Goal: Task Accomplishment & Management: Manage account settings

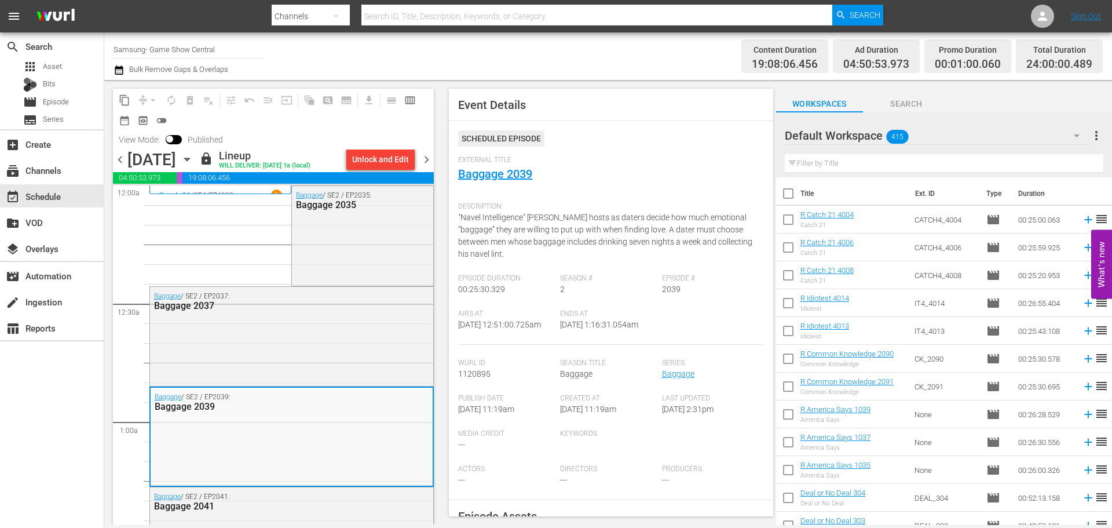
click at [193, 165] on icon "button" at bounding box center [187, 159] width 13 height 13
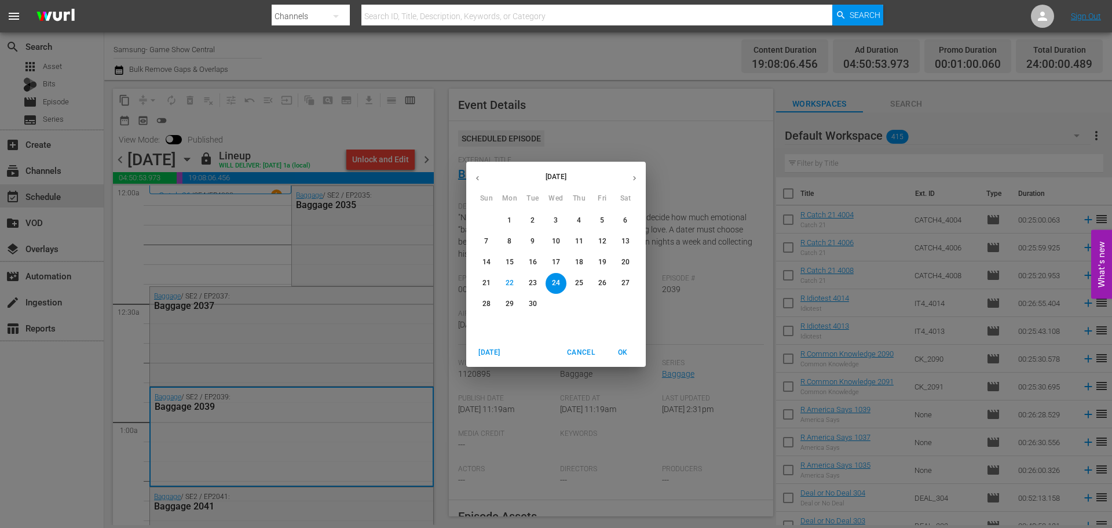
click at [641, 356] on button "OK" at bounding box center [622, 352] width 37 height 19
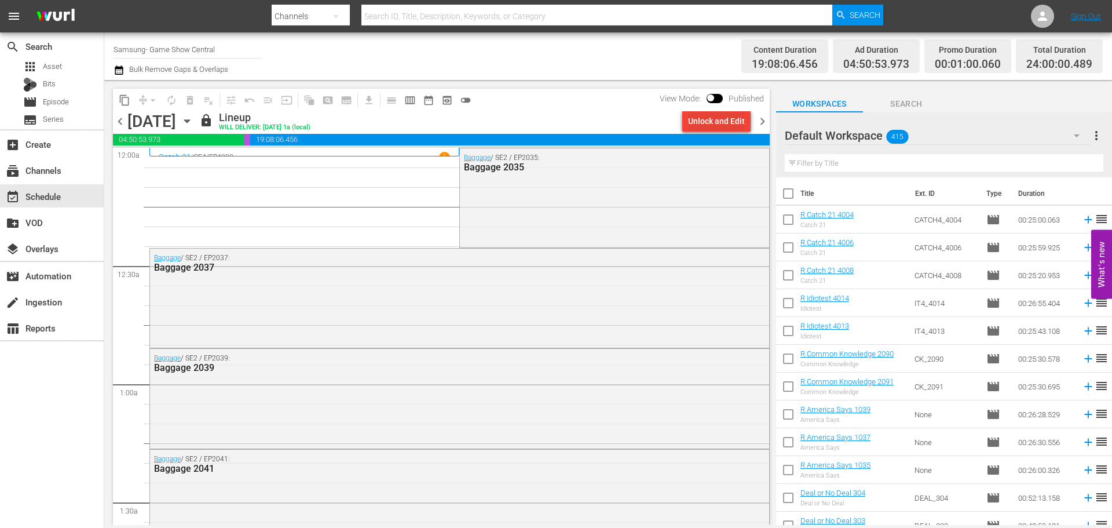
click at [715, 125] on div "Unlock and Edit" at bounding box center [716, 121] width 57 height 21
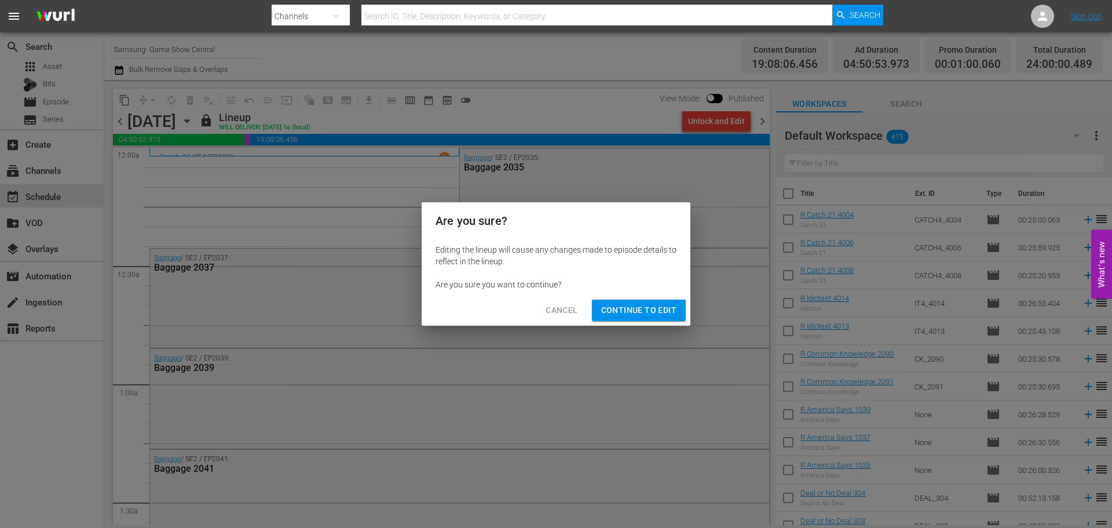
click at [643, 308] on span "Continue to Edit" at bounding box center [638, 310] width 75 height 14
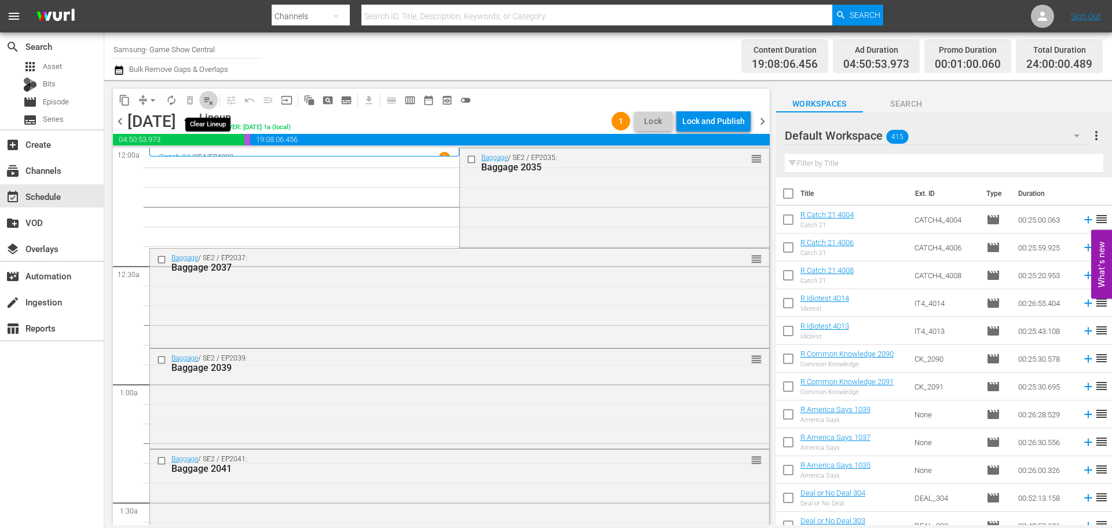
click at [216, 96] on button "playlist_remove_outlined" at bounding box center [208, 100] width 19 height 19
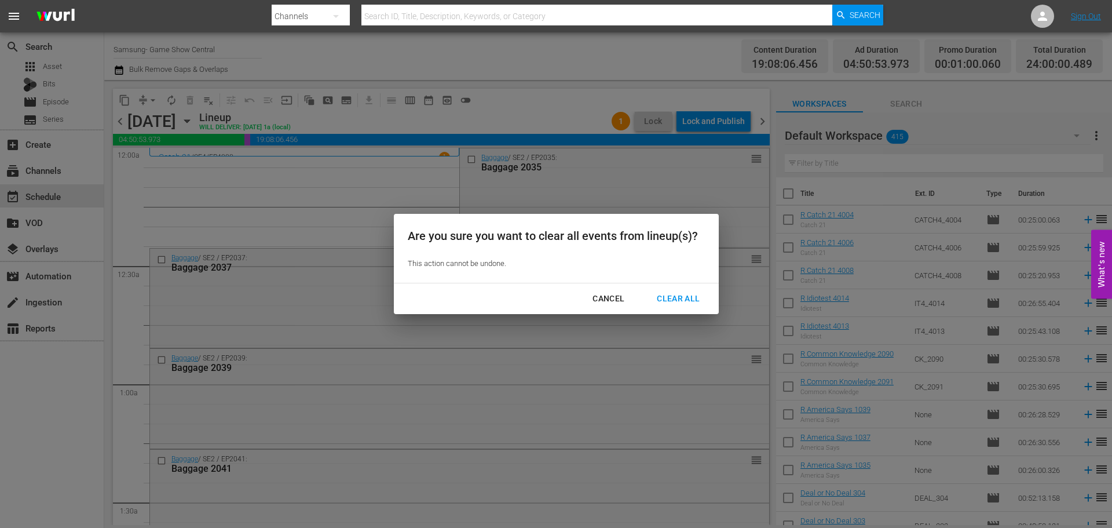
click at [675, 281] on div "Are you sure you want to clear all events from lineup(s)? This action cannot be…" at bounding box center [556, 248] width 325 height 69
click at [679, 287] on div "Cancel Clear All" at bounding box center [556, 298] width 325 height 31
click at [685, 297] on div "Clear All" at bounding box center [678, 298] width 61 height 14
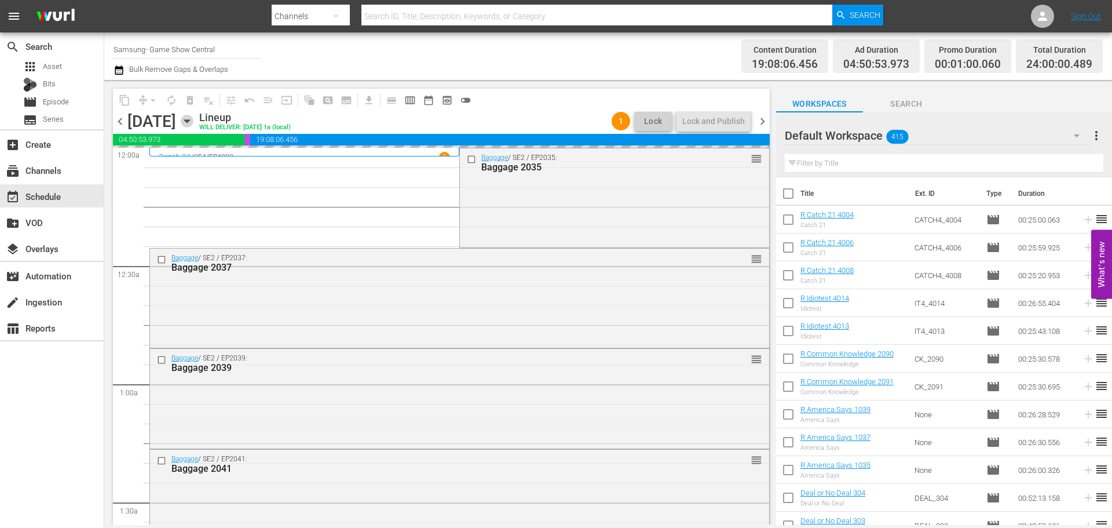
click at [193, 119] on icon "button" at bounding box center [187, 121] width 13 height 13
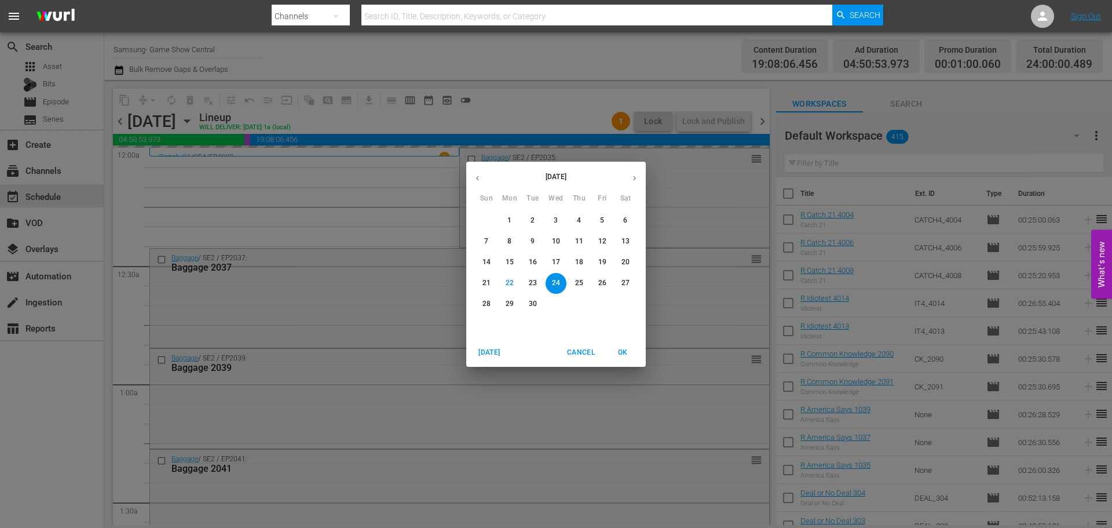
click at [537, 270] on button "16" at bounding box center [532, 262] width 21 height 21
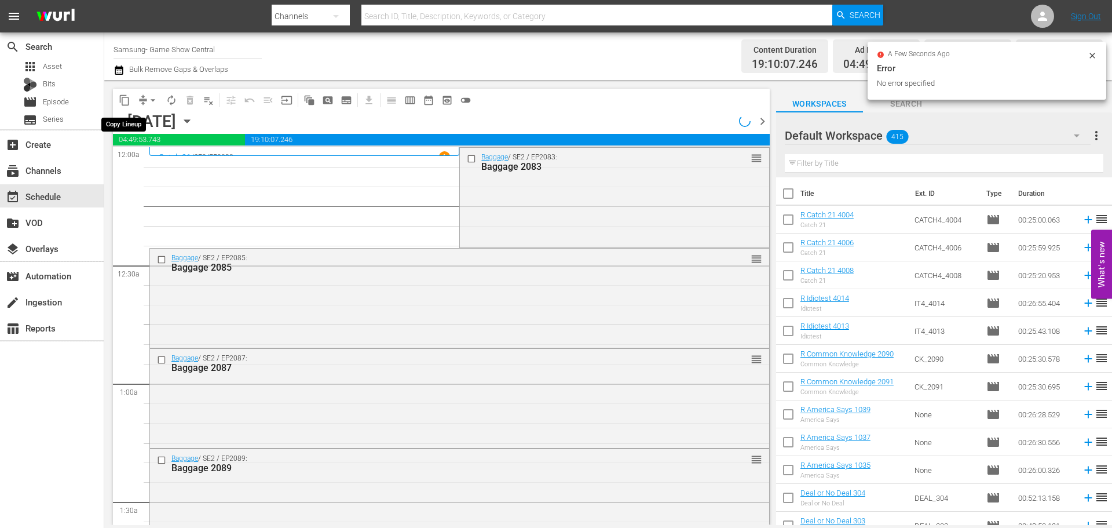
click at [124, 96] on span "content_copy" at bounding box center [125, 100] width 12 height 12
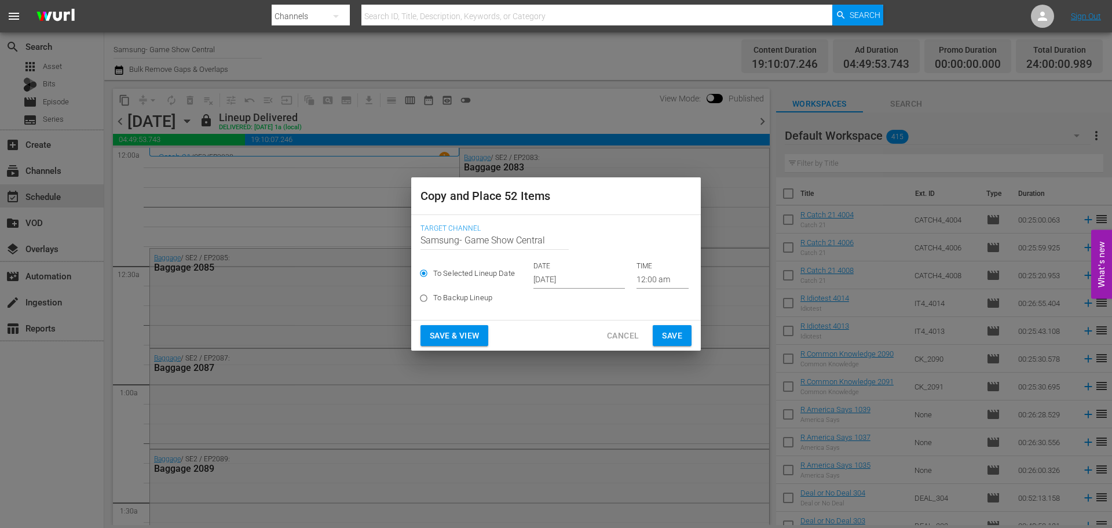
drag, startPoint x: 595, startPoint y: 271, endPoint x: 603, endPoint y: 281, distance: 13.2
click at [599, 275] on div "DATE Sep 24th 2025" at bounding box center [579, 274] width 92 height 27
click at [598, 290] on label "To Backup Lineup" at bounding box center [548, 297] width 268 height 19
click at [433, 291] on input "To Backup Lineup" at bounding box center [423, 300] width 19 height 19
radio input "true"
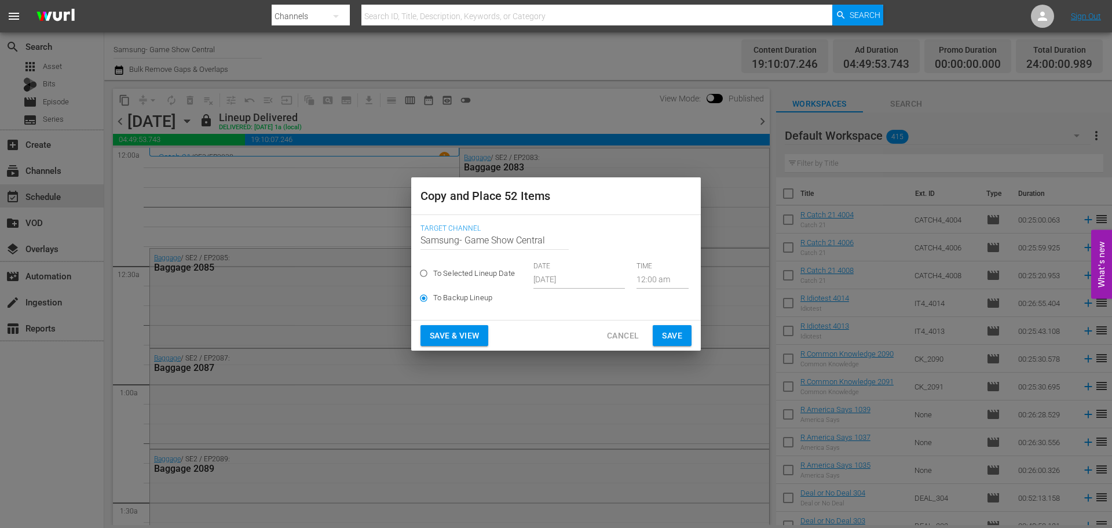
click at [586, 273] on div "To Selected Lineup Date DATE Sep 24th 2025 TIME 12:00 am" at bounding box center [556, 274] width 271 height 27
drag, startPoint x: 462, startPoint y: 271, endPoint x: 536, endPoint y: 276, distance: 74.9
click at [463, 272] on span "To Selected Lineup Date" at bounding box center [474, 274] width 82 height 12
click at [430, 277] on input "To Selected Lineup Date" at bounding box center [423, 275] width 19 height 19
radio input "true"
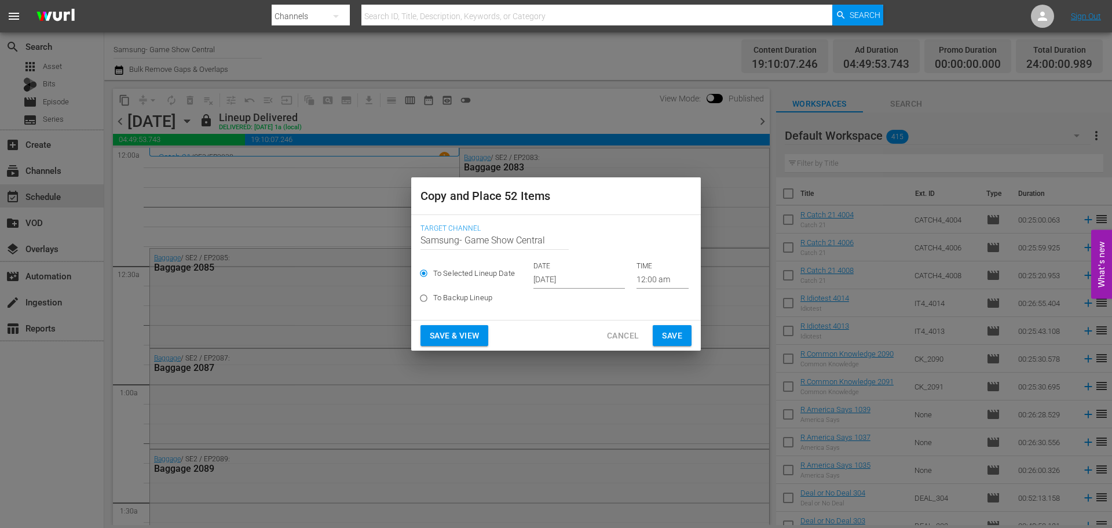
click at [561, 283] on input "[DATE]" at bounding box center [579, 279] width 92 height 17
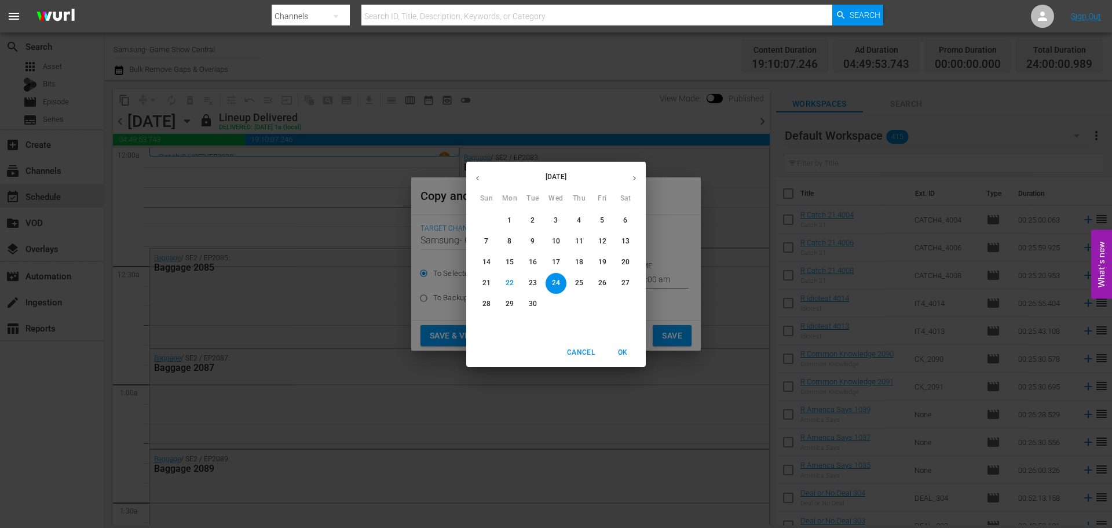
click at [541, 302] on span "30" at bounding box center [532, 304] width 21 height 10
type input "[DATE]"
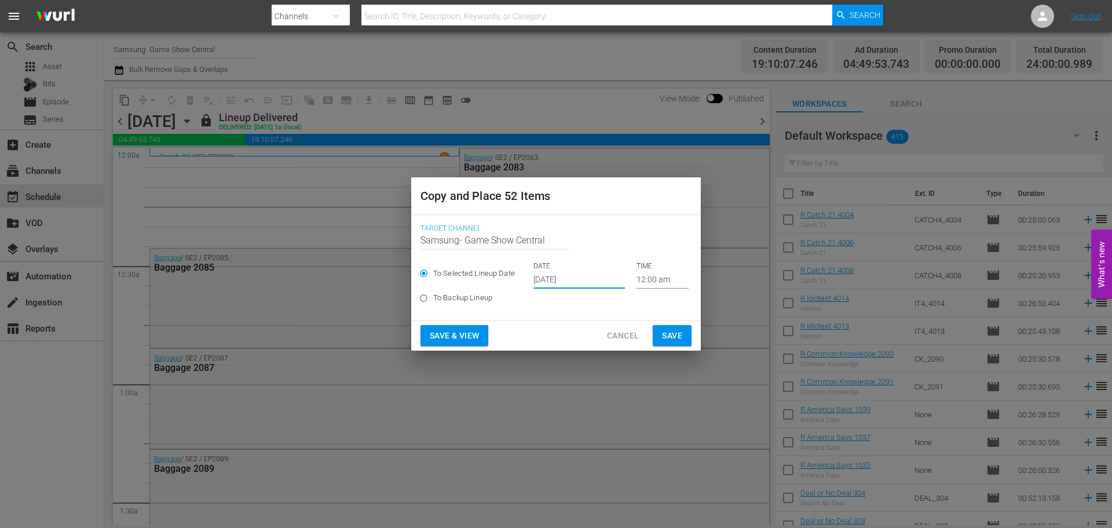
click at [666, 331] on span "Save" at bounding box center [672, 335] width 20 height 14
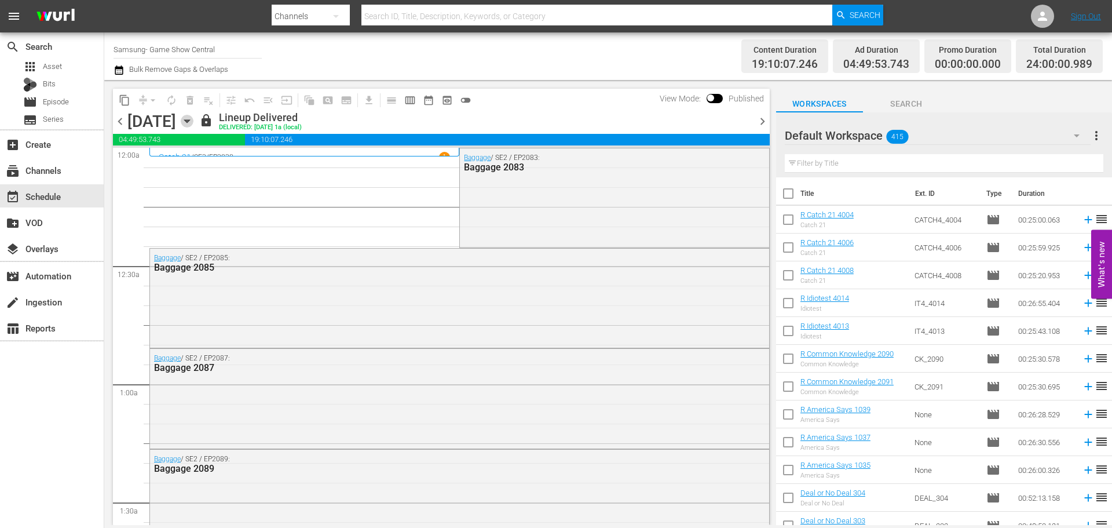
click at [193, 123] on icon "button" at bounding box center [187, 121] width 13 height 13
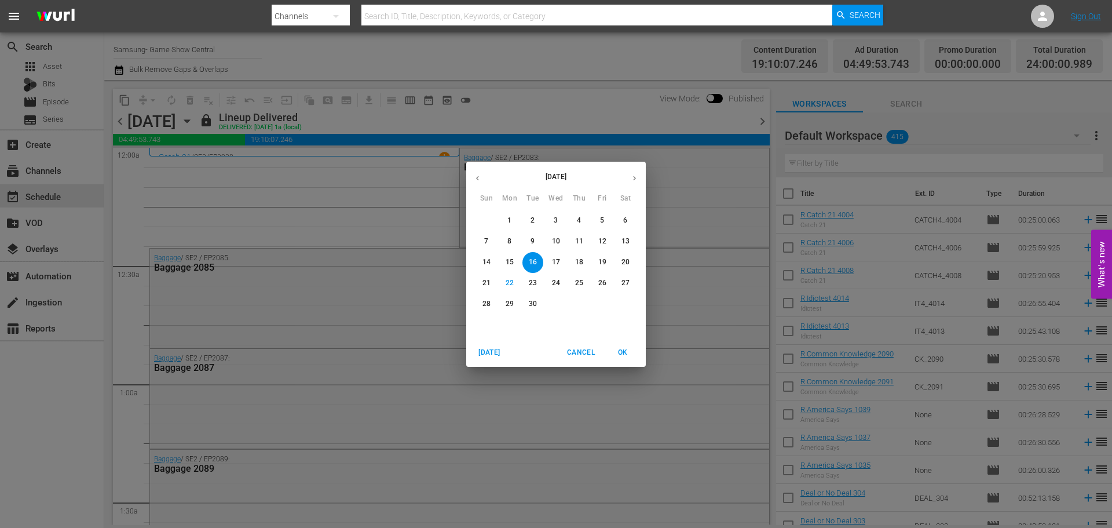
click at [536, 310] on button "30" at bounding box center [532, 304] width 21 height 21
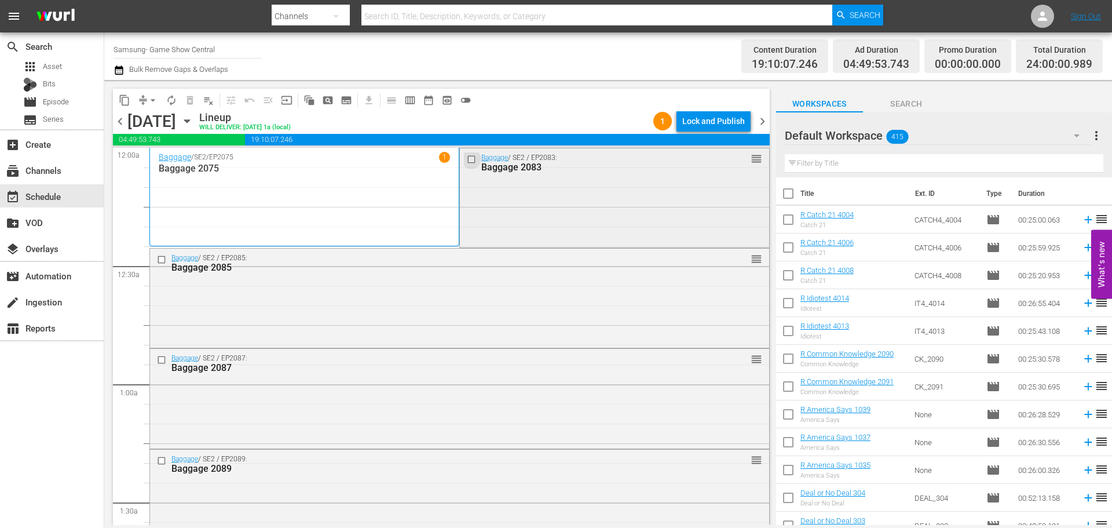
click at [470, 156] on input "checkbox" at bounding box center [473, 159] width 12 height 10
click at [164, 258] on input "checkbox" at bounding box center [163, 259] width 12 height 10
click at [163, 365] on div at bounding box center [162, 360] width 17 height 14
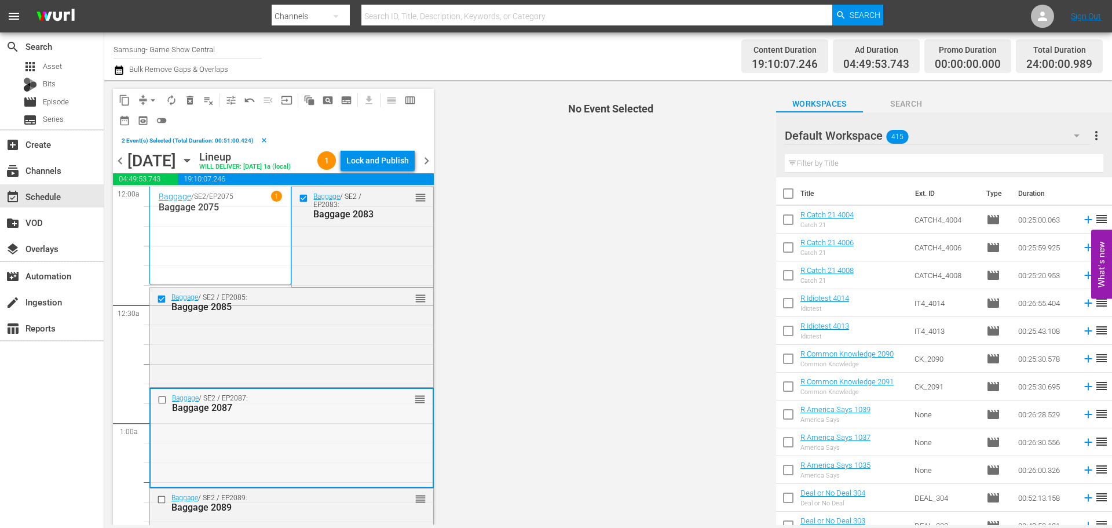
click at [166, 404] on input "checkbox" at bounding box center [164, 399] width 12 height 10
click at [163, 495] on input "checkbox" at bounding box center [163, 500] width 12 height 10
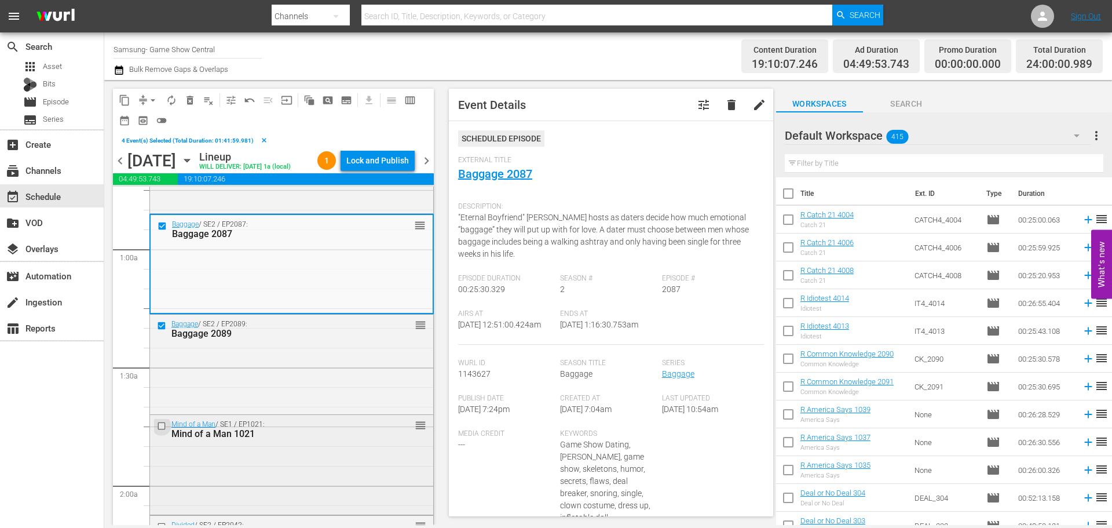
click at [164, 431] on input "checkbox" at bounding box center [163, 426] width 12 height 10
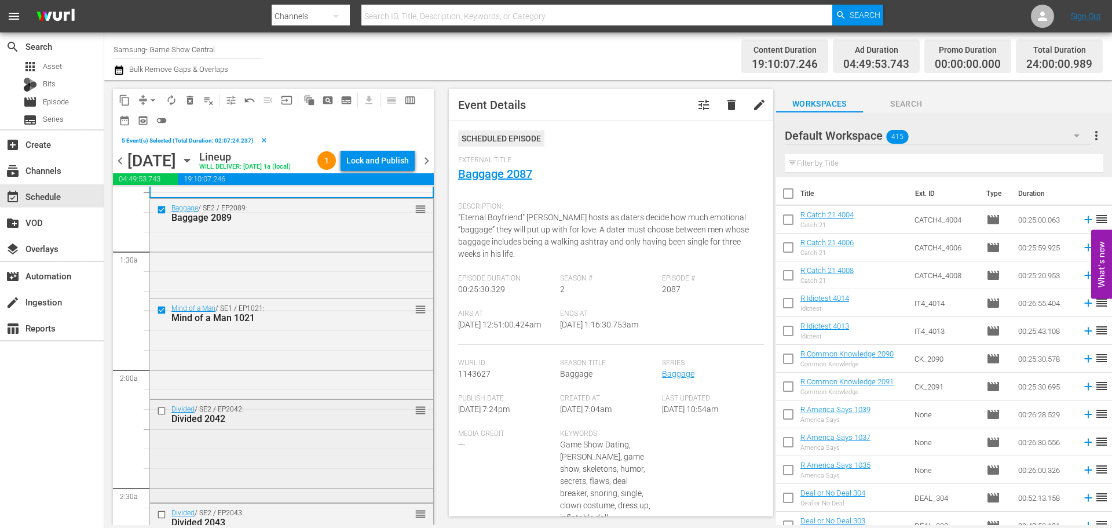
click at [162, 415] on input "checkbox" at bounding box center [163, 410] width 12 height 10
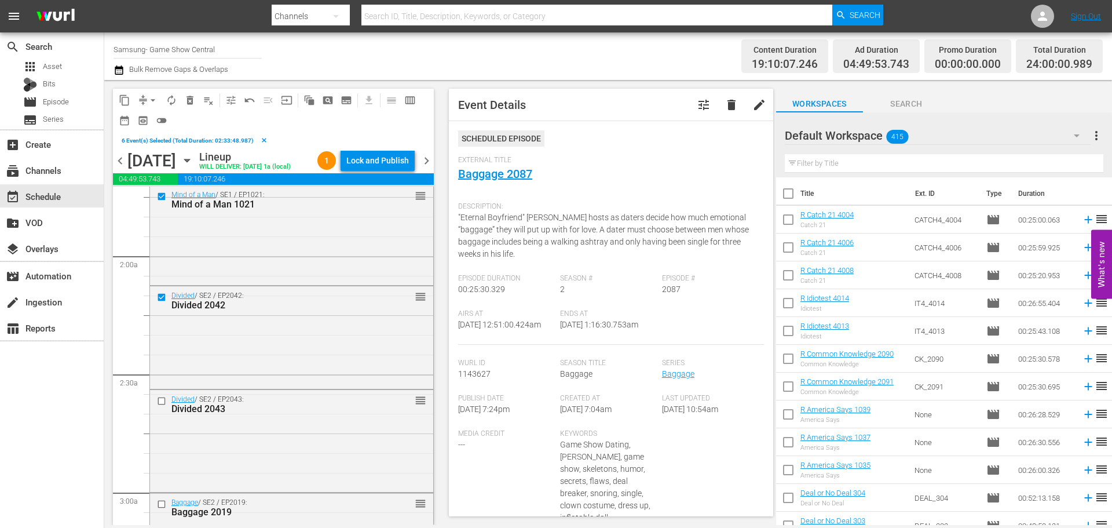
scroll to position [405, 0]
click at [160, 404] on input "checkbox" at bounding box center [163, 399] width 12 height 10
click at [119, 99] on span "content_copy" at bounding box center [125, 100] width 12 height 12
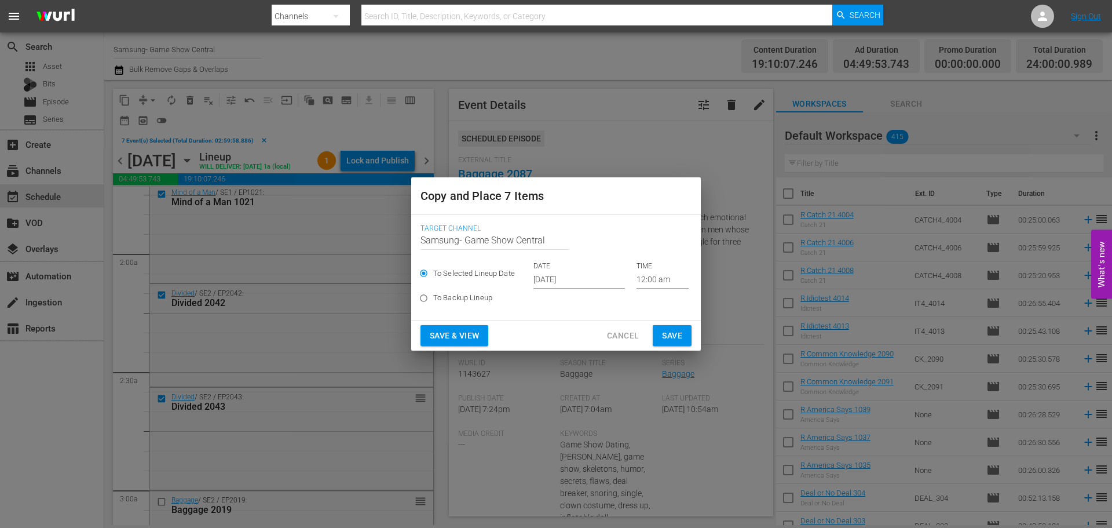
click at [568, 281] on input "[DATE]" at bounding box center [579, 279] width 92 height 17
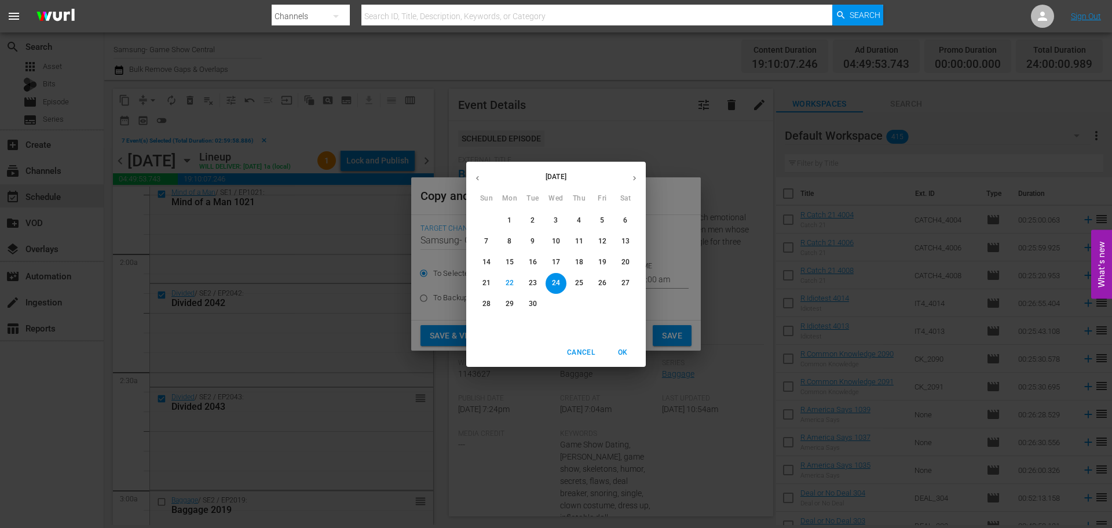
click at [551, 282] on span "24" at bounding box center [556, 283] width 21 height 10
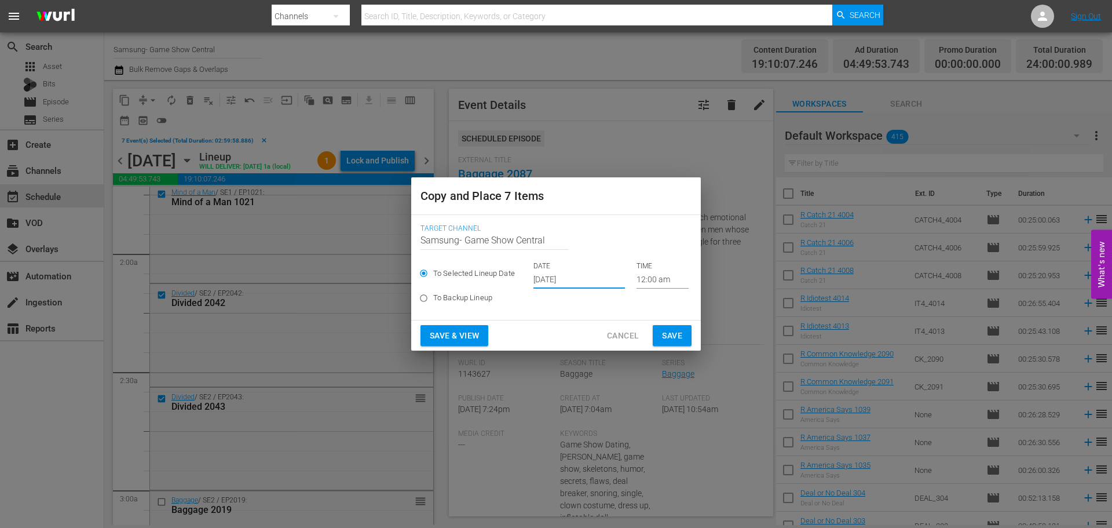
click at [644, 284] on input "12:00 am" at bounding box center [663, 279] width 52 height 17
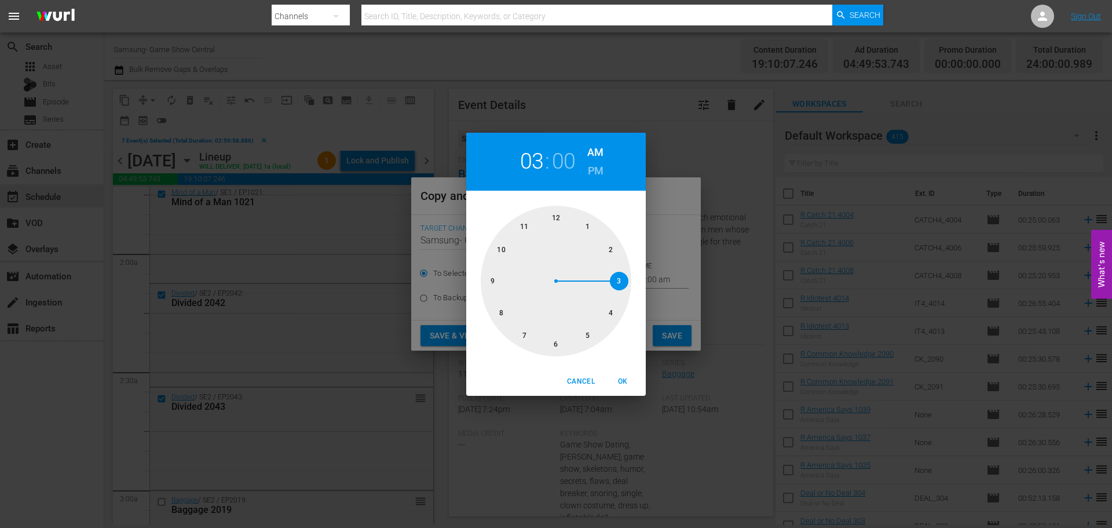
click at [616, 280] on div at bounding box center [556, 281] width 151 height 151
click at [635, 380] on span "OK" at bounding box center [623, 381] width 28 height 12
type input "03:00 am"
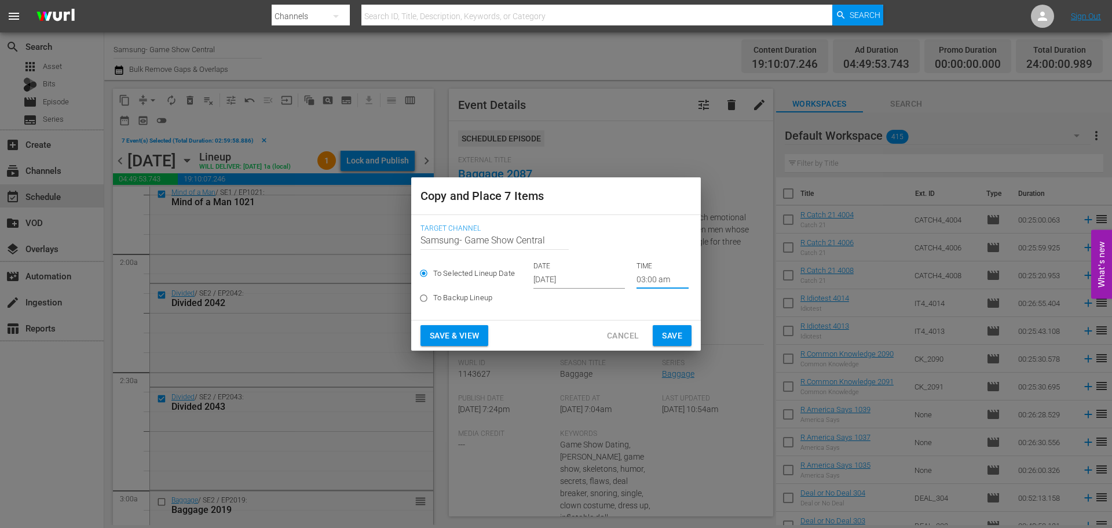
click at [666, 337] on span "Save" at bounding box center [672, 335] width 20 height 14
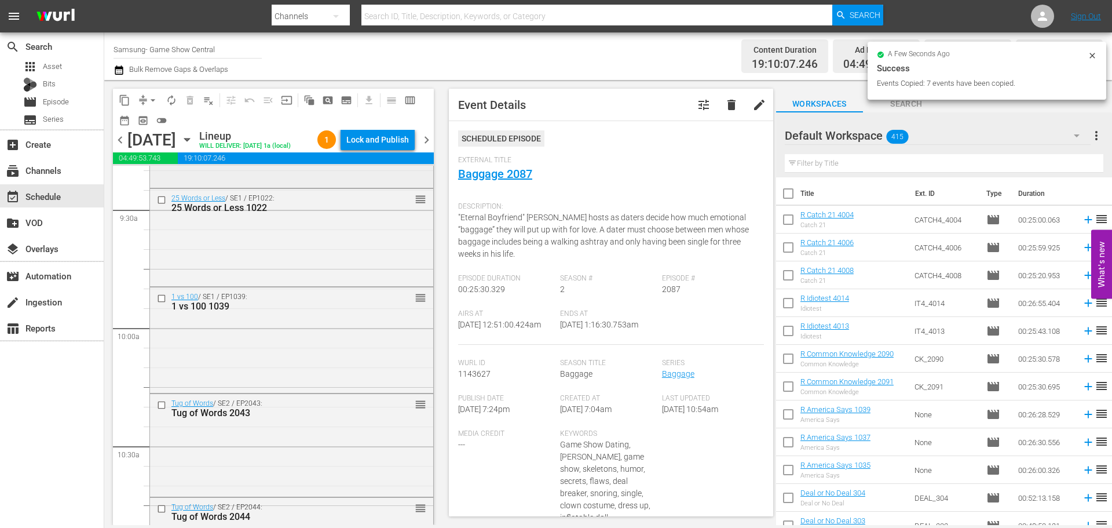
scroll to position [2085, 0]
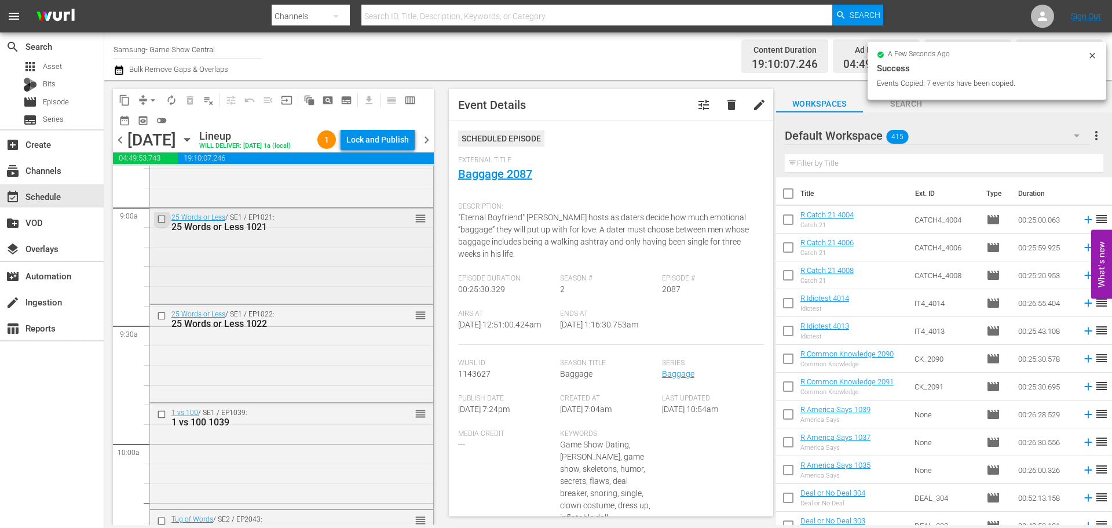
click at [160, 224] on input "checkbox" at bounding box center [163, 219] width 12 height 10
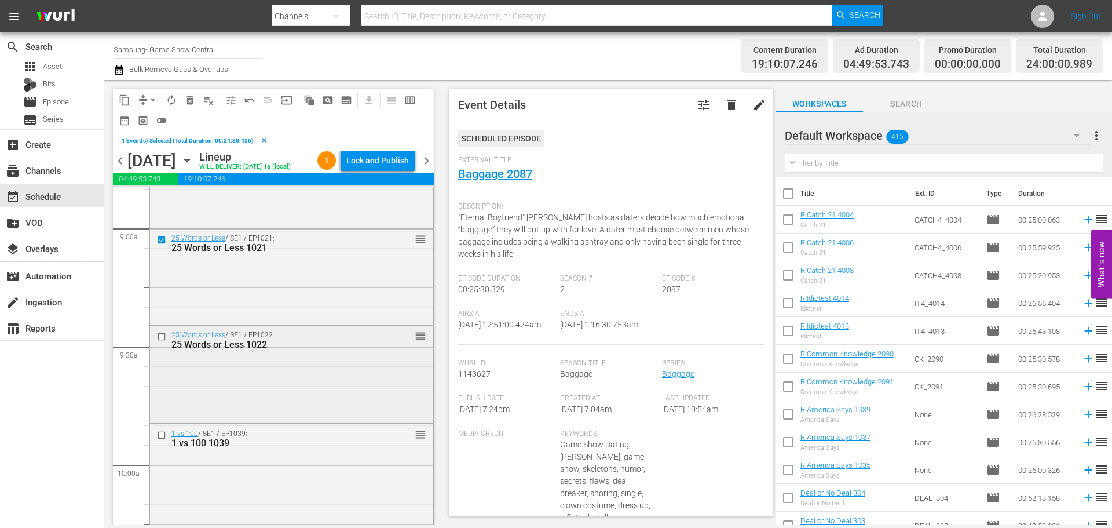
click at [161, 341] on input "checkbox" at bounding box center [163, 336] width 12 height 10
click at [157, 440] on input "checkbox" at bounding box center [163, 435] width 12 height 10
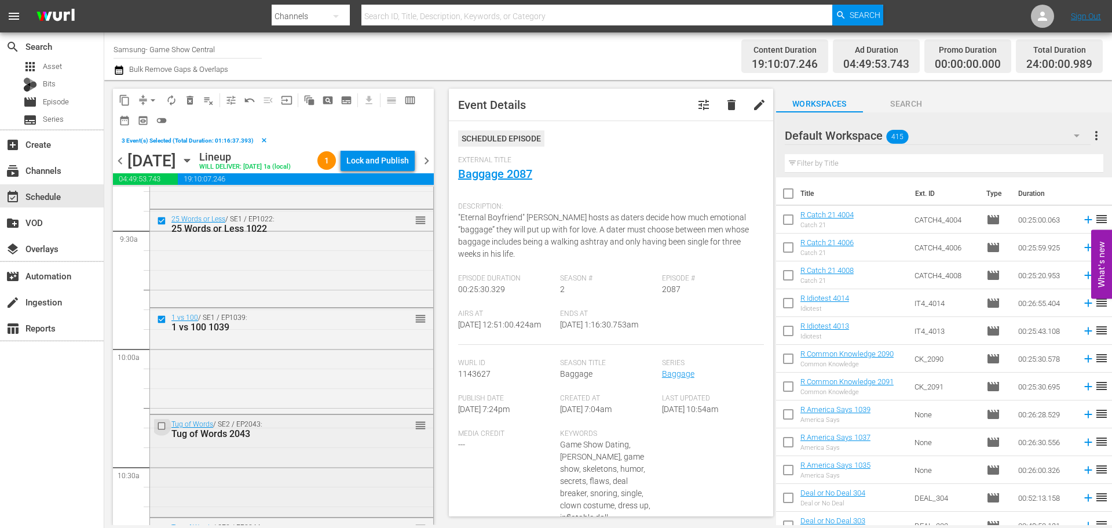
click at [163, 431] on input "checkbox" at bounding box center [163, 426] width 12 height 10
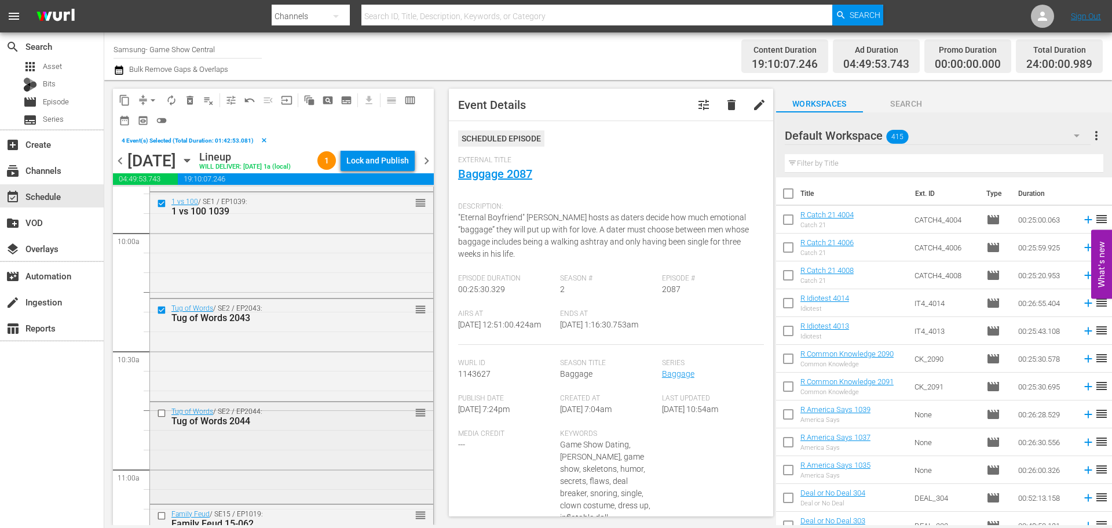
click at [164, 418] on input "checkbox" at bounding box center [163, 413] width 12 height 10
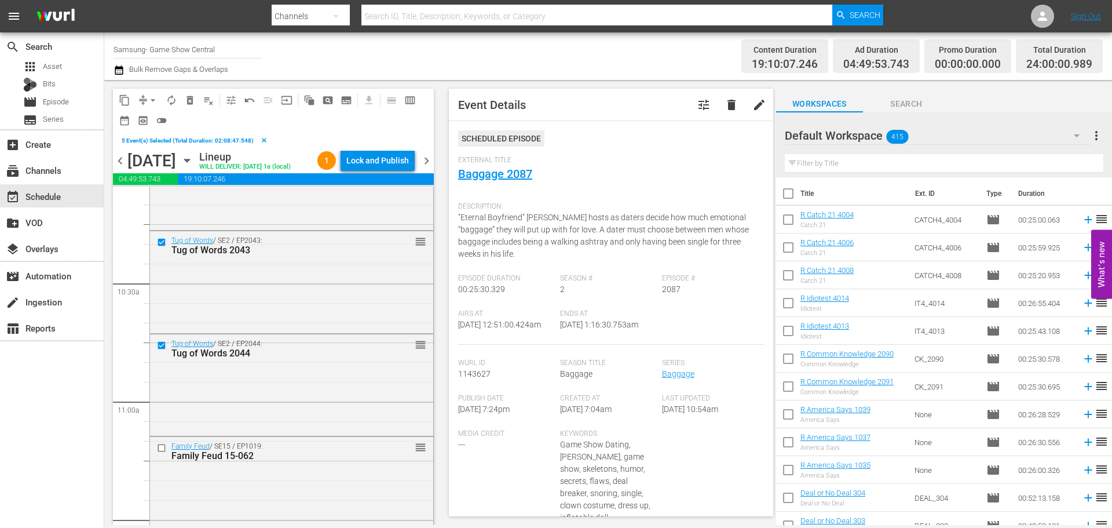
scroll to position [2433, 0]
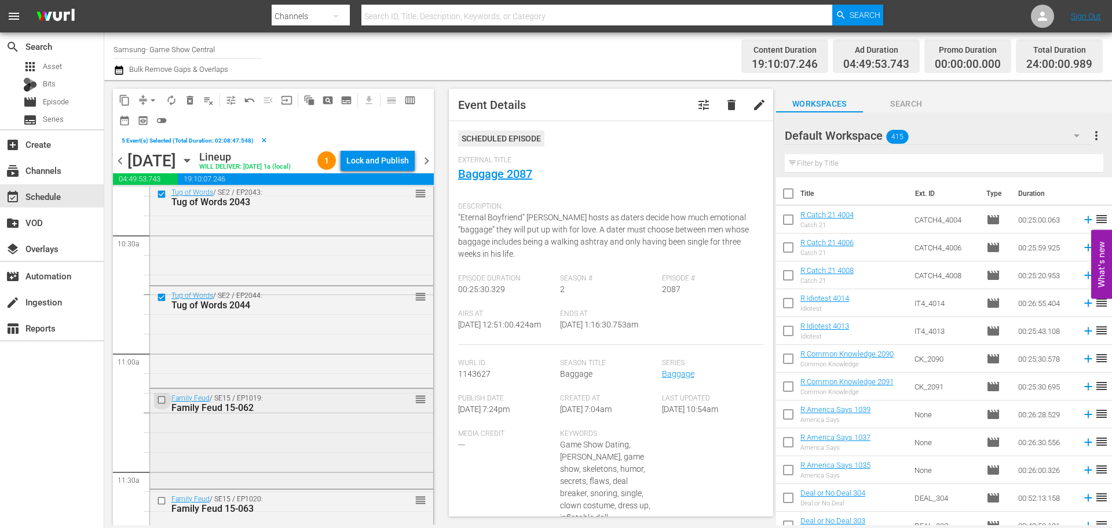
click at [164, 404] on input "checkbox" at bounding box center [163, 399] width 12 height 10
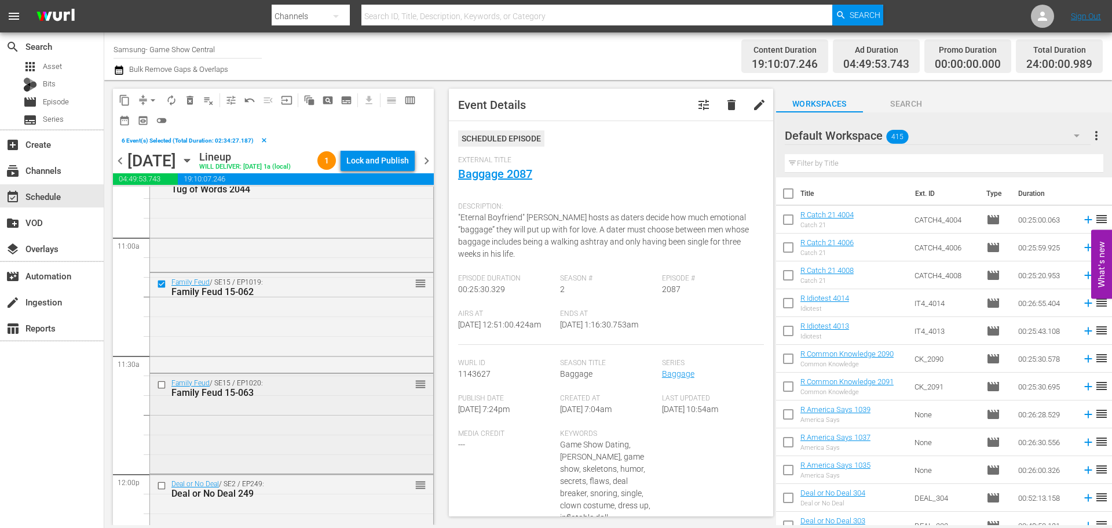
click at [167, 390] on input "checkbox" at bounding box center [163, 385] width 12 height 10
click at [124, 96] on span "content_copy" at bounding box center [125, 100] width 12 height 12
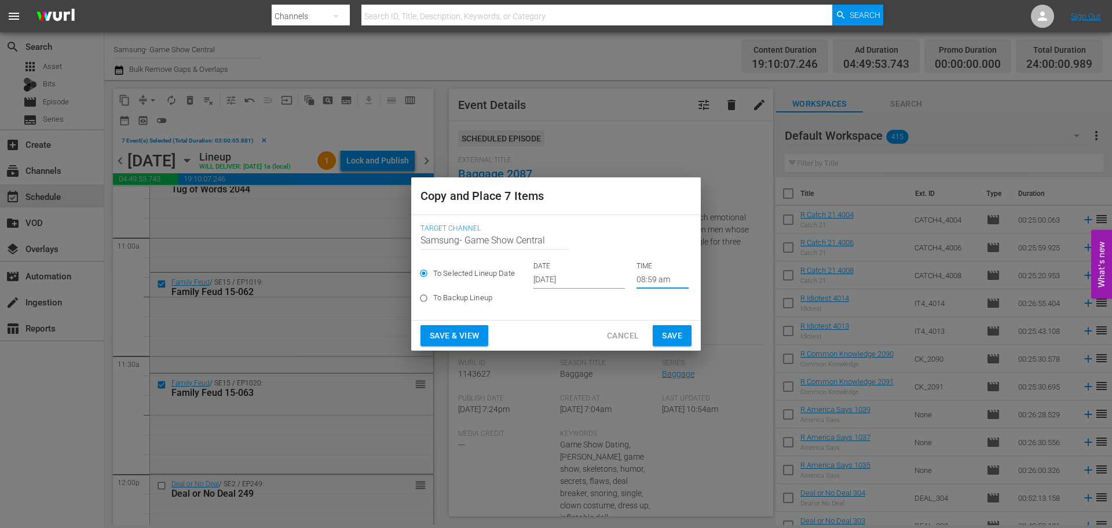
click at [650, 280] on input "08:59 am" at bounding box center [663, 279] width 52 height 17
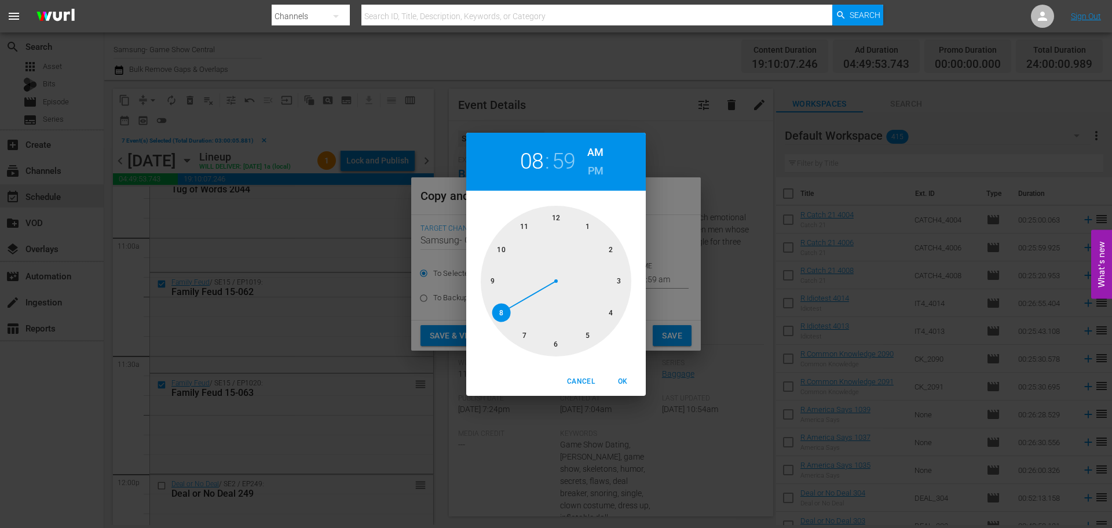
click at [555, 339] on div at bounding box center [556, 281] width 151 height 151
click at [558, 207] on div at bounding box center [556, 281] width 151 height 151
drag, startPoint x: 618, startPoint y: 386, endPoint x: 628, endPoint y: 375, distance: 14.3
click at [619, 386] on span "OK" at bounding box center [623, 381] width 28 height 12
type input "06:00 am"
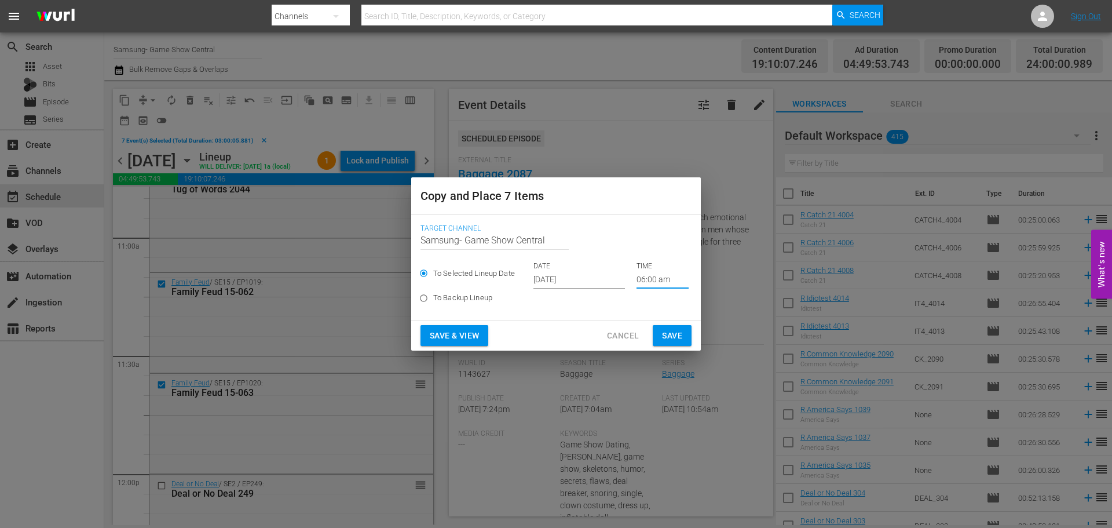
click at [674, 342] on span "Save" at bounding box center [672, 335] width 20 height 14
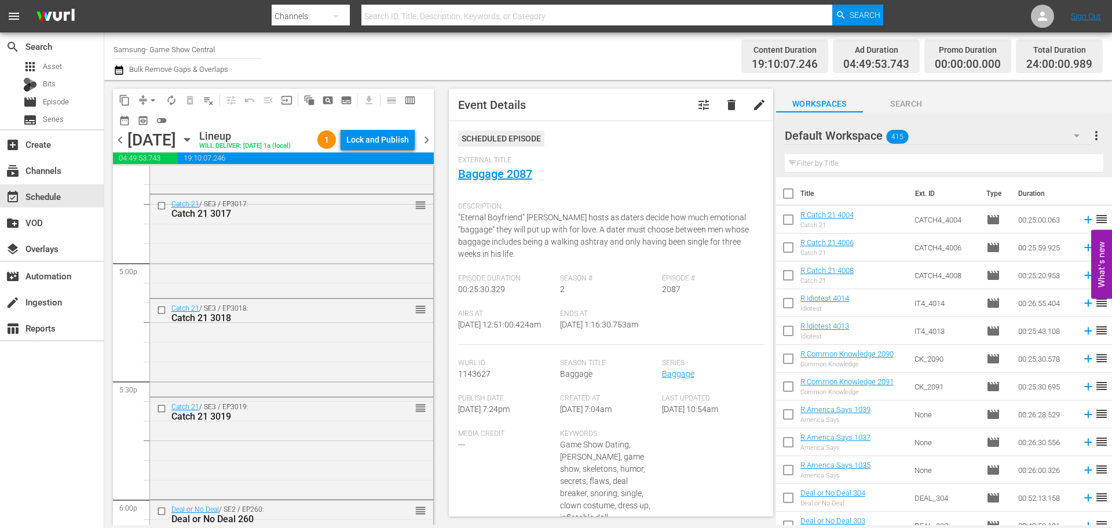
scroll to position [3997, 0]
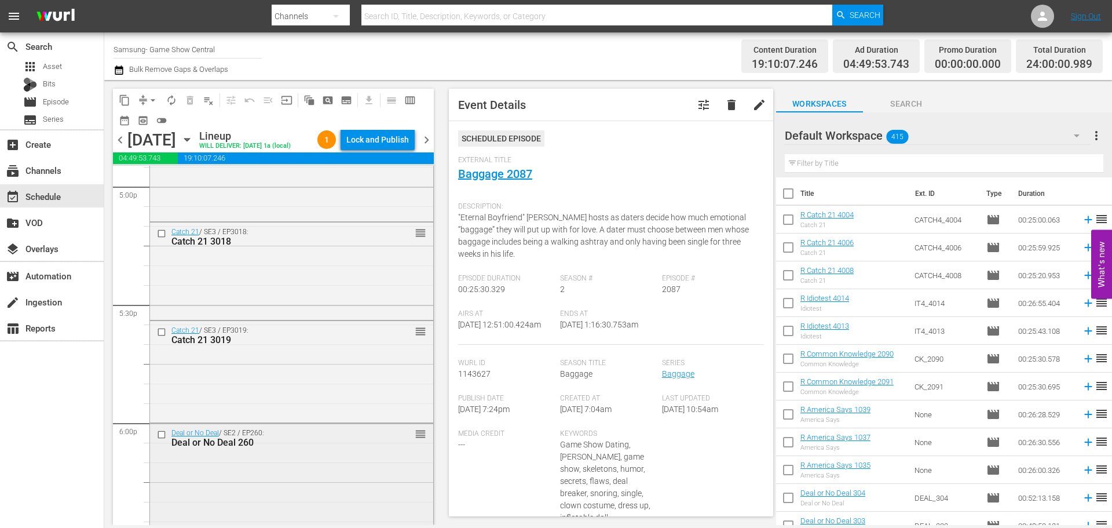
click at [162, 440] on input "checkbox" at bounding box center [163, 435] width 12 height 10
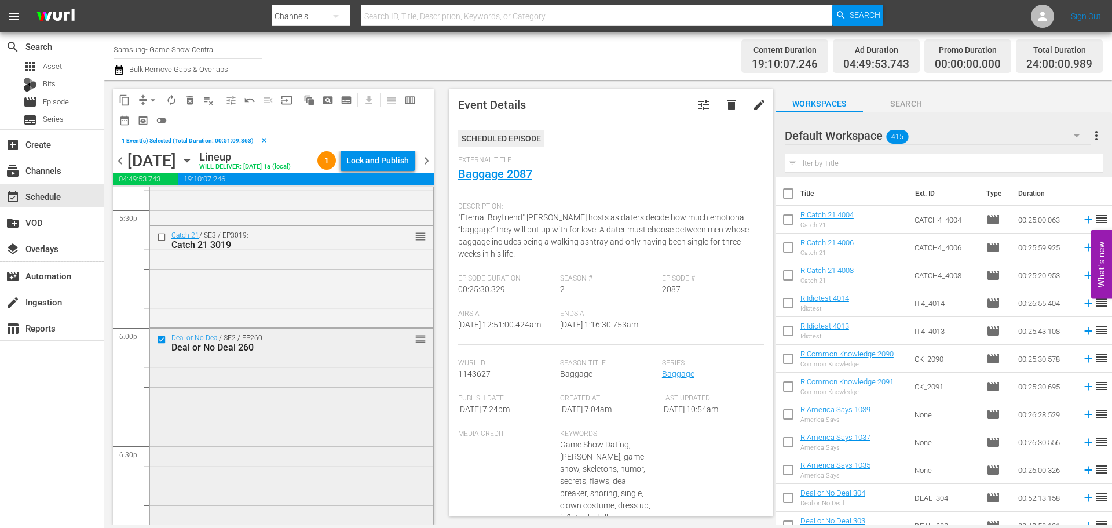
scroll to position [4228, 0]
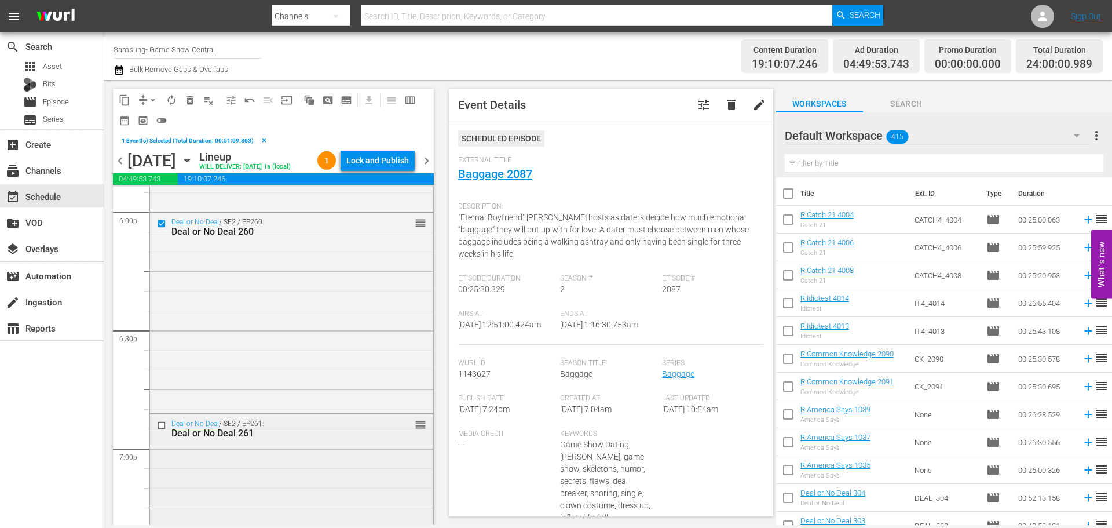
click at [155, 432] on div at bounding box center [162, 425] width 17 height 14
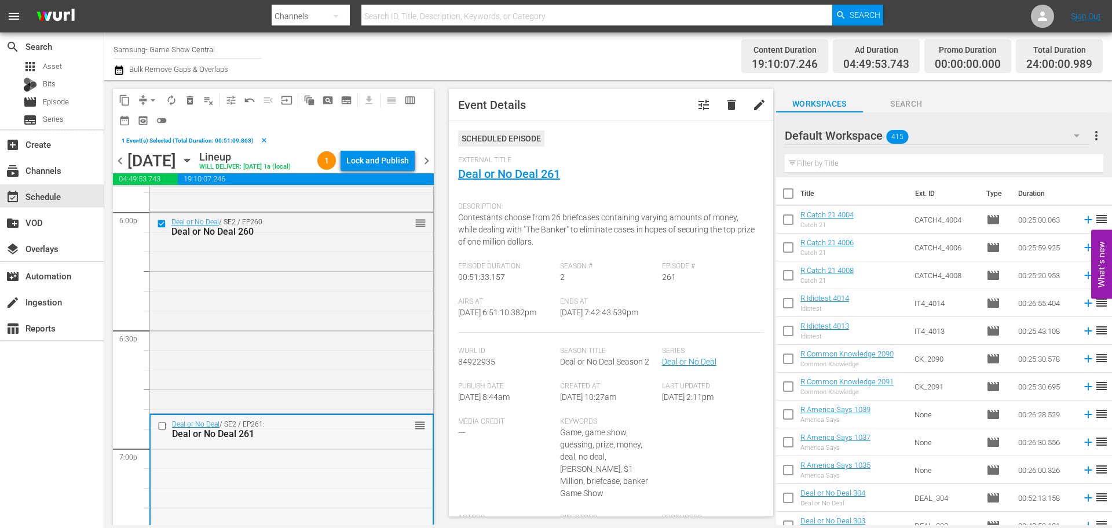
scroll to position [4344, 0]
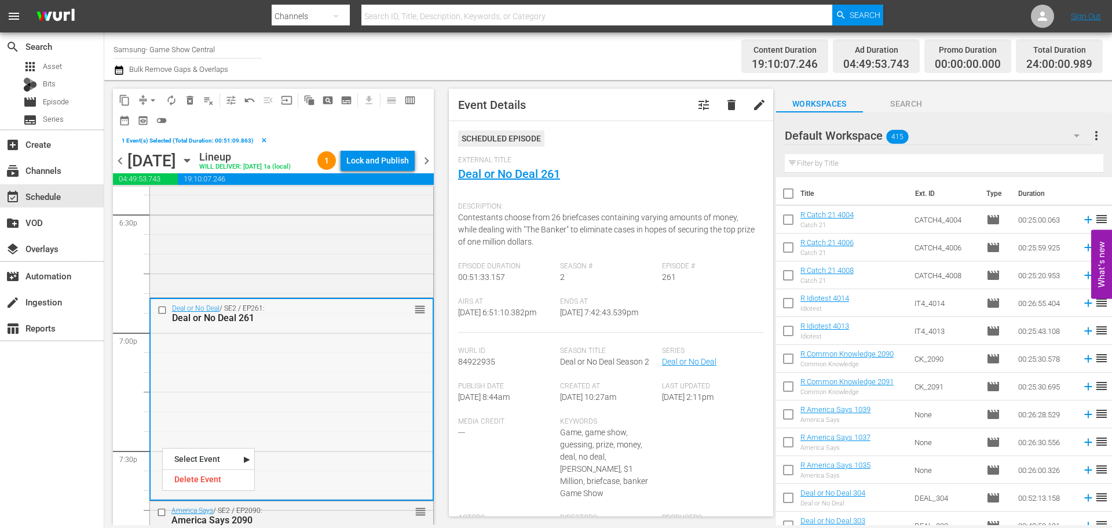
click at [159, 315] on input "checkbox" at bounding box center [164, 310] width 12 height 10
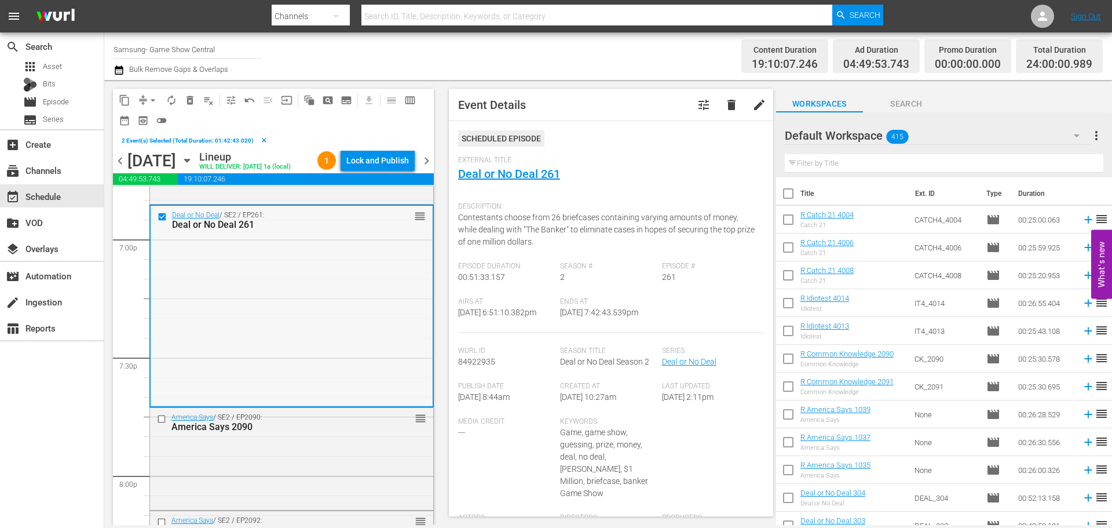
scroll to position [4518, 0]
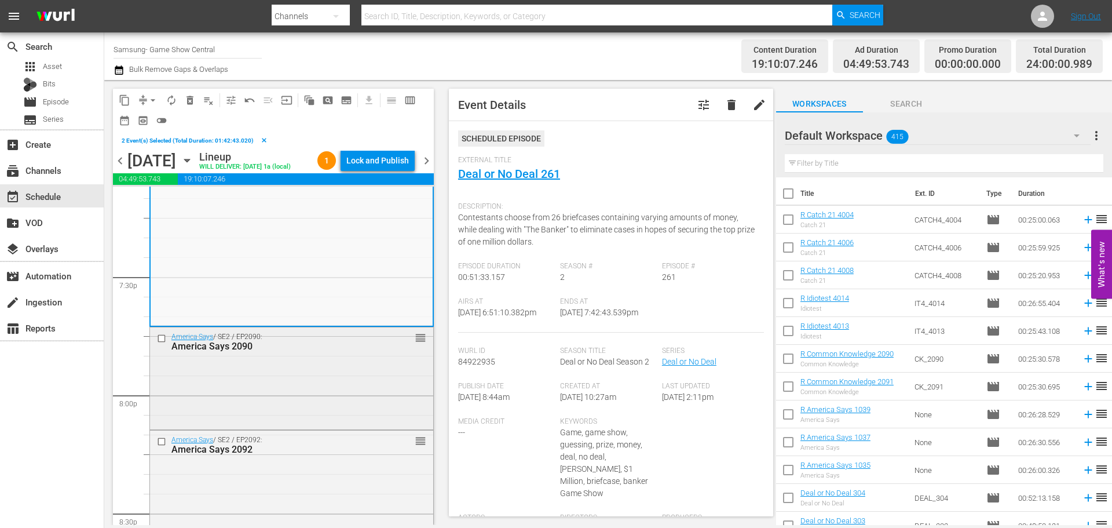
click at [165, 343] on input "checkbox" at bounding box center [163, 339] width 12 height 10
click at [159, 446] on input "checkbox" at bounding box center [163, 441] width 12 height 10
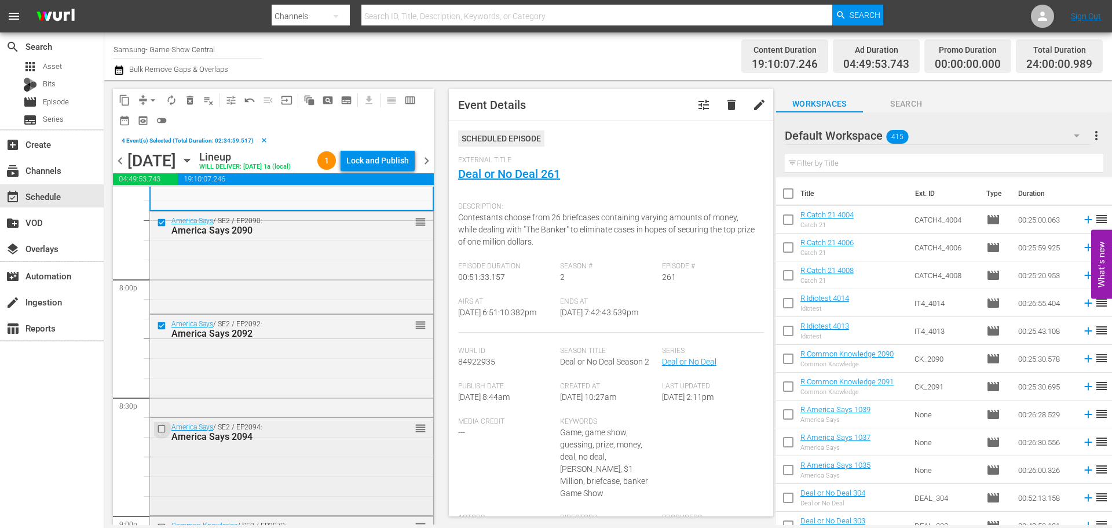
click at [160, 433] on input "checkbox" at bounding box center [163, 428] width 12 height 10
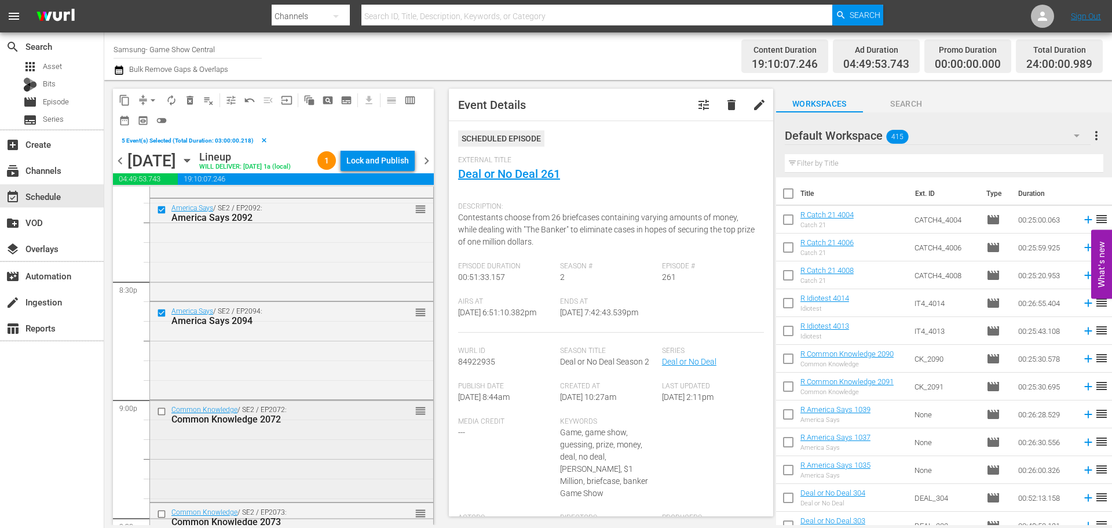
click at [165, 416] on input "checkbox" at bounding box center [163, 412] width 12 height 10
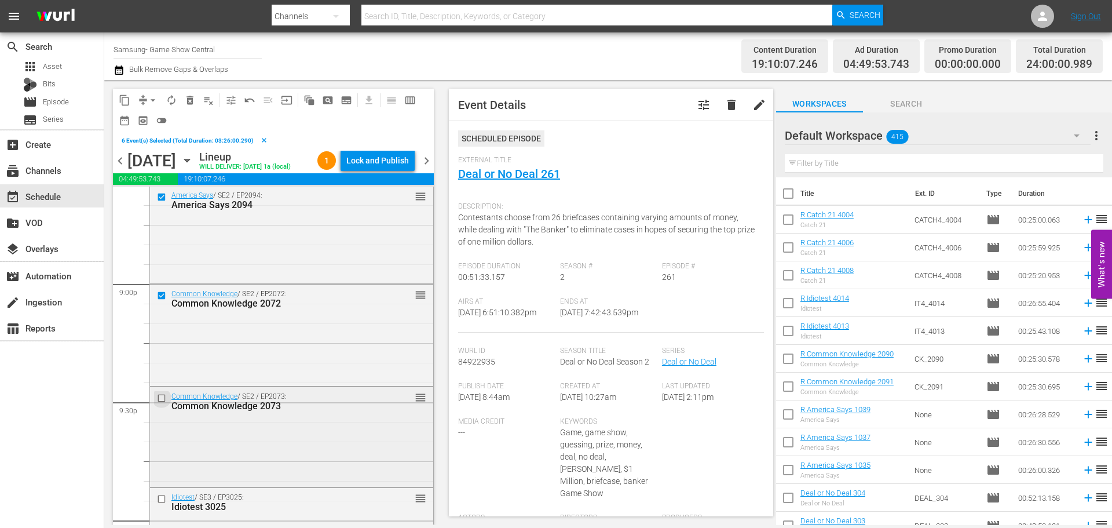
click at [163, 403] on input "checkbox" at bounding box center [163, 398] width 12 height 10
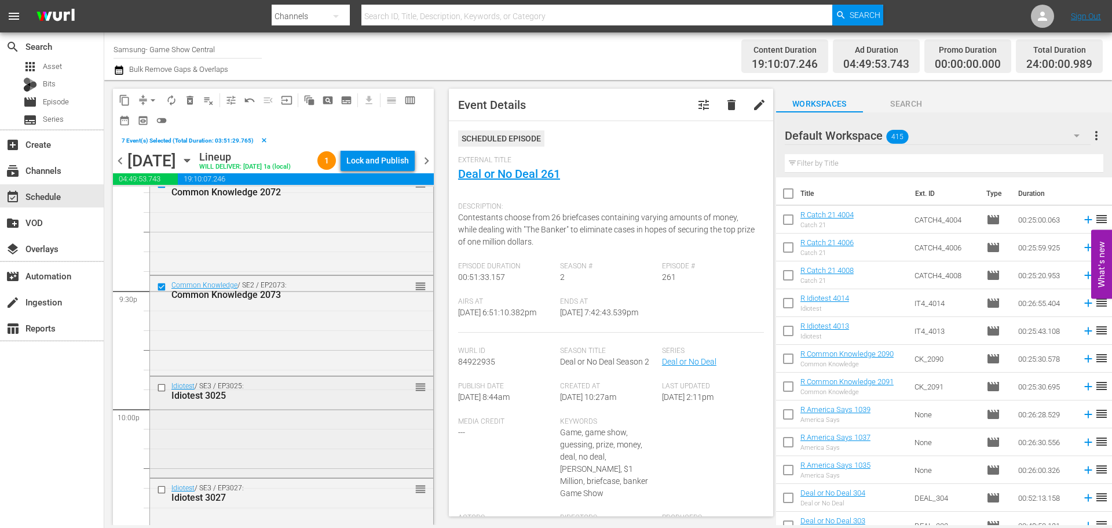
scroll to position [4981, 0]
click at [159, 388] on input "checkbox" at bounding box center [163, 383] width 12 height 10
click at [155, 492] on div at bounding box center [162, 485] width 17 height 14
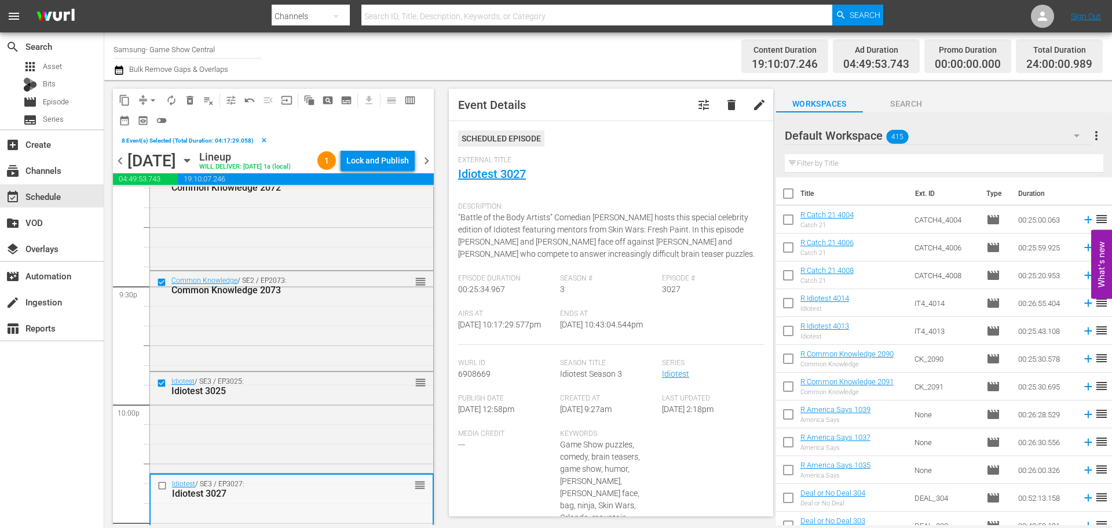
click at [163, 491] on input "checkbox" at bounding box center [164, 486] width 12 height 10
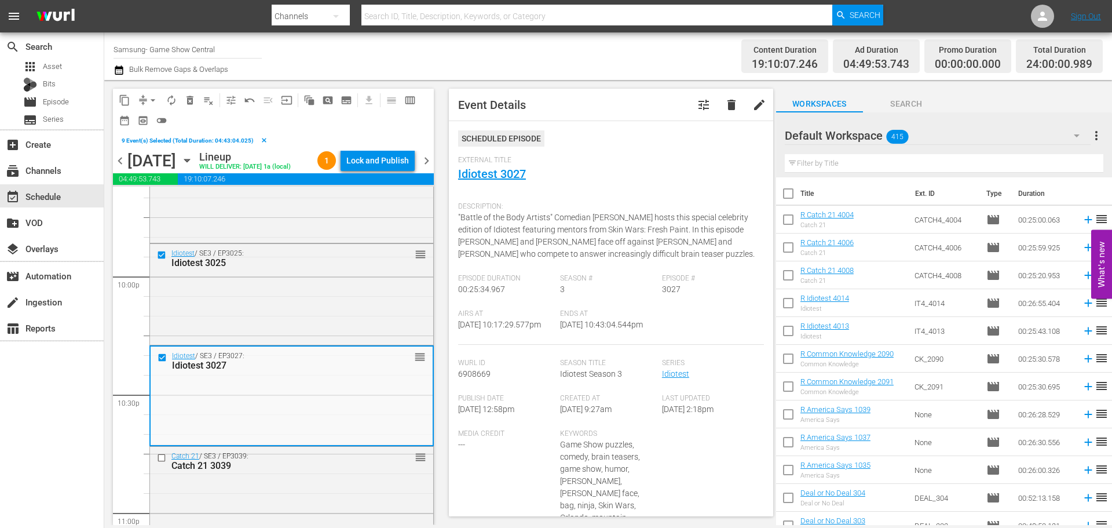
scroll to position [5213, 0]
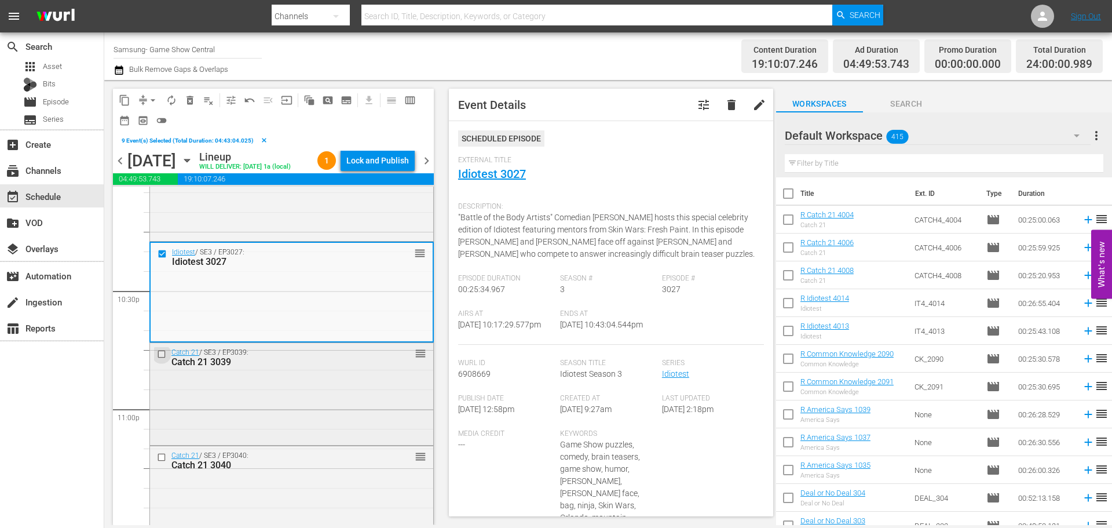
click at [163, 359] on input "checkbox" at bounding box center [163, 354] width 12 height 10
click at [162, 462] on input "checkbox" at bounding box center [163, 457] width 12 height 10
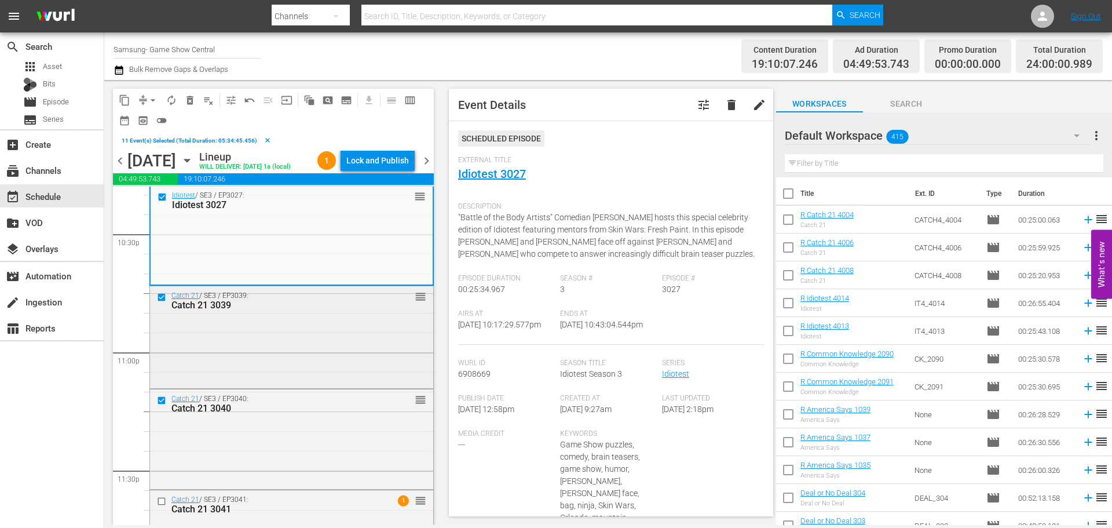
scroll to position [5353, 0]
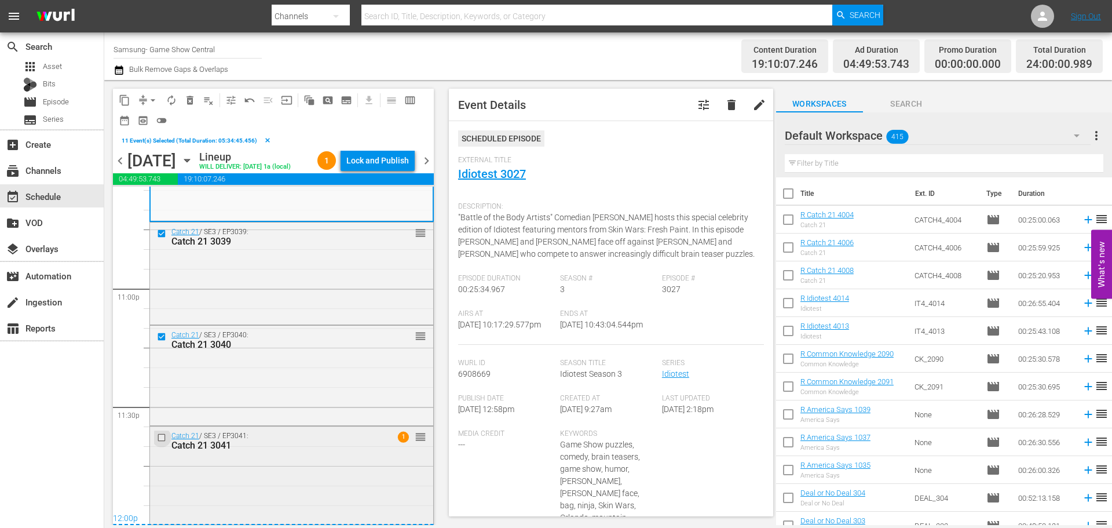
click at [163, 438] on input "checkbox" at bounding box center [163, 437] width 12 height 10
click at [126, 103] on span "content_copy" at bounding box center [125, 100] width 12 height 12
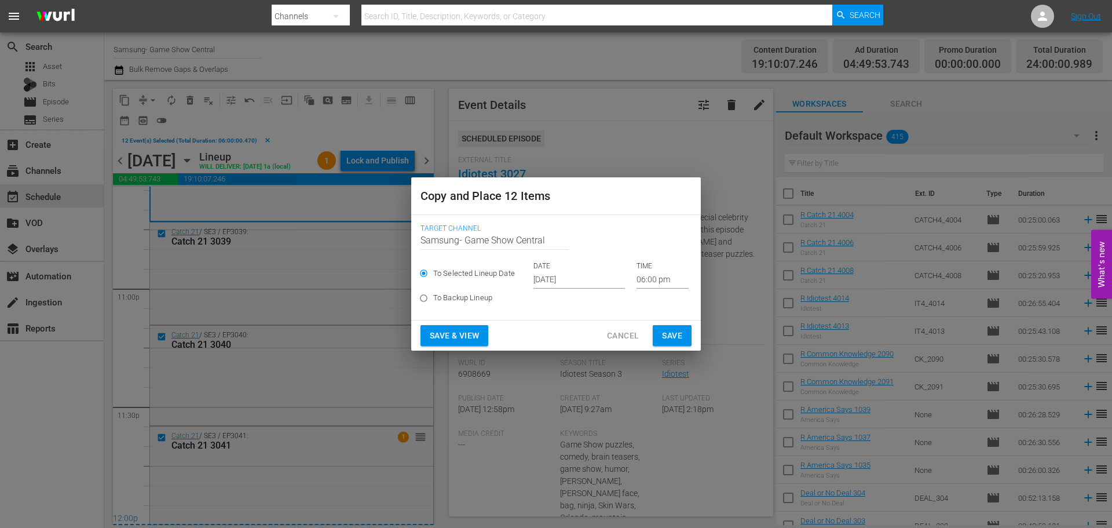
click at [647, 276] on input "06:00 pm" at bounding box center [663, 279] width 52 height 17
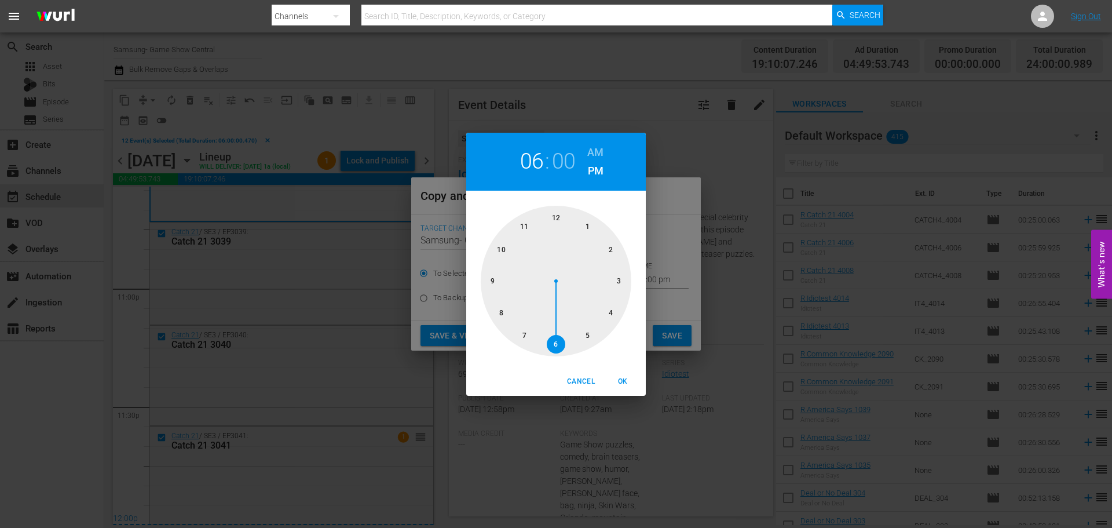
click at [555, 224] on div at bounding box center [556, 281] width 151 height 151
click at [617, 378] on span "OK" at bounding box center [623, 381] width 28 height 12
type input "12:00 pm"
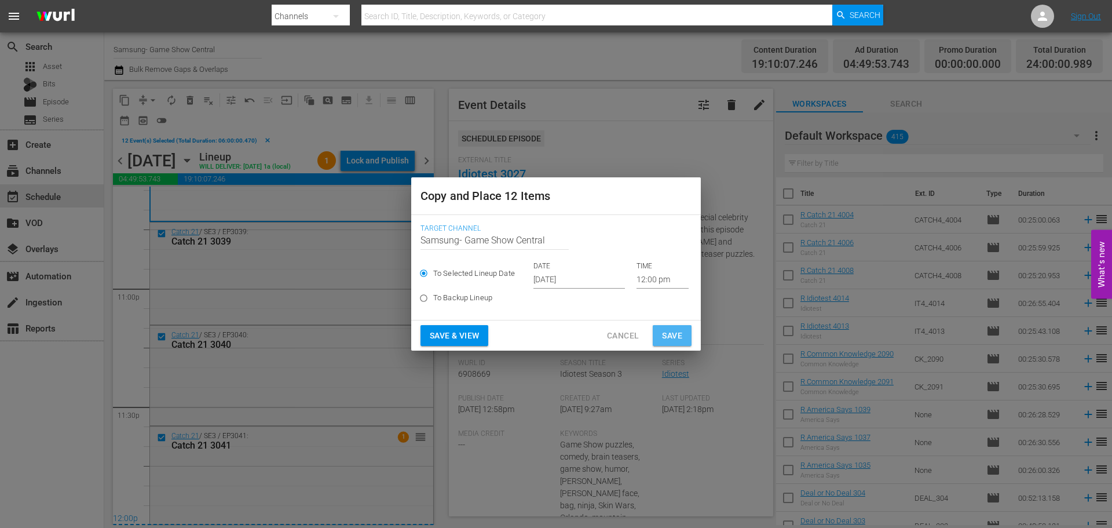
click at [664, 332] on span "Save" at bounding box center [672, 335] width 20 height 14
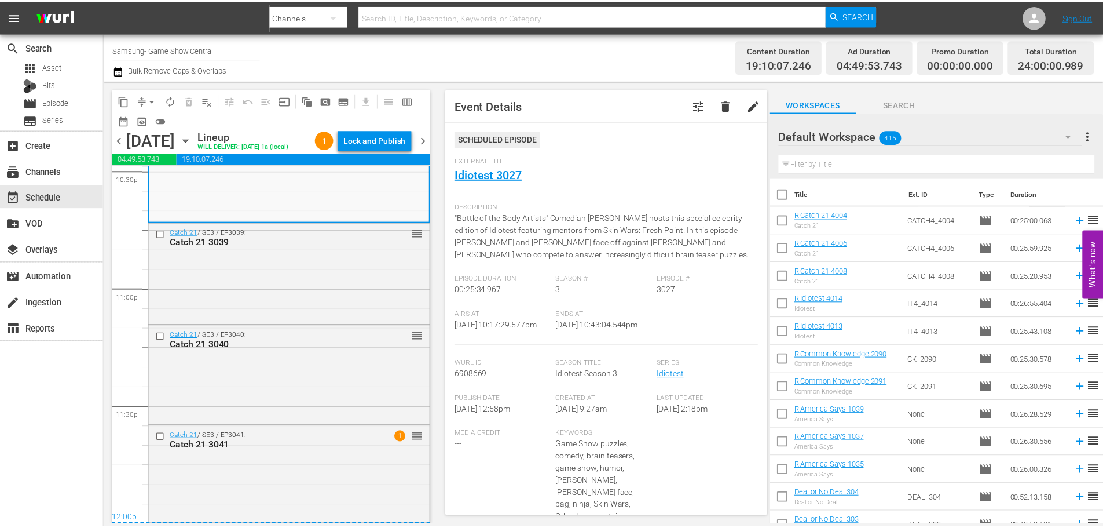
scroll to position [5332, 0]
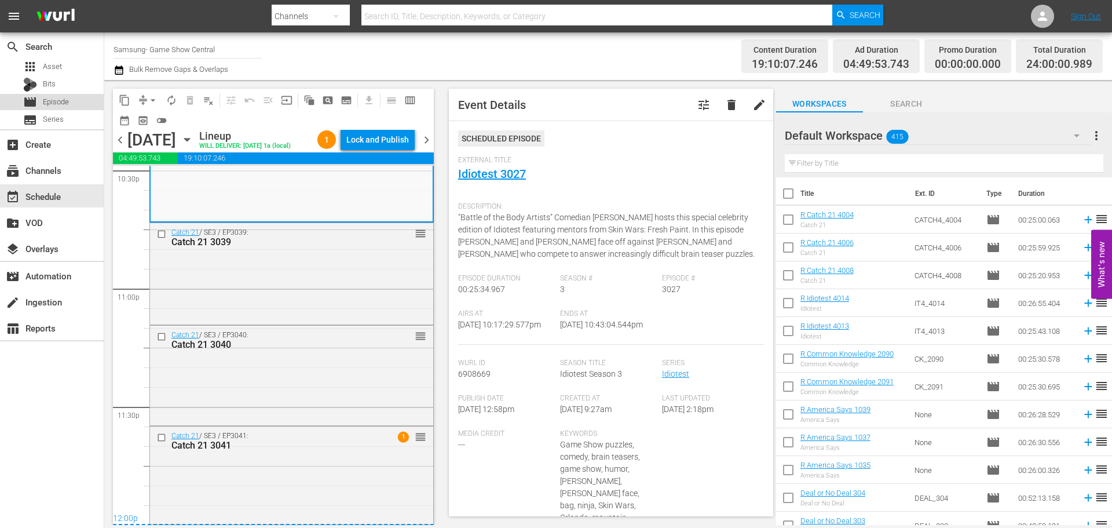
click at [88, 105] on div "movie Episode" at bounding box center [52, 102] width 104 height 16
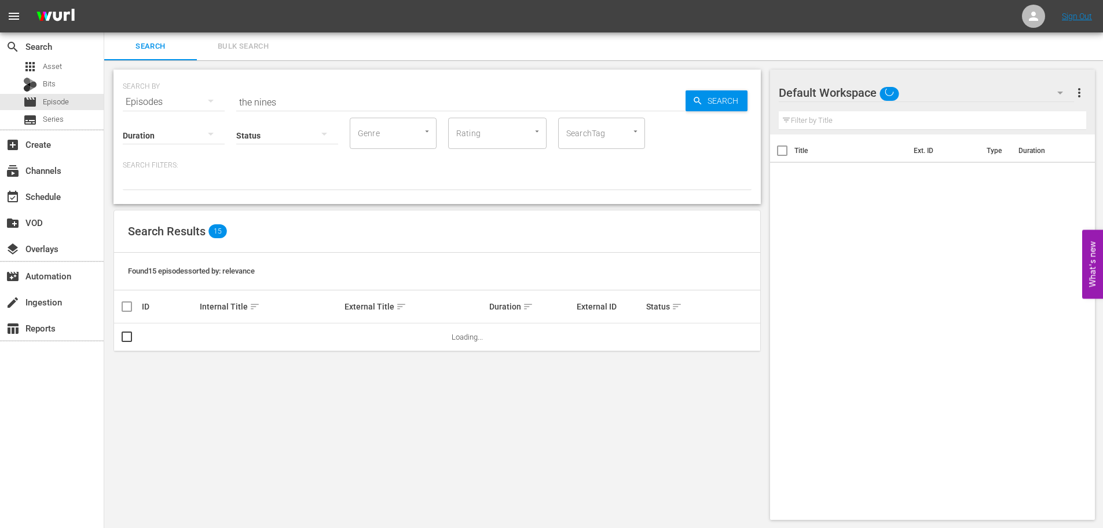
drag, startPoint x: 337, startPoint y: 78, endPoint x: 336, endPoint y: 102, distance: 24.3
click at [336, 82] on div "SEARCH BY Search By Episodes Search ID, Title, Description, Keywords, or Catego…" at bounding box center [437, 95] width 629 height 42
drag, startPoint x: 325, startPoint y: 119, endPoint x: 306, endPoint y: 95, distance: 30.6
click at [300, 104] on div "SEARCH BY Search By Episodes Search ID, Title, Description, Keywords, or Catego…" at bounding box center [438, 137] width 648 height 134
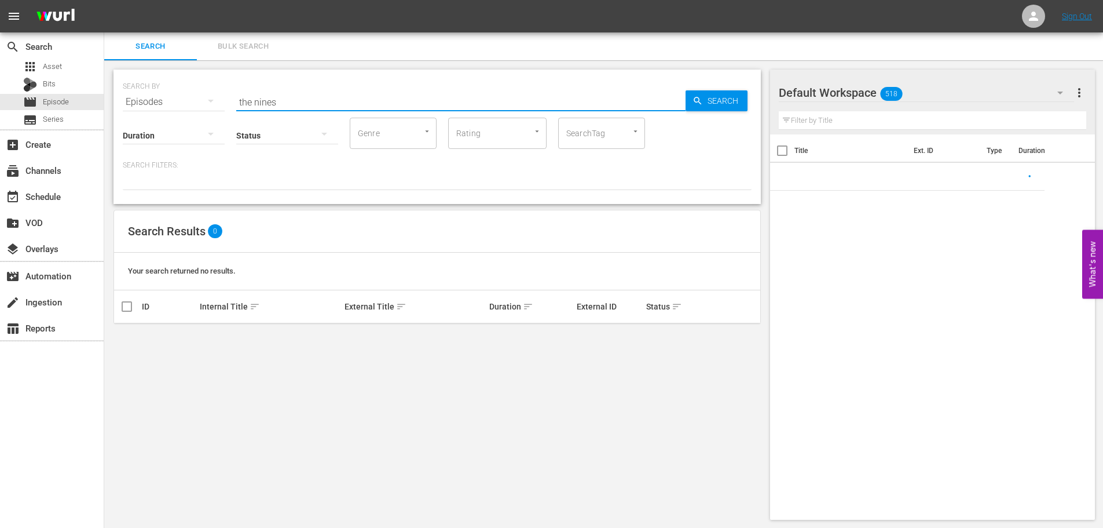
drag, startPoint x: 308, startPoint y: 95, endPoint x: 191, endPoint y: 96, distance: 117.0
click at [194, 97] on div "SEARCH BY Search By Episodes Search ID, Title, Description, Keywords, or Catego…" at bounding box center [437, 95] width 629 height 42
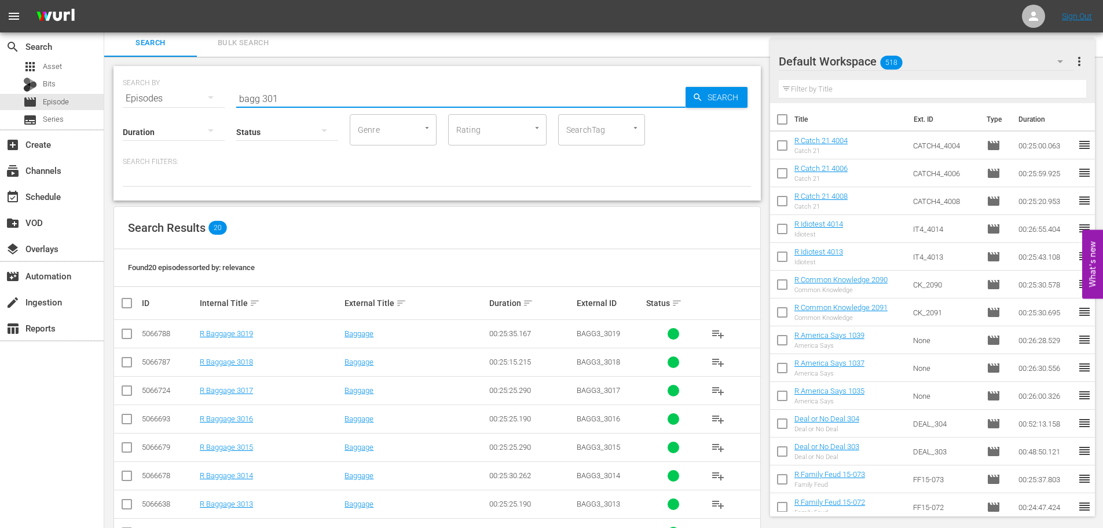
scroll to position [290, 0]
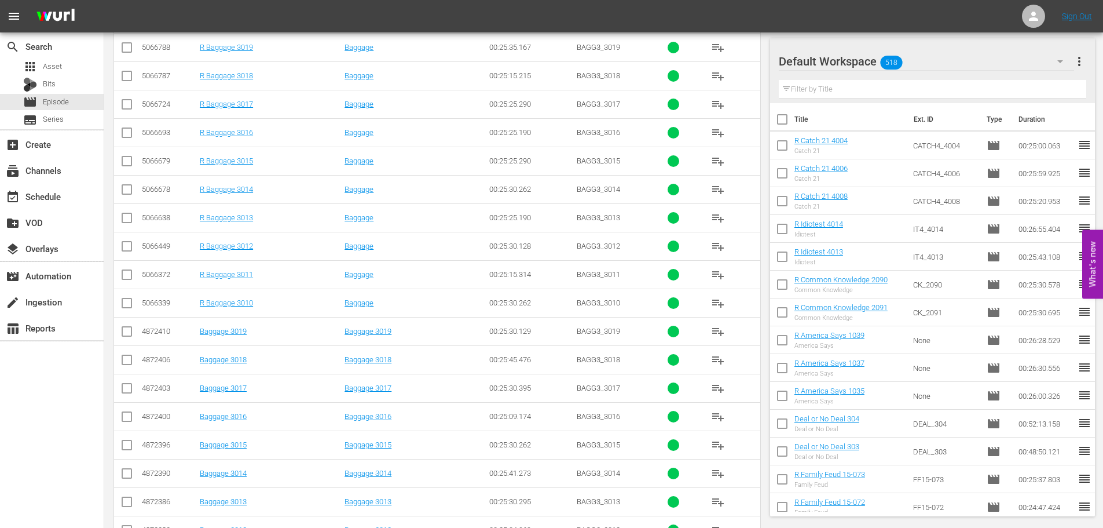
type input "bagg 301"
click at [132, 359] on input "checkbox" at bounding box center [127, 362] width 14 height 14
checkbox input "true"
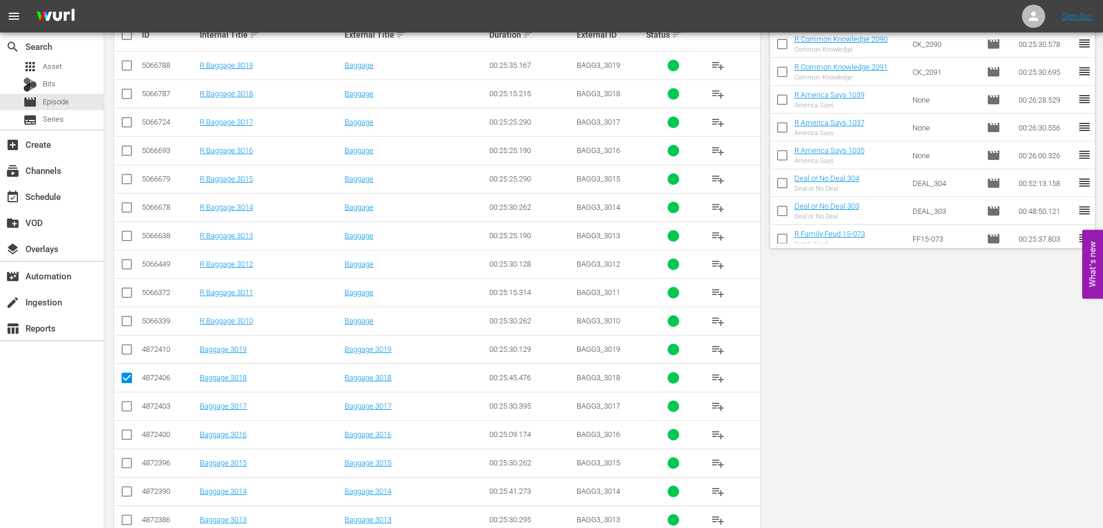
scroll to position [0, 0]
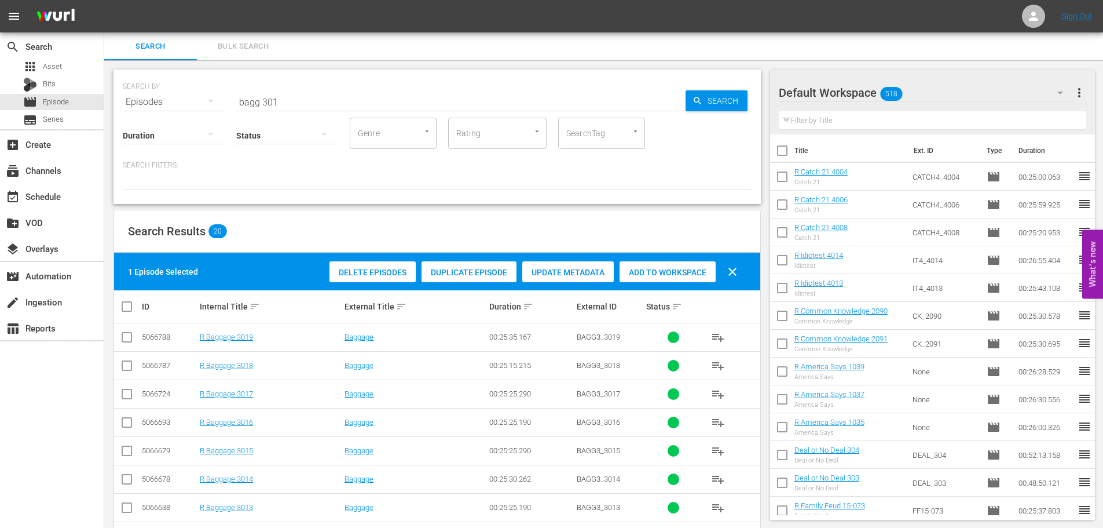
drag, startPoint x: 708, startPoint y: 260, endPoint x: 702, endPoint y: 262, distance: 6.0
click at [708, 260] on div "Delete Episodes Duplicate Episode Update Metadata Add to Workspace clear" at bounding box center [537, 272] width 420 height 28
click at [702, 262] on div "Add to Workspace" at bounding box center [668, 272] width 96 height 22
drag, startPoint x: 484, startPoint y: 102, endPoint x: 484, endPoint y: 79, distance: 23.2
click at [484, 102] on input "bagg 301" at bounding box center [460, 102] width 449 height 28
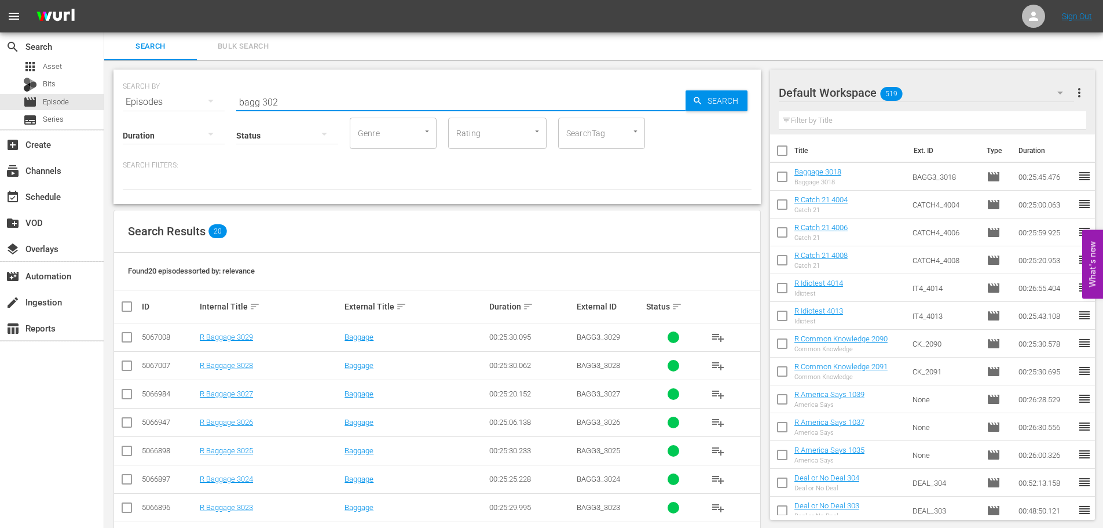
scroll to position [385, 0]
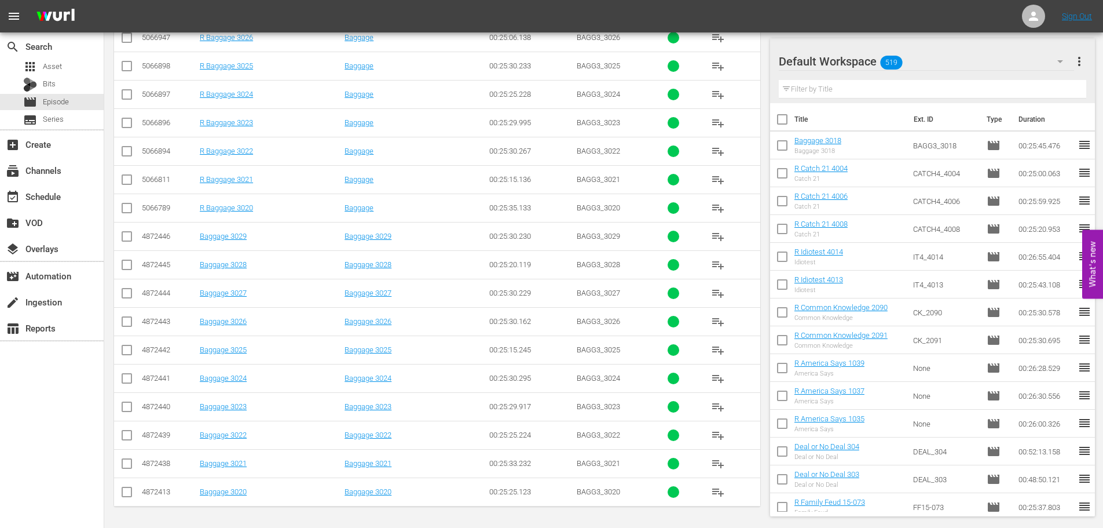
type input "bagg 302"
click at [125, 494] on input "checkbox" at bounding box center [127, 494] width 14 height 14
checkbox input "true"
click at [120, 435] on input "checkbox" at bounding box center [127, 437] width 14 height 14
click at [130, 435] on input "checkbox" at bounding box center [127, 437] width 14 height 14
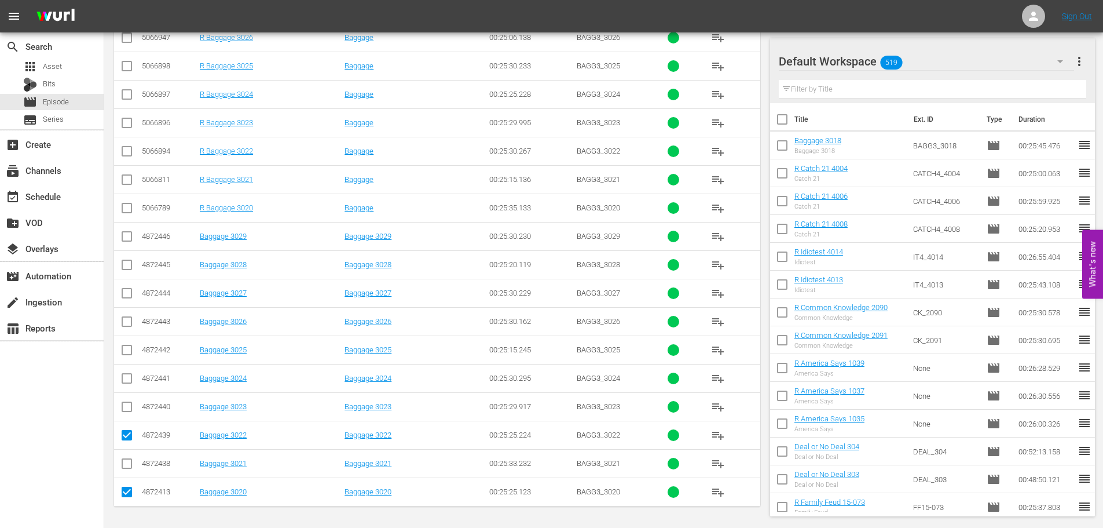
checkbox input "false"
click at [125, 375] on input "checkbox" at bounding box center [127, 381] width 14 height 14
checkbox input "true"
click at [125, 433] on input "checkbox" at bounding box center [127, 437] width 14 height 14
checkbox input "true"
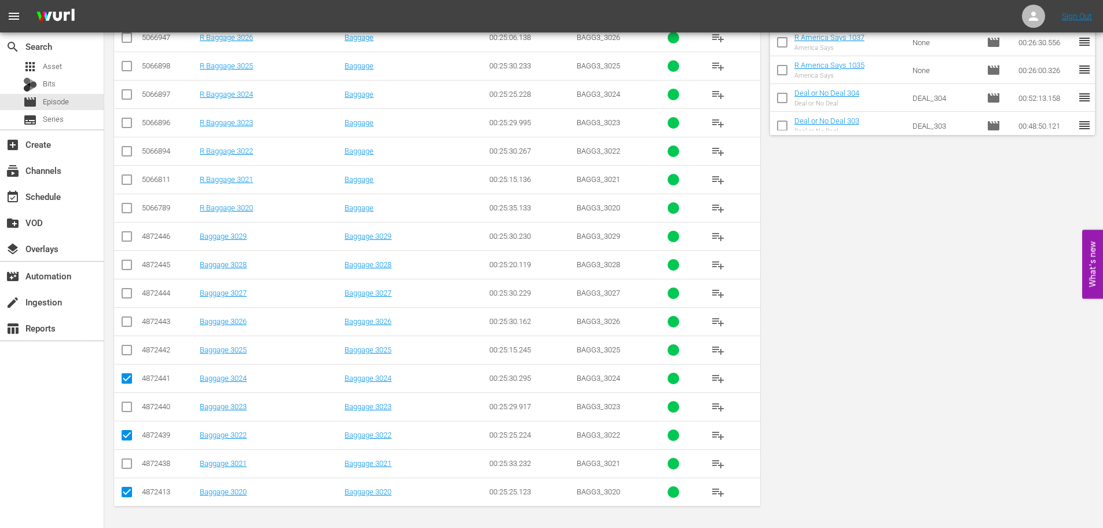
scroll to position [0, 0]
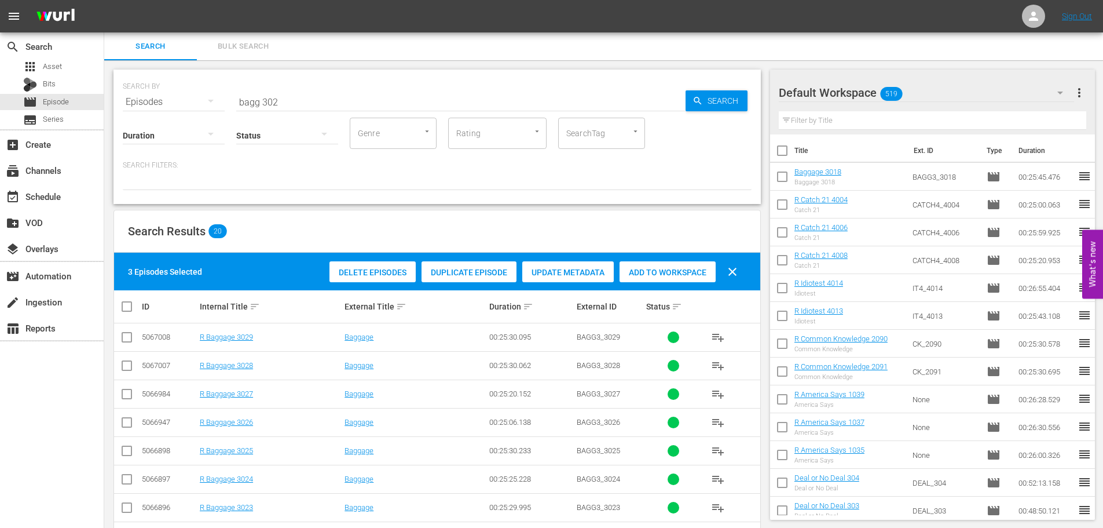
click at [647, 269] on span "Add to Workspace" at bounding box center [668, 272] width 96 height 9
drag, startPoint x: 387, startPoint y: 93, endPoint x: 0, endPoint y: 95, distance: 386.9
click at [104, 0] on div "search Search apps Asset Bits movie Episode subtitles Series add_box Create sub…" at bounding box center [603, 0] width 999 height 0
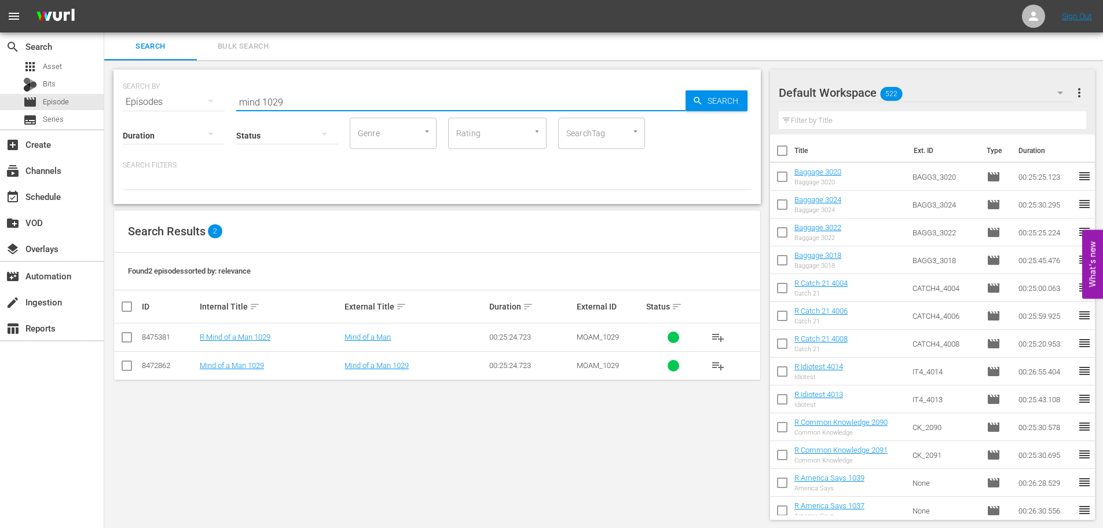
type input "mind 1029"
click at [129, 375] on td at bounding box center [127, 365] width 26 height 28
click at [131, 363] on input "checkbox" at bounding box center [127, 368] width 14 height 14
checkbox input "true"
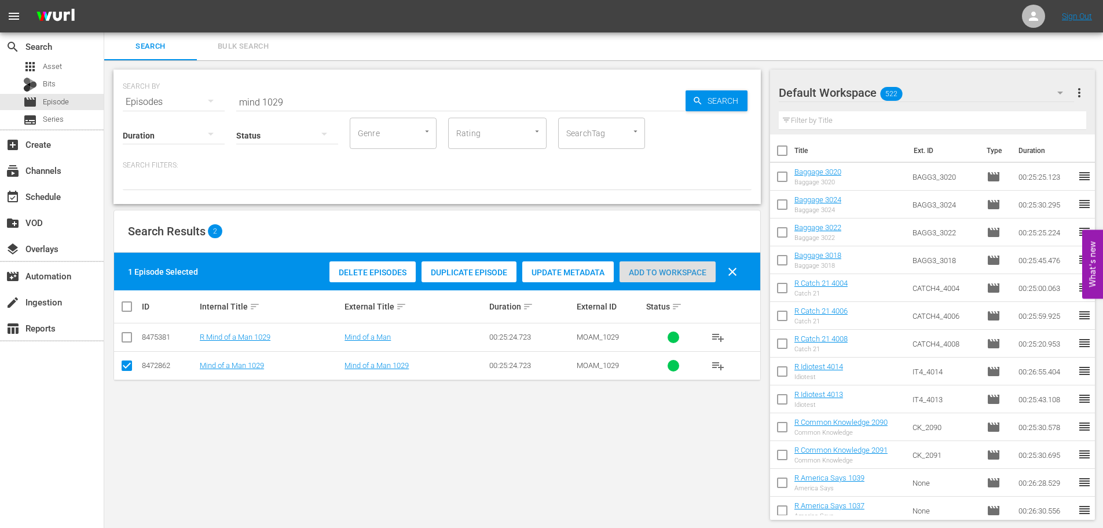
drag, startPoint x: 703, startPoint y: 265, endPoint x: 670, endPoint y: 239, distance: 42.2
click at [703, 265] on div "Add to Workspace" at bounding box center [668, 272] width 96 height 22
drag, startPoint x: 428, startPoint y: 90, endPoint x: 0, endPoint y: 112, distance: 428.6
click at [104, 0] on div "search Search apps Asset Bits movie Episode subtitles Series add_box Create sub…" at bounding box center [603, 0] width 999 height 0
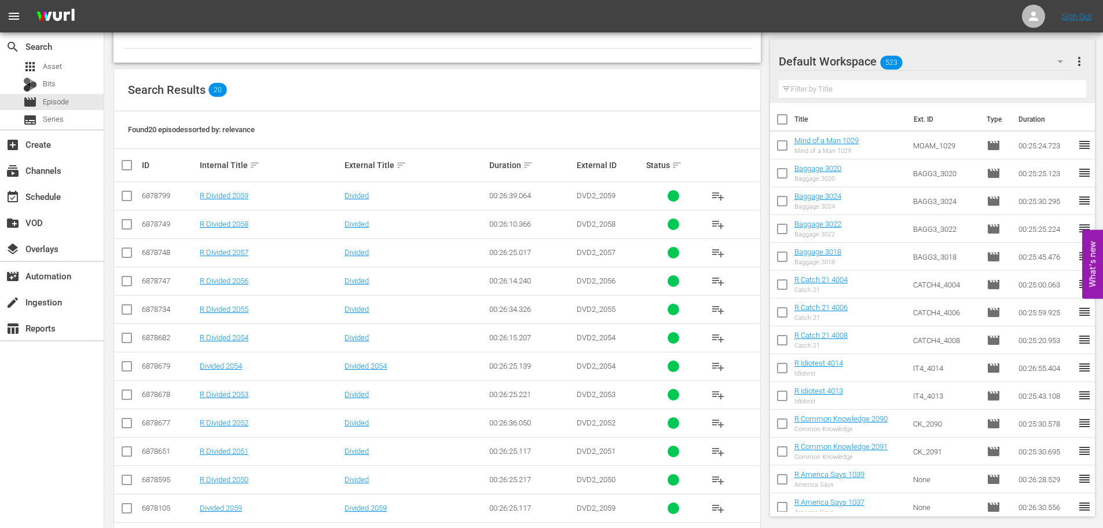
scroll to position [174, 0]
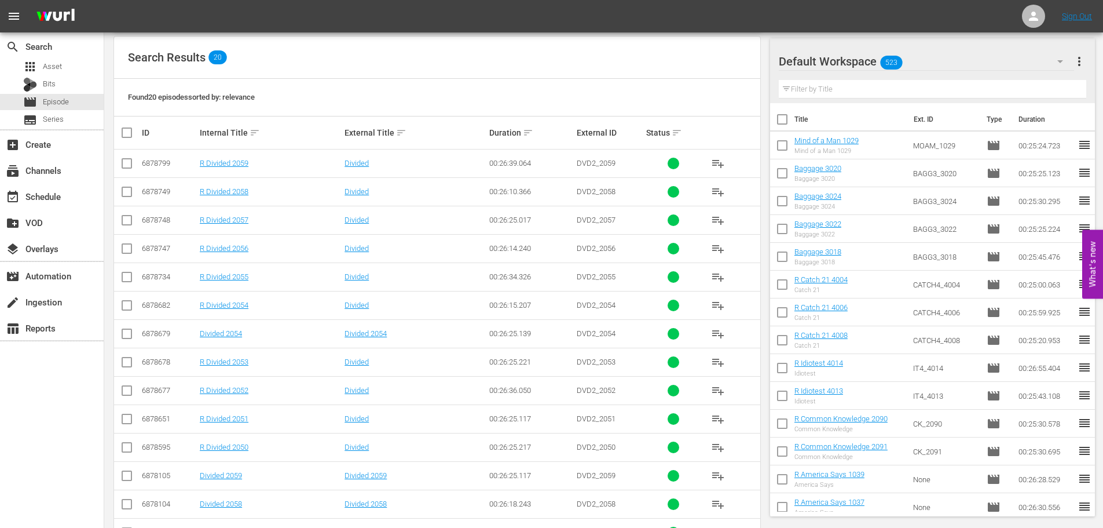
type input "divided 205"
click at [122, 476] on input "checkbox" at bounding box center [127, 478] width 14 height 14
checkbox input "true"
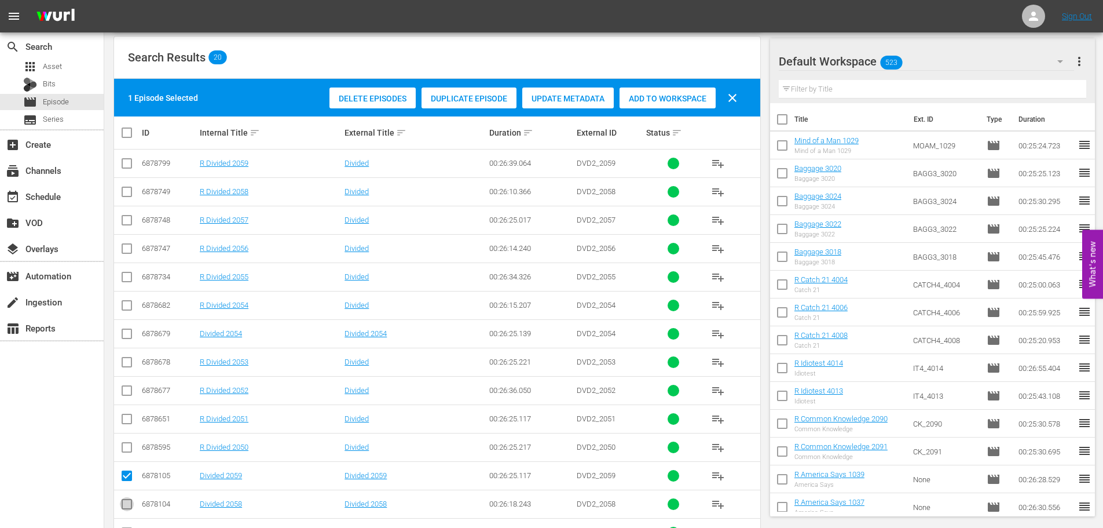
click at [124, 509] on input "checkbox" at bounding box center [127, 506] width 14 height 14
checkbox input "true"
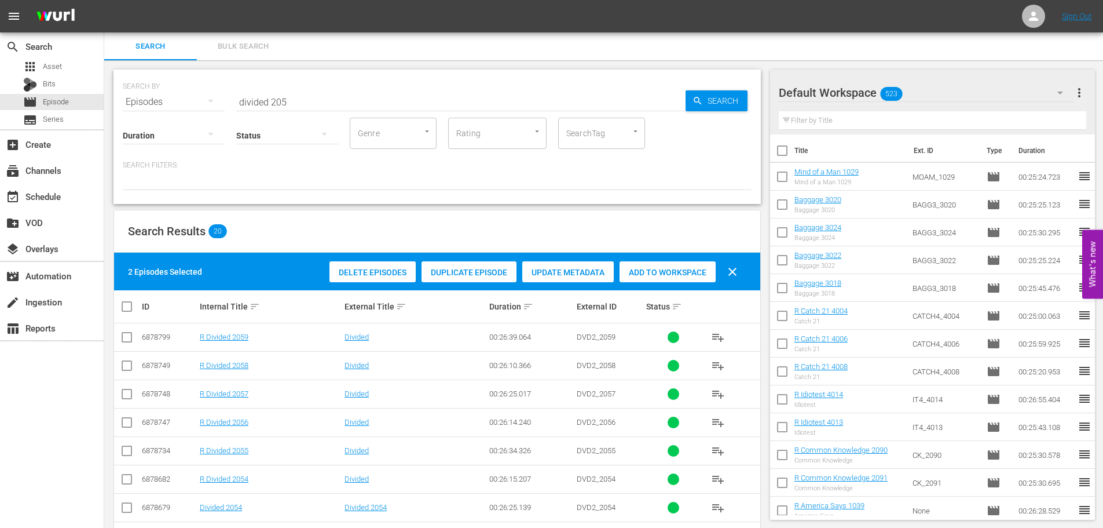
drag, startPoint x: 651, startPoint y: 253, endPoint x: 654, endPoint y: 259, distance: 7.0
click at [652, 254] on div "2 Episodes Selected Delete Episodes Duplicate Episode Update Metadata Add to Wo…" at bounding box center [437, 272] width 646 height 38
click at [660, 275] on span "Add to Workspace" at bounding box center [668, 272] width 96 height 9
drag, startPoint x: 305, startPoint y: 96, endPoint x: 14, endPoint y: 86, distance: 290.3
click at [104, 0] on div "search Search apps Asset Bits movie Episode subtitles Series add_box Create sub…" at bounding box center [603, 0] width 999 height 0
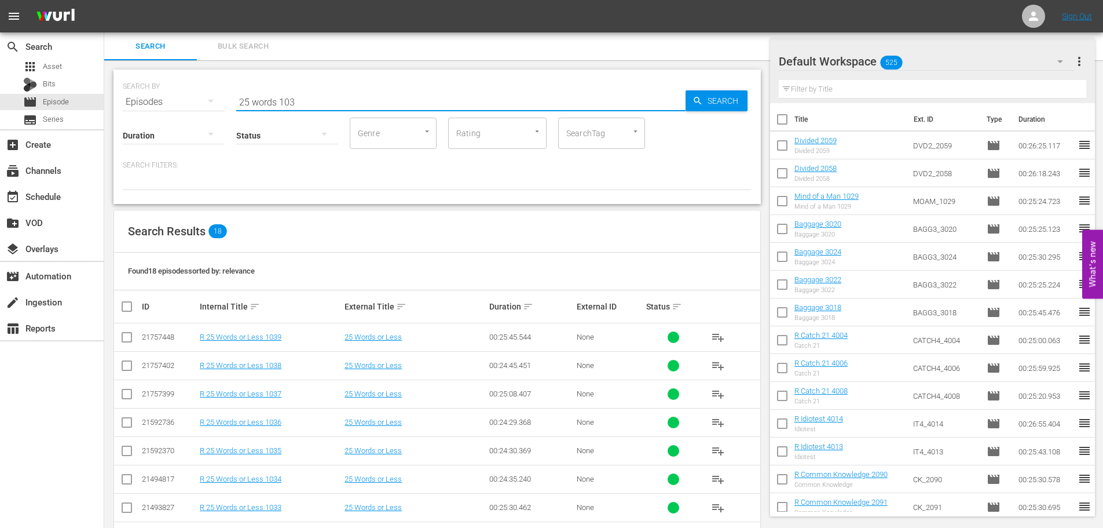
scroll to position [328, 0]
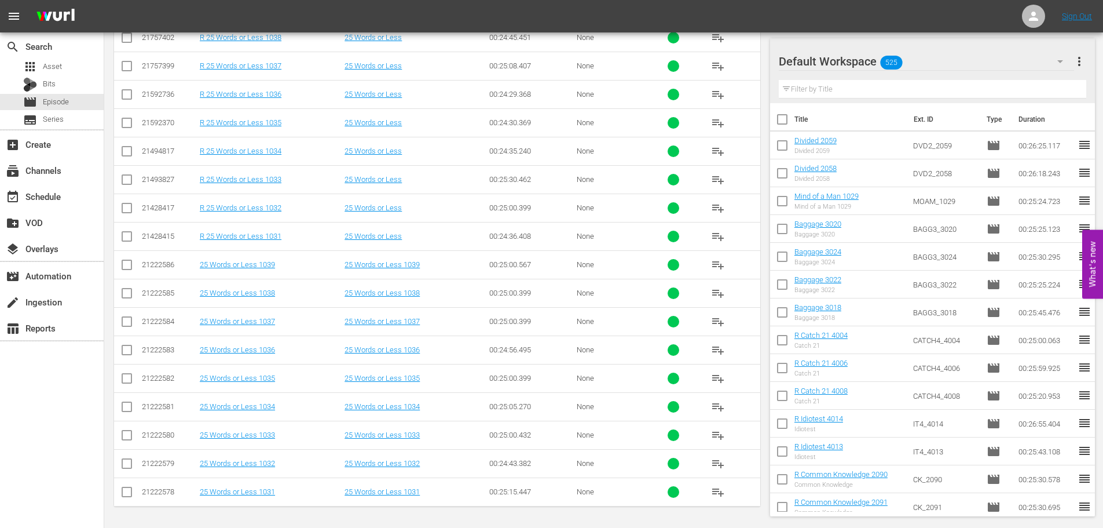
type input "25 words 103"
drag, startPoint x: 127, startPoint y: 357, endPoint x: 118, endPoint y: 388, distance: 31.5
click at [127, 357] on input "checkbox" at bounding box center [127, 352] width 14 height 14
checkbox input "true"
click at [130, 375] on input "checkbox" at bounding box center [127, 381] width 14 height 14
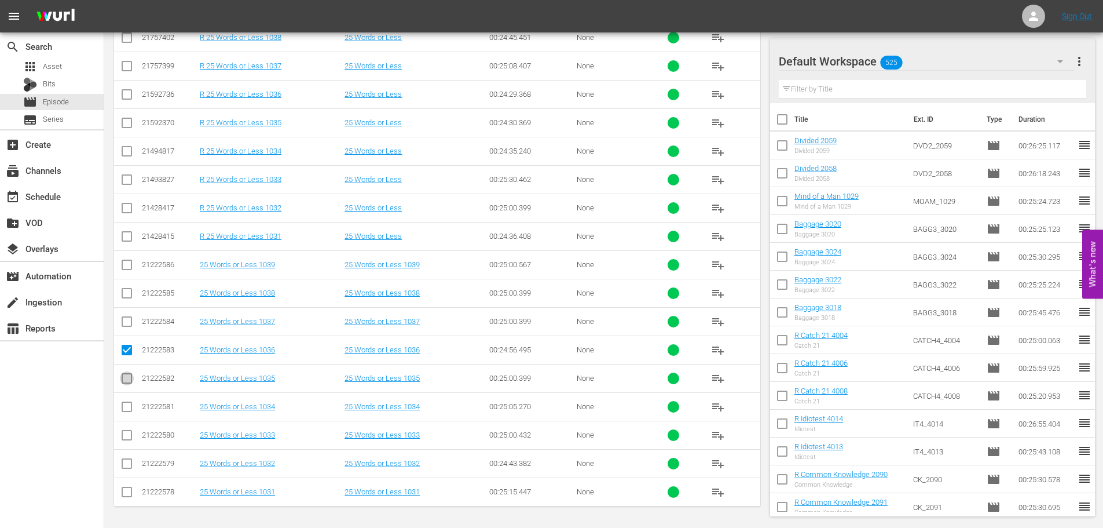
checkbox input "true"
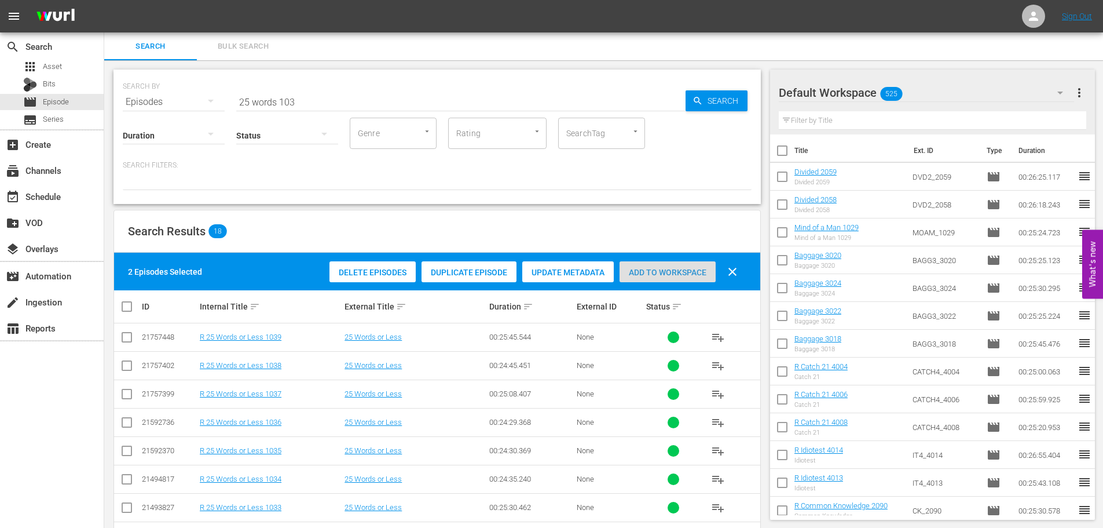
click at [660, 275] on span "Add to Workspace" at bounding box center [668, 272] width 96 height 9
drag, startPoint x: 363, startPoint y: 112, endPoint x: 89, endPoint y: 99, distance: 274.3
click at [104, 0] on div "search Search apps Asset Bits movie Episode subtitles Series add_box Create sub…" at bounding box center [603, 0] width 999 height 0
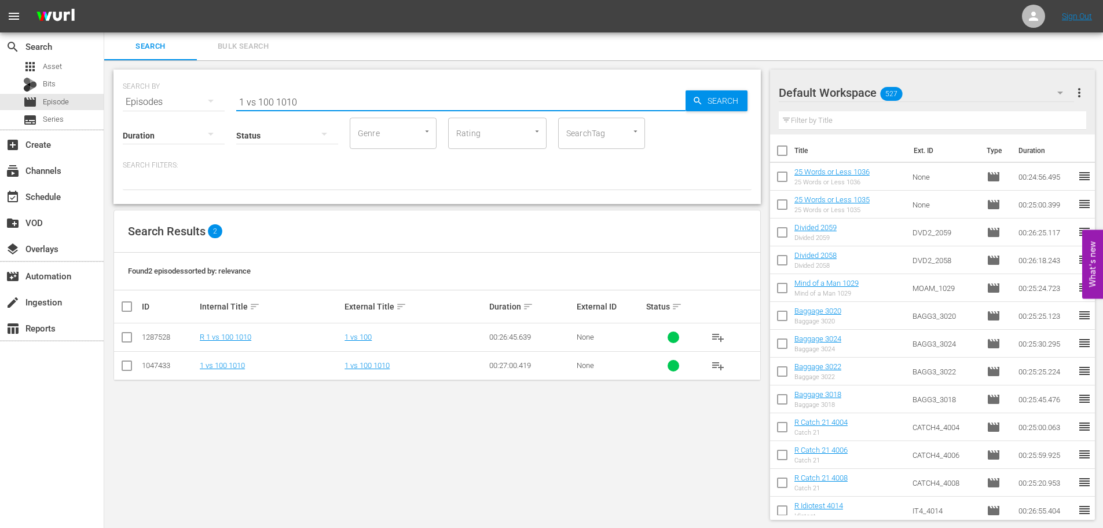
type input "1 vs 100 1010"
click at [124, 361] on input "checkbox" at bounding box center [127, 368] width 14 height 14
checkbox input "true"
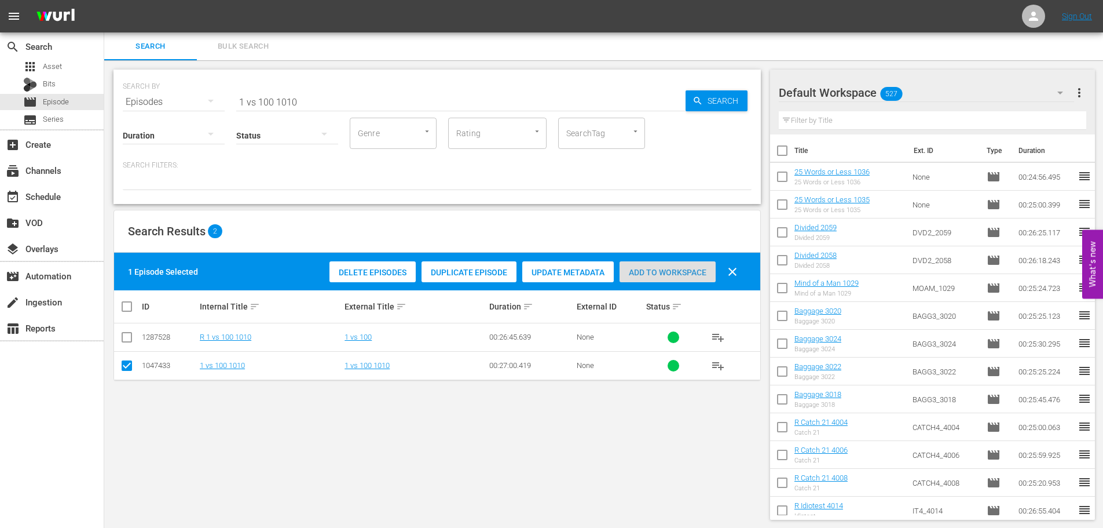
click at [686, 264] on div "Add to Workspace" at bounding box center [668, 272] width 96 height 22
drag, startPoint x: 320, startPoint y: 101, endPoint x: 99, endPoint y: 20, distance: 234.9
click at [104, 0] on div "search Search apps Asset Bits movie Episode subtitles Series add_box Create sub…" at bounding box center [603, 0] width 999 height 0
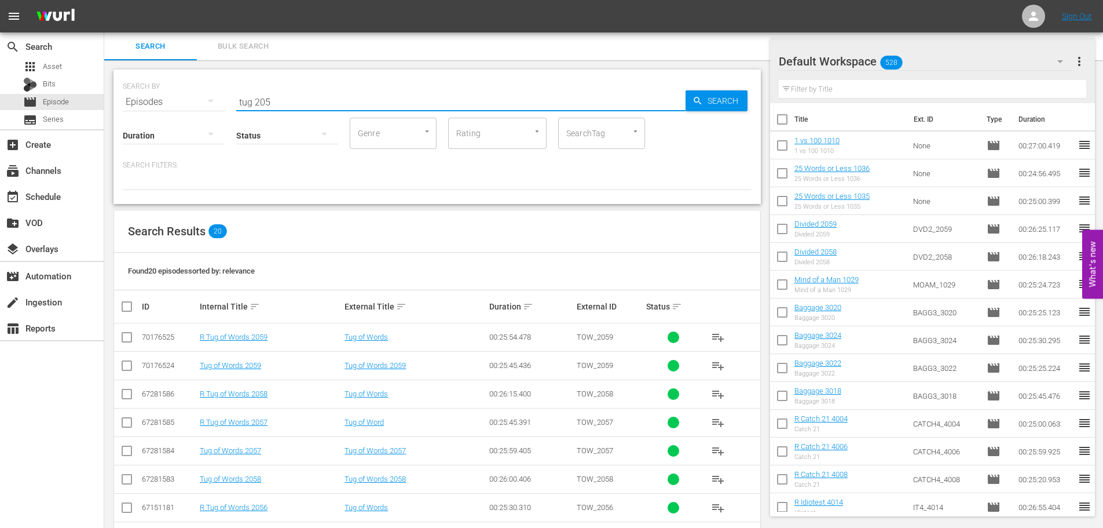
scroll to position [348, 0]
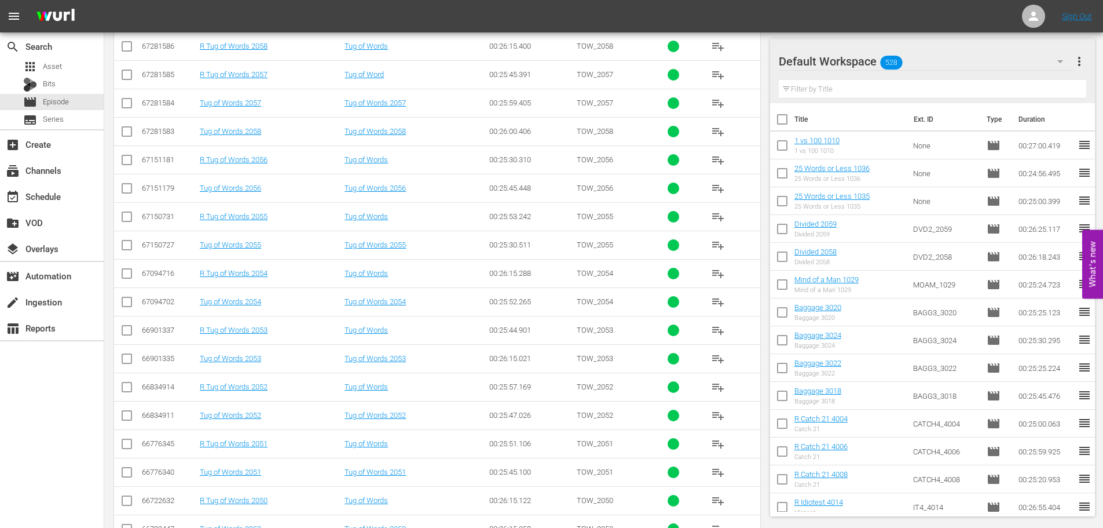
type input "tug 205"
click at [128, 239] on icon at bounding box center [127, 245] width 14 height 14
drag, startPoint x: 122, startPoint y: 185, endPoint x: 124, endPoint y: 202, distance: 16.4
click at [123, 185] on input "checkbox" at bounding box center [127, 191] width 14 height 14
checkbox input "true"
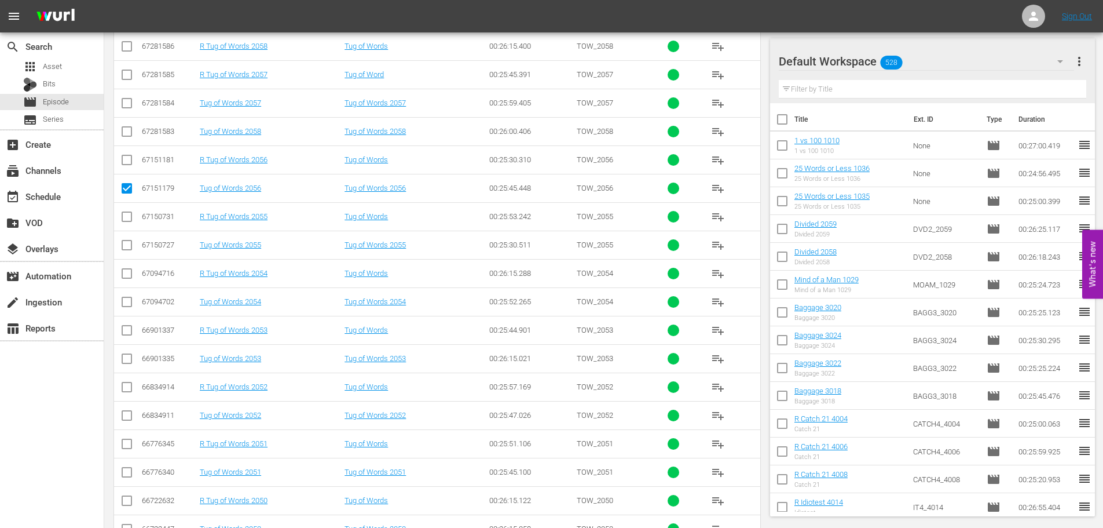
click at [130, 256] on td at bounding box center [127, 245] width 26 height 28
click at [128, 247] on input "checkbox" at bounding box center [127, 247] width 14 height 14
checkbox input "true"
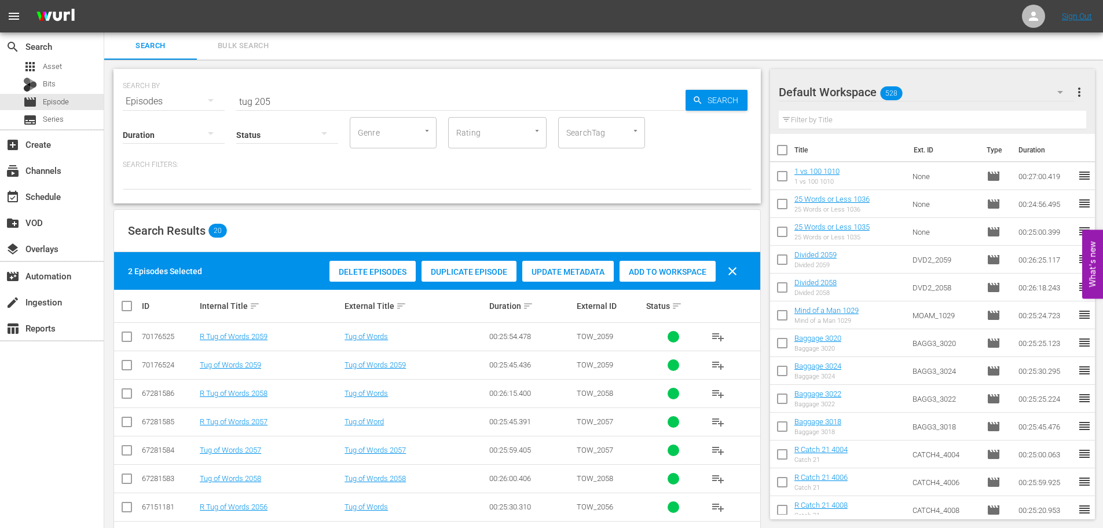
scroll to position [0, 0]
click at [656, 294] on th "Status sort" at bounding box center [674, 306] width 58 height 32
drag, startPoint x: 656, startPoint y: 267, endPoint x: 628, endPoint y: 264, distance: 28.6
click at [655, 266] on div "Add to Workspace" at bounding box center [668, 272] width 96 height 22
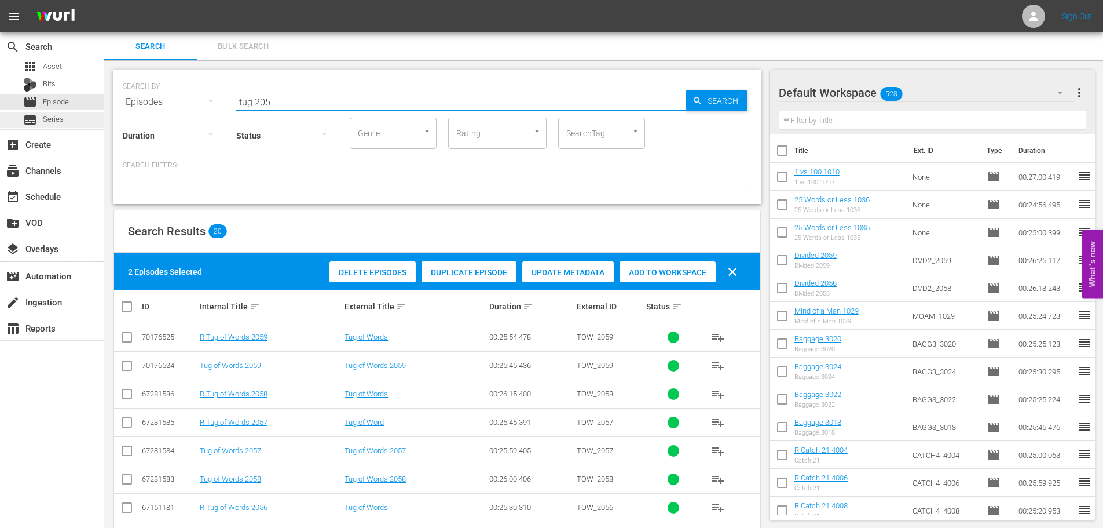
drag, startPoint x: 313, startPoint y: 97, endPoint x: 92, endPoint y: 121, distance: 222.6
click at [161, 96] on div "SEARCH BY Search By Episodes Search ID, Title, Description, Keywords, or Catego…" at bounding box center [437, 95] width 629 height 42
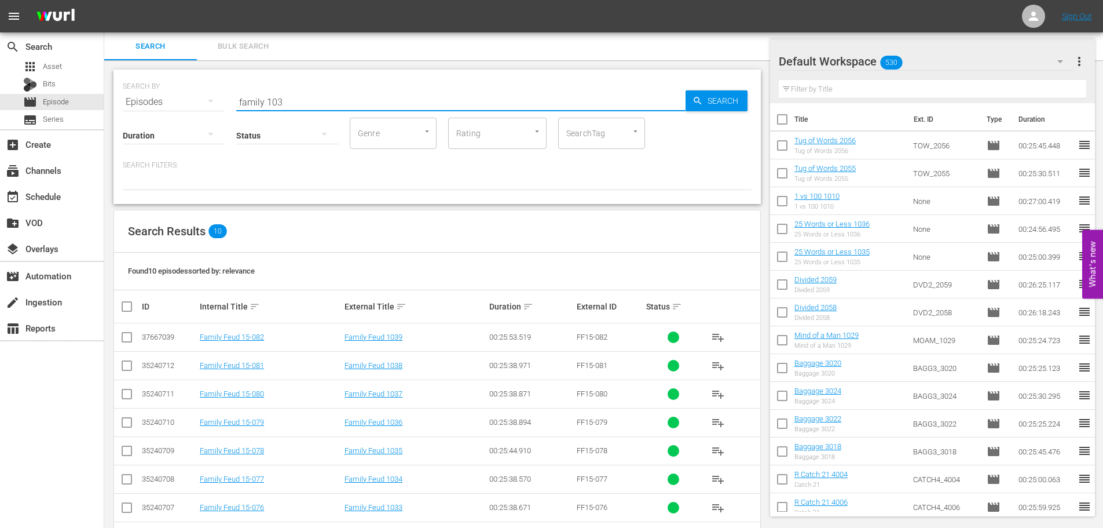
scroll to position [101, 0]
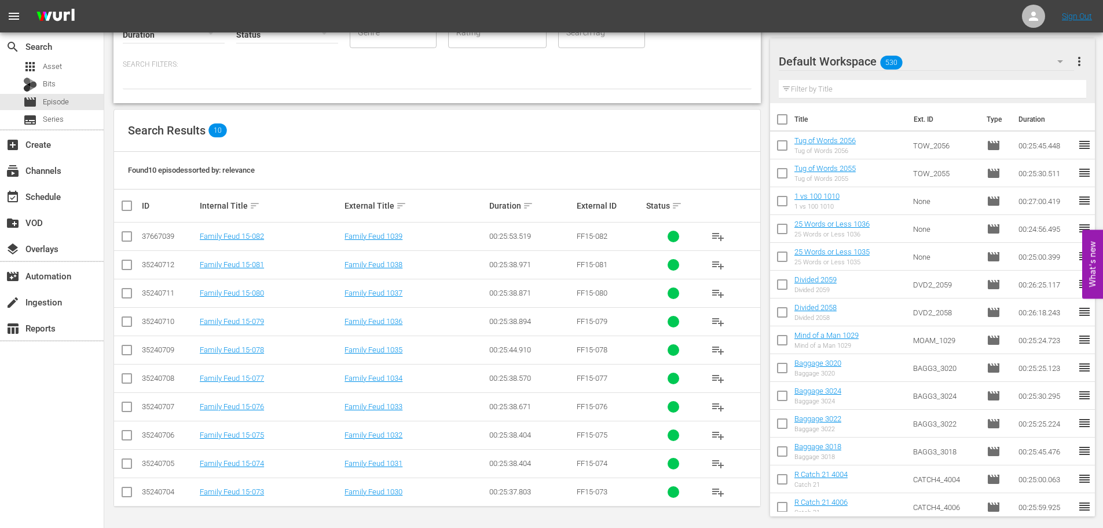
type input "family 103"
click at [130, 430] on input "checkbox" at bounding box center [127, 437] width 14 height 14
checkbox input "true"
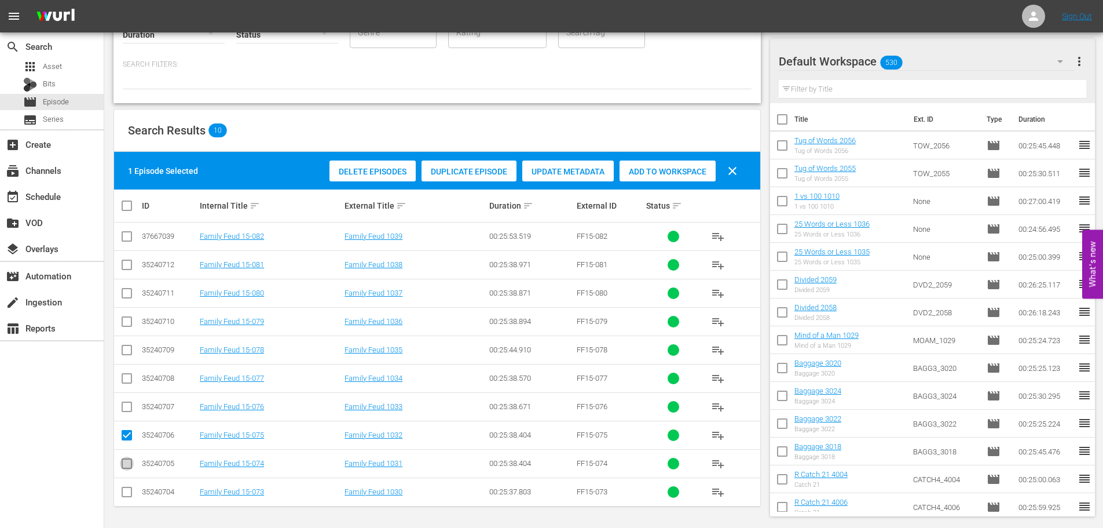
click at [129, 467] on input "checkbox" at bounding box center [127, 466] width 14 height 14
checkbox input "true"
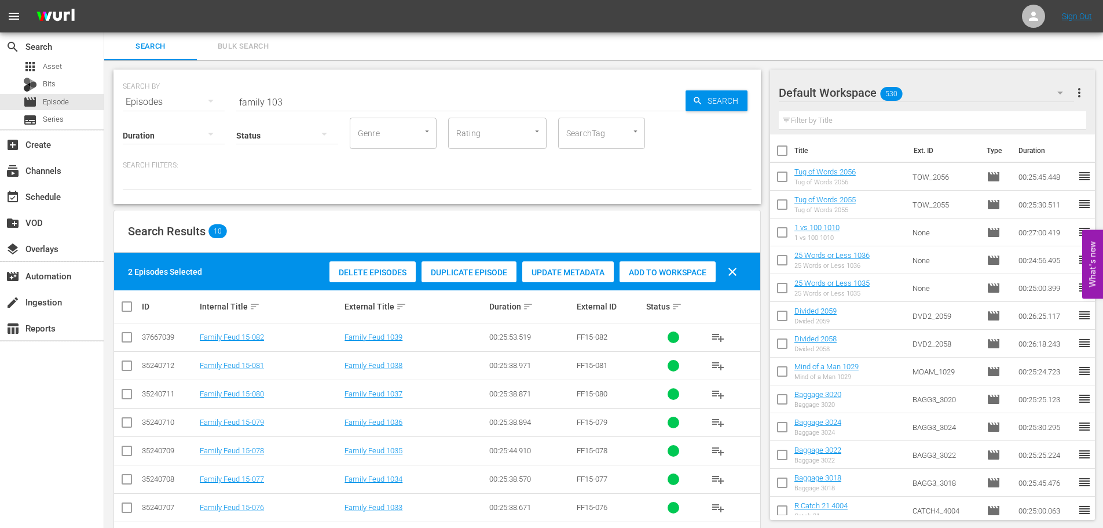
click at [660, 263] on div "Add to Workspace" at bounding box center [668, 272] width 96 height 22
drag, startPoint x: 329, startPoint y: 87, endPoint x: 272, endPoint y: 97, distance: 58.3
click at [257, 103] on div "SEARCH BY Search By Episodes Search ID, Title, Description, Keywords, or Catego…" at bounding box center [437, 95] width 629 height 42
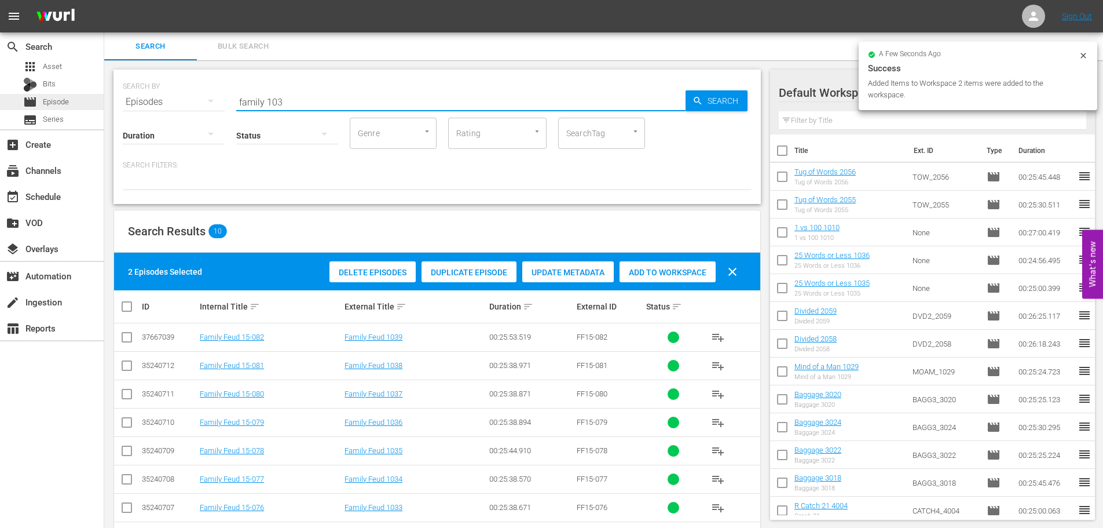
drag, startPoint x: 319, startPoint y: 96, endPoint x: 40, endPoint y: 109, distance: 278.9
click at [104, 0] on div "search Search apps Asset Bits movie Episode subtitles Series add_box Create sub…" at bounding box center [603, 0] width 999 height 0
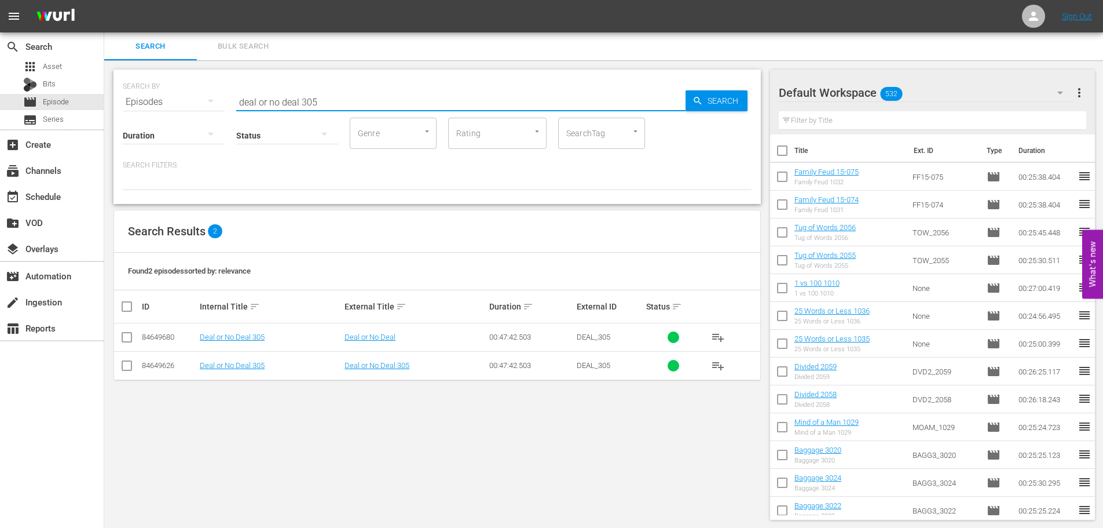
type input "deal or no deal 305"
click at [134, 364] on td at bounding box center [127, 365] width 26 height 28
click at [123, 365] on input "checkbox" at bounding box center [127, 368] width 14 height 14
checkbox input "true"
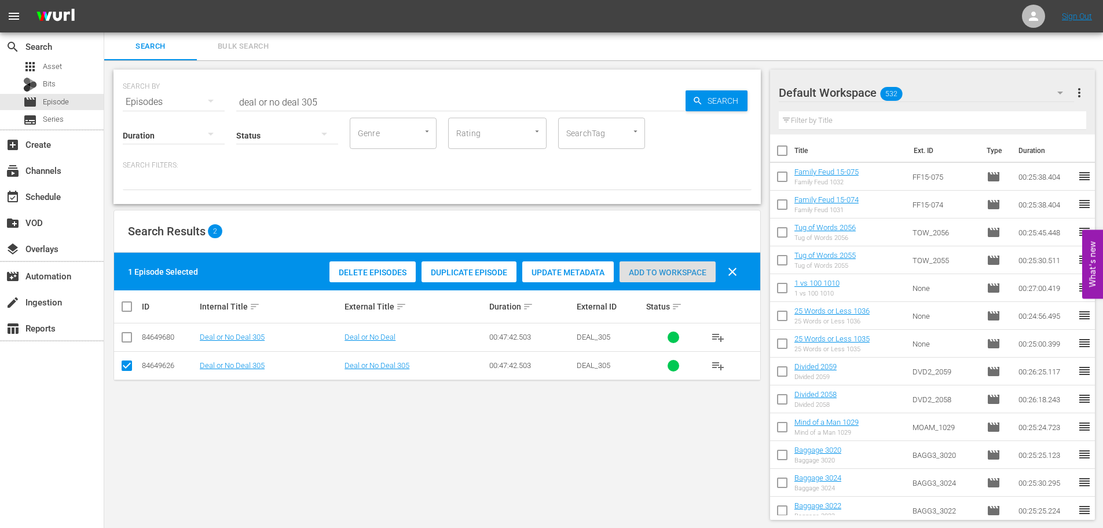
click at [660, 265] on div "Add to Workspace" at bounding box center [668, 272] width 96 height 22
click at [438, 112] on input "deal or no deal 305" at bounding box center [460, 102] width 449 height 28
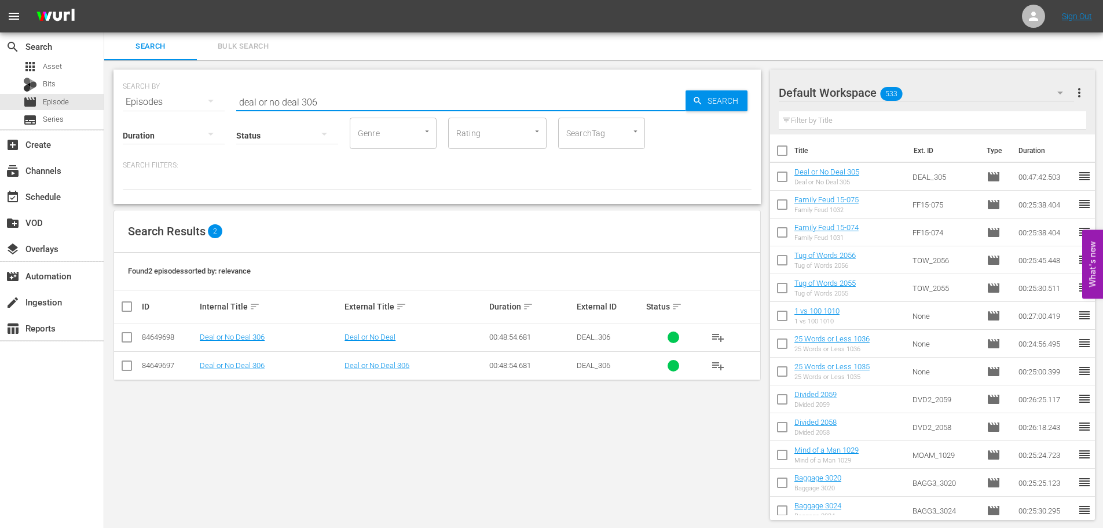
type input "deal or no deal 306"
click at [131, 369] on input "checkbox" at bounding box center [127, 368] width 14 height 14
checkbox input "true"
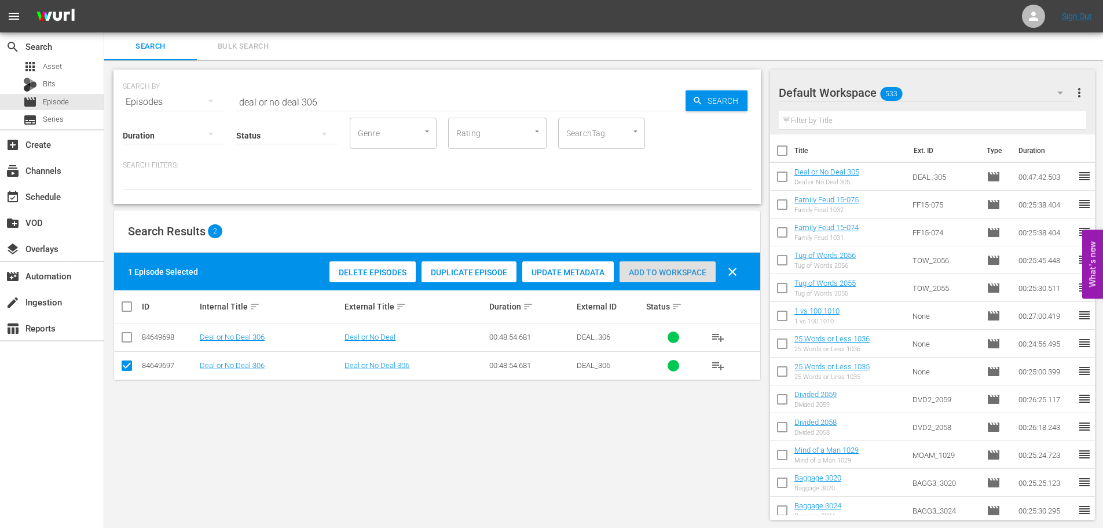
drag, startPoint x: 677, startPoint y: 268, endPoint x: 517, endPoint y: 105, distance: 228.1
click at [677, 268] on span "Add to Workspace" at bounding box center [668, 272] width 96 height 9
drag, startPoint x: 353, startPoint y: 97, endPoint x: 0, endPoint y: 61, distance: 354.6
click at [104, 0] on div "search Search apps Asset Bits movie Episode subtitles Series add_box Create sub…" at bounding box center [603, 0] width 999 height 0
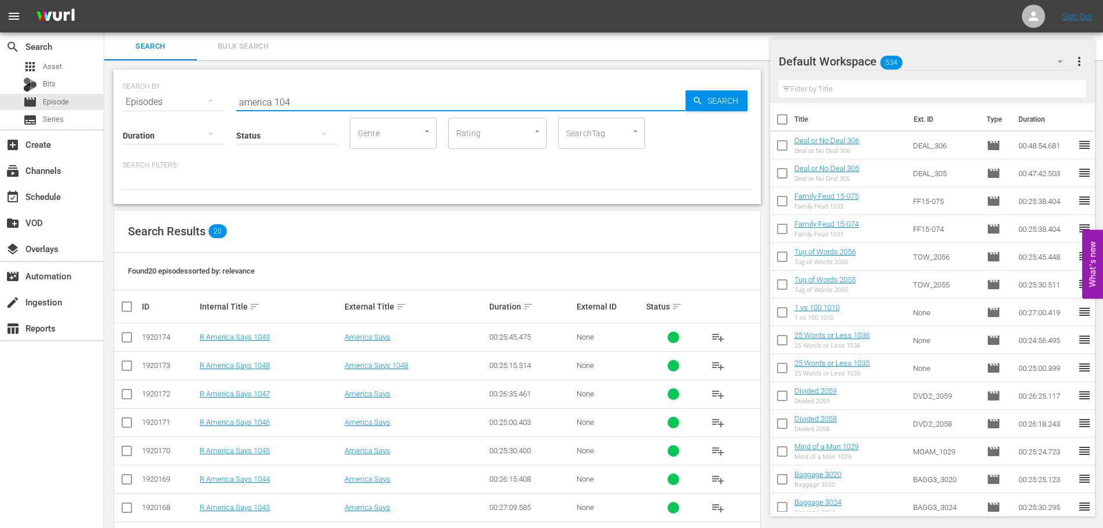
scroll to position [385, 0]
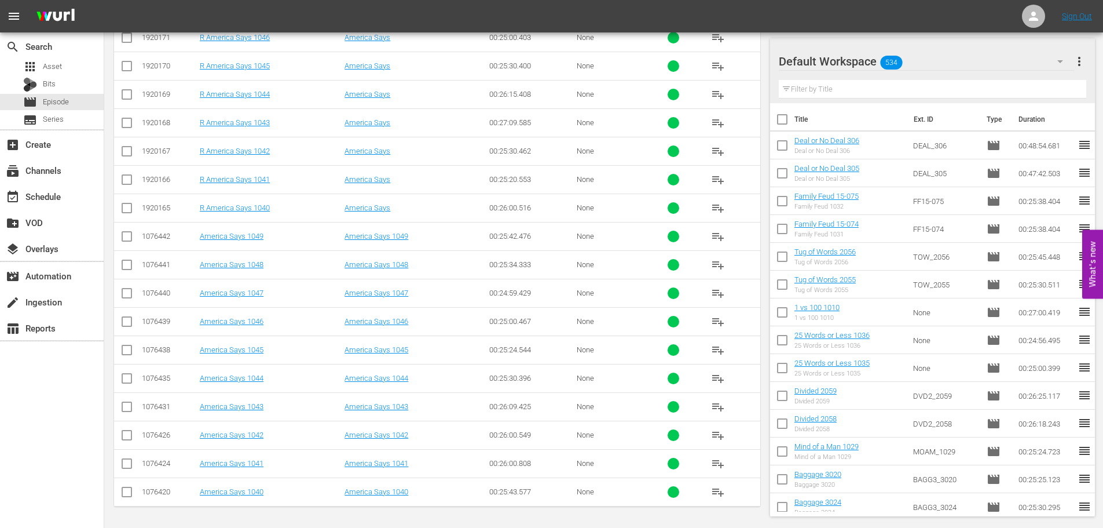
type input "america 104"
click at [127, 406] on input "checkbox" at bounding box center [127, 409] width 14 height 14
checkbox input "true"
click at [126, 471] on td at bounding box center [127, 463] width 26 height 28
click at [125, 468] on input "checkbox" at bounding box center [127, 466] width 14 height 14
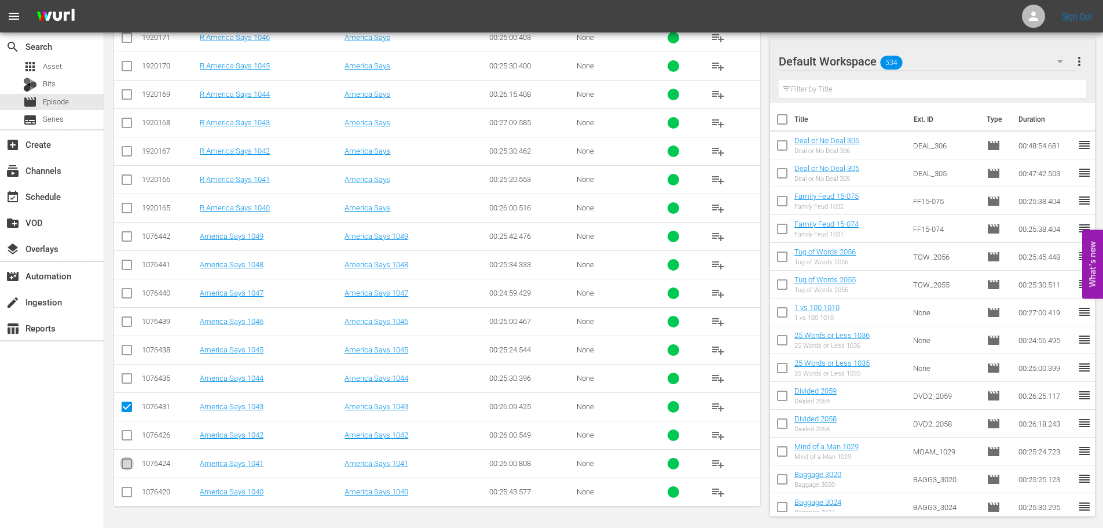
checkbox input "true"
click at [133, 352] on input "checkbox" at bounding box center [127, 352] width 14 height 14
checkbox input "true"
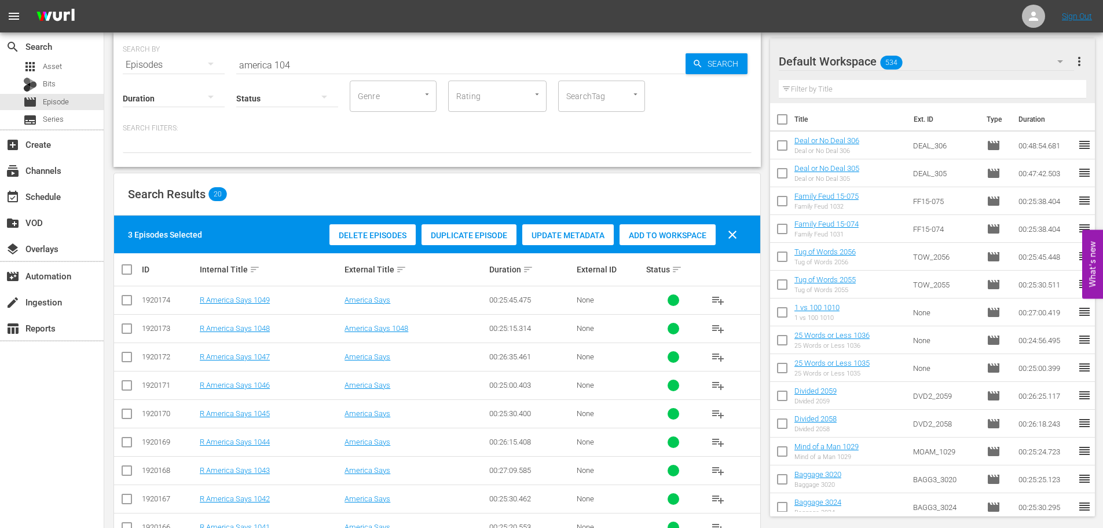
click at [655, 244] on div "Add to Workspace" at bounding box center [668, 235] width 96 height 22
click at [660, 235] on span "Add to Workspace" at bounding box center [668, 235] width 96 height 9
drag, startPoint x: 359, startPoint y: 64, endPoint x: 133, endPoint y: 74, distance: 225.6
click at [133, 74] on div "SEARCH BY Search By Episodes Search ID, Title, Description, Keywords, or Catego…" at bounding box center [438, 99] width 648 height 134
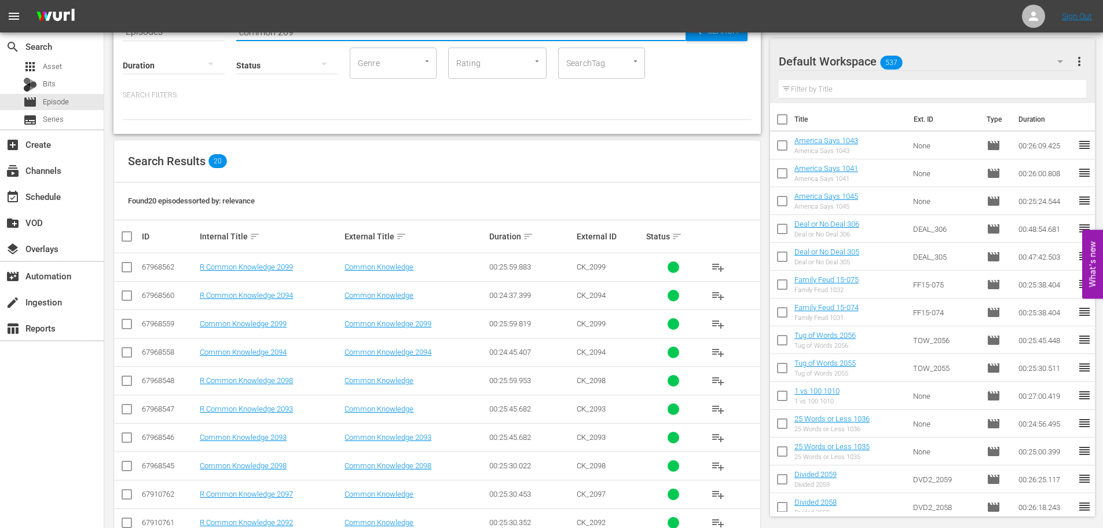
scroll to position [232, 0]
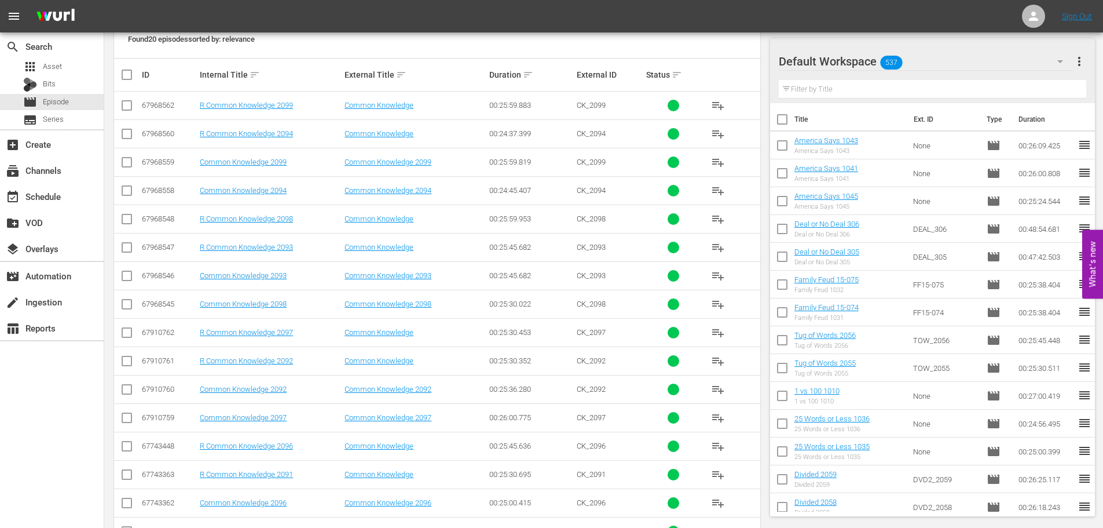
type input "common 209"
drag, startPoint x: 125, startPoint y: 278, endPoint x: 114, endPoint y: 368, distance: 90.5
click at [125, 278] on input "checkbox" at bounding box center [127, 278] width 14 height 14
checkbox input "true"
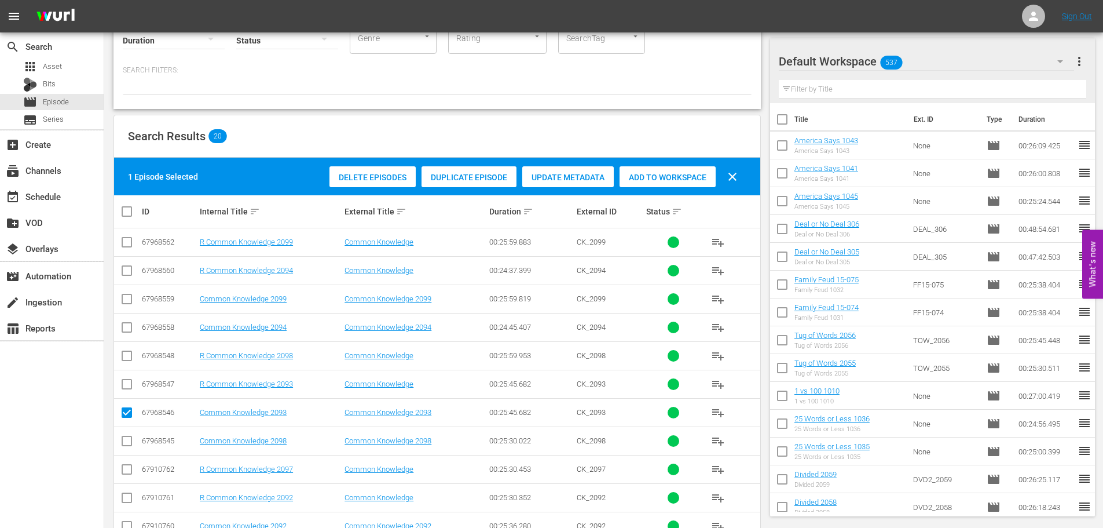
scroll to position [211, 0]
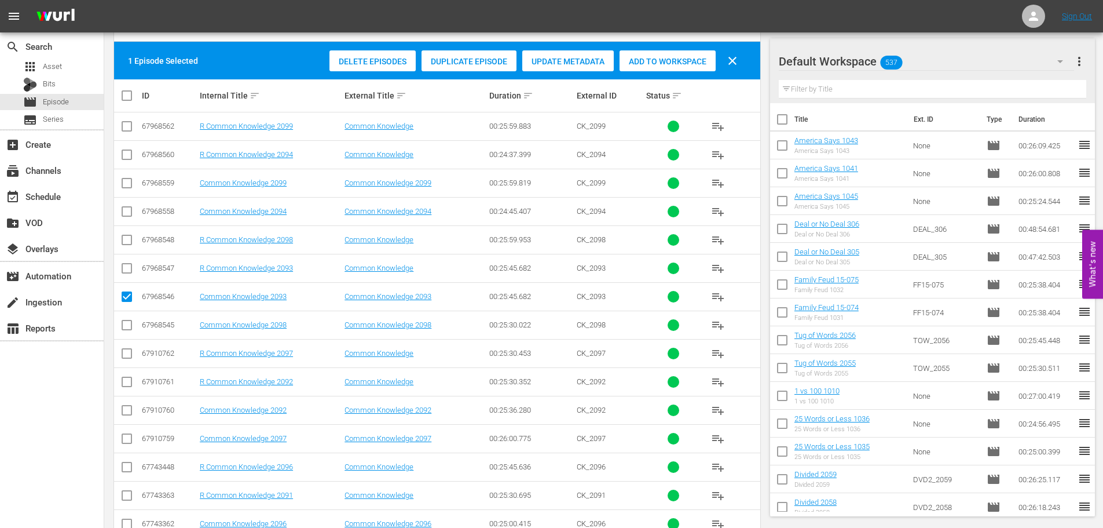
click at [122, 420] on td at bounding box center [127, 410] width 26 height 28
drag, startPoint x: 124, startPoint y: 412, endPoint x: 262, endPoint y: 338, distance: 156.8
click at [125, 412] on input "checkbox" at bounding box center [127, 412] width 14 height 14
checkbox input "true"
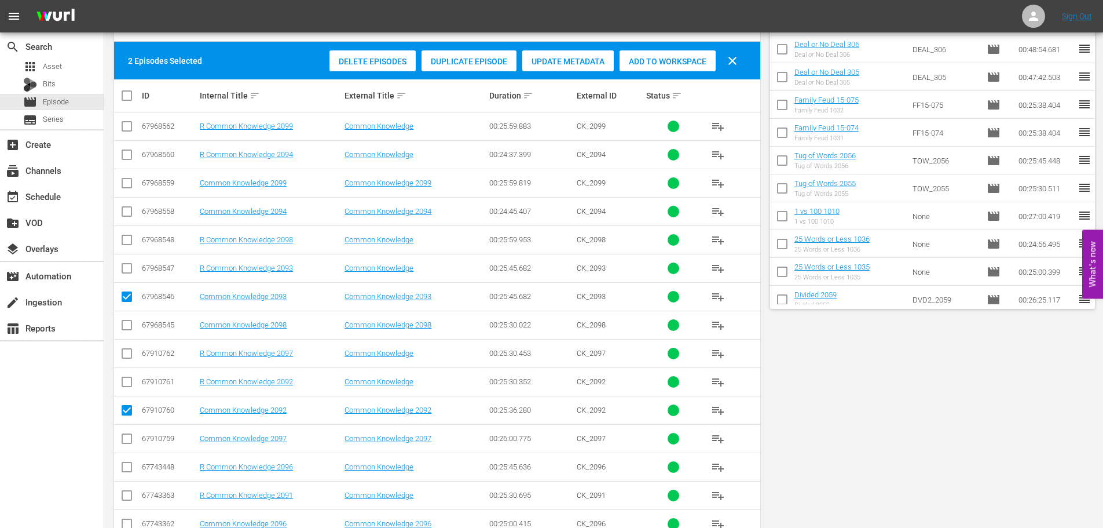
scroll to position [0, 0]
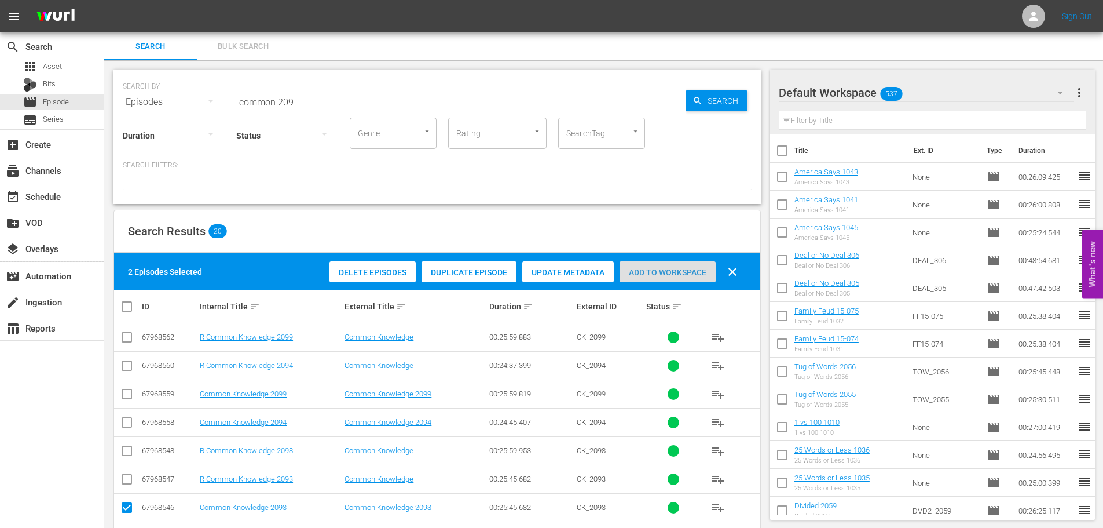
click at [678, 265] on div "Add to Workspace" at bounding box center [668, 272] width 96 height 22
drag, startPoint x: 363, startPoint y: 103, endPoint x: 34, endPoint y: 105, distance: 329.0
click at [104, 0] on div "search Search apps Asset Bits movie Episode subtitles Series add_box Create sub…" at bounding box center [603, 0] width 999 height 0
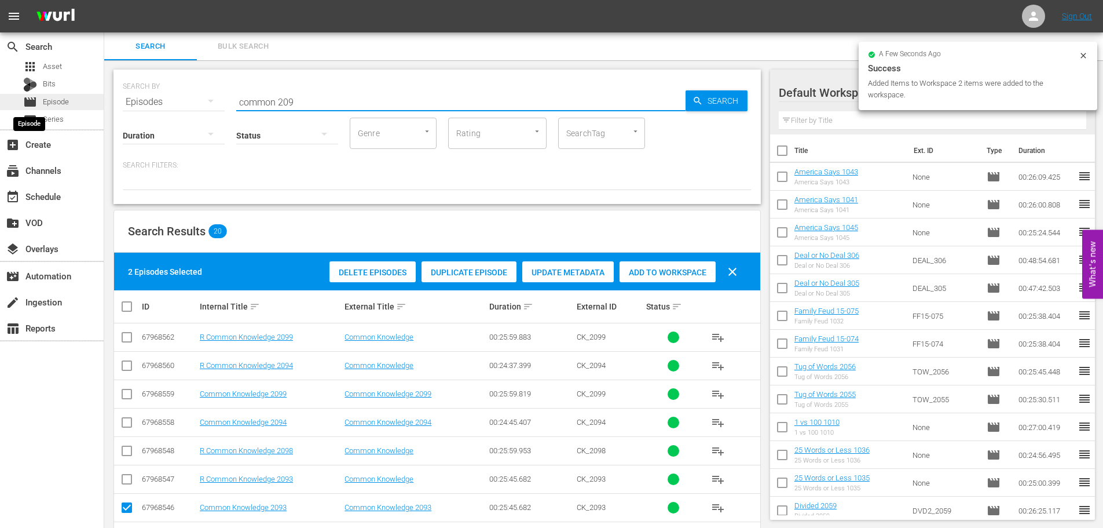
type input "="
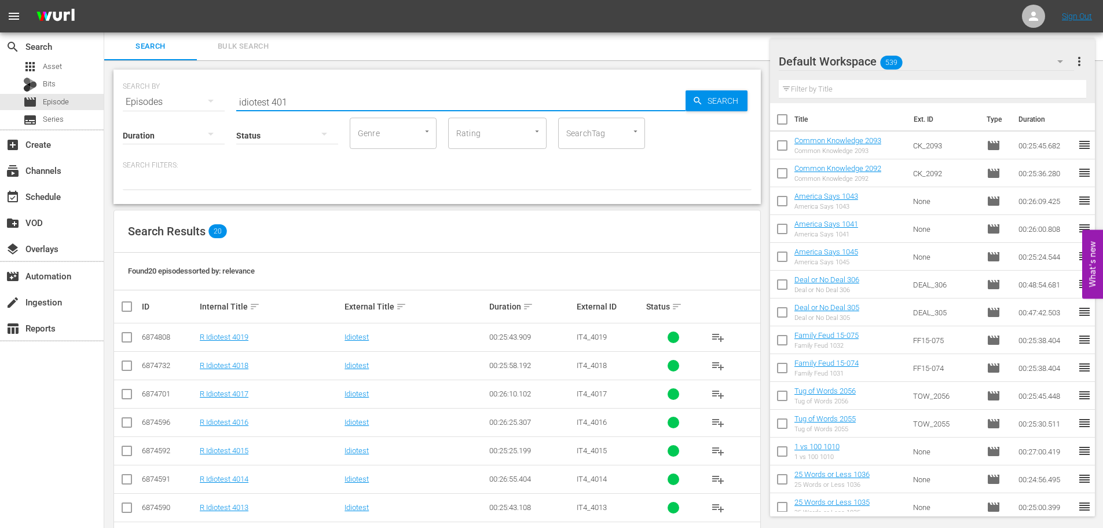
scroll to position [385, 0]
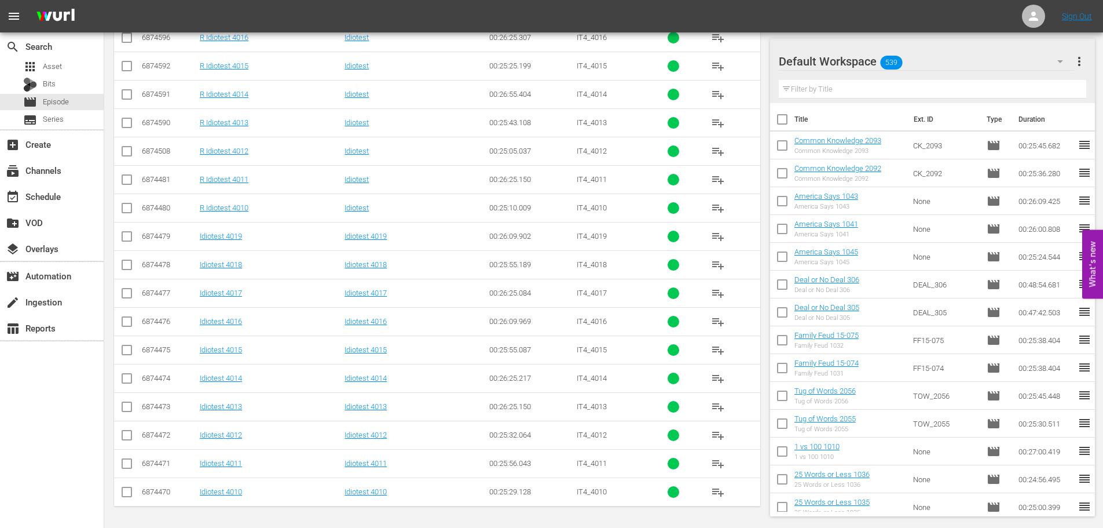
type input "idiotest 401"
drag, startPoint x: 129, startPoint y: 385, endPoint x: 130, endPoint y: 367, distance: 18.0
click at [129, 385] on input "checkbox" at bounding box center [127, 381] width 14 height 14
checkbox input "true"
click at [130, 351] on input "checkbox" at bounding box center [127, 352] width 14 height 14
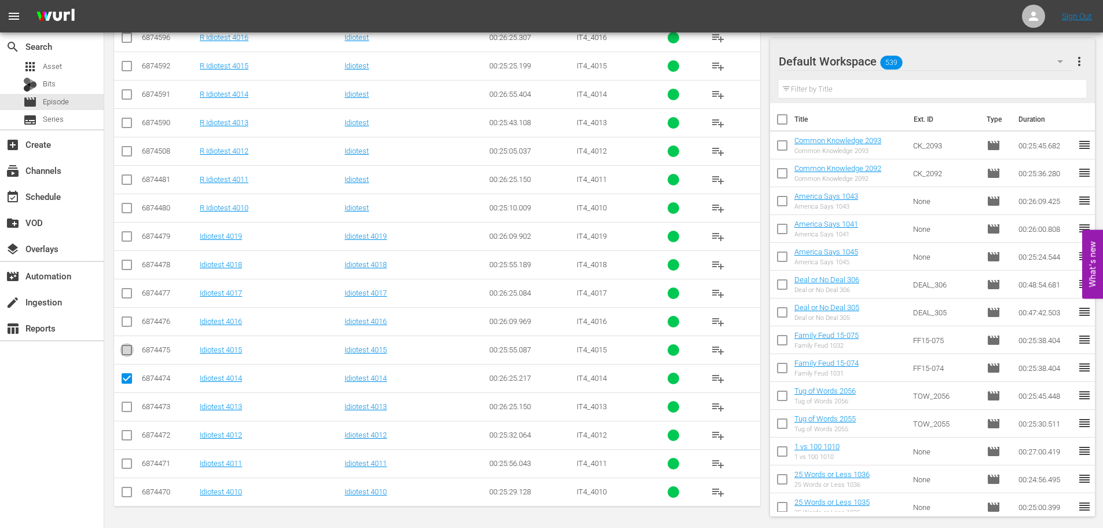
checkbox input "true"
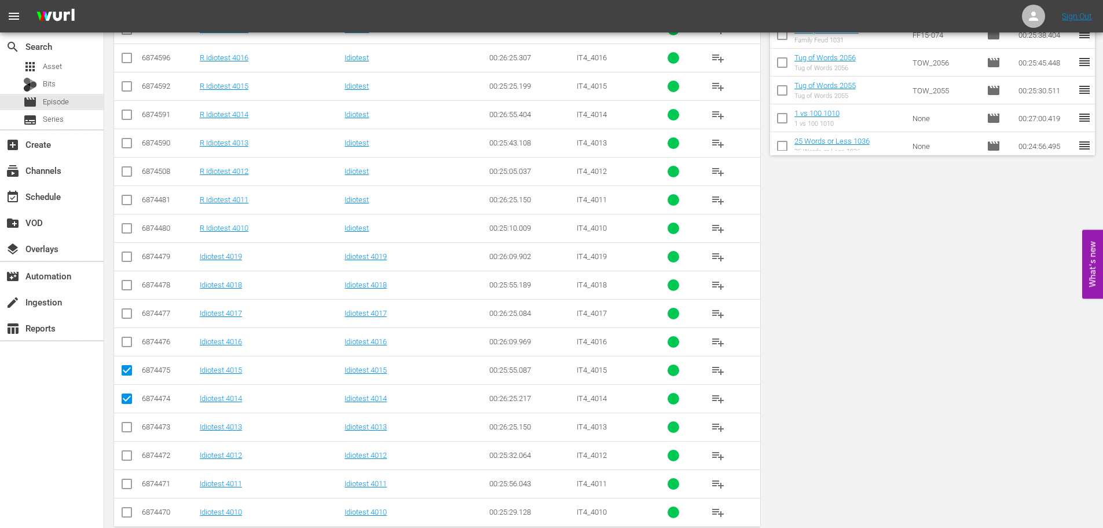
scroll to position [0, 0]
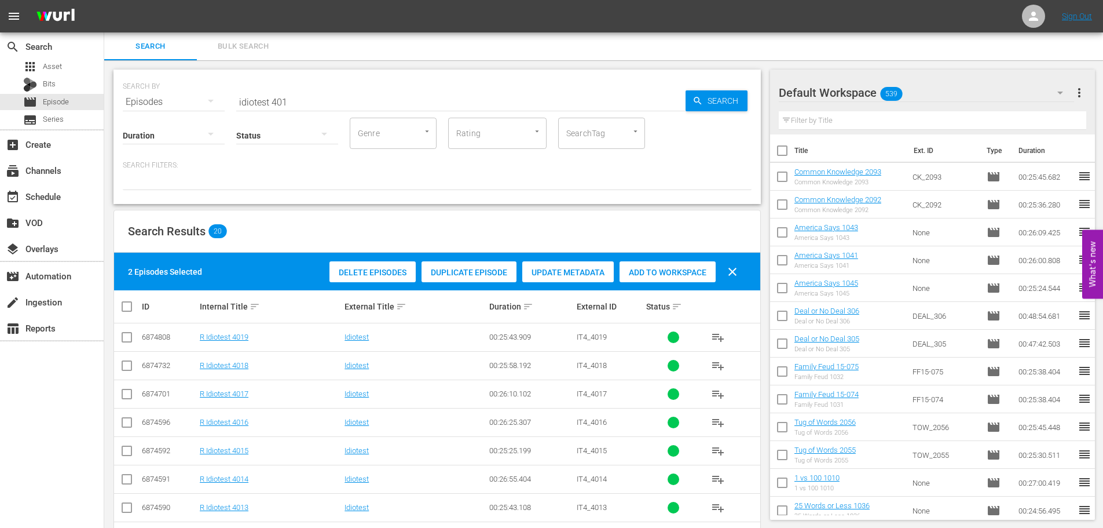
click at [674, 268] on span "Add to Workspace" at bounding box center [668, 272] width 96 height 9
drag, startPoint x: 328, startPoint y: 97, endPoint x: 0, endPoint y: 79, distance: 328.3
click at [104, 0] on div "search Search apps Asset Bits movie Episode subtitles Series add_box Create sub…" at bounding box center [603, 0] width 999 height 0
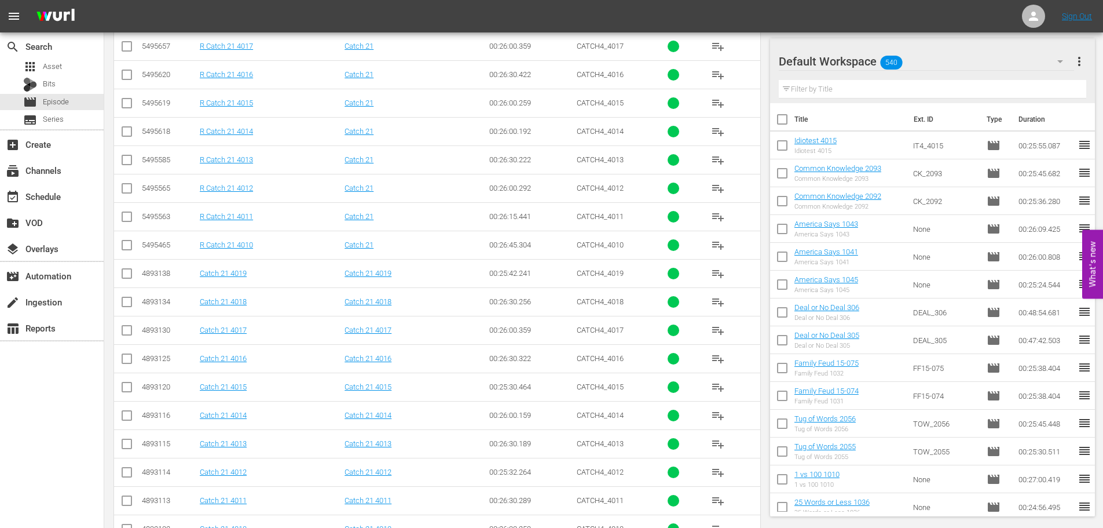
scroll to position [385, 0]
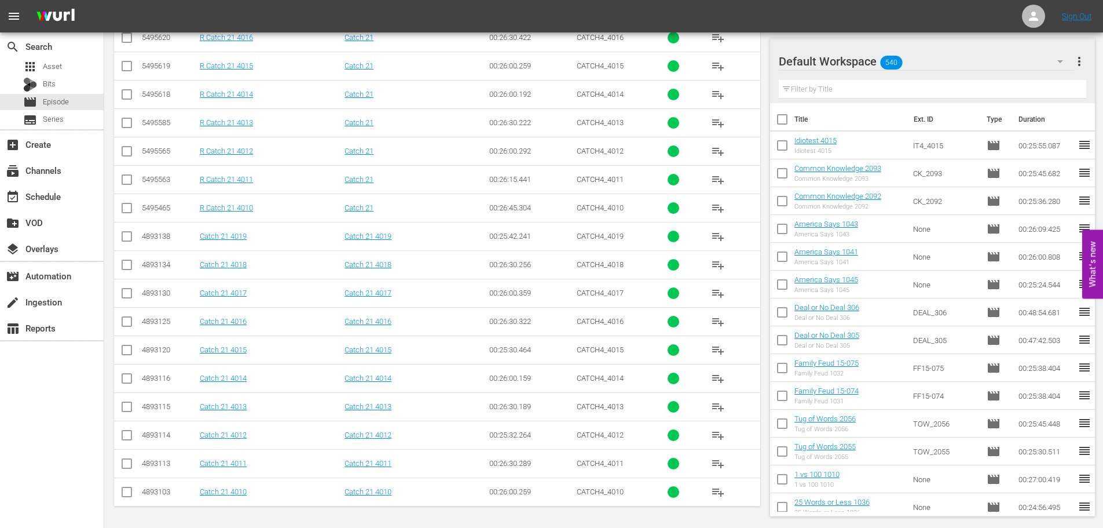
type input "catch 21 401"
click at [124, 492] on input "checkbox" at bounding box center [127, 494] width 14 height 14
checkbox input "true"
click at [122, 432] on input "checkbox" at bounding box center [127, 437] width 14 height 14
checkbox input "true"
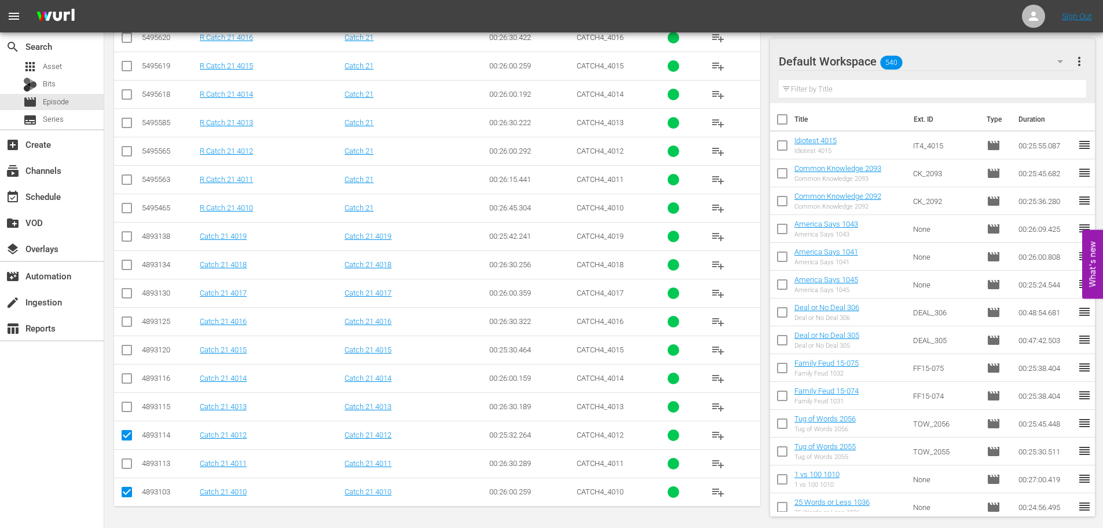
click at [122, 379] on input "checkbox" at bounding box center [127, 381] width 14 height 14
checkbox input "true"
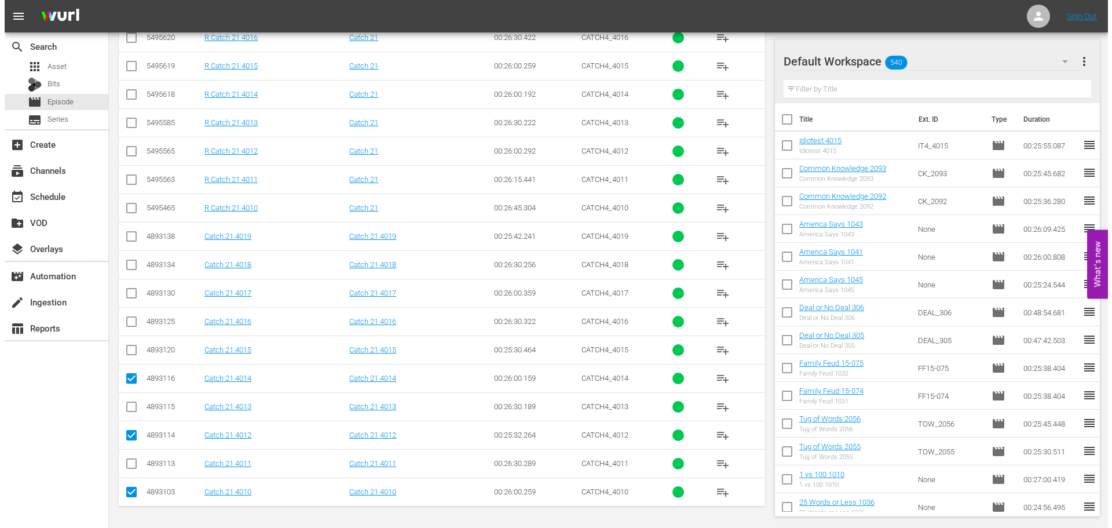
scroll to position [0, 0]
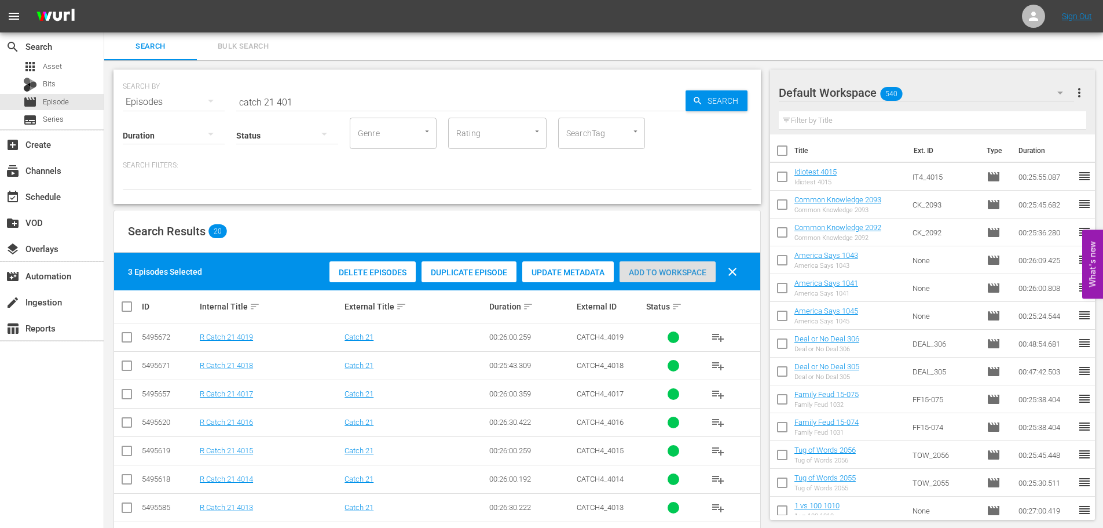
click at [668, 268] on span "Add to Workspace" at bounding box center [668, 272] width 96 height 9
click at [72, 194] on div "event_available Schedule" at bounding box center [52, 195] width 104 height 23
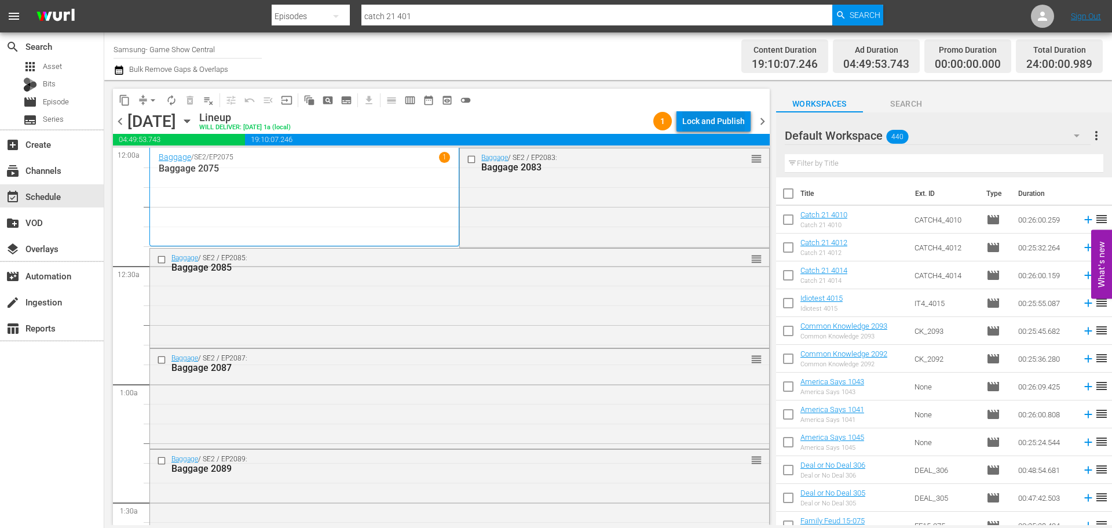
click at [727, 119] on div "Lock and Publish" at bounding box center [713, 121] width 63 height 21
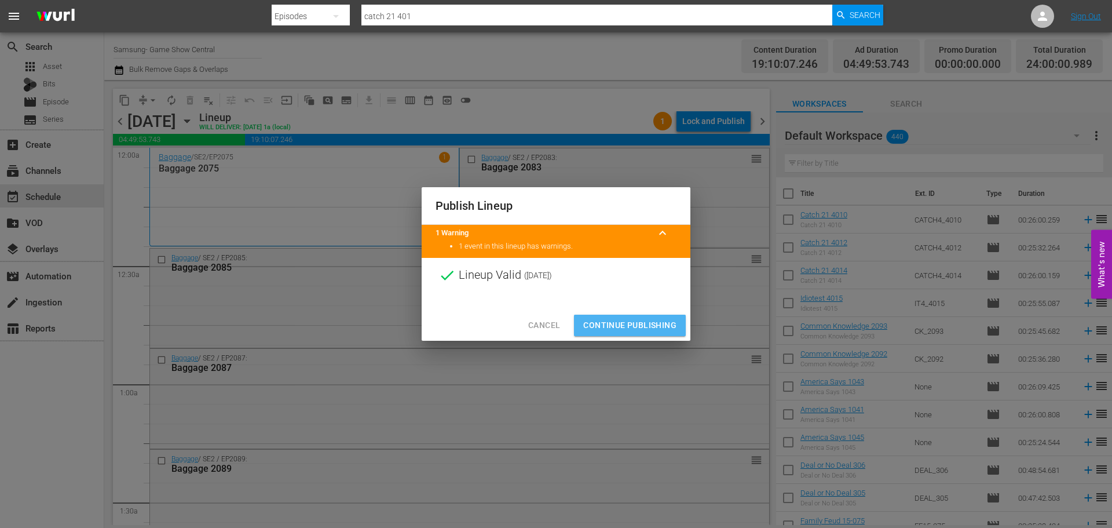
click at [668, 319] on span "Continue Publishing" at bounding box center [629, 325] width 93 height 14
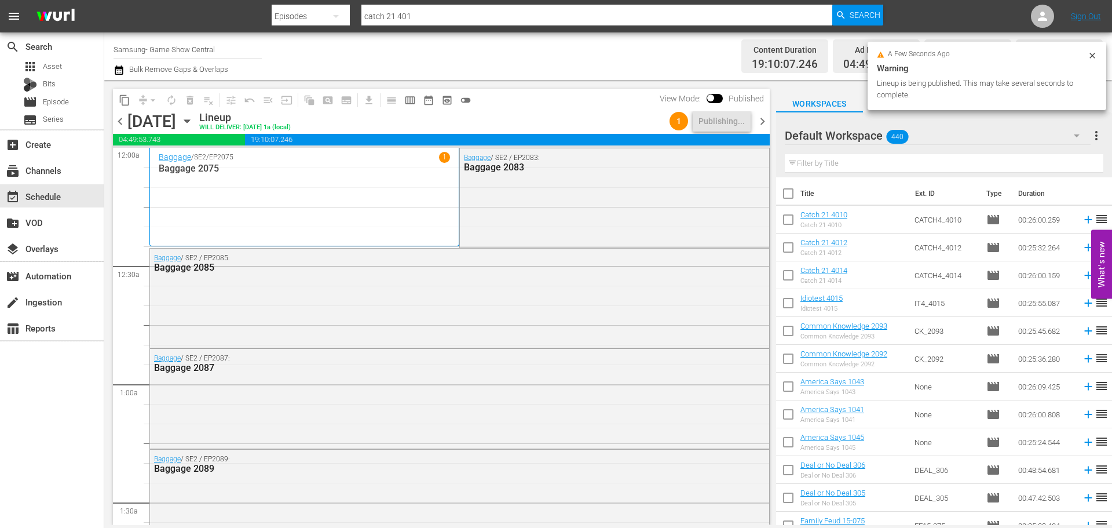
click at [189, 120] on icon "button" at bounding box center [186, 121] width 5 height 3
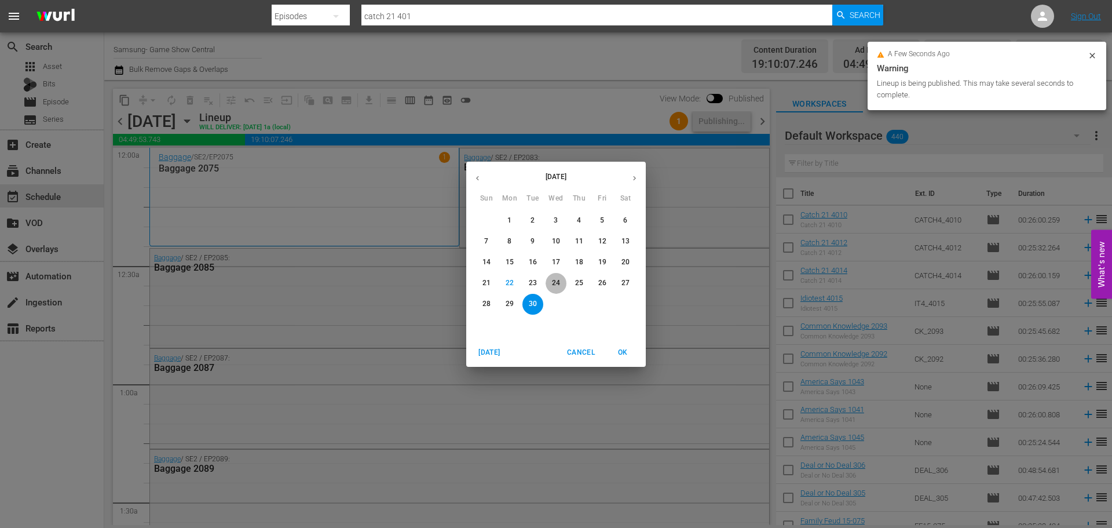
click at [560, 288] on button "24" at bounding box center [556, 283] width 21 height 21
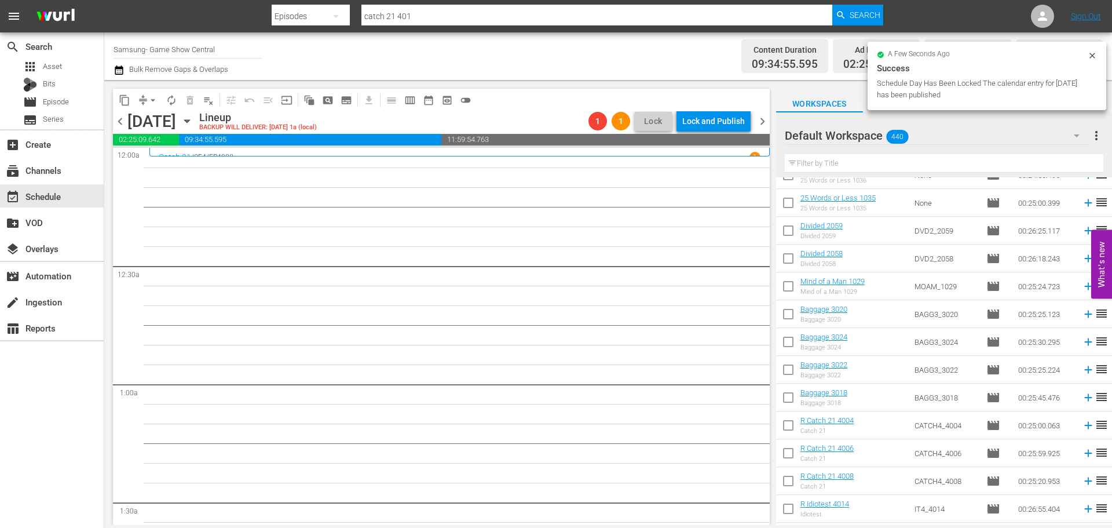
scroll to position [425, 0]
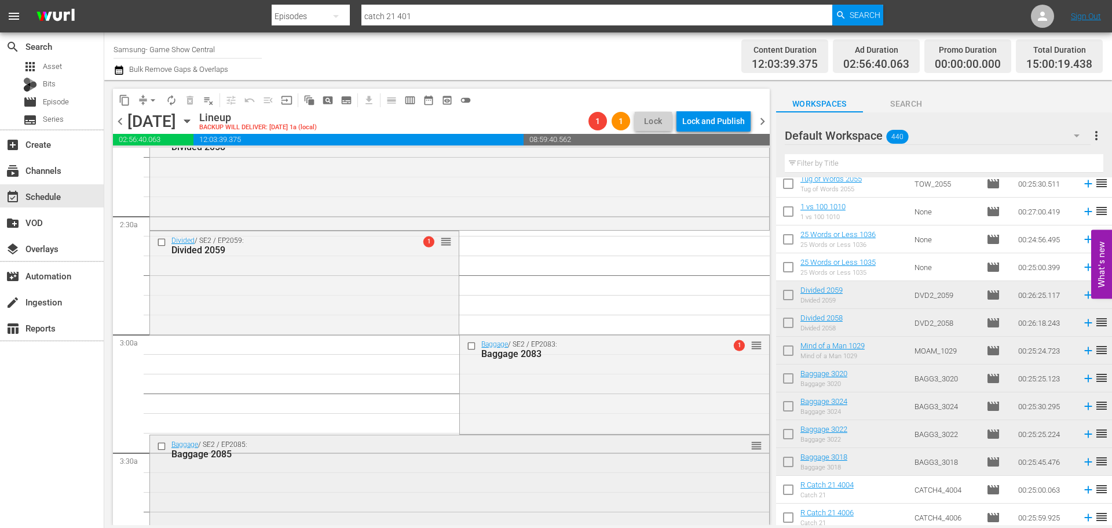
scroll to position [521, 0]
click at [375, 326] on div "Divided / SE2 / EP2059: Divided 2059 1 reorder" at bounding box center [304, 282] width 309 height 101
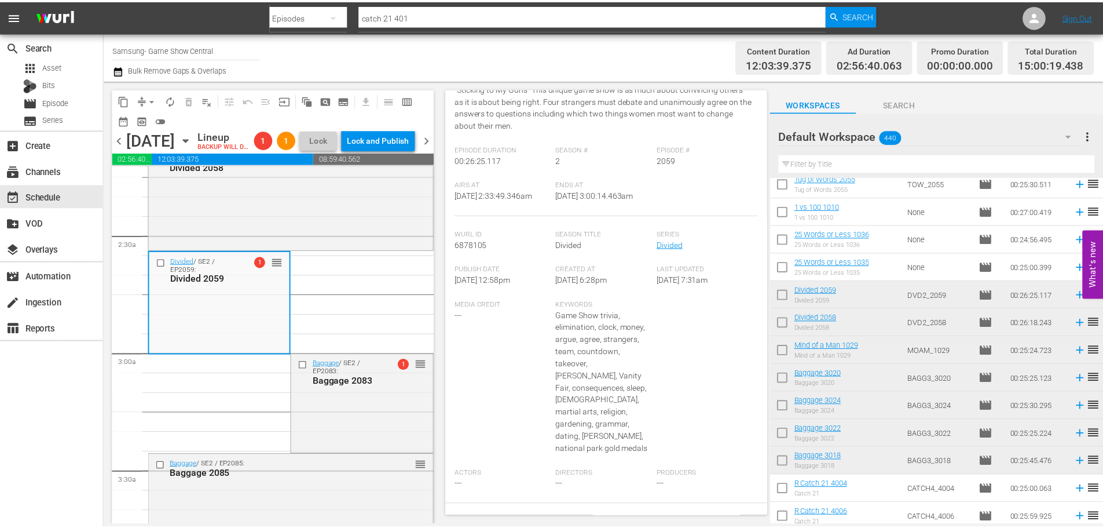
scroll to position [0, 0]
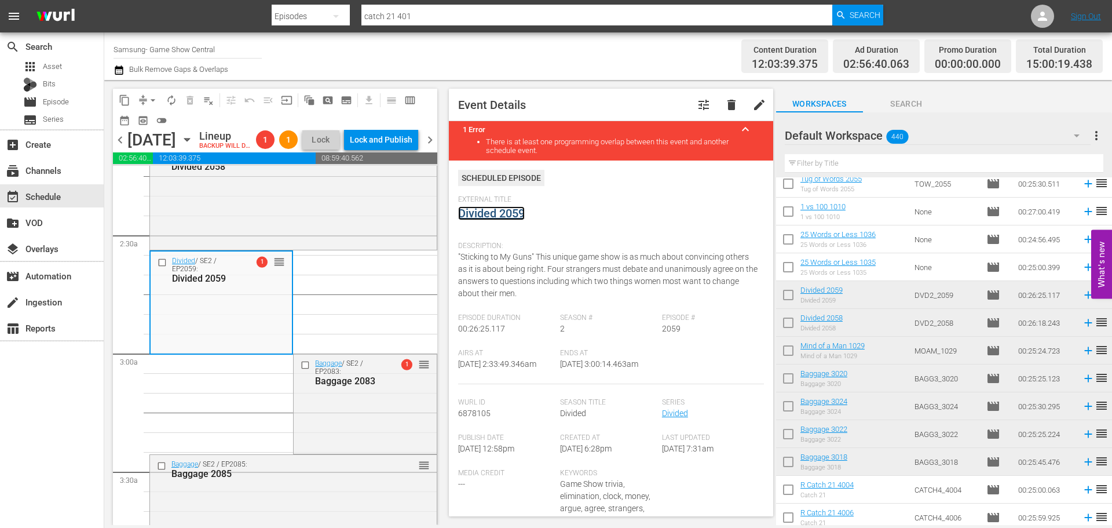
click at [492, 213] on link "Divided 2059" at bounding box center [491, 213] width 67 height 14
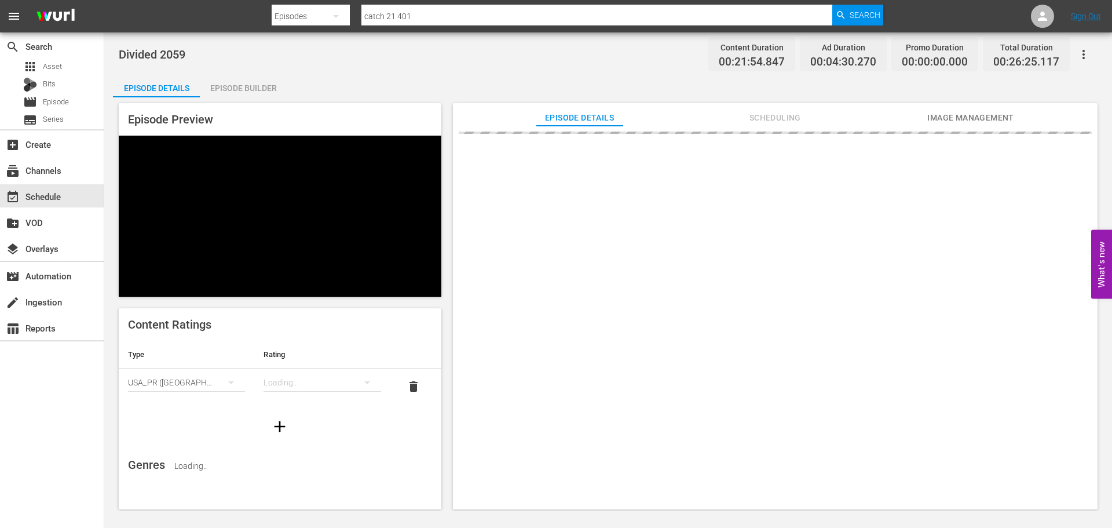
click at [240, 85] on div "Episode Builder" at bounding box center [243, 88] width 87 height 28
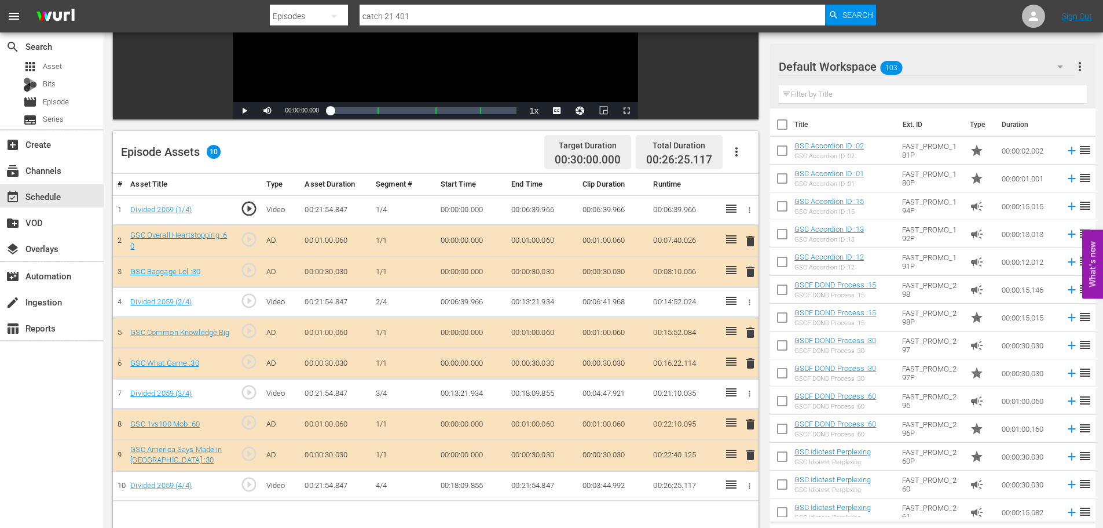
scroll to position [302, 0]
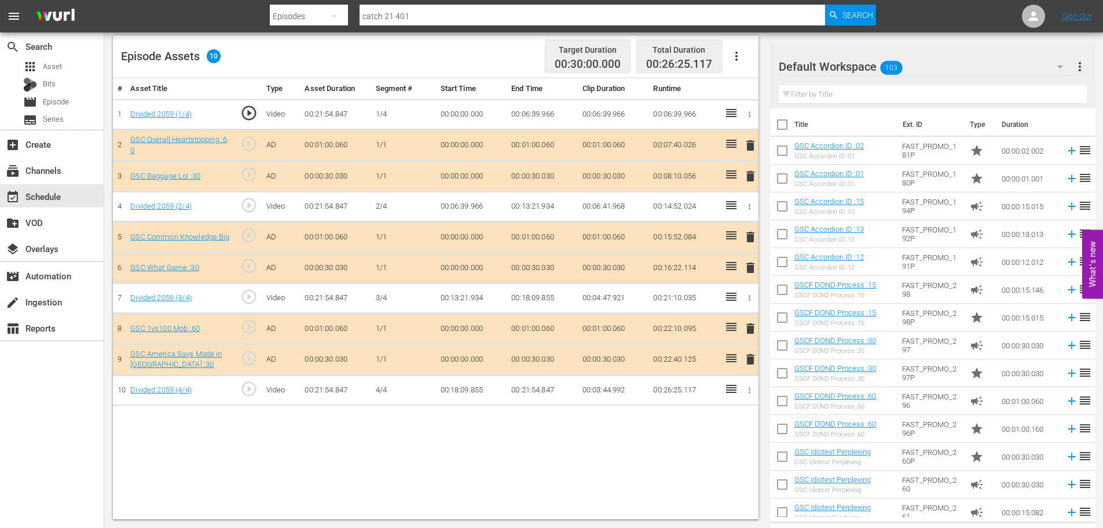
click at [753, 372] on td "delete" at bounding box center [748, 358] width 19 height 31
click at [753, 367] on button "delete" at bounding box center [751, 359] width 14 height 17
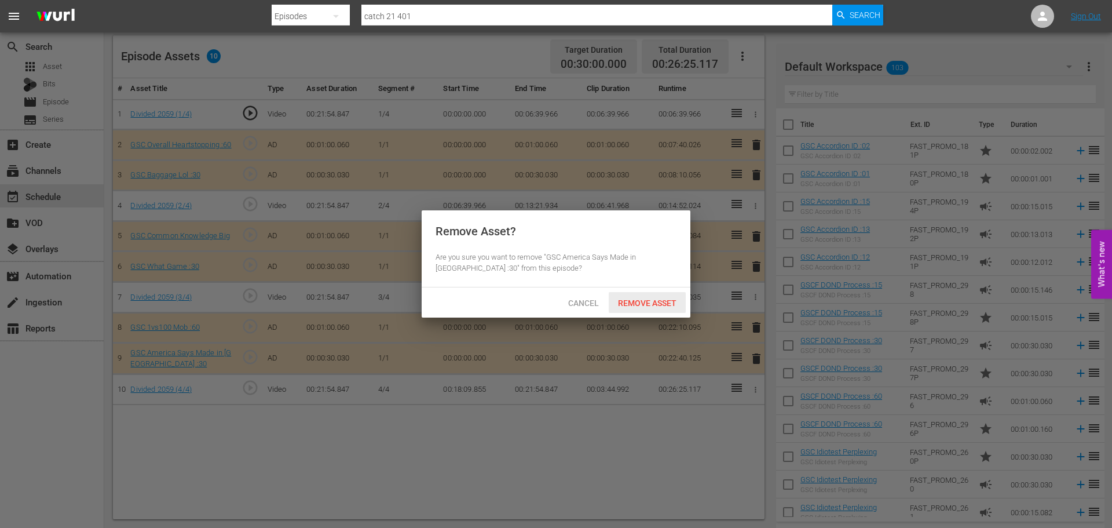
click at [656, 306] on span "Remove Asset" at bounding box center [647, 302] width 77 height 9
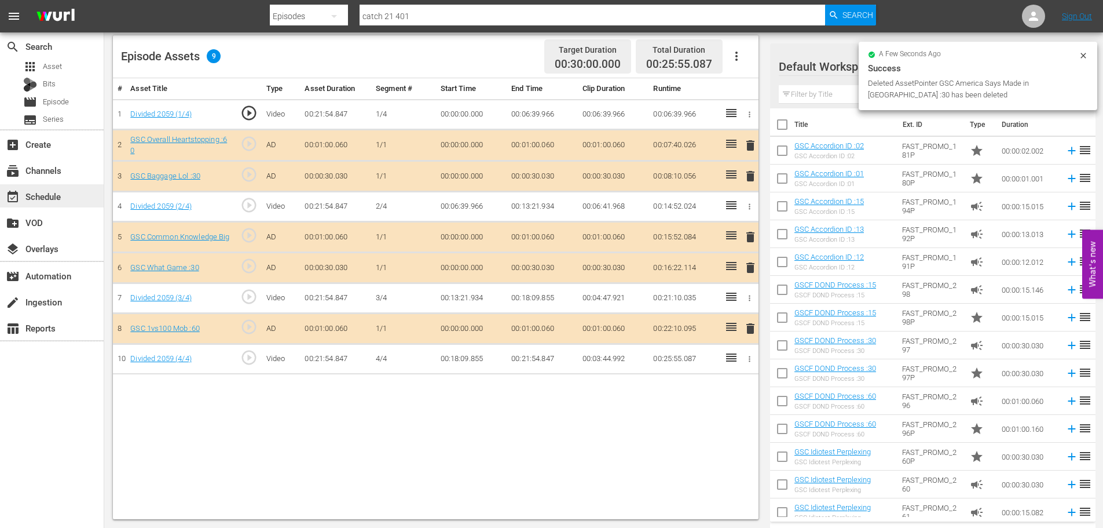
click at [43, 200] on div "event_available Schedule" at bounding box center [32, 194] width 65 height 10
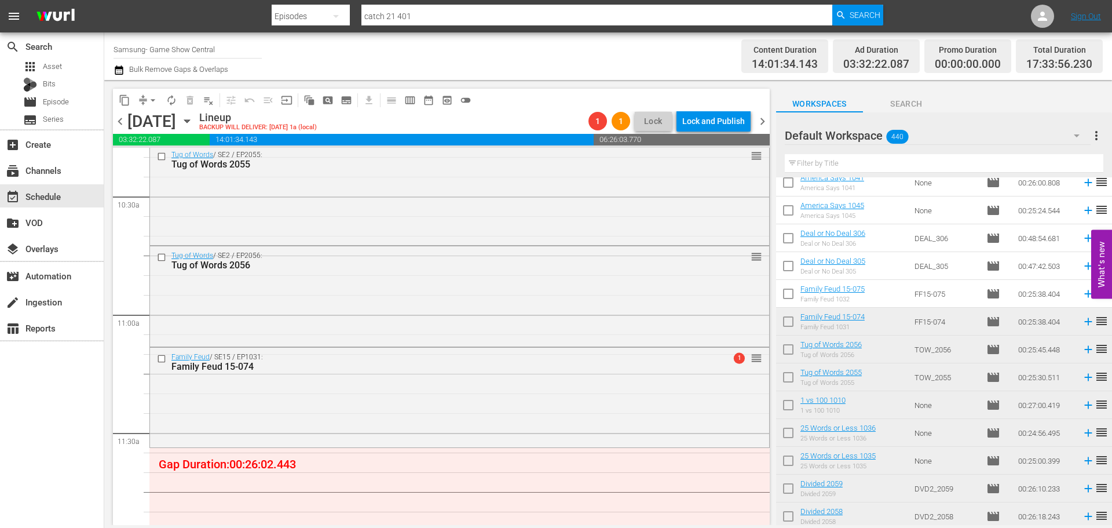
scroll to position [2549, 0]
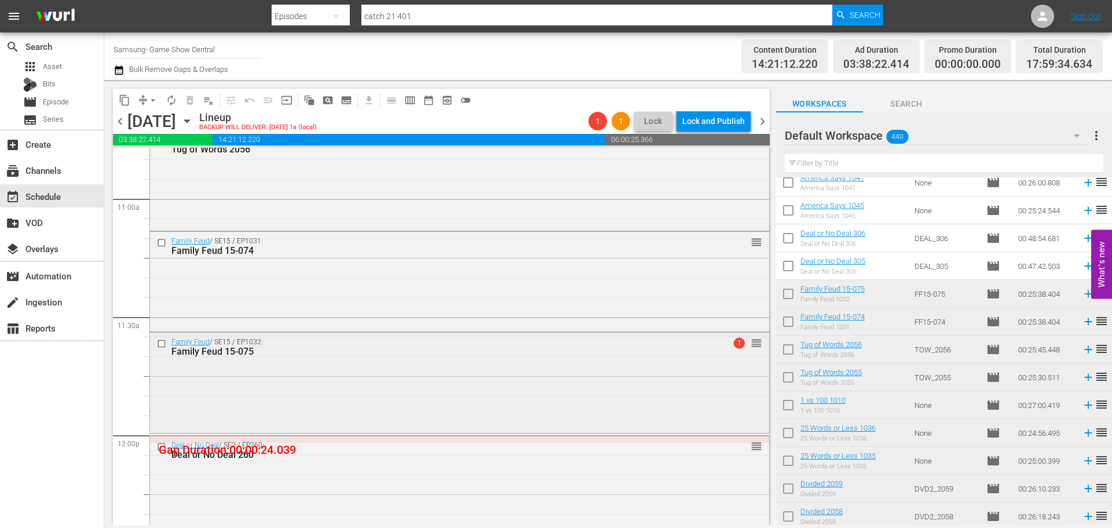
click at [432, 390] on div "Family Feud / SE15 / EP1032: Family Feud 15-075 1 reorder" at bounding box center [459, 380] width 619 height 97
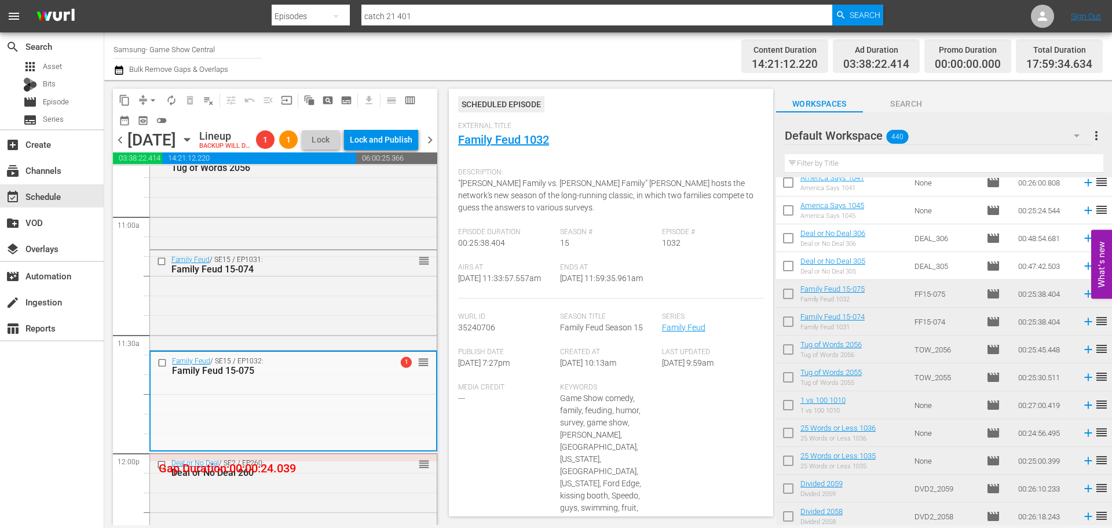
scroll to position [459, 0]
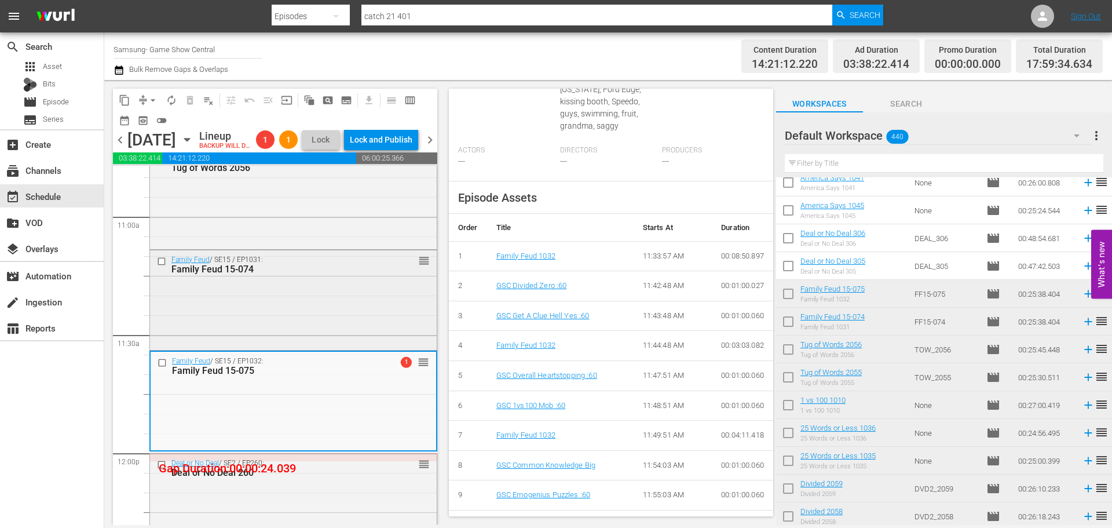
click at [305, 342] on div "Family Feud / SE15 / EP1031: Family Feud 15-074 reorder" at bounding box center [293, 298] width 287 height 97
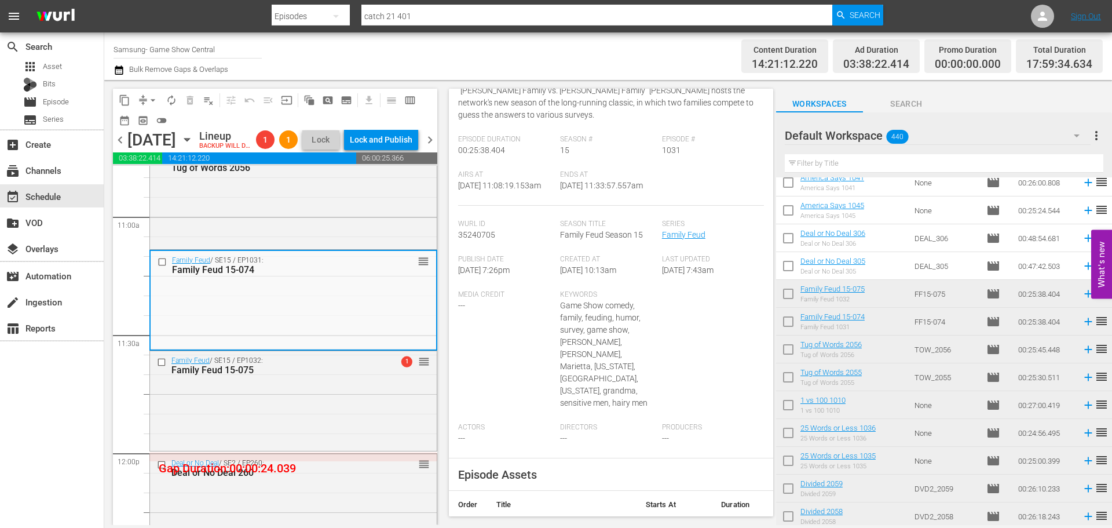
scroll to position [427, 0]
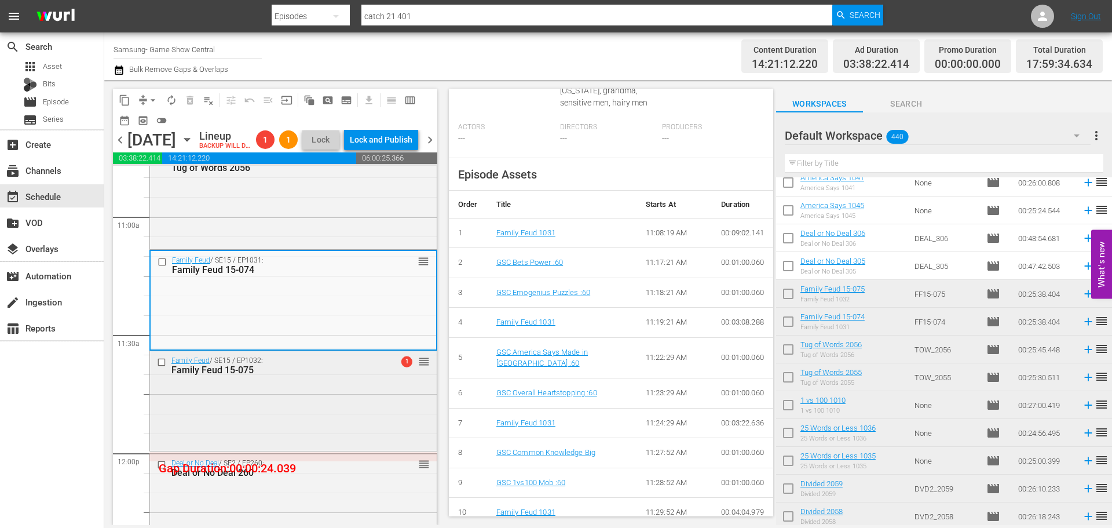
click at [246, 448] on div "Family Feud / SE15 / EP1032: Family Feud 15-075 1 reorder" at bounding box center [293, 399] width 287 height 97
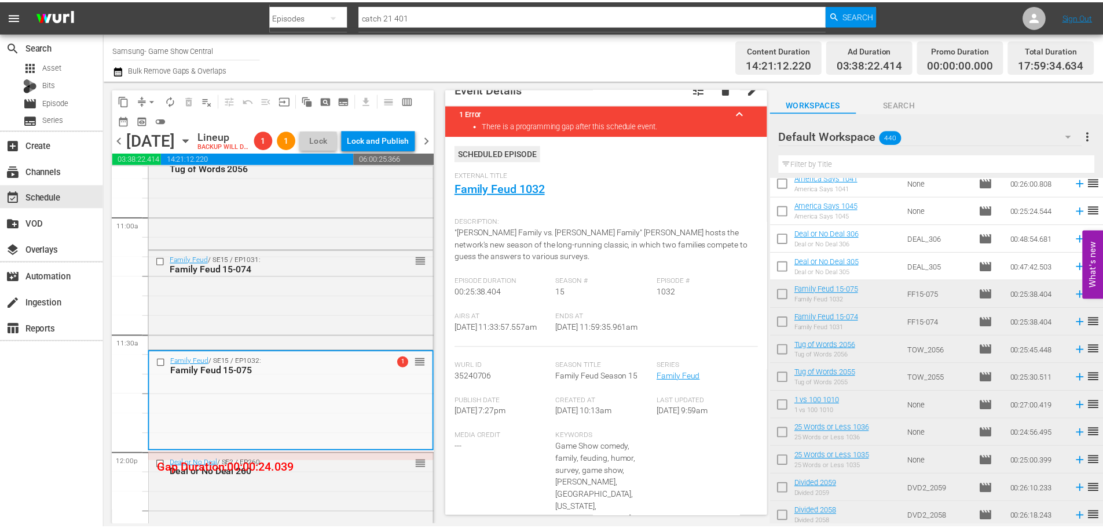
scroll to position [0, 0]
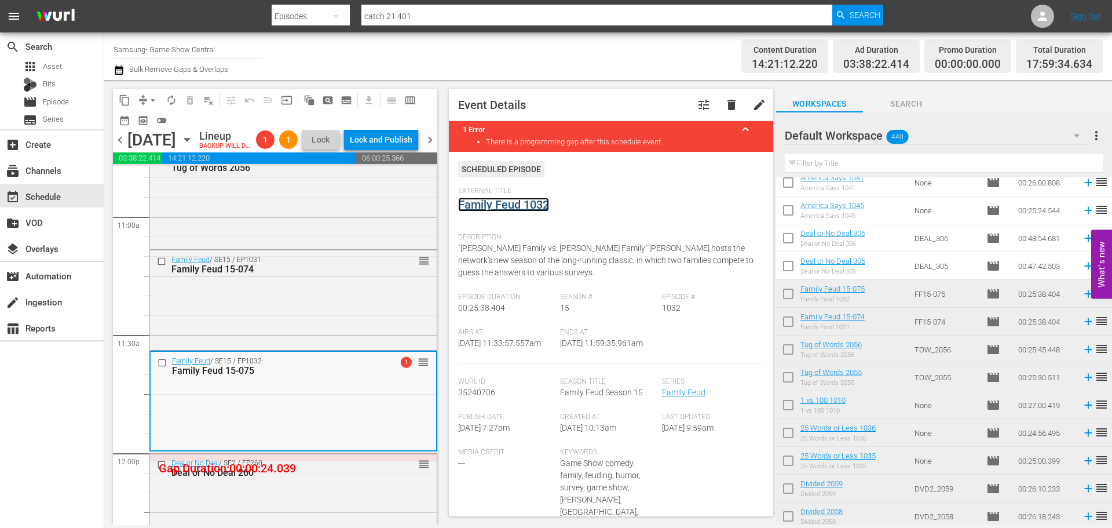
click at [498, 204] on link "Family Feud 1032" at bounding box center [503, 205] width 91 height 14
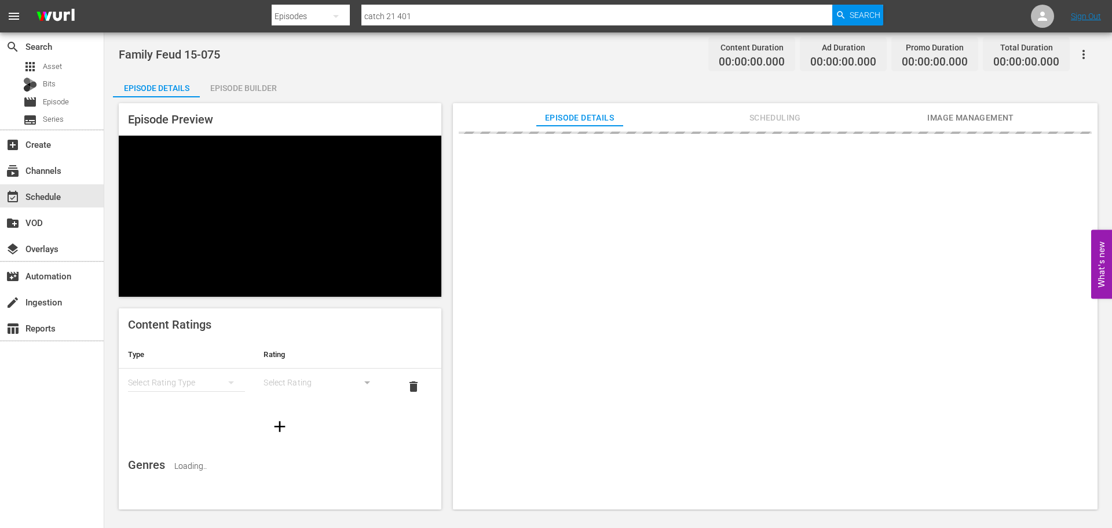
click at [257, 71] on div "Family Feud 15-075 Content Duration 00:00:00.000 Ad Duration 00:00:00.000 Promo…" at bounding box center [608, 271] width 1008 height 478
click at [251, 97] on div "Episode Details Episode Builder Episode Preview Content Ratings Type Rating Sel…" at bounding box center [608, 296] width 990 height 444
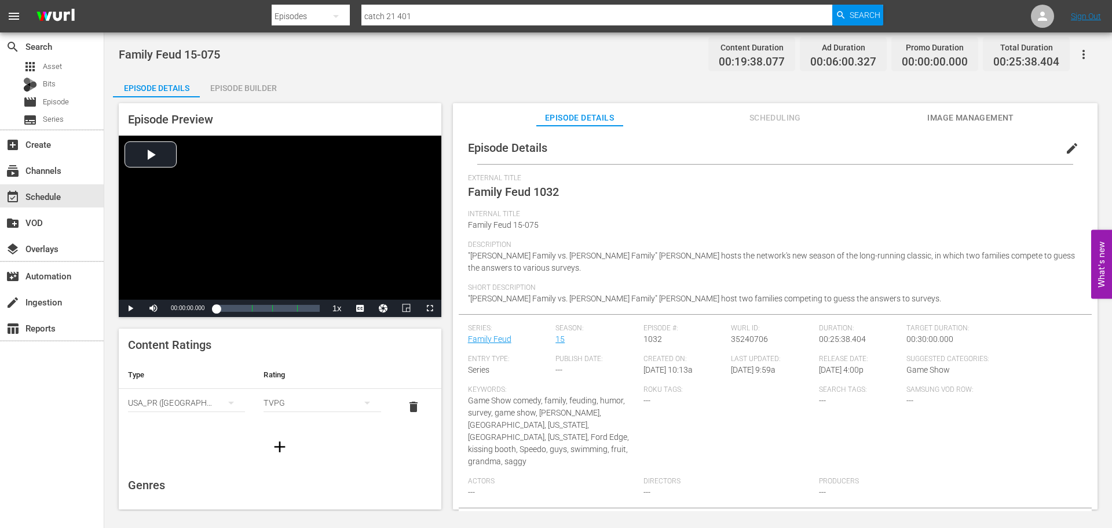
click at [247, 76] on div "Episode Builder" at bounding box center [243, 88] width 87 height 28
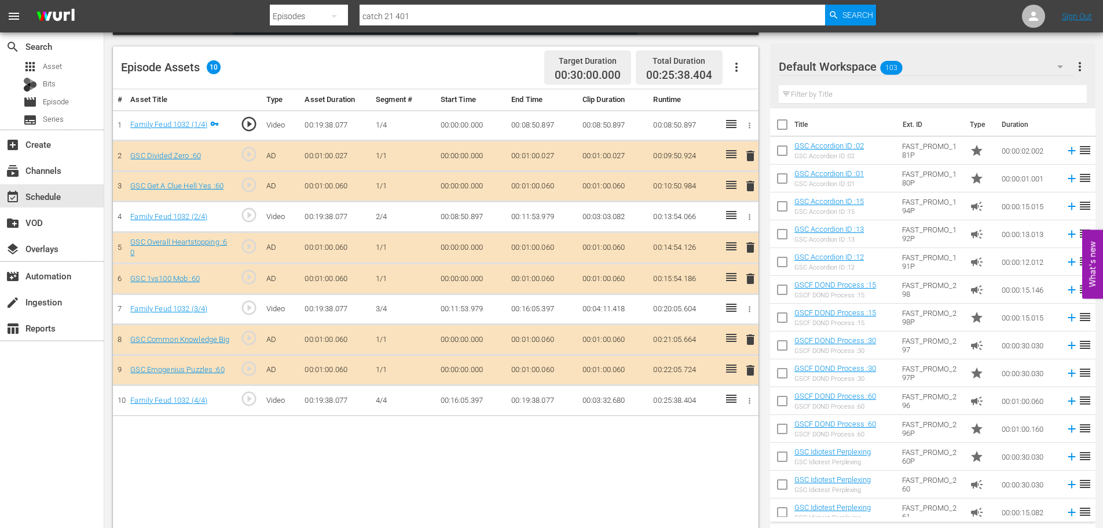
scroll to position [302, 0]
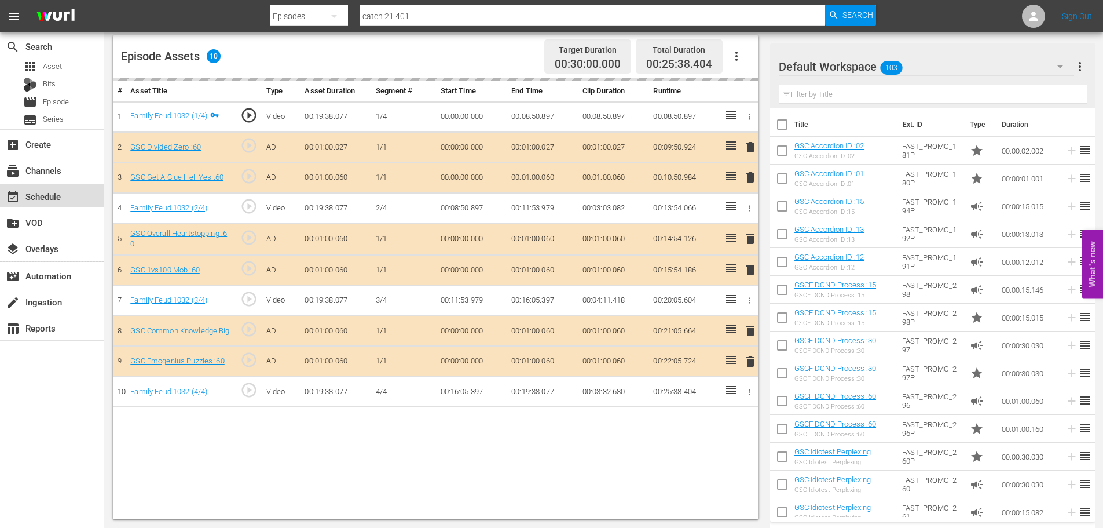
click at [54, 191] on div "event_available Schedule" at bounding box center [32, 194] width 65 height 10
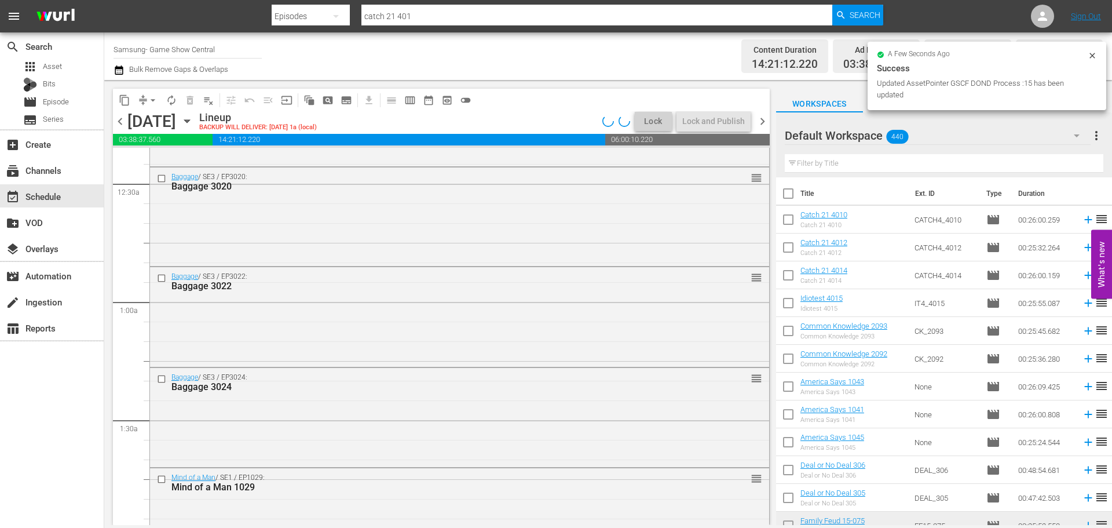
scroll to position [405, 0]
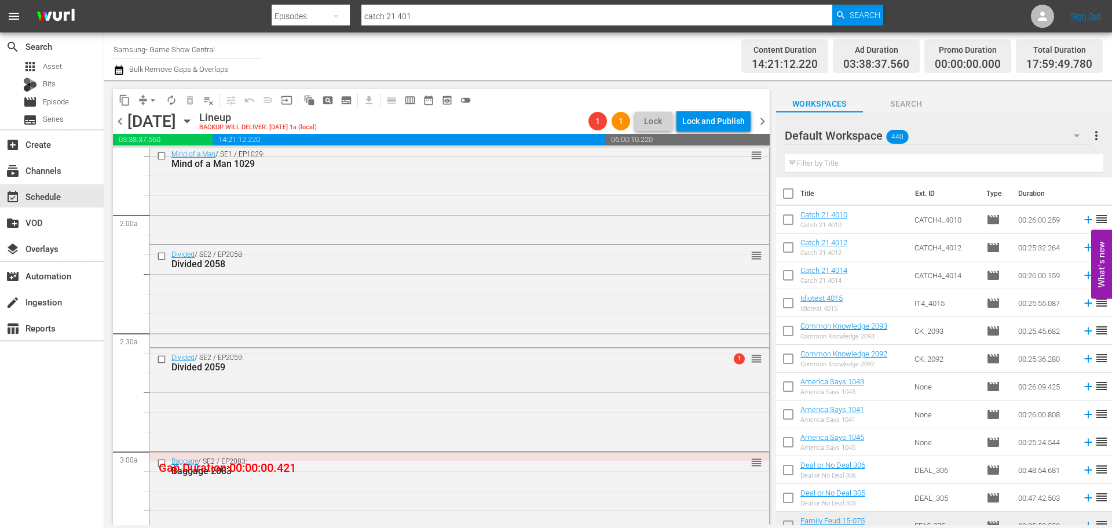
click at [771, 195] on div "content_copy compress arrow_drop_down autorenew_outlined delete_forever_outline…" at bounding box center [440, 302] width 672 height 445
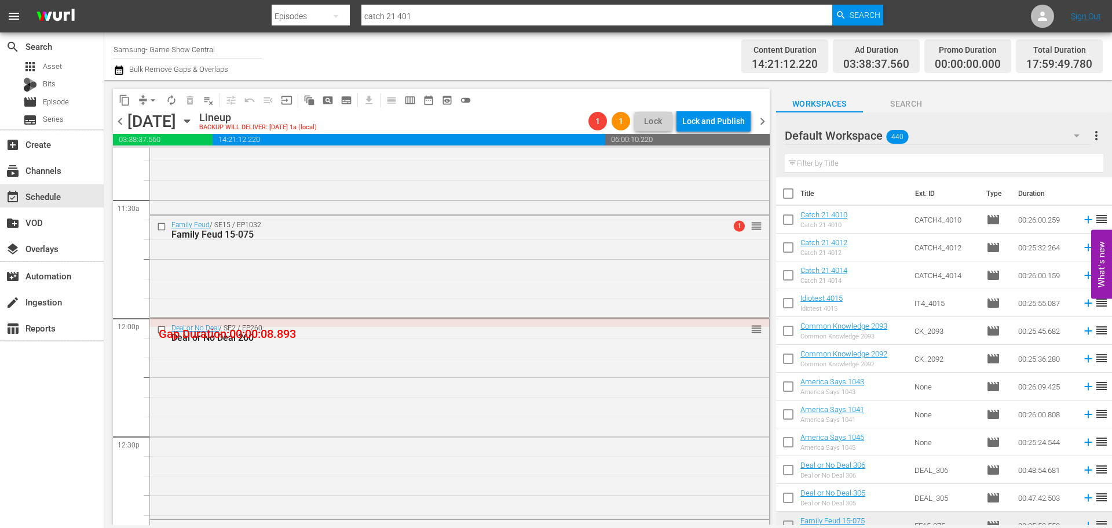
scroll to position [2730, 0]
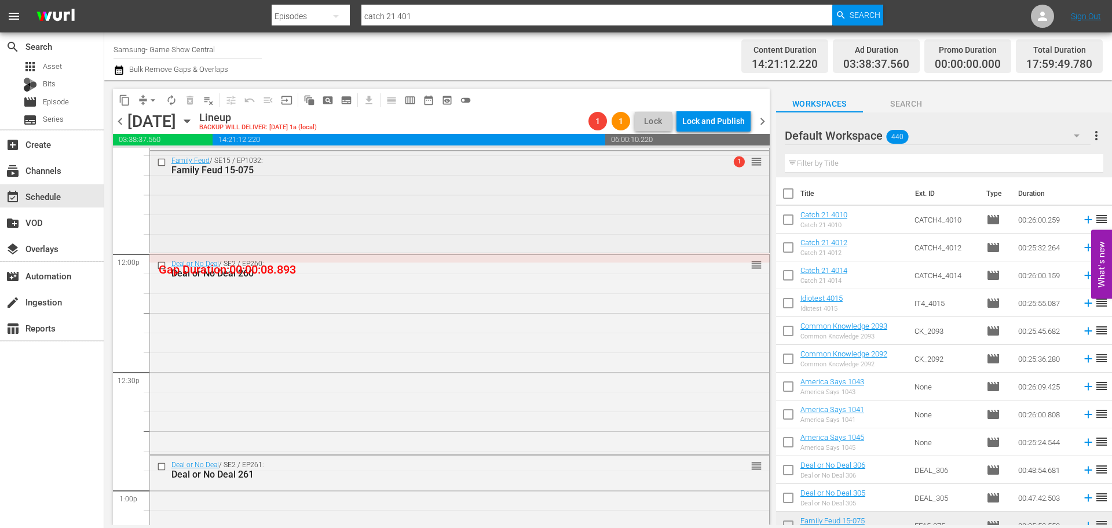
click at [563, 224] on div "Family Feud / SE15 / EP1032: Family Feud 15-075 1 reorder" at bounding box center [459, 200] width 619 height 98
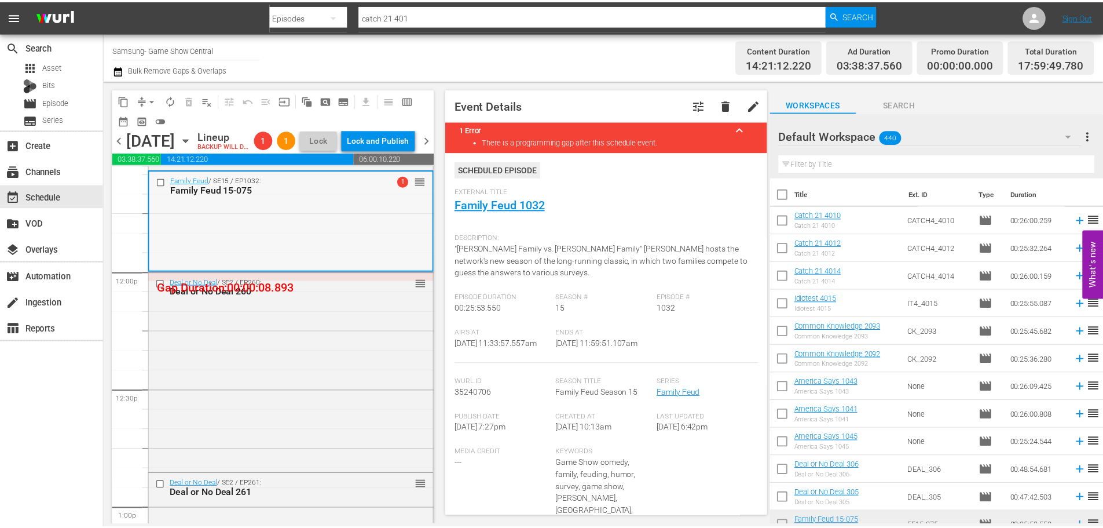
scroll to position [2614, 0]
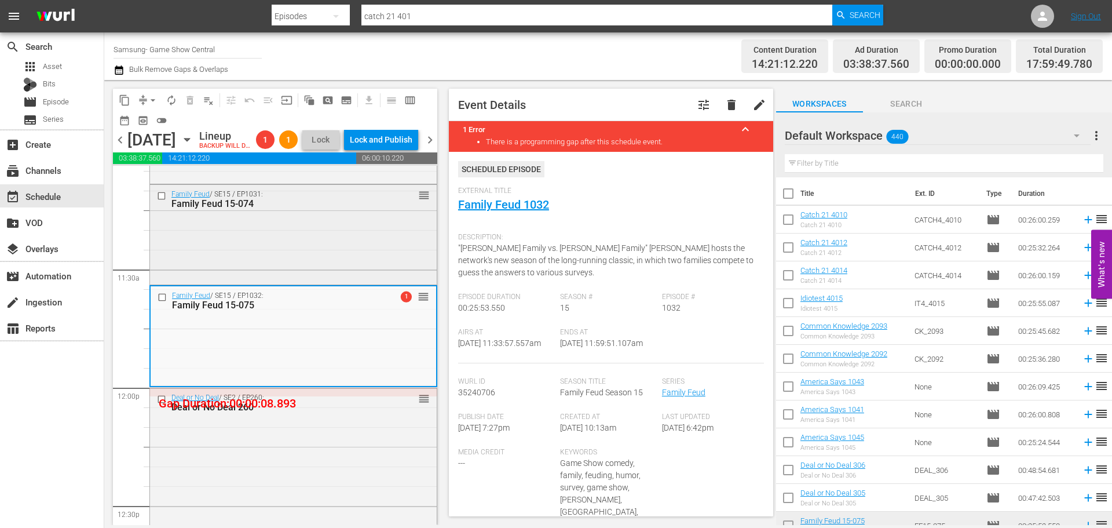
click at [316, 265] on div "Family Feud / SE15 / EP1031: Family Feud 15-074 reorder" at bounding box center [293, 233] width 287 height 97
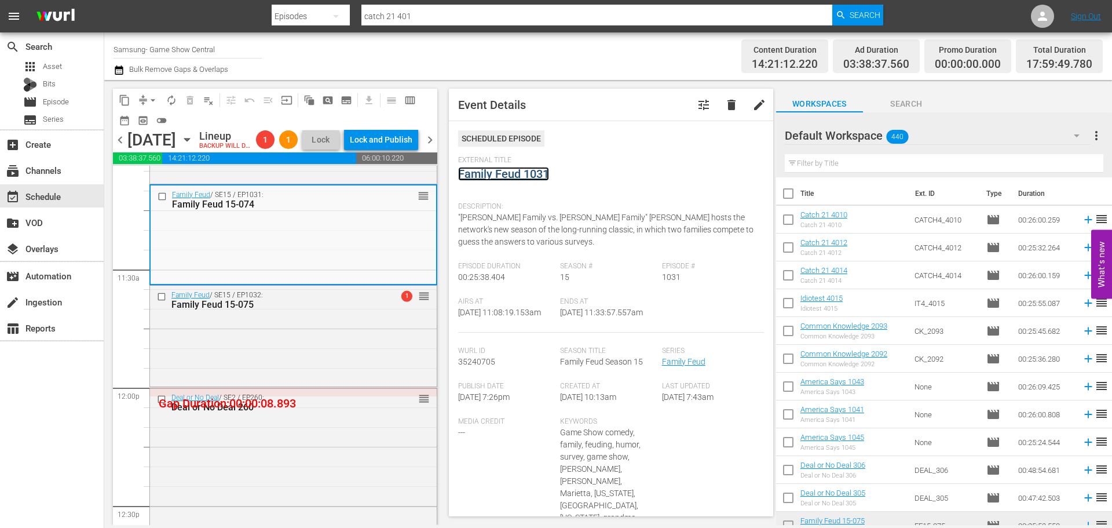
click at [532, 173] on link "Family Feud 1031" at bounding box center [503, 174] width 91 height 14
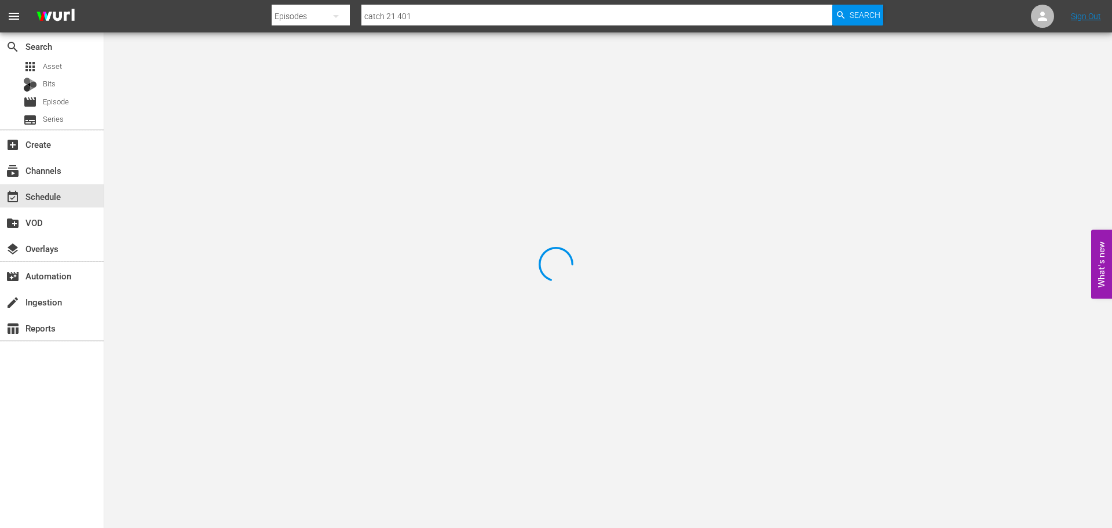
click at [250, 72] on div at bounding box center [556, 264] width 1112 height 528
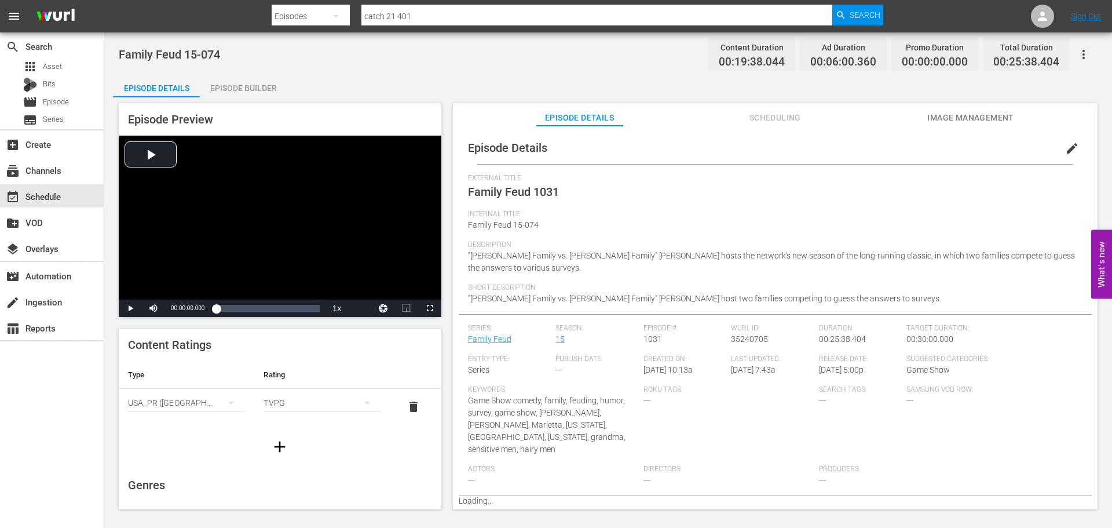
click at [261, 87] on div "Episode Builder" at bounding box center [243, 88] width 87 height 28
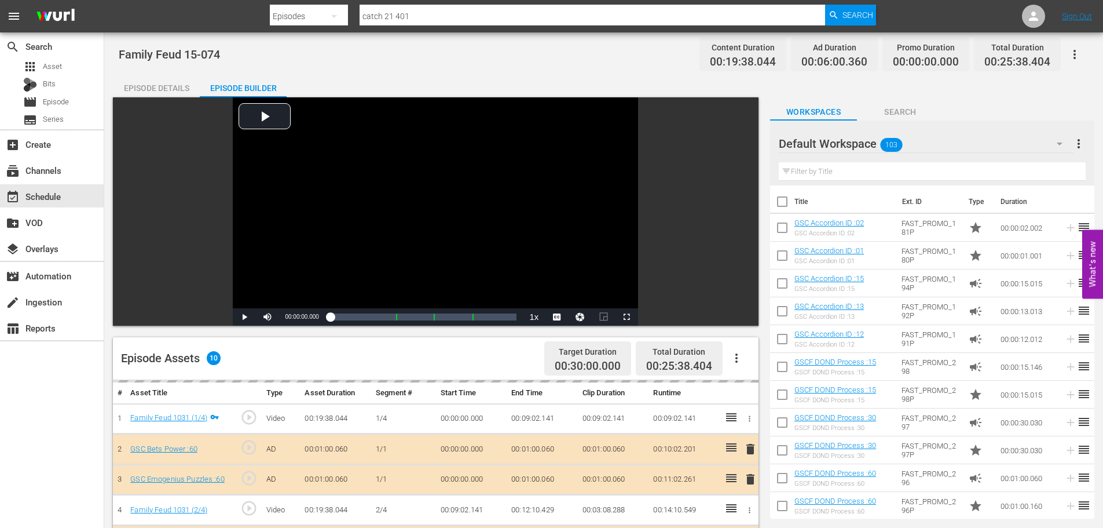
click at [838, 182] on div "Filter by Title" at bounding box center [932, 172] width 307 height 28
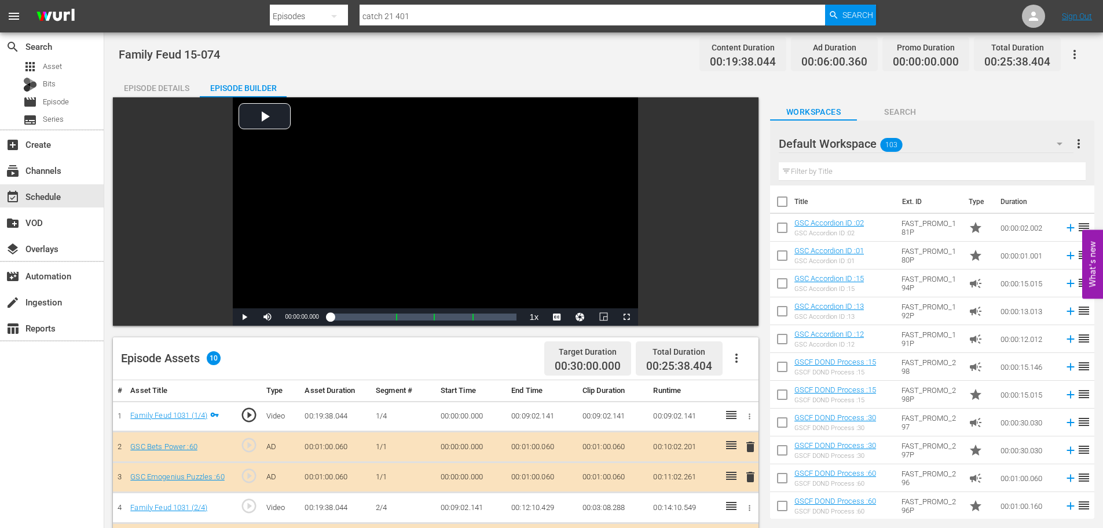
click at [829, 171] on input "text" at bounding box center [932, 171] width 307 height 19
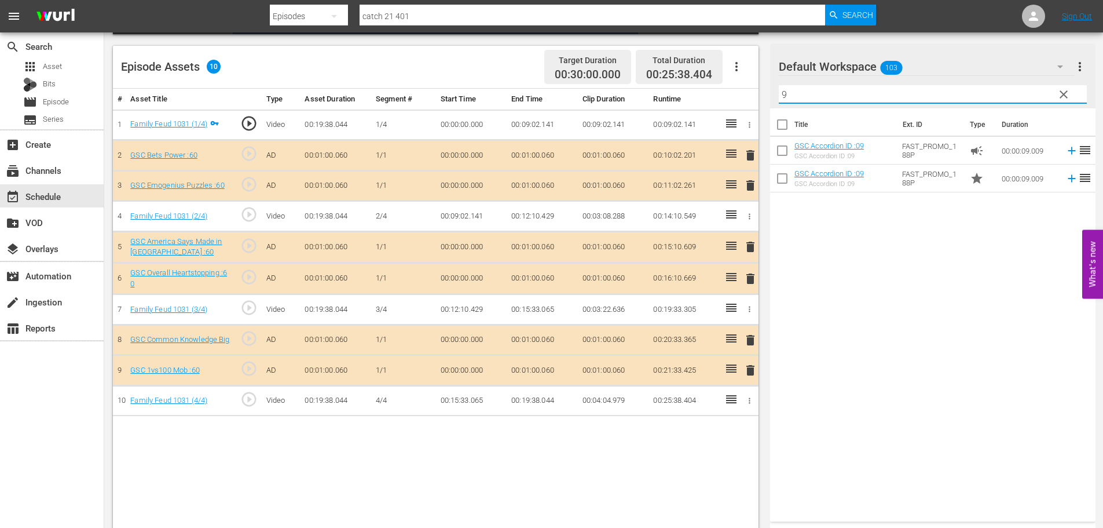
scroll to position [302, 0]
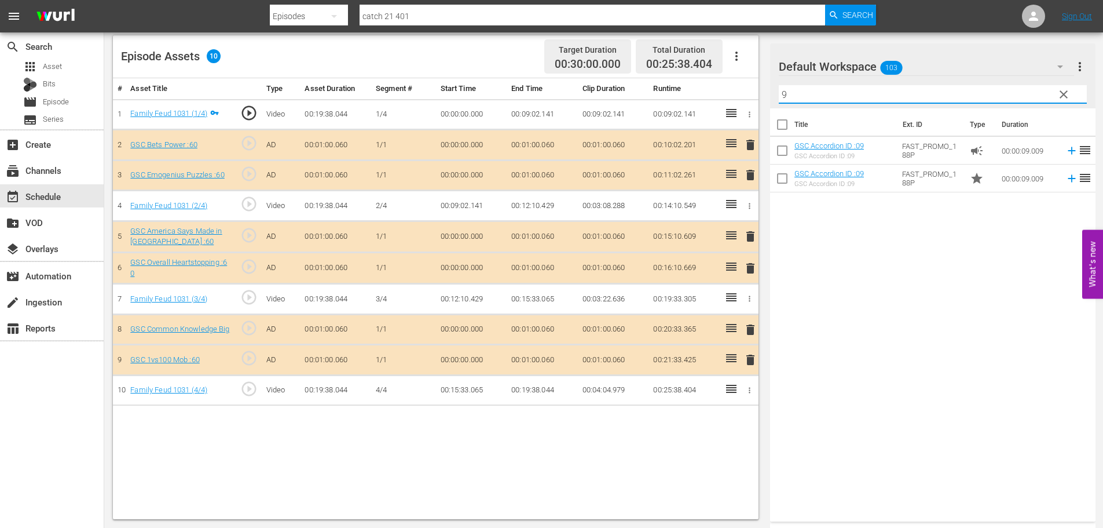
type input "9"
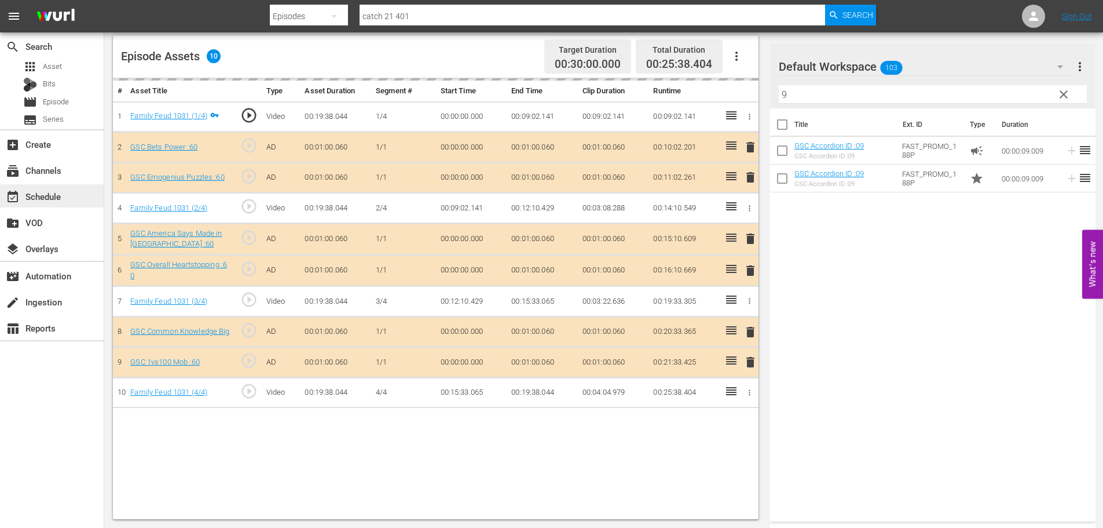
click at [46, 191] on div "event_available Schedule" at bounding box center [32, 194] width 65 height 10
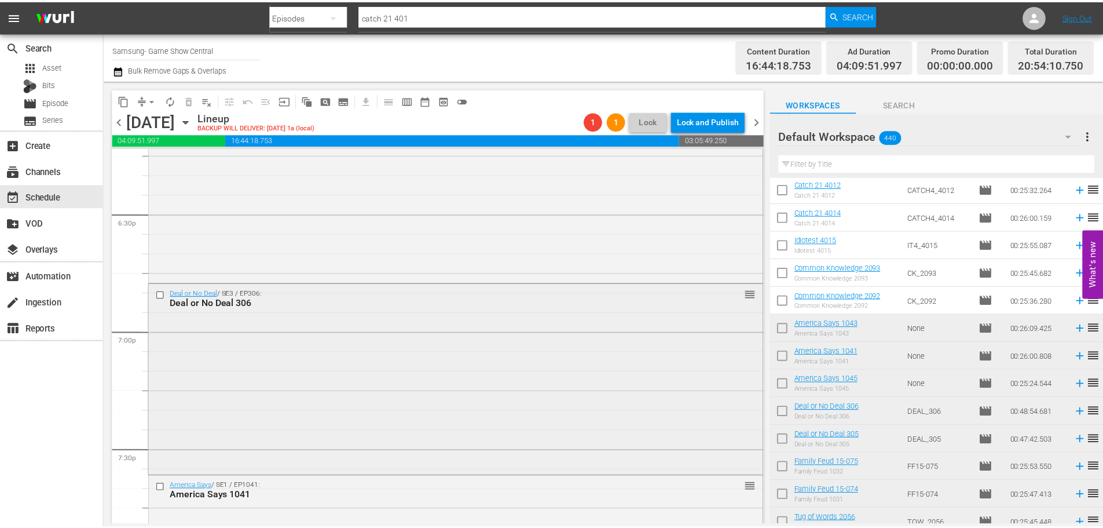
scroll to position [4286, 0]
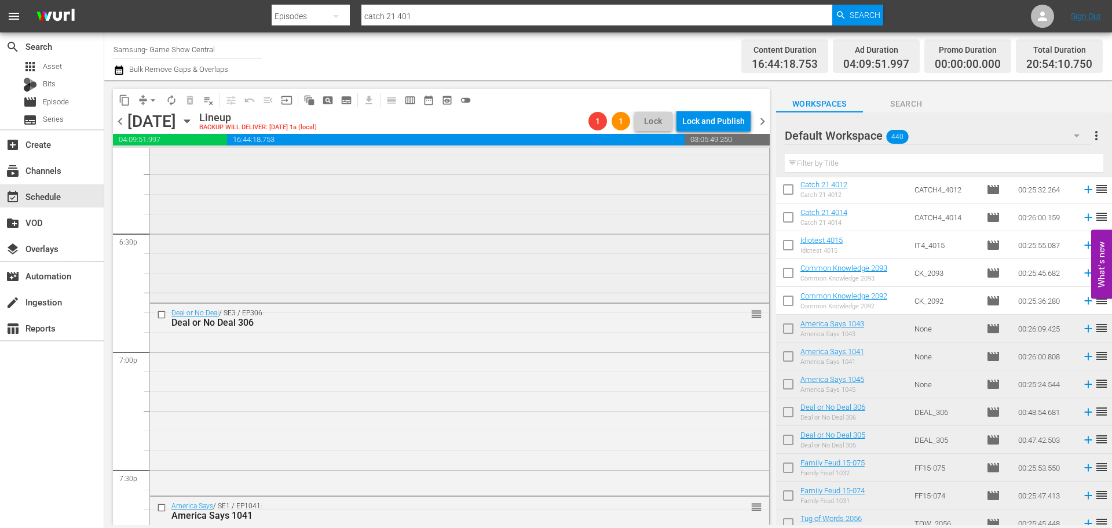
click at [371, 258] on div "Deal or No Deal / SE3 / EP305: Deal or No Deal 305 reorder" at bounding box center [459, 208] width 619 height 184
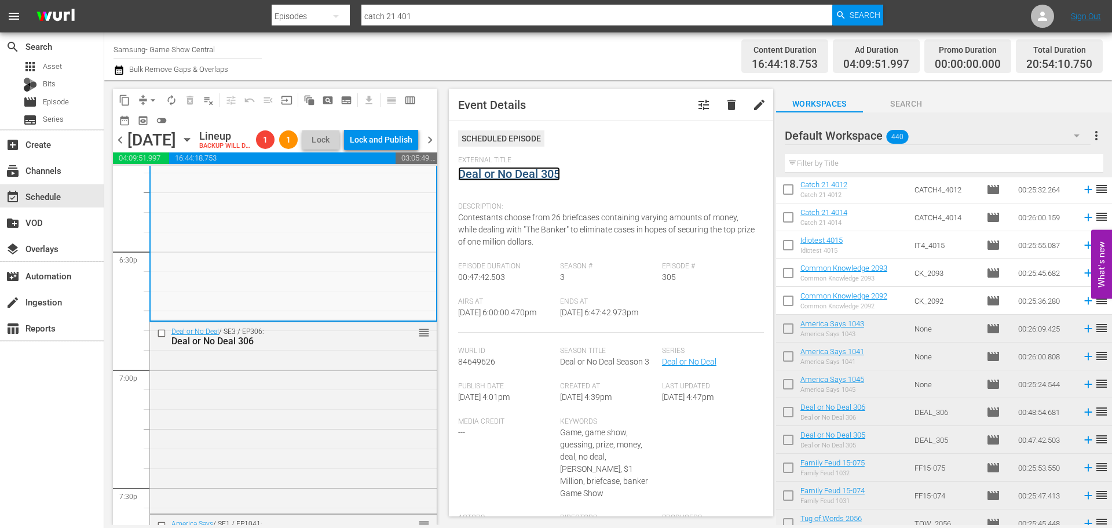
click at [521, 177] on link "Deal or No Deal 305" at bounding box center [509, 174] width 102 height 14
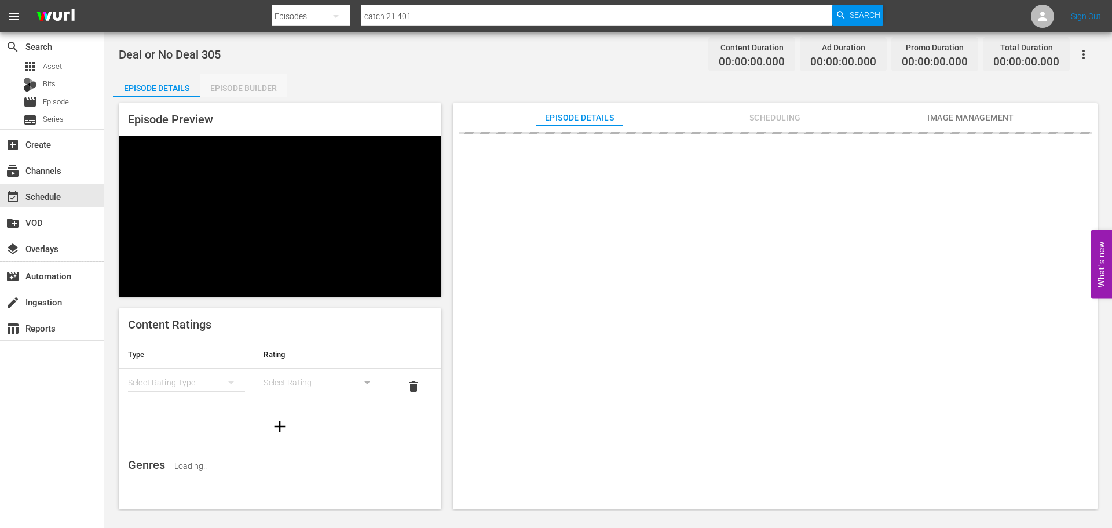
click at [247, 76] on div "Episode Builder" at bounding box center [243, 88] width 87 height 28
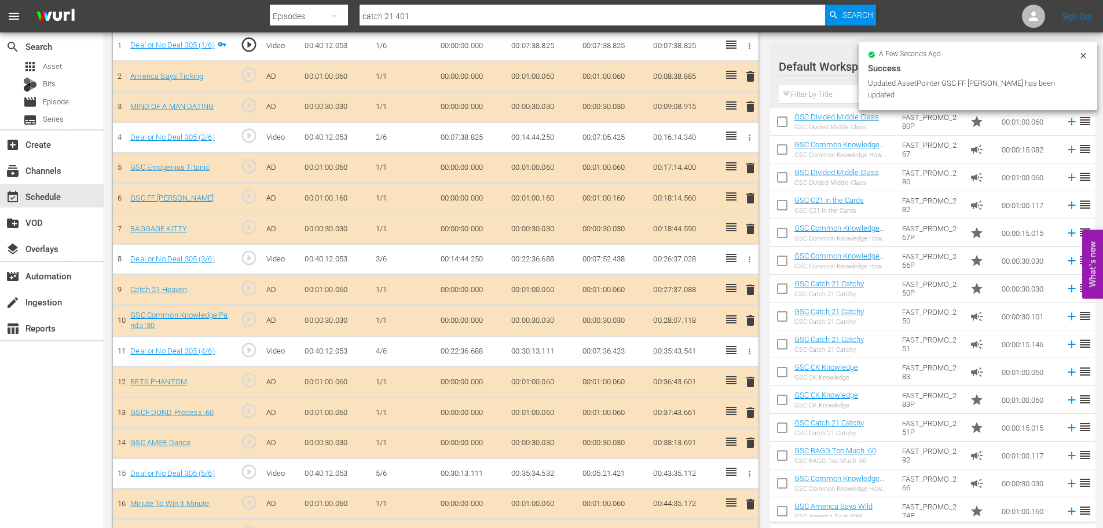
scroll to position [1158, 0]
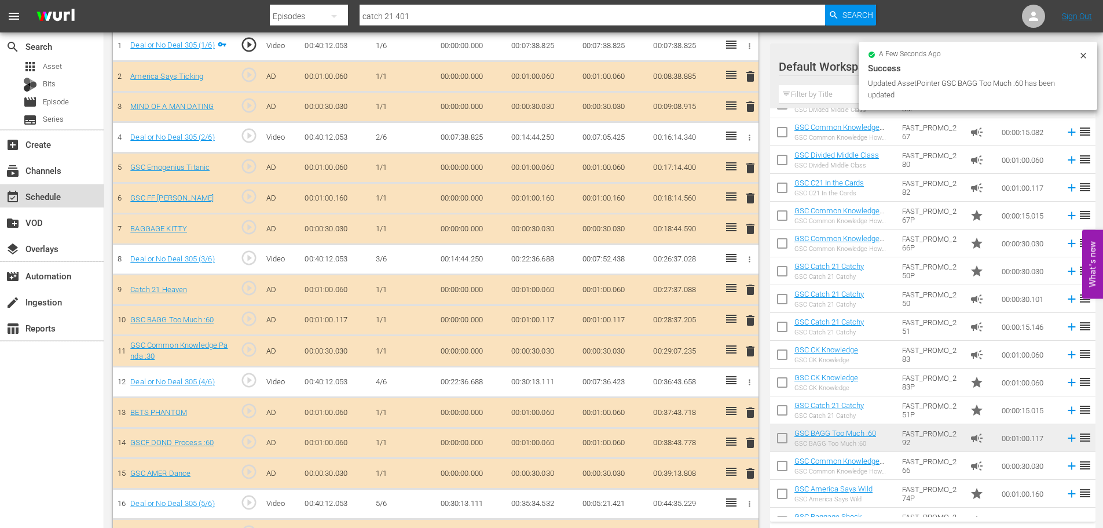
click at [61, 200] on div "event_available Schedule" at bounding box center [52, 195] width 104 height 23
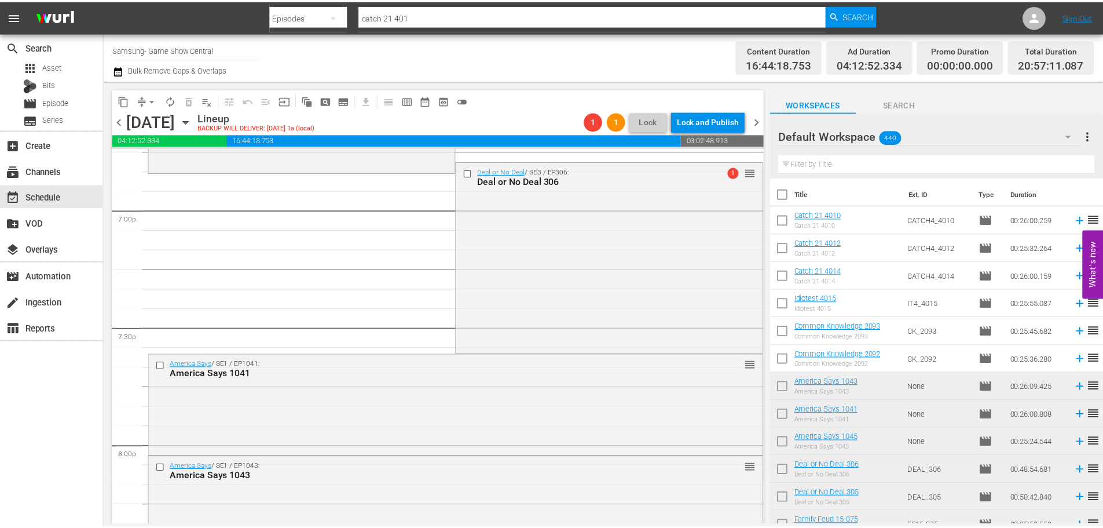
scroll to position [4460, 0]
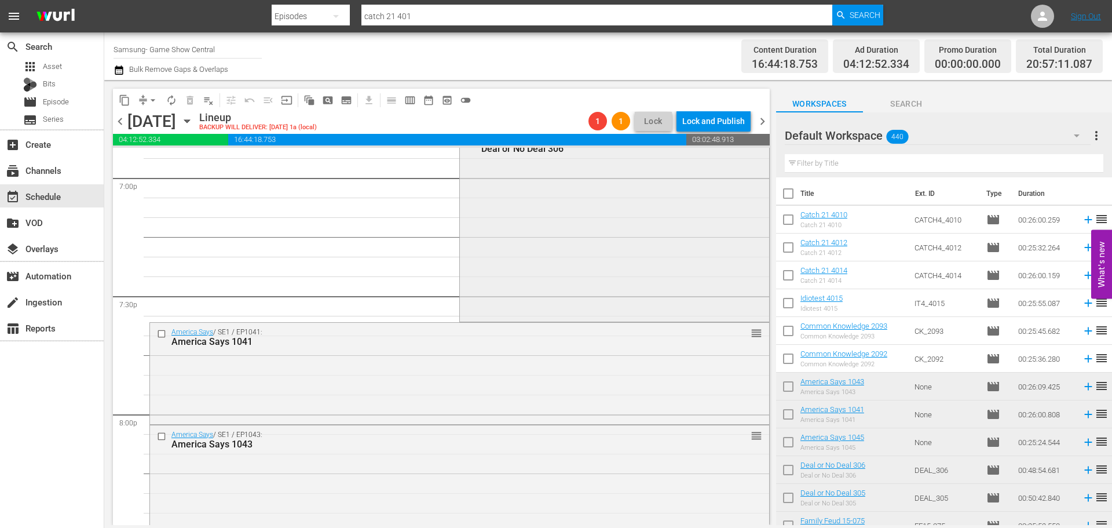
click at [549, 236] on div "Deal or No Deal / SE3 / EP306: Deal or No Deal 306 1 reorder" at bounding box center [614, 224] width 309 height 189
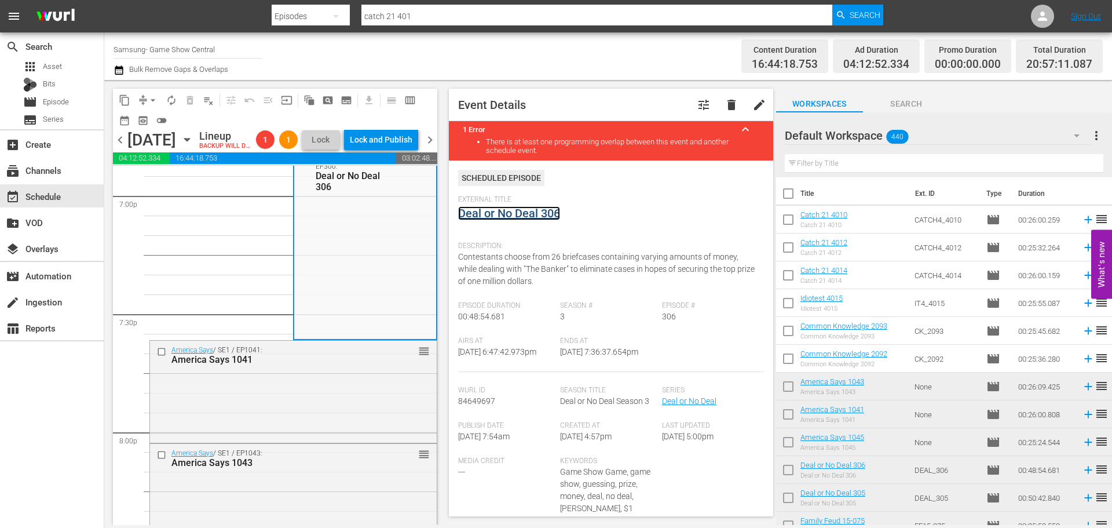
click at [499, 219] on link "Deal or No Deal 306" at bounding box center [509, 213] width 102 height 14
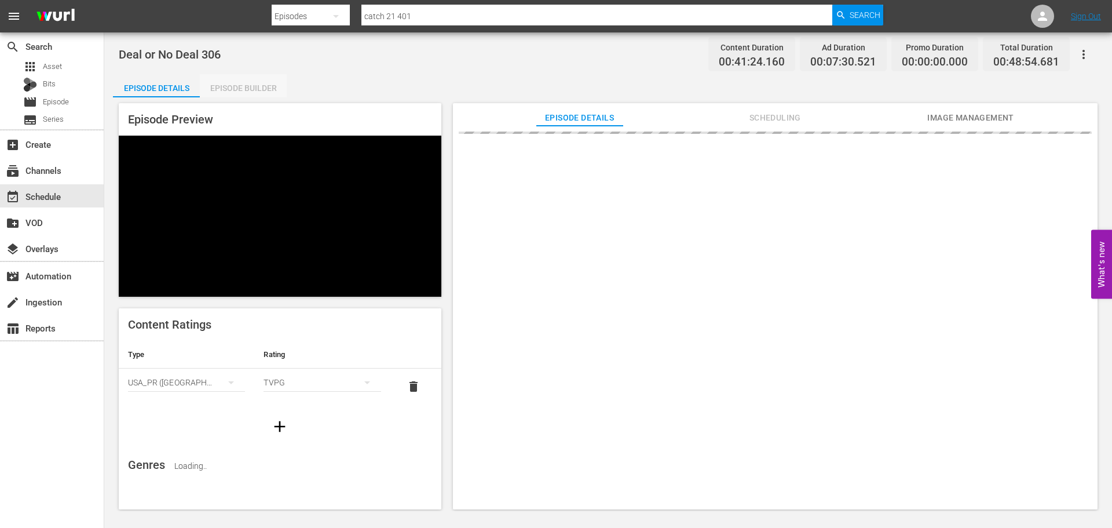
click at [255, 84] on div "Episode Builder" at bounding box center [243, 88] width 87 height 28
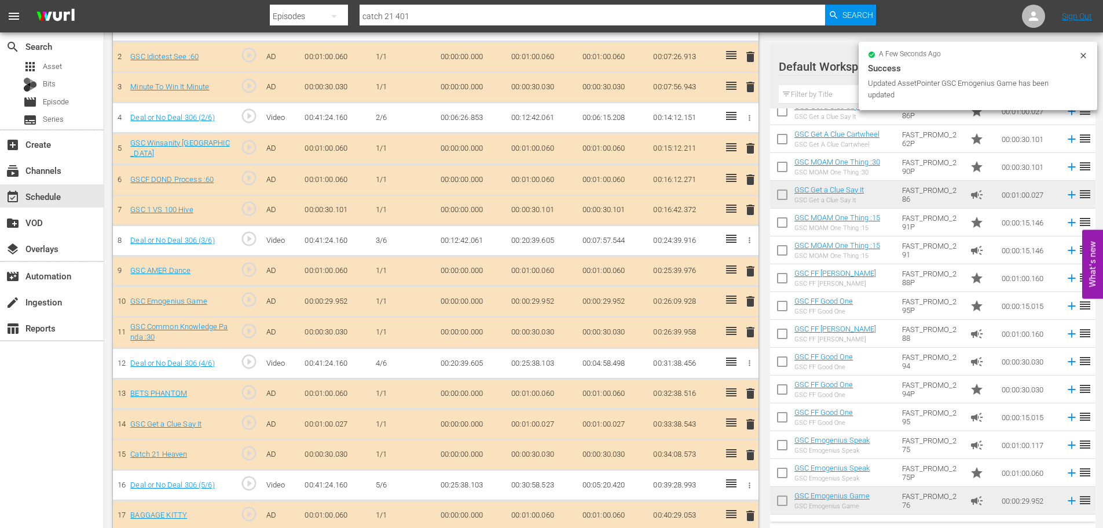
scroll to position [388, 0]
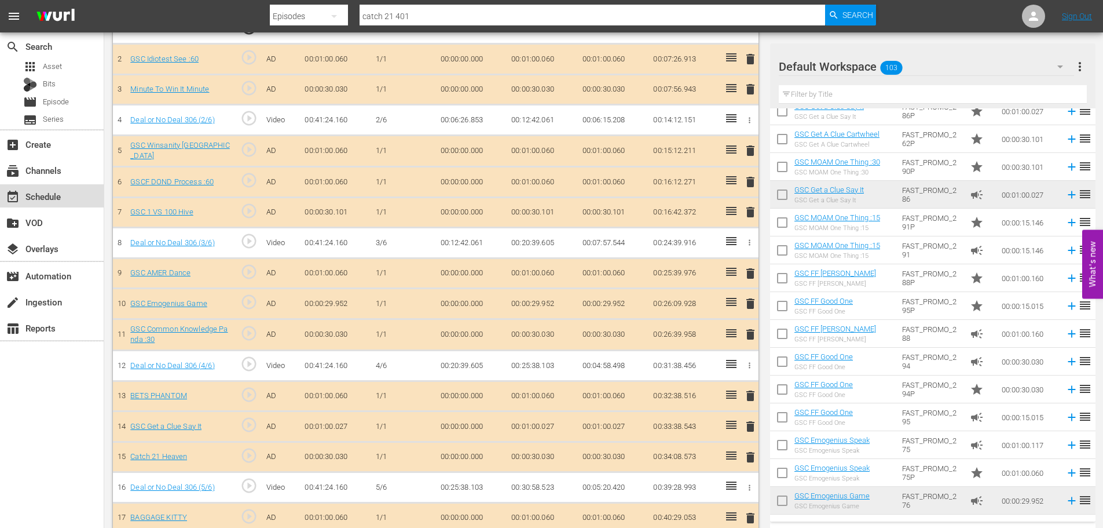
click at [80, 196] on div "event_available Schedule" at bounding box center [52, 195] width 104 height 23
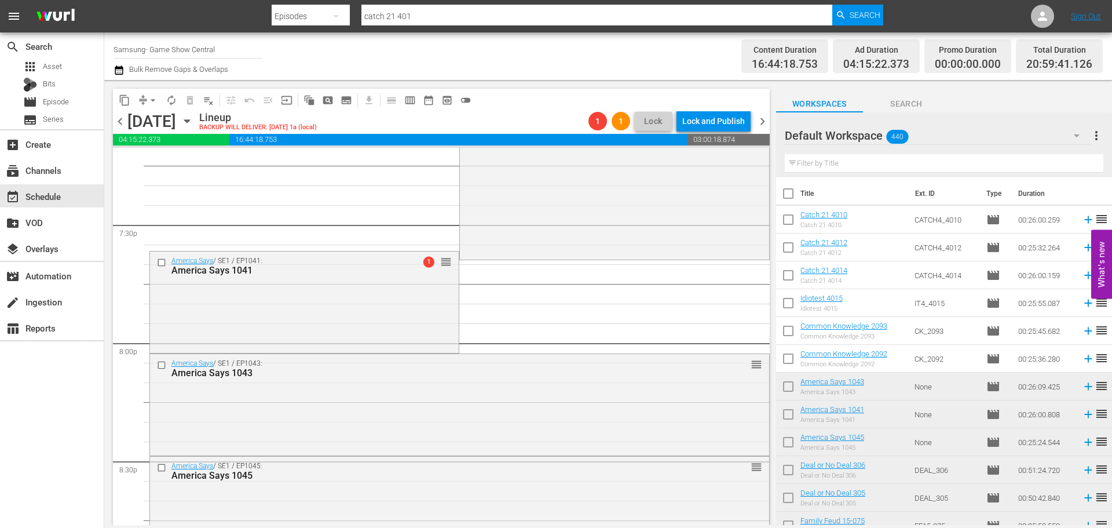
scroll to position [4559, 0]
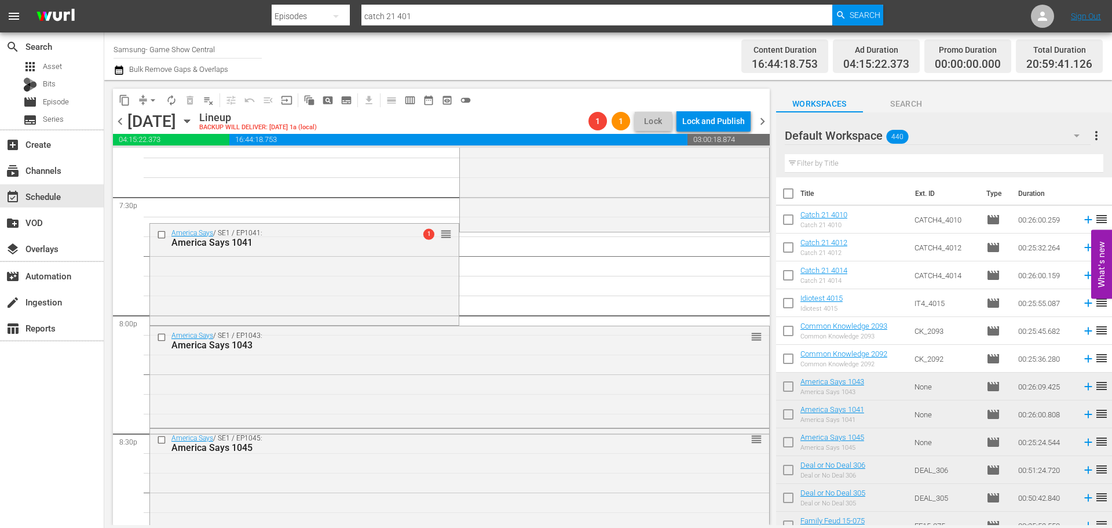
drag, startPoint x: 543, startPoint y: 453, endPoint x: 540, endPoint y: 473, distance: 20.5
click at [544, 456] on div "America Says / SE1 / EP1045: America Says 1045 reorder" at bounding box center [459, 443] width 619 height 28
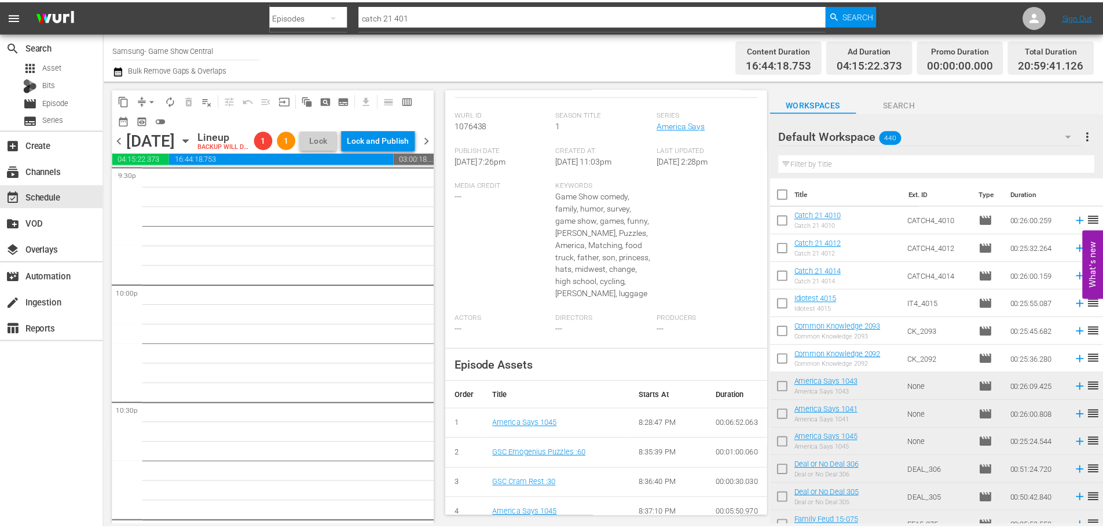
scroll to position [77, 0]
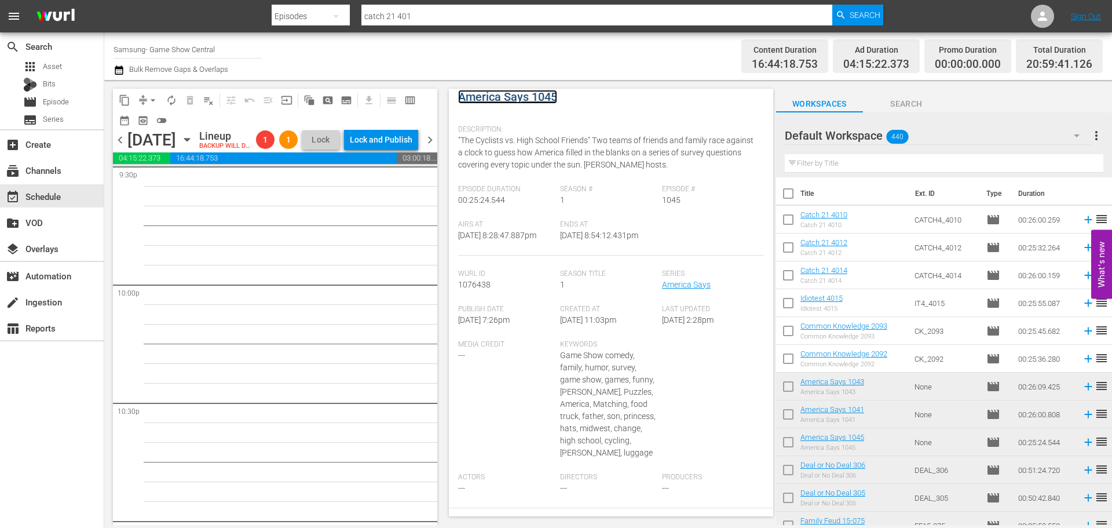
click at [520, 100] on link "America Says 1045" at bounding box center [507, 97] width 99 height 14
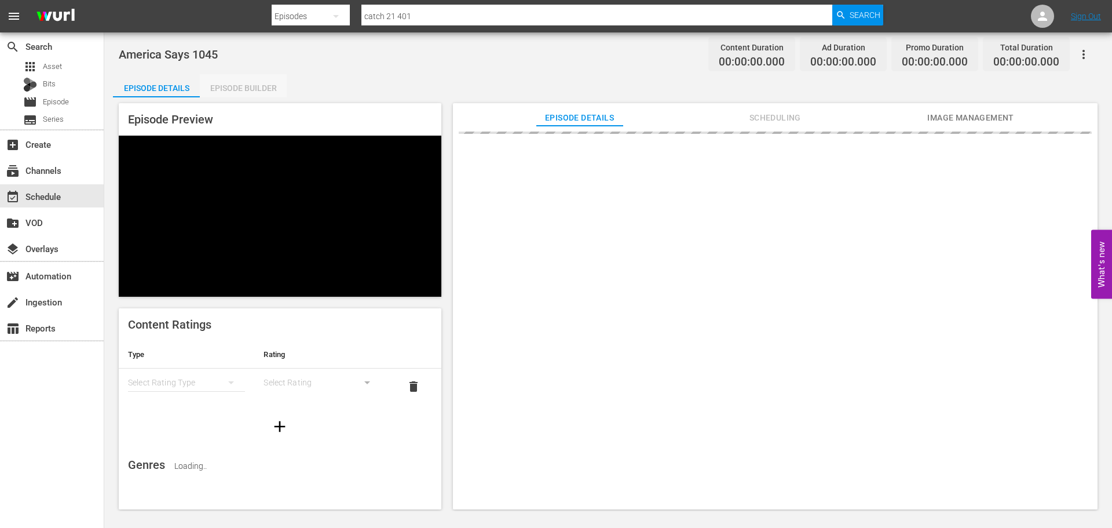
click at [251, 78] on div "Episode Builder" at bounding box center [243, 88] width 87 height 28
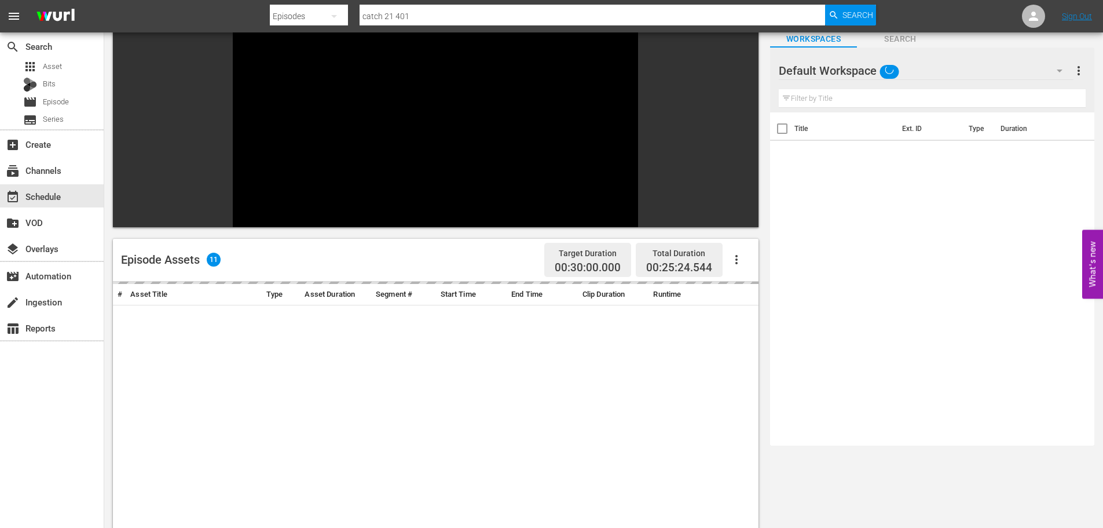
scroll to position [160, 0]
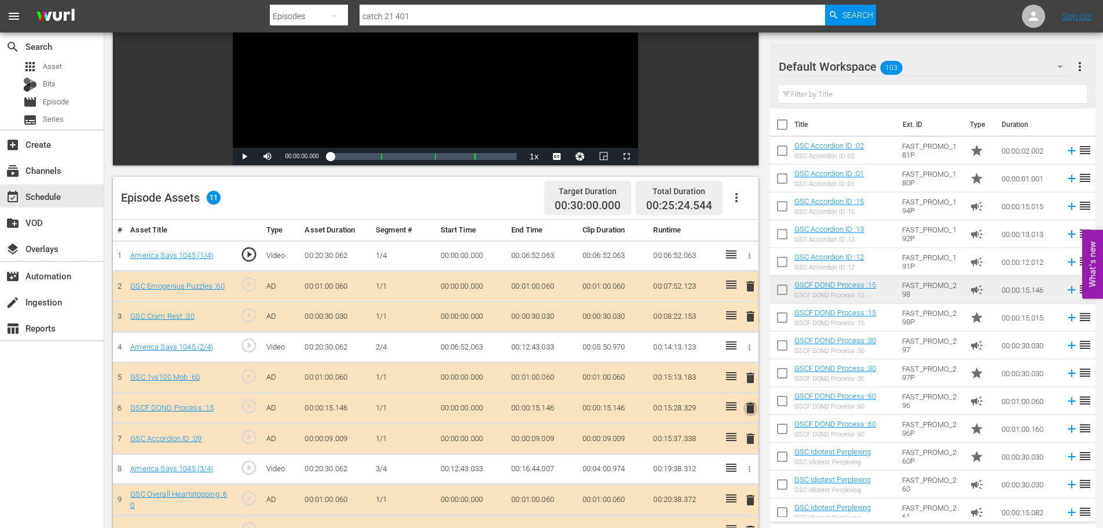
click at [751, 407] on span "delete" at bounding box center [751, 408] width 14 height 14
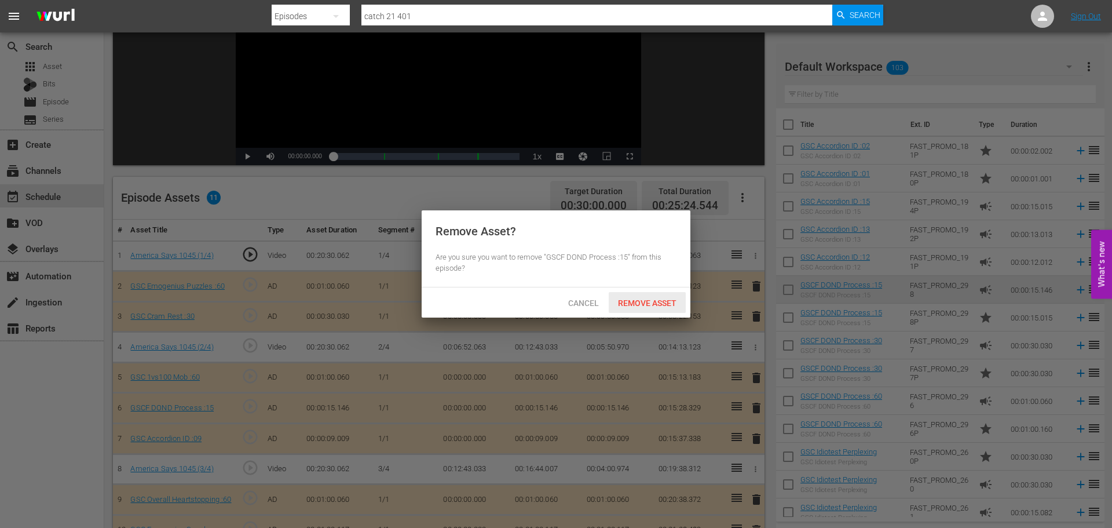
click at [646, 299] on span "Remove Asset" at bounding box center [647, 302] width 77 height 9
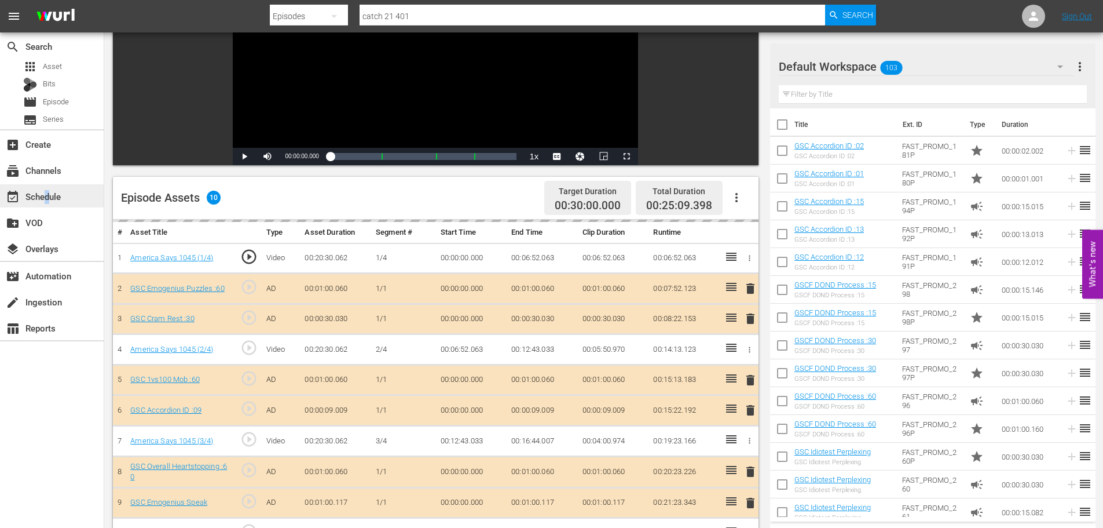
click at [48, 196] on div "event_available Schedule" at bounding box center [32, 194] width 65 height 10
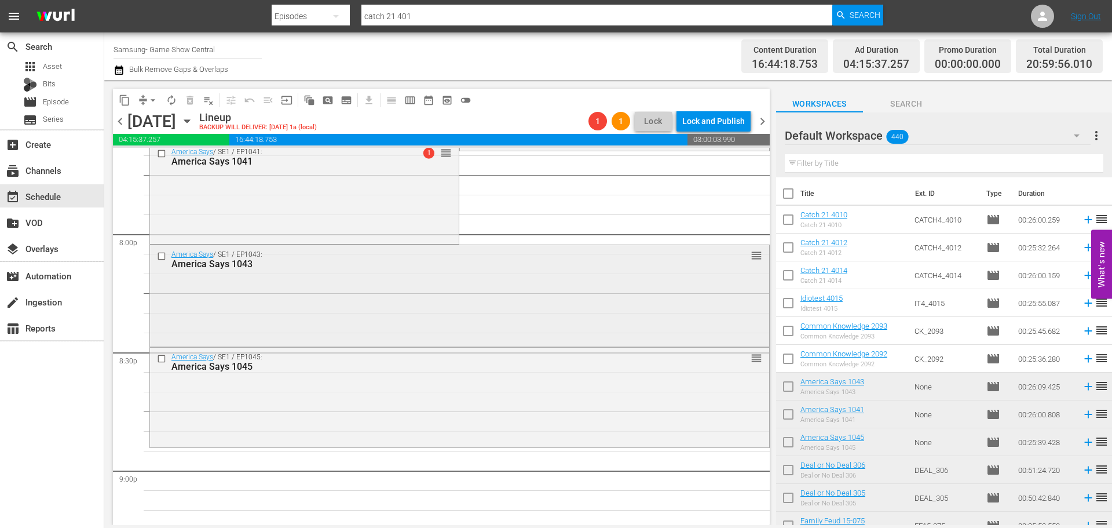
scroll to position [4542, 0]
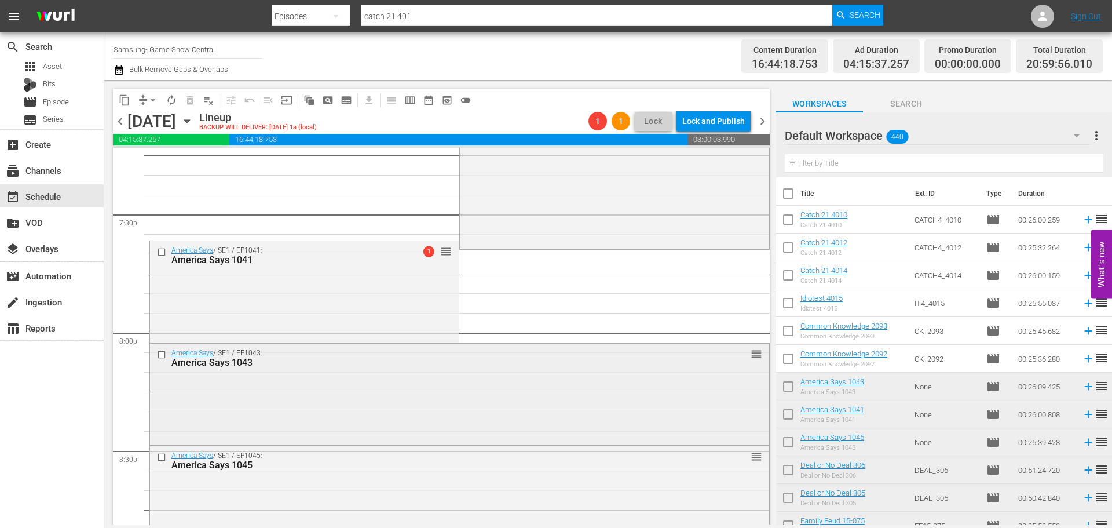
click at [393, 374] on div "America Says / SE1 / EP1043: America Says 1043 reorder" at bounding box center [459, 393] width 619 height 100
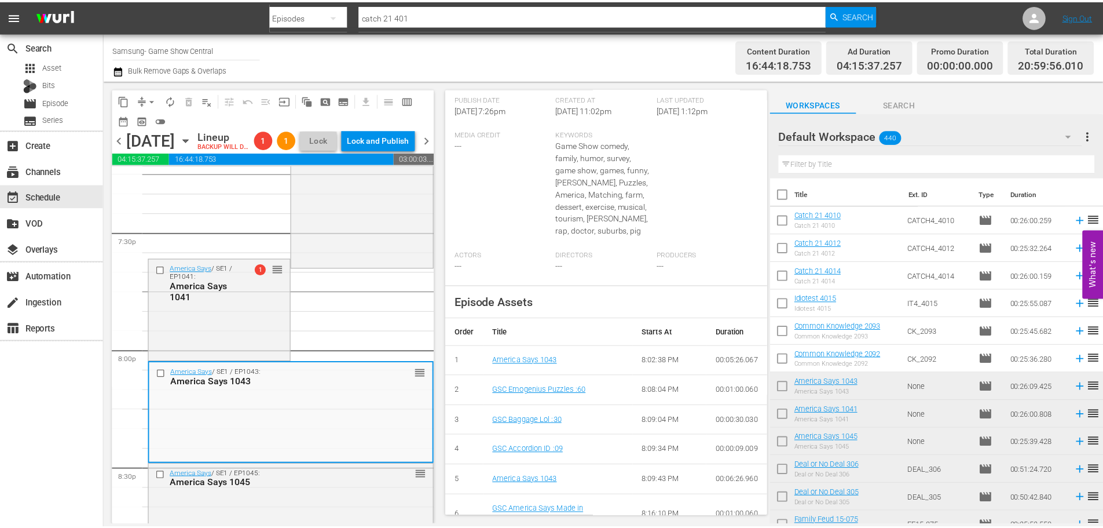
scroll to position [76, 0]
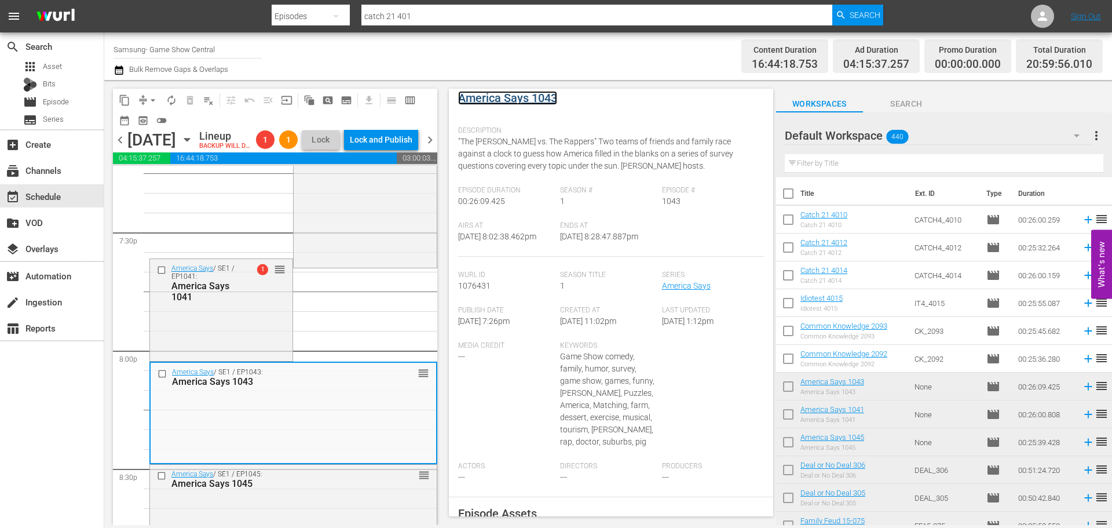
click at [505, 101] on link "America Says 1043" at bounding box center [507, 98] width 99 height 14
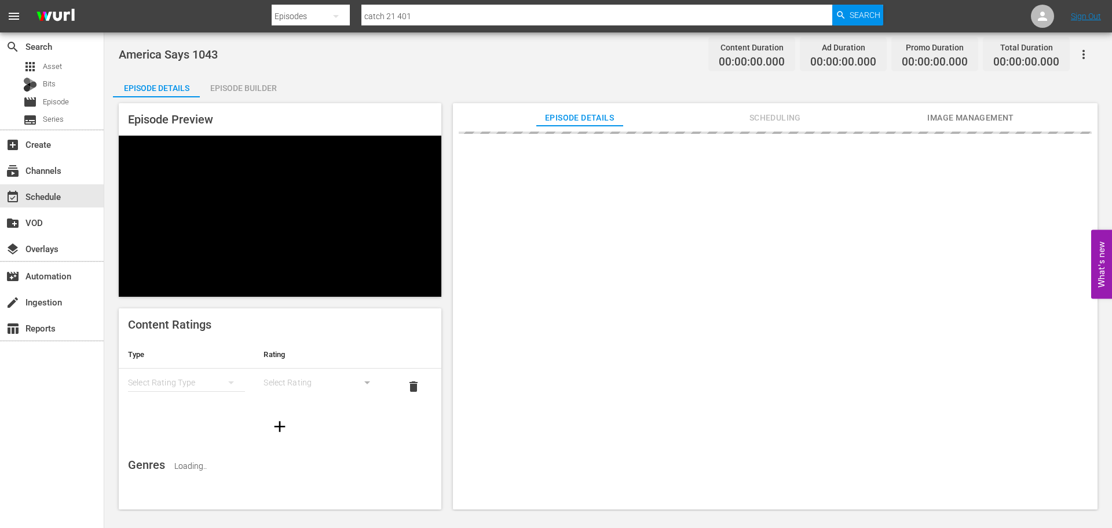
click at [266, 101] on div "Episode Preview Content Ratings Type Rating Select Rating Type Select Rating de…" at bounding box center [608, 307] width 990 height 421
click at [262, 90] on div "Episode Builder" at bounding box center [243, 88] width 87 height 28
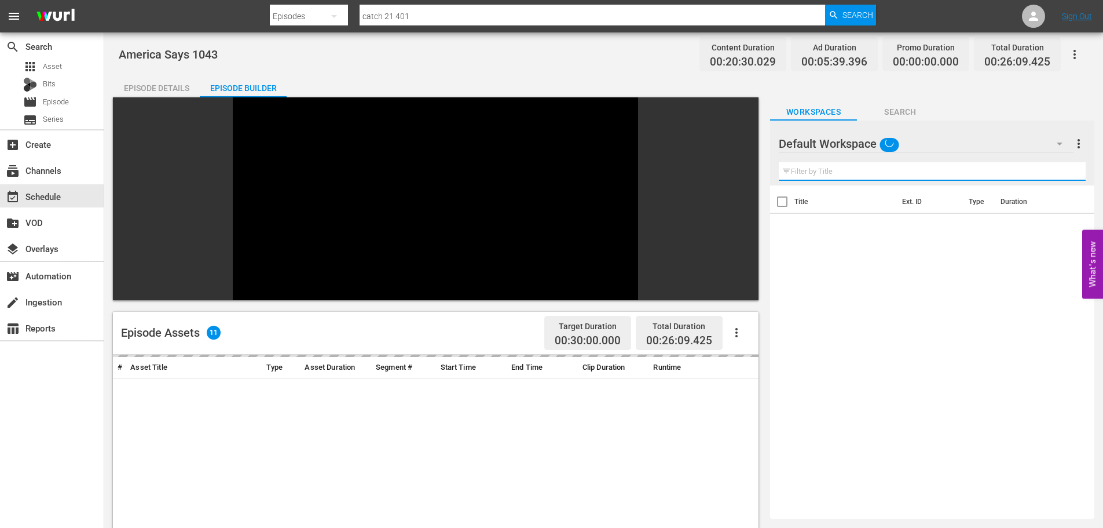
click at [934, 166] on input "text" at bounding box center [932, 171] width 307 height 19
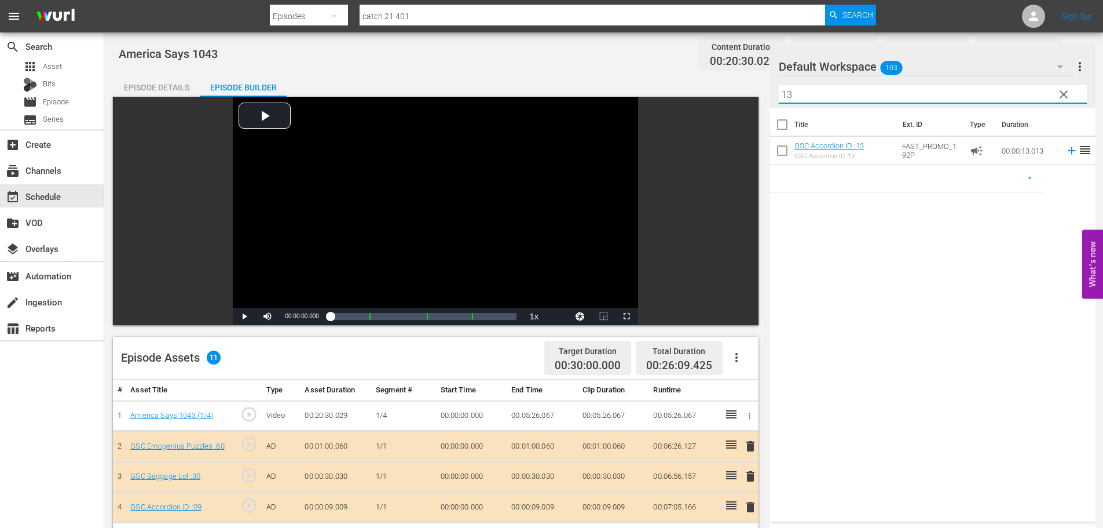
scroll to position [302, 0]
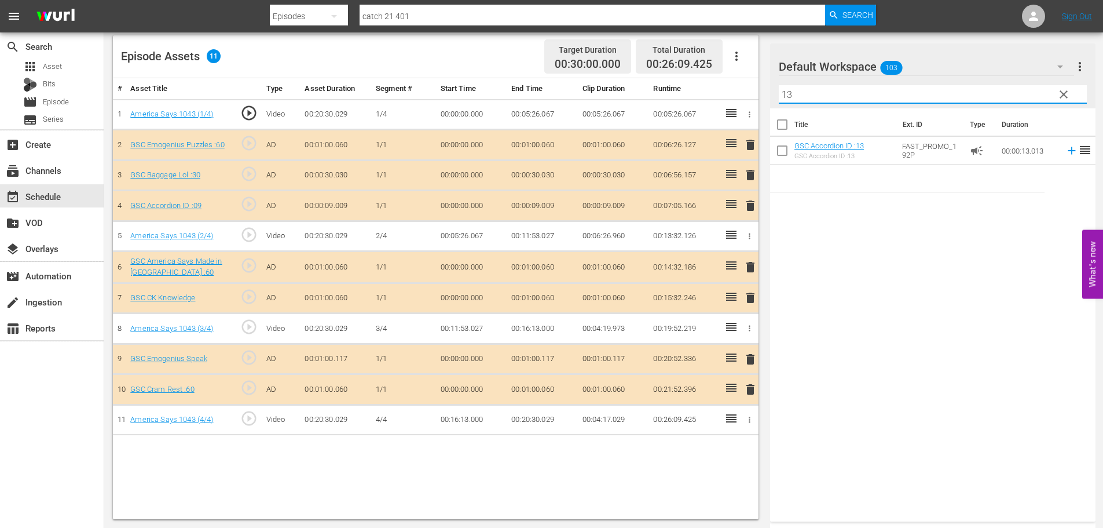
type input "13"
click at [751, 208] on span "delete" at bounding box center [751, 206] width 14 height 14
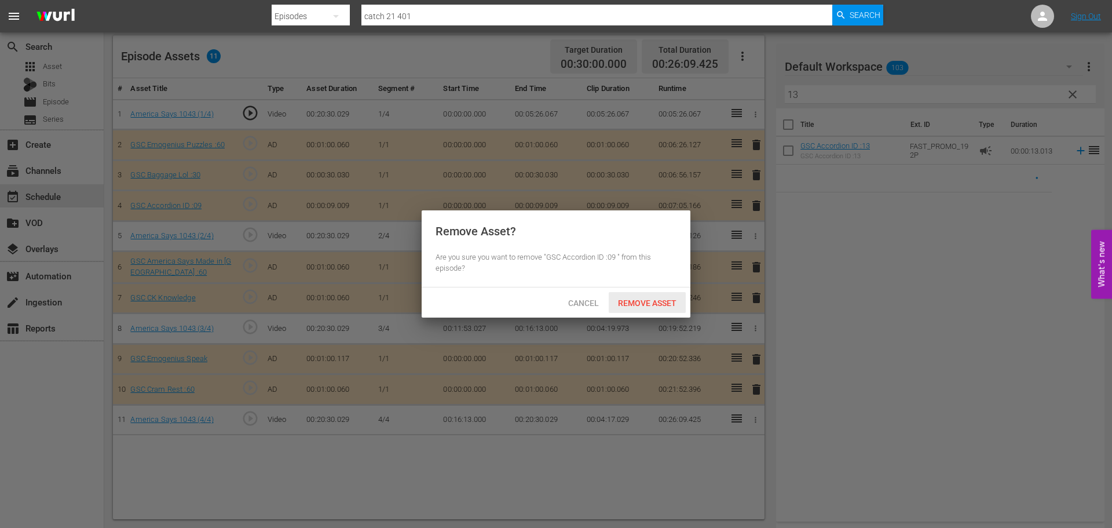
drag, startPoint x: 636, startPoint y: 305, endPoint x: 860, endPoint y: 192, distance: 250.5
click at [636, 306] on span "Remove Asset" at bounding box center [647, 302] width 77 height 9
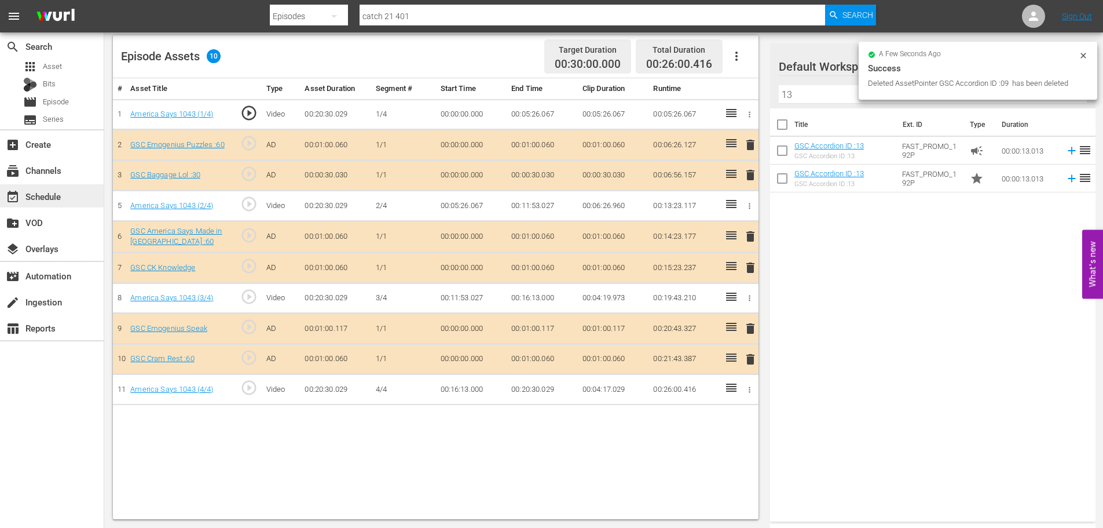
click at [47, 198] on div "event_available Schedule" at bounding box center [32, 194] width 65 height 10
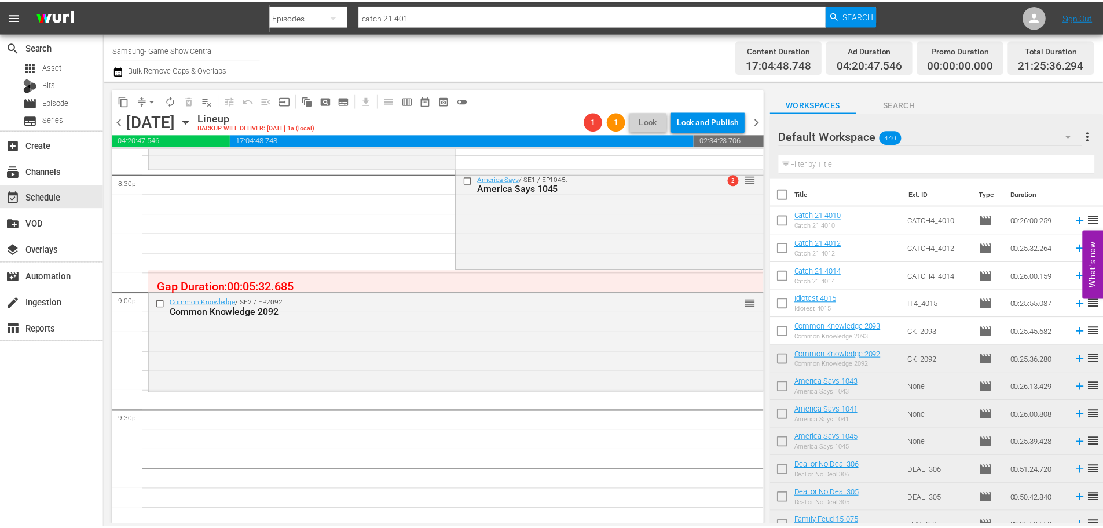
scroll to position [4831, 0]
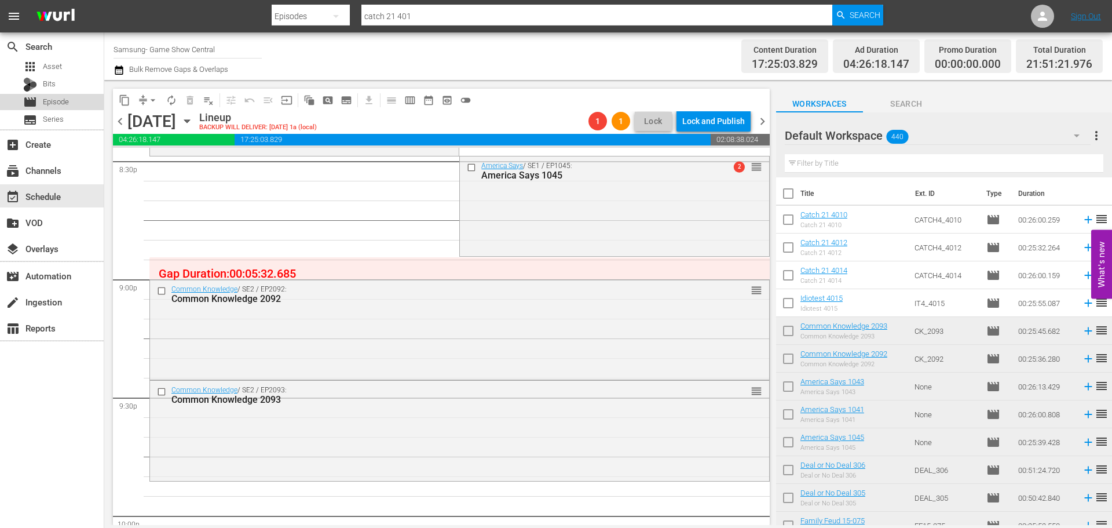
drag, startPoint x: 45, startPoint y: 101, endPoint x: 1102, endPoint y: 231, distance: 1065.5
click at [45, 101] on span "Episode" at bounding box center [56, 102] width 26 height 12
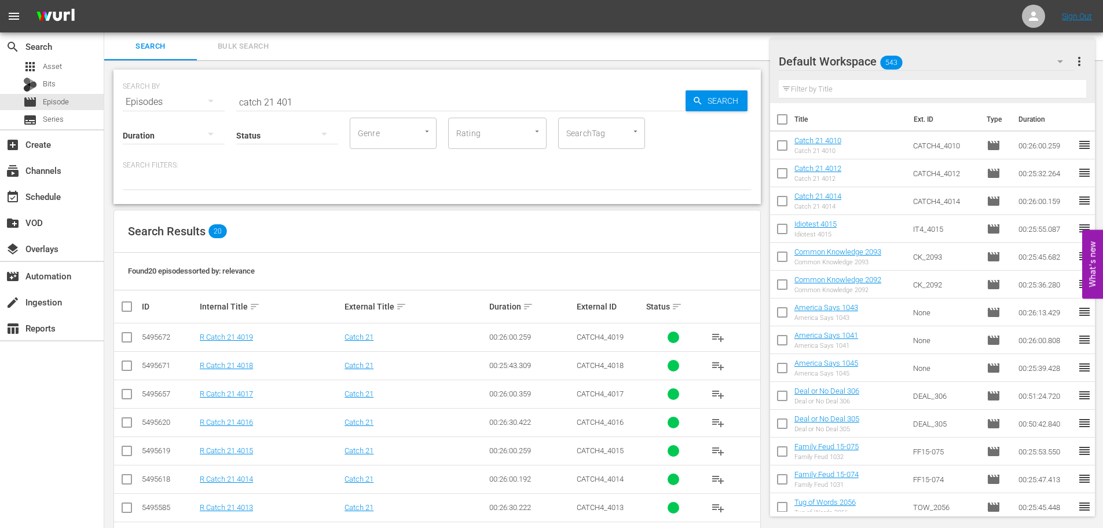
scroll to position [290, 0]
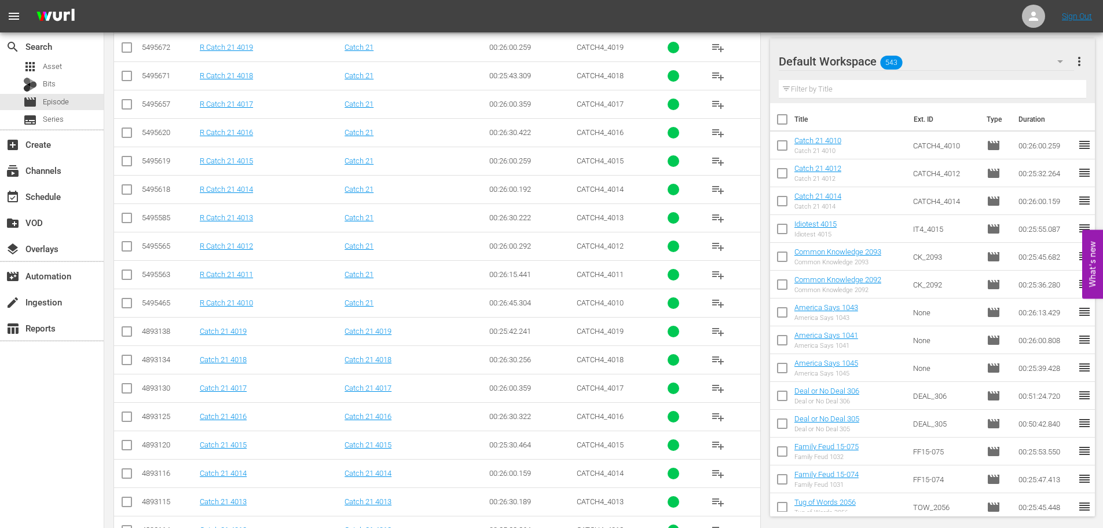
drag, startPoint x: 121, startPoint y: 416, endPoint x: 522, endPoint y: 284, distance: 422.0
click at [121, 416] on input "checkbox" at bounding box center [127, 419] width 14 height 14
checkbox input "true"
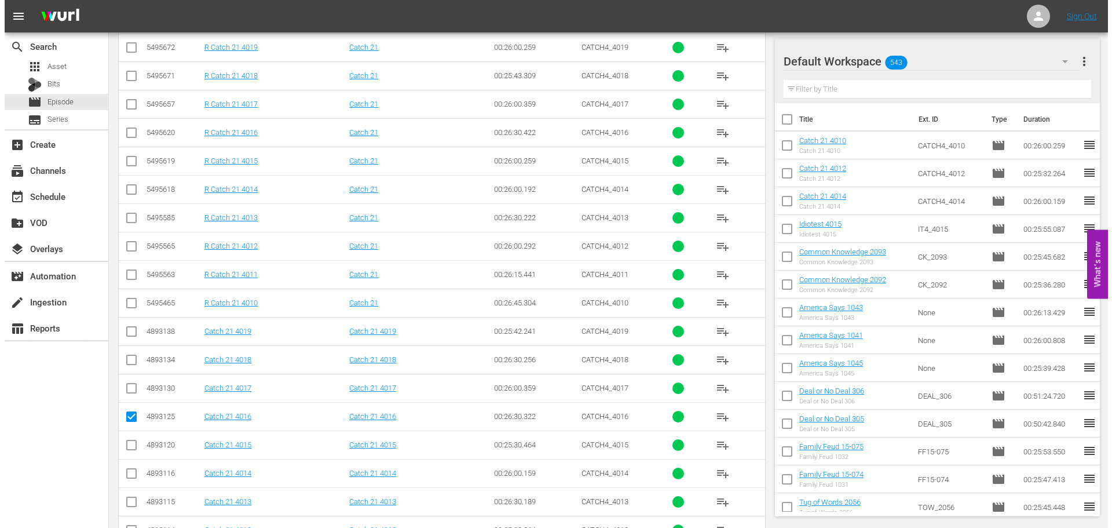
scroll to position [0, 0]
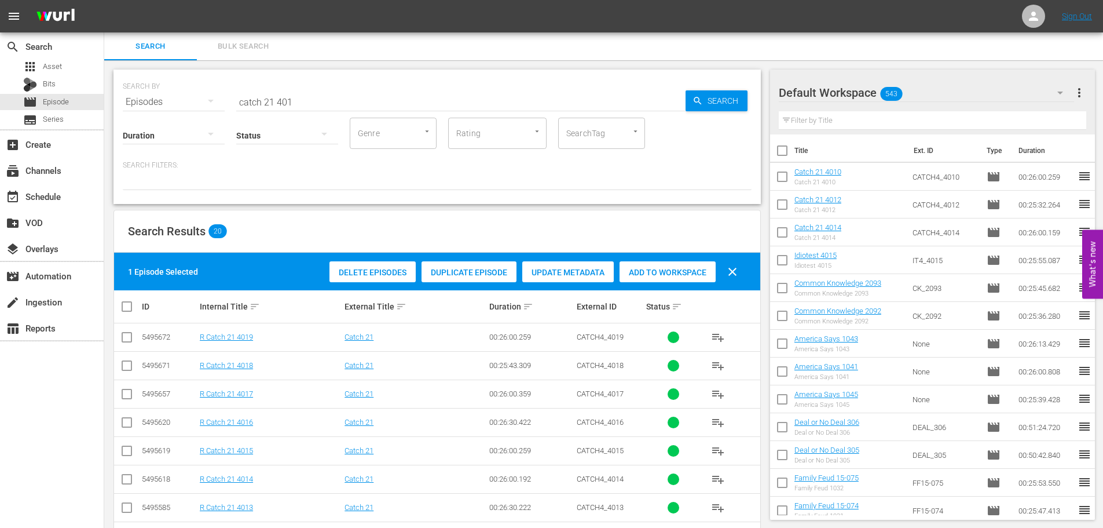
drag, startPoint x: 651, startPoint y: 271, endPoint x: 317, endPoint y: 247, distance: 334.5
click at [652, 271] on span "Add to Workspace" at bounding box center [668, 272] width 96 height 9
click at [86, 199] on div "event_available Schedule" at bounding box center [52, 195] width 104 height 23
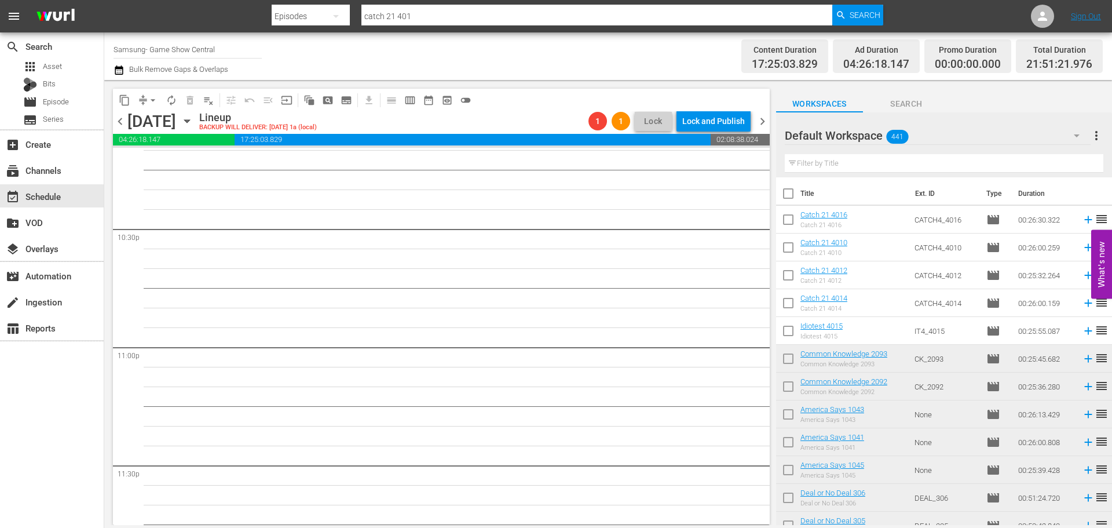
scroll to position [4867, 0]
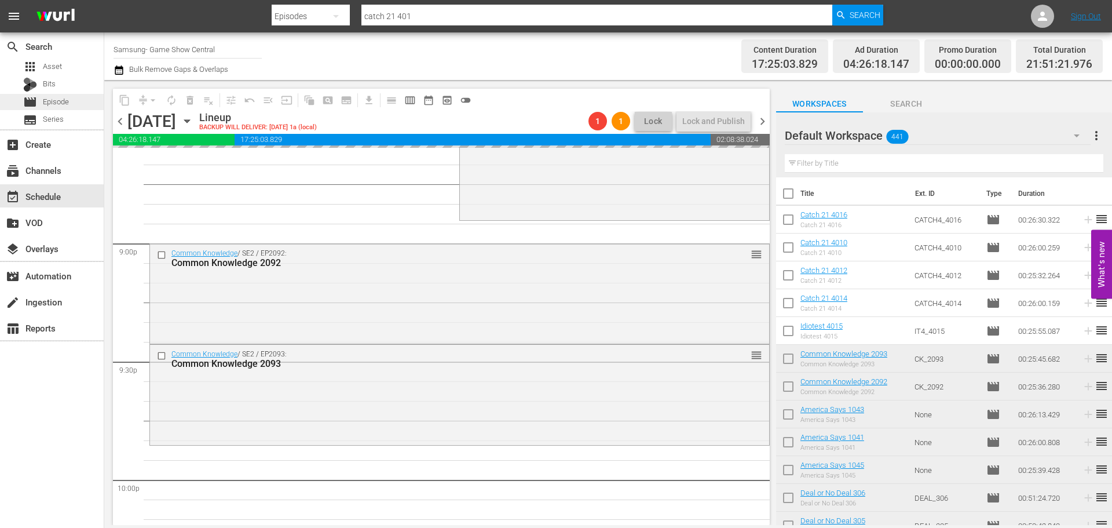
click at [65, 105] on span "Episode" at bounding box center [56, 102] width 26 height 12
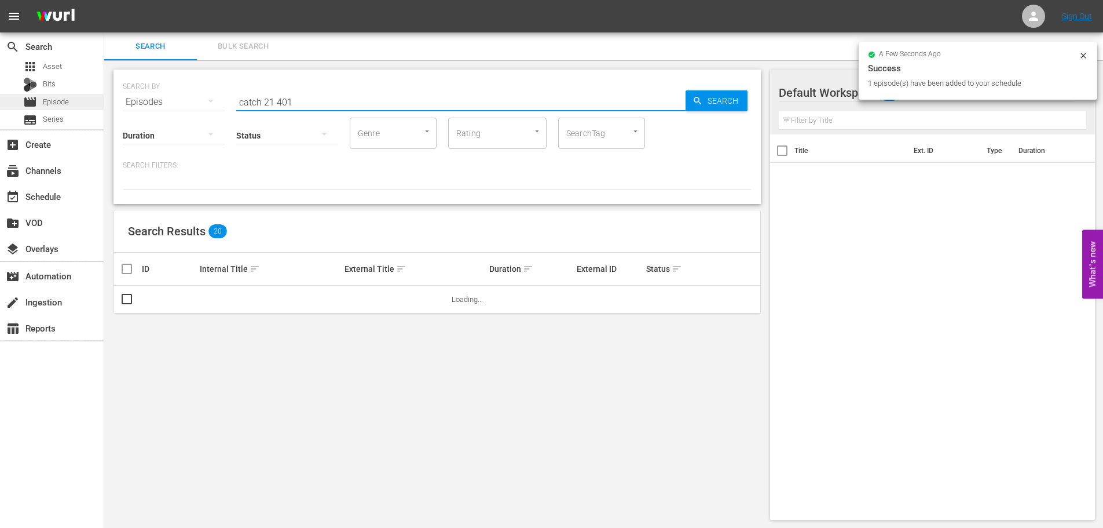
drag, startPoint x: 313, startPoint y: 91, endPoint x: 0, endPoint y: 101, distance: 313.5
click at [104, 0] on div "search Search apps Asset Bits movie Episode subtitles Series add_box Create sub…" at bounding box center [603, 0] width 999 height 0
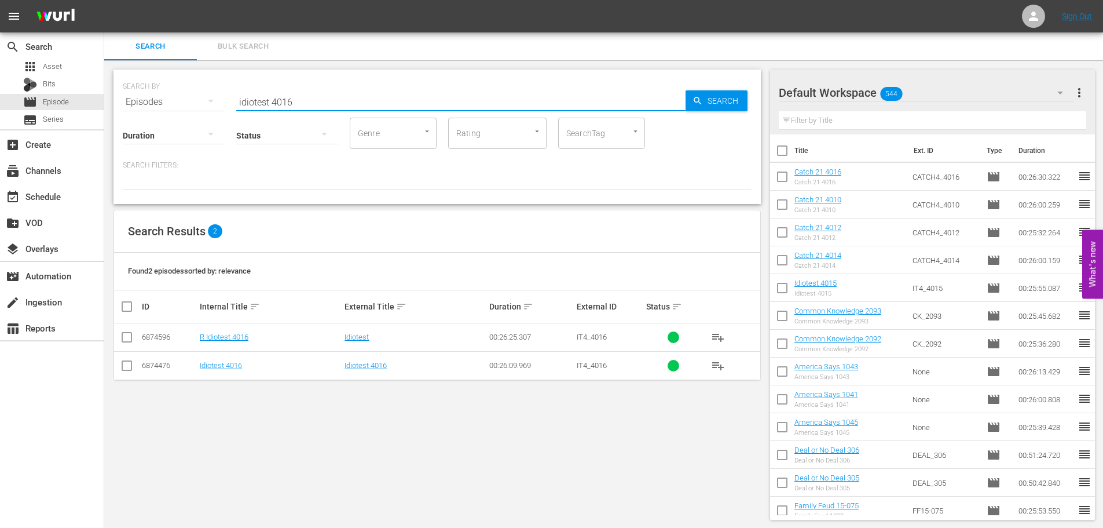
type input "idiotest 4016"
click at [122, 361] on input "checkbox" at bounding box center [127, 368] width 14 height 14
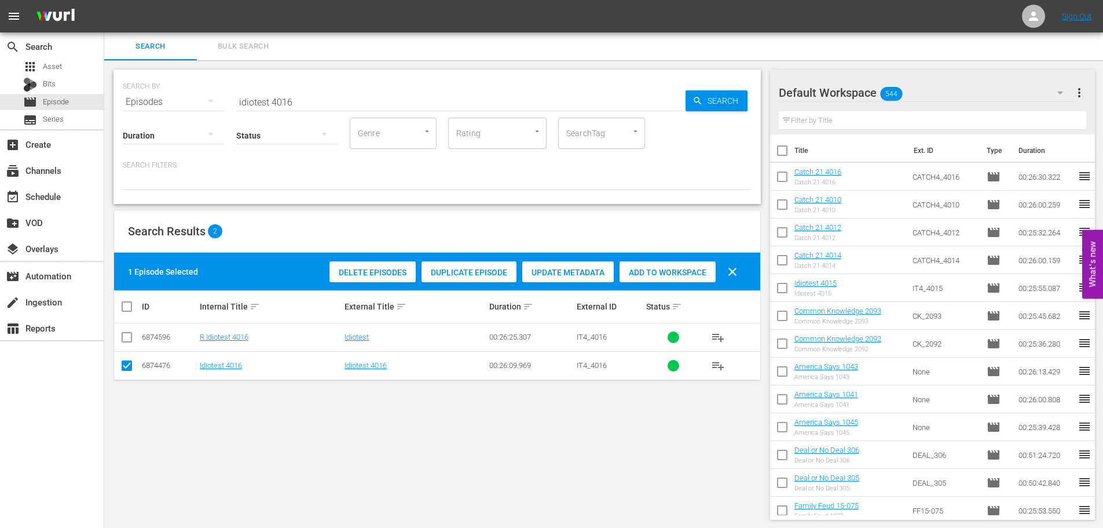
click at [722, 266] on button "clear" at bounding box center [733, 272] width 28 height 28
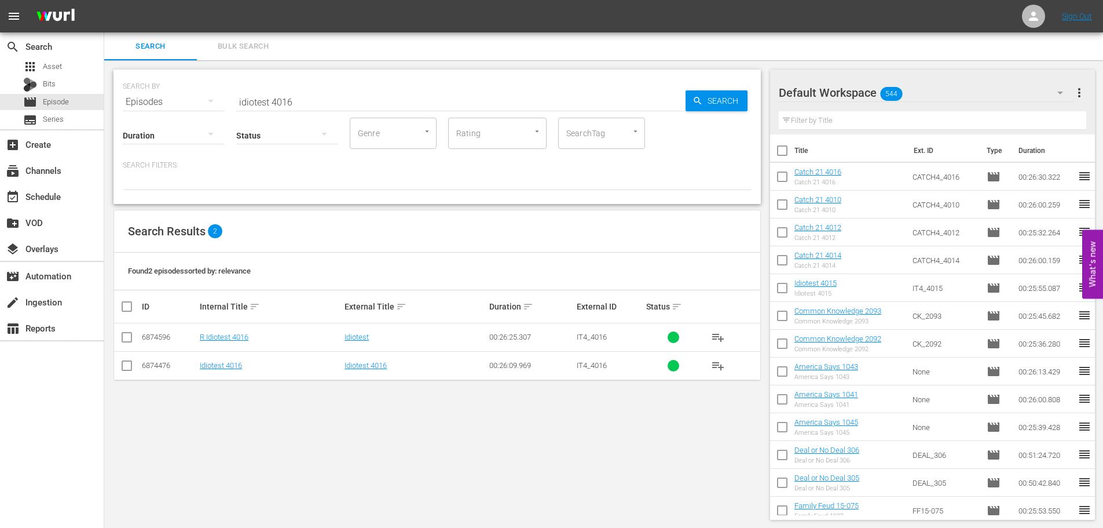
click at [127, 370] on input "checkbox" at bounding box center [127, 368] width 14 height 14
checkbox input "true"
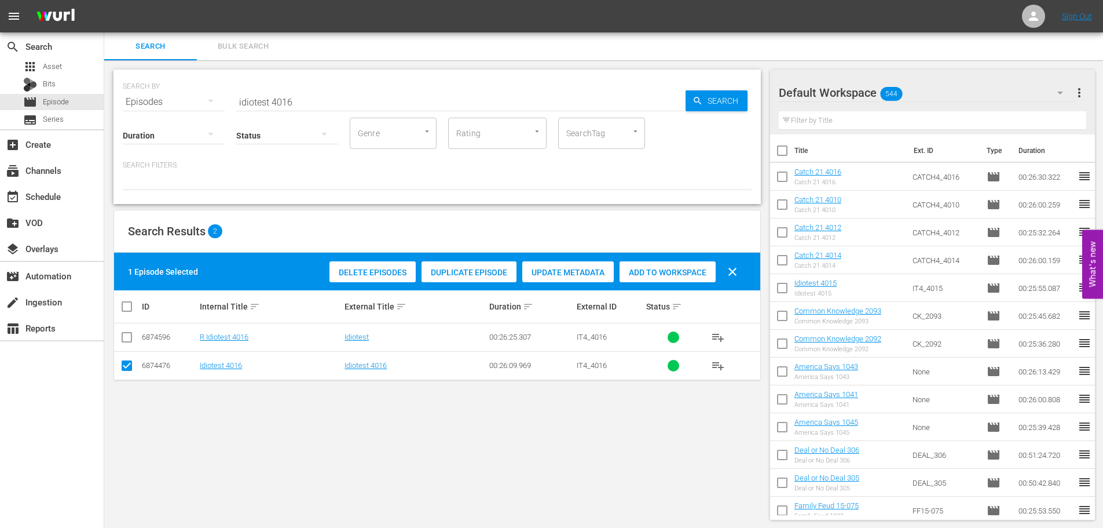
click at [668, 285] on div "Delete Episodes Duplicate Episode Update Metadata Add to Workspace clear" at bounding box center [537, 272] width 420 height 28
click at [671, 271] on span "Add to Workspace" at bounding box center [668, 272] width 96 height 9
click at [71, 191] on div "event_available Schedule" at bounding box center [52, 195] width 104 height 23
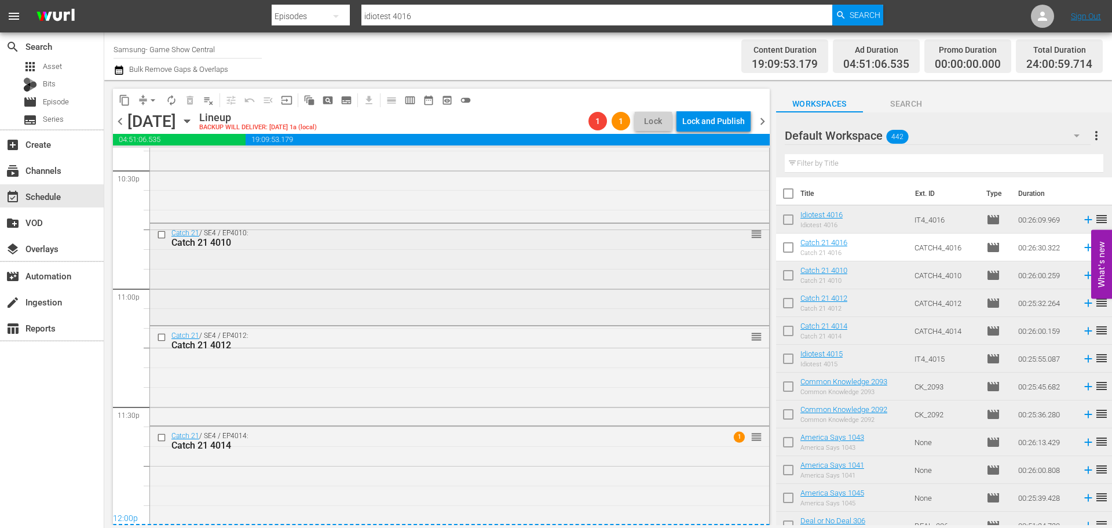
scroll to position [5298, 0]
click at [315, 446] on div "Catch 21 4014" at bounding box center [437, 441] width 533 height 11
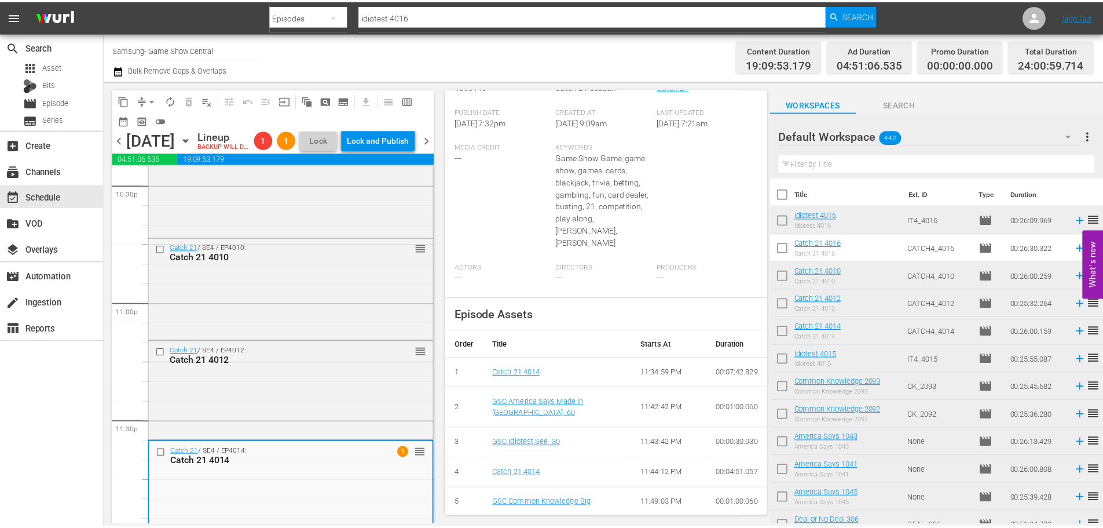
scroll to position [40, 0]
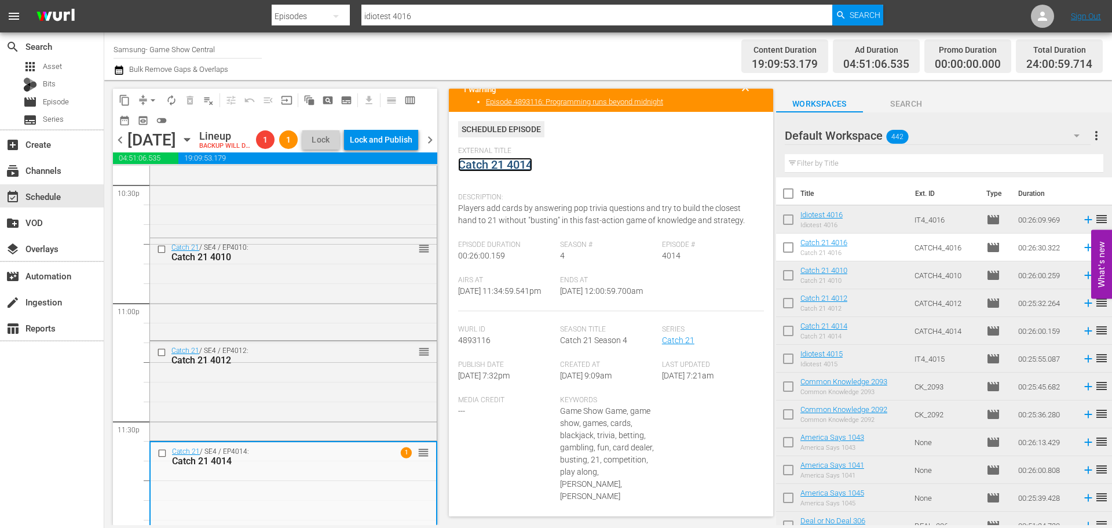
click at [507, 159] on link "Catch 21 4014" at bounding box center [495, 165] width 74 height 14
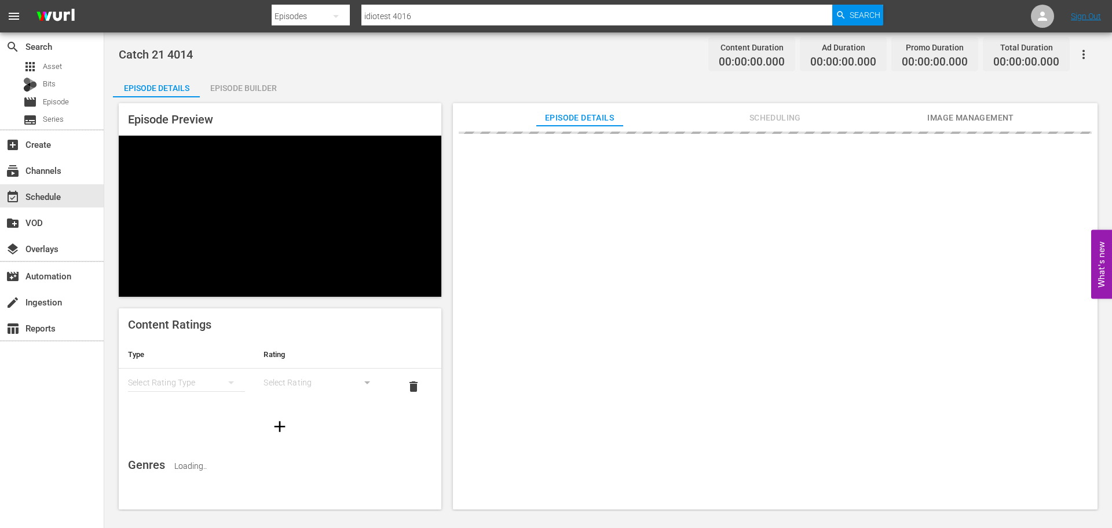
click at [261, 79] on div "Episode Builder" at bounding box center [243, 88] width 87 height 28
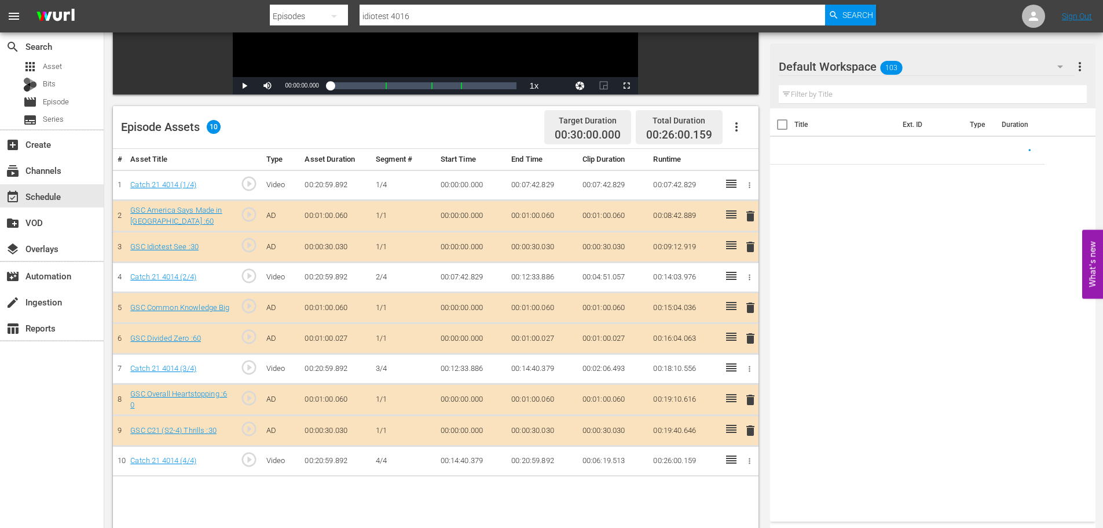
scroll to position [302, 0]
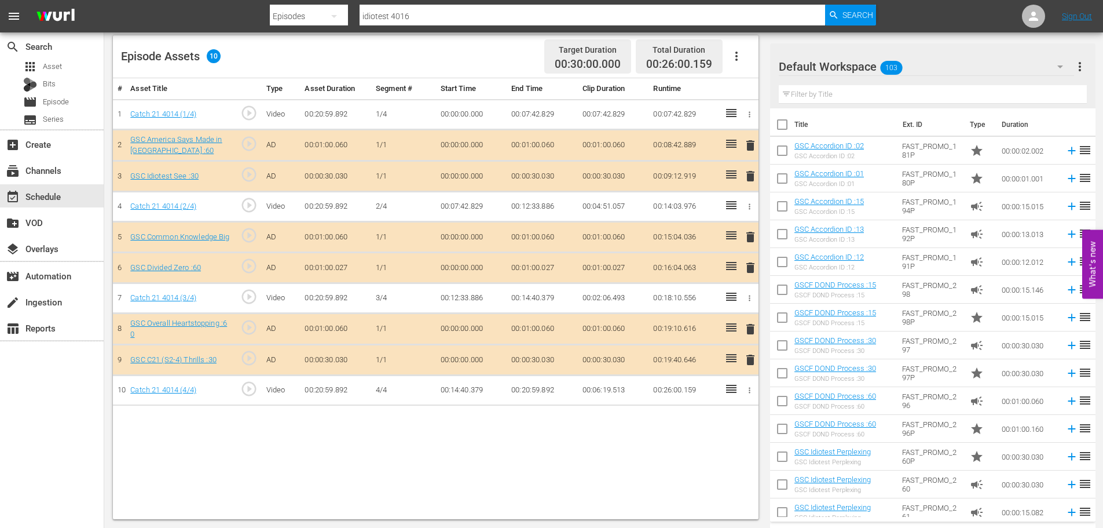
click at [752, 275] on button "delete" at bounding box center [751, 267] width 14 height 17
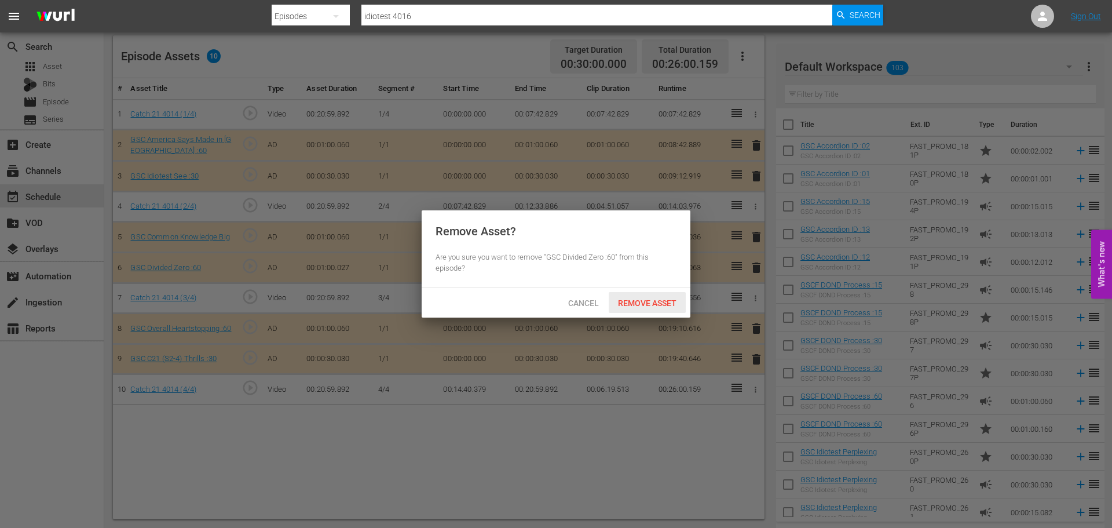
click at [664, 300] on span "Remove Asset" at bounding box center [647, 302] width 77 height 9
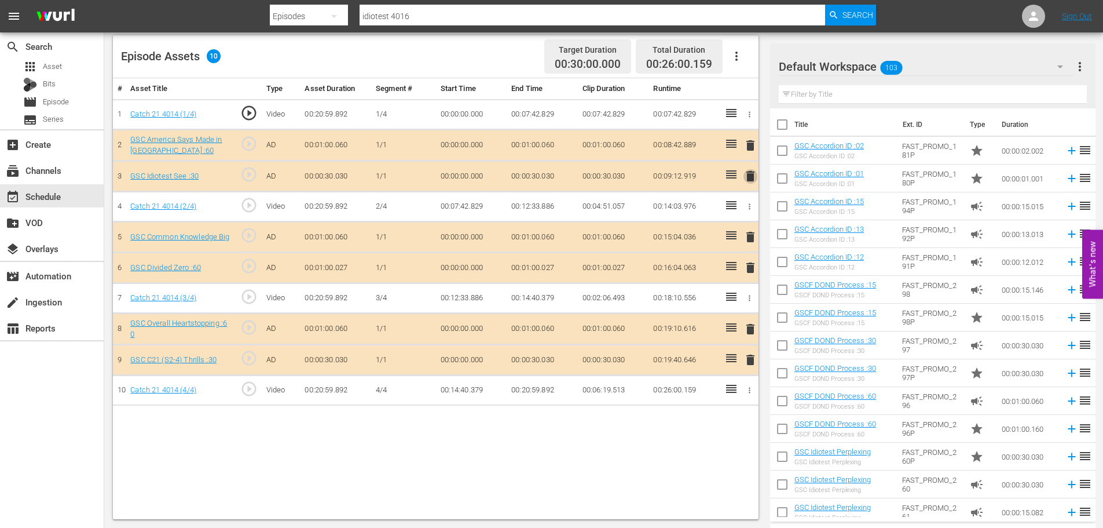
click at [753, 176] on span "delete" at bounding box center [751, 176] width 14 height 14
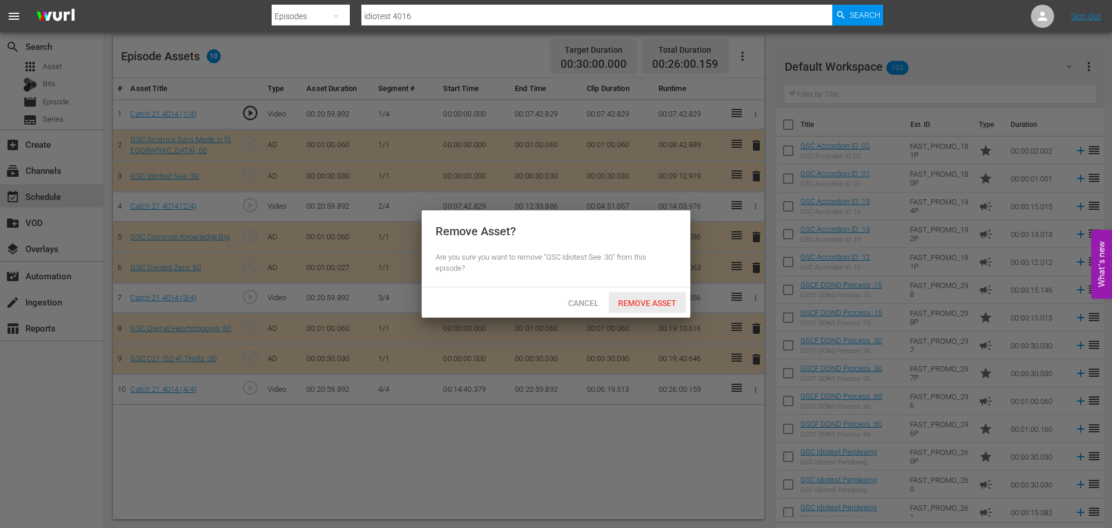
click at [642, 304] on span "Remove Asset" at bounding box center [647, 302] width 77 height 9
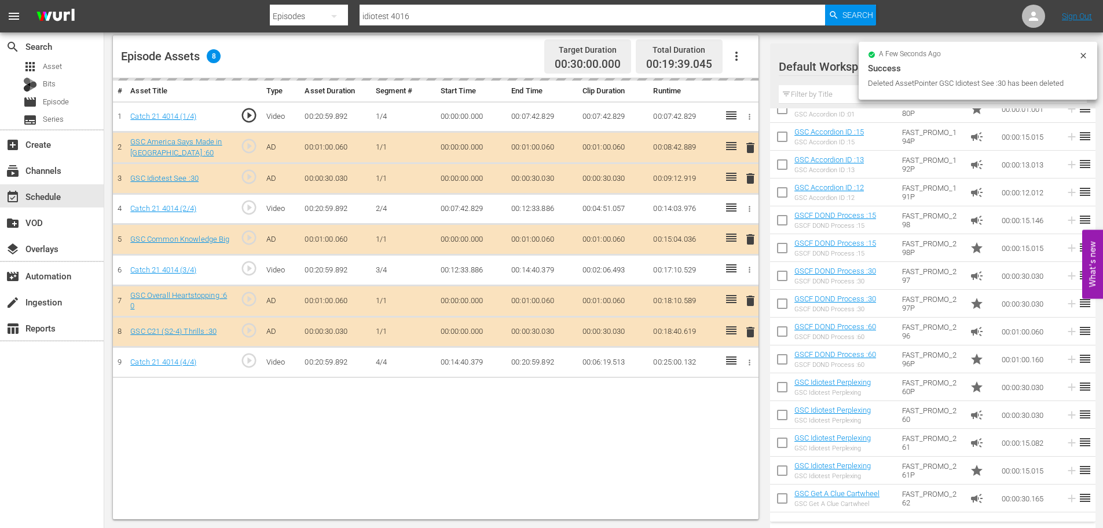
scroll to position [232, 0]
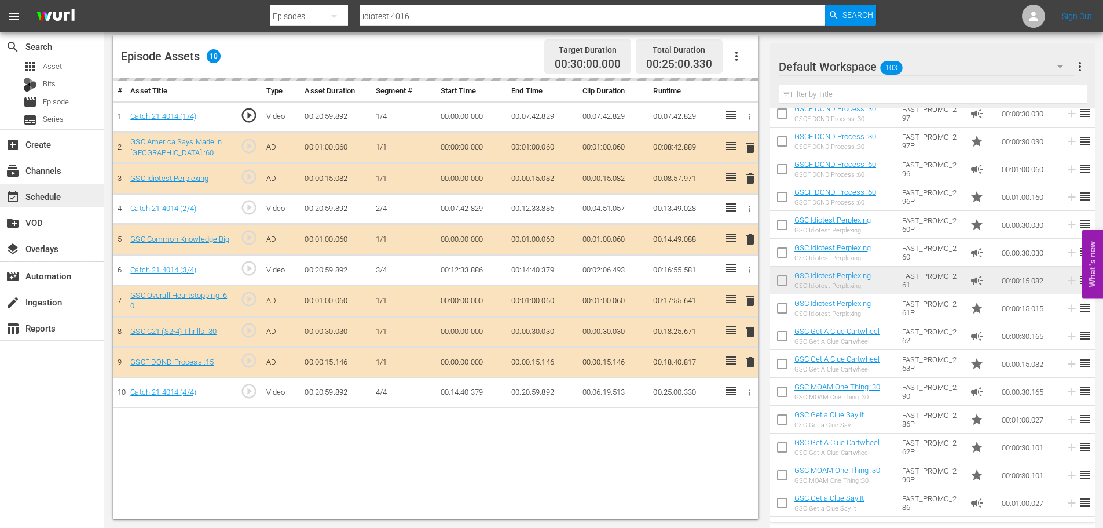
click at [58, 192] on div "event_available Schedule" at bounding box center [32, 194] width 65 height 10
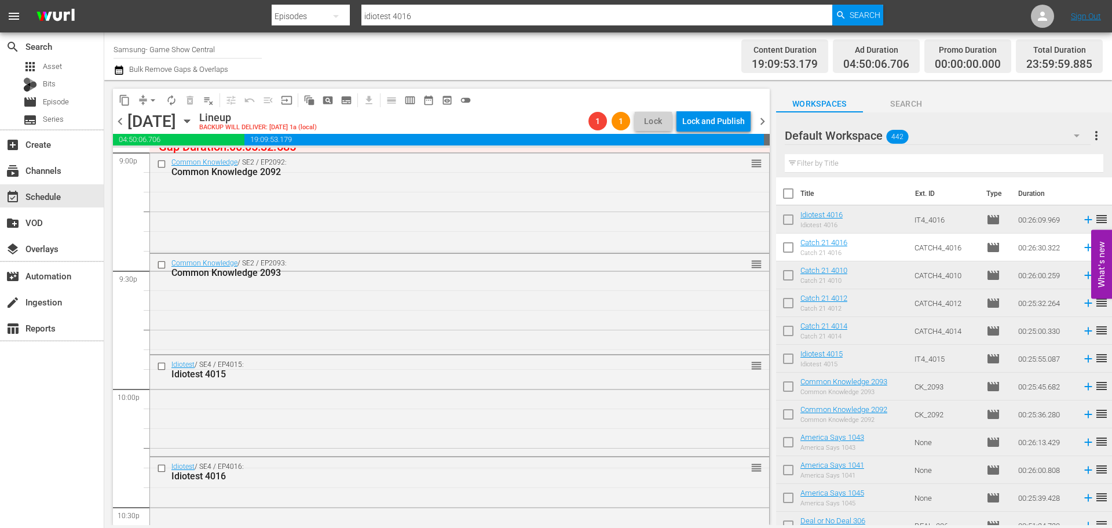
scroll to position [5295, 0]
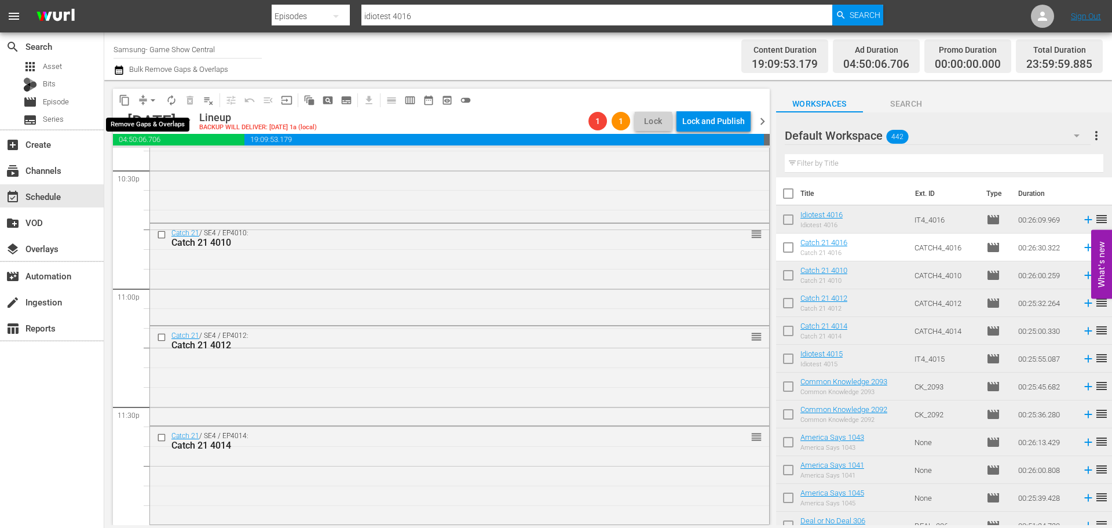
click at [154, 105] on span "arrow_drop_down" at bounding box center [153, 100] width 12 height 12
click at [158, 146] on li "Align to First Episode" at bounding box center [154, 142] width 122 height 19
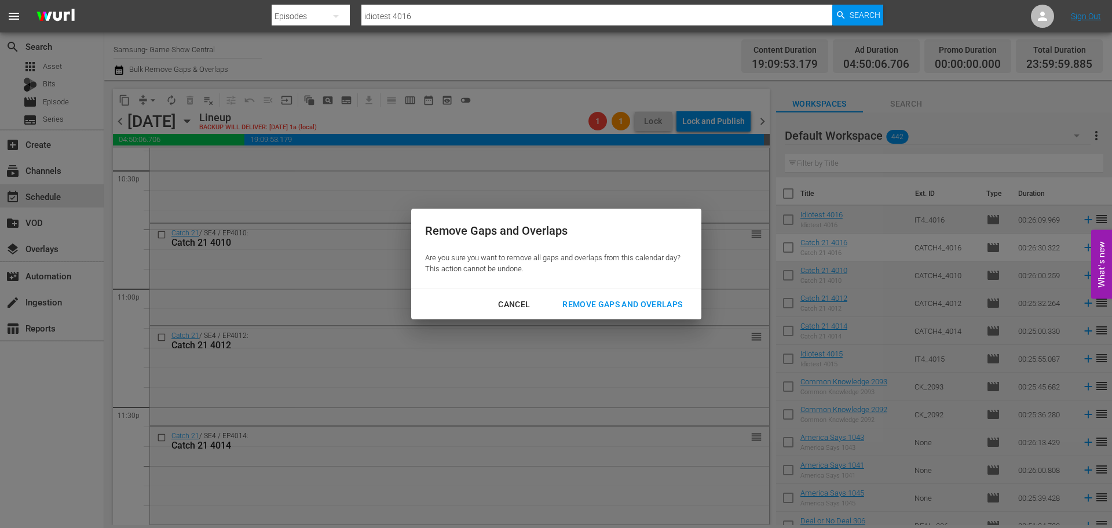
click at [611, 304] on div "Remove Gaps and Overlaps" at bounding box center [622, 304] width 138 height 14
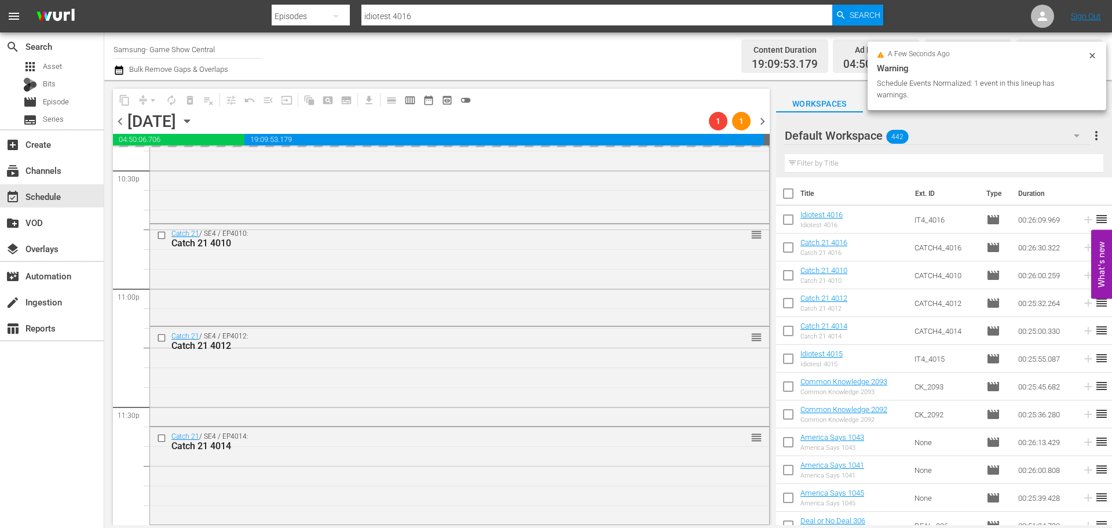
scroll to position [5294, 0]
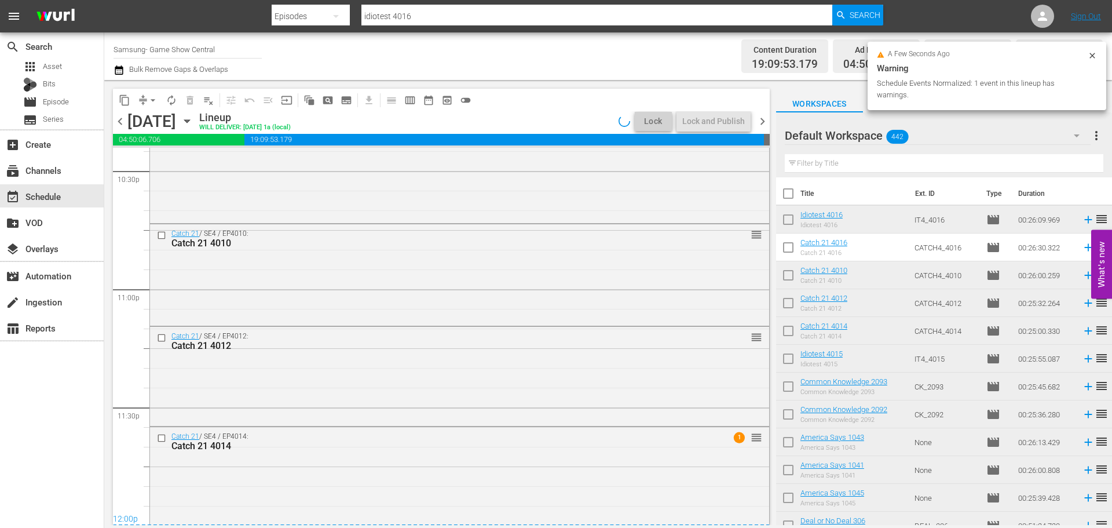
drag, startPoint x: 592, startPoint y: 321, endPoint x: 456, endPoint y: 355, distance: 140.2
click at [467, 364] on div "Catch 21 / SE4 / EP4012: Catch 21 4012 reorder" at bounding box center [459, 375] width 619 height 97
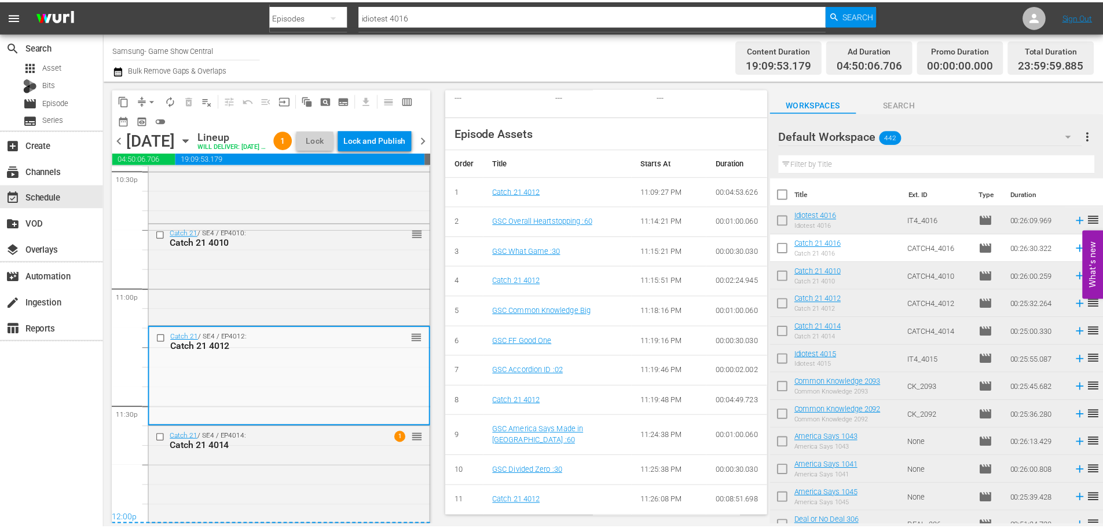
scroll to position [0, 0]
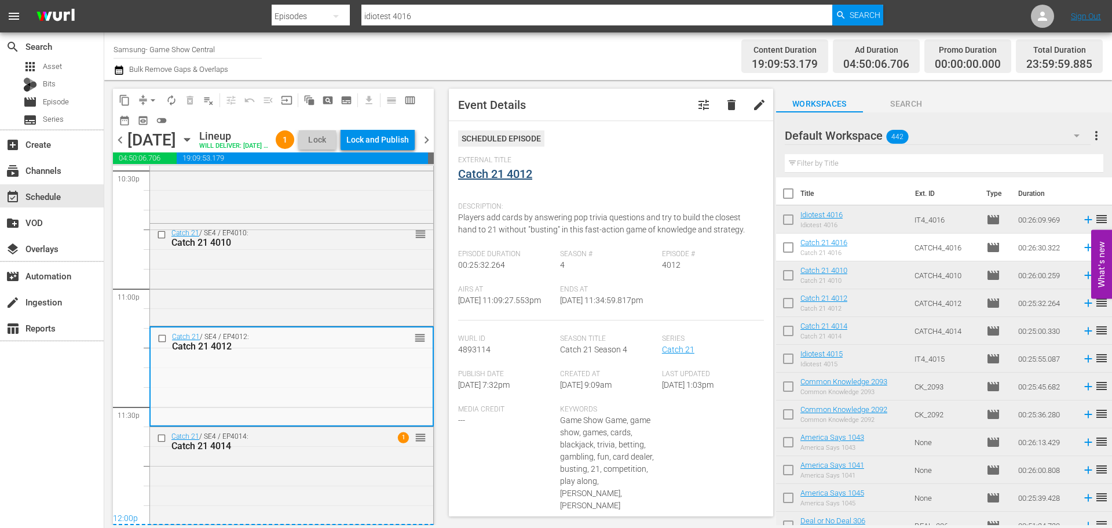
click at [500, 163] on span "External Title" at bounding box center [608, 160] width 300 height 9
click at [502, 167] on link "Catch 21 4012" at bounding box center [495, 174] width 74 height 14
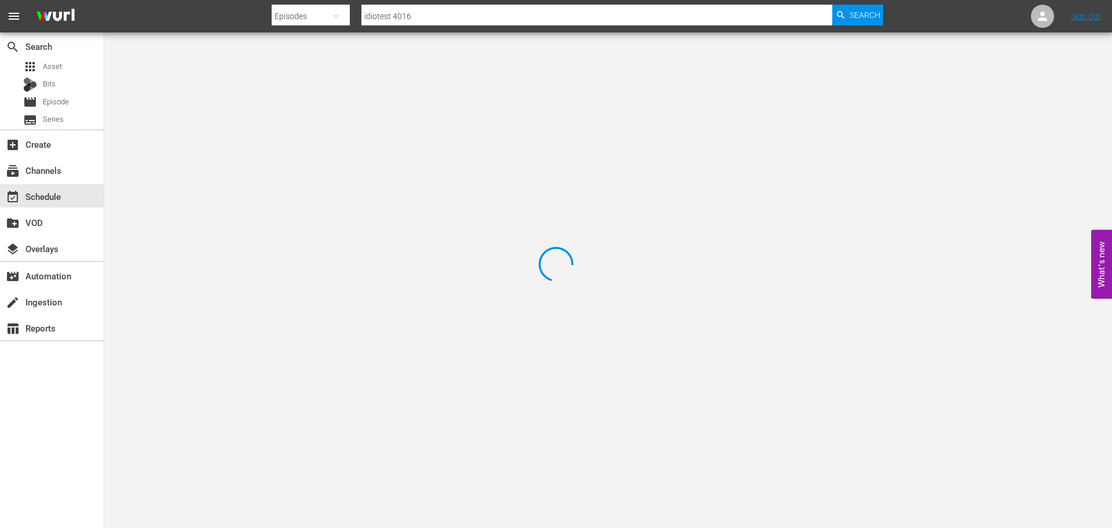
click at [192, 69] on div at bounding box center [556, 264] width 1112 height 528
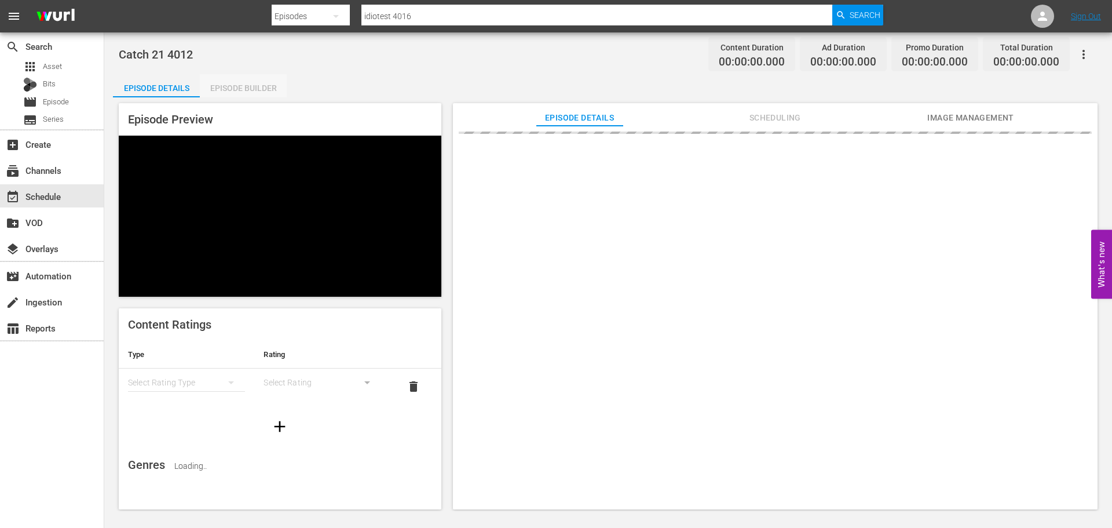
click at [264, 85] on div "Episode Builder" at bounding box center [243, 88] width 87 height 28
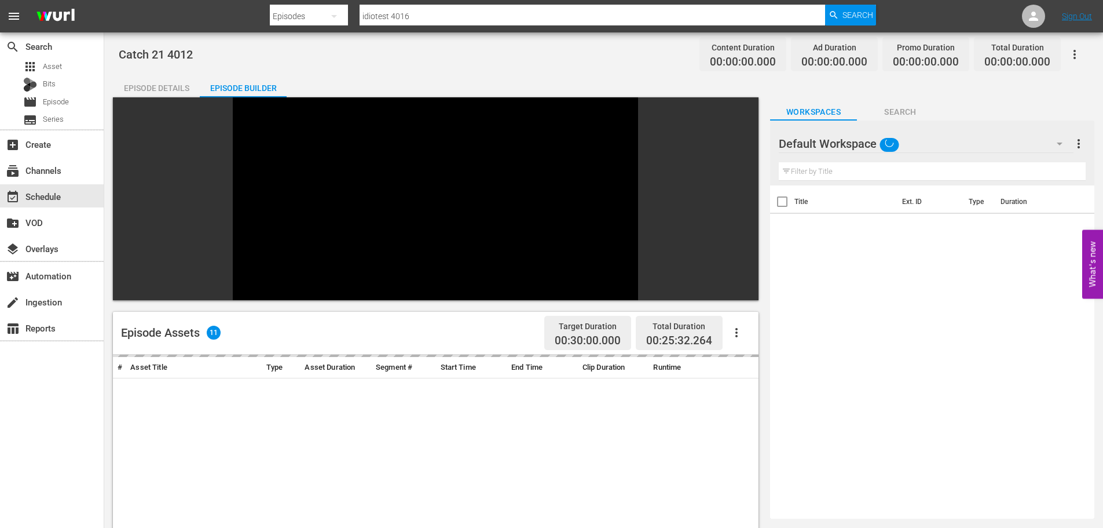
click at [818, 171] on input "text" at bounding box center [932, 171] width 307 height 19
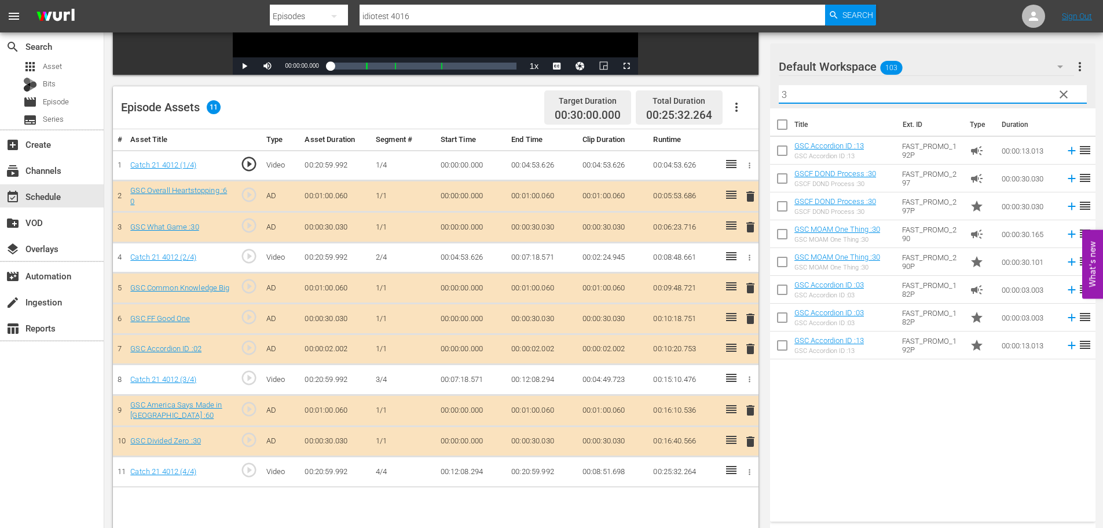
scroll to position [302, 0]
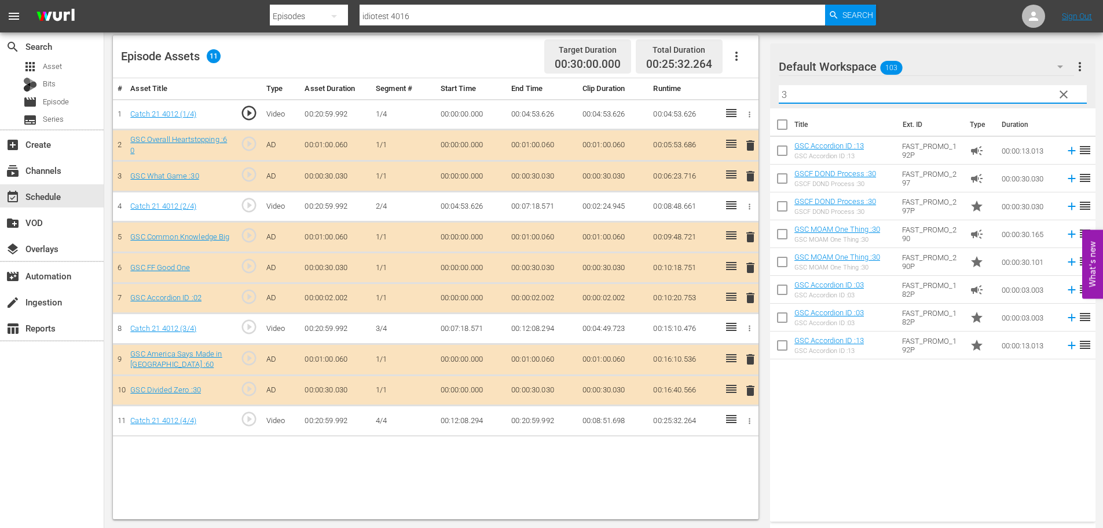
type input "3"
click at [747, 300] on span "delete" at bounding box center [751, 298] width 14 height 14
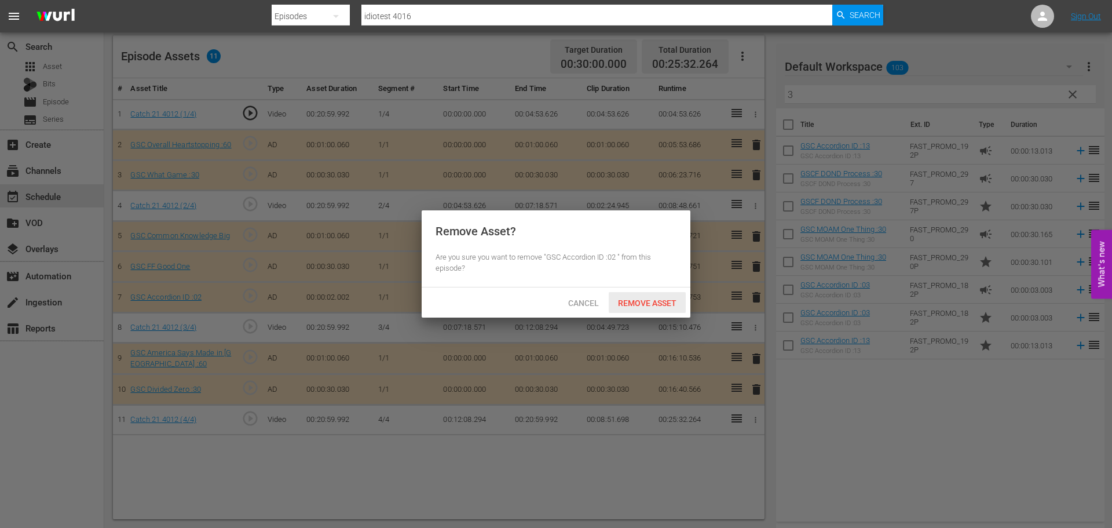
click at [679, 301] on span "Remove Asset" at bounding box center [647, 302] width 77 height 9
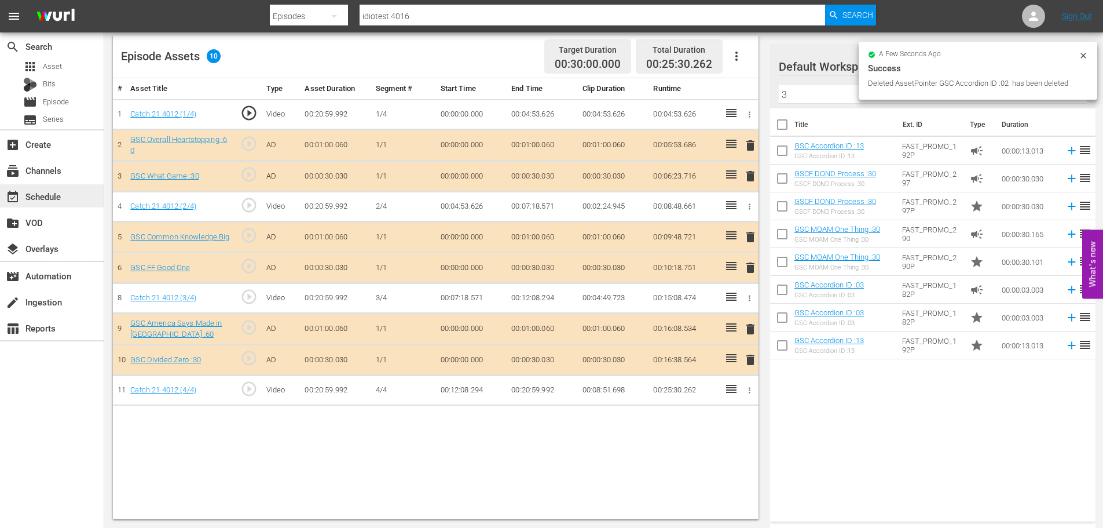
click at [51, 193] on div "event_available Schedule" at bounding box center [32, 194] width 65 height 10
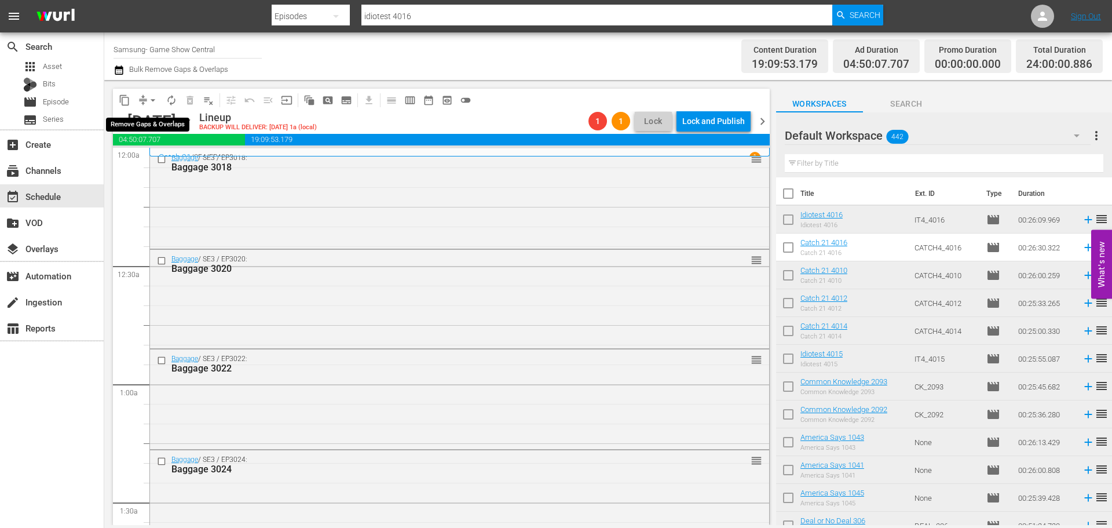
click at [159, 100] on button "arrow_drop_down" at bounding box center [153, 100] width 19 height 19
click at [151, 124] on li "Align to Midnight" at bounding box center [154, 123] width 122 height 19
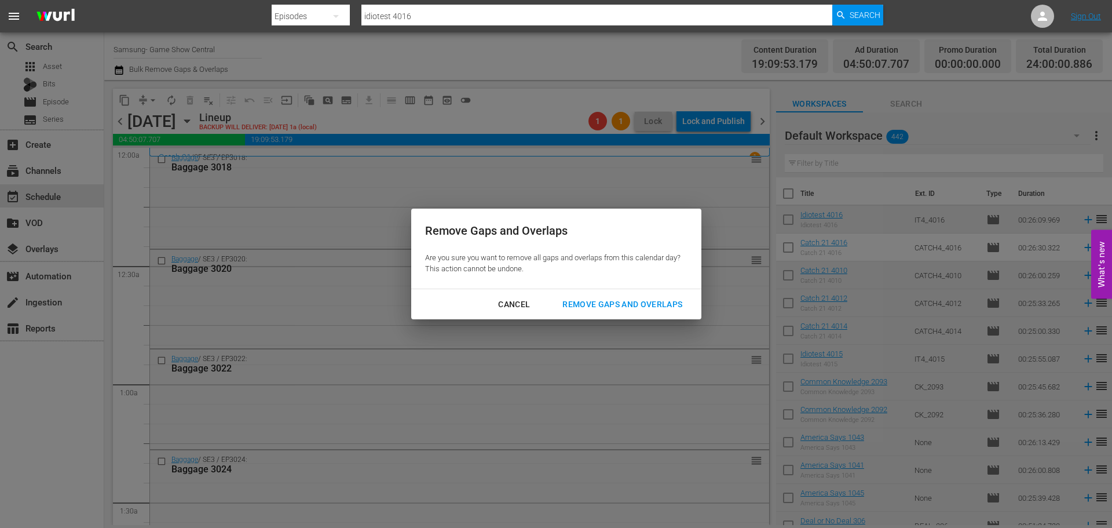
click at [580, 296] on button "Remove Gaps and Overlaps" at bounding box center [623, 304] width 148 height 21
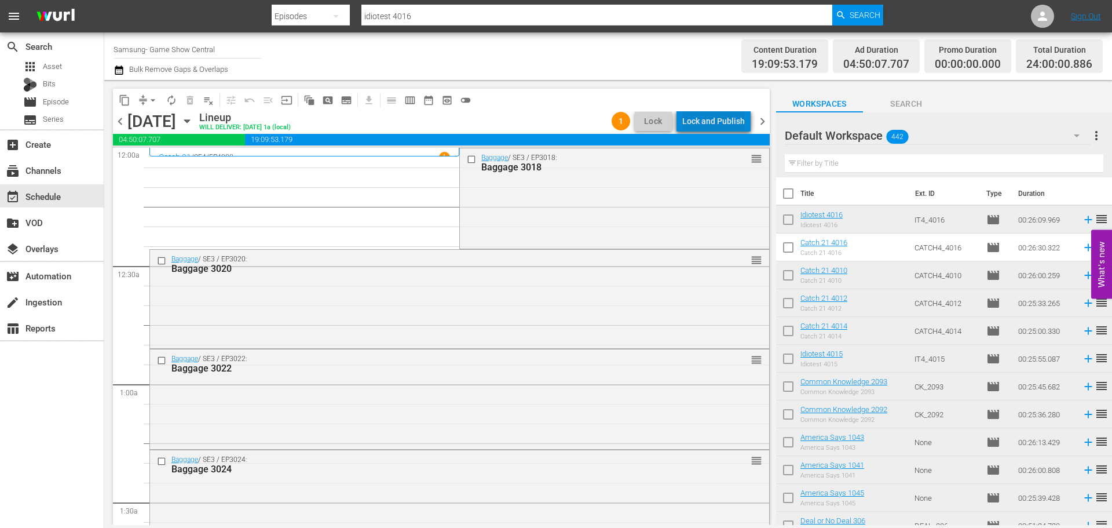
click at [728, 119] on div "Lock and Publish" at bounding box center [713, 121] width 63 height 21
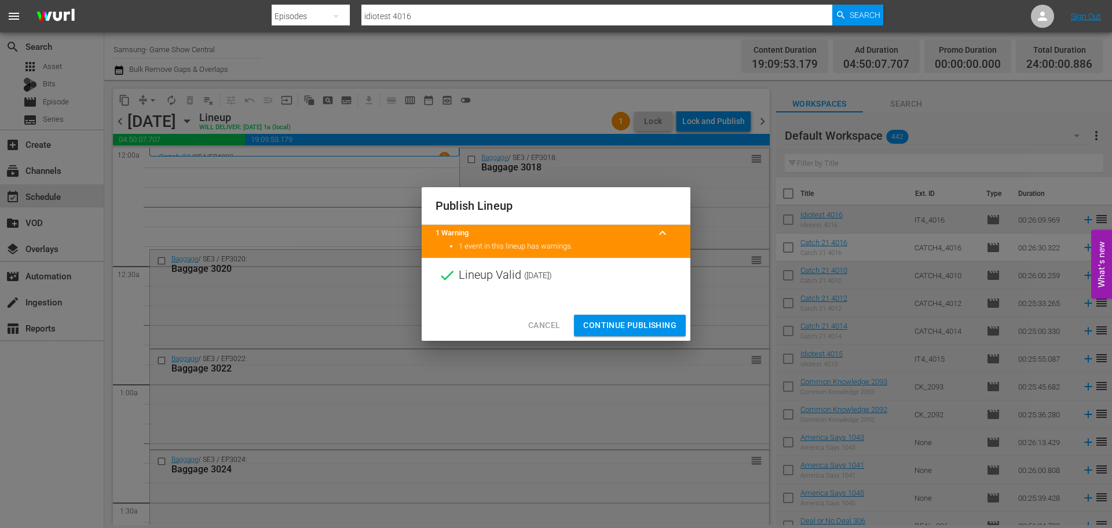
click at [633, 317] on button "Continue Publishing" at bounding box center [630, 325] width 112 height 21
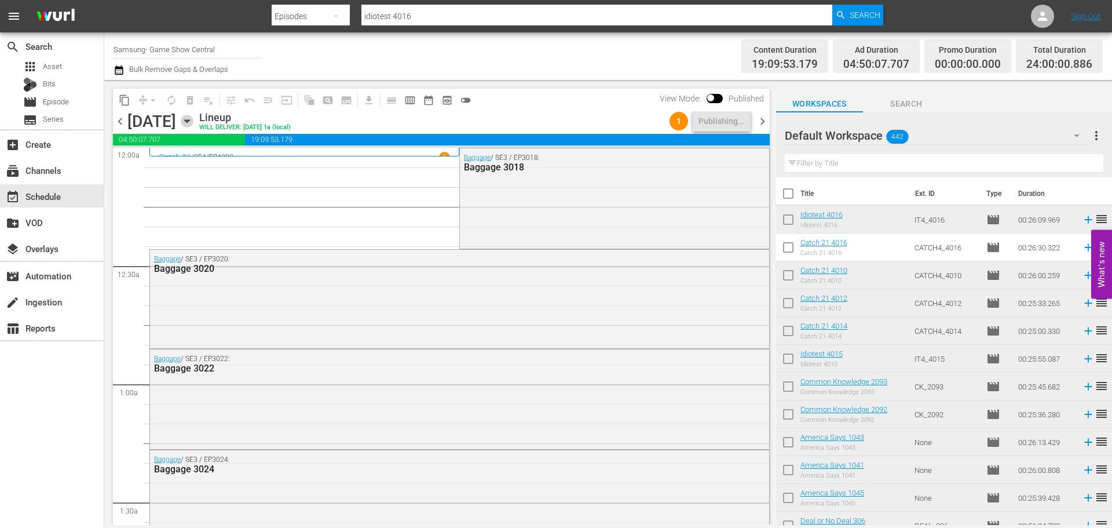
click at [193, 119] on icon "button" at bounding box center [187, 121] width 13 height 13
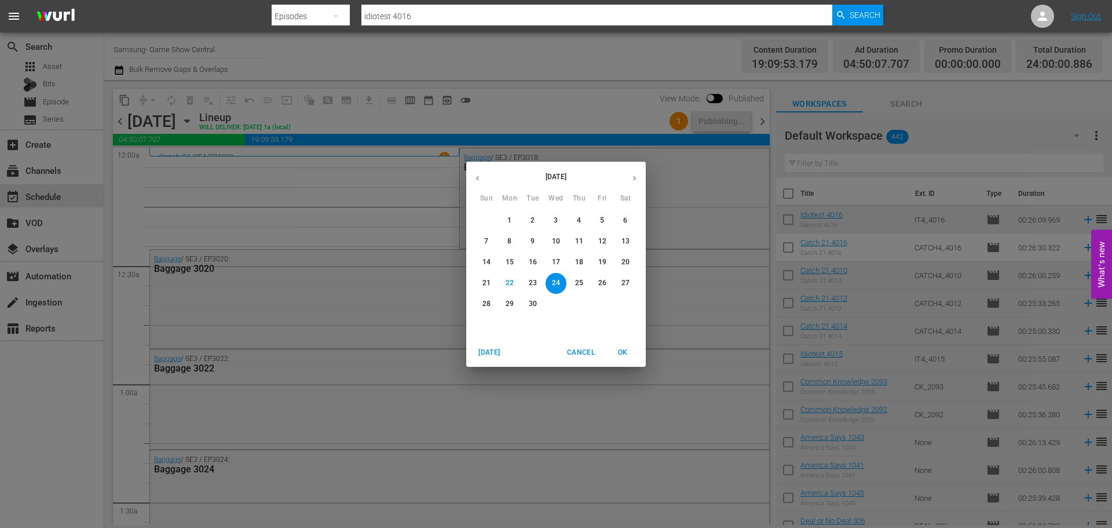
click at [535, 306] on p "30" at bounding box center [533, 304] width 8 height 10
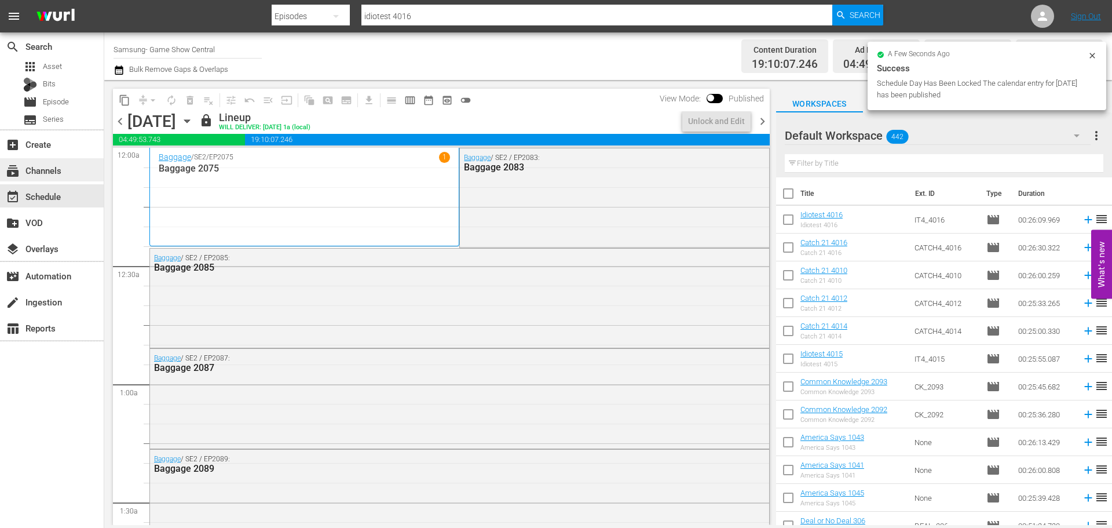
click at [77, 175] on div "subscriptions Channels" at bounding box center [52, 169] width 104 height 23
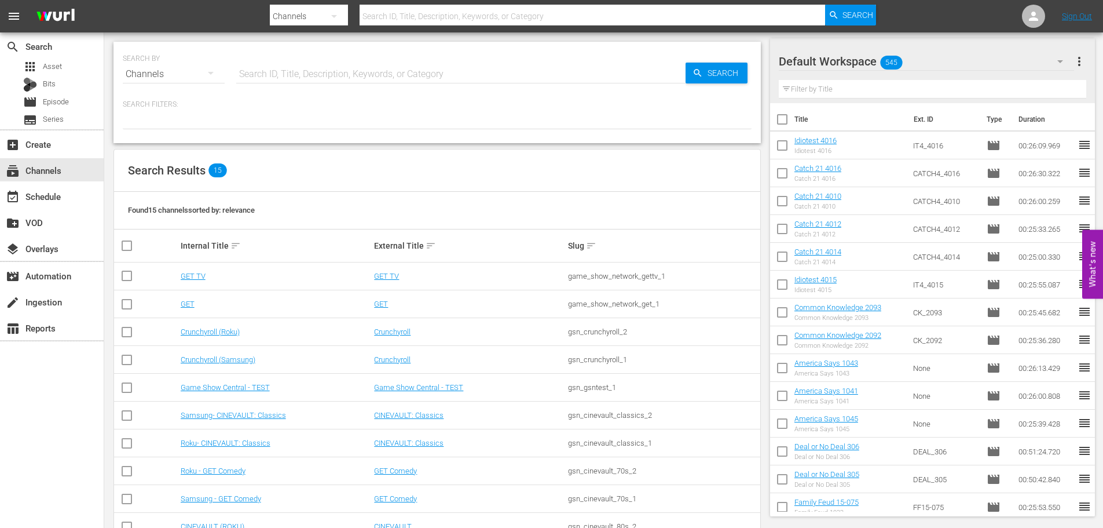
scroll to position [173, 0]
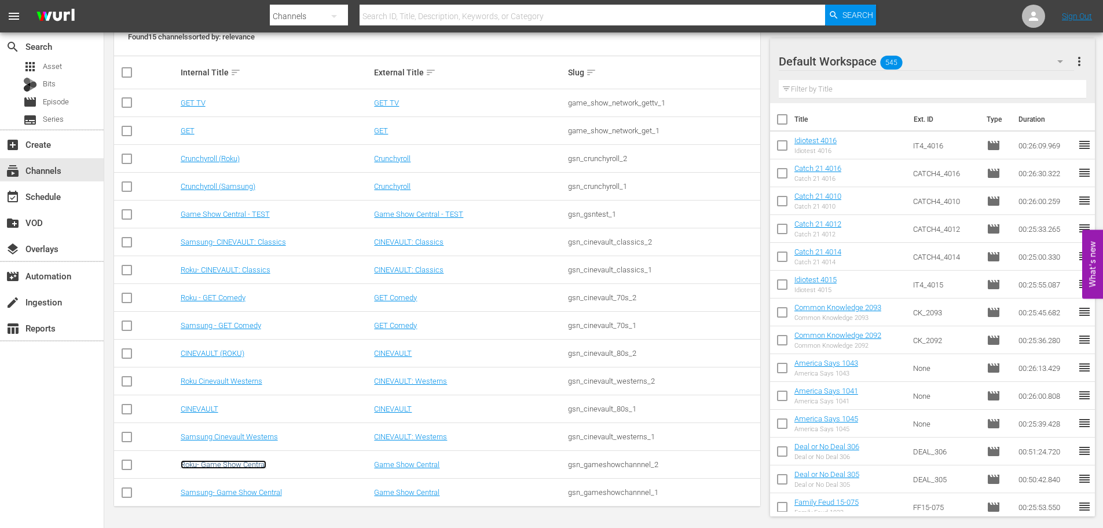
click at [243, 462] on link "Roku- Game Show Central" at bounding box center [224, 464] width 86 height 9
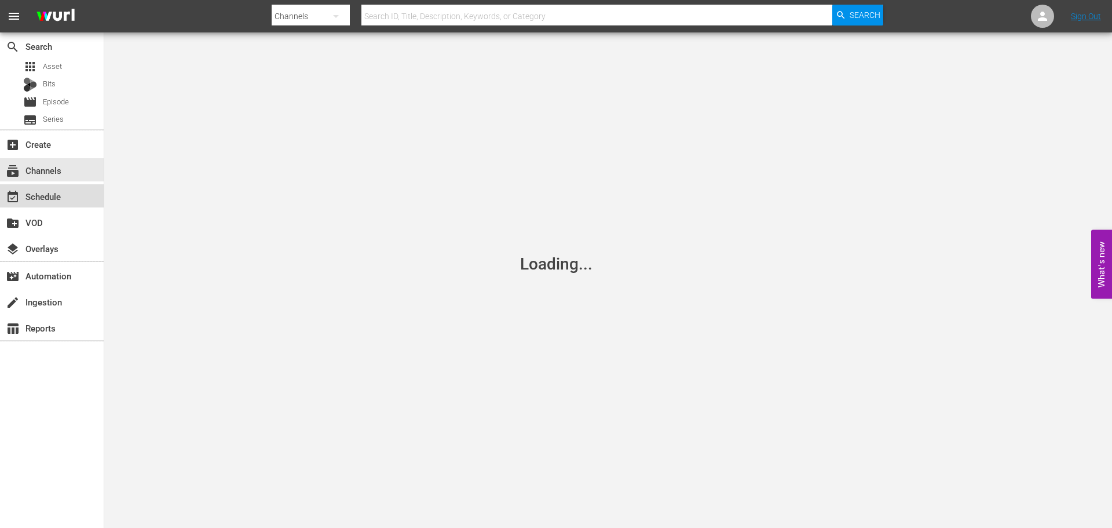
click at [79, 197] on div "event_available Schedule" at bounding box center [52, 195] width 104 height 23
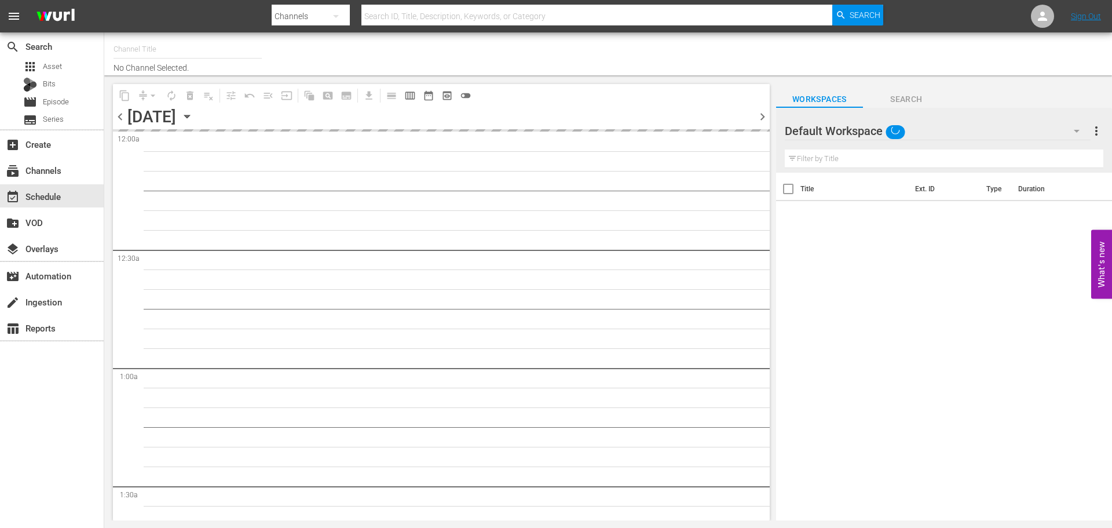
type input "Roku- Game Show Central (462)"
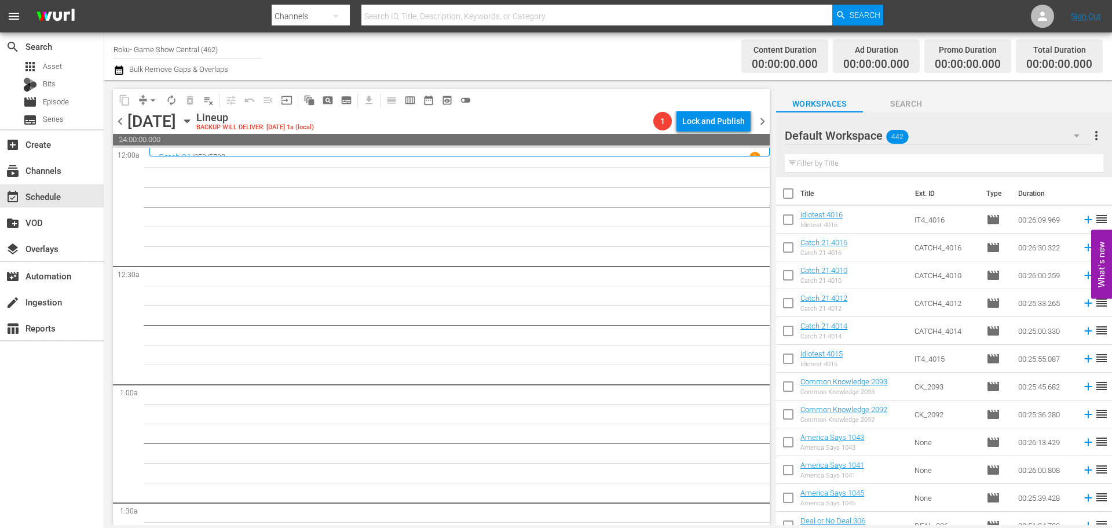
click at [189, 122] on icon "button" at bounding box center [186, 121] width 5 height 3
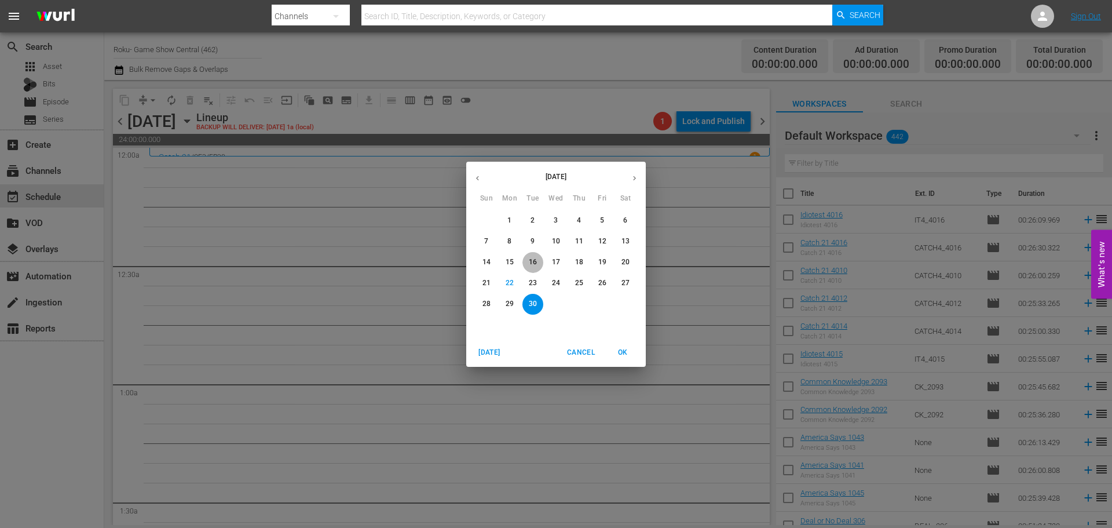
click at [539, 264] on span "16" at bounding box center [532, 262] width 21 height 10
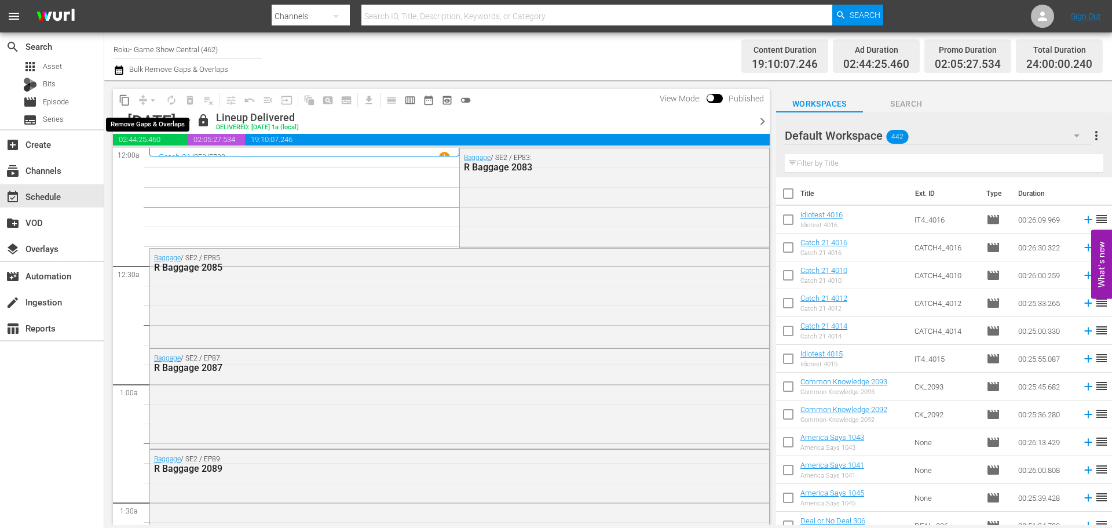
click at [138, 101] on span "compress arrow_drop_down" at bounding box center [148, 100] width 28 height 19
click at [125, 101] on span "content_copy" at bounding box center [125, 100] width 12 height 12
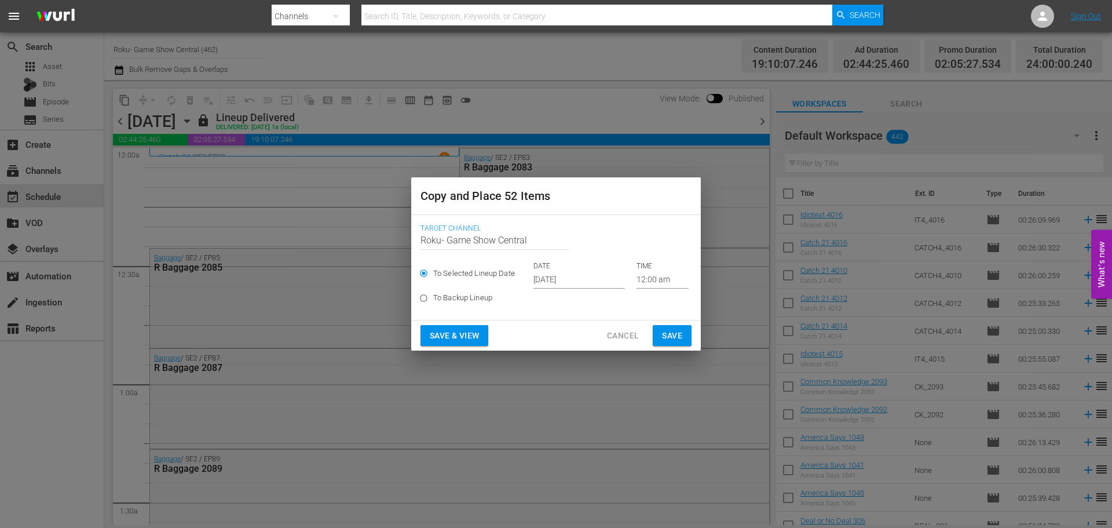
click at [571, 275] on input "[DATE]" at bounding box center [579, 279] width 92 height 17
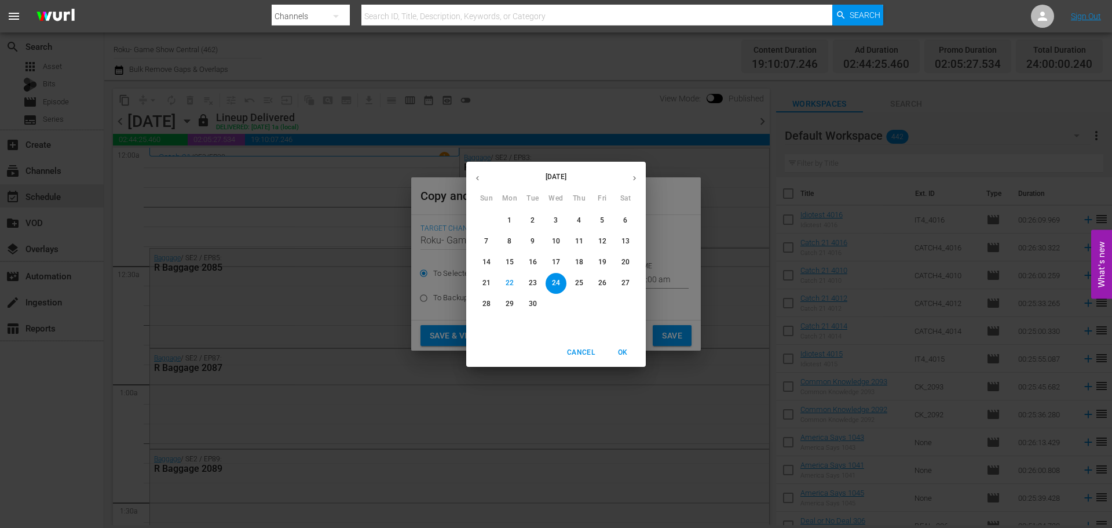
click at [539, 306] on span "30" at bounding box center [532, 304] width 21 height 10
type input "[DATE]"
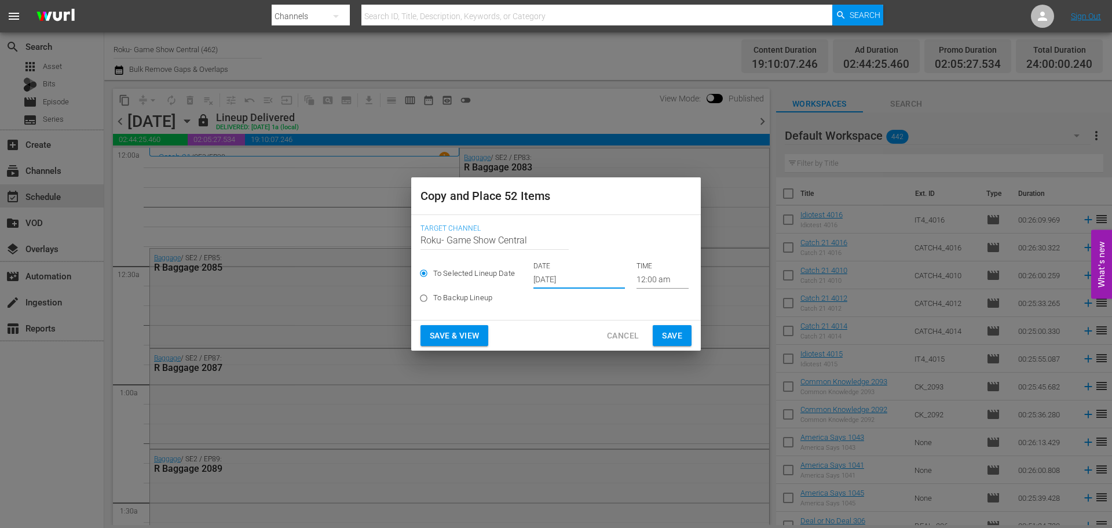
drag, startPoint x: 670, startPoint y: 336, endPoint x: 373, endPoint y: 158, distance: 346.1
click at [671, 337] on span "Save" at bounding box center [672, 335] width 20 height 14
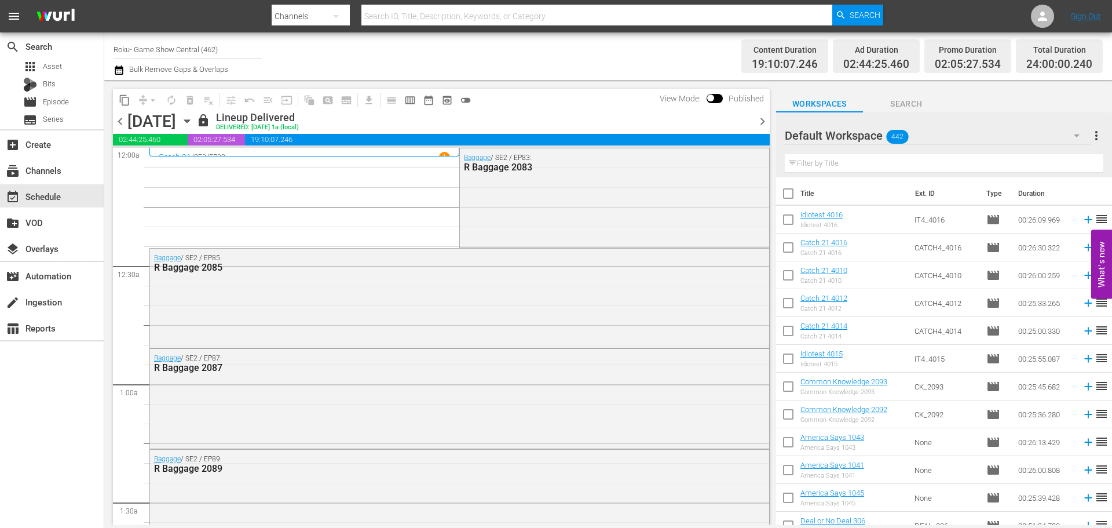
click at [193, 125] on div "[DATE] [DATE]" at bounding box center [160, 121] width 66 height 19
click at [193, 125] on icon "button" at bounding box center [187, 121] width 13 height 13
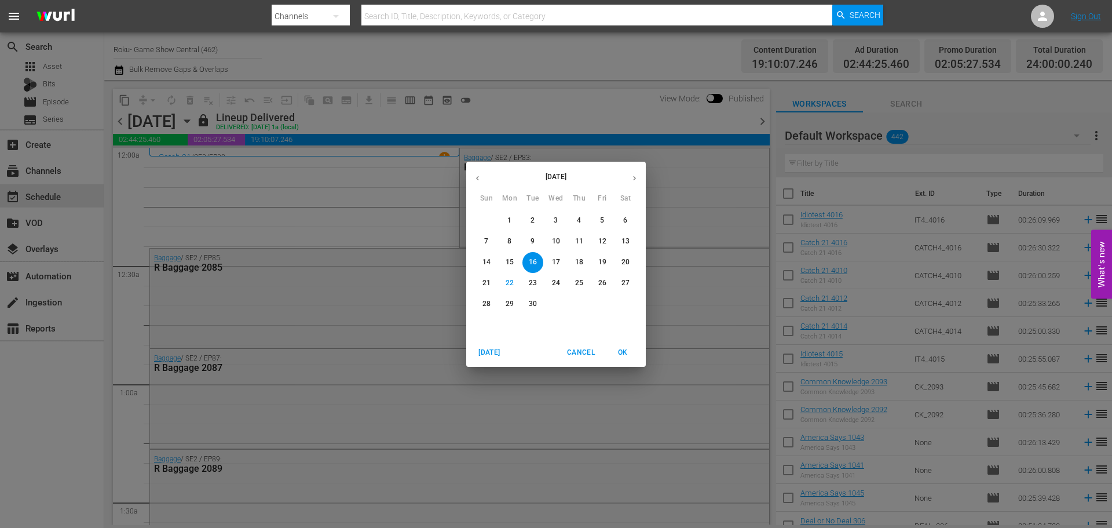
drag, startPoint x: 528, startPoint y: 299, endPoint x: 539, endPoint y: 305, distance: 12.2
click at [529, 299] on span "30" at bounding box center [532, 304] width 21 height 10
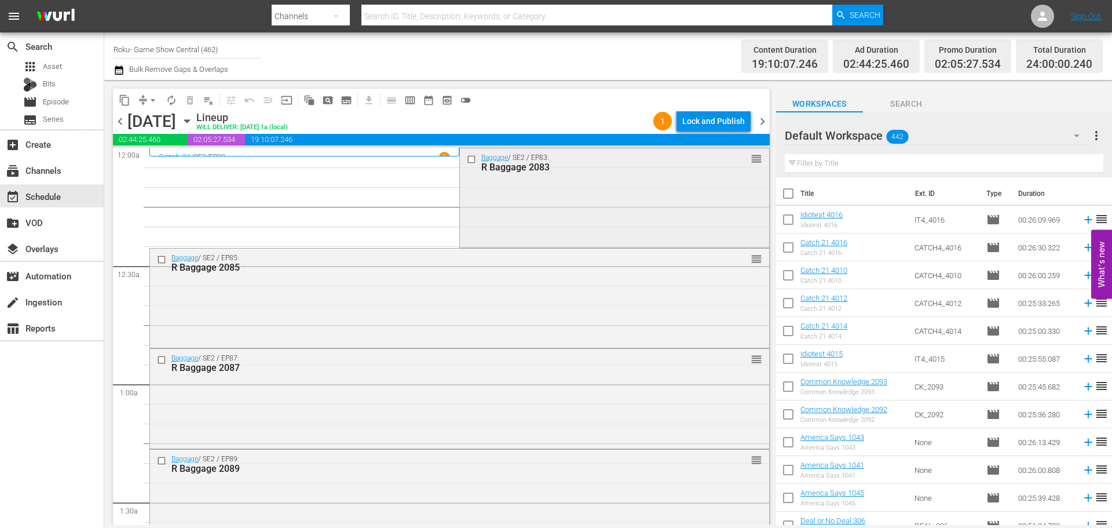
click at [467, 160] on input "checkbox" at bounding box center [473, 159] width 12 height 10
click at [166, 259] on input "checkbox" at bounding box center [163, 259] width 12 height 10
click at [163, 360] on input "checkbox" at bounding box center [163, 360] width 12 height 10
click at [159, 456] on input "checkbox" at bounding box center [163, 460] width 12 height 10
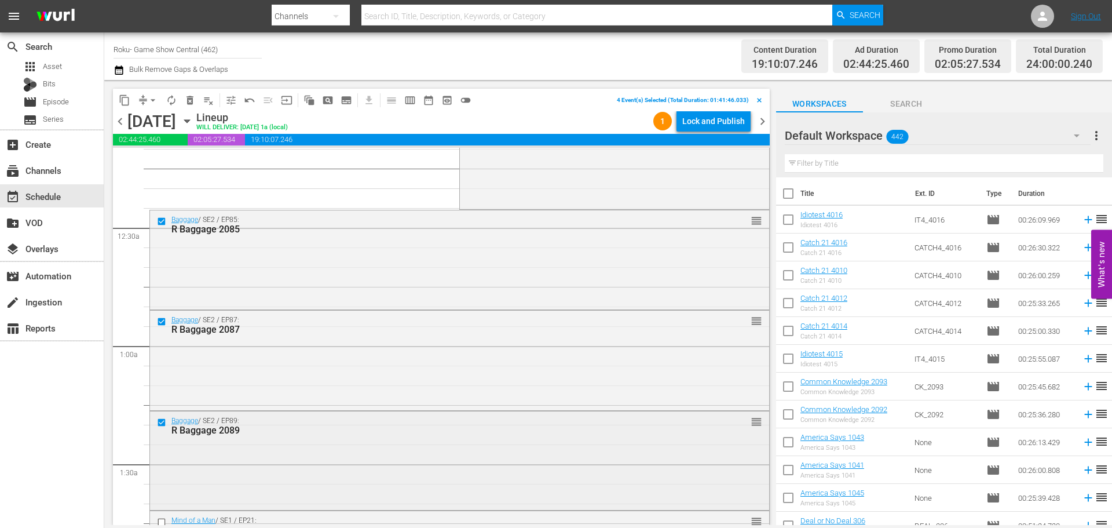
scroll to position [58, 0]
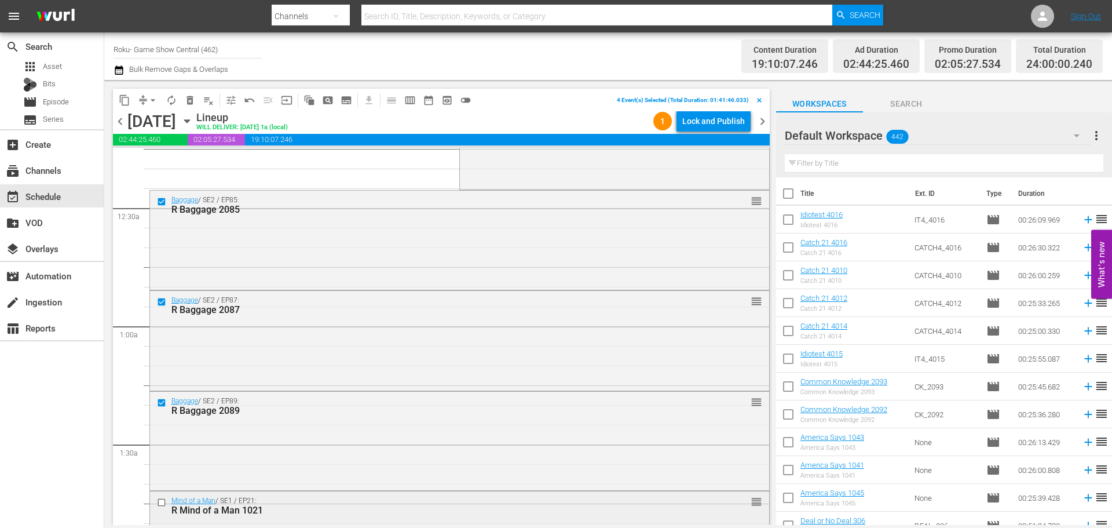
click at [158, 500] on input "checkbox" at bounding box center [163, 502] width 12 height 10
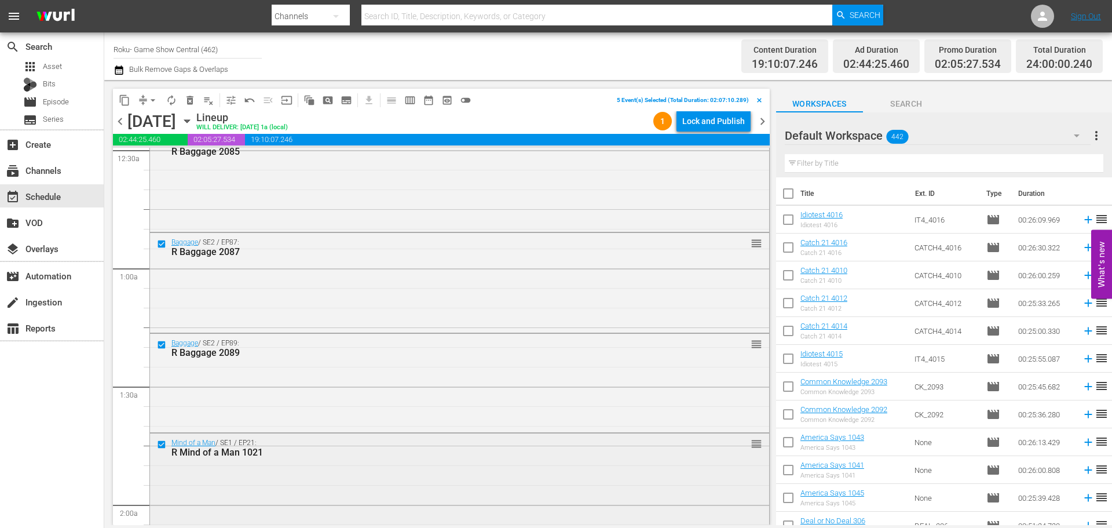
scroll to position [174, 0]
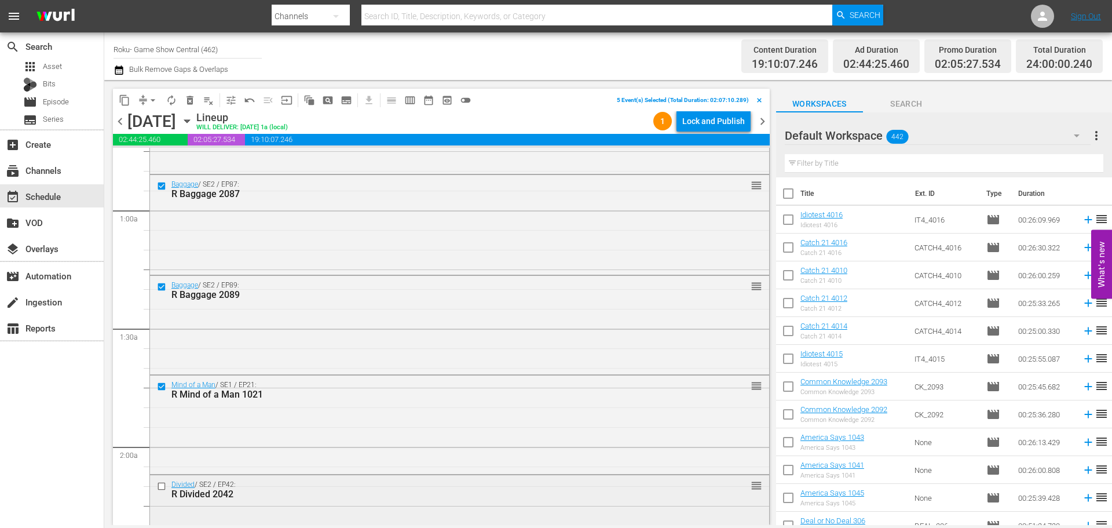
click at [163, 491] on input "checkbox" at bounding box center [163, 486] width 12 height 10
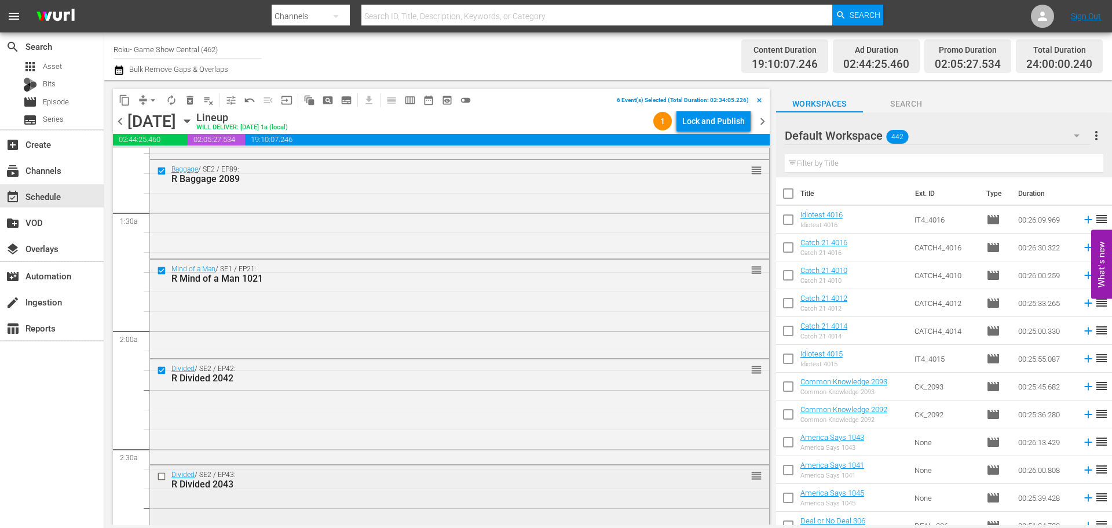
click at [166, 478] on input "checkbox" at bounding box center [163, 476] width 12 height 10
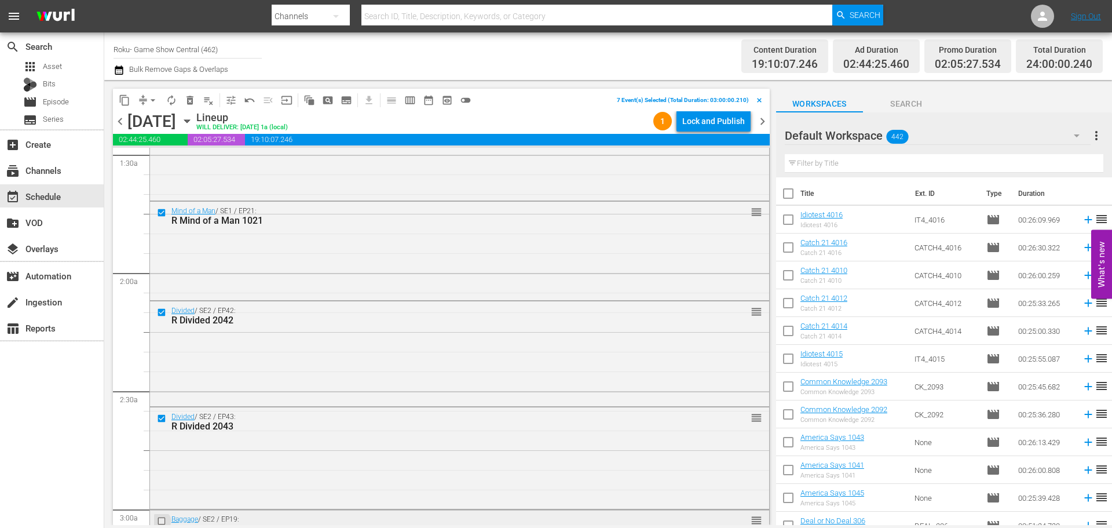
click at [159, 524] on input "checkbox" at bounding box center [163, 521] width 12 height 10
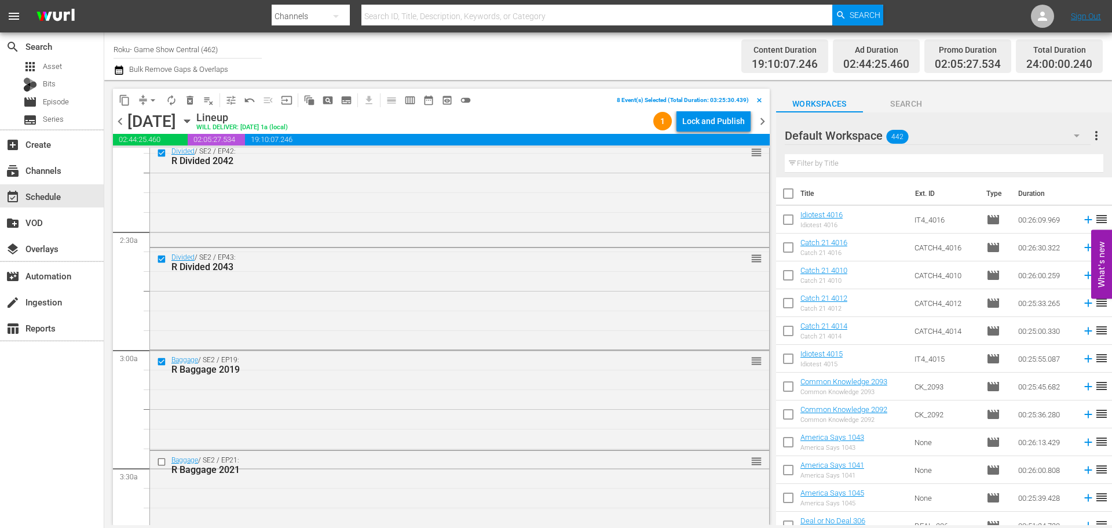
scroll to position [521, 0]
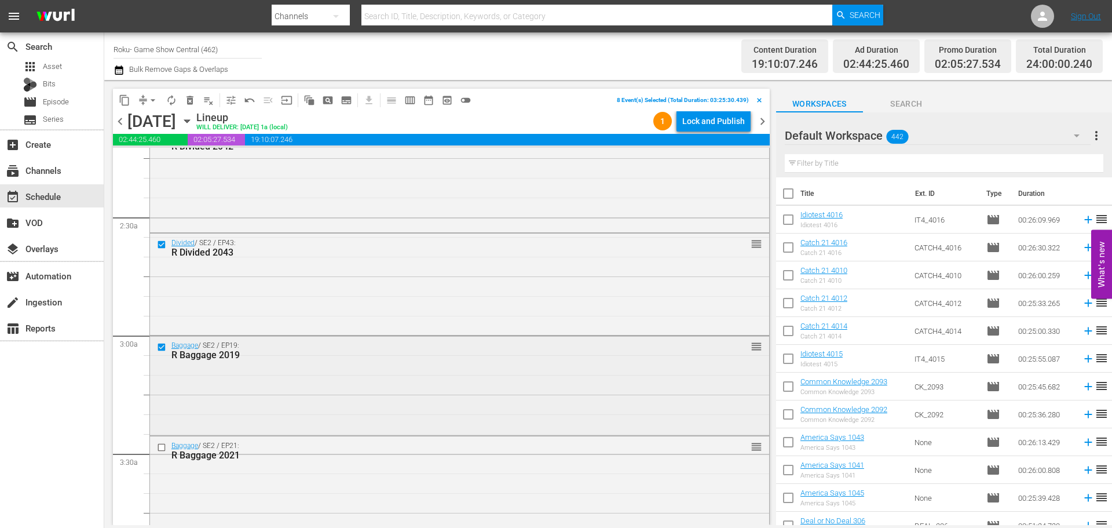
click at [158, 343] on input "checkbox" at bounding box center [163, 347] width 12 height 10
click at [133, 97] on button "content_copy" at bounding box center [124, 100] width 19 height 19
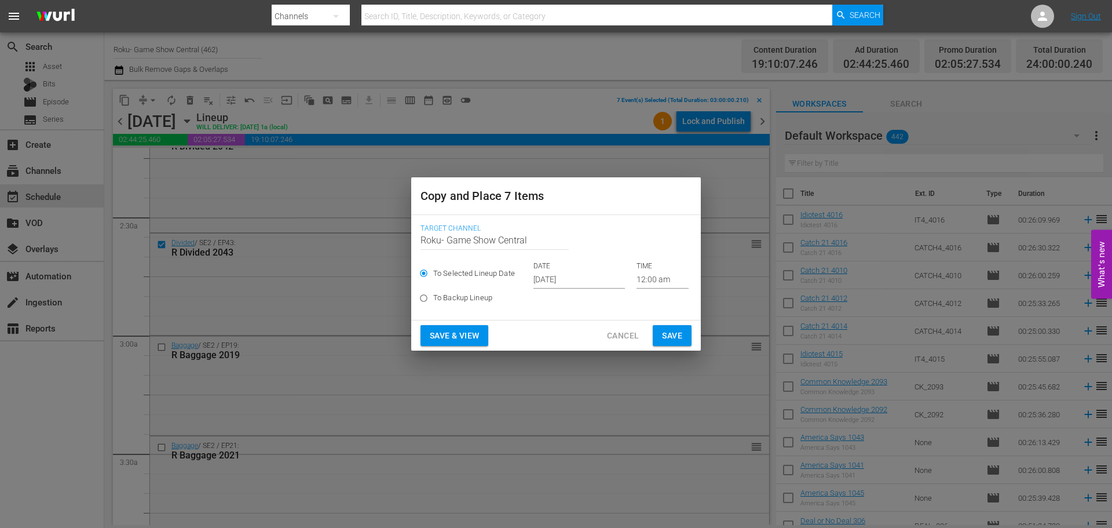
click at [563, 277] on input "[DATE]" at bounding box center [579, 279] width 92 height 17
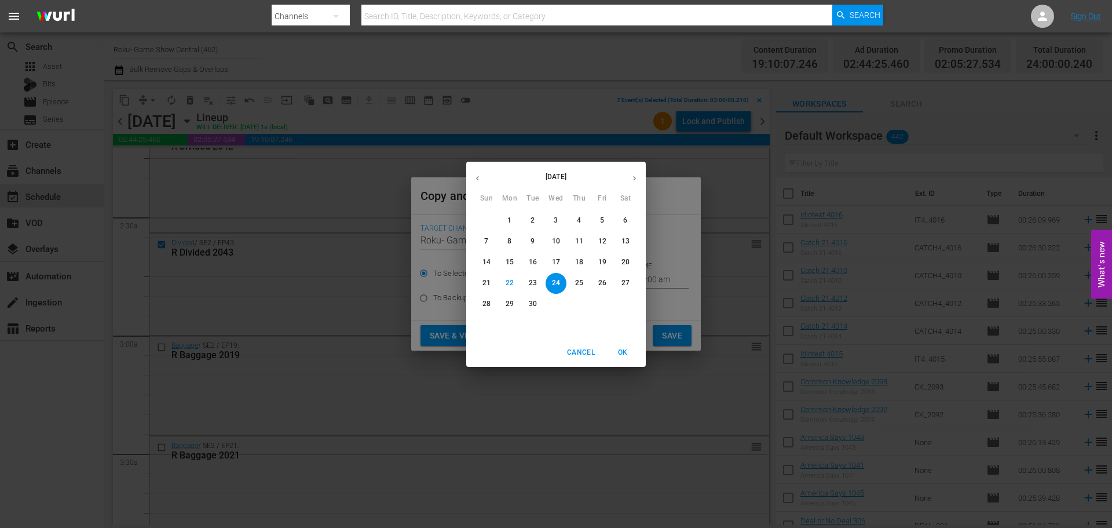
click at [532, 304] on p "30" at bounding box center [533, 304] width 8 height 10
type input "[DATE]"
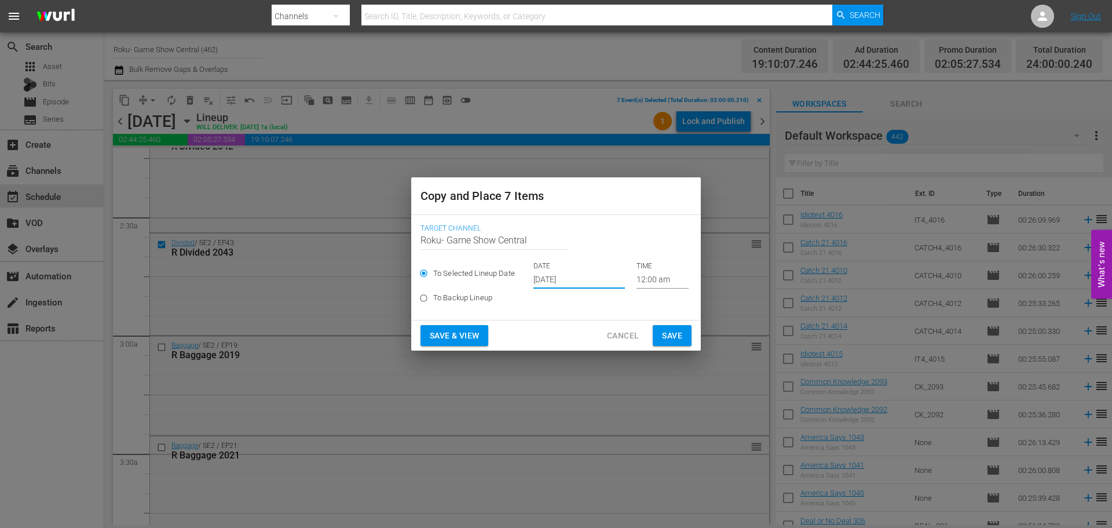
click at [637, 283] on input "12:00 am" at bounding box center [663, 279] width 52 height 17
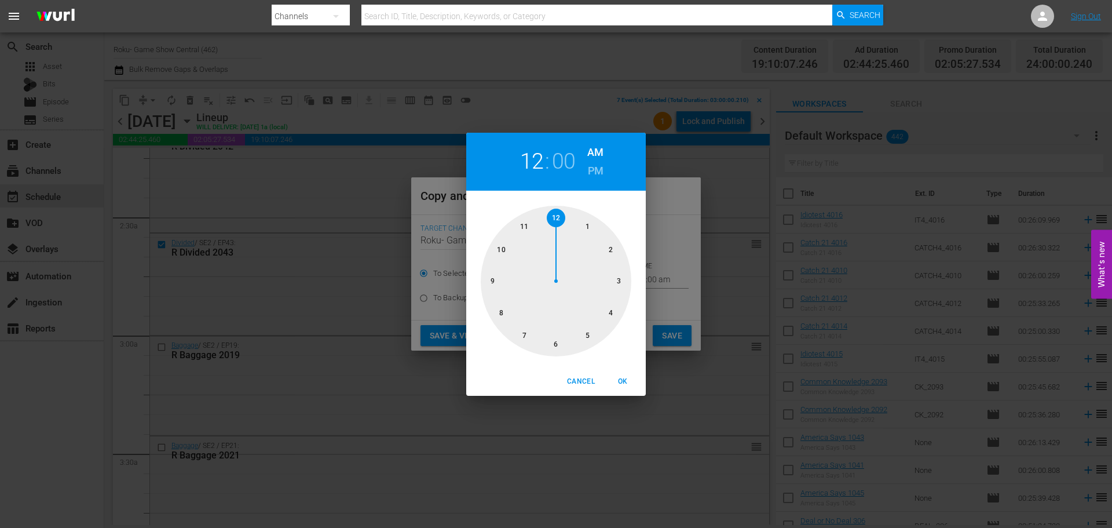
click at [613, 288] on div at bounding box center [556, 281] width 151 height 151
click at [624, 380] on span "OK" at bounding box center [623, 381] width 28 height 12
type input "03:00 am"
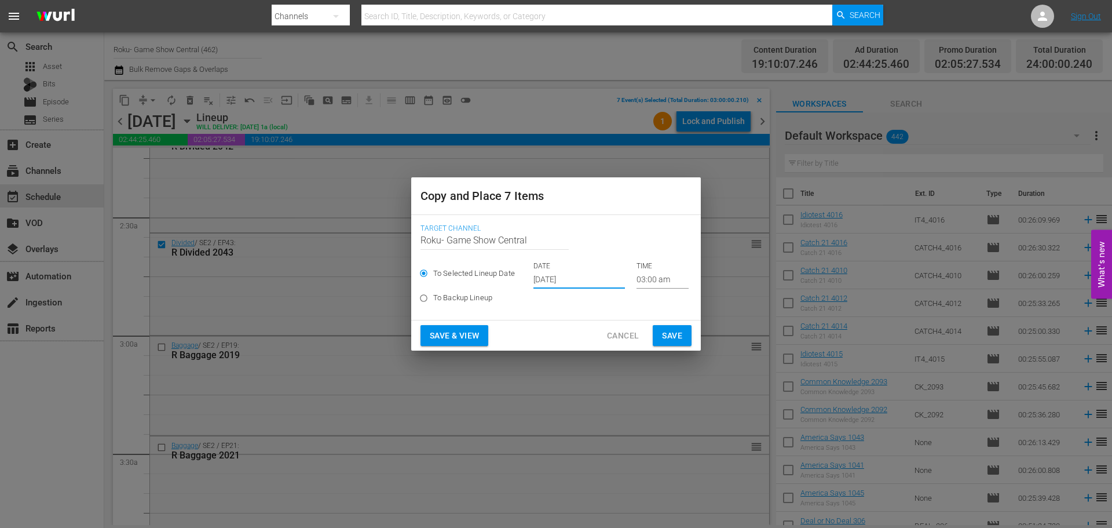
click at [582, 282] on input "Sep 30th 2025" at bounding box center [579, 279] width 92 height 17
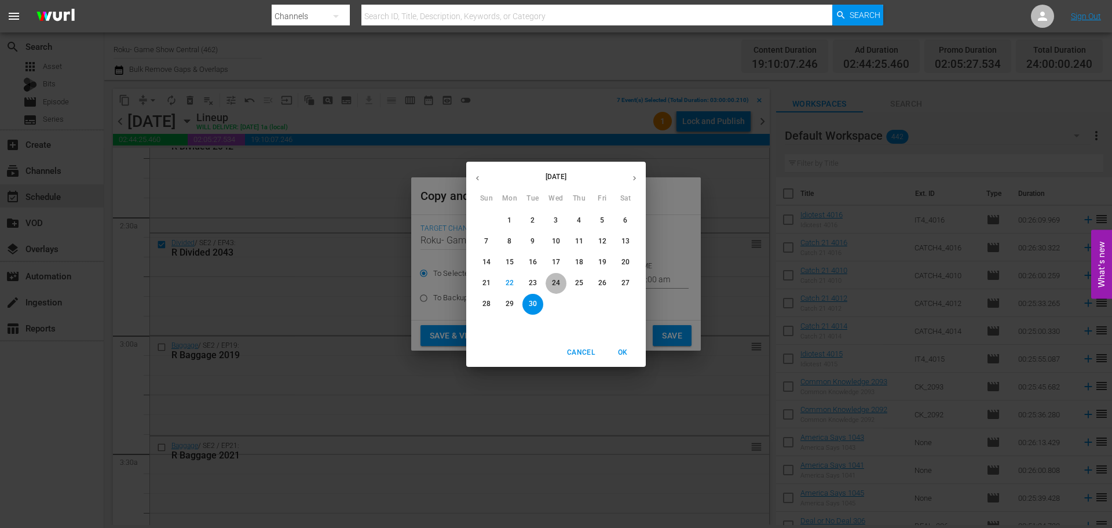
click at [558, 287] on p "24" at bounding box center [556, 283] width 8 height 10
type input "Sep 24th 2025"
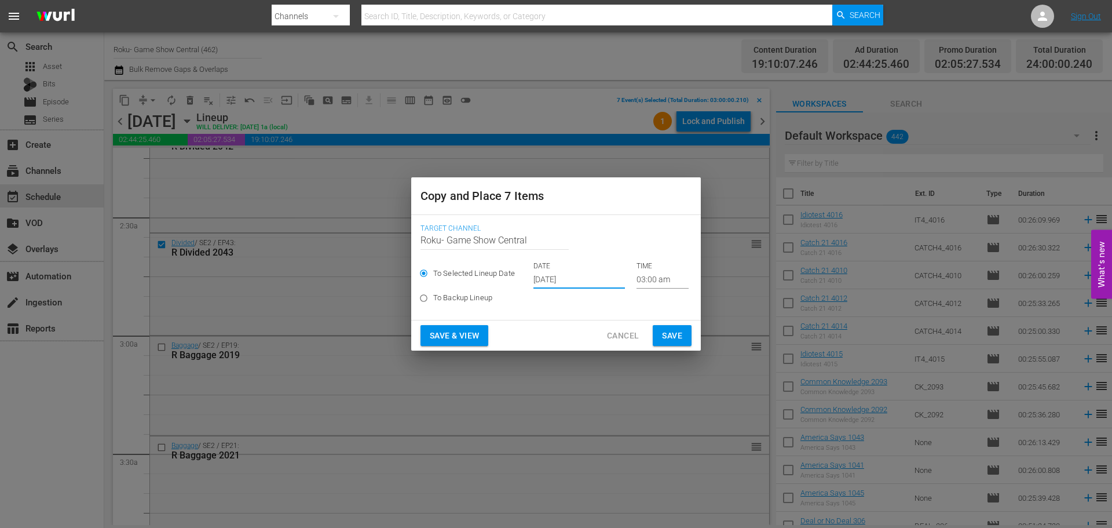
click at [663, 332] on span "Save" at bounding box center [672, 335] width 20 height 14
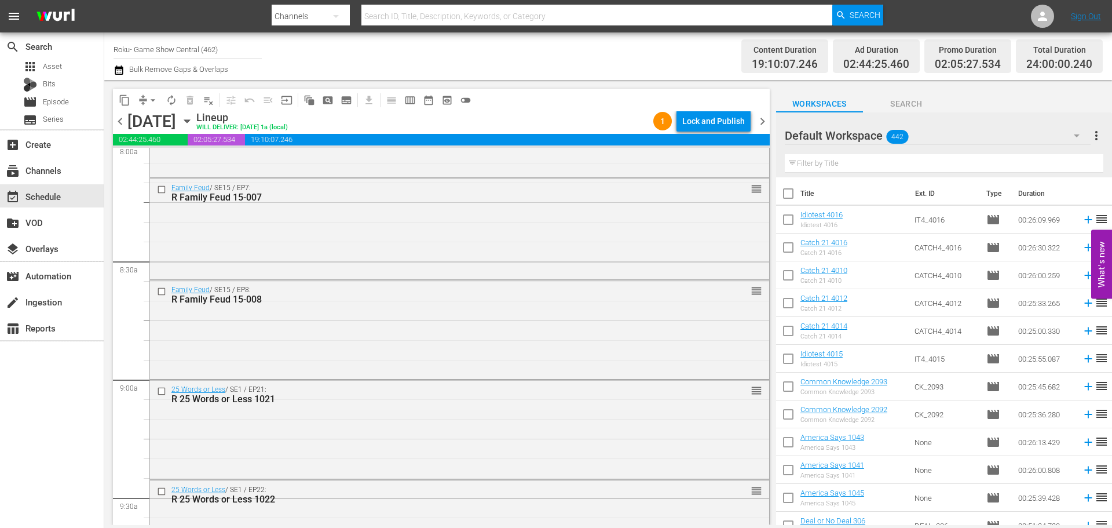
scroll to position [1911, 0]
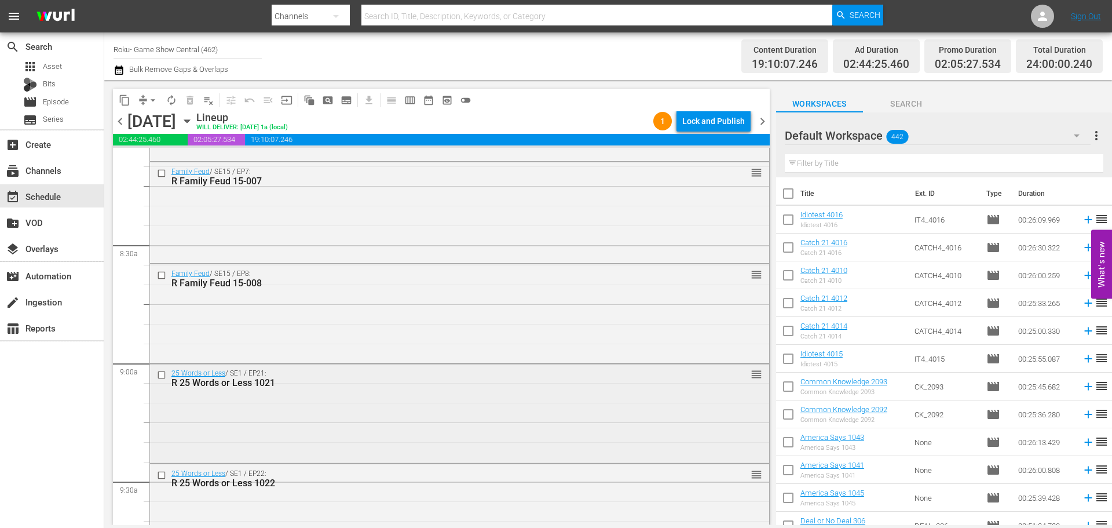
click at [160, 375] on input "checkbox" at bounding box center [163, 375] width 12 height 10
click at [162, 477] on input "checkbox" at bounding box center [163, 475] width 12 height 10
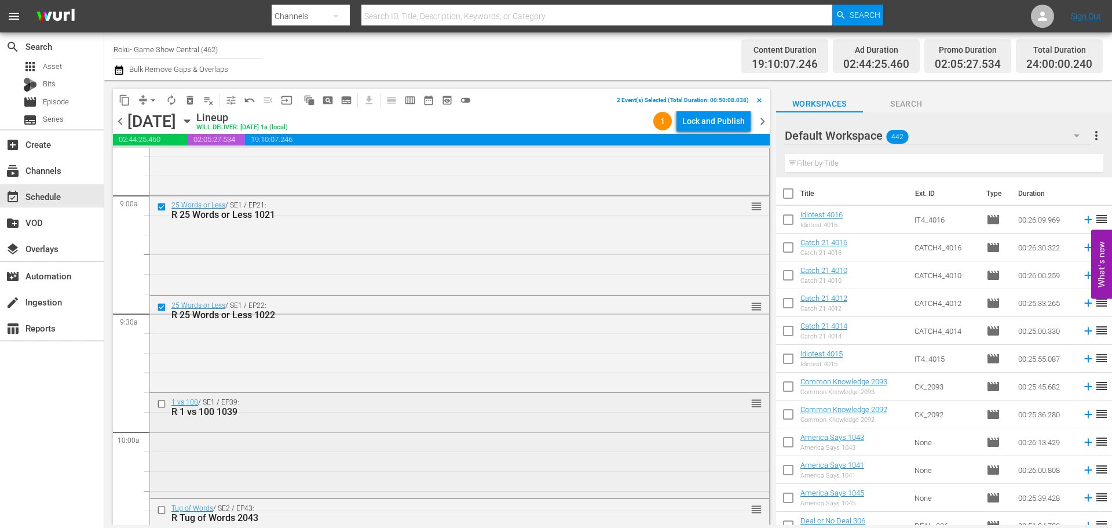
scroll to position [2085, 0]
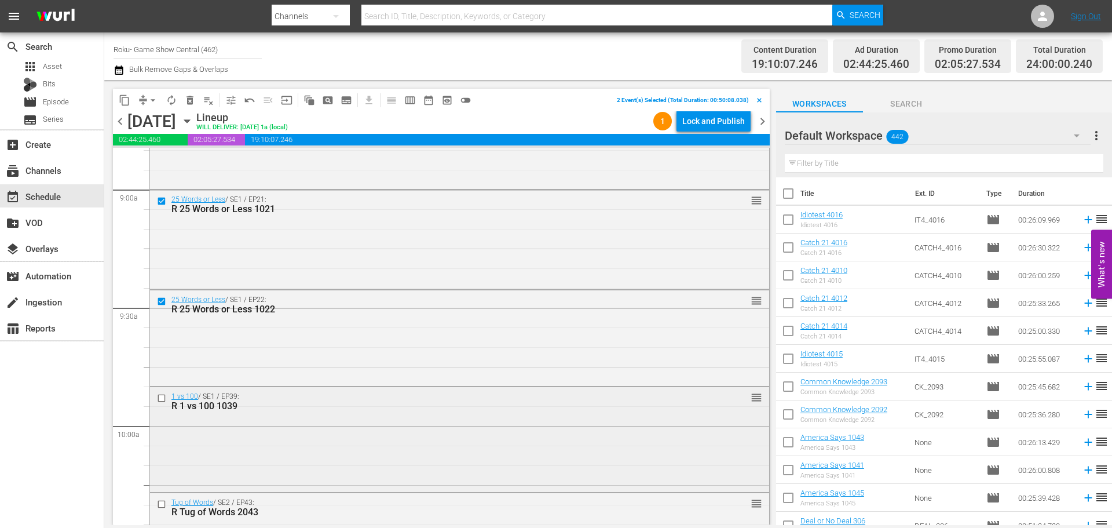
click at [158, 401] on input "checkbox" at bounding box center [163, 398] width 12 height 10
click at [167, 507] on input "checkbox" at bounding box center [163, 504] width 12 height 10
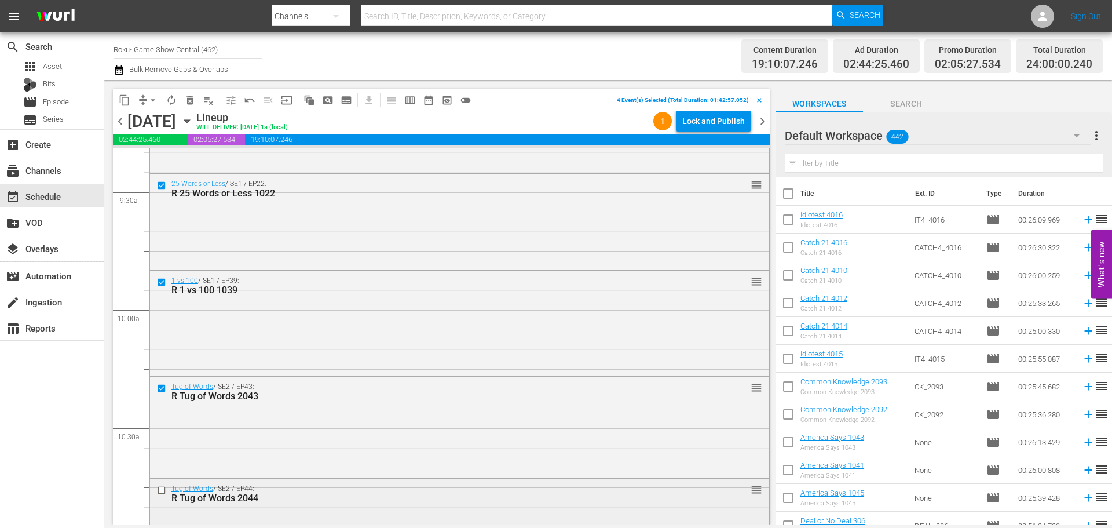
click at [162, 495] on input "checkbox" at bounding box center [163, 490] width 12 height 10
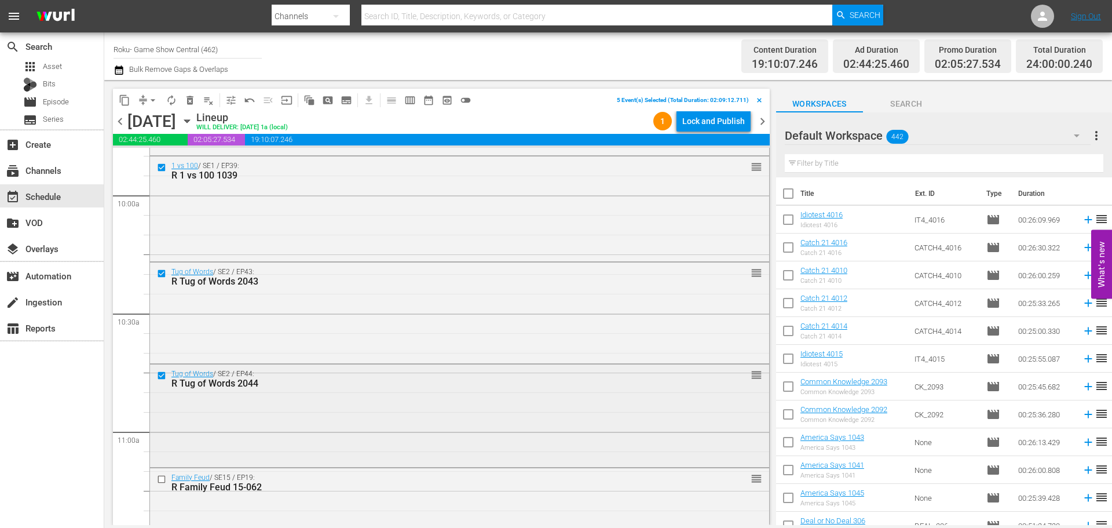
scroll to position [2317, 0]
click at [160, 477] on input "checkbox" at bounding box center [163, 478] width 12 height 10
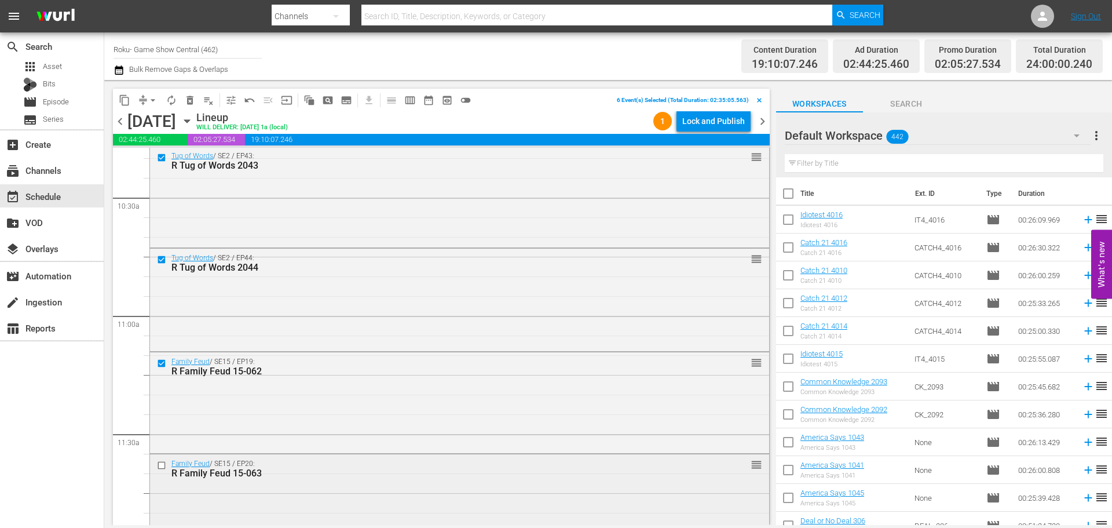
scroll to position [2433, 0]
click at [165, 466] on input "checkbox" at bounding box center [163, 464] width 12 height 10
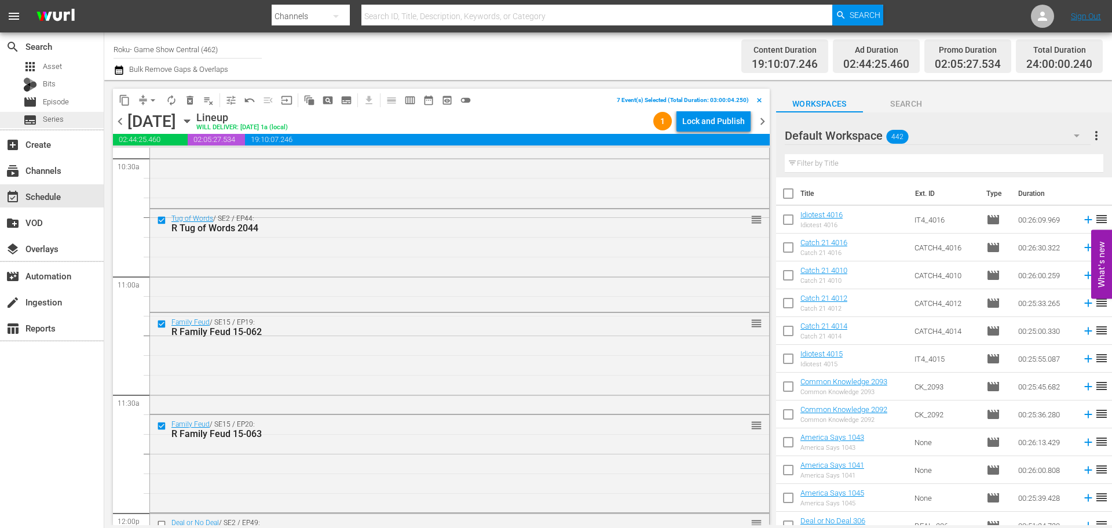
scroll to position [2491, 0]
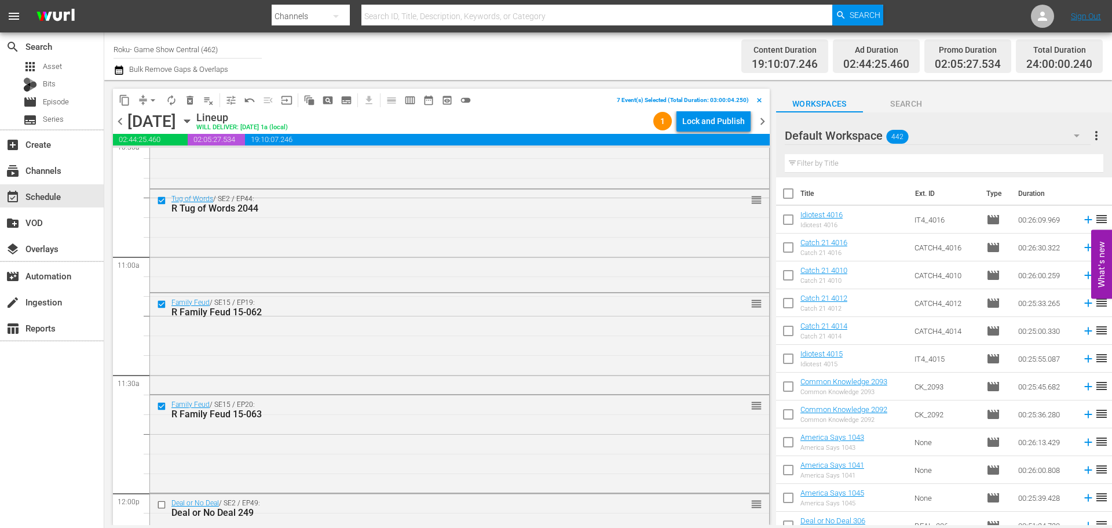
click at [126, 90] on div "content_copy compress arrow_drop_down autorenew_outlined delete_forever_outline…" at bounding box center [295, 100] width 364 height 23
click at [125, 104] on span "content_copy" at bounding box center [125, 100] width 12 height 12
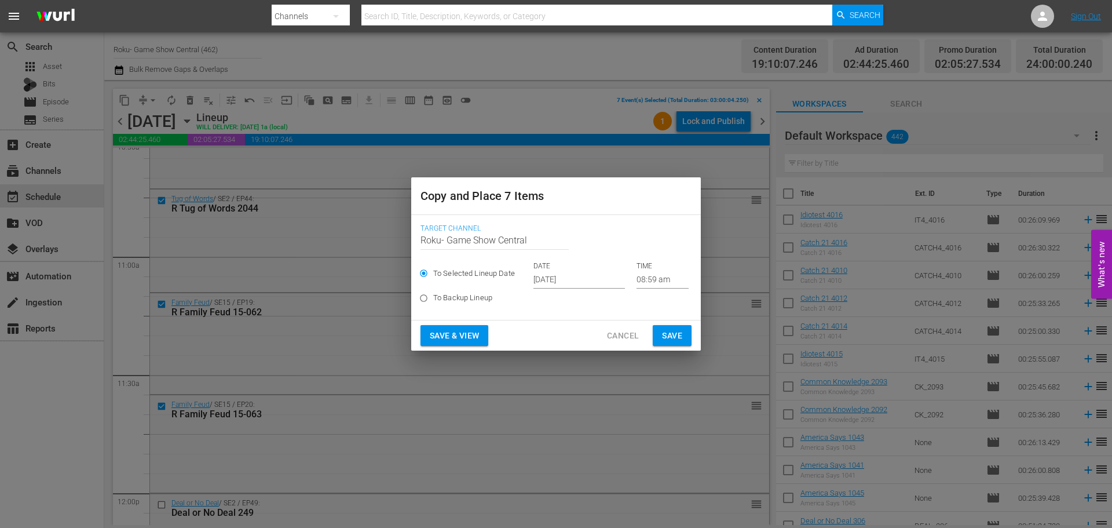
click at [567, 287] on input "Sep 24th 2025" at bounding box center [579, 279] width 92 height 17
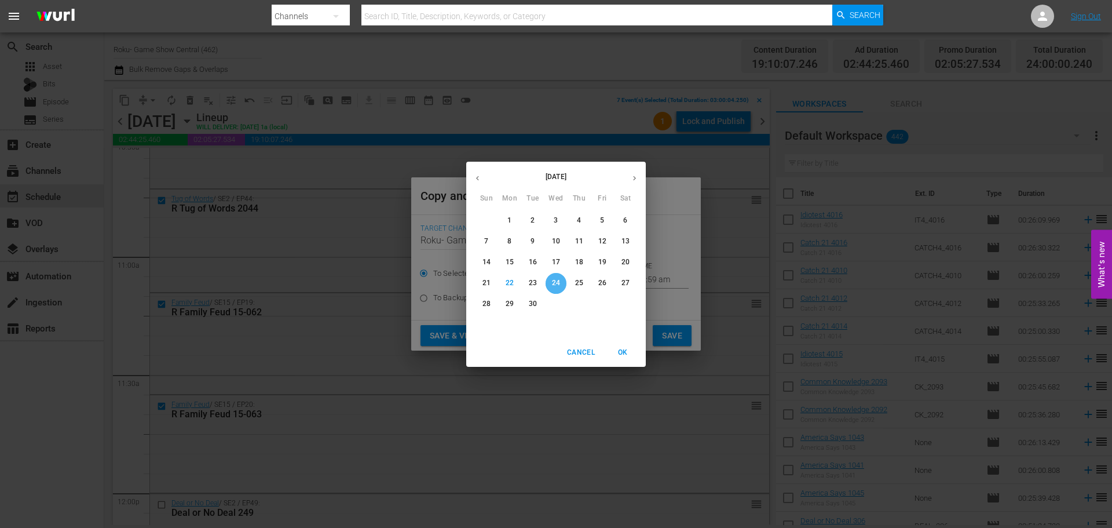
click at [557, 282] on p "24" at bounding box center [556, 283] width 8 height 10
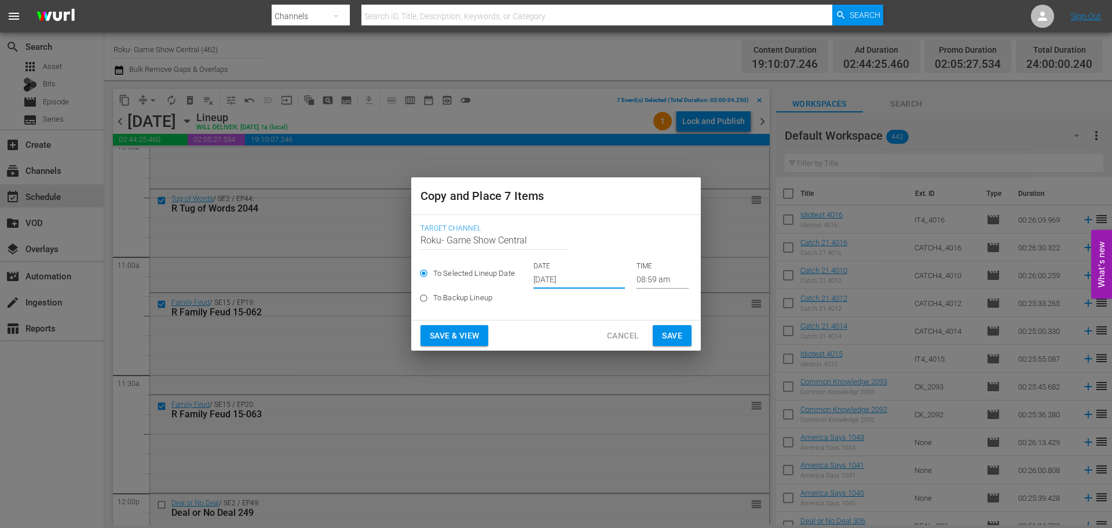
click at [660, 280] on input "08:59 am" at bounding box center [663, 279] width 52 height 17
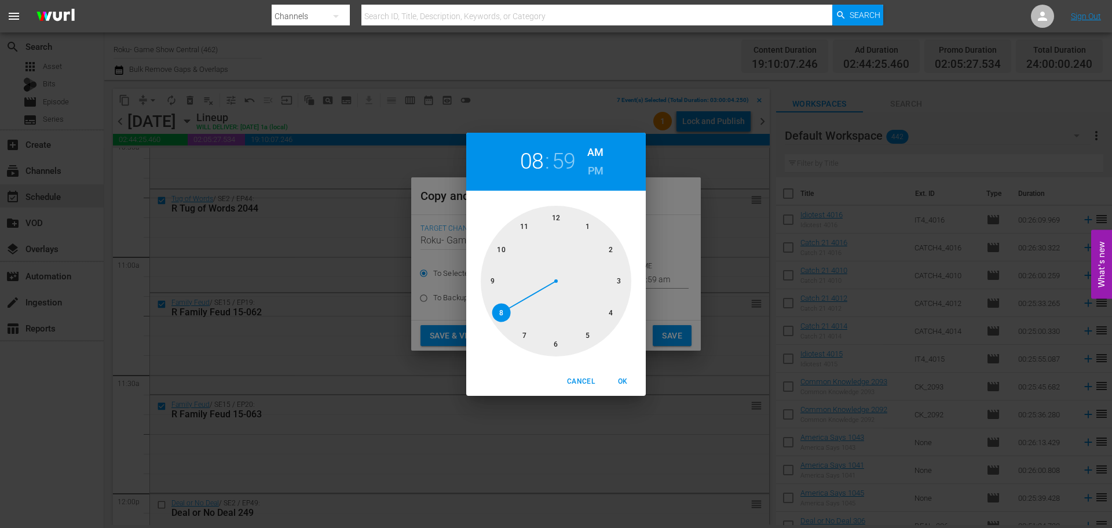
click at [553, 343] on div at bounding box center [556, 281] width 151 height 151
click at [555, 236] on div at bounding box center [556, 281] width 151 height 151
click at [620, 379] on span "OK" at bounding box center [623, 381] width 28 height 12
type input "06:00 am"
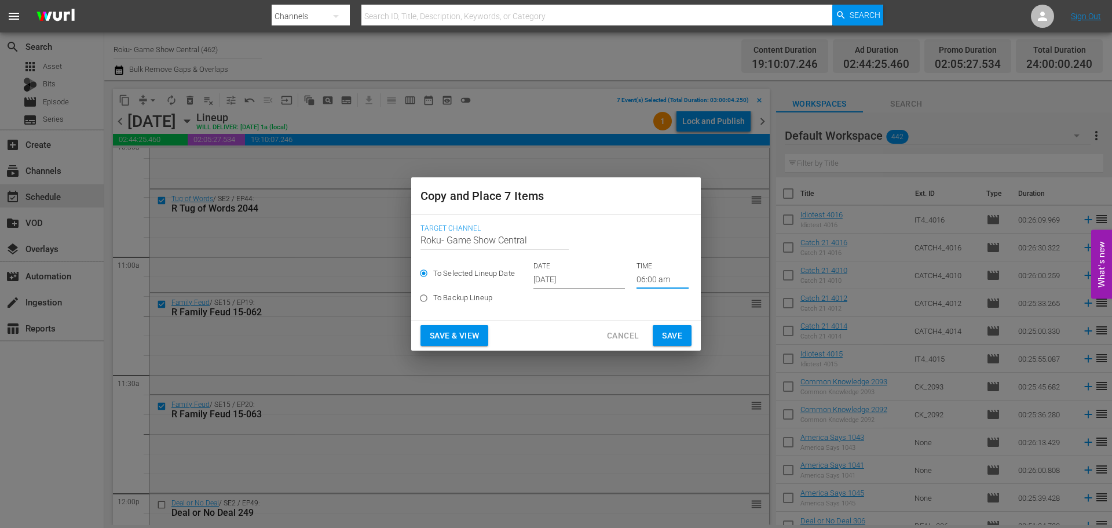
click at [675, 332] on span "Save" at bounding box center [672, 335] width 20 height 14
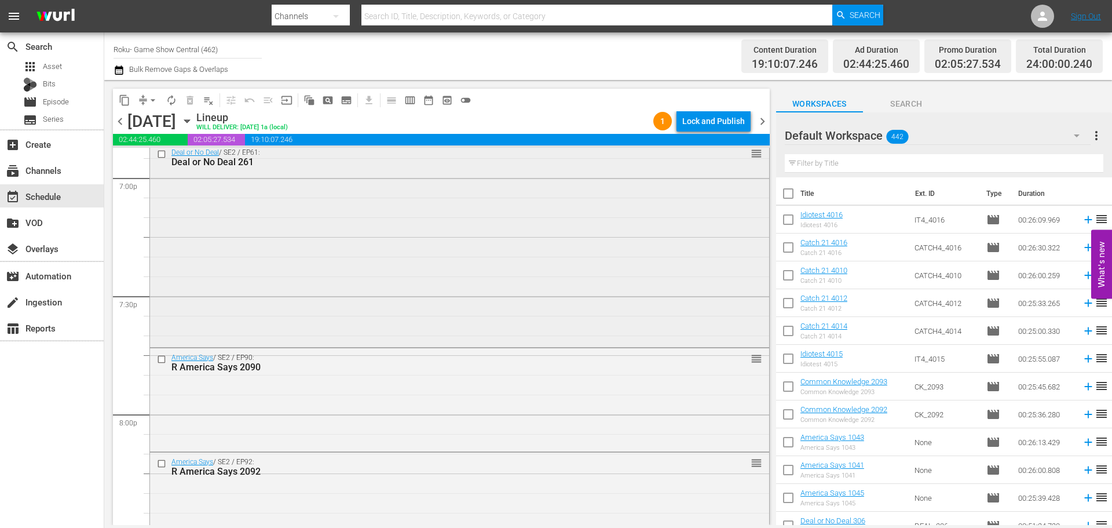
scroll to position [4228, 0]
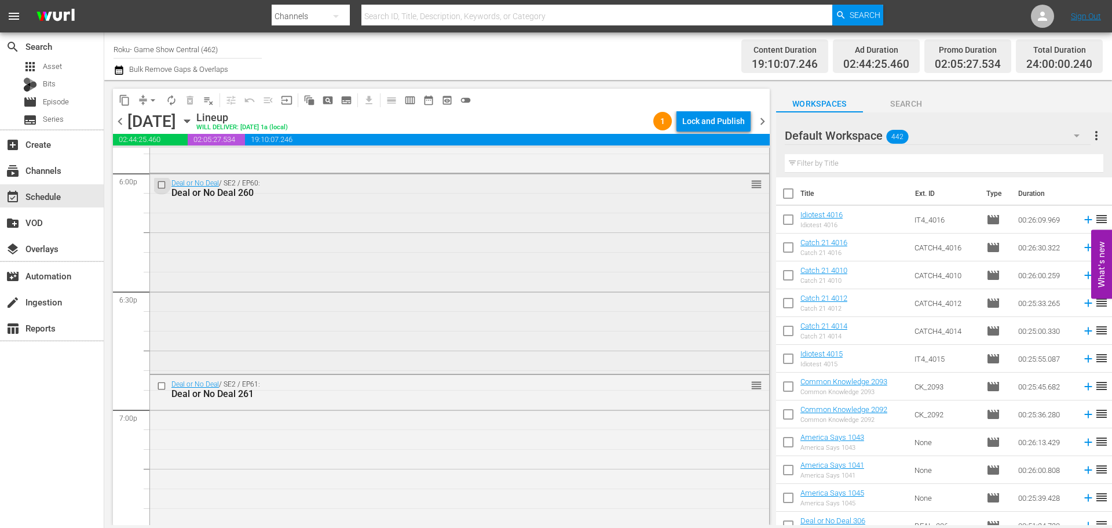
click at [166, 182] on input "checkbox" at bounding box center [163, 185] width 12 height 10
click at [159, 389] on input "checkbox" at bounding box center [163, 386] width 12 height 10
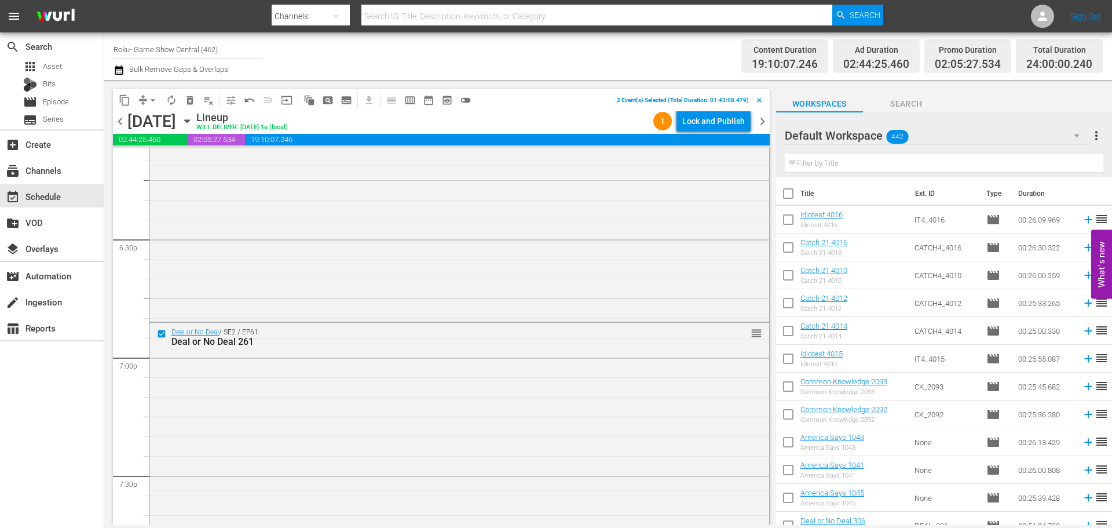
scroll to position [4344, 0]
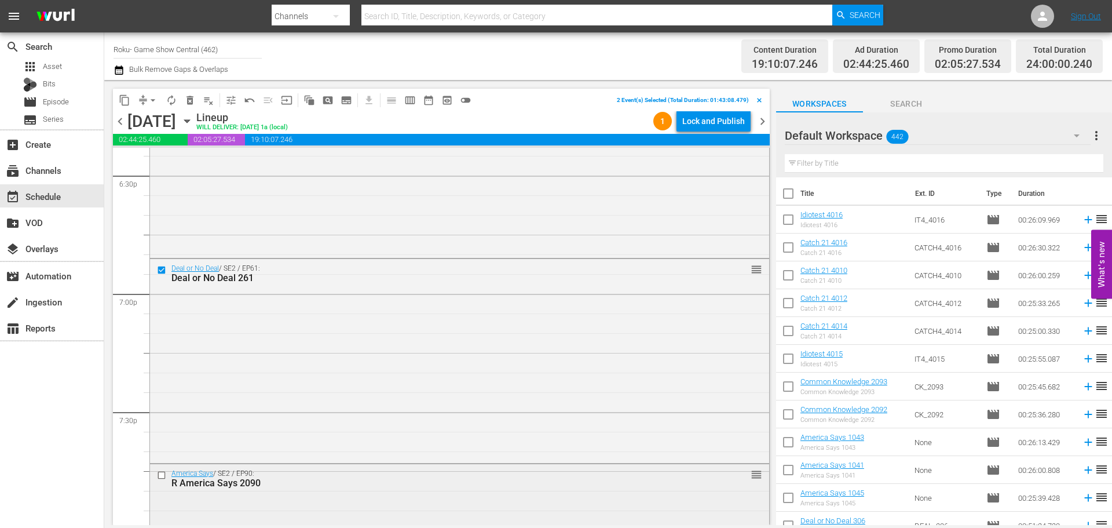
click at [163, 473] on input "checkbox" at bounding box center [163, 475] width 12 height 10
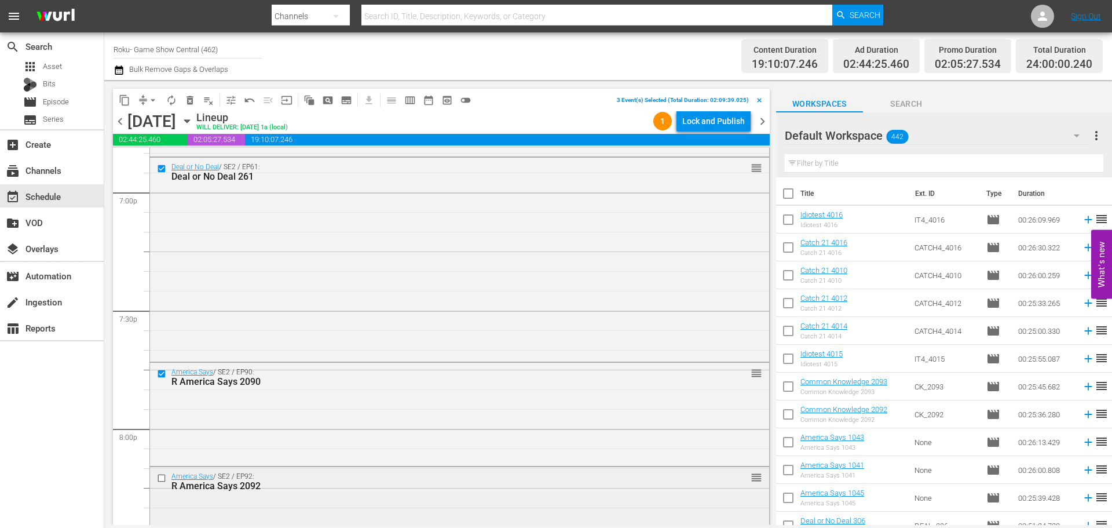
scroll to position [4518, 0]
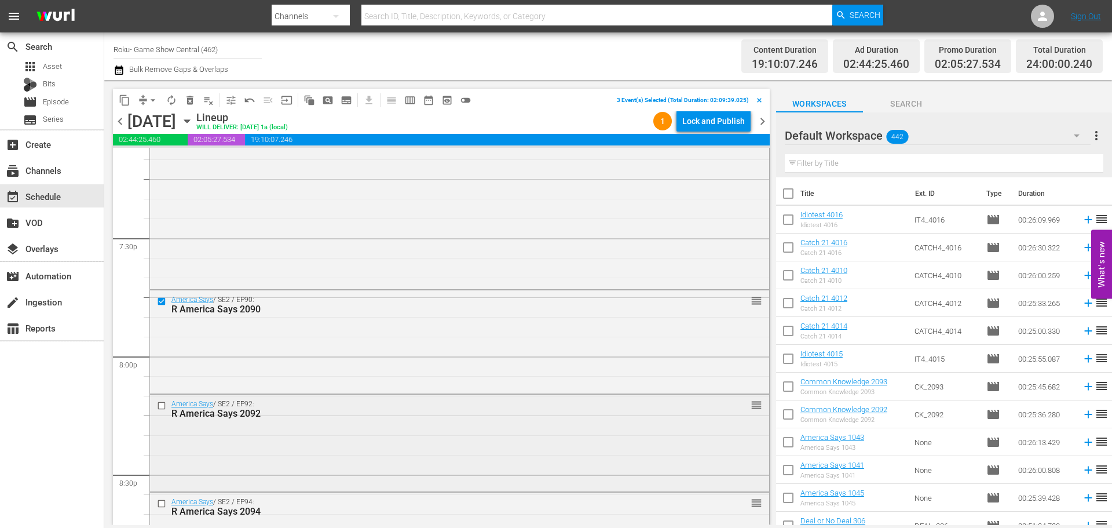
click at [160, 407] on input "checkbox" at bounding box center [163, 405] width 12 height 10
click at [160, 506] on input "checkbox" at bounding box center [163, 504] width 12 height 10
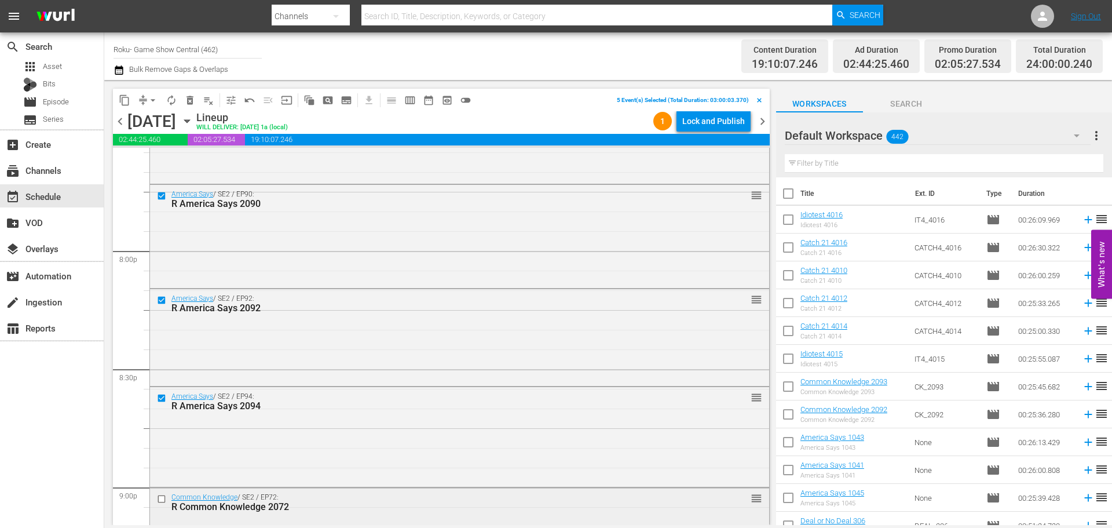
scroll to position [4692, 0]
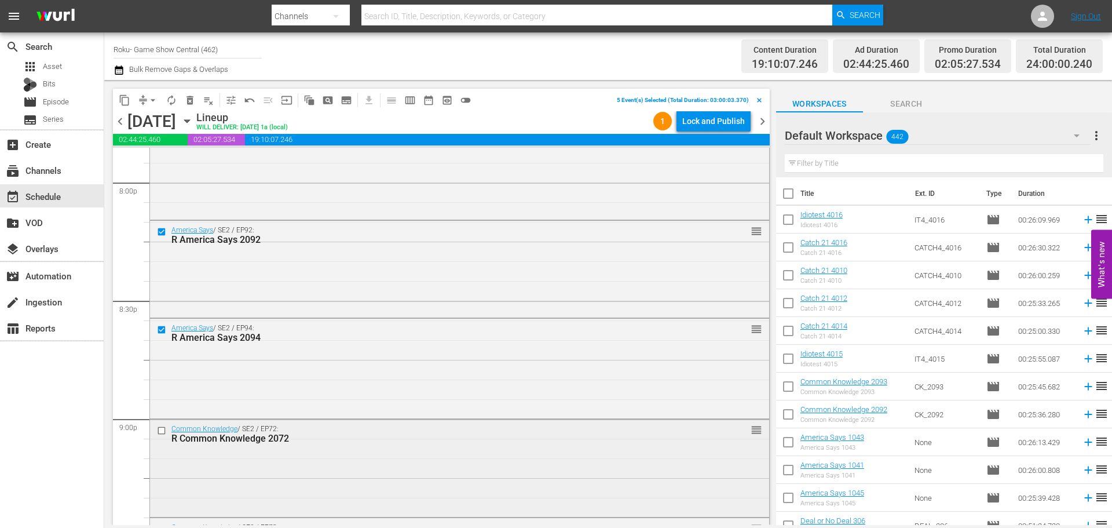
click at [164, 433] on input "checkbox" at bounding box center [163, 430] width 12 height 10
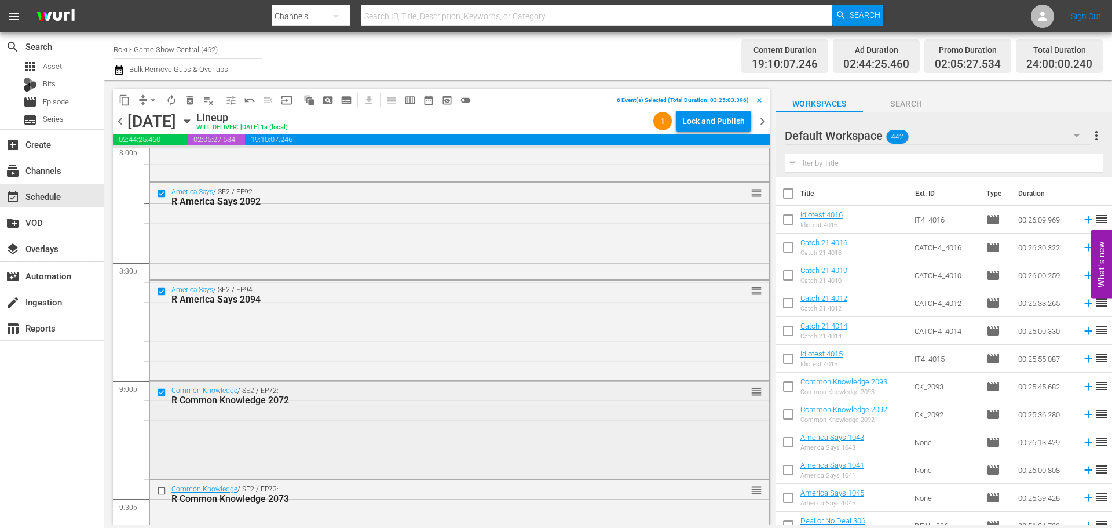
scroll to position [4750, 0]
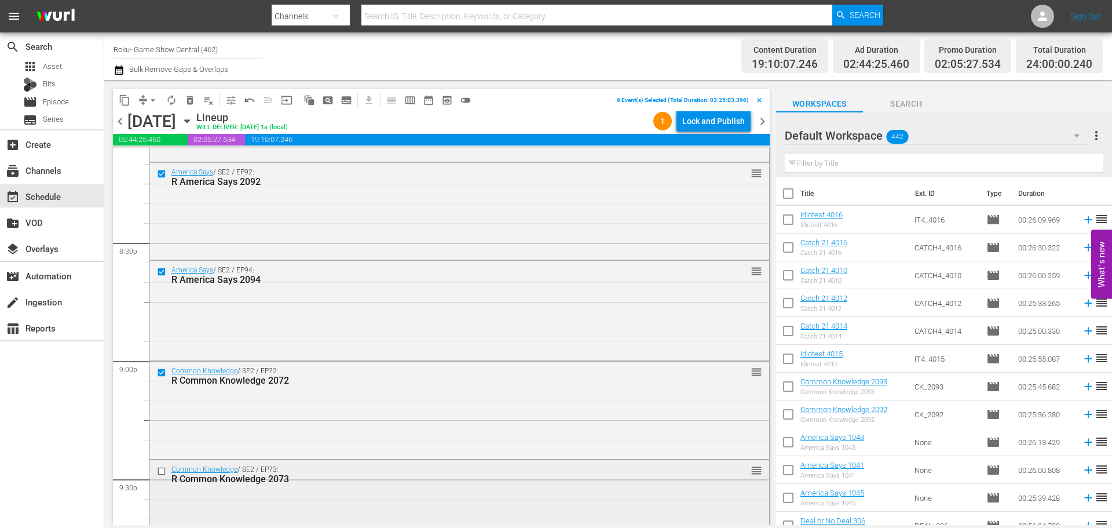
click at [164, 474] on input "checkbox" at bounding box center [163, 471] width 12 height 10
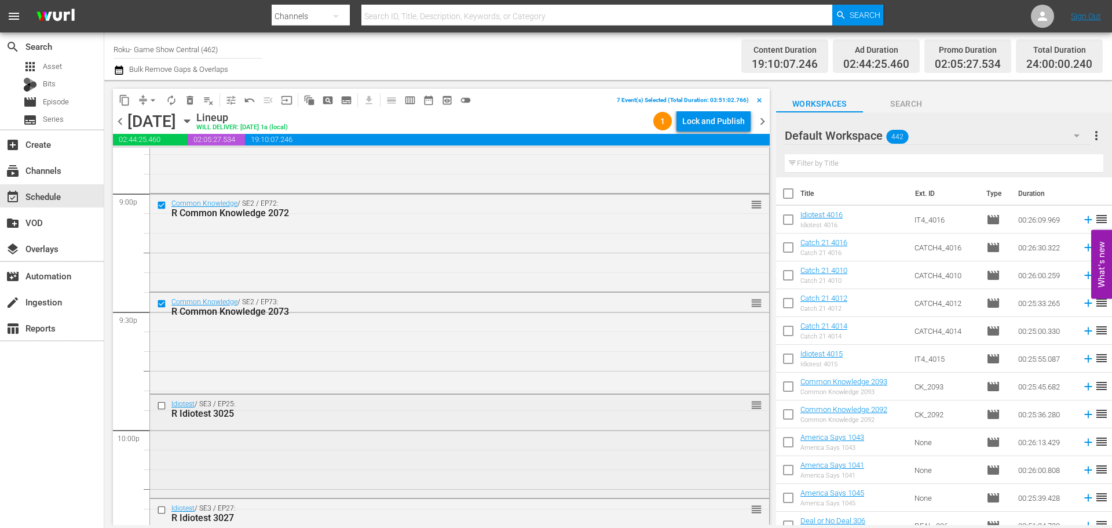
scroll to position [4923, 0]
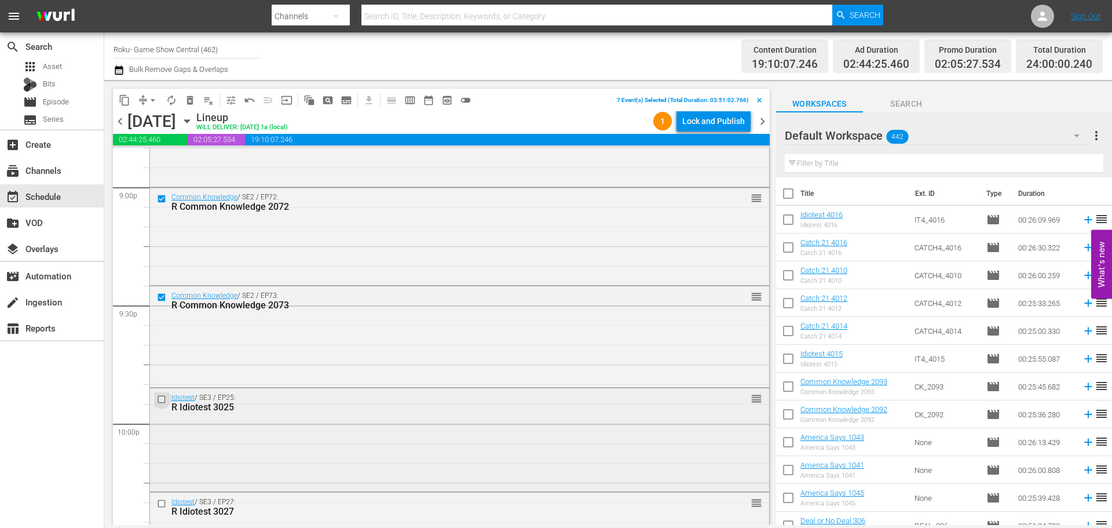
click at [165, 400] on input "checkbox" at bounding box center [163, 399] width 12 height 10
click at [161, 510] on div at bounding box center [162, 503] width 17 height 14
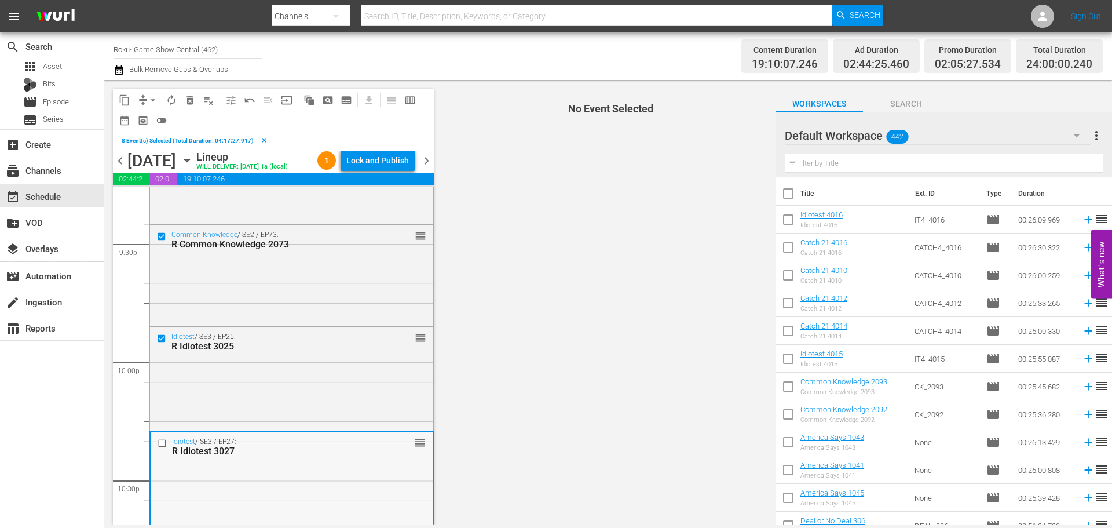
scroll to position [5039, 0]
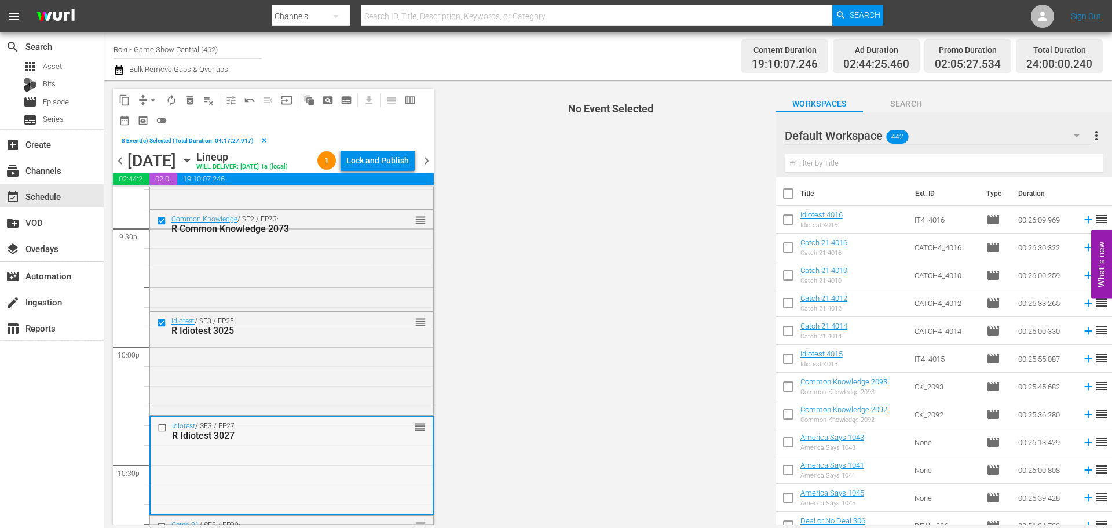
click at [159, 433] on input "checkbox" at bounding box center [164, 428] width 12 height 10
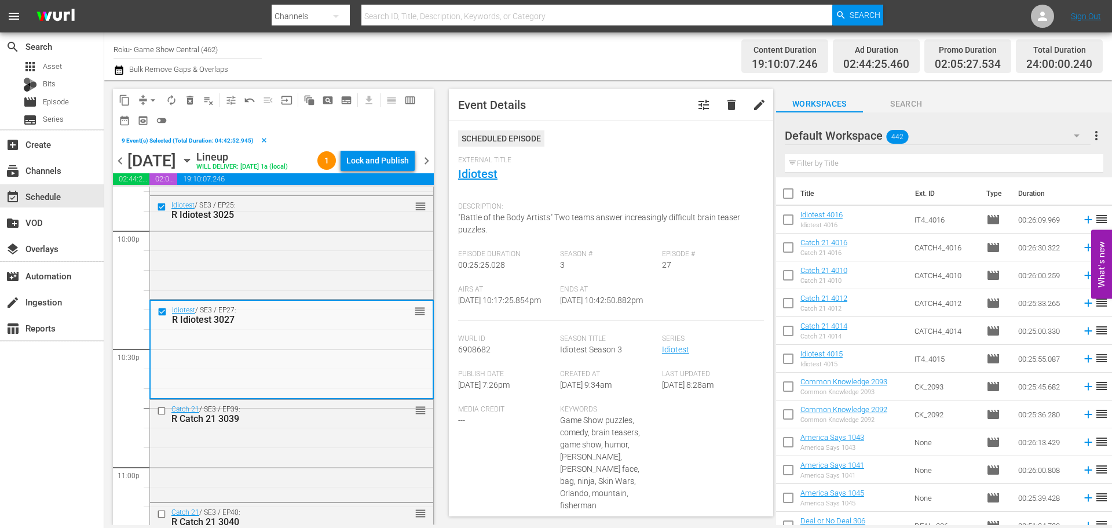
click at [160, 416] on input "checkbox" at bounding box center [163, 411] width 12 height 10
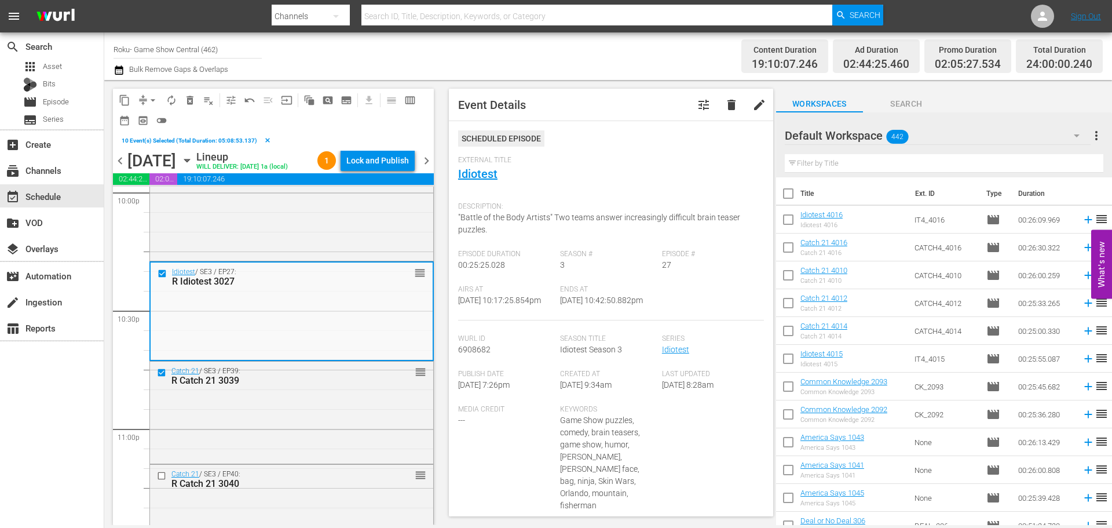
scroll to position [5213, 0]
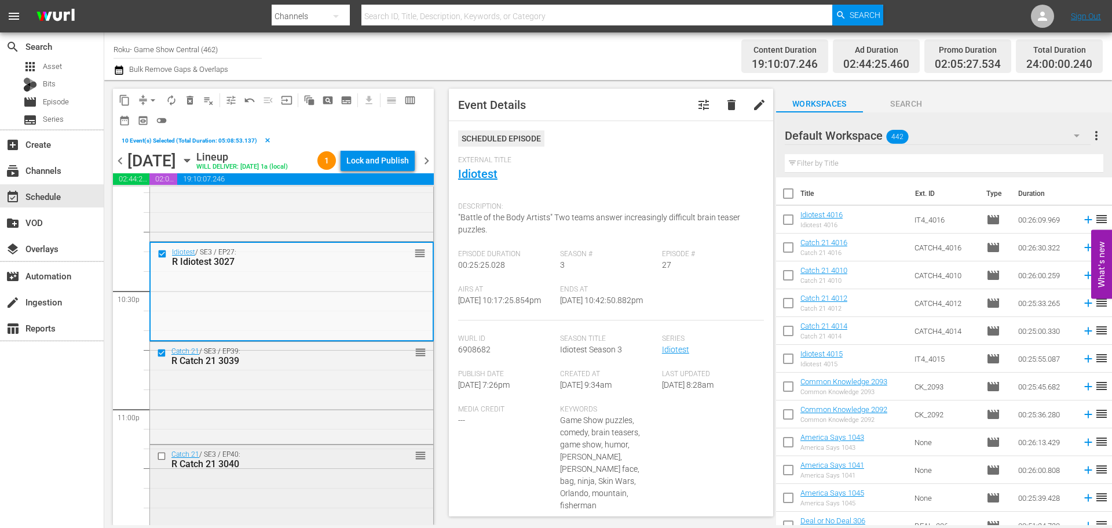
click at [162, 460] on input "checkbox" at bounding box center [163, 456] width 12 height 10
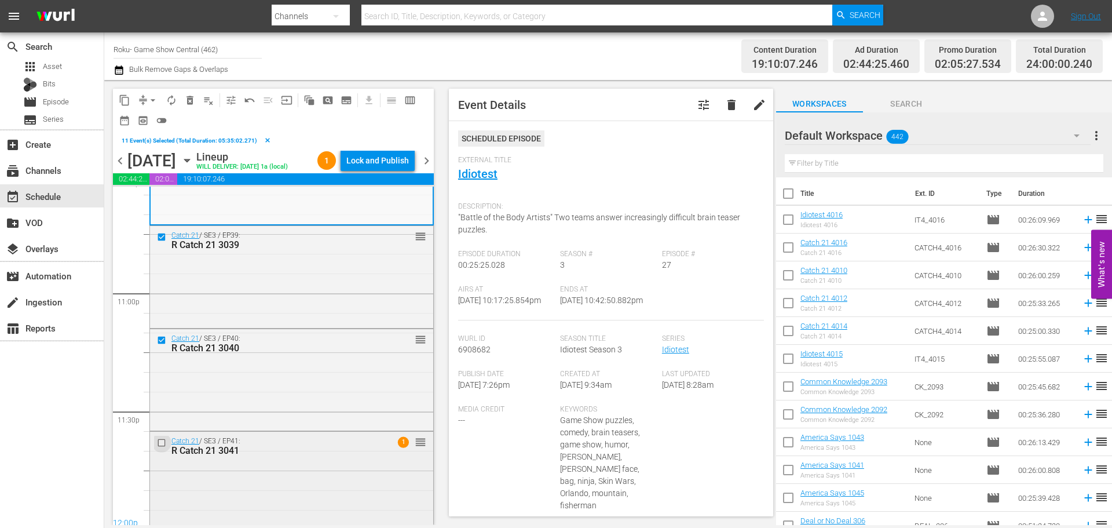
click at [163, 447] on input "checkbox" at bounding box center [163, 442] width 12 height 10
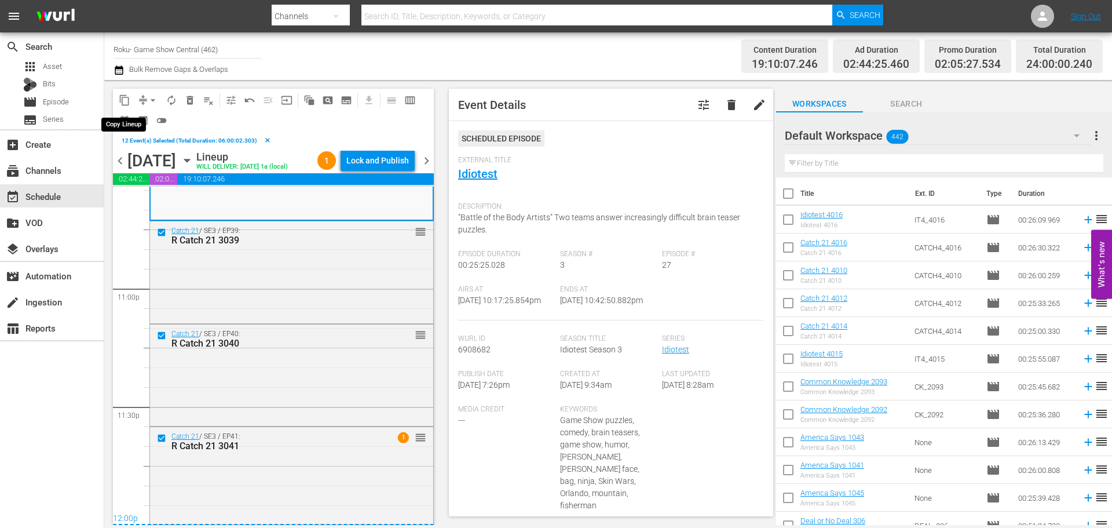
click at [129, 105] on span "content_copy" at bounding box center [125, 100] width 12 height 12
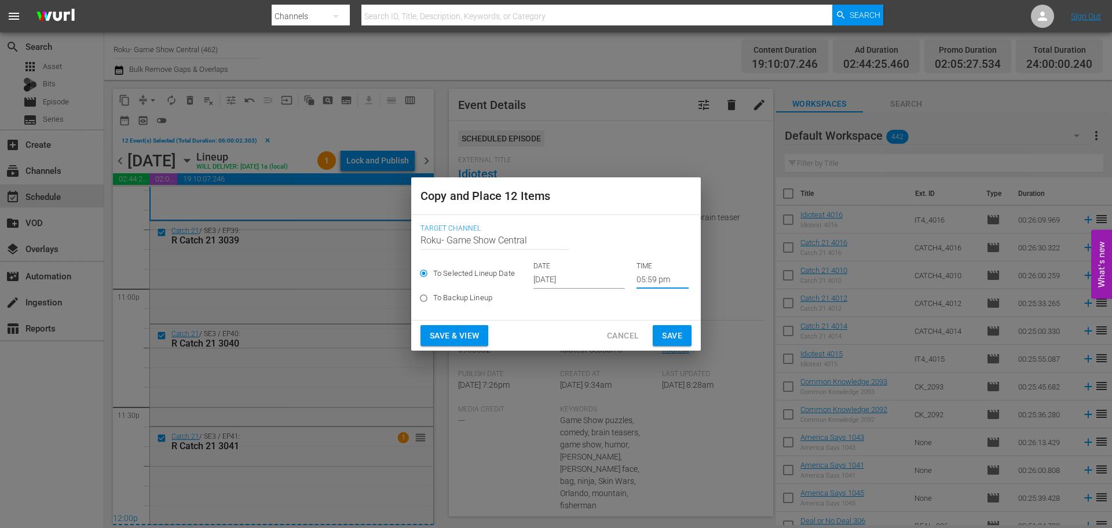
click at [641, 278] on input "05:59 pm" at bounding box center [663, 279] width 52 height 17
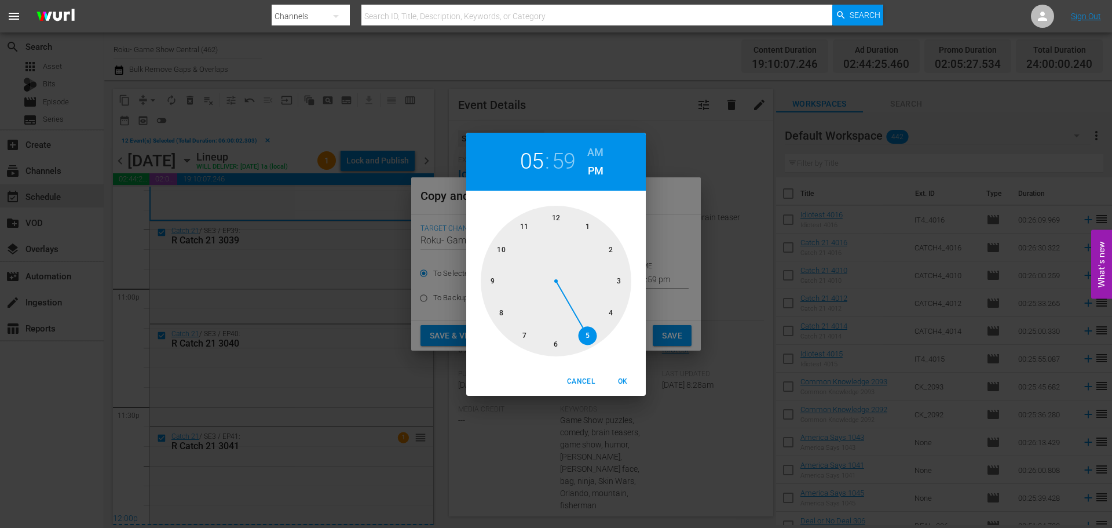
click at [561, 217] on div at bounding box center [556, 281] width 151 height 151
click at [558, 217] on div at bounding box center [556, 281] width 151 height 151
click at [626, 382] on span "OK" at bounding box center [623, 381] width 28 height 12
type input "12:00 pm"
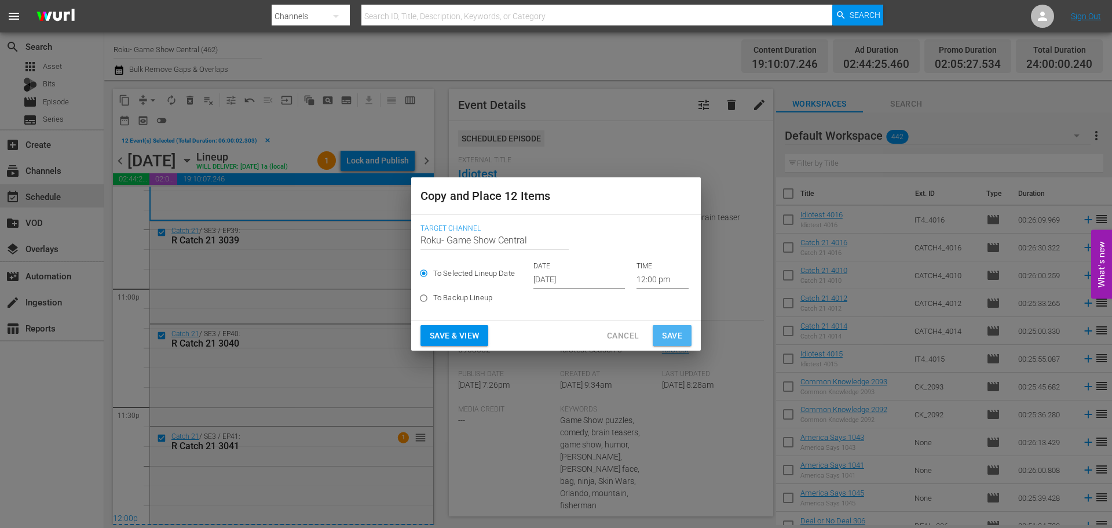
click at [666, 330] on button "Save" at bounding box center [672, 335] width 39 height 21
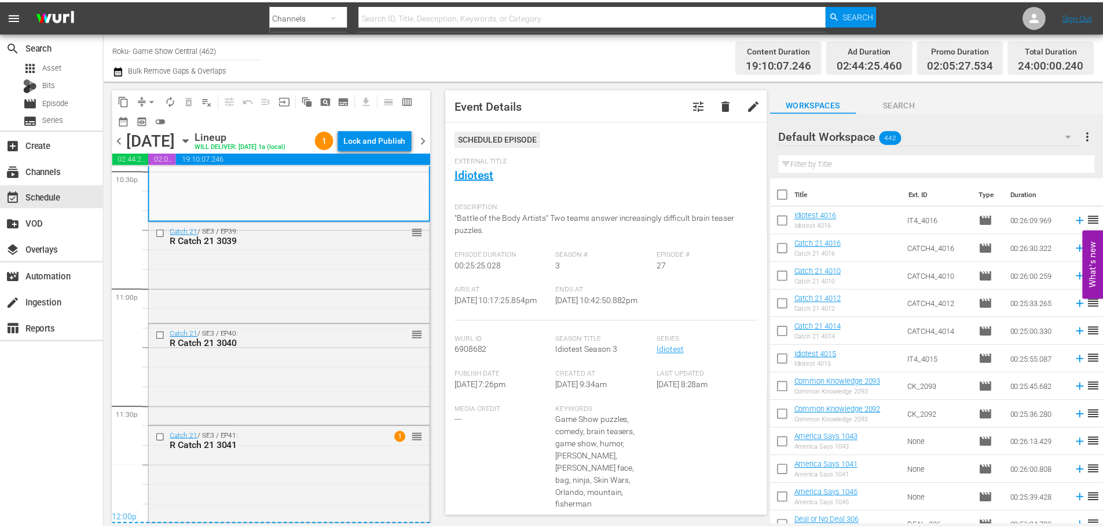
scroll to position [5332, 0]
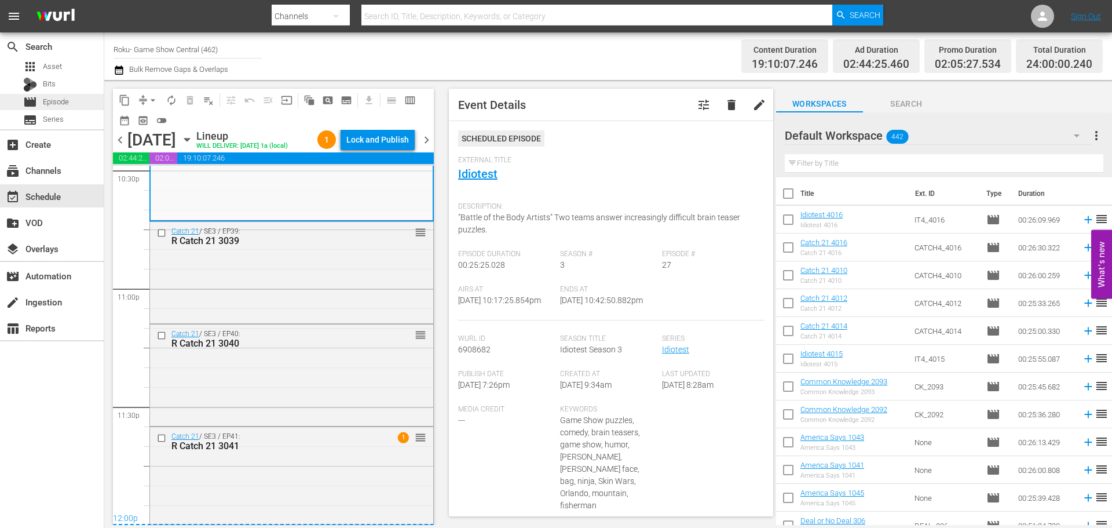
click at [53, 101] on span "Episode" at bounding box center [56, 102] width 26 height 12
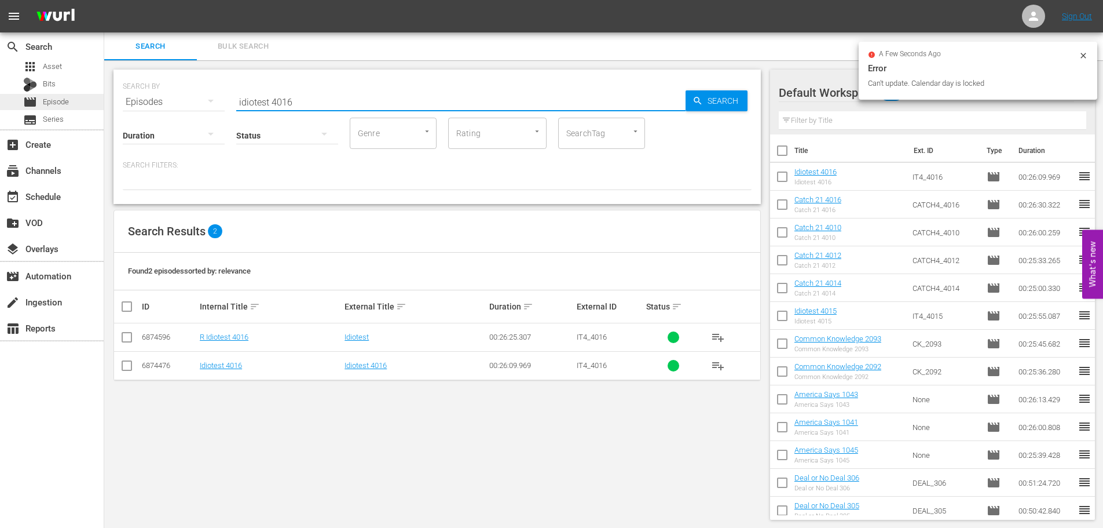
drag, startPoint x: 298, startPoint y: 96, endPoint x: 88, endPoint y: 103, distance: 209.8
click at [106, 98] on div "SEARCH BY Search By Episodes Search ID, Title, Description, Keywords, or Catego…" at bounding box center [437, 294] width 666 height 469
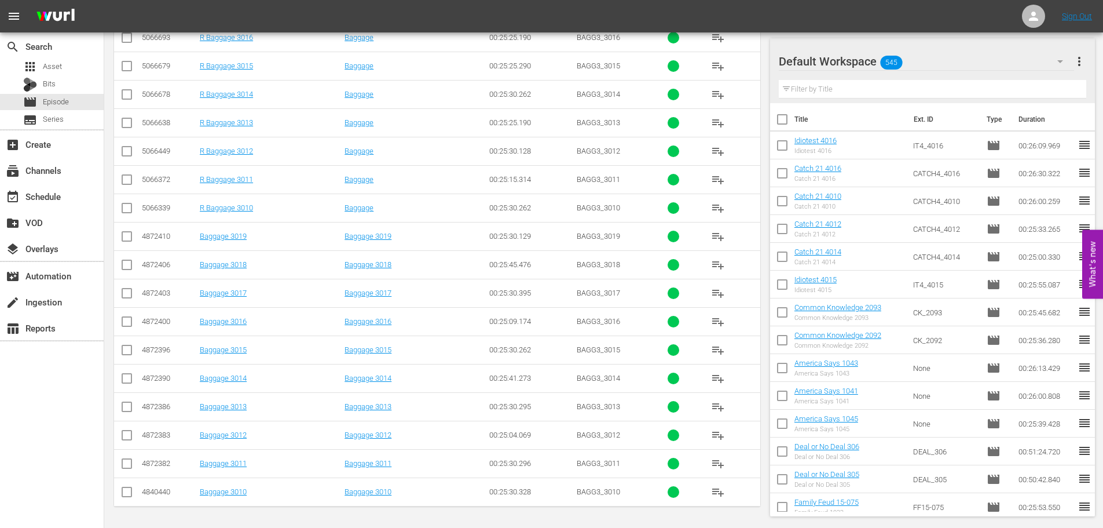
scroll to position [37, 0]
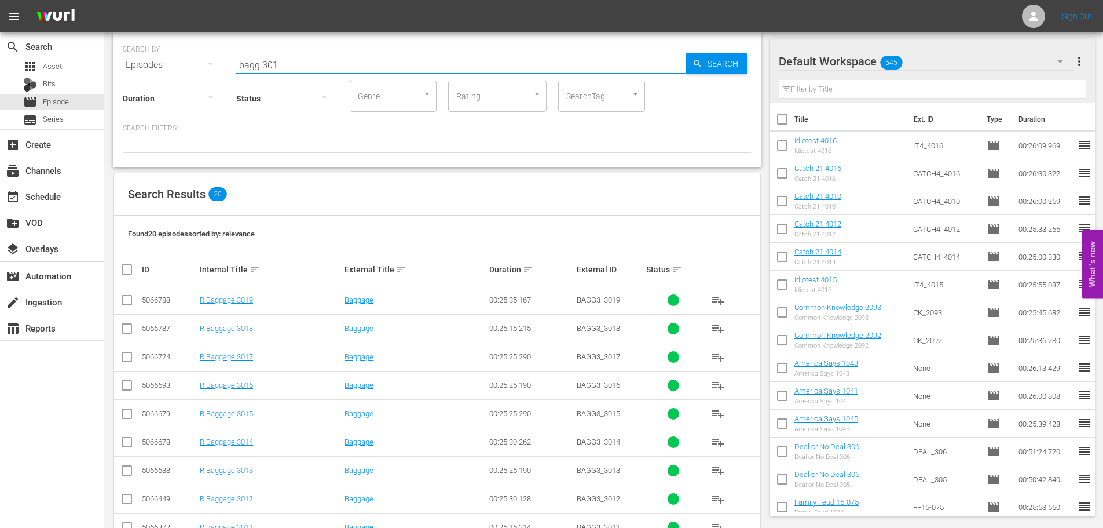
type input "bagg 301"
click at [126, 330] on input "checkbox" at bounding box center [127, 331] width 14 height 14
checkbox input "true"
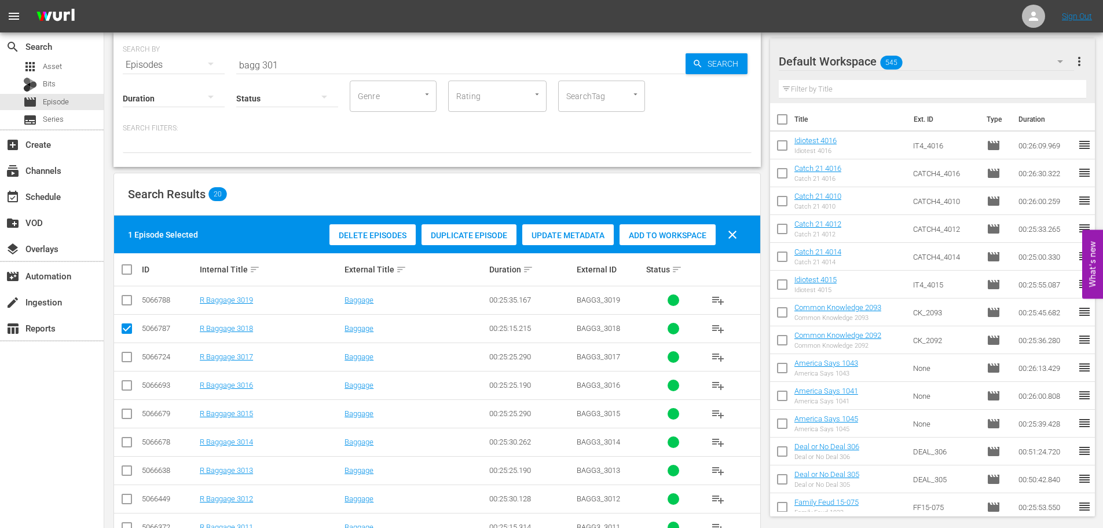
click at [701, 235] on span "Add to Workspace" at bounding box center [668, 235] width 96 height 9
click at [398, 70] on input "bagg 301" at bounding box center [460, 65] width 449 height 28
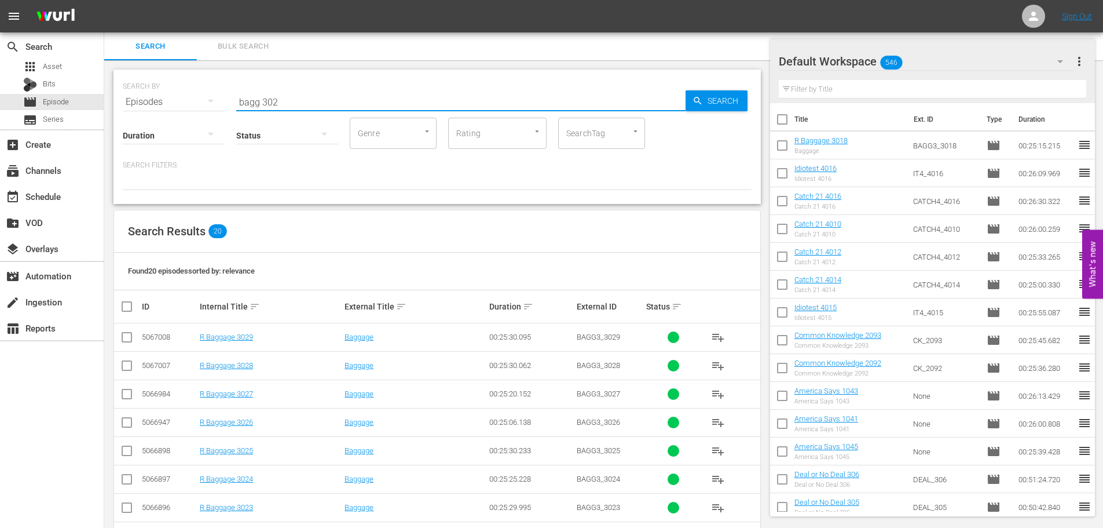
scroll to position [290, 0]
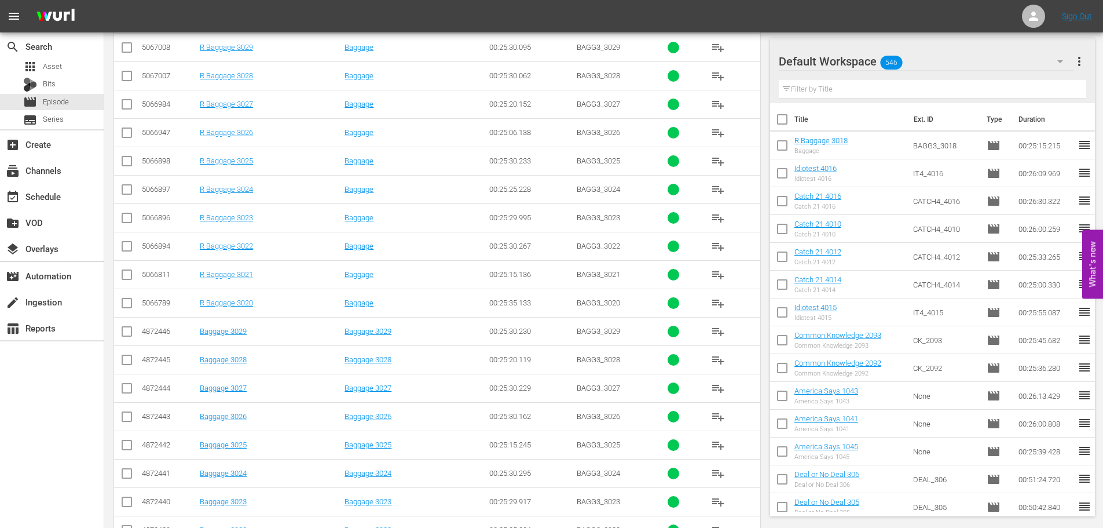
type input "bagg 302"
click at [127, 248] on input "checkbox" at bounding box center [127, 249] width 14 height 14
checkbox input "true"
click at [128, 301] on input "checkbox" at bounding box center [127, 305] width 14 height 14
checkbox input "true"
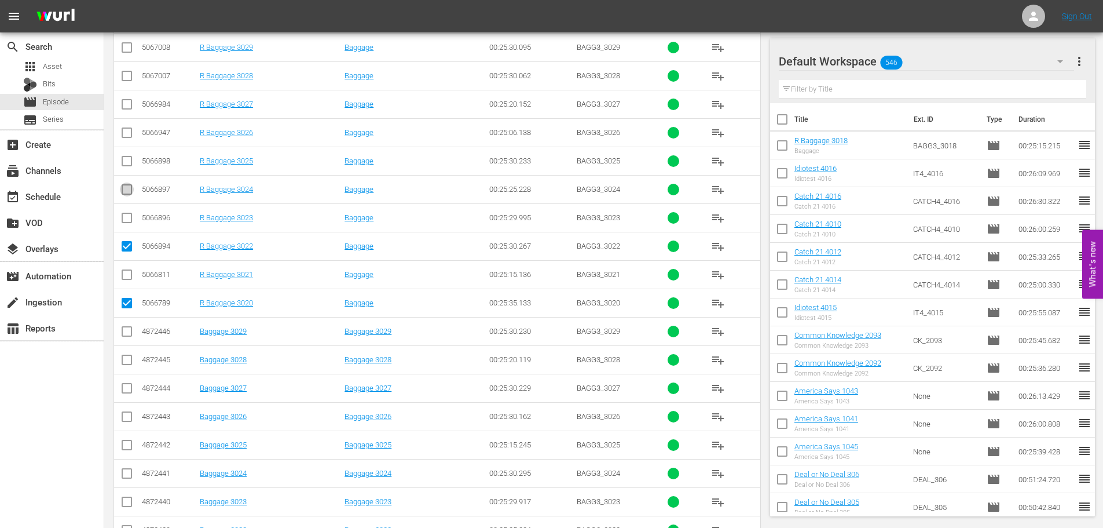
click at [130, 185] on input "checkbox" at bounding box center [127, 192] width 14 height 14
checkbox input "true"
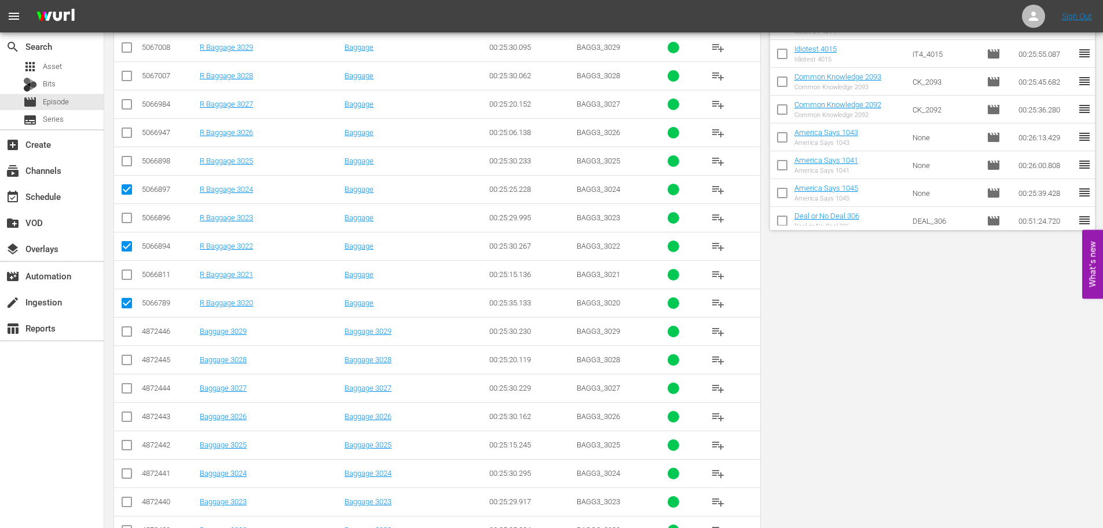
scroll to position [0, 0]
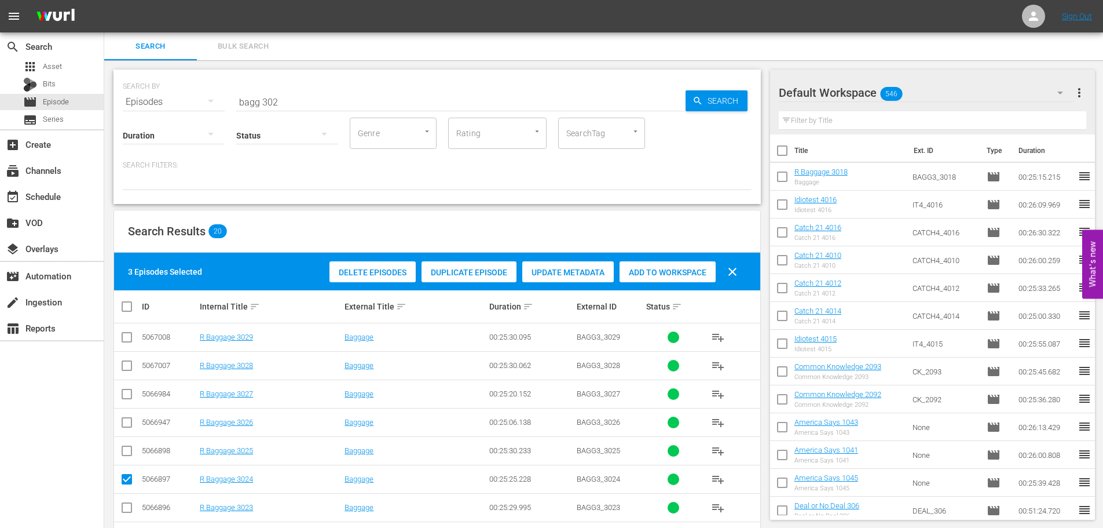
click at [661, 275] on span "Add to Workspace" at bounding box center [668, 272] width 96 height 9
drag, startPoint x: 345, startPoint y: 96, endPoint x: 0, endPoint y: 84, distance: 344.8
click at [104, 0] on div "search Search apps Asset Bits movie Episode subtitles Series add_box Create sub…" at bounding box center [603, 0] width 999 height 0
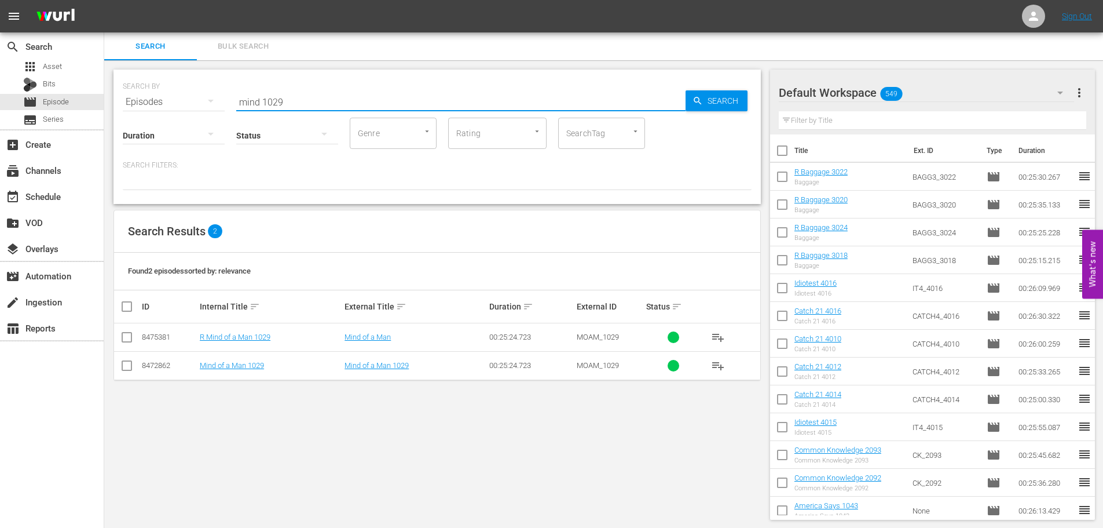
type input "mind 1029"
click at [127, 337] on input "checkbox" at bounding box center [127, 339] width 14 height 14
checkbox input "true"
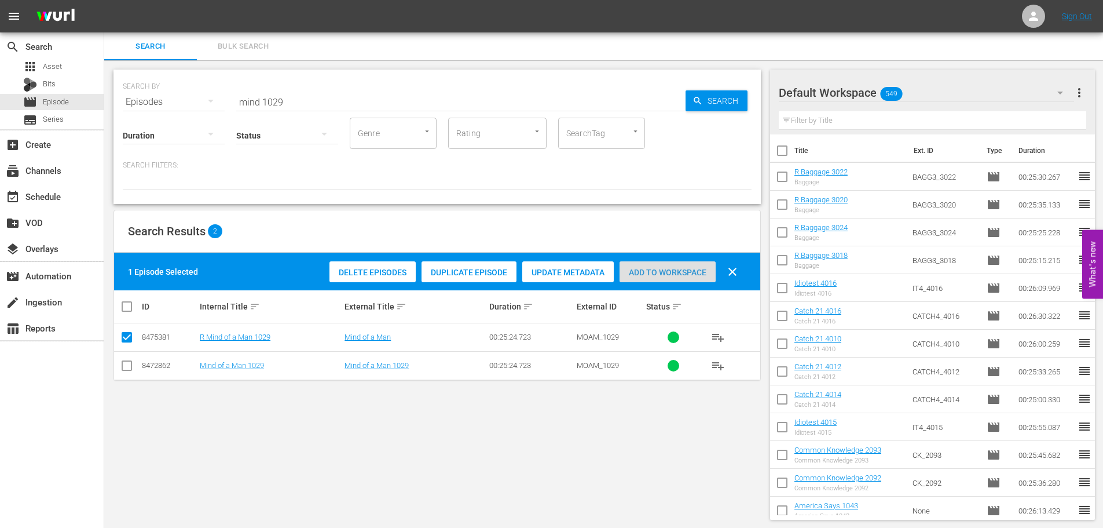
drag, startPoint x: 692, startPoint y: 268, endPoint x: 249, endPoint y: 89, distance: 477.1
click at [692, 268] on span "Add to Workspace" at bounding box center [668, 272] width 96 height 9
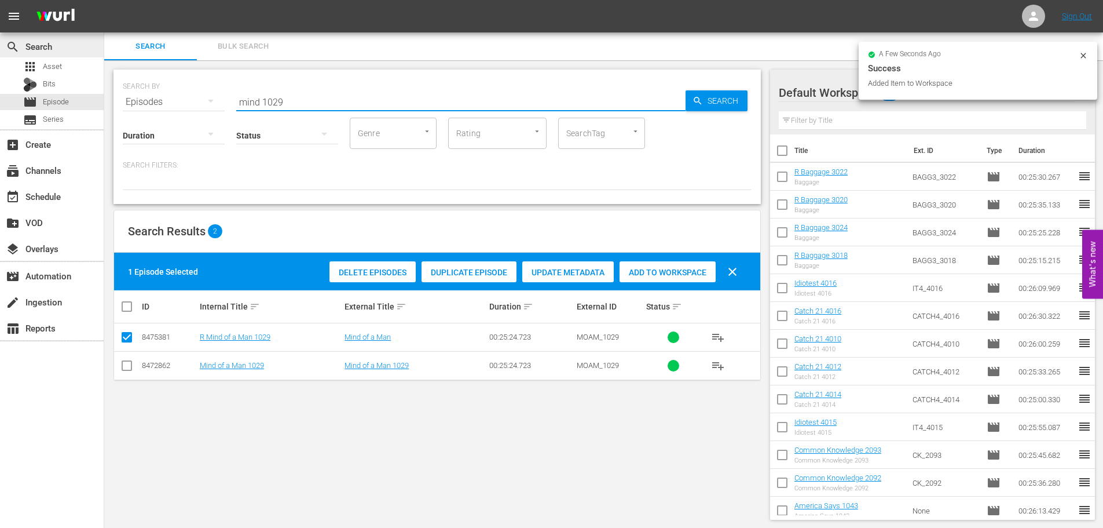
drag, startPoint x: 287, startPoint y: 100, endPoint x: 0, endPoint y: 38, distance: 293.5
click at [104, 0] on div "search Search apps Asset Bits movie Episode subtitles Series add_box Create sub…" at bounding box center [603, 0] width 999 height 0
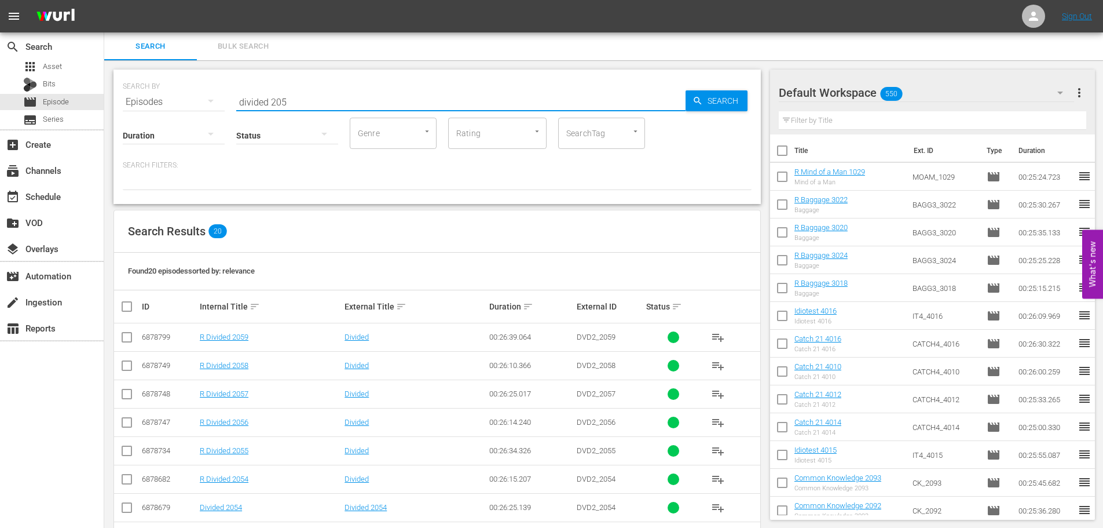
type input "divided 205"
drag, startPoint x: 132, startPoint y: 366, endPoint x: 129, endPoint y: 336, distance: 30.3
click at [132, 366] on input "checkbox" at bounding box center [127, 368] width 14 height 14
checkbox input "true"
click at [120, 326] on td at bounding box center [127, 337] width 26 height 28
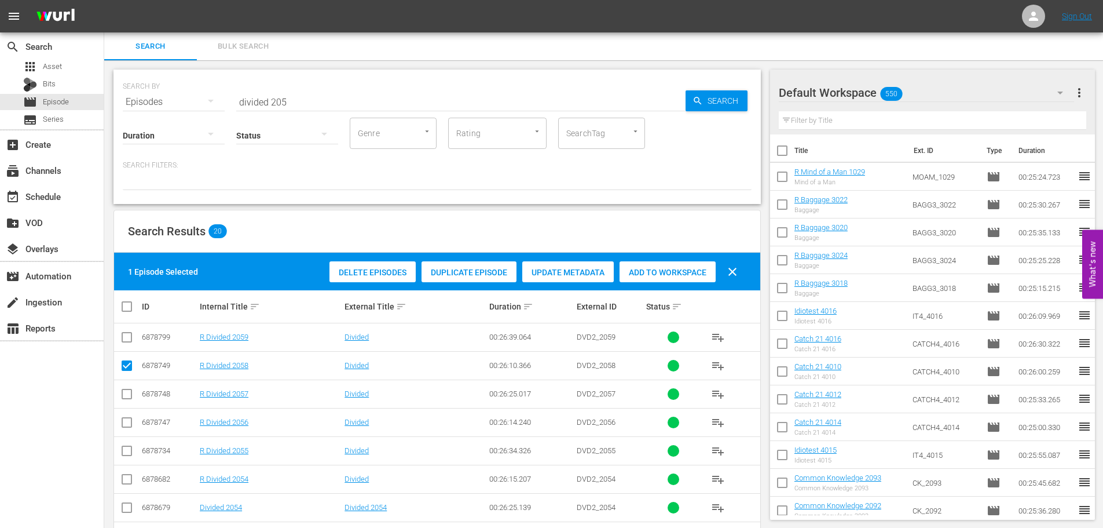
click at [128, 337] on input "checkbox" at bounding box center [127, 339] width 14 height 14
checkbox input "true"
click at [665, 266] on div "Add to Workspace" at bounding box center [668, 272] width 96 height 22
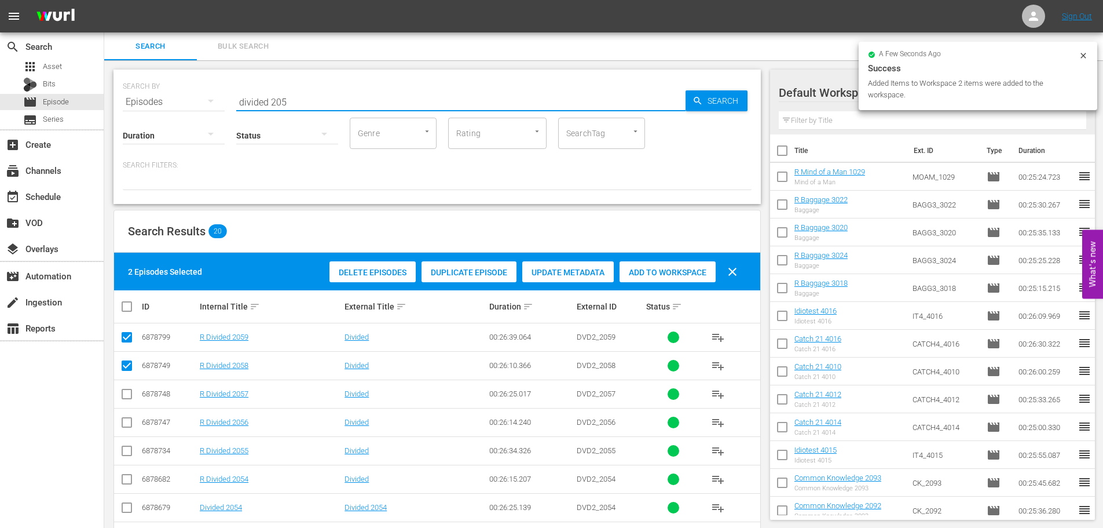
drag, startPoint x: 313, startPoint y: 99, endPoint x: 212, endPoint y: 100, distance: 100.8
click at [253, 100] on input "divided 205" at bounding box center [460, 102] width 449 height 28
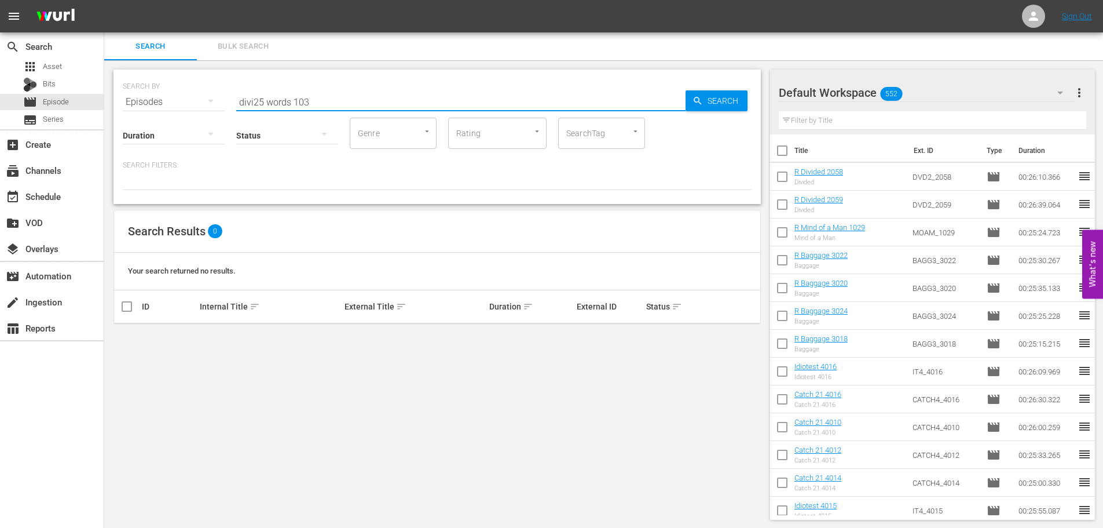
click at [248, 105] on input "divi25 words 103" at bounding box center [460, 102] width 449 height 28
drag, startPoint x: 253, startPoint y: 101, endPoint x: 158, endPoint y: 96, distance: 95.2
click at [161, 98] on div "SEARCH BY Search By Episodes Search ID, Title, Description, Keywords, or Catego…" at bounding box center [437, 95] width 629 height 42
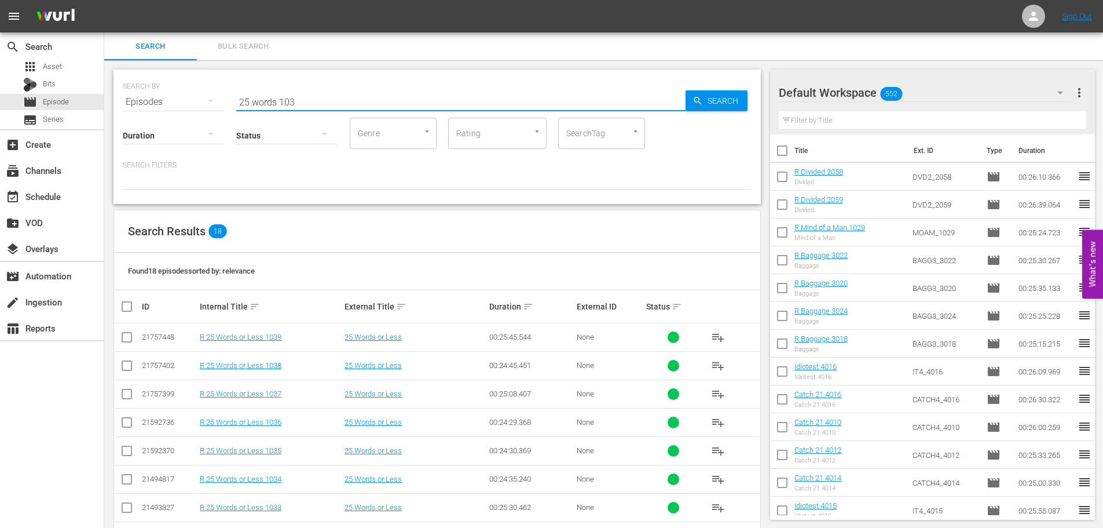
scroll to position [58, 0]
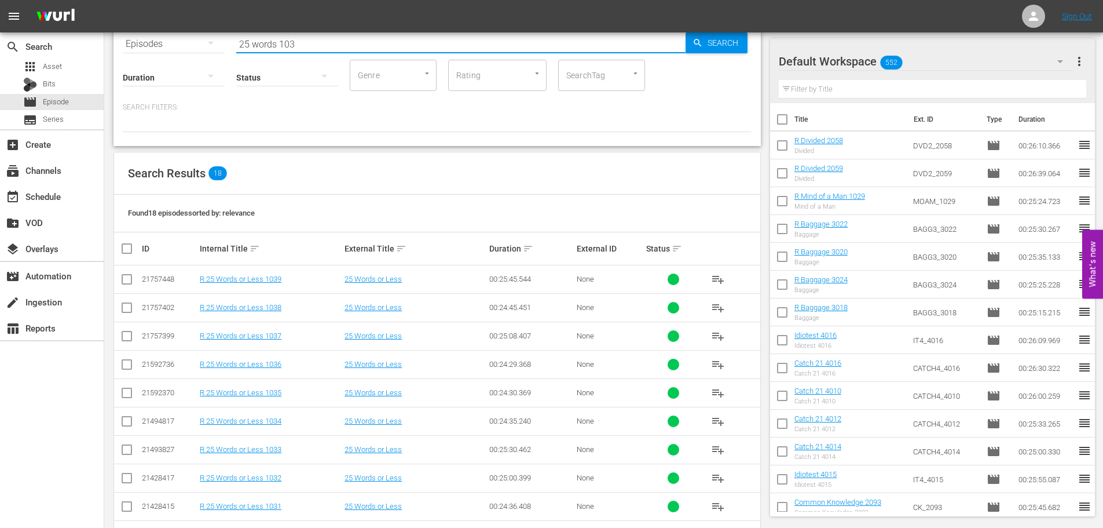
type input "25 words 103"
click at [128, 369] on input "checkbox" at bounding box center [127, 367] width 14 height 14
checkbox input "true"
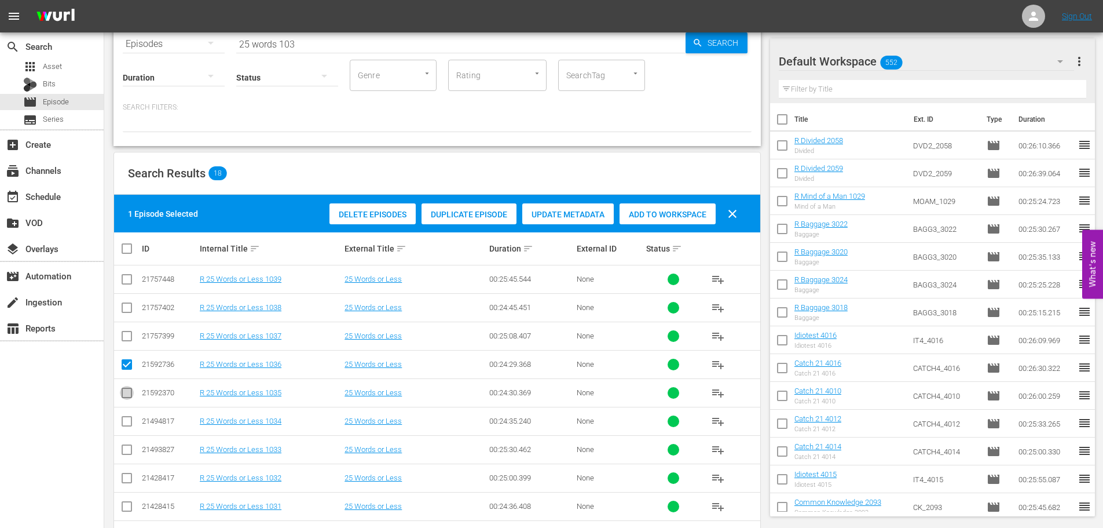
click at [126, 396] on input "checkbox" at bounding box center [127, 395] width 14 height 14
checkbox input "true"
click at [693, 210] on span "Add to Workspace" at bounding box center [668, 214] width 96 height 9
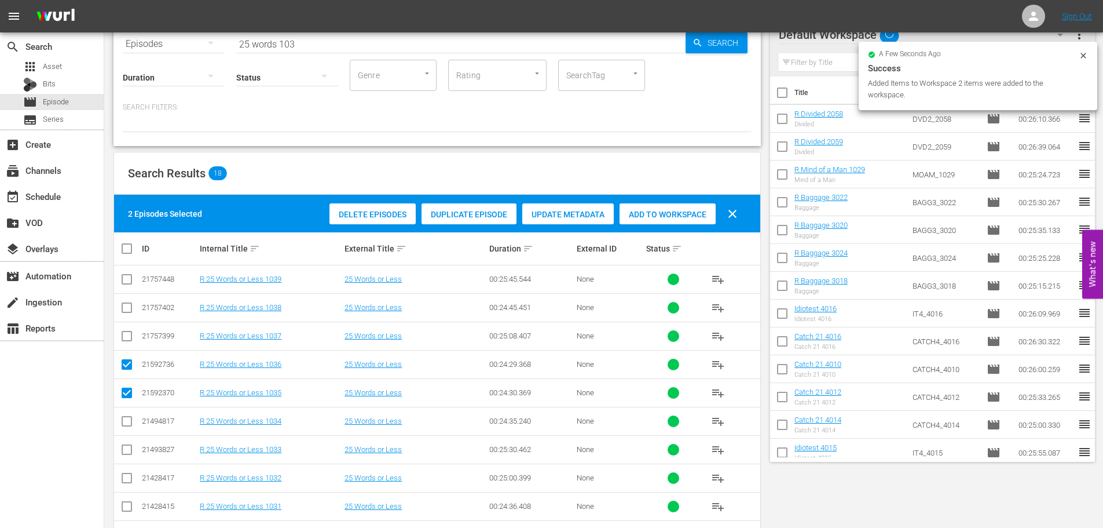
scroll to position [0, 0]
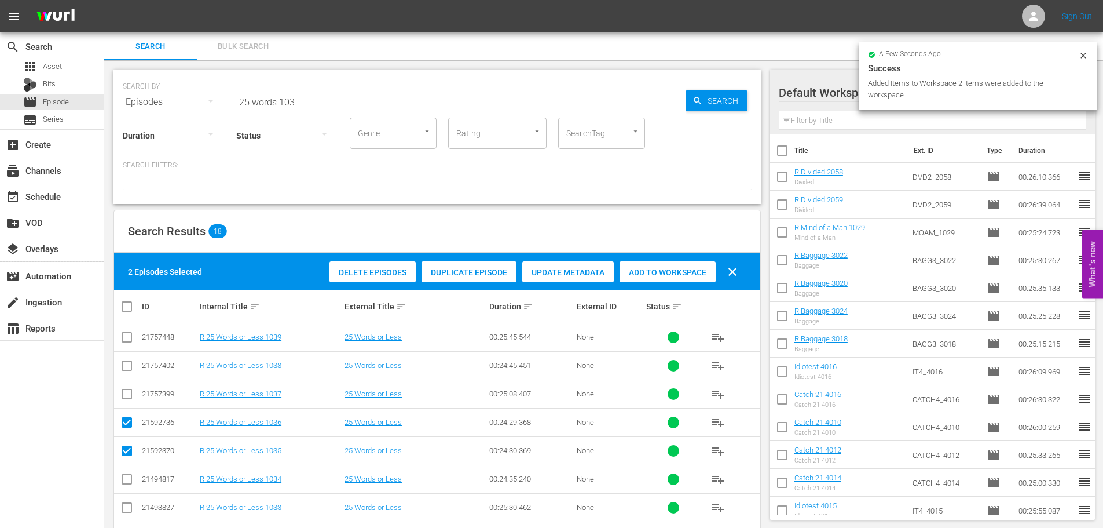
drag, startPoint x: 367, startPoint y: 98, endPoint x: 0, endPoint y: 21, distance: 375.3
click at [104, 0] on div "search Search apps Asset Bits movie Episode subtitles Series add_box Create sub…" at bounding box center [603, 0] width 999 height 0
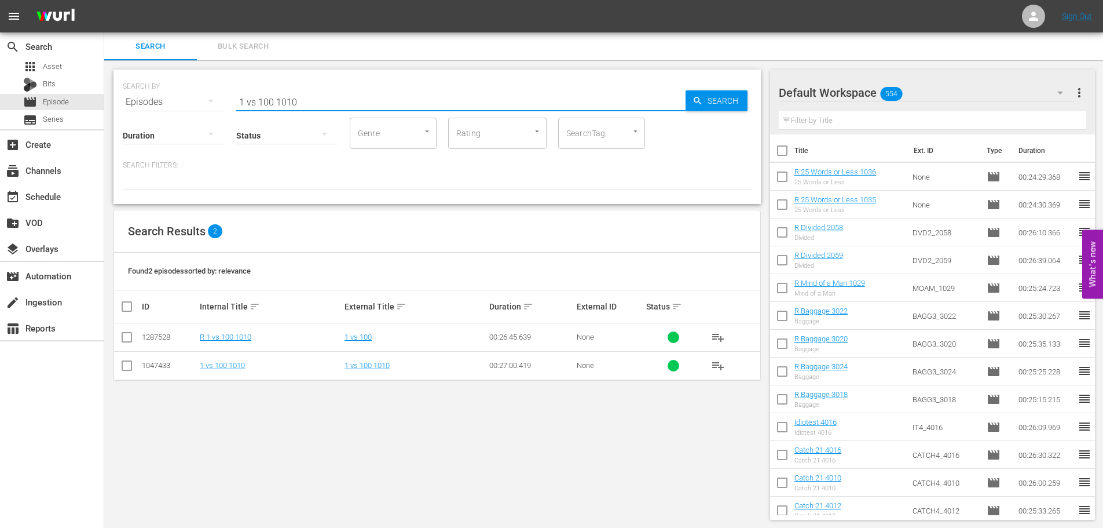
type input "1 vs 100 1010"
click at [125, 336] on input "checkbox" at bounding box center [127, 339] width 14 height 14
checkbox input "true"
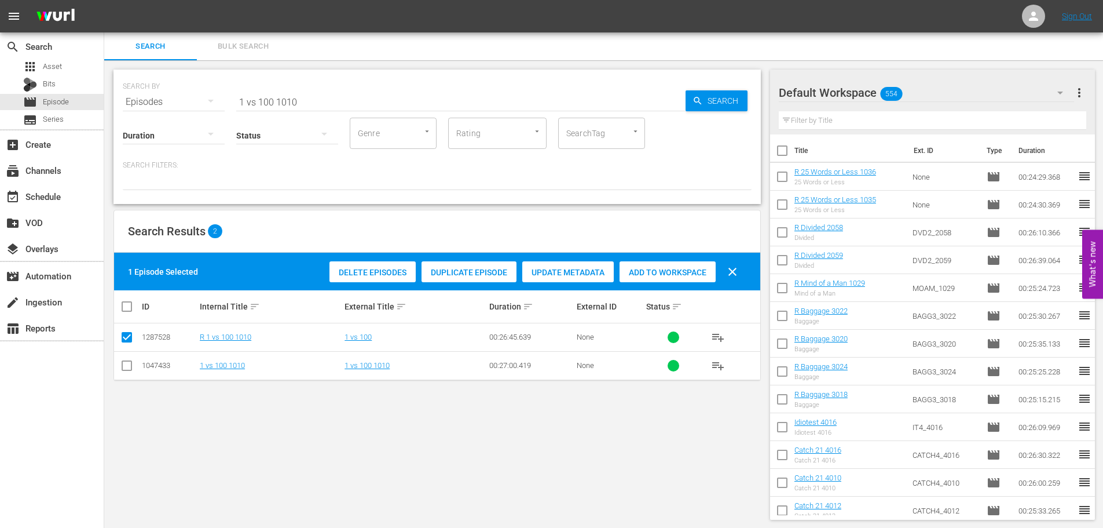
click at [666, 268] on span "Add to Workspace" at bounding box center [668, 272] width 96 height 9
drag, startPoint x: 357, startPoint y: 100, endPoint x: 0, endPoint y: 98, distance: 356.8
click at [104, 0] on div "search Search apps Asset Bits movie Episode subtitles Series add_box Create sub…" at bounding box center [603, 0] width 999 height 0
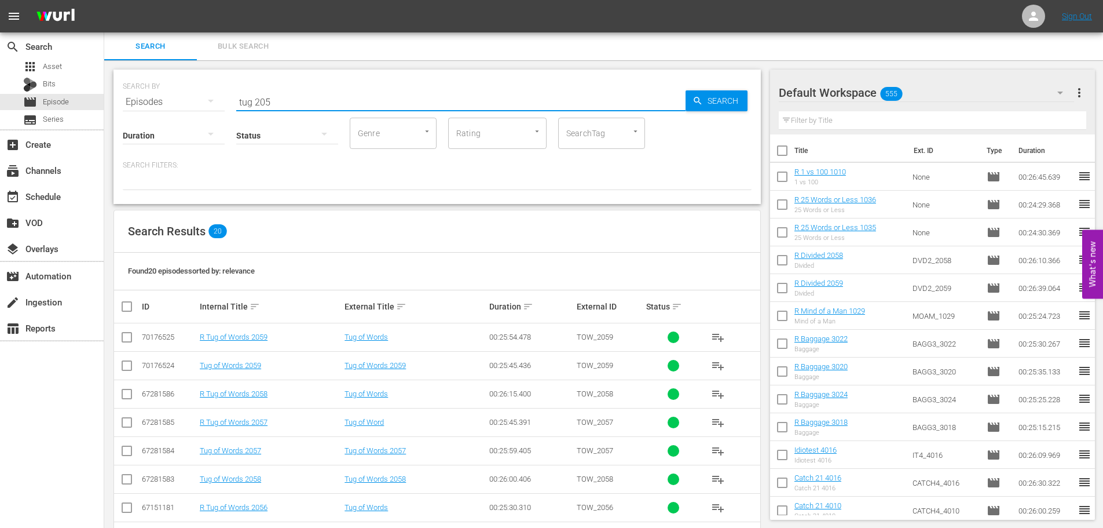
scroll to position [58, 0]
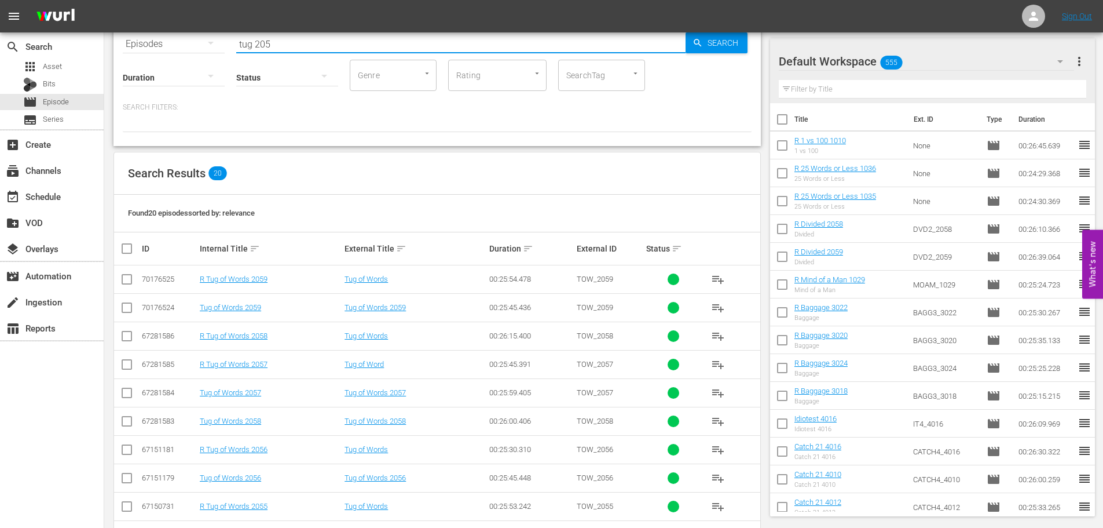
type input "tug 205"
click at [130, 451] on input "checkbox" at bounding box center [127, 452] width 14 height 14
checkbox input "true"
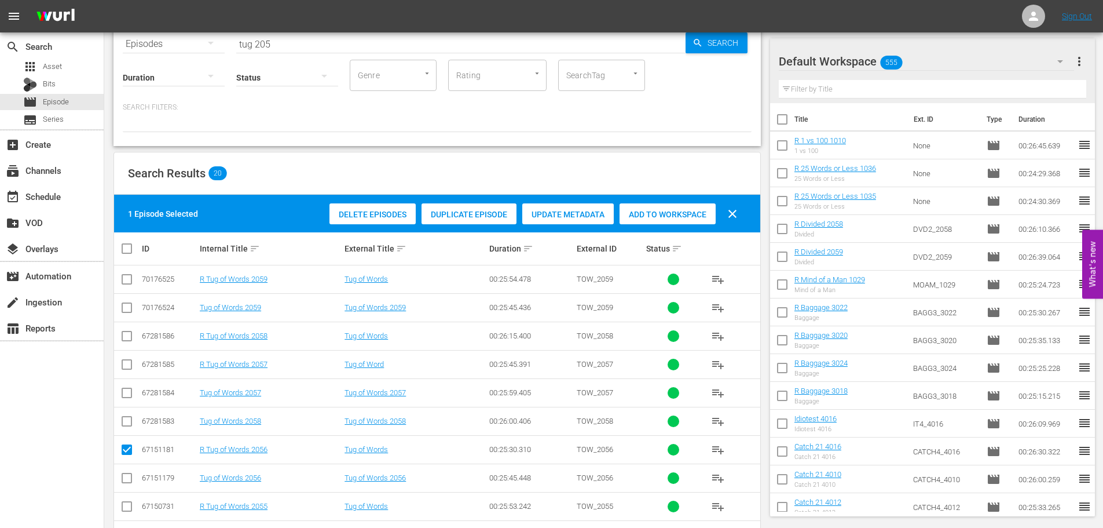
click at [126, 509] on input "checkbox" at bounding box center [127, 509] width 14 height 14
checkbox input "true"
drag, startPoint x: 674, startPoint y: 220, endPoint x: 476, endPoint y: 193, distance: 200.5
click at [675, 220] on div "Add to Workspace" at bounding box center [668, 214] width 96 height 22
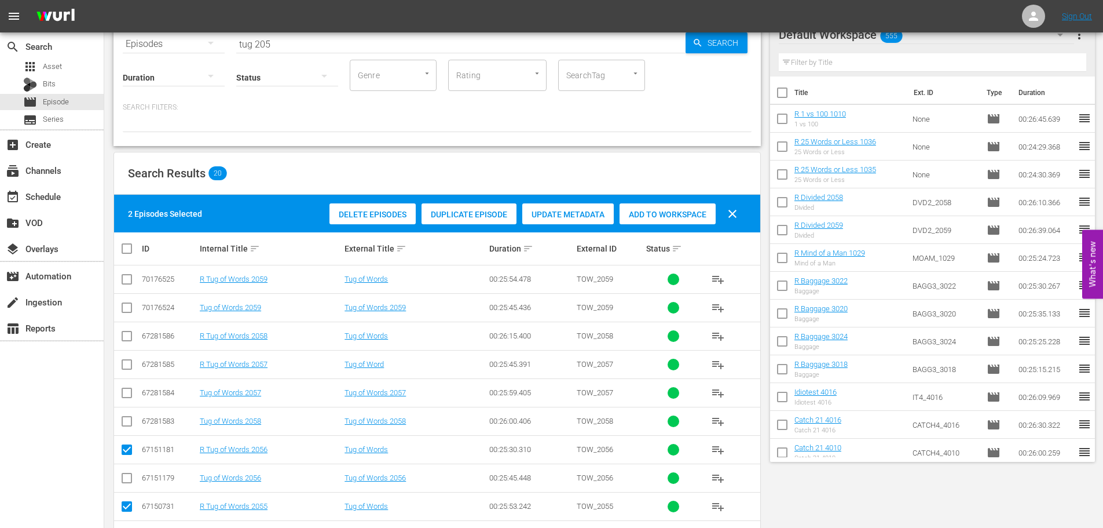
scroll to position [0, 0]
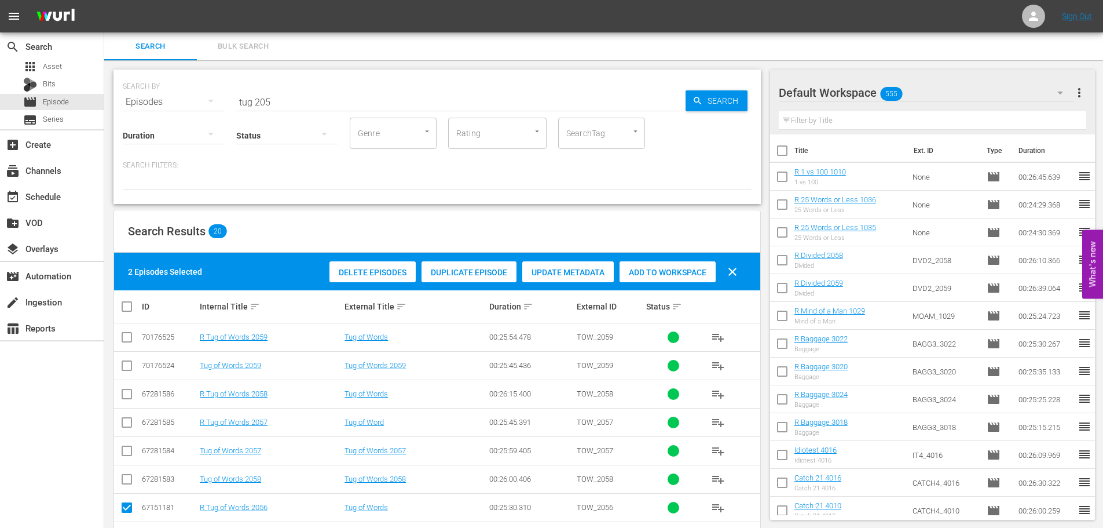
click at [299, 92] on div "SEARCH BY Search By Episodes Search ID, Title, Description, Keywords, or Catego…" at bounding box center [437, 95] width 629 height 42
drag, startPoint x: 299, startPoint y: 97, endPoint x: 5, endPoint y: 125, distance: 295.6
click at [104, 0] on div "search Search apps Asset Bits movie Episode subtitles Series add_box Create sub…" at bounding box center [603, 0] width 999 height 0
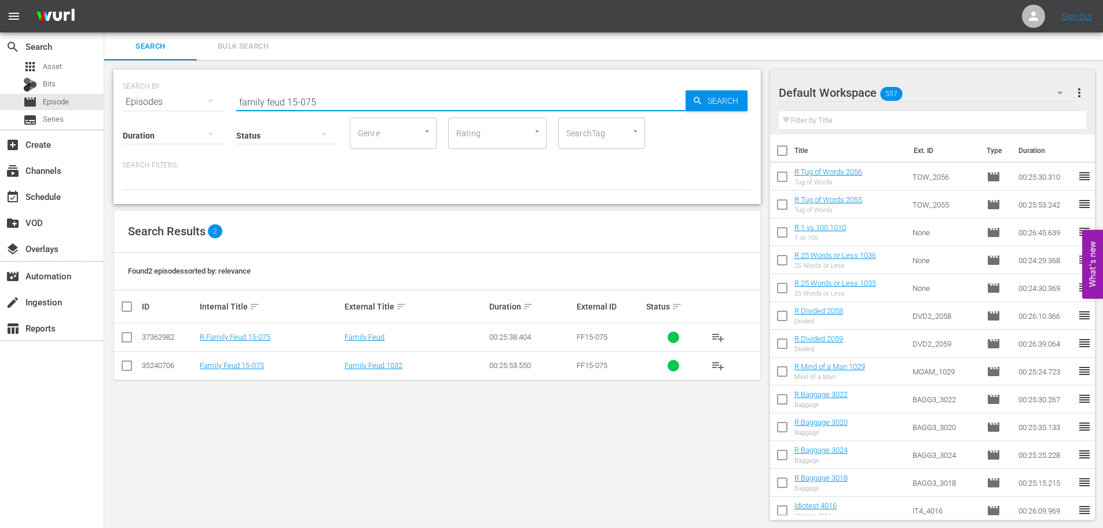
type input "family feud 15-075"
click at [123, 340] on input "checkbox" at bounding box center [127, 339] width 14 height 14
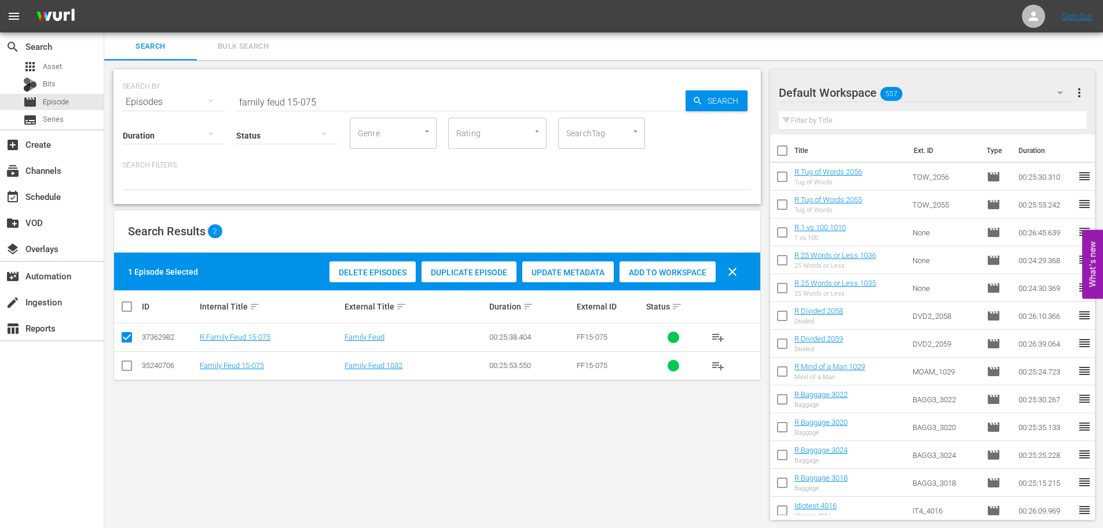
click at [722, 269] on button "clear" at bounding box center [733, 272] width 28 height 28
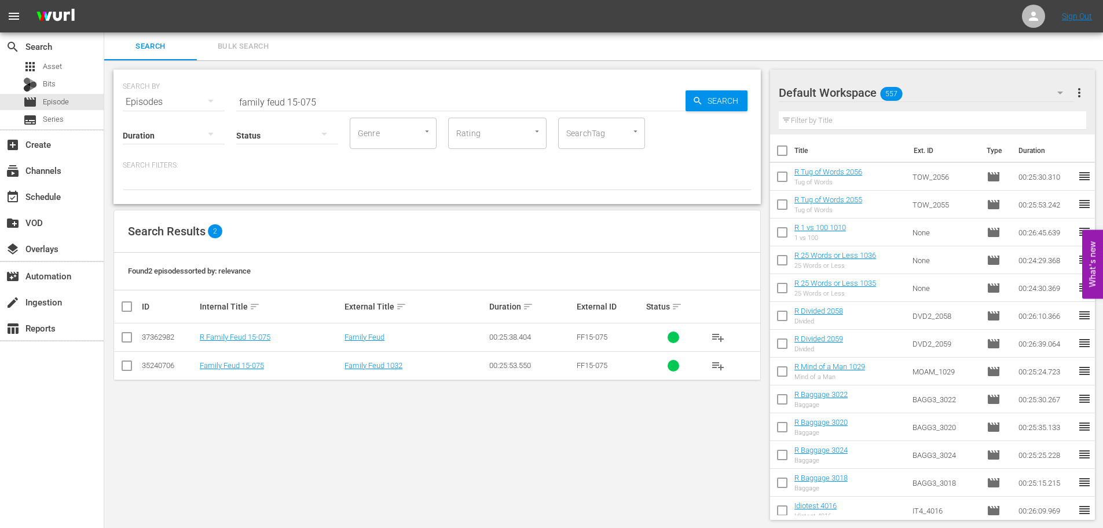
click at [126, 339] on input "checkbox" at bounding box center [127, 339] width 14 height 14
checkbox input "true"
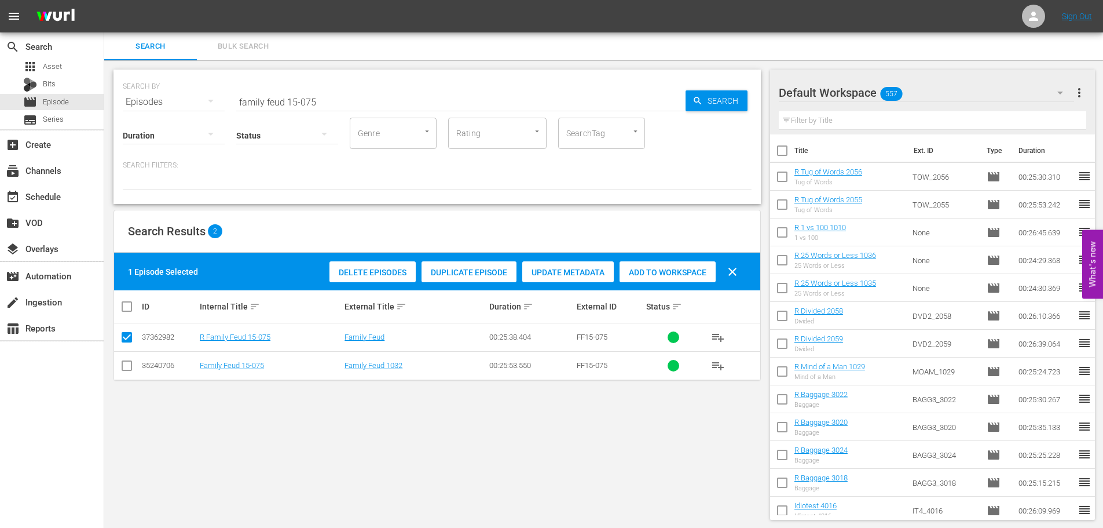
click at [671, 265] on div "Add to Workspace" at bounding box center [668, 272] width 96 height 22
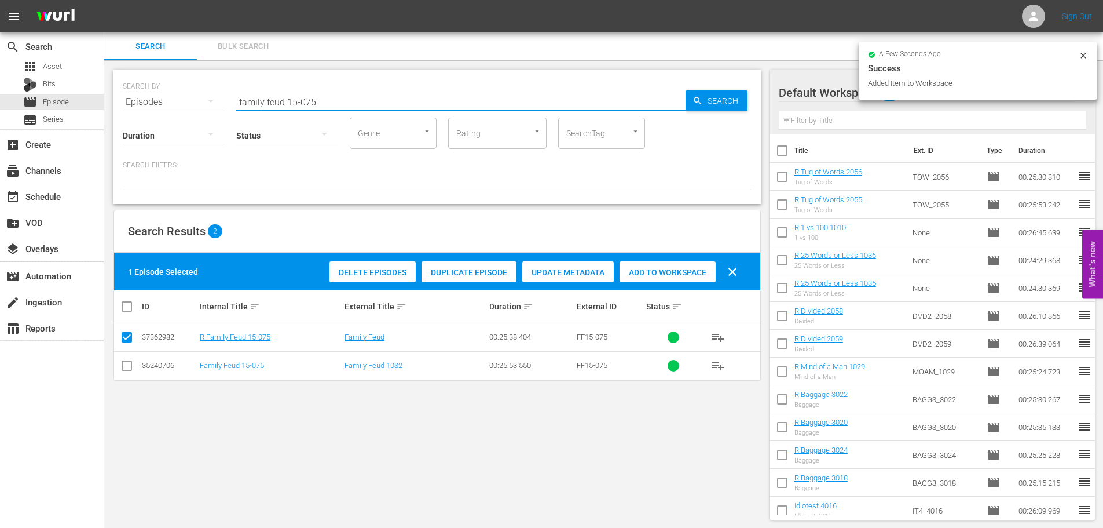
drag, startPoint x: 341, startPoint y: 94, endPoint x: 292, endPoint y: 100, distance: 49.6
click at [292, 100] on input "family feud 15-075" at bounding box center [460, 102] width 449 height 28
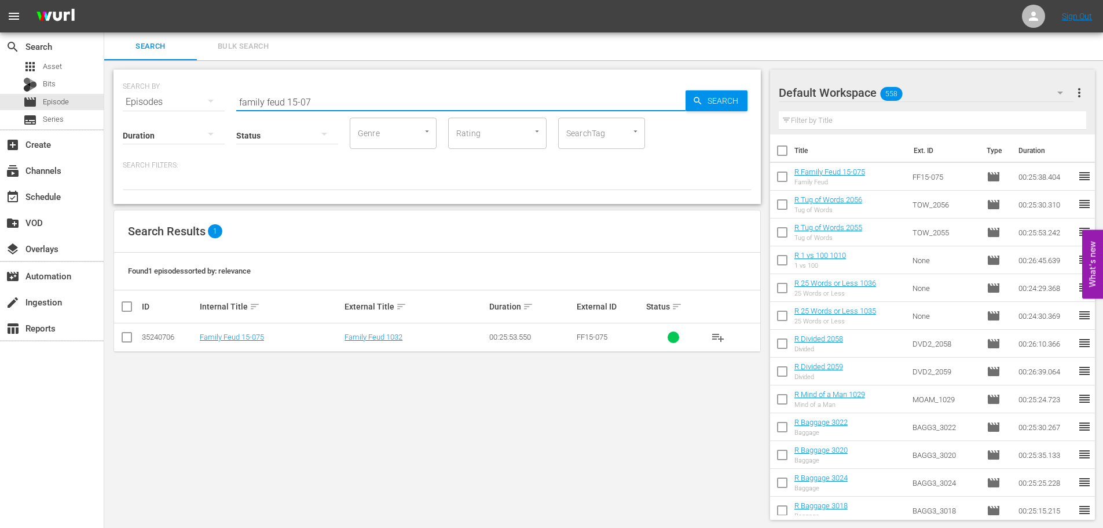
type input "family feud 15-075"
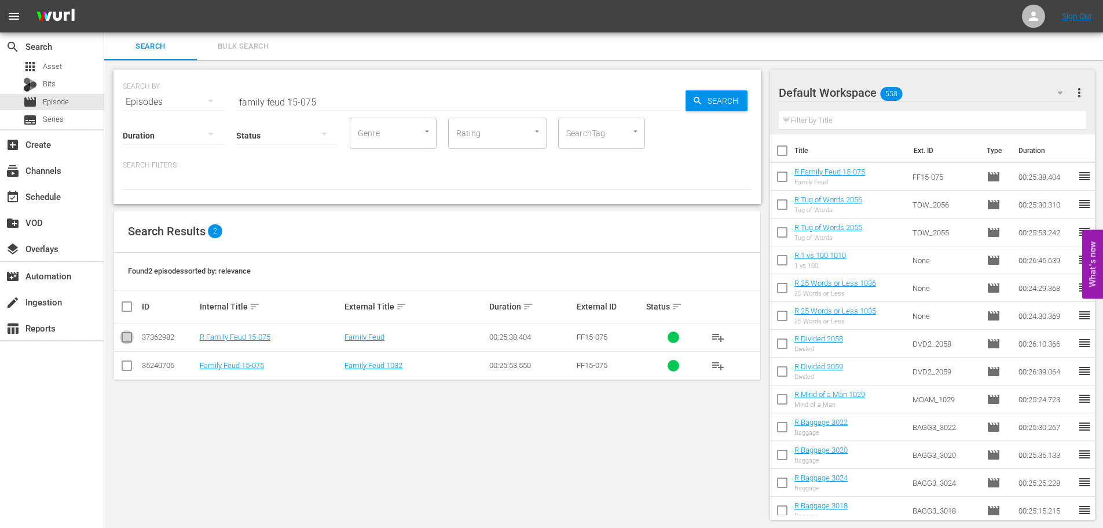
click at [125, 335] on input "checkbox" at bounding box center [127, 339] width 14 height 14
checkbox input "true"
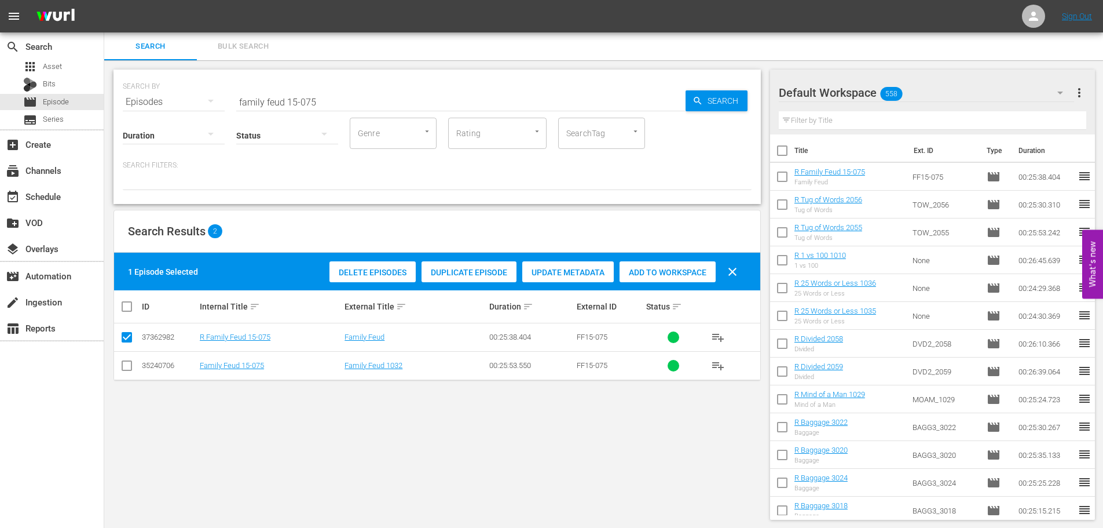
click at [639, 273] on span "Add to Workspace" at bounding box center [668, 272] width 96 height 9
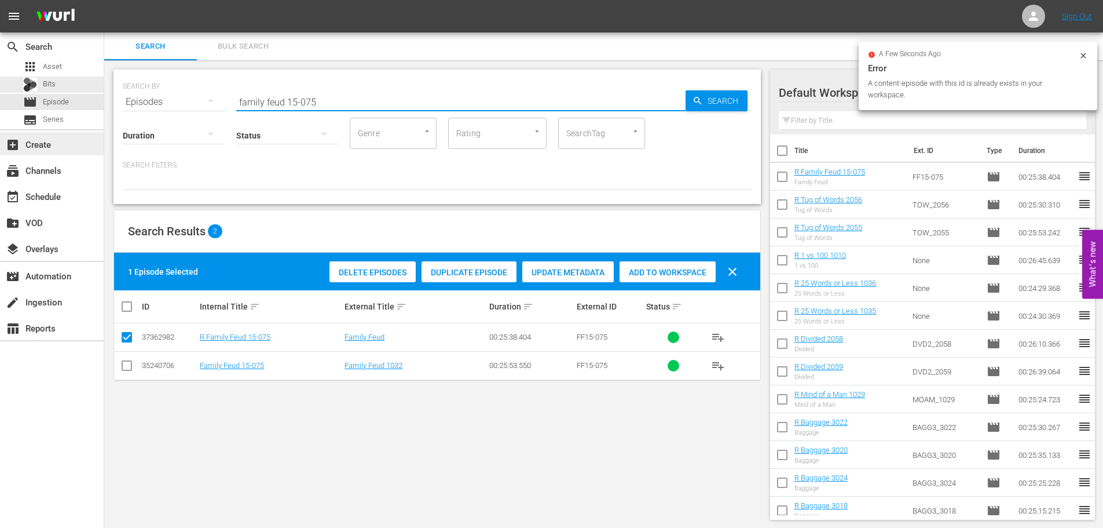
drag, startPoint x: 5, startPoint y: 85, endPoint x: 0, endPoint y: 145, distance: 60.5
click at [104, 0] on div "search Search apps Asset Bits movie Episode subtitles Series add_box Create sub…" at bounding box center [603, 0] width 999 height 0
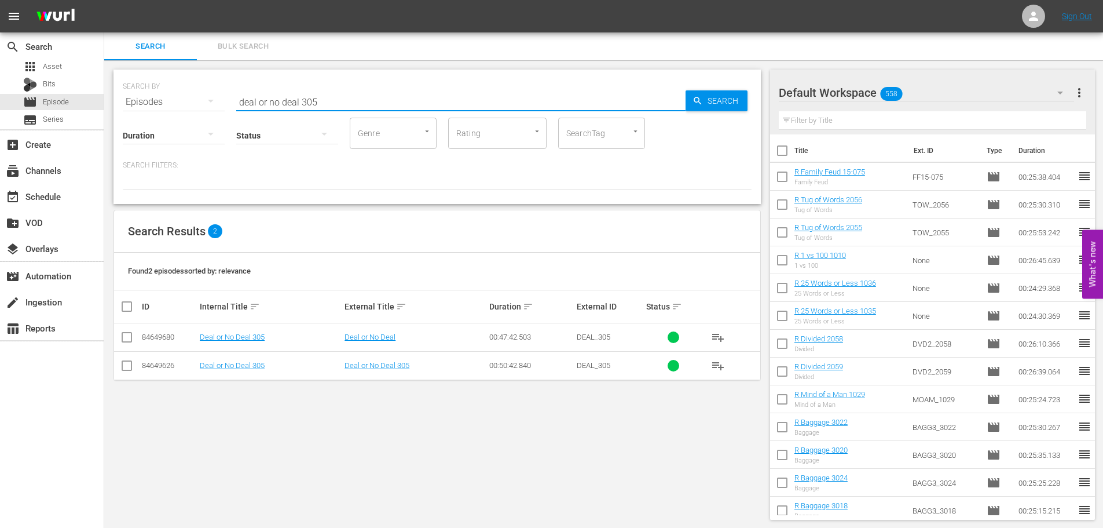
type input "deal or no deal 305"
click at [126, 345] on input "checkbox" at bounding box center [127, 339] width 14 height 14
checkbox input "true"
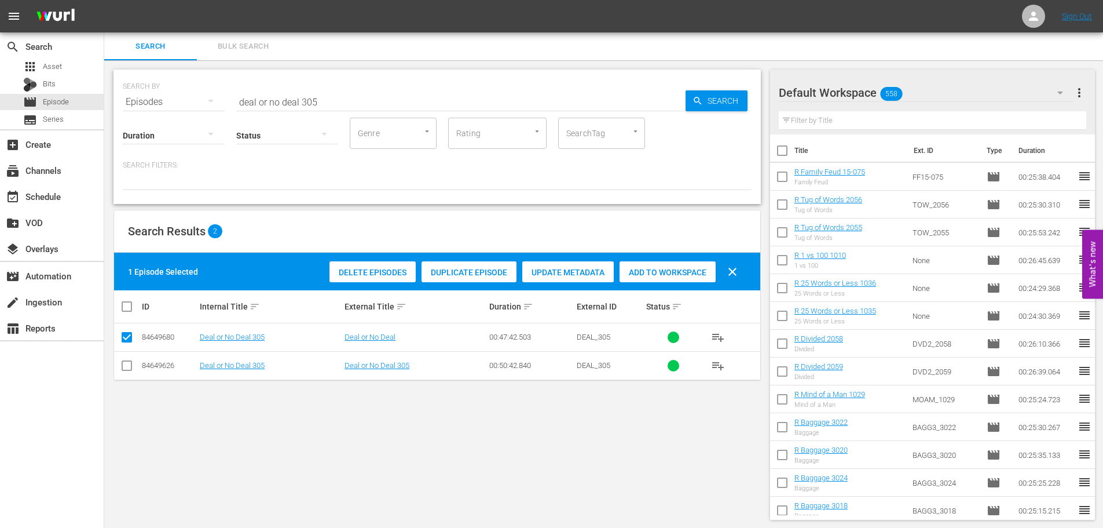
click at [708, 268] on span "Add to Workspace" at bounding box center [668, 272] width 96 height 9
click at [409, 97] on input "deal or no deal 305" at bounding box center [460, 102] width 449 height 28
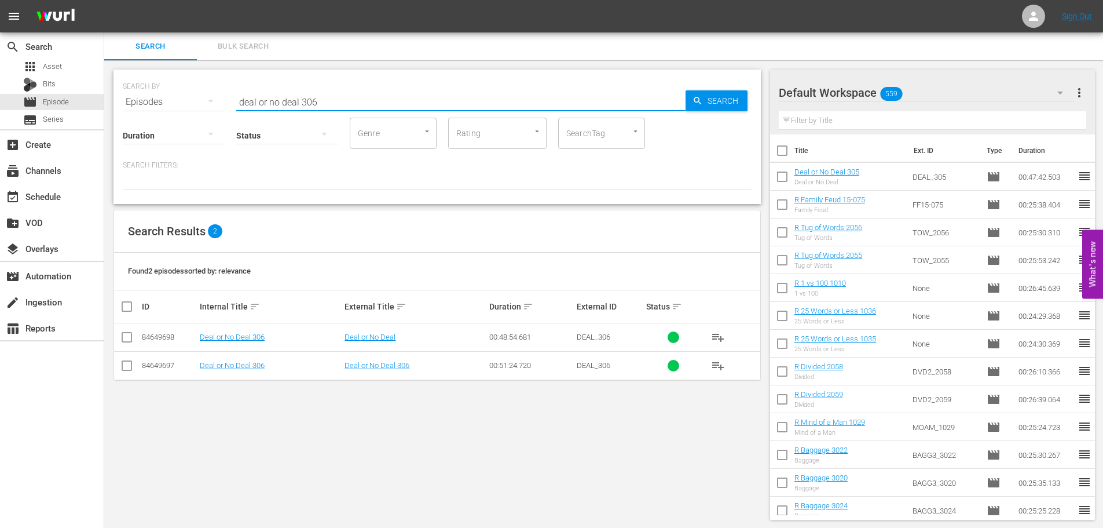
type input "deal or no deal 306"
click at [124, 338] on input "checkbox" at bounding box center [127, 339] width 14 height 14
checkbox input "true"
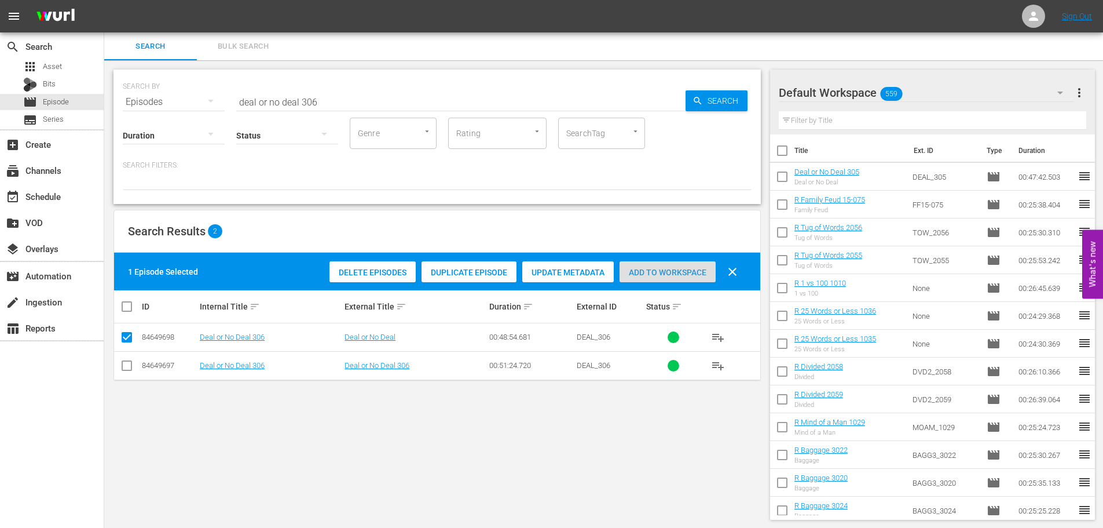
click at [680, 264] on div "Add to Workspace" at bounding box center [668, 272] width 96 height 22
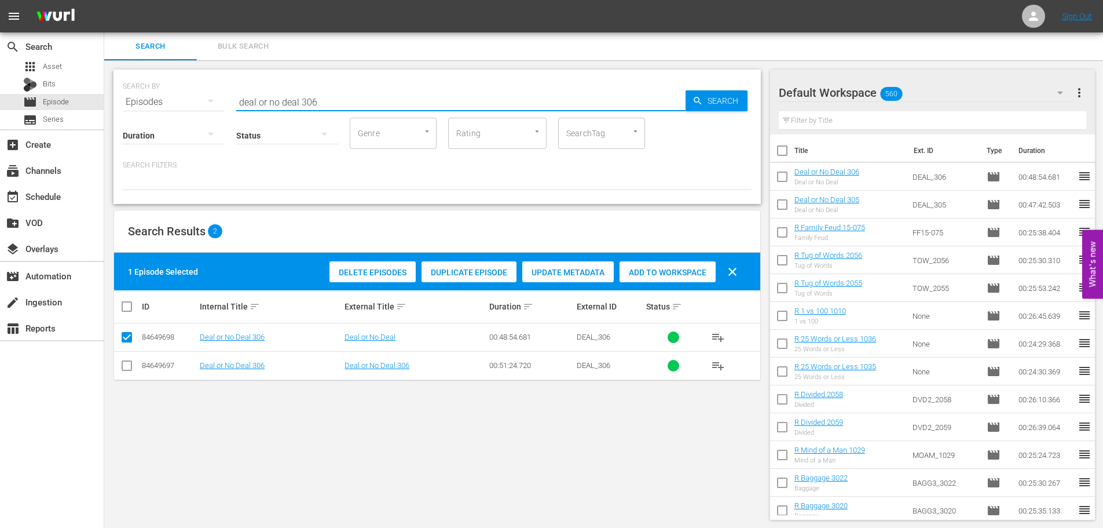
drag, startPoint x: 405, startPoint y: 99, endPoint x: 104, endPoint y: 94, distance: 301.2
click at [110, 92] on div "SEARCH BY Search By Episodes Search ID, Title, Description, Keywords, or Catego…" at bounding box center [437, 294] width 666 height 469
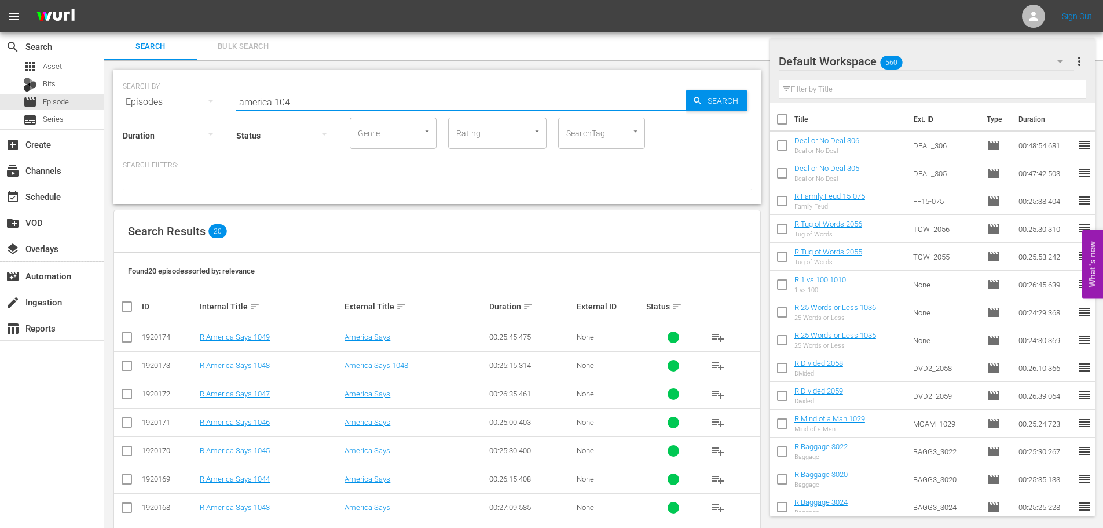
scroll to position [348, 0]
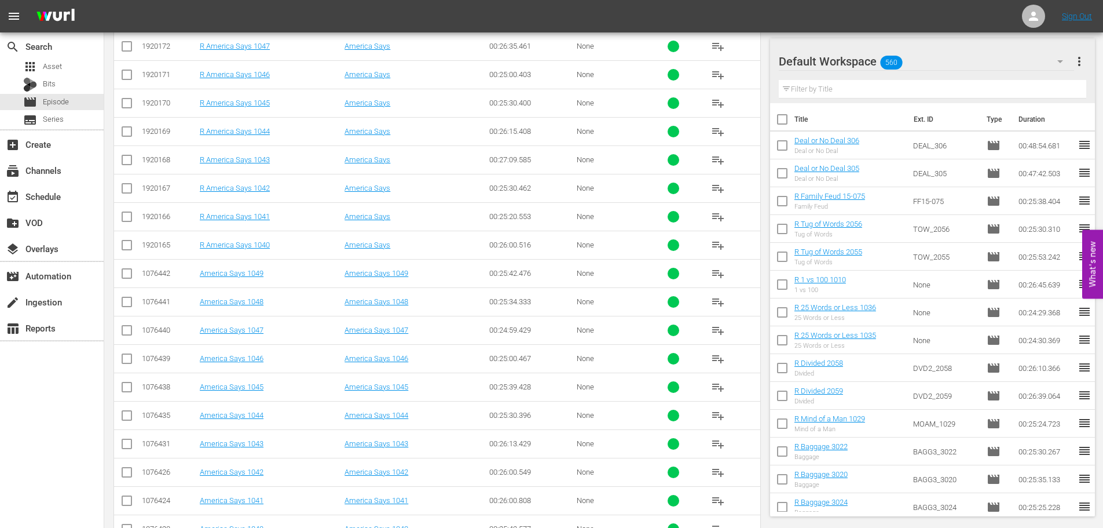
type input "america 104"
drag, startPoint x: 131, startPoint y: 225, endPoint x: 130, endPoint y: 196, distance: 29.5
click at [131, 225] on input "checkbox" at bounding box center [127, 219] width 14 height 14
checkbox input "true"
click at [125, 152] on td at bounding box center [127, 159] width 26 height 28
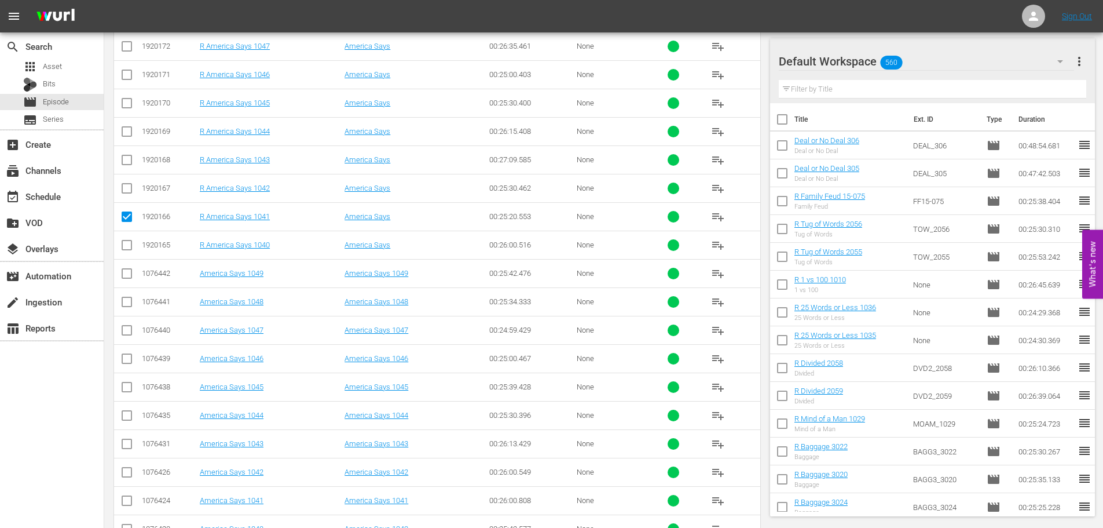
click at [129, 168] on input "checkbox" at bounding box center [127, 162] width 14 height 14
checkbox input "true"
click at [118, 101] on td at bounding box center [127, 103] width 26 height 28
click at [120, 102] on input "checkbox" at bounding box center [127, 105] width 14 height 14
checkbox input "true"
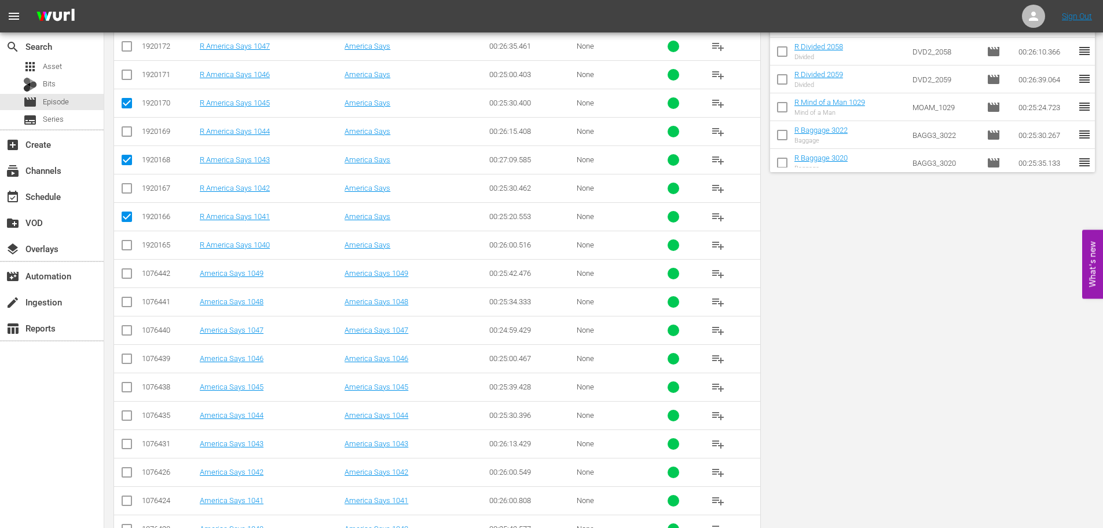
scroll to position [0, 0]
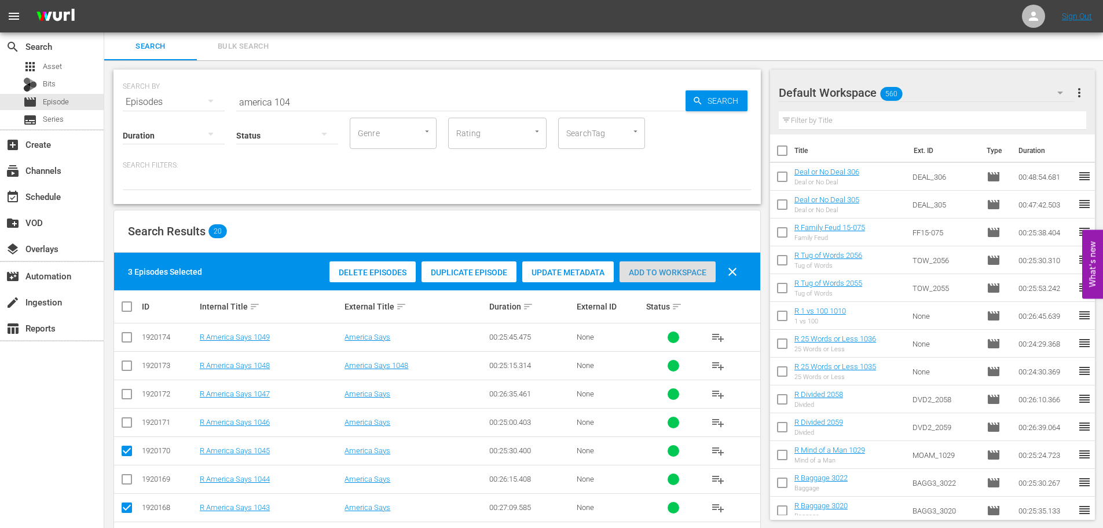
click at [676, 269] on span "Add to Workspace" at bounding box center [668, 272] width 96 height 9
click at [679, 271] on span "Add to Workspace" at bounding box center [668, 272] width 96 height 9
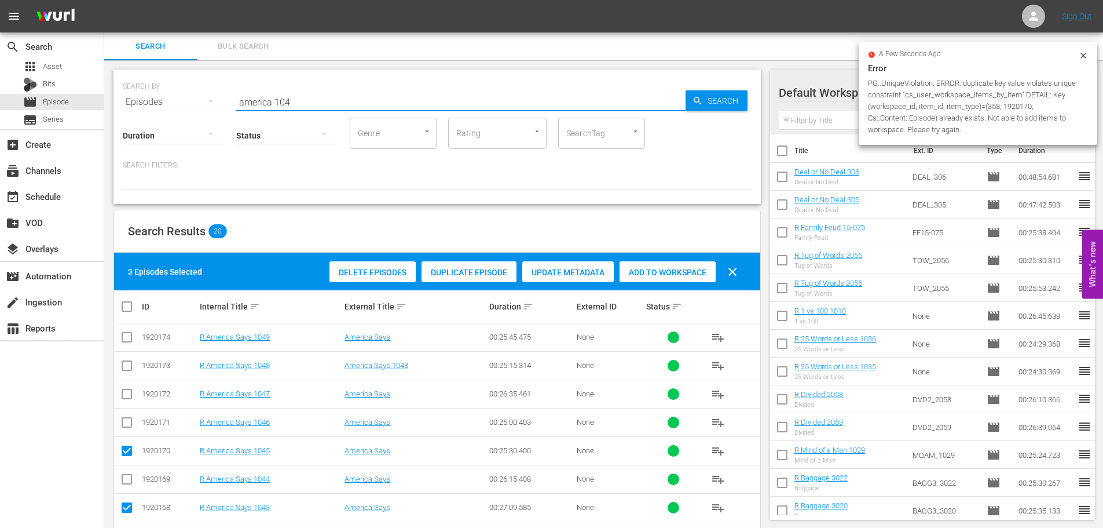
drag, startPoint x: 308, startPoint y: 101, endPoint x: 652, endPoint y: 289, distance: 391.4
click at [411, 97] on input "america 104" at bounding box center [460, 102] width 449 height 28
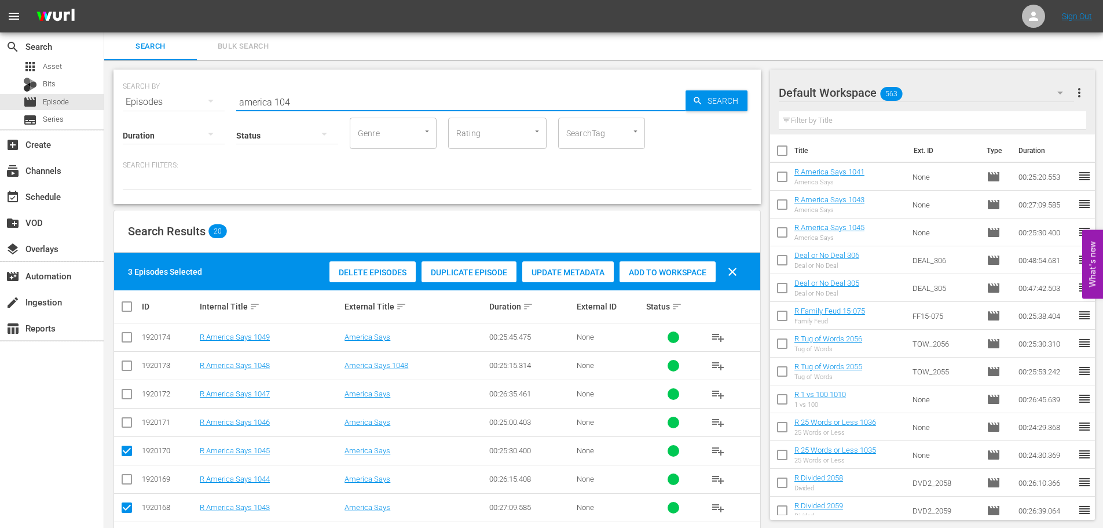
drag, startPoint x: 353, startPoint y: 107, endPoint x: 0, endPoint y: 11, distance: 365.6
click at [104, 0] on div "search Search apps Asset Bits movie Episode subtitles Series add_box Create sub…" at bounding box center [603, 0] width 999 height 0
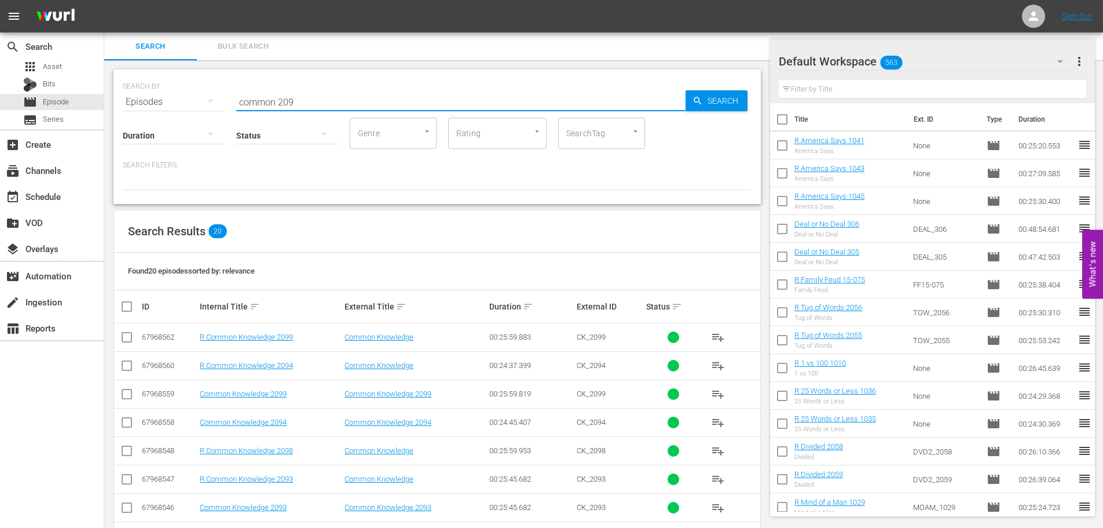
scroll to position [174, 0]
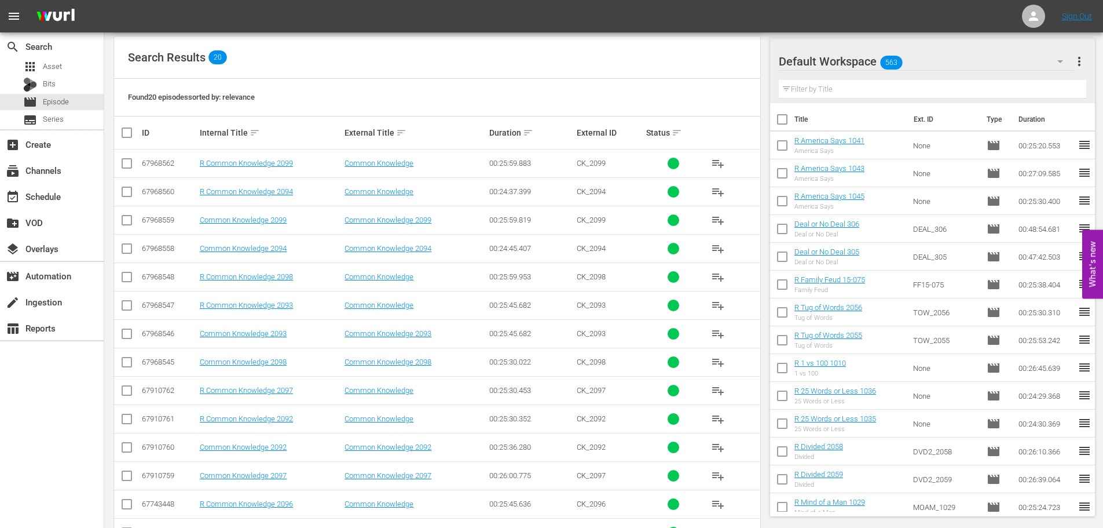
type input "common 209"
drag, startPoint x: 124, startPoint y: 417, endPoint x: 124, endPoint y: 387, distance: 30.1
click at [124, 417] on input "checkbox" at bounding box center [127, 421] width 14 height 14
checkbox input "true"
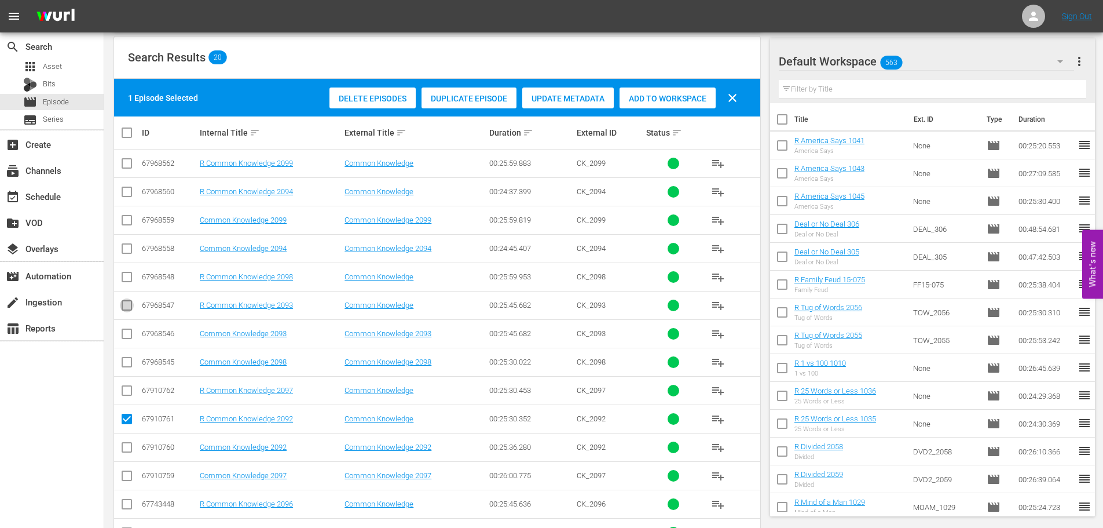
click at [127, 304] on input "checkbox" at bounding box center [127, 308] width 14 height 14
checkbox input "true"
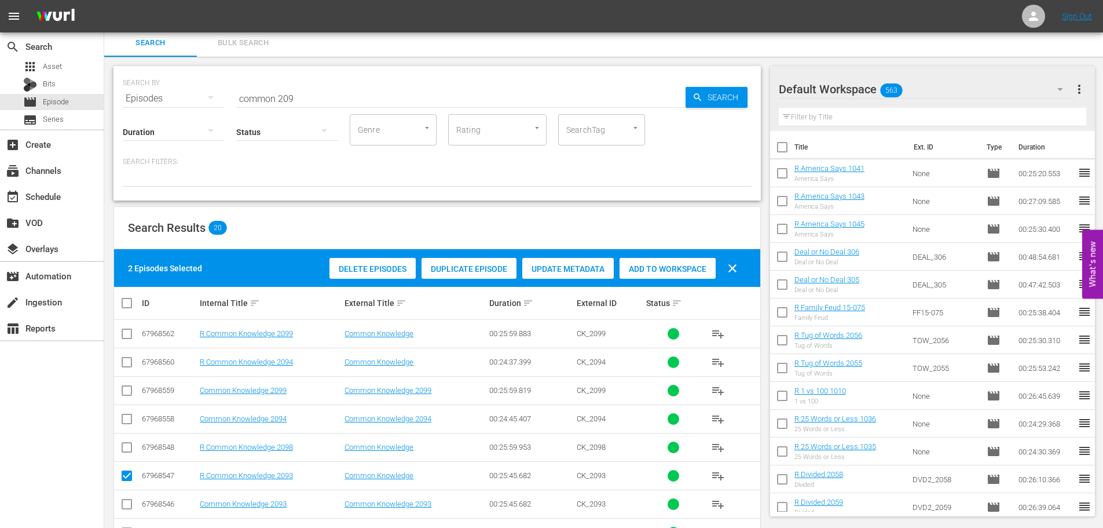
scroll to position [0, 0]
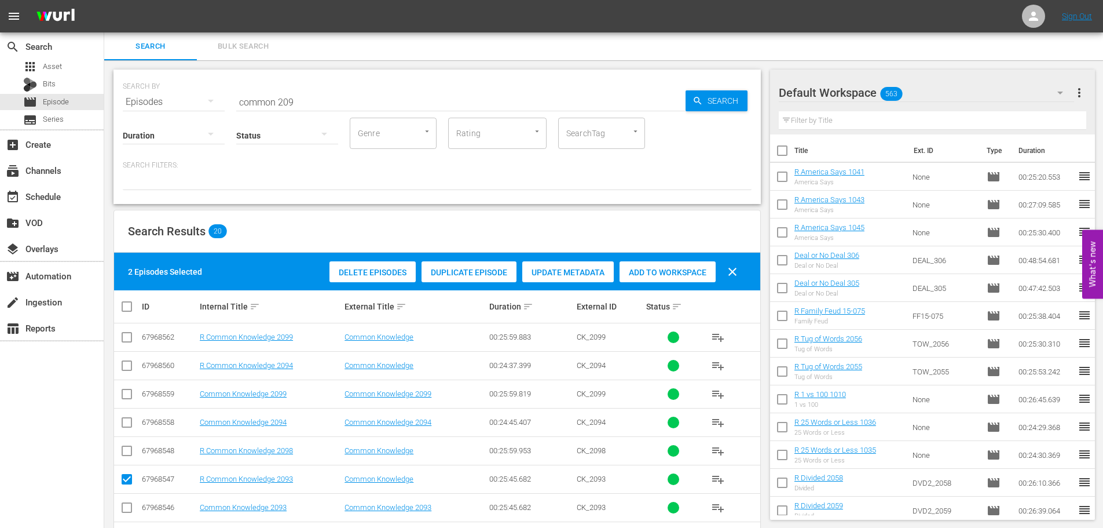
click at [650, 272] on span "Add to Workspace" at bounding box center [668, 272] width 96 height 9
drag, startPoint x: 329, startPoint y: 92, endPoint x: 9, endPoint y: 84, distance: 319.8
click at [104, 0] on div "search Search apps Asset Bits movie Episode subtitles Series add_box Create sub…" at bounding box center [603, 0] width 999 height 0
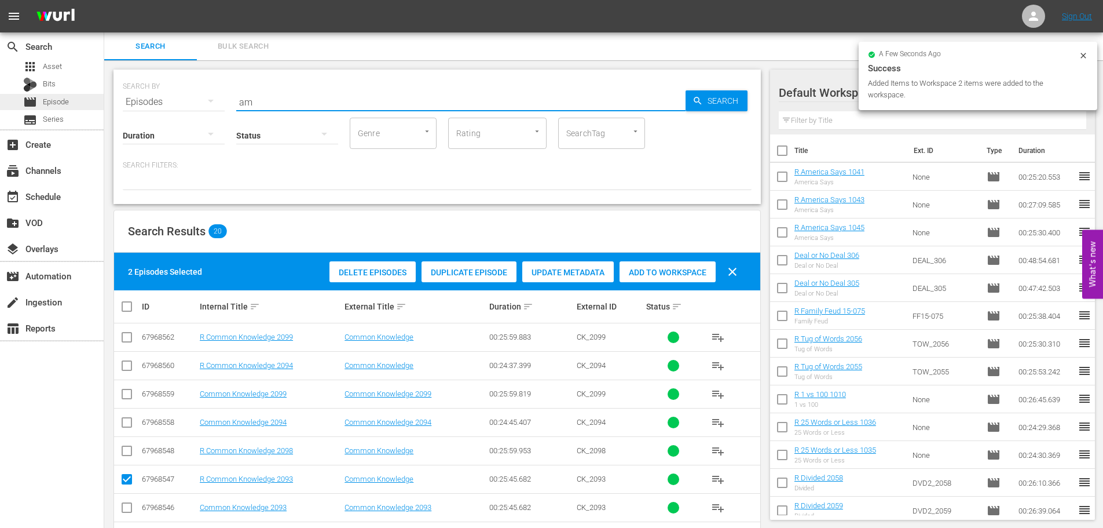
type input "a"
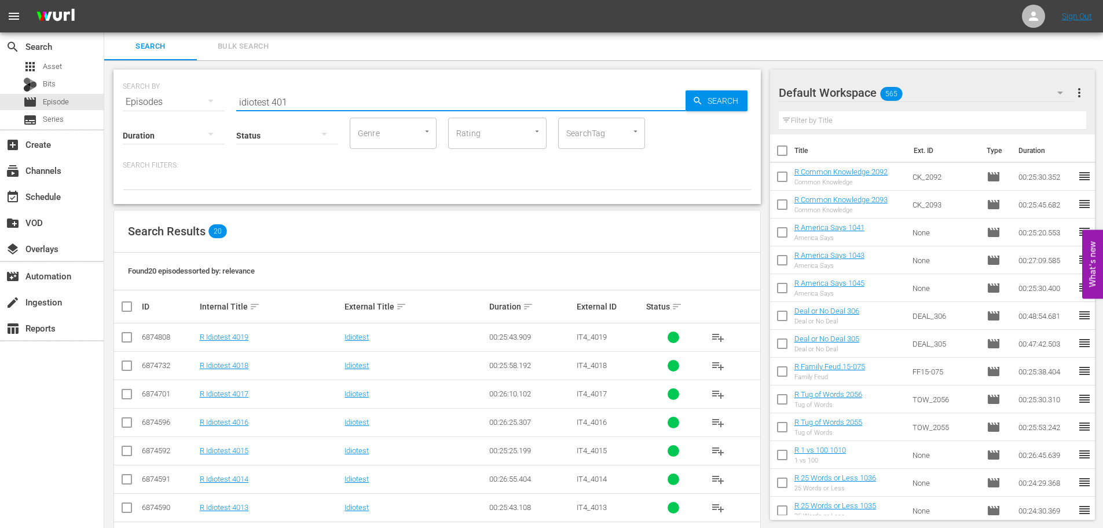
type input "idiotest 401"
click at [125, 422] on input "checkbox" at bounding box center [127, 425] width 14 height 14
checkbox input "true"
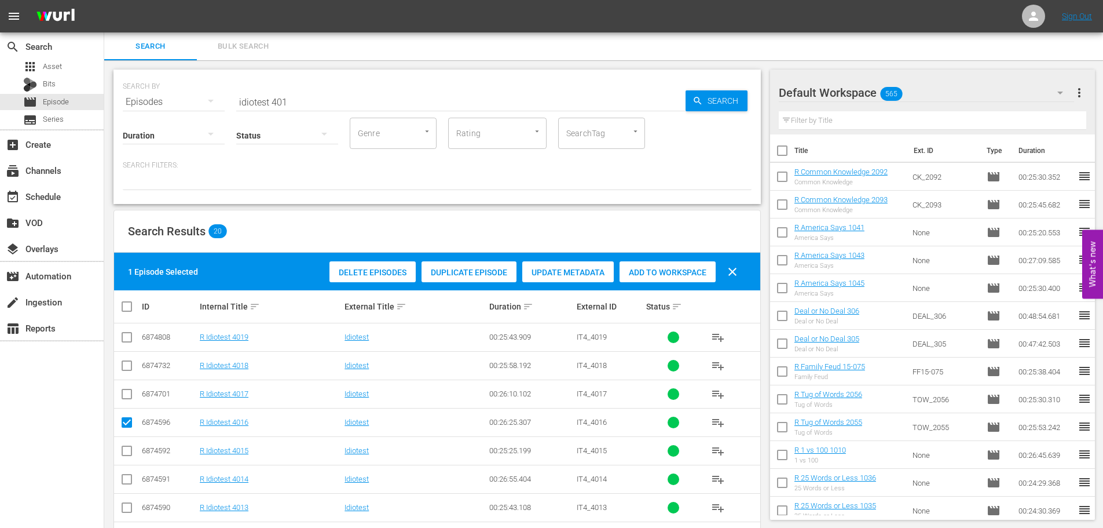
drag, startPoint x: 125, startPoint y: 445, endPoint x: 135, endPoint y: 444, distance: 9.9
click at [126, 445] on icon at bounding box center [127, 451] width 14 height 14
click at [128, 453] on input "checkbox" at bounding box center [127, 453] width 14 height 14
checkbox input "true"
click at [678, 265] on div "Add to Workspace" at bounding box center [668, 272] width 96 height 22
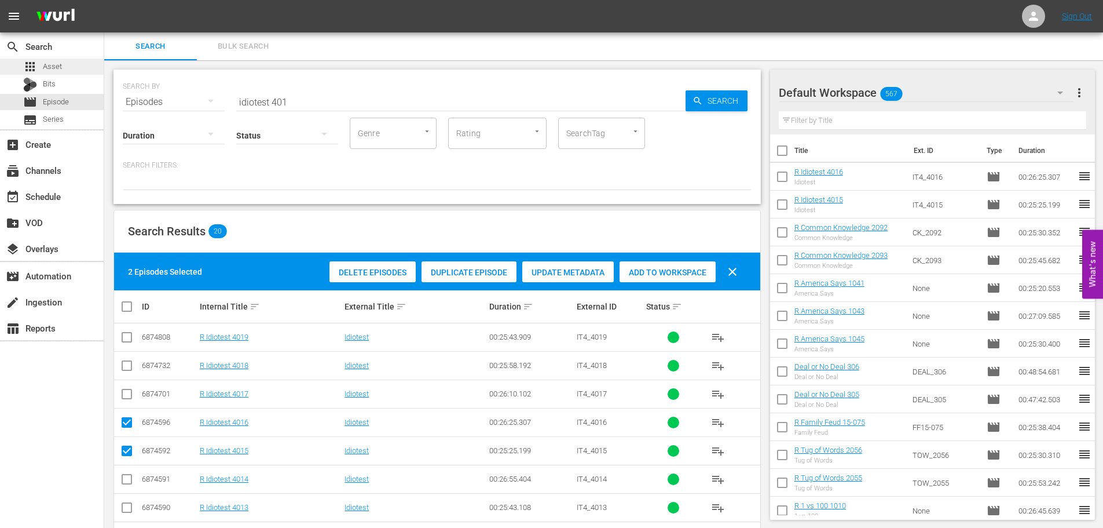
drag, startPoint x: 335, startPoint y: 93, endPoint x: 0, endPoint y: 59, distance: 336.5
click at [104, 0] on div "search Search apps Asset Bits movie Episode subtitles Series add_box Create sub…" at bounding box center [603, 0] width 999 height 0
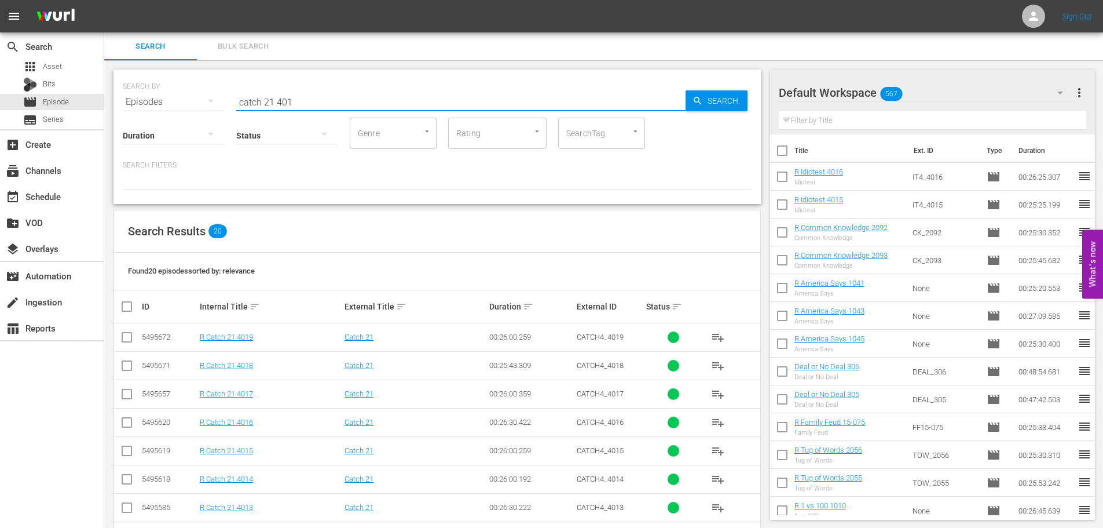
type input "catch 21 401"
drag, startPoint x: 116, startPoint y: 472, endPoint x: 127, endPoint y: 473, distance: 10.4
click at [116, 472] on td at bounding box center [127, 479] width 26 height 28
click at [132, 478] on input "checkbox" at bounding box center [127, 481] width 14 height 14
checkbox input "true"
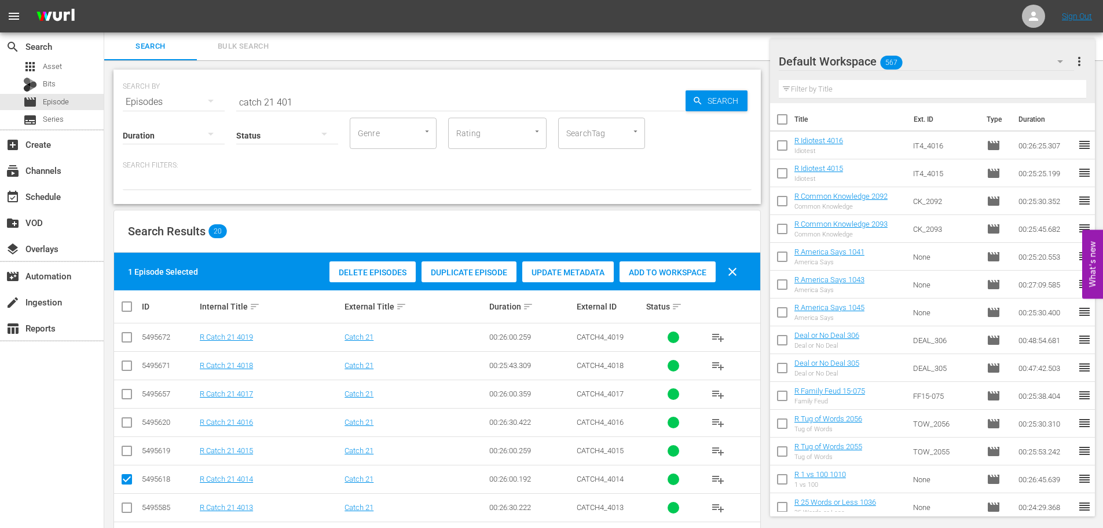
scroll to position [116, 0]
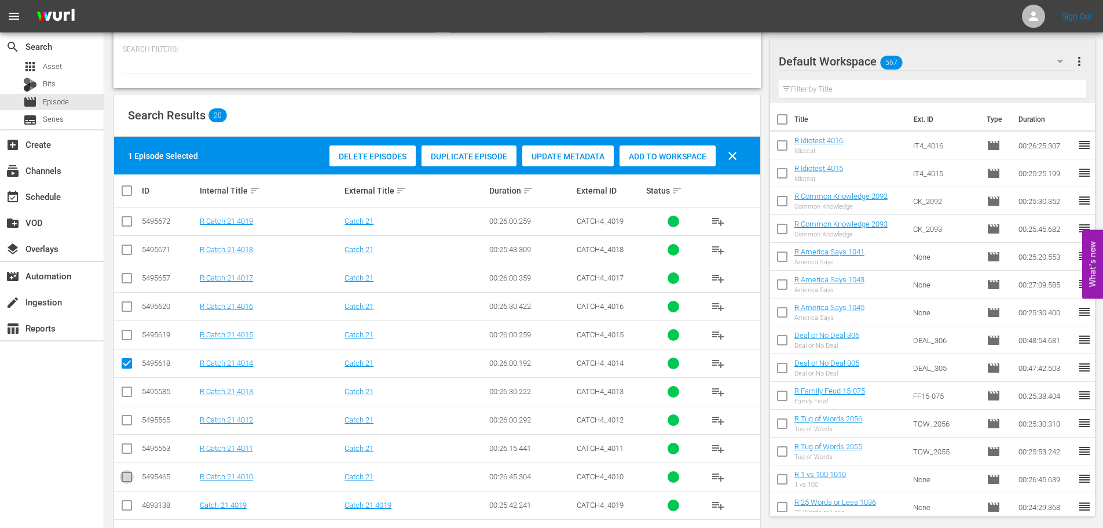
click at [127, 477] on input "checkbox" at bounding box center [127, 479] width 14 height 14
checkbox input "true"
click at [126, 422] on input "checkbox" at bounding box center [127, 422] width 14 height 14
checkbox input "true"
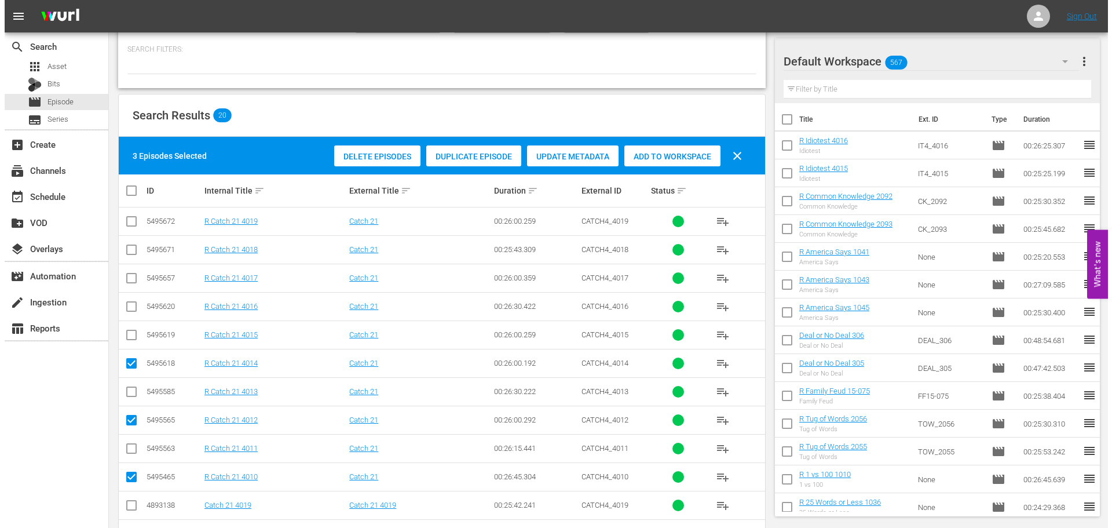
scroll to position [0, 0]
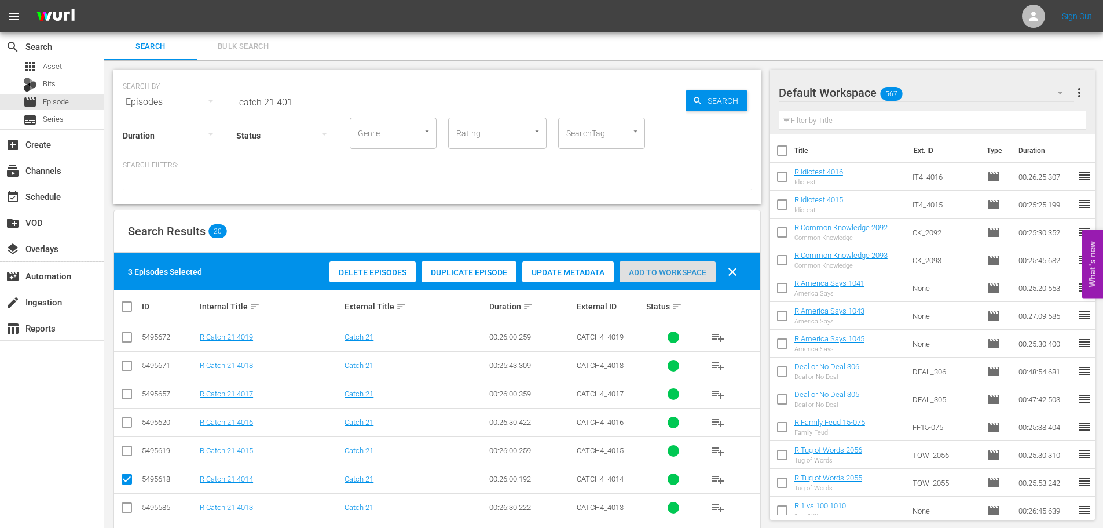
click at [671, 264] on div "Add to Workspace" at bounding box center [668, 272] width 96 height 22
click at [60, 198] on div "event_available Schedule" at bounding box center [32, 194] width 65 height 10
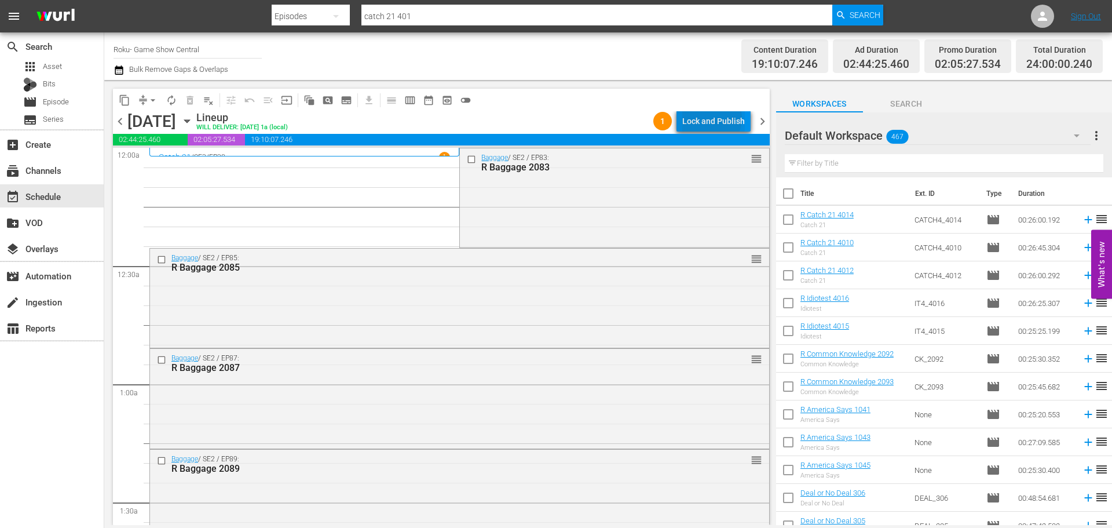
click at [714, 118] on div "Lock and Publish" at bounding box center [713, 121] width 63 height 21
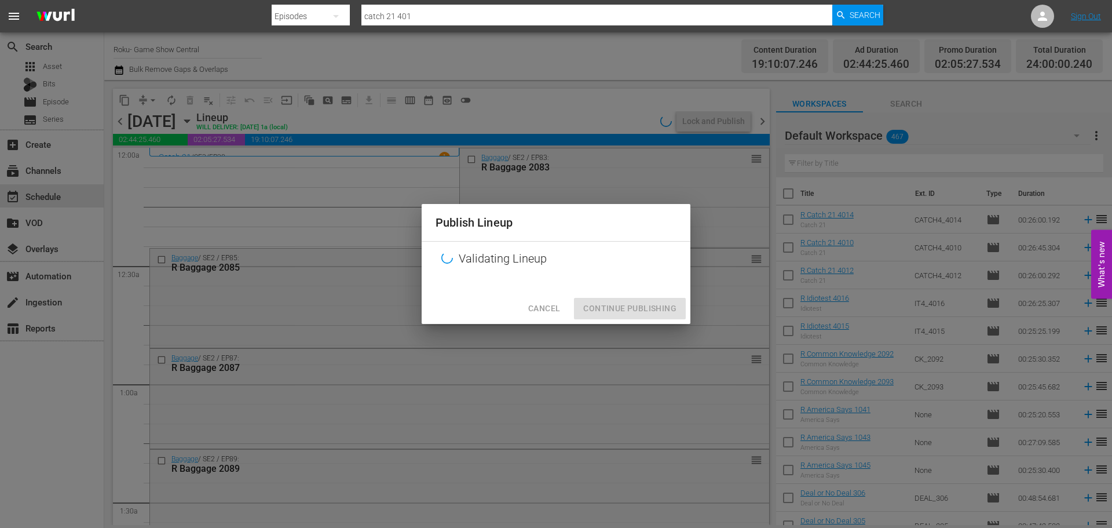
click at [638, 302] on div "Cancel Continue Publishing" at bounding box center [556, 308] width 269 height 31
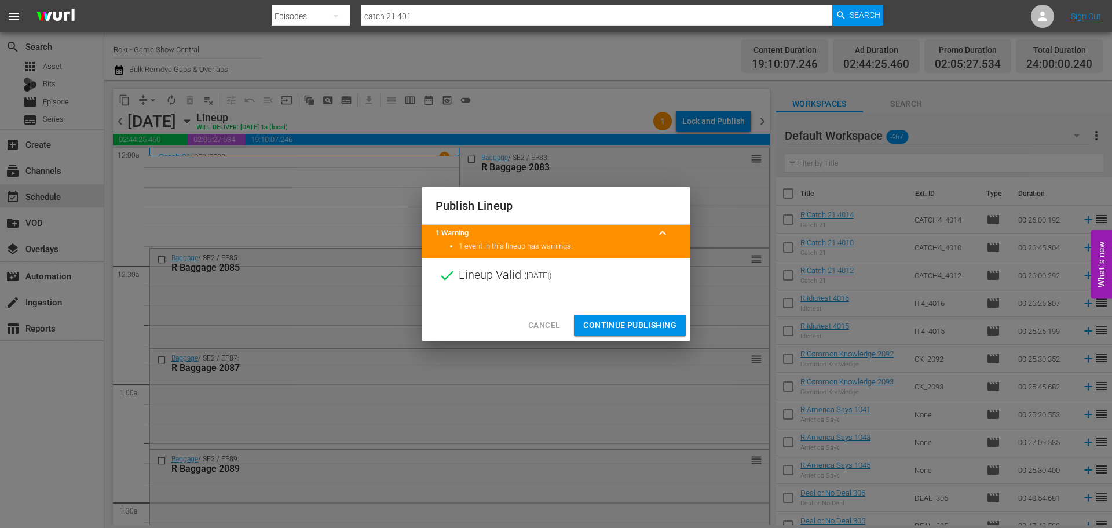
click at [635, 324] on span "Continue Publishing" at bounding box center [629, 325] width 93 height 14
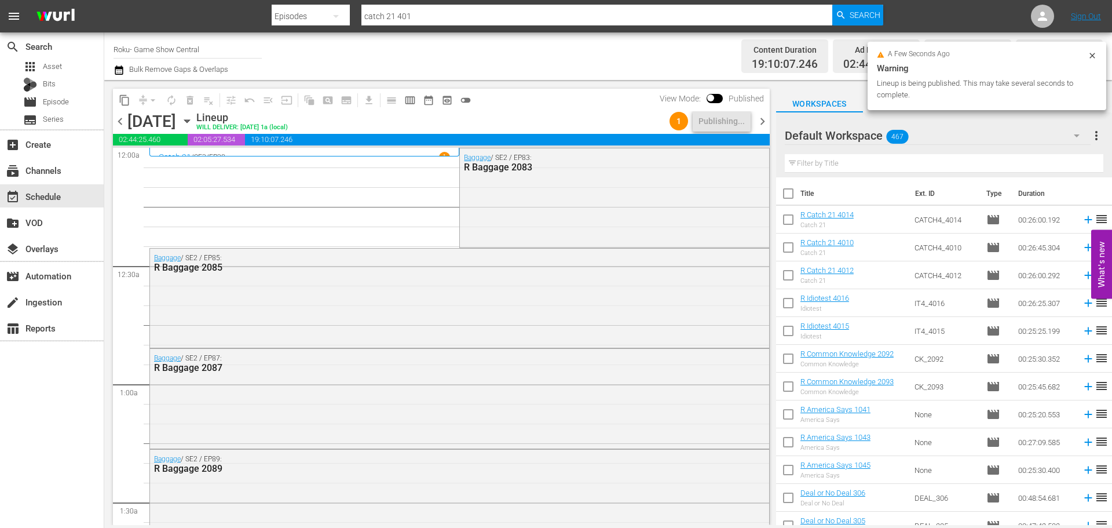
click at [193, 126] on icon "button" at bounding box center [187, 121] width 13 height 13
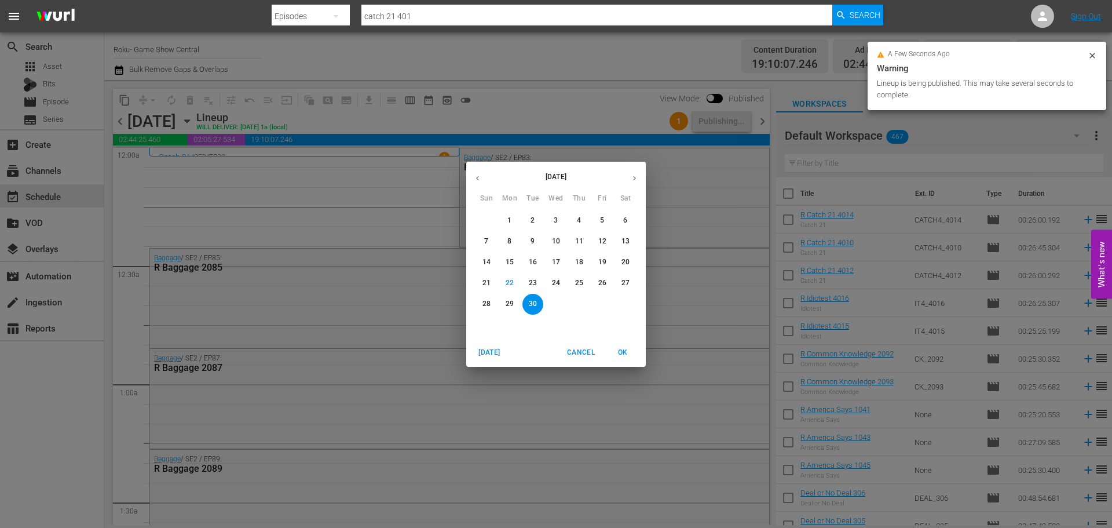
click at [554, 298] on div "1" at bounding box center [555, 304] width 23 height 21
click at [554, 290] on button "24" at bounding box center [556, 283] width 21 height 21
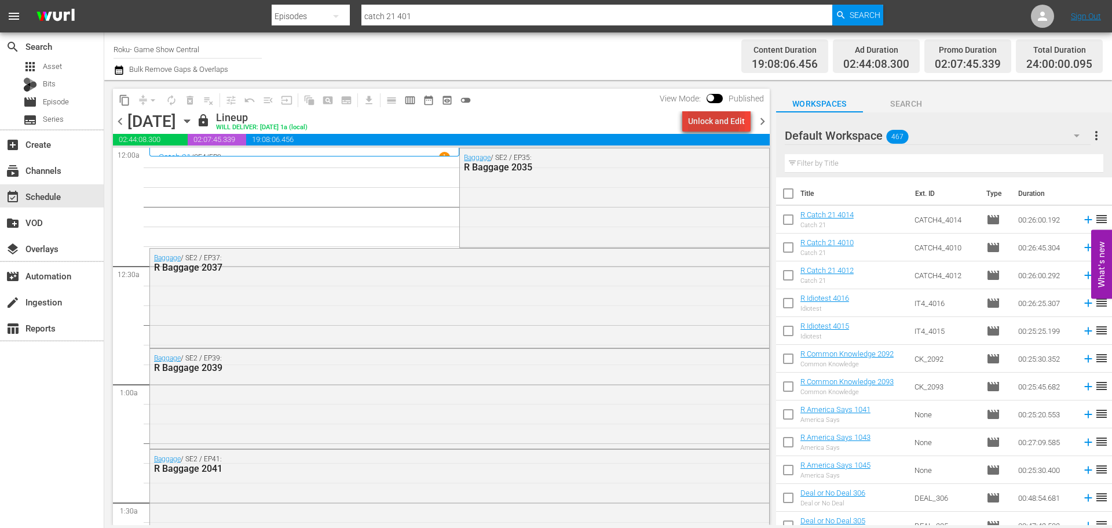
click at [701, 119] on div "Unlock and Edit" at bounding box center [716, 121] width 57 height 21
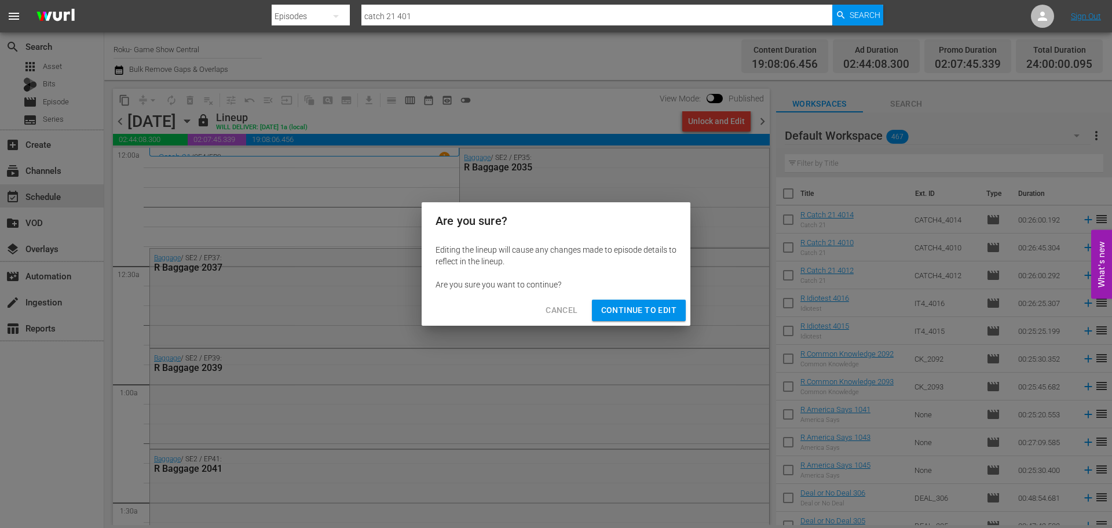
click at [625, 310] on span "Continue to Edit" at bounding box center [638, 310] width 75 height 14
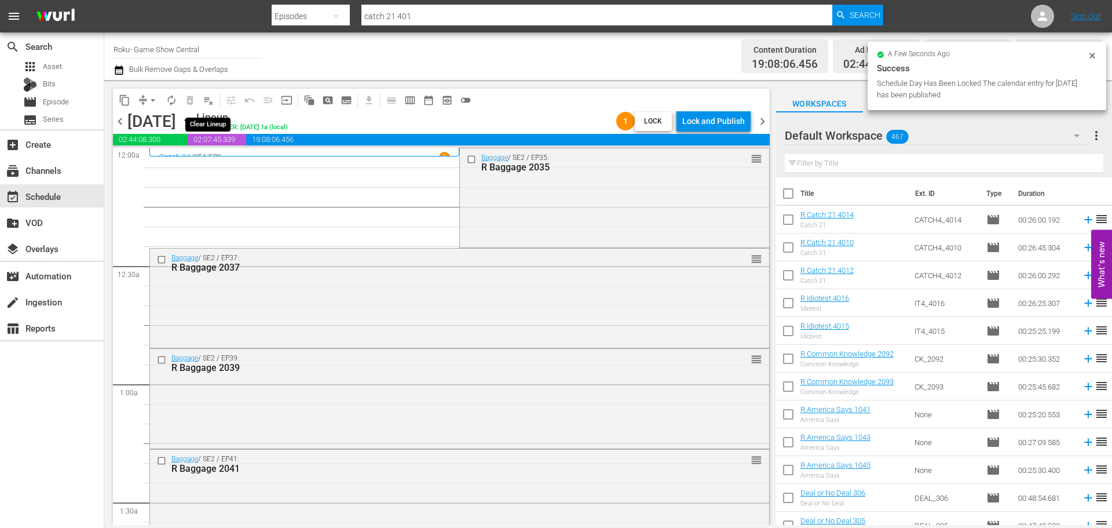
click at [208, 98] on span "playlist_remove_outlined" at bounding box center [209, 100] width 12 height 12
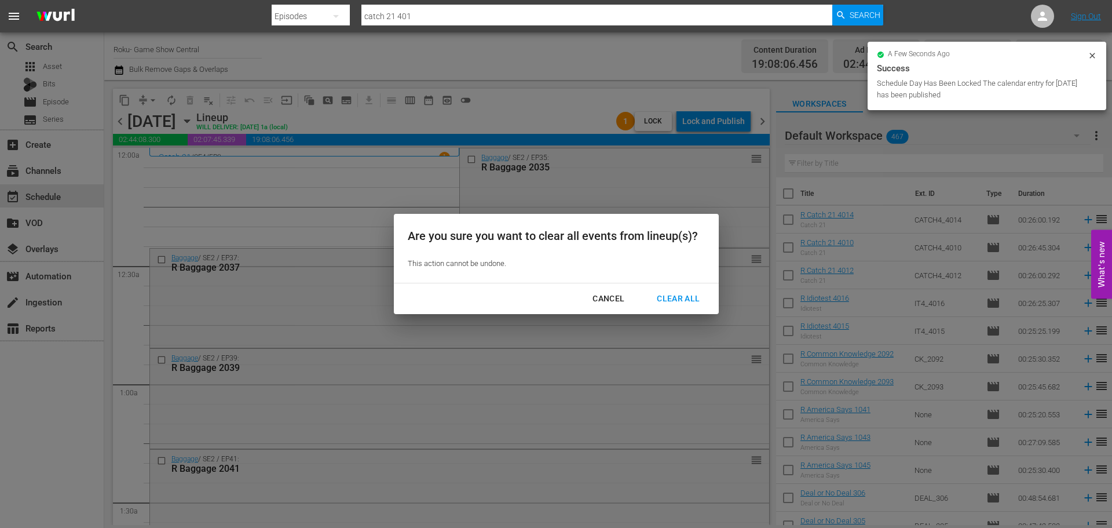
click at [704, 305] on div "Clear All" at bounding box center [678, 298] width 61 height 14
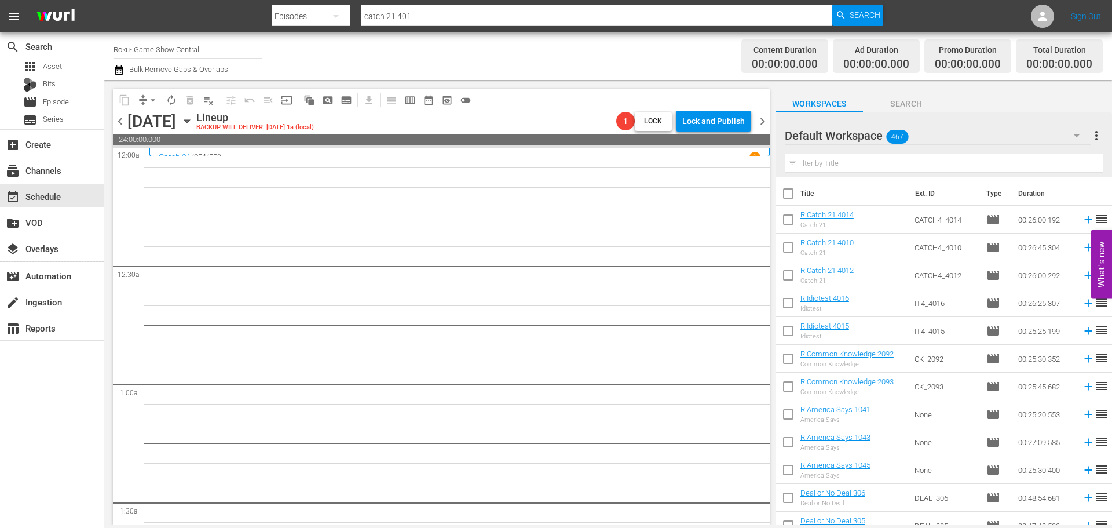
click at [193, 122] on icon "button" at bounding box center [187, 121] width 13 height 13
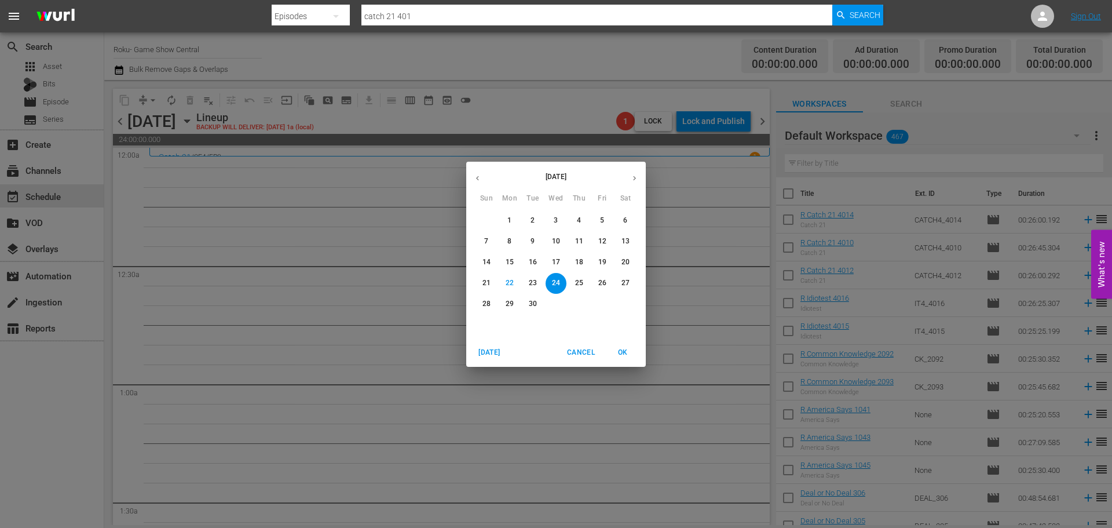
click at [521, 307] on div "30" at bounding box center [532, 304] width 23 height 21
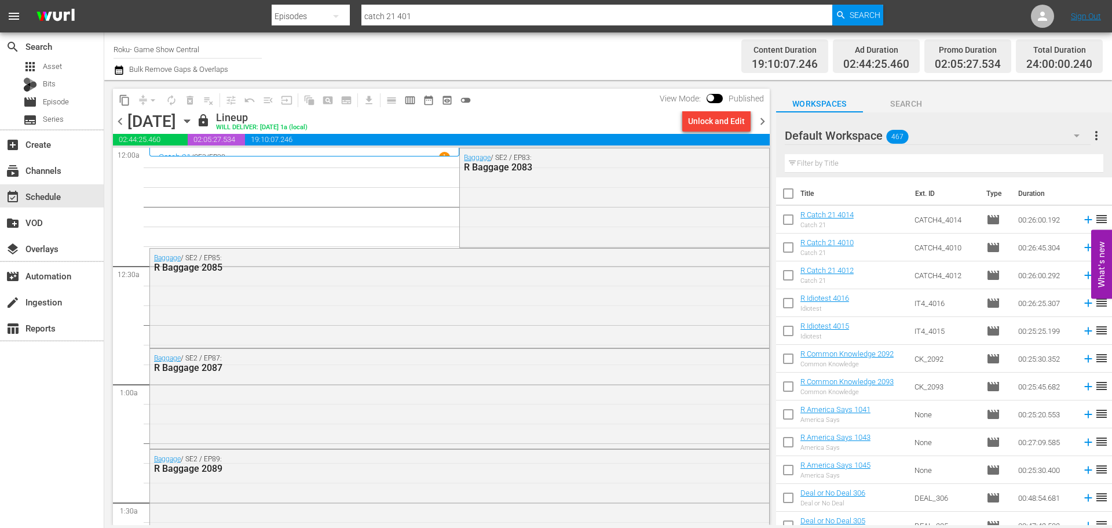
click at [729, 108] on div "View Mode: Published" at bounding box center [712, 99] width 116 height 20
click at [732, 115] on div "Unlock and Edit" at bounding box center [716, 121] width 57 height 21
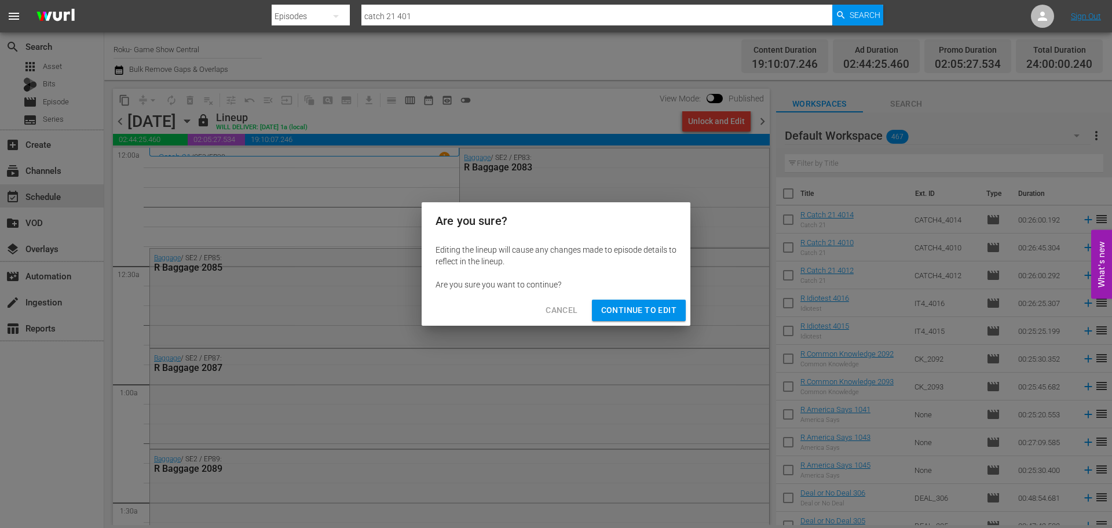
click at [630, 312] on span "Continue to Edit" at bounding box center [638, 310] width 75 height 14
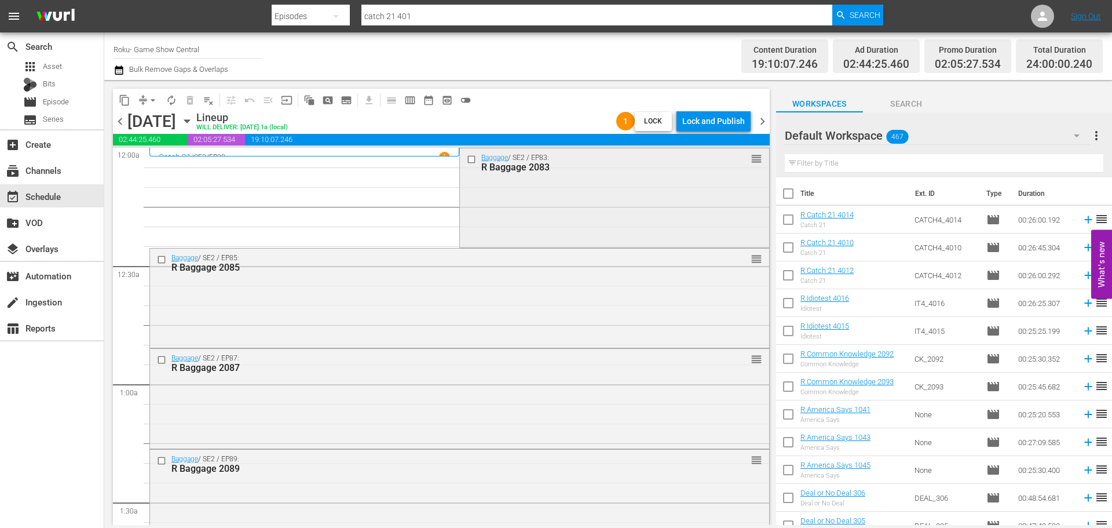
click at [472, 165] on div at bounding box center [472, 159] width 17 height 14
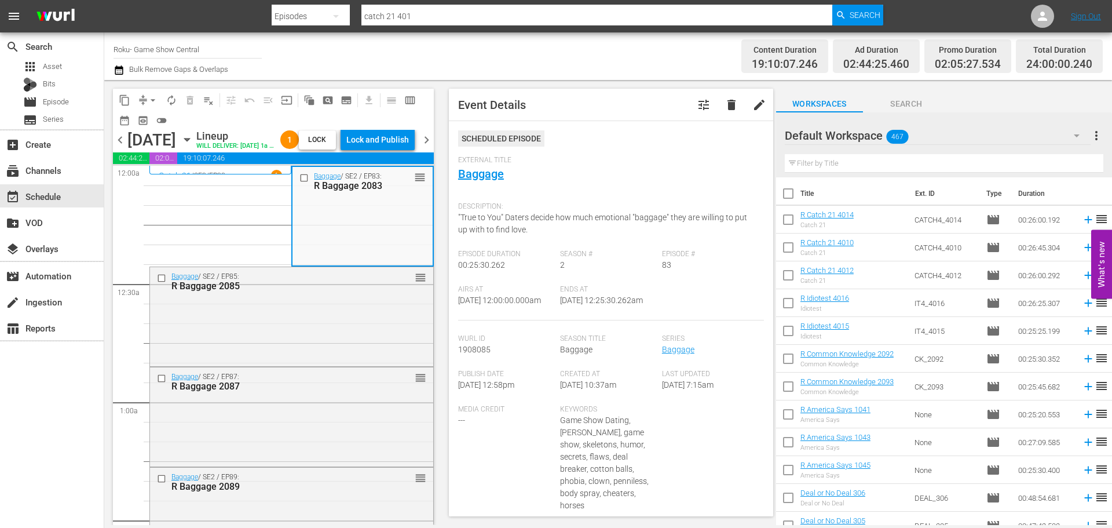
click at [304, 183] on input "checkbox" at bounding box center [305, 178] width 12 height 10
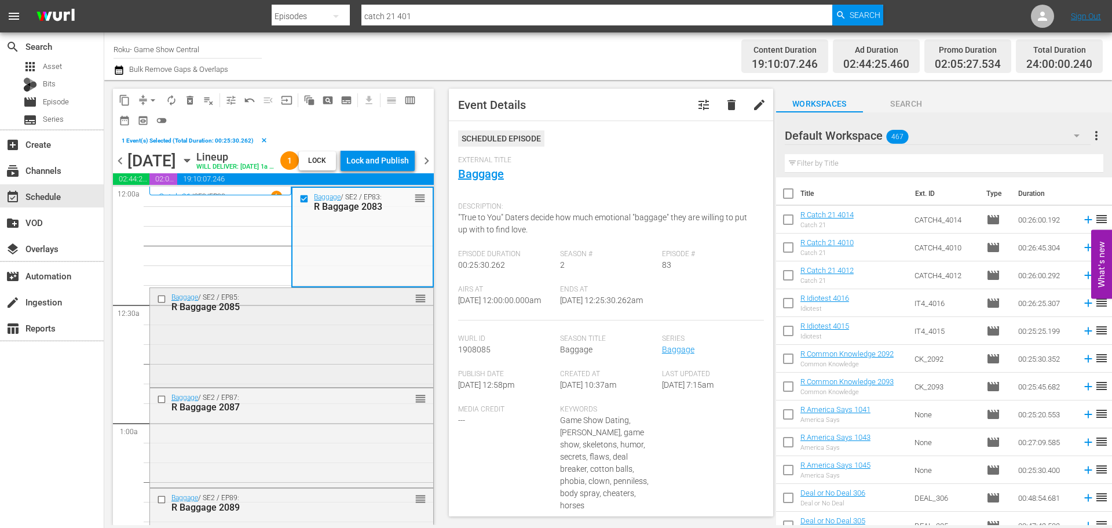
click at [158, 306] on div at bounding box center [162, 299] width 17 height 14
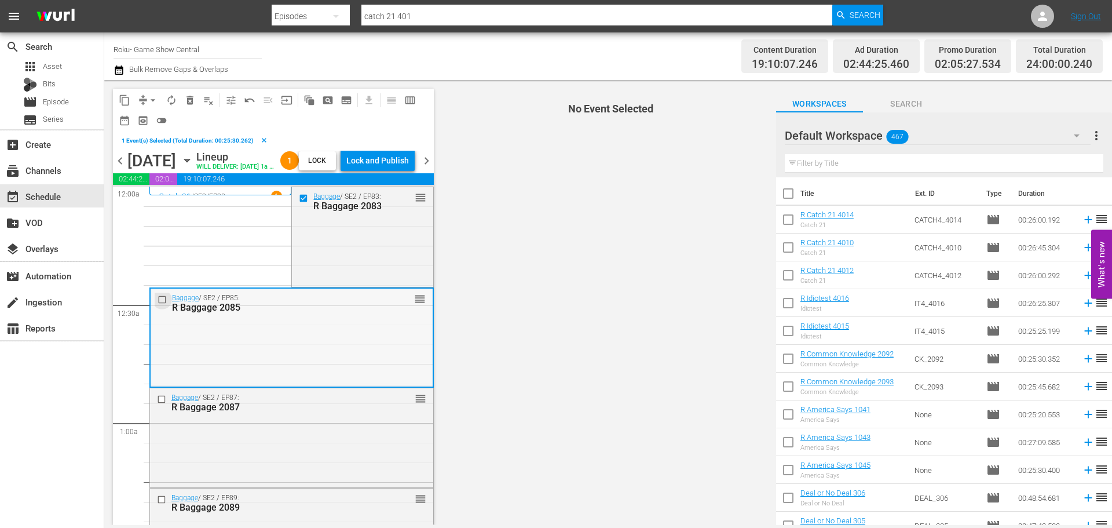
click at [160, 304] on input "checkbox" at bounding box center [164, 299] width 12 height 10
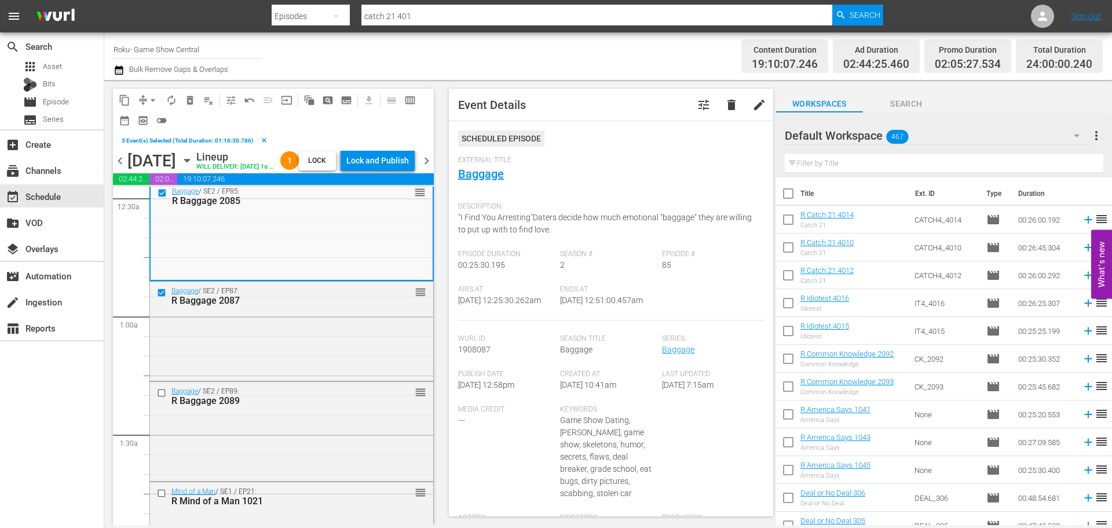
scroll to position [116, 0]
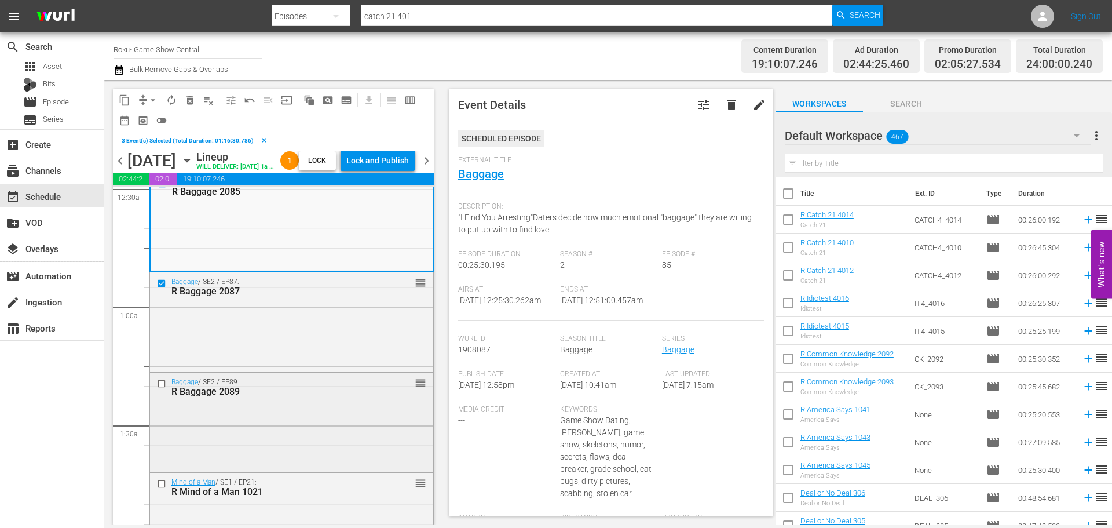
click at [159, 389] on input "checkbox" at bounding box center [163, 384] width 12 height 10
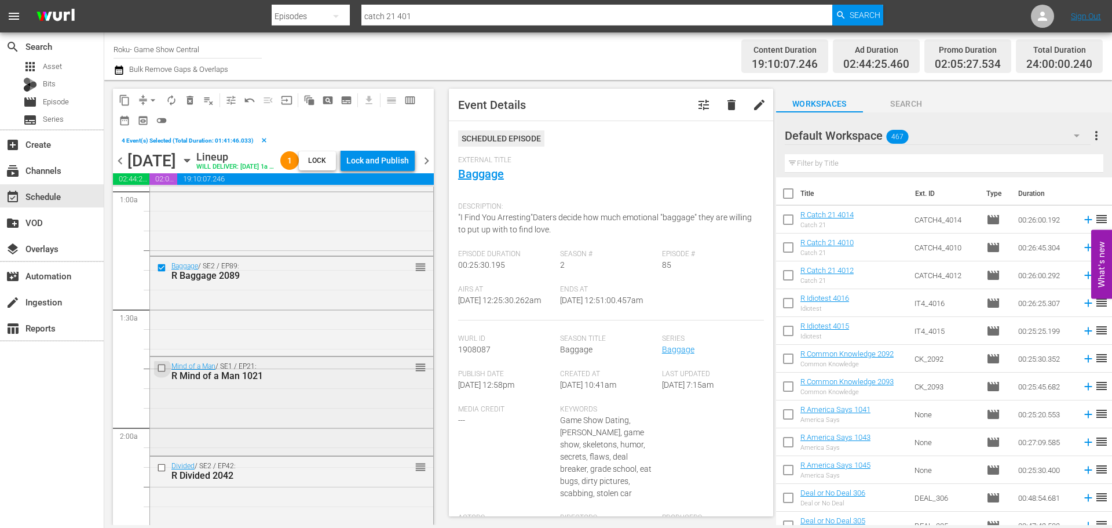
click at [162, 372] on input "checkbox" at bounding box center [163, 368] width 12 height 10
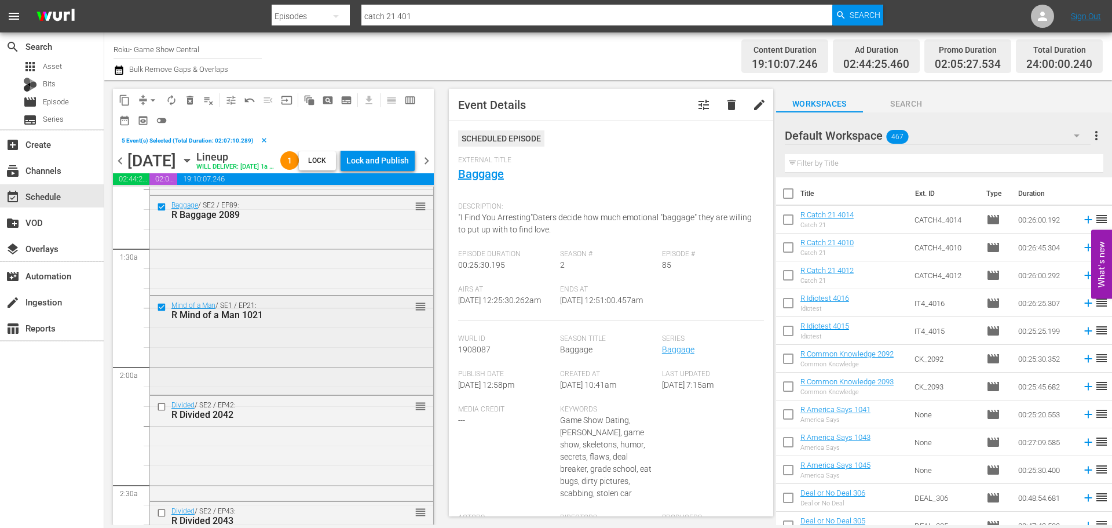
scroll to position [348, 0]
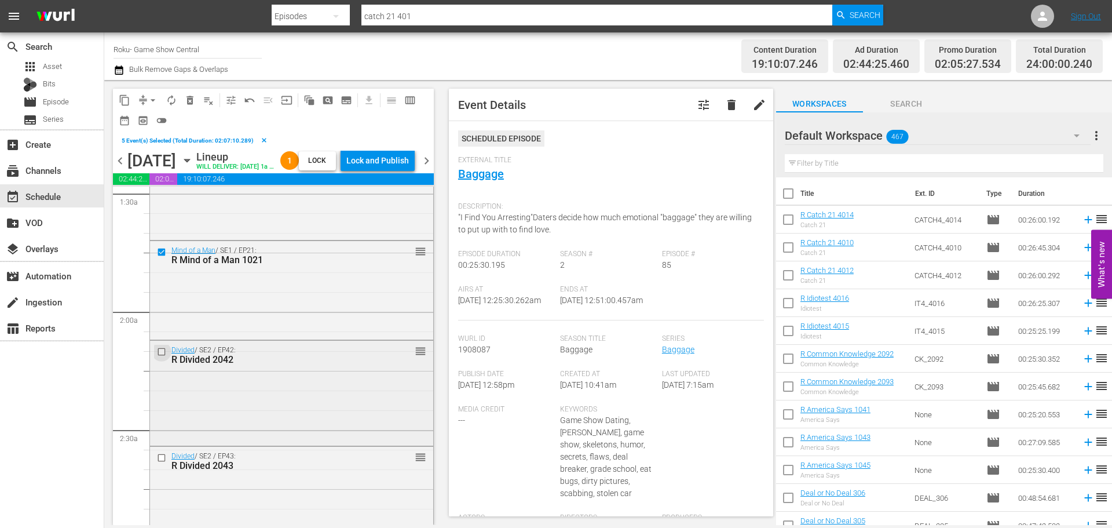
click at [157, 356] on input "checkbox" at bounding box center [163, 351] width 12 height 10
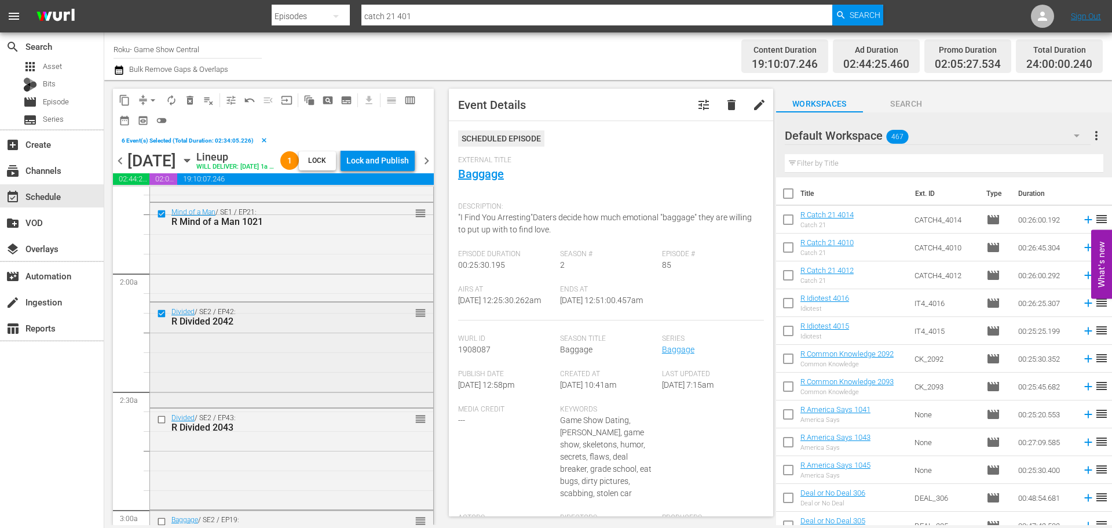
scroll to position [405, 0]
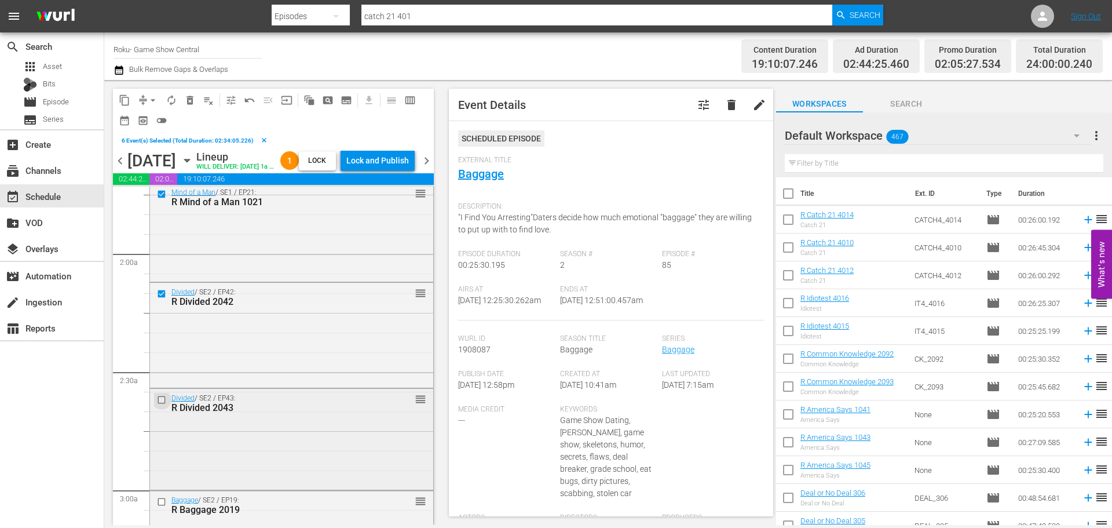
click at [162, 405] on input "checkbox" at bounding box center [163, 400] width 12 height 10
click at [125, 102] on span "content_copy" at bounding box center [125, 100] width 12 height 12
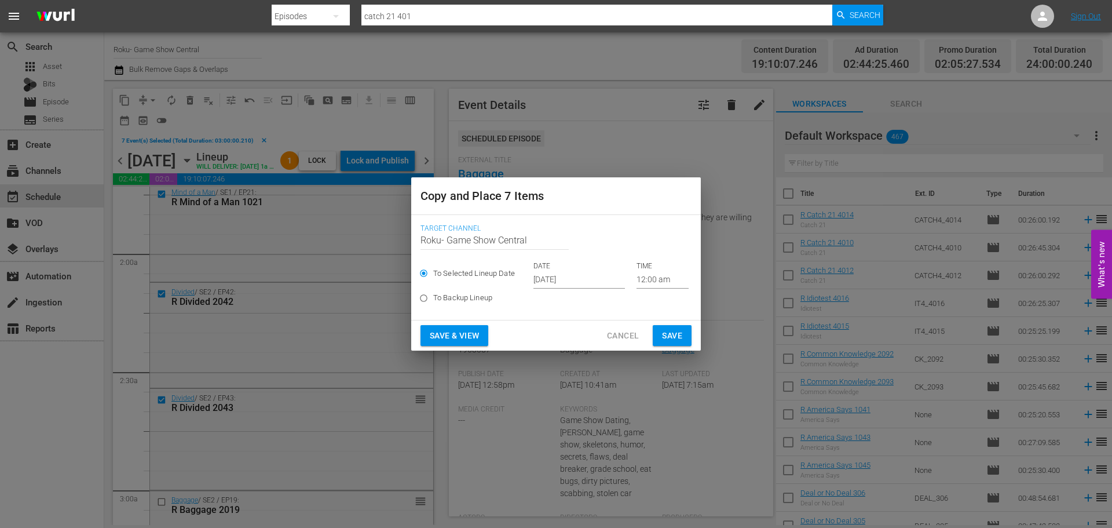
click at [560, 282] on input "Sep 24th 2025" at bounding box center [579, 279] width 92 height 17
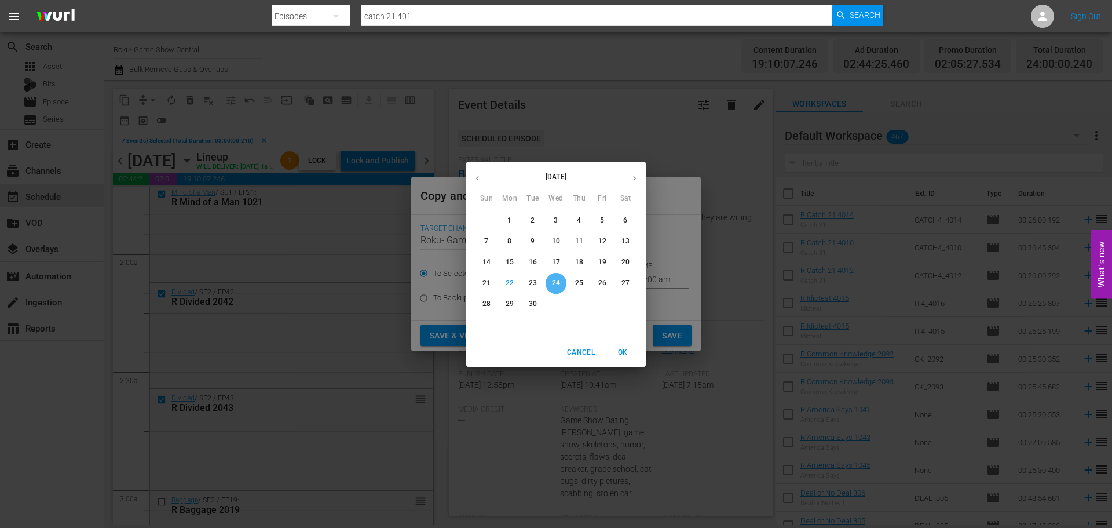
click at [559, 292] on button "24" at bounding box center [556, 283] width 21 height 21
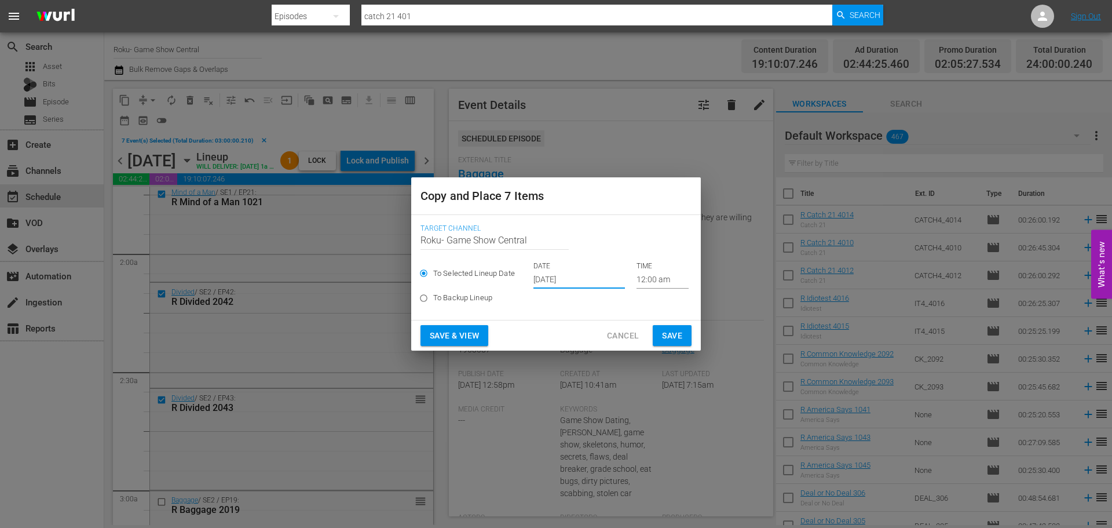
click at [649, 275] on input "12:00 am" at bounding box center [663, 279] width 52 height 17
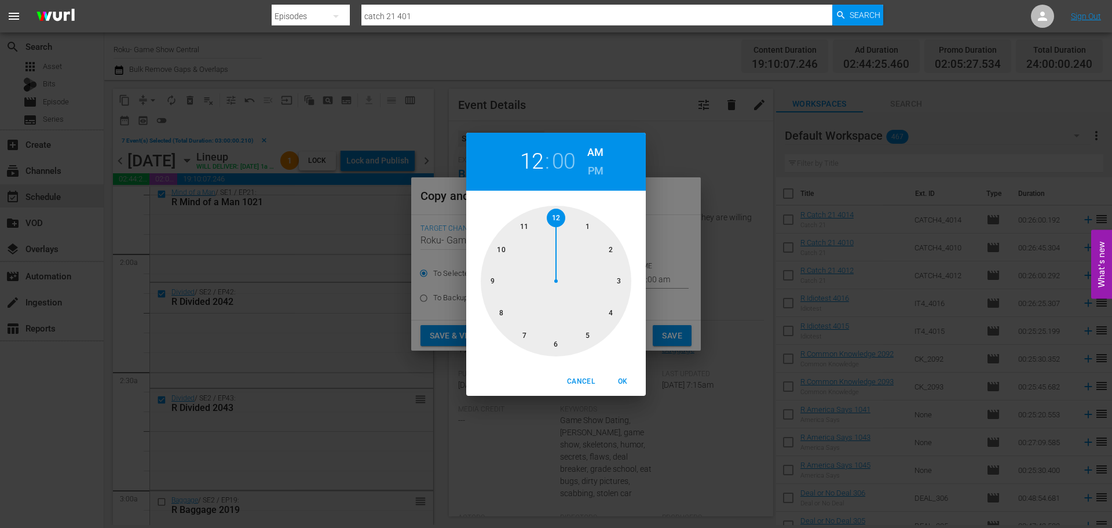
click at [623, 283] on div at bounding box center [556, 281] width 151 height 151
click at [626, 374] on button "OK" at bounding box center [622, 381] width 37 height 19
type input "03:00 am"
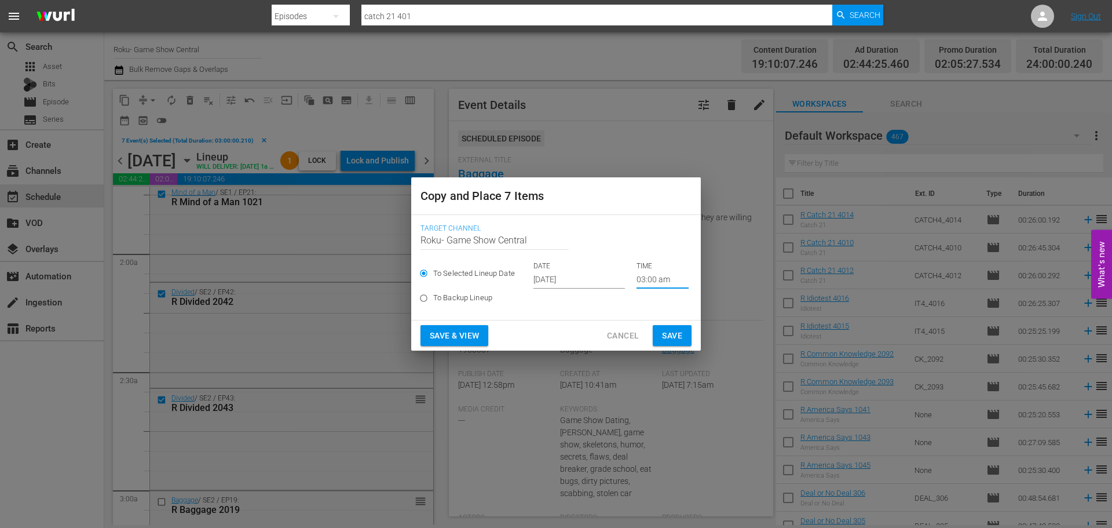
click at [675, 331] on span "Save" at bounding box center [672, 335] width 20 height 14
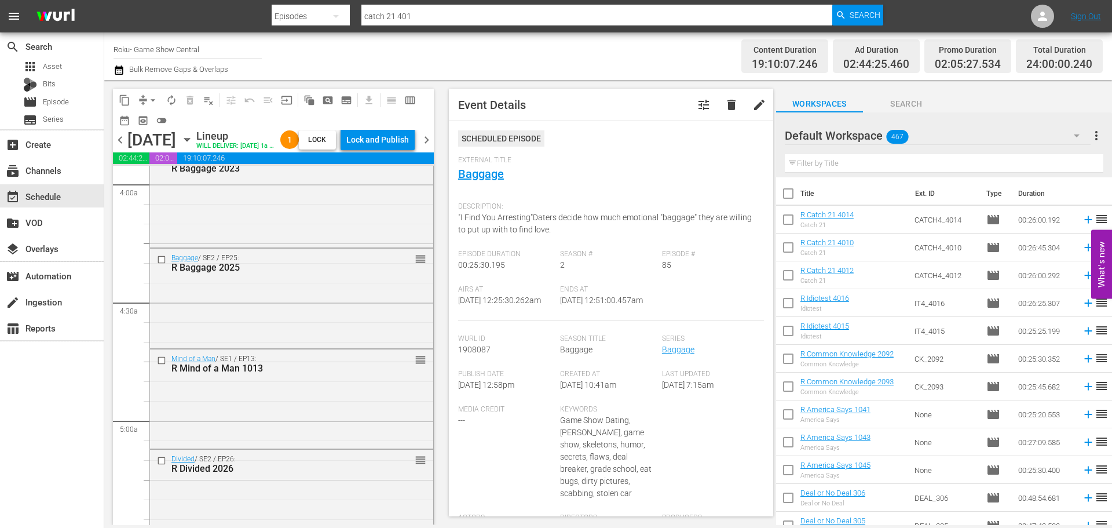
scroll to position [1390, 0]
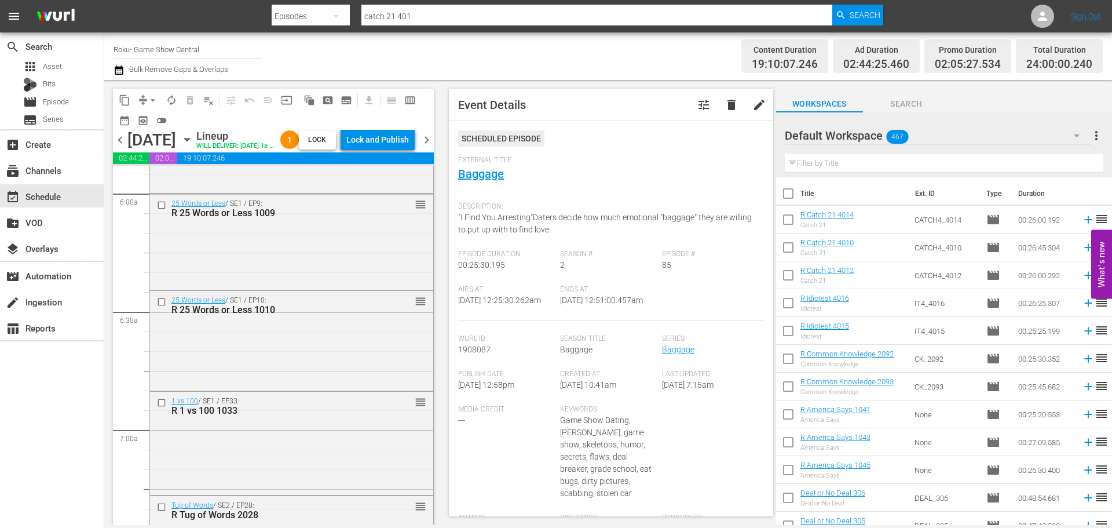
click at [193, 143] on div "Tuesday, September 30th September 30th" at bounding box center [160, 139] width 66 height 19
click at [193, 146] on icon "button" at bounding box center [187, 139] width 13 height 13
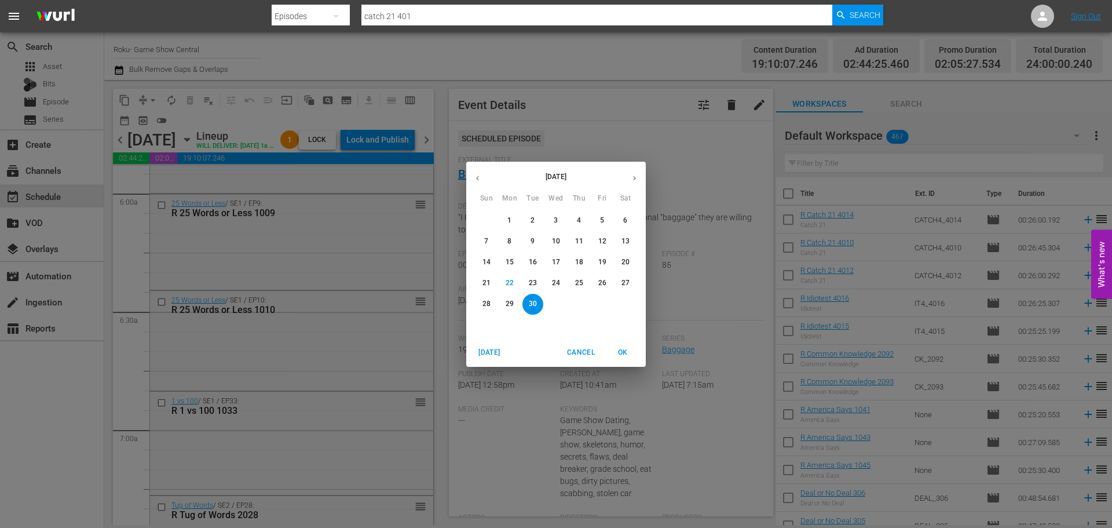
click at [553, 287] on p "24" at bounding box center [556, 283] width 8 height 10
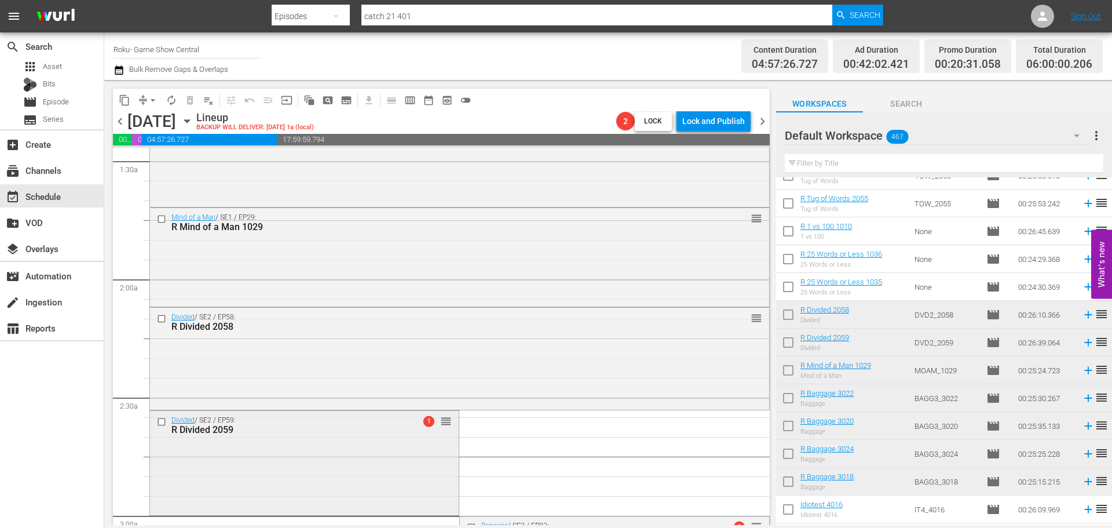
scroll to position [405, 0]
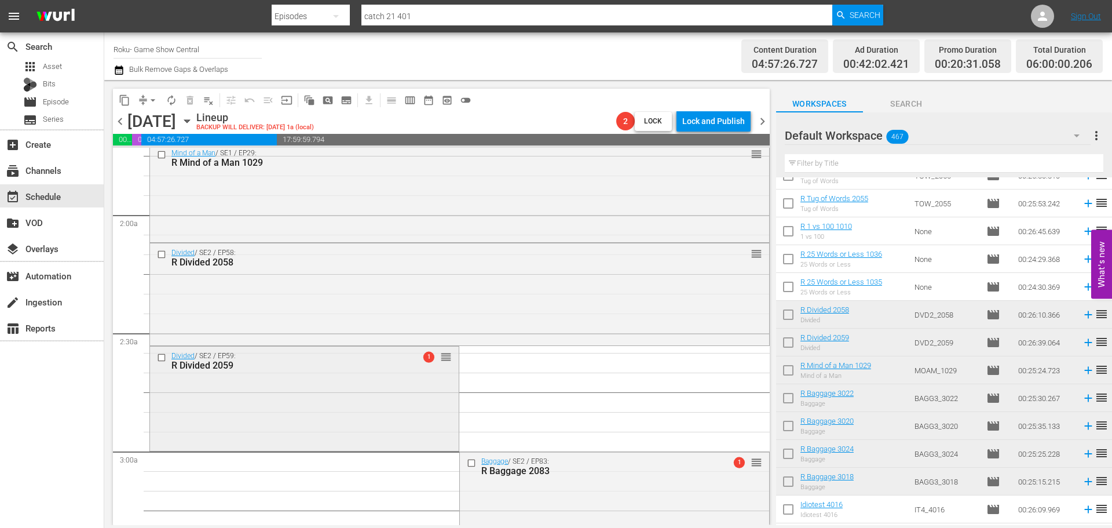
click at [331, 399] on div "Divided / SE2 / EP59: R Divided 2059 1 reorder" at bounding box center [304, 396] width 309 height 101
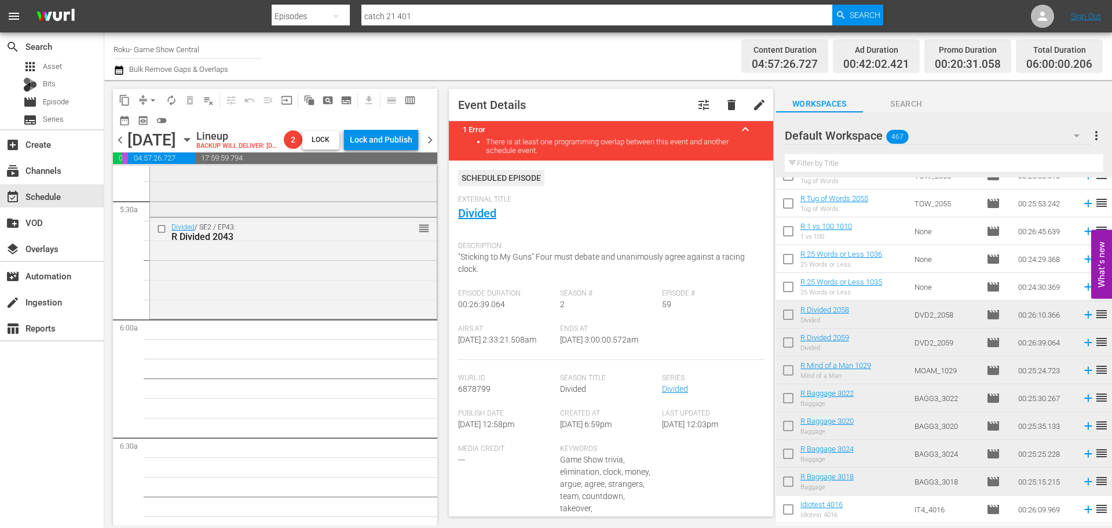
scroll to position [1216, 0]
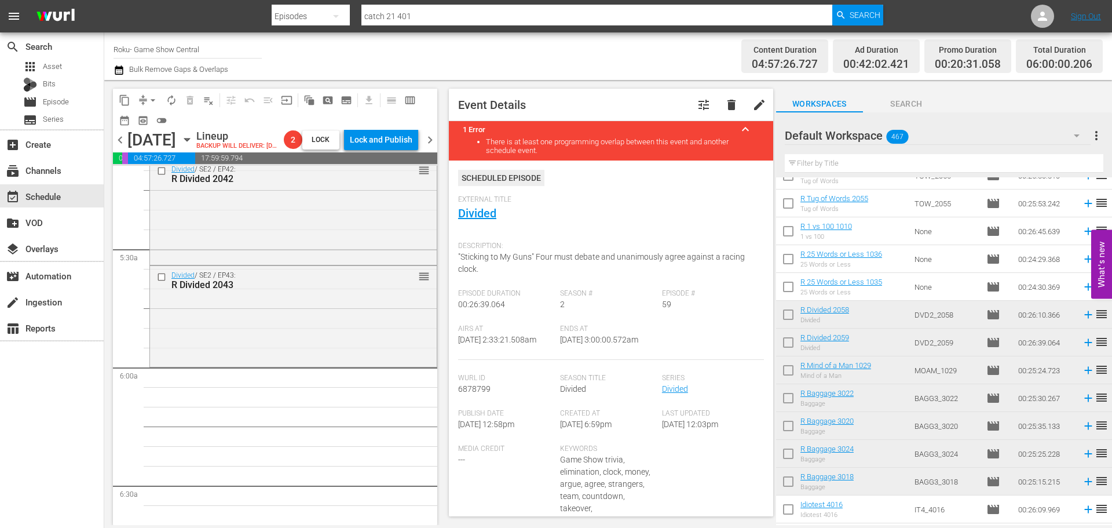
click at [193, 146] on icon "button" at bounding box center [187, 139] width 13 height 13
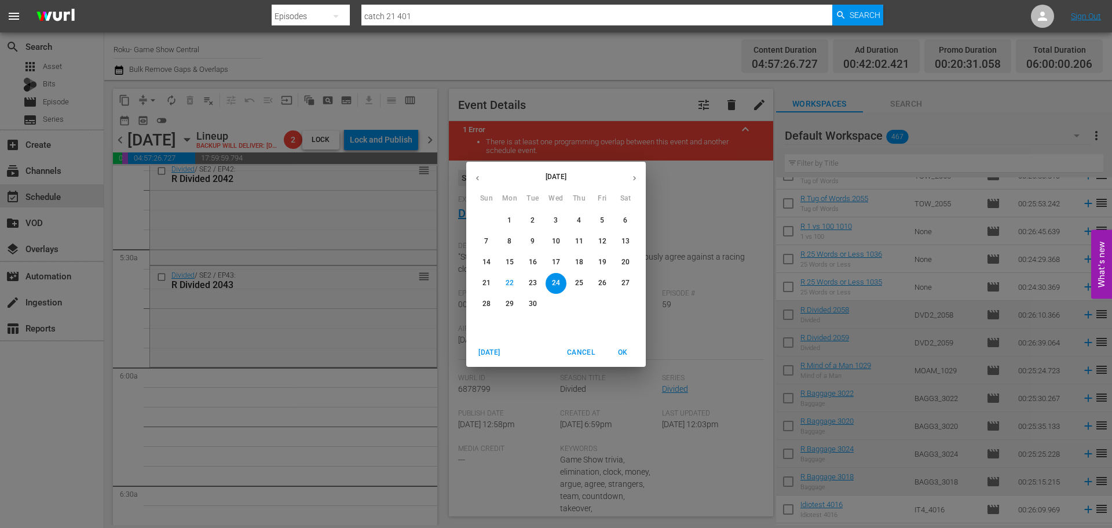
click at [535, 310] on button "30" at bounding box center [532, 304] width 21 height 21
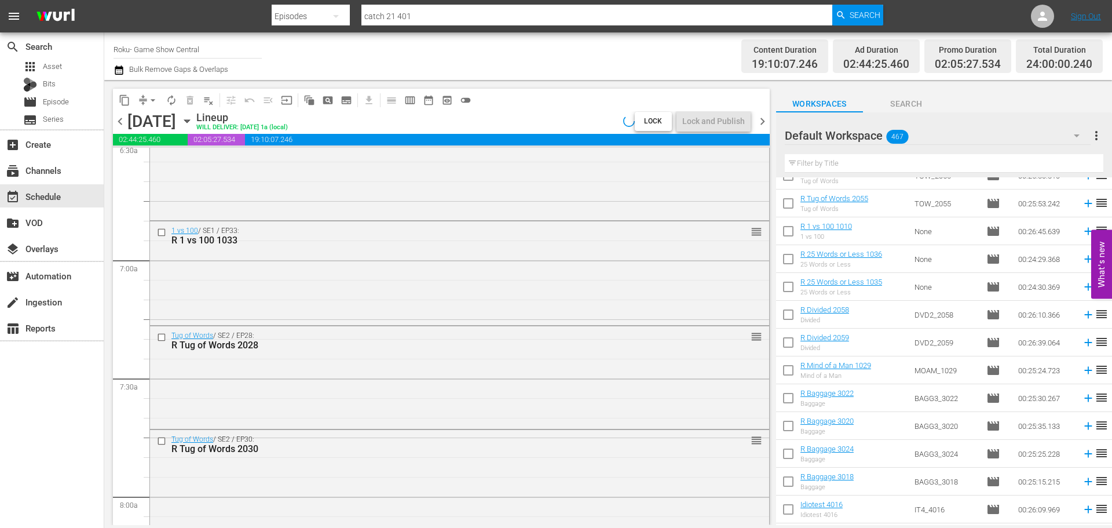
scroll to position [1947, 0]
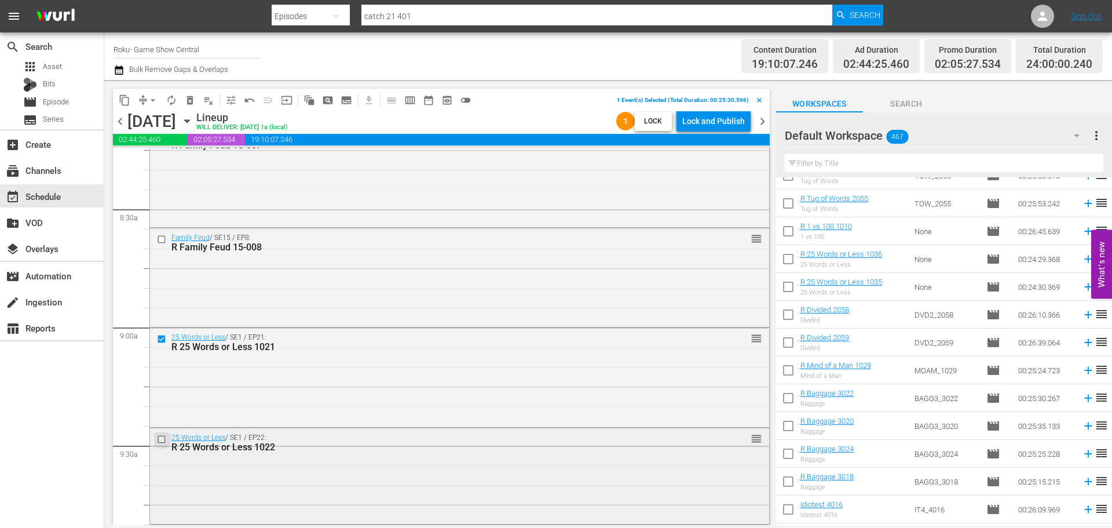
click at [161, 437] on input "checkbox" at bounding box center [163, 439] width 12 height 10
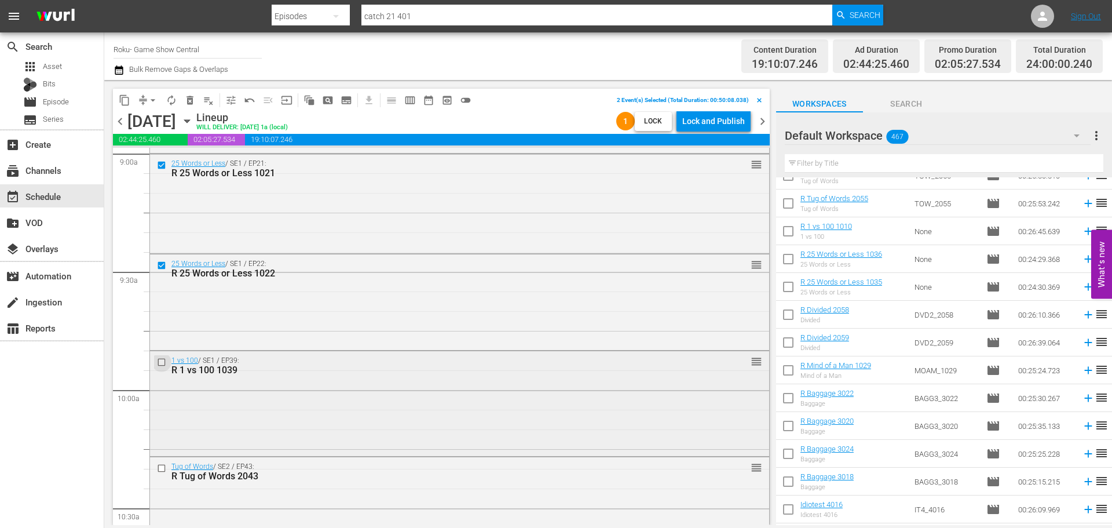
click at [165, 360] on input "checkbox" at bounding box center [163, 362] width 12 height 10
click at [163, 466] on input "checkbox" at bounding box center [163, 468] width 12 height 10
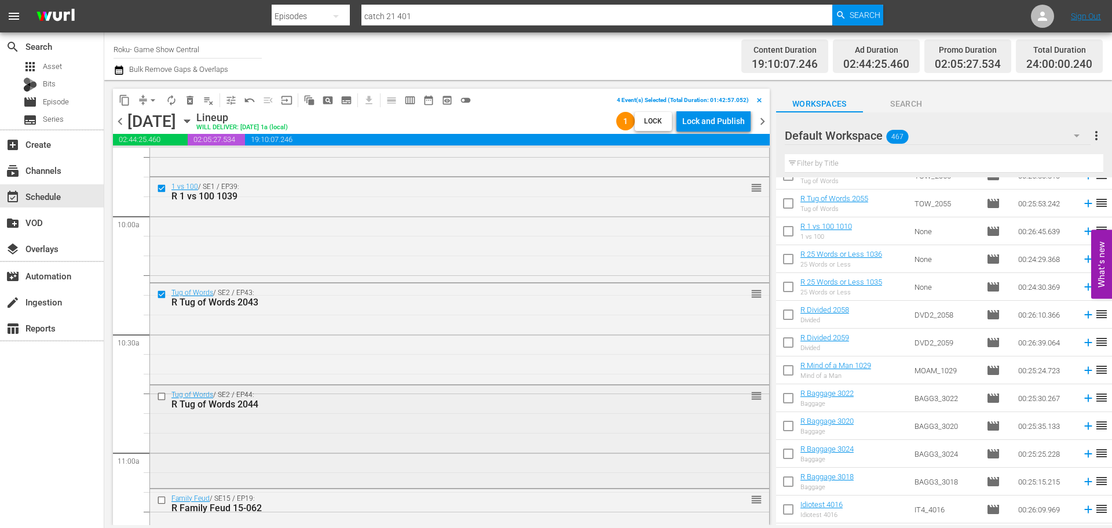
click at [166, 392] on input "checkbox" at bounding box center [163, 396] width 12 height 10
click at [160, 500] on input "checkbox" at bounding box center [163, 500] width 12 height 10
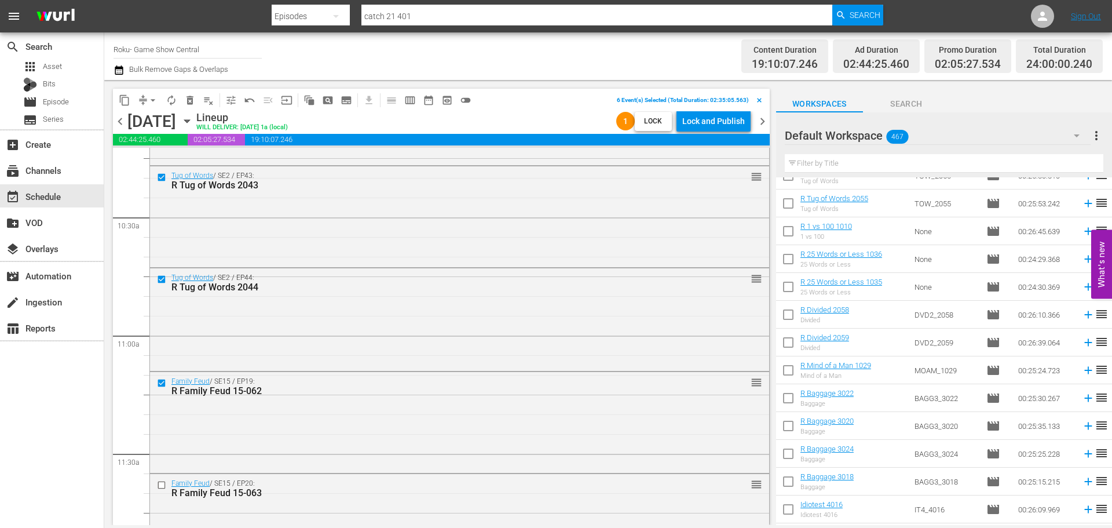
scroll to position [2469, 0]
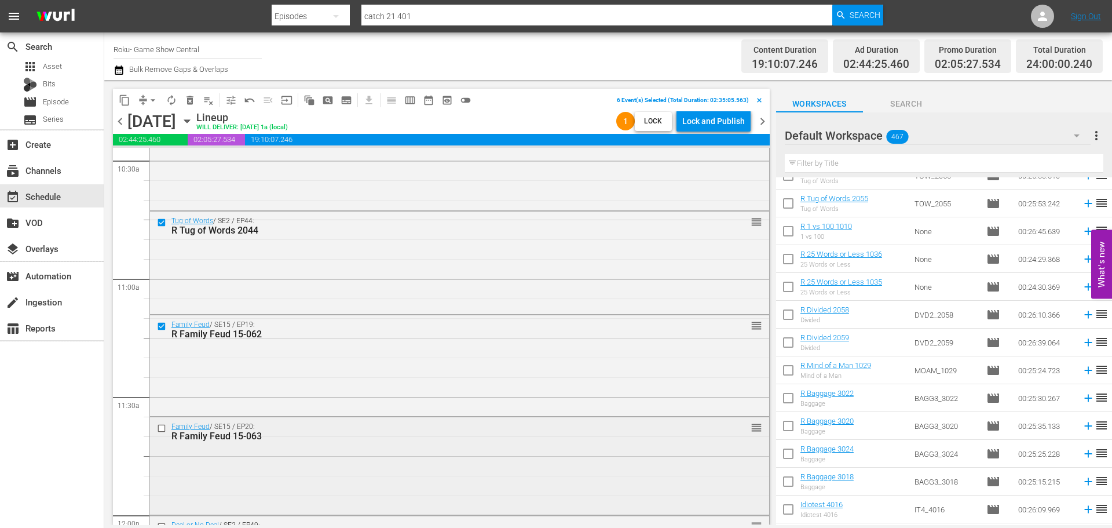
click at [162, 429] on input "checkbox" at bounding box center [163, 428] width 12 height 10
click at [124, 101] on span "content_copy" at bounding box center [125, 100] width 12 height 12
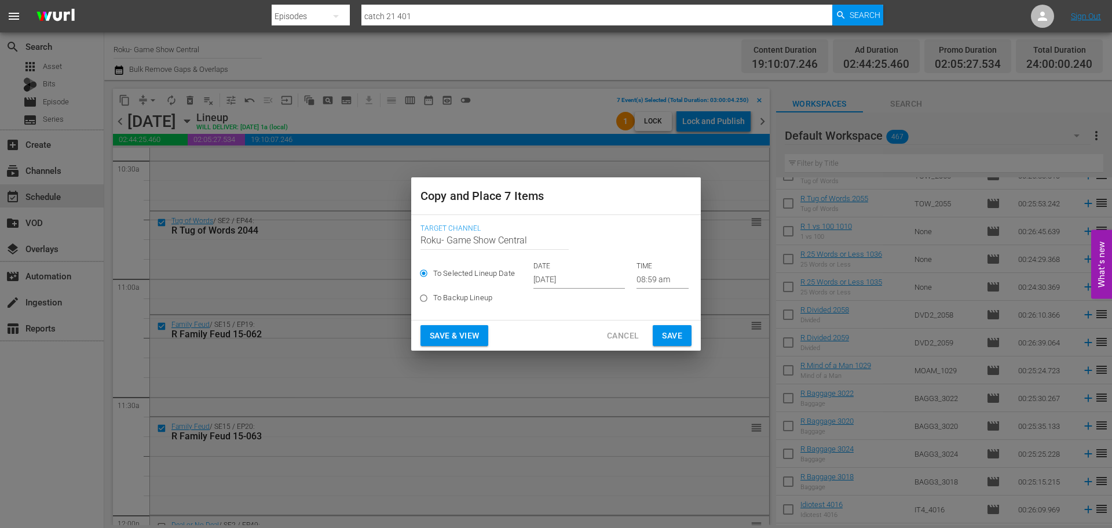
click at [592, 273] on input "Sep 24th 2025" at bounding box center [579, 279] width 92 height 17
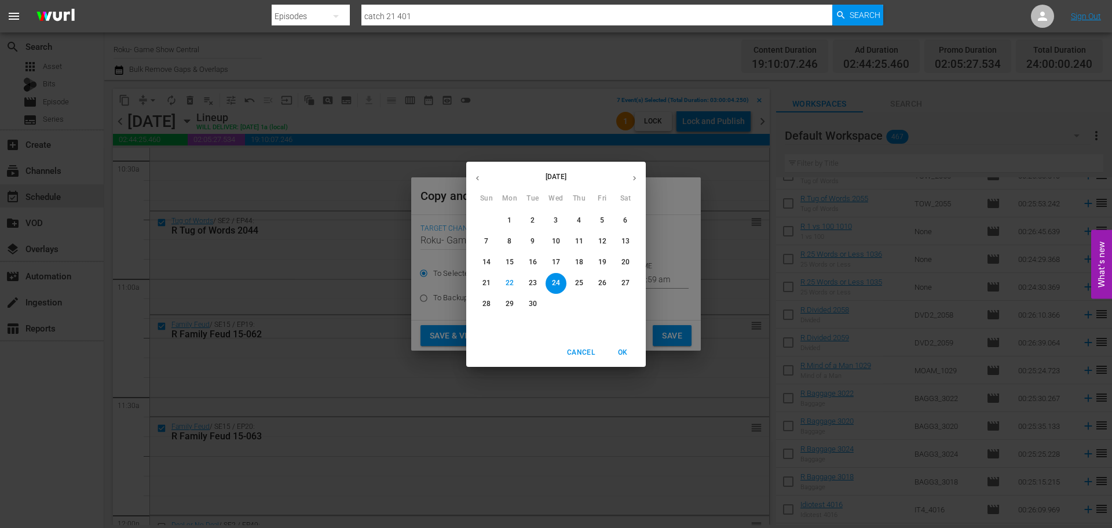
click at [561, 284] on span "24" at bounding box center [556, 283] width 21 height 10
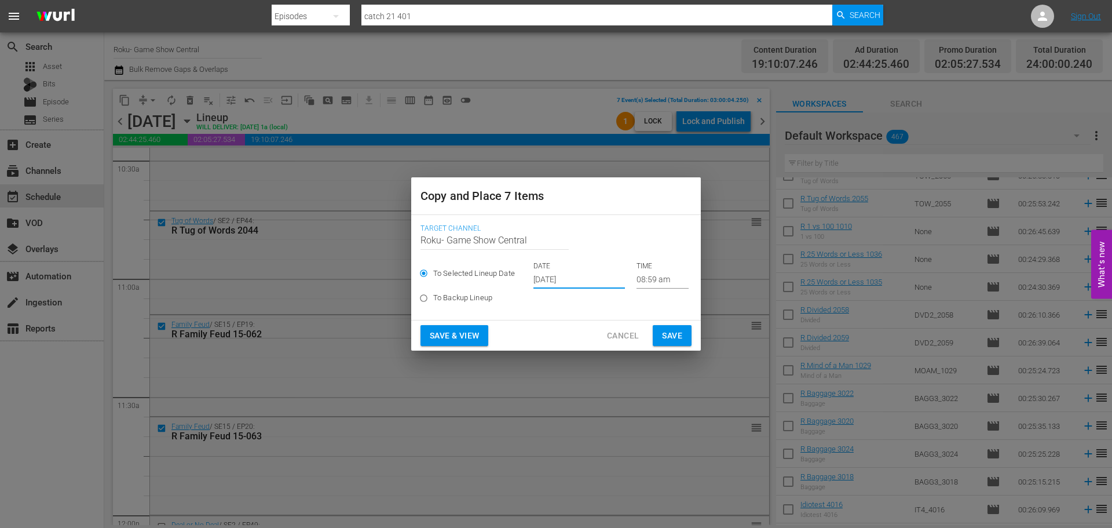
click at [627, 288] on label "To Backup Lineup" at bounding box center [548, 297] width 268 height 19
click at [433, 291] on input "To Backup Lineup" at bounding box center [423, 300] width 19 height 19
radio input "true"
click at [483, 273] on span "To Selected Lineup Date" at bounding box center [474, 274] width 82 height 12
click at [433, 273] on input "To Selected Lineup Date" at bounding box center [423, 275] width 19 height 19
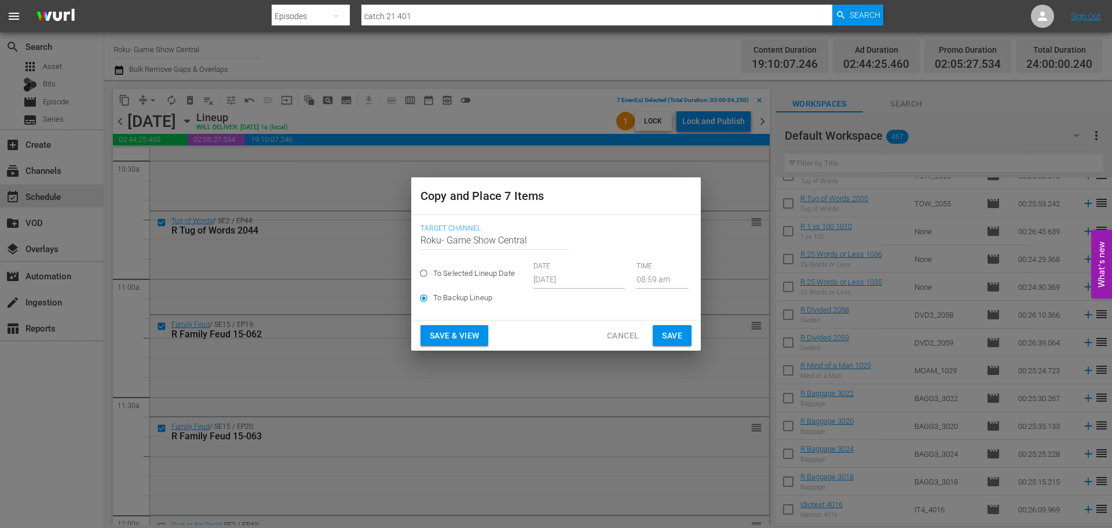
radio input "true"
click at [660, 287] on input "08:59 am" at bounding box center [663, 279] width 52 height 17
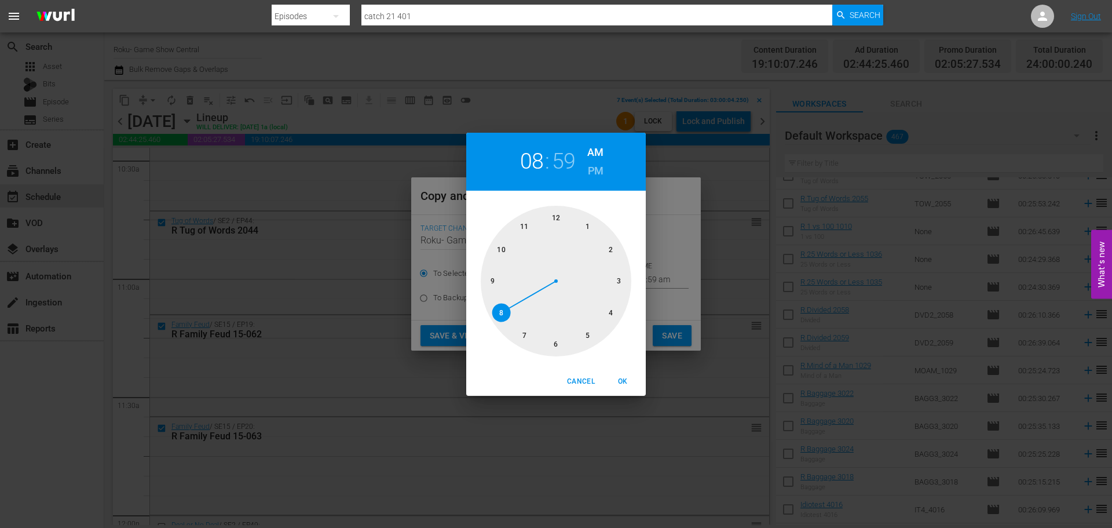
drag, startPoint x: 555, startPoint y: 340, endPoint x: 566, endPoint y: 250, distance: 90.5
click at [554, 340] on div at bounding box center [556, 281] width 151 height 151
click at [562, 239] on div at bounding box center [556, 281] width 151 height 151
click at [633, 381] on span "OK" at bounding box center [623, 381] width 28 height 12
type input "06:00 am"
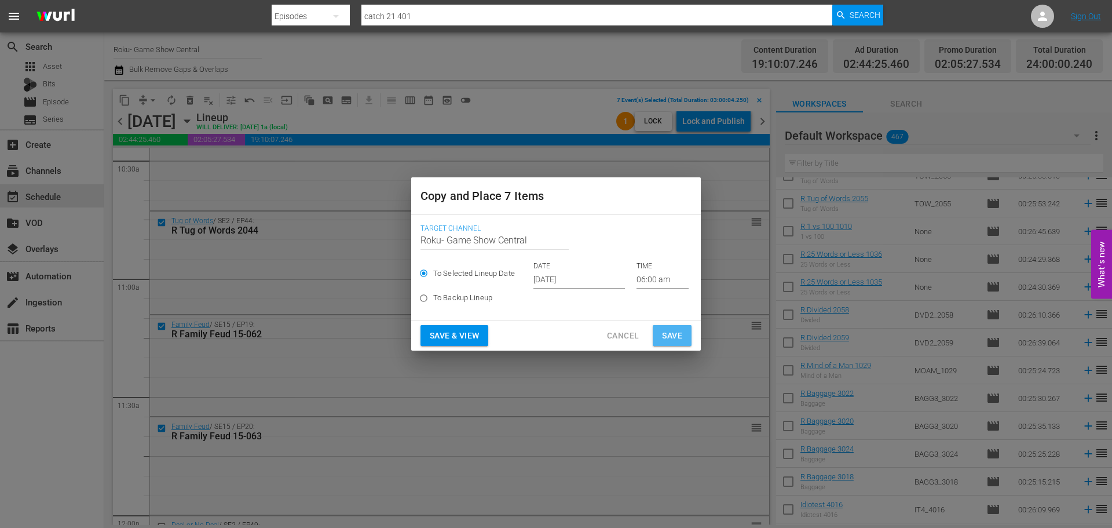
click at [670, 334] on span "Save" at bounding box center [672, 335] width 20 height 14
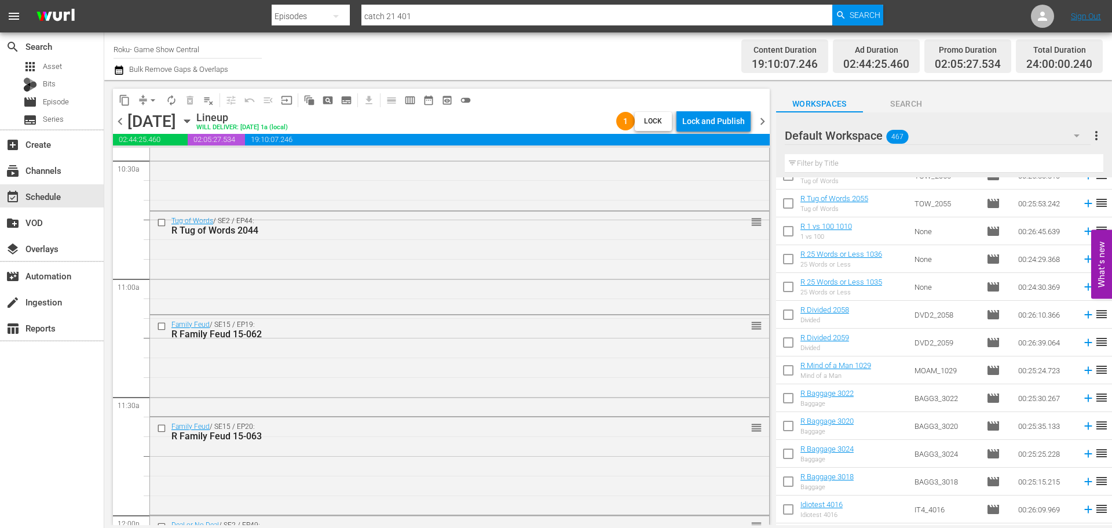
click at [193, 118] on icon "button" at bounding box center [187, 121] width 13 height 13
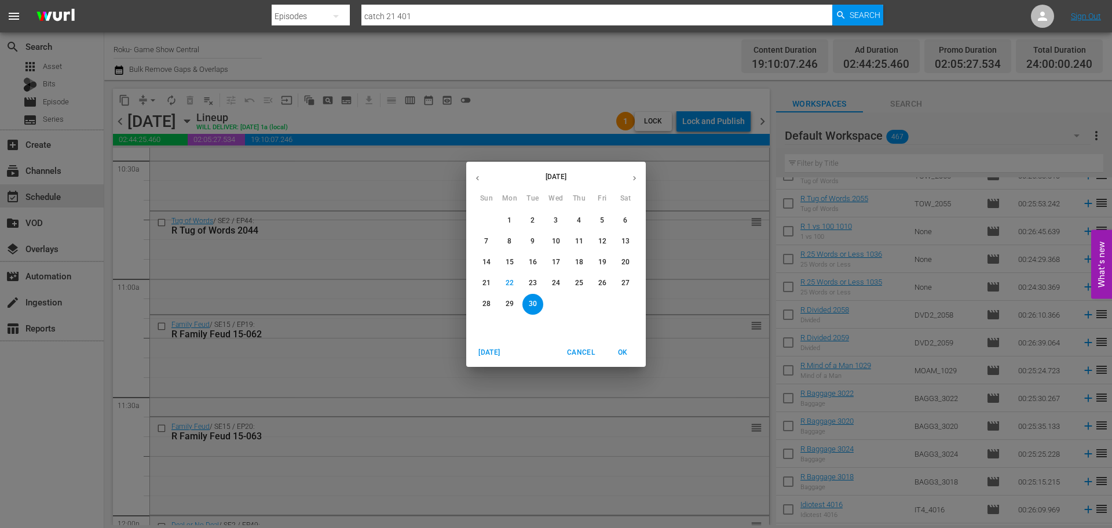
click at [561, 288] on span "24" at bounding box center [556, 283] width 21 height 10
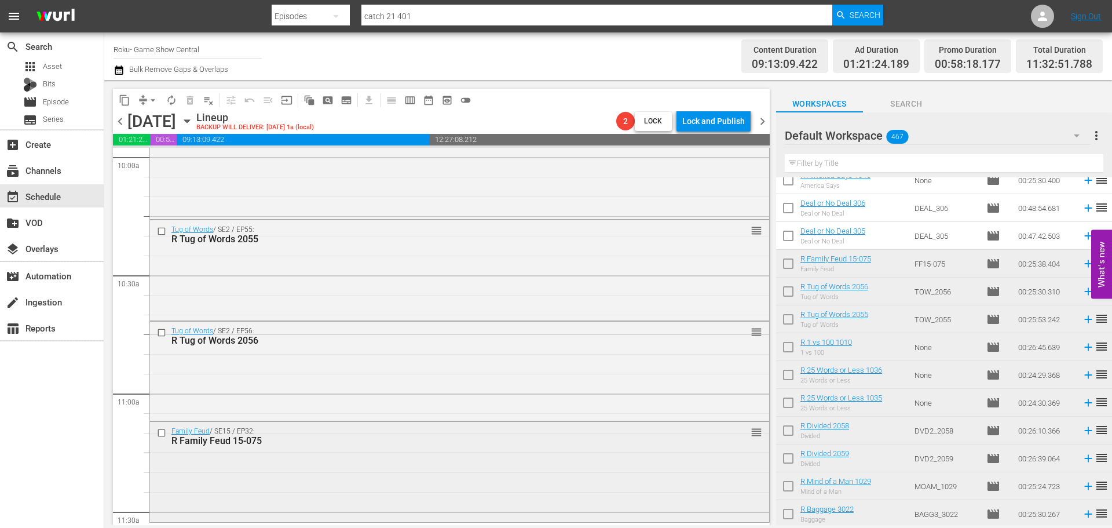
scroll to position [2412, 0]
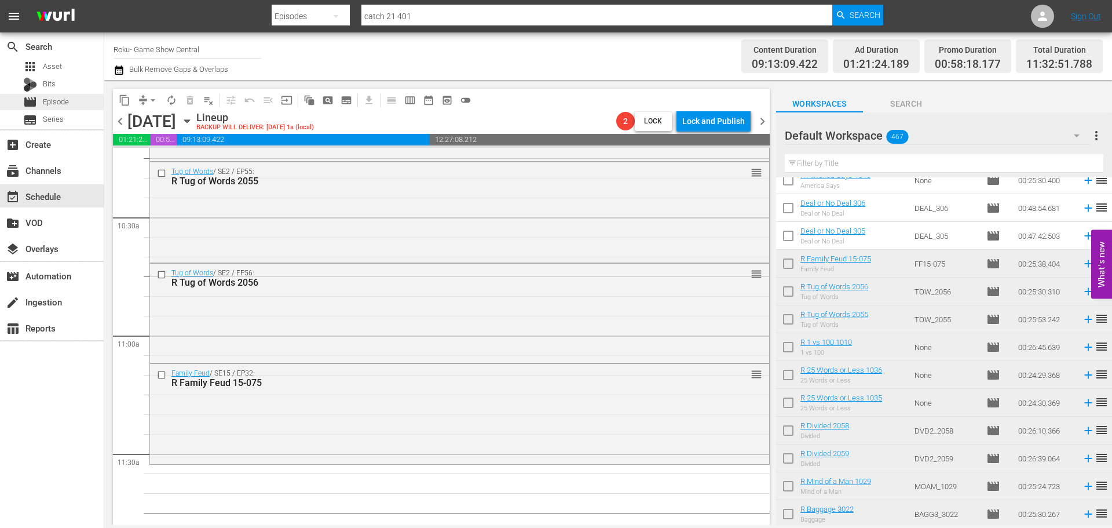
click at [68, 101] on span "Episode" at bounding box center [56, 102] width 26 height 12
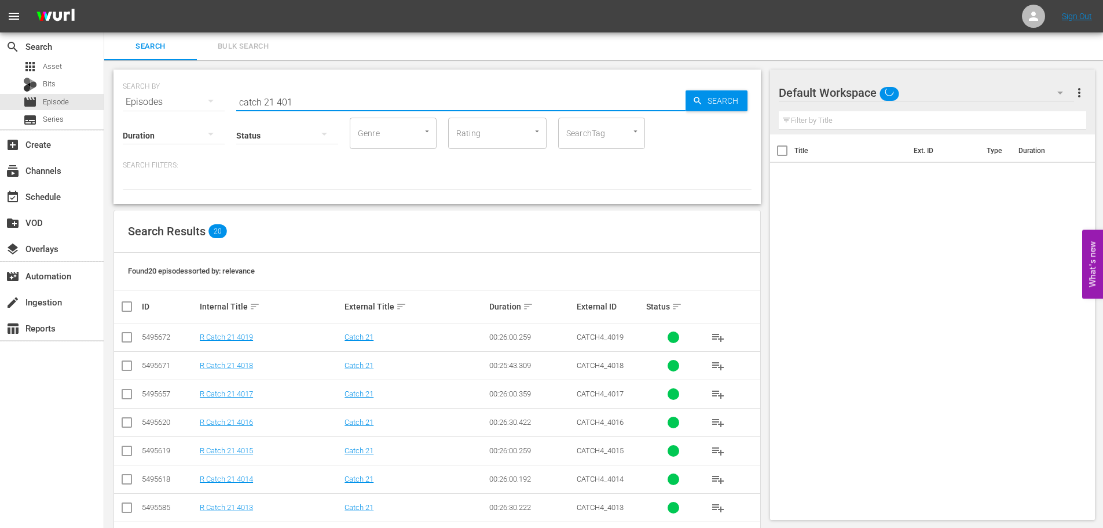
drag, startPoint x: 288, startPoint y: 98, endPoint x: 0, endPoint y: 8, distance: 302.3
click at [104, 0] on div "search Search apps Asset Bits movie Episode subtitles Series add_box Create sub…" at bounding box center [603, 0] width 999 height 0
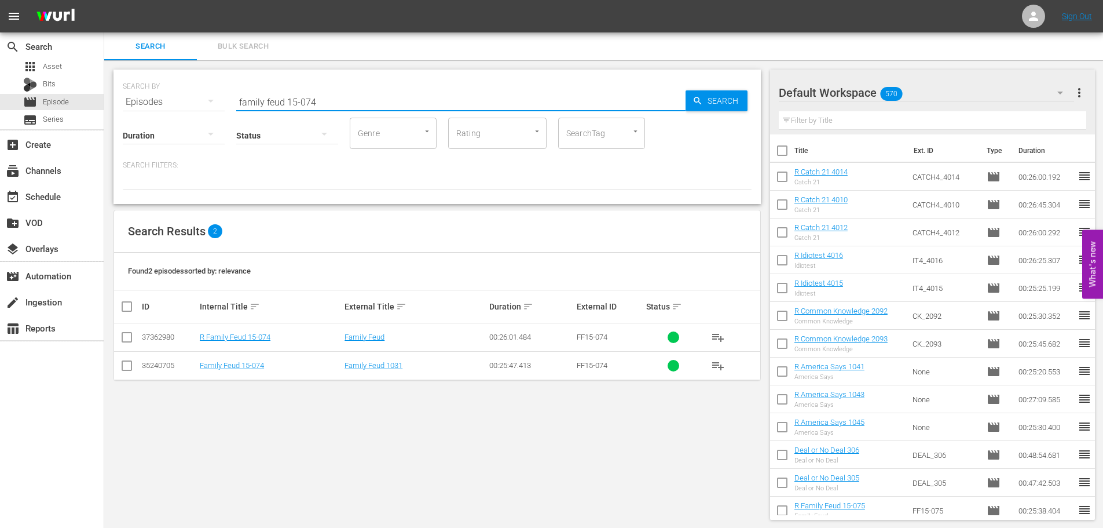
type input "family feud 15-074"
drag, startPoint x: 127, startPoint y: 339, endPoint x: 160, endPoint y: 334, distance: 34.1
click at [127, 339] on input "checkbox" at bounding box center [127, 339] width 14 height 14
checkbox input "true"
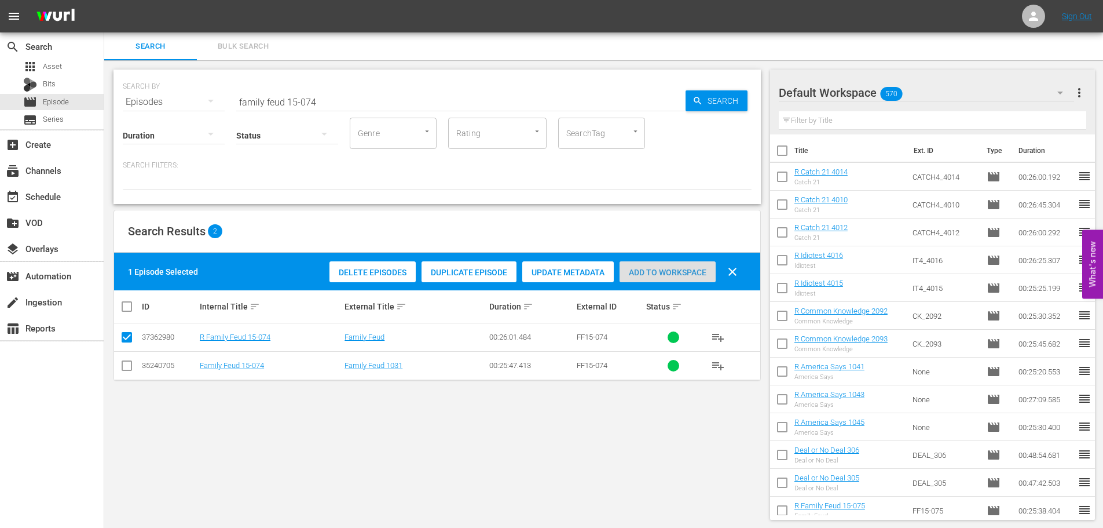
click at [704, 272] on span "Add to Workspace" at bounding box center [668, 272] width 96 height 9
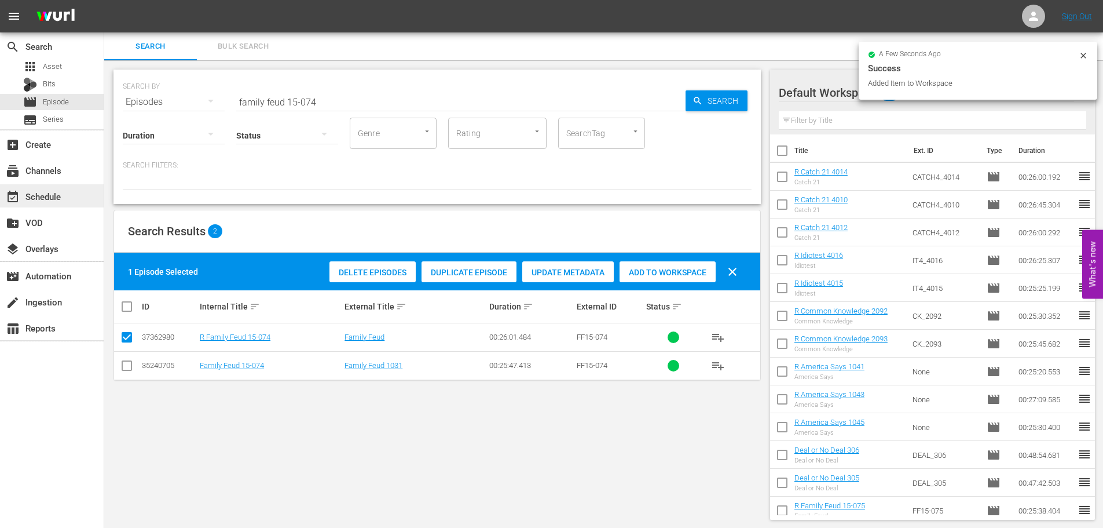
click at [54, 199] on div "event_available Schedule" at bounding box center [32, 194] width 65 height 10
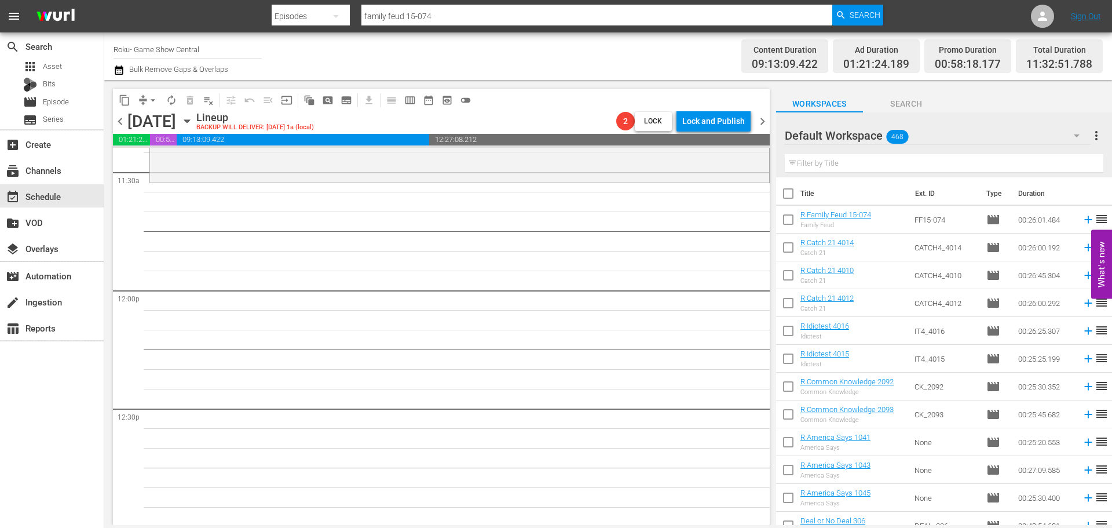
scroll to position [2555, 0]
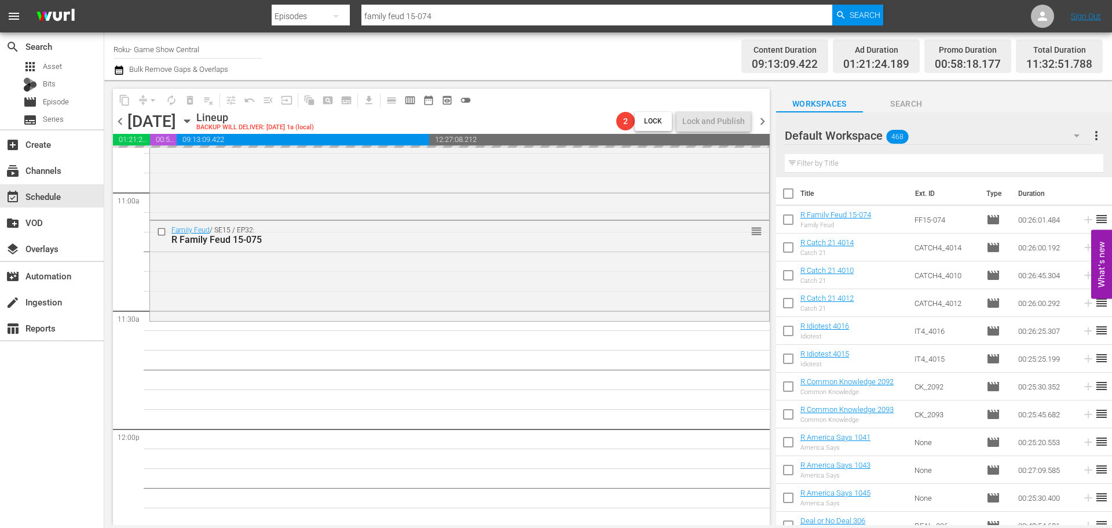
click at [193, 120] on icon "button" at bounding box center [187, 121] width 13 height 13
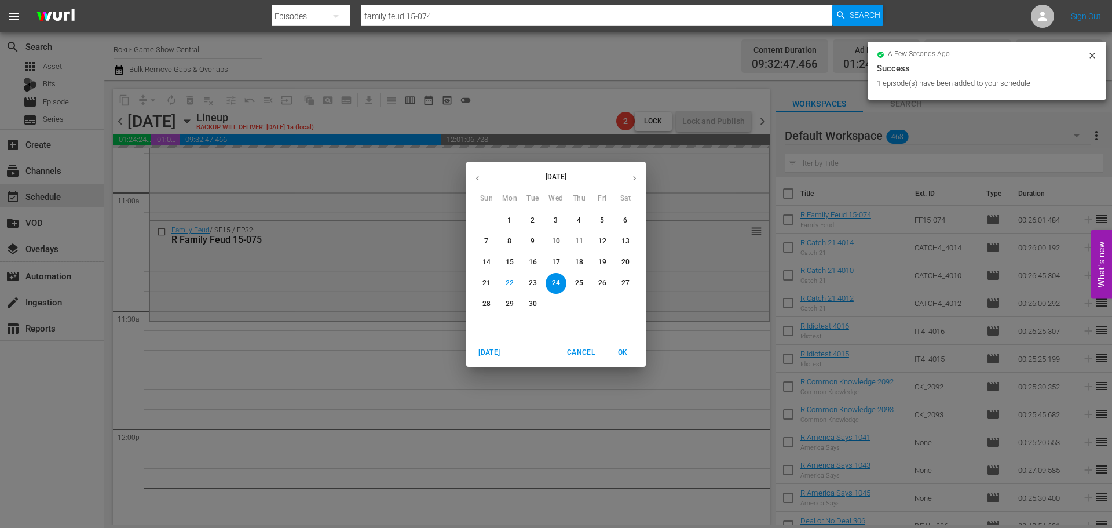
click at [533, 306] on p "30" at bounding box center [533, 304] width 8 height 10
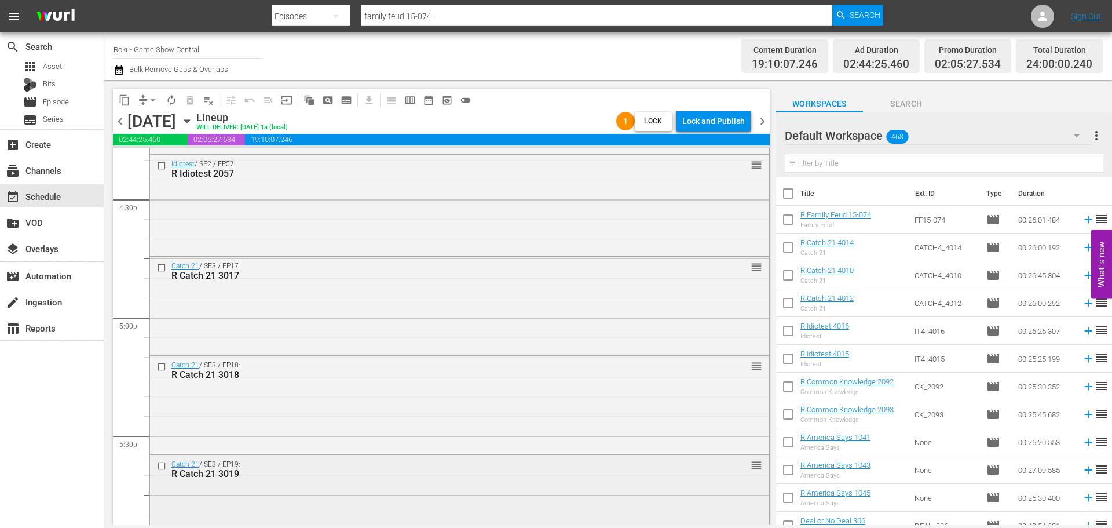
scroll to position [3964, 0]
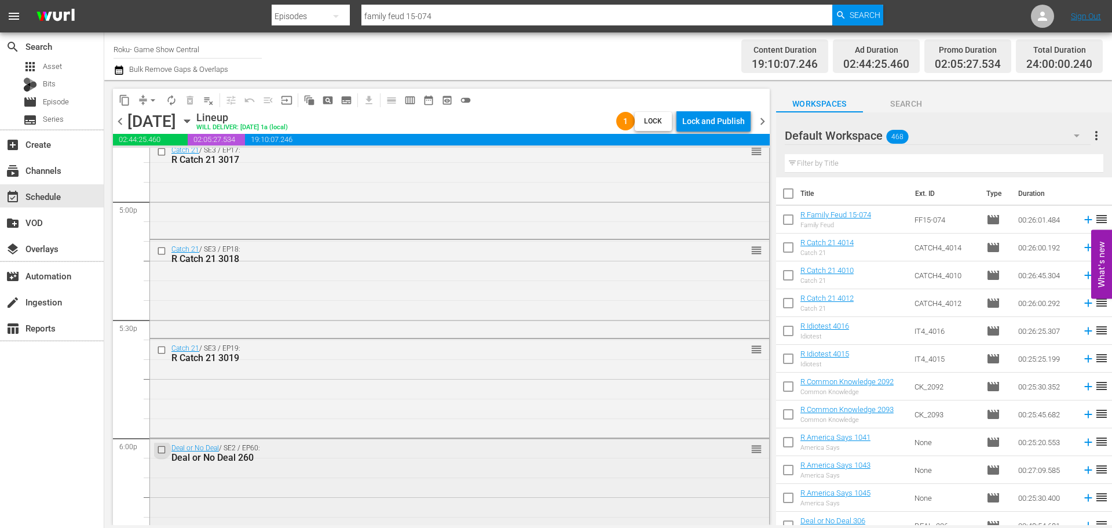
click at [163, 449] on input "checkbox" at bounding box center [163, 449] width 12 height 10
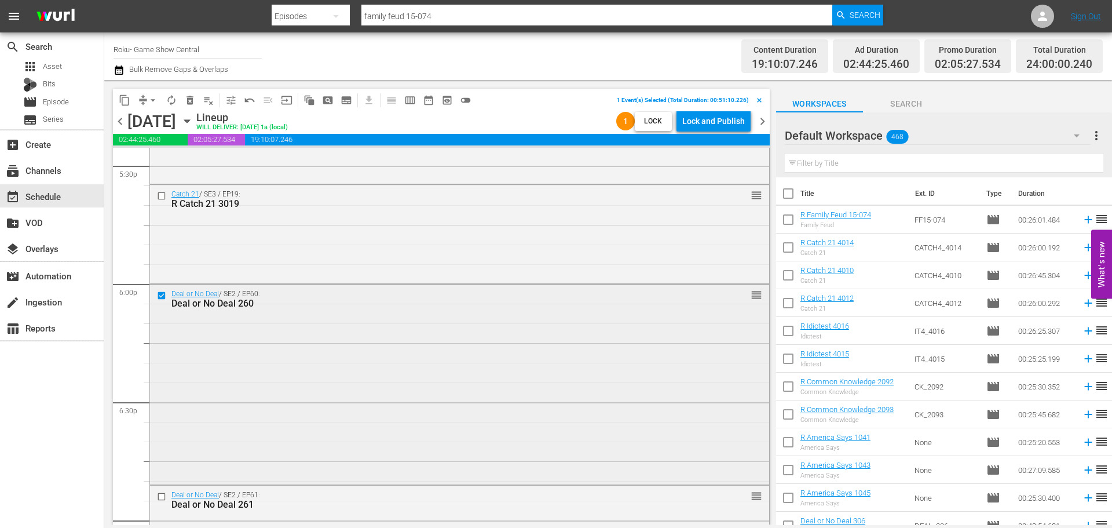
scroll to position [4195, 0]
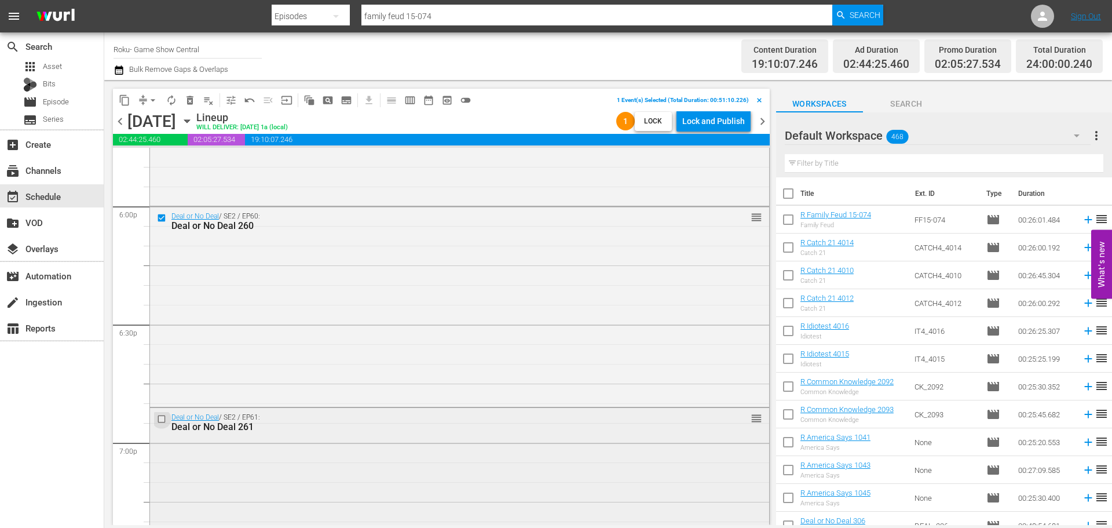
click at [165, 418] on input "checkbox" at bounding box center [163, 419] width 12 height 10
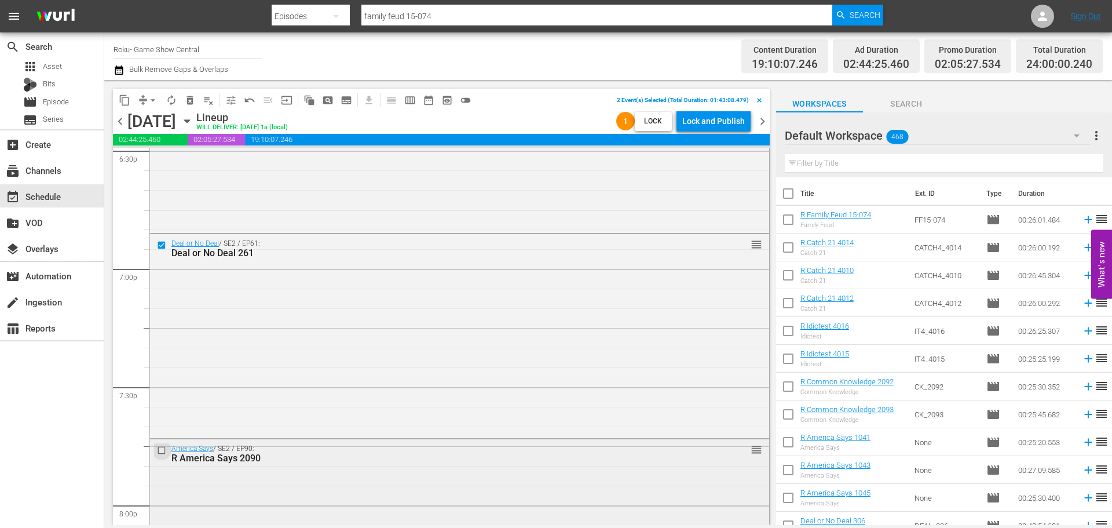
click at [160, 447] on input "checkbox" at bounding box center [163, 450] width 12 height 10
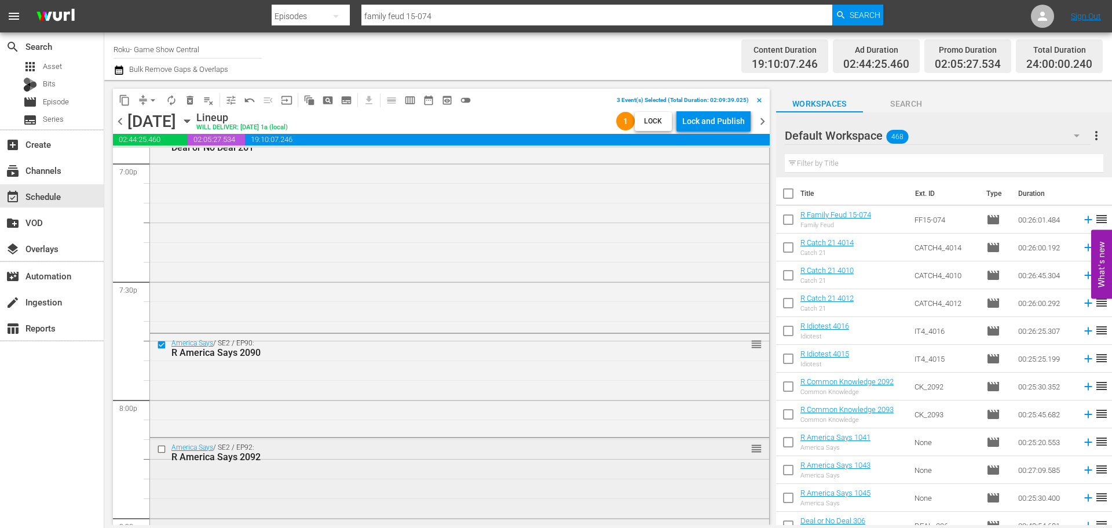
scroll to position [4485, 0]
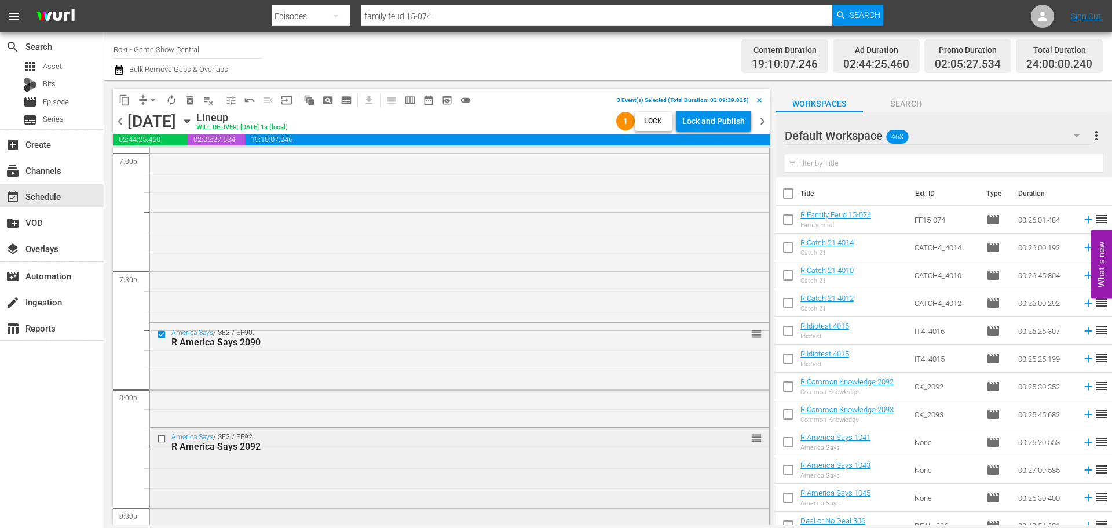
click at [165, 441] on input "checkbox" at bounding box center [163, 438] width 12 height 10
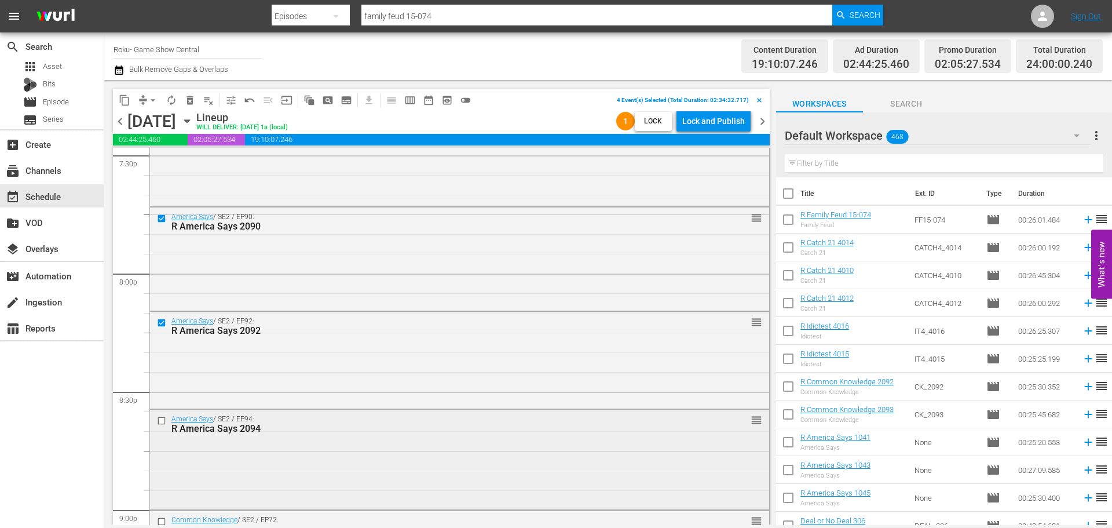
click at [154, 419] on div at bounding box center [162, 421] width 17 height 14
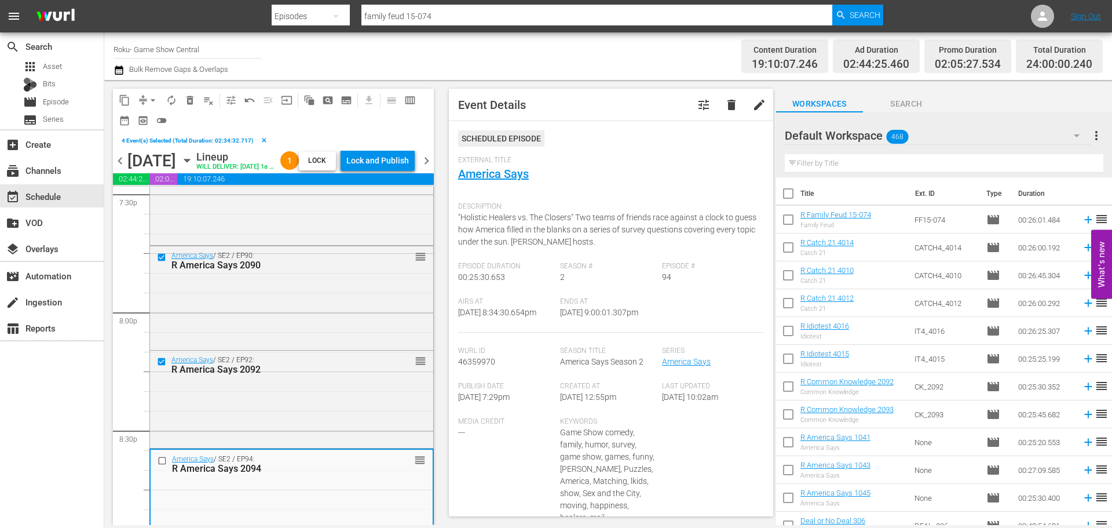
click at [163, 465] on input "checkbox" at bounding box center [164, 460] width 12 height 10
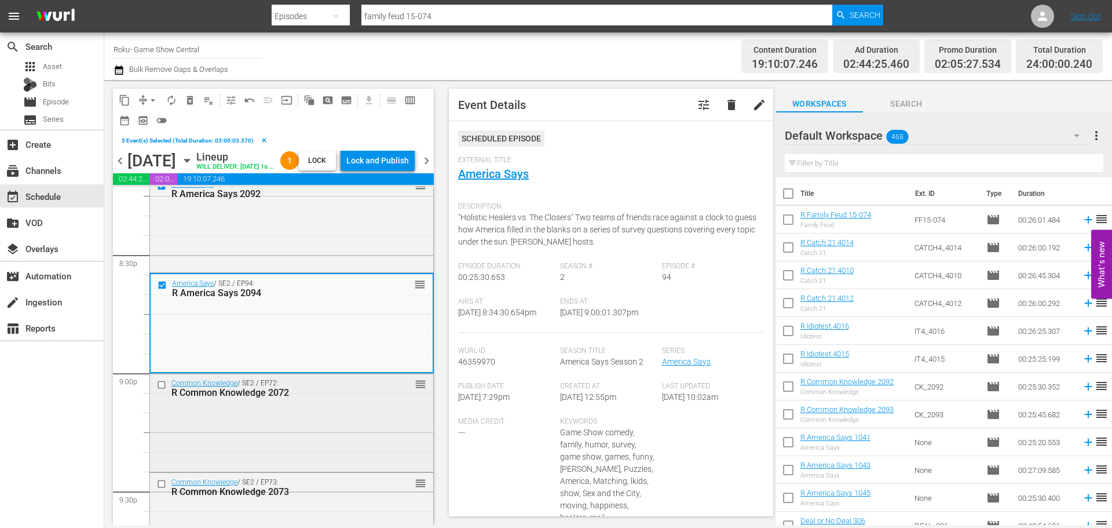
scroll to position [4890, 0]
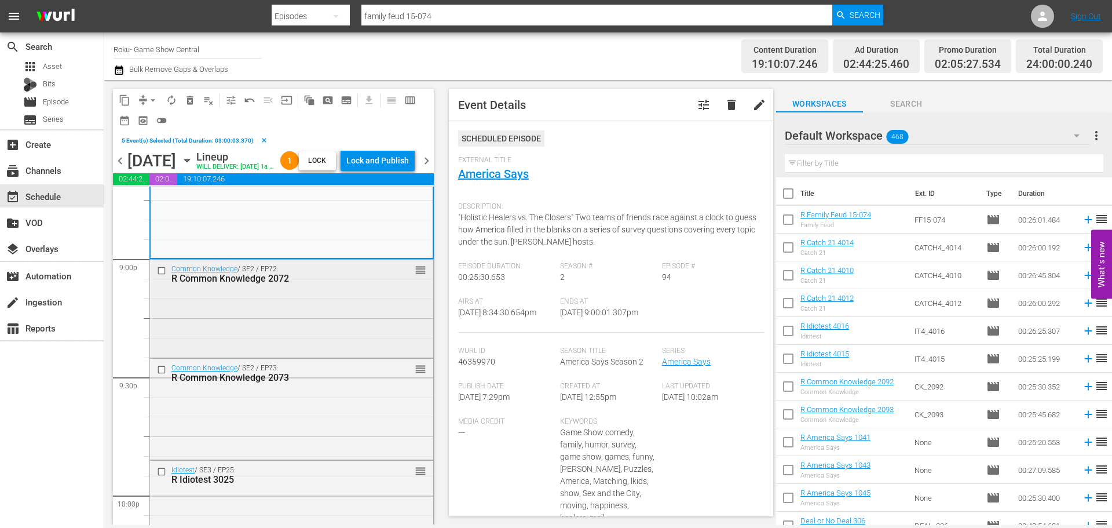
click at [169, 277] on div at bounding box center [162, 271] width 17 height 14
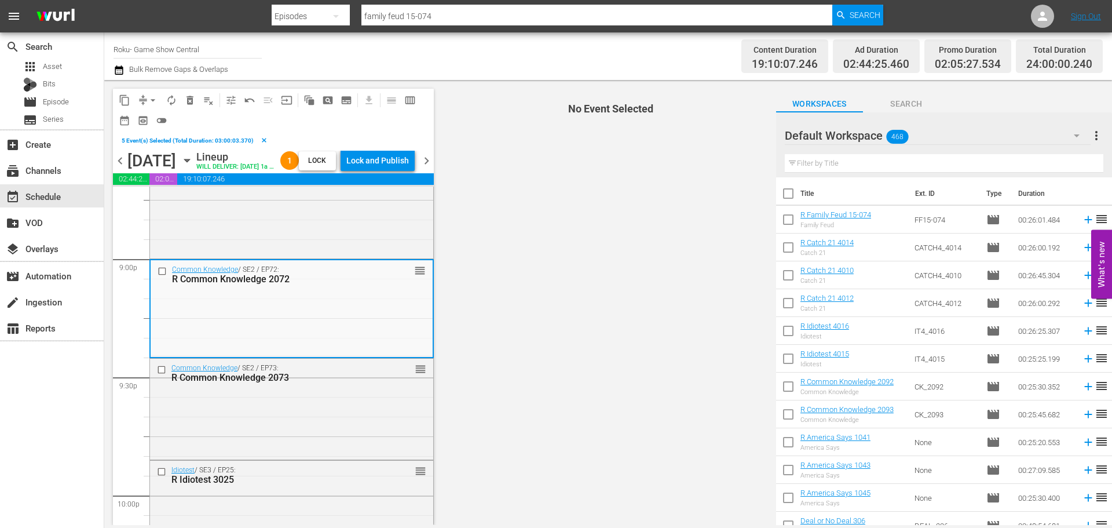
click at [159, 374] on input "checkbox" at bounding box center [163, 369] width 12 height 10
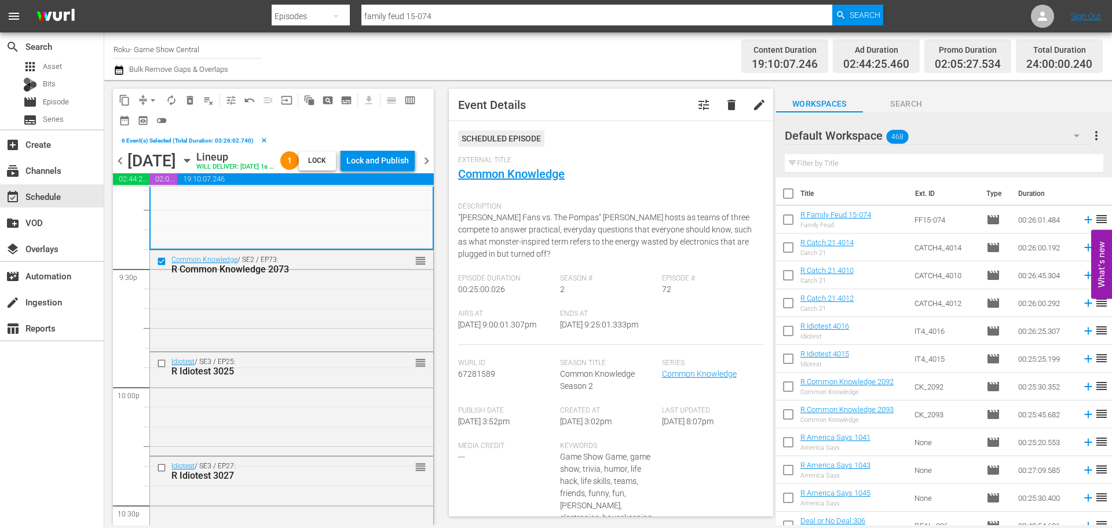
scroll to position [5006, 0]
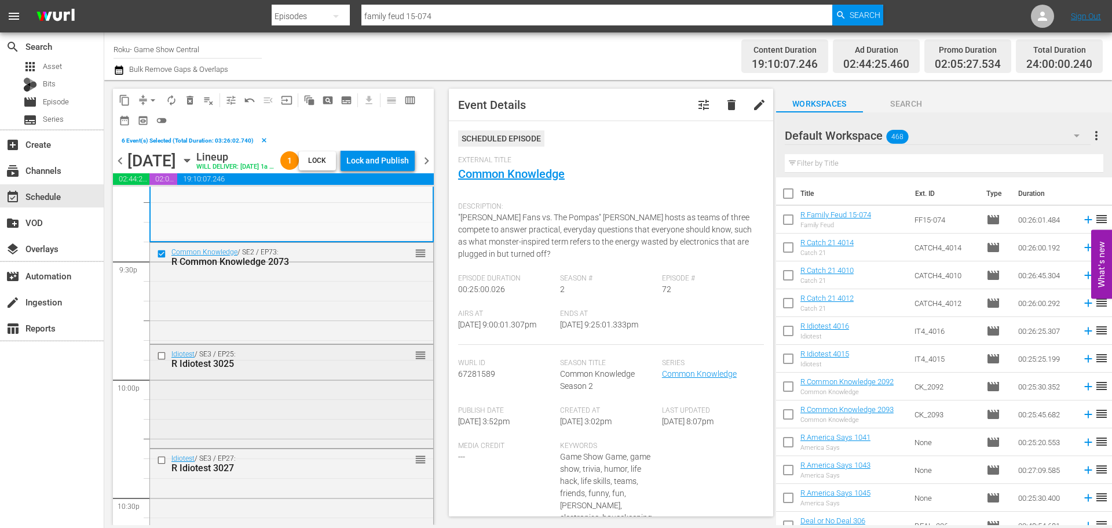
click at [162, 360] on input "checkbox" at bounding box center [163, 355] width 12 height 10
click at [161, 465] on input "checkbox" at bounding box center [163, 460] width 12 height 10
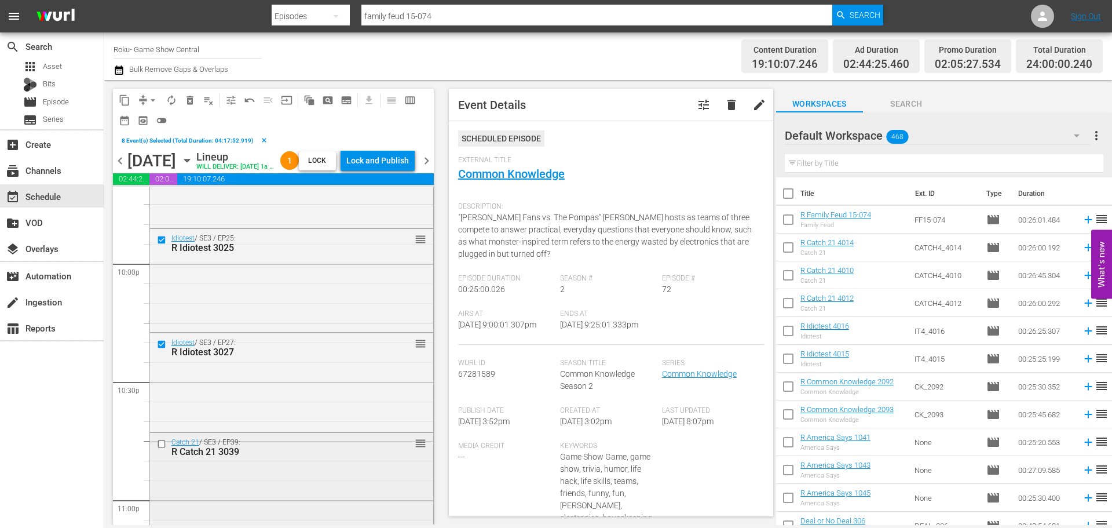
click at [160, 449] on input "checkbox" at bounding box center [163, 444] width 12 height 10
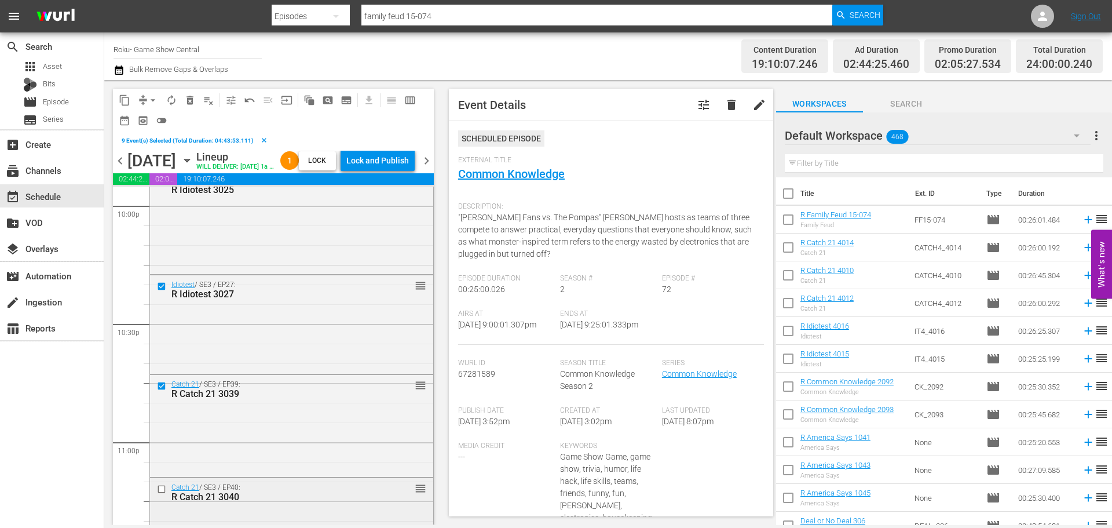
click at [160, 494] on input "checkbox" at bounding box center [163, 489] width 12 height 10
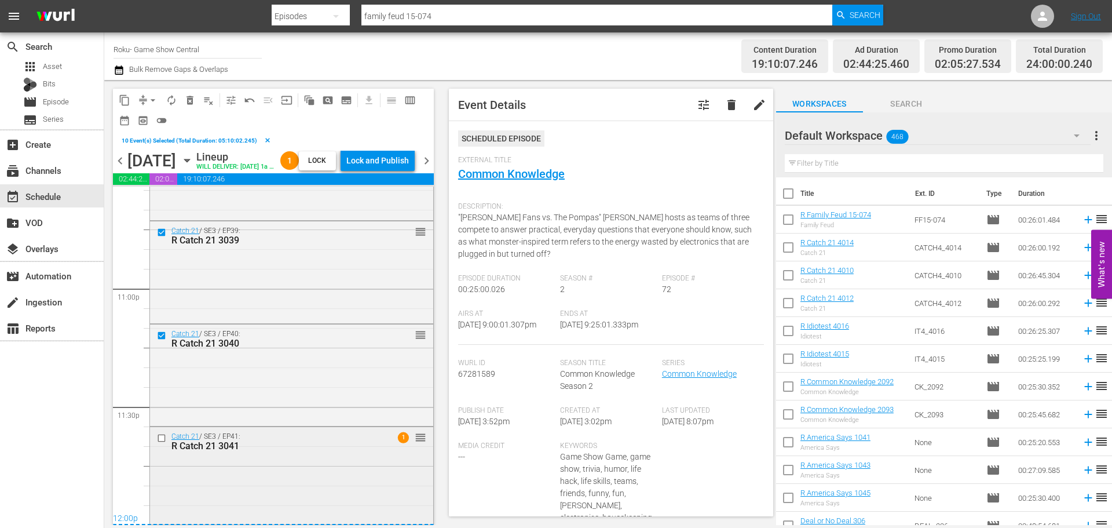
click at [164, 440] on input "checkbox" at bounding box center [163, 438] width 12 height 10
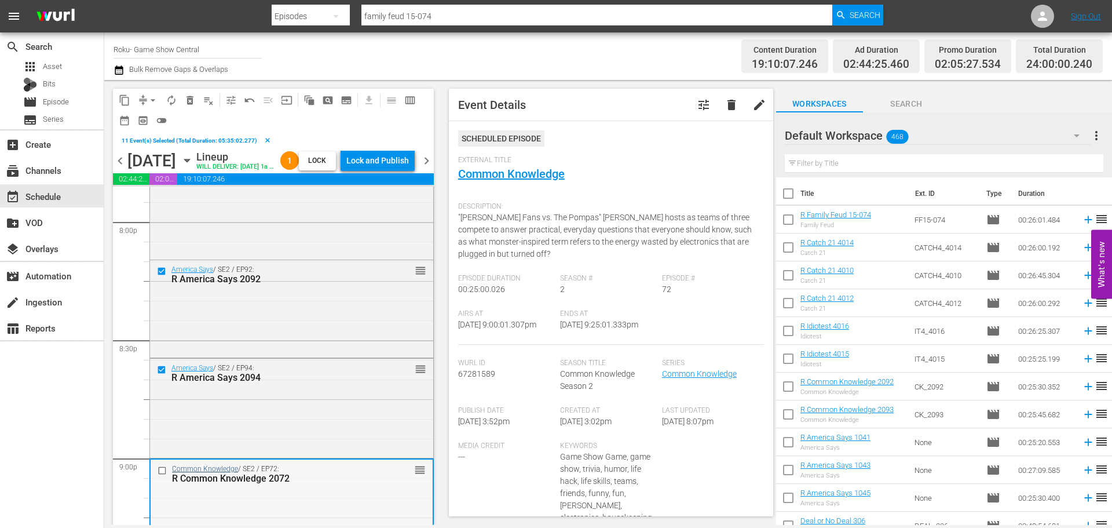
scroll to position [4774, 0]
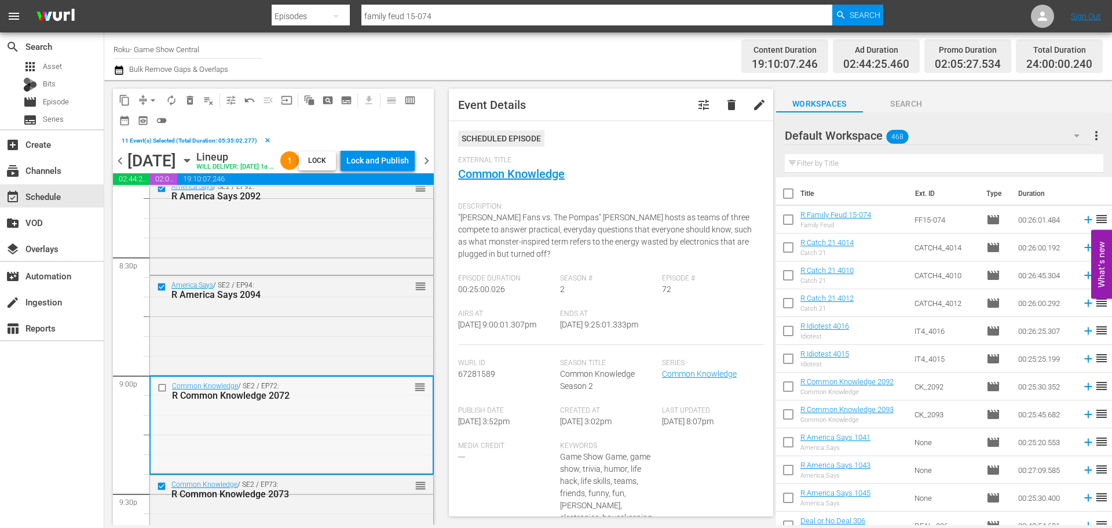
click at [165, 393] on input "checkbox" at bounding box center [164, 388] width 12 height 10
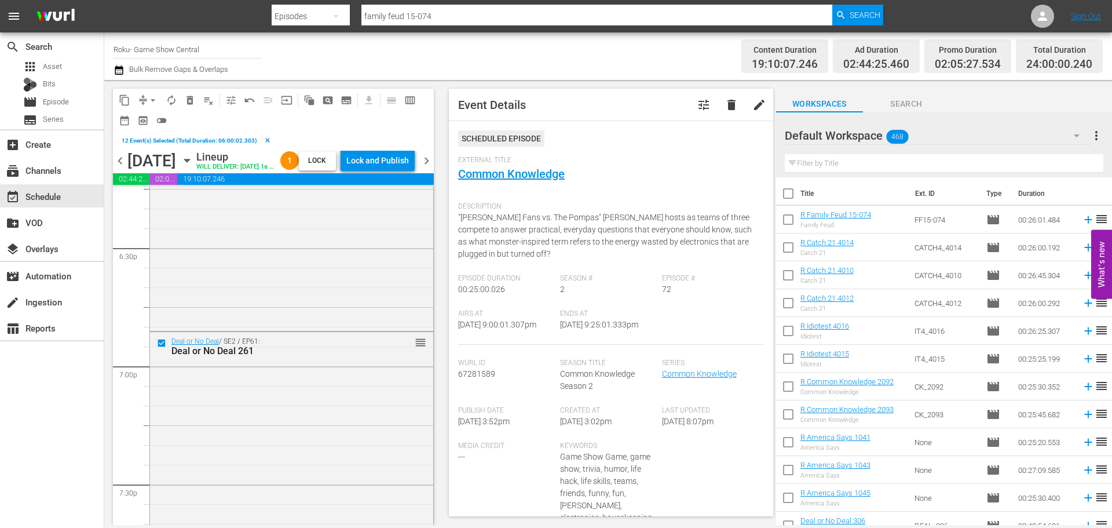
scroll to position [4137, 0]
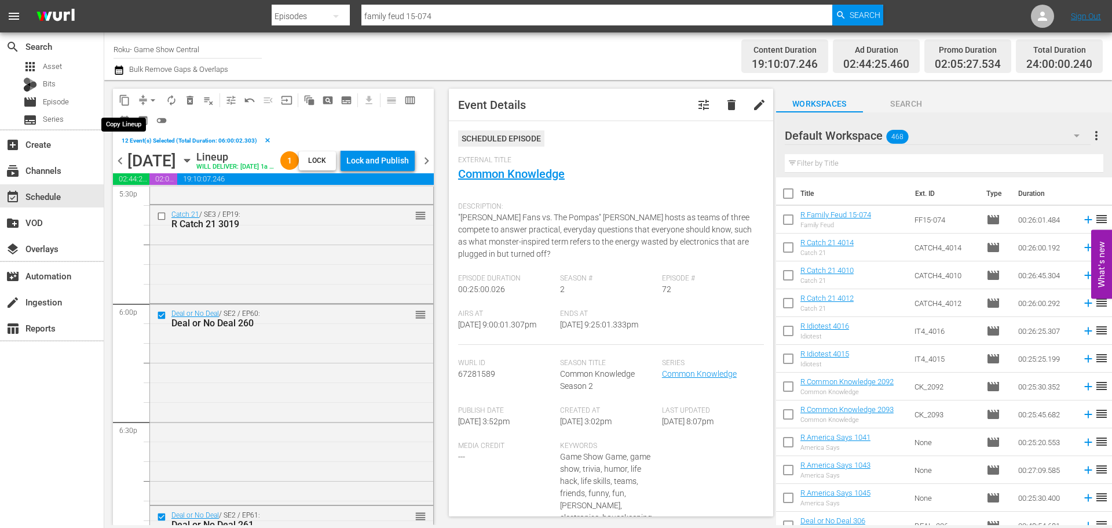
click at [127, 102] on span "content_copy" at bounding box center [125, 100] width 12 height 12
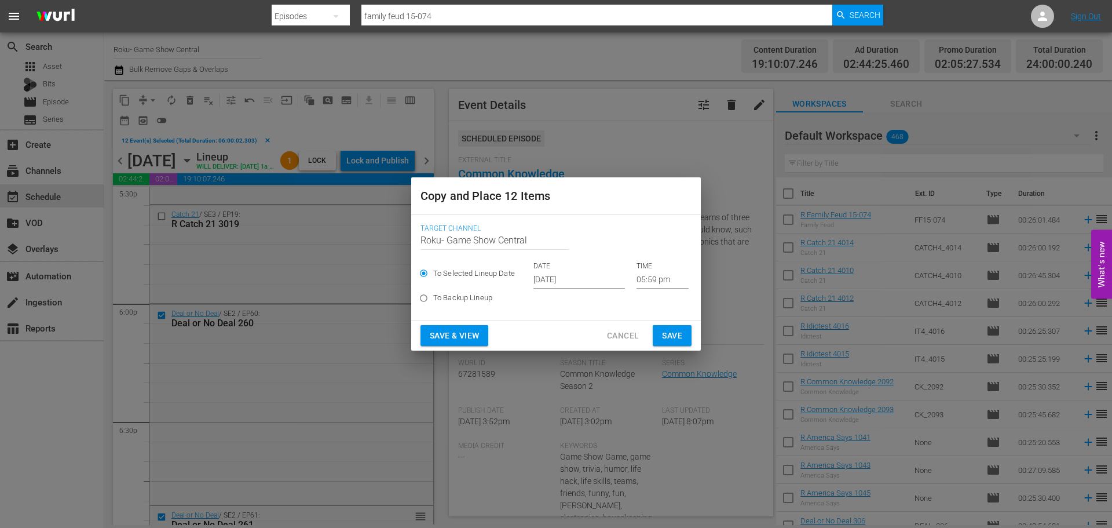
click at [648, 276] on input "05:59 pm" at bounding box center [663, 279] width 52 height 17
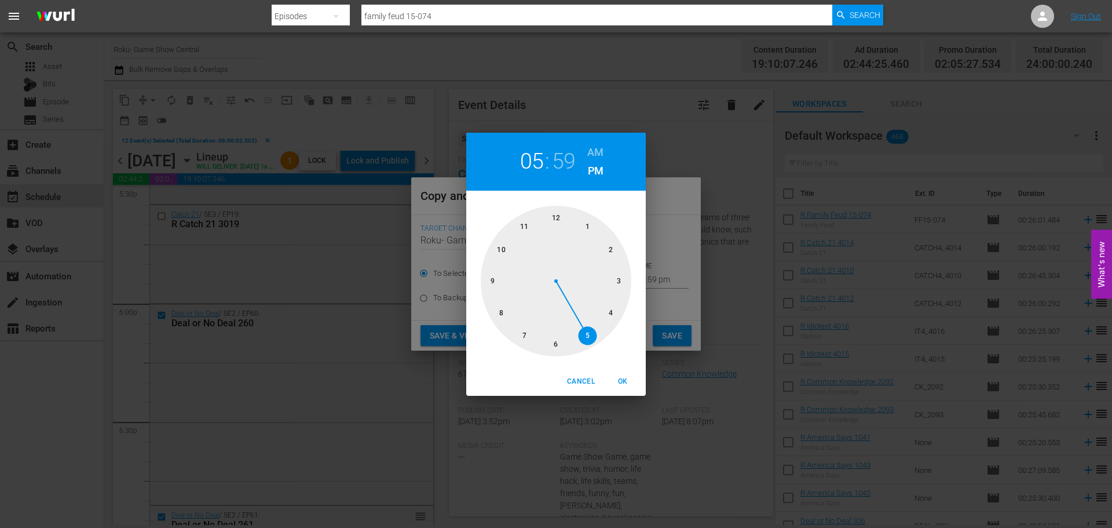
click at [557, 220] on div at bounding box center [556, 281] width 151 height 151
click at [553, 218] on div at bounding box center [556, 281] width 151 height 151
click at [635, 379] on span "OK" at bounding box center [623, 381] width 28 height 12
type input "12:00 pm"
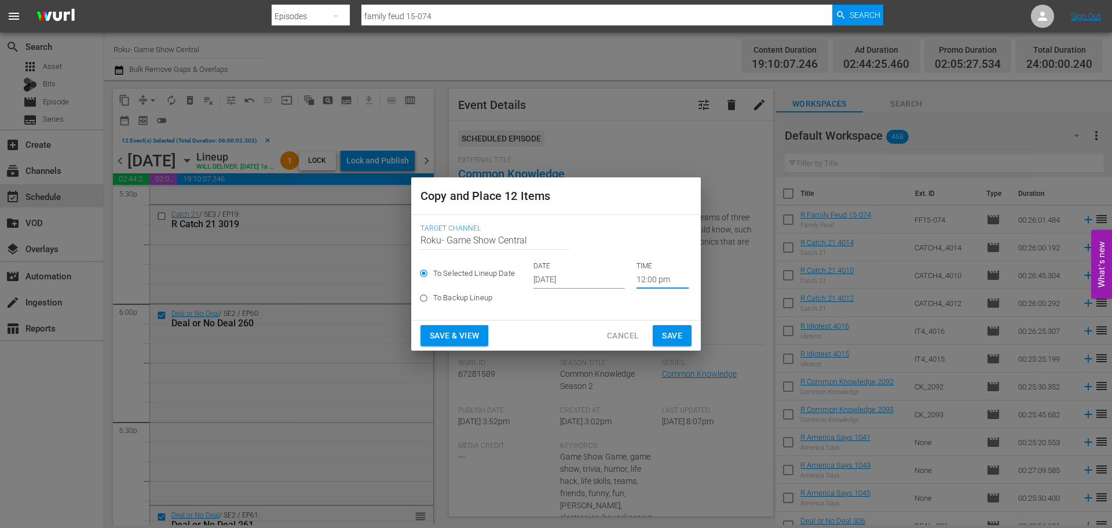
click at [675, 333] on span "Save" at bounding box center [672, 335] width 20 height 14
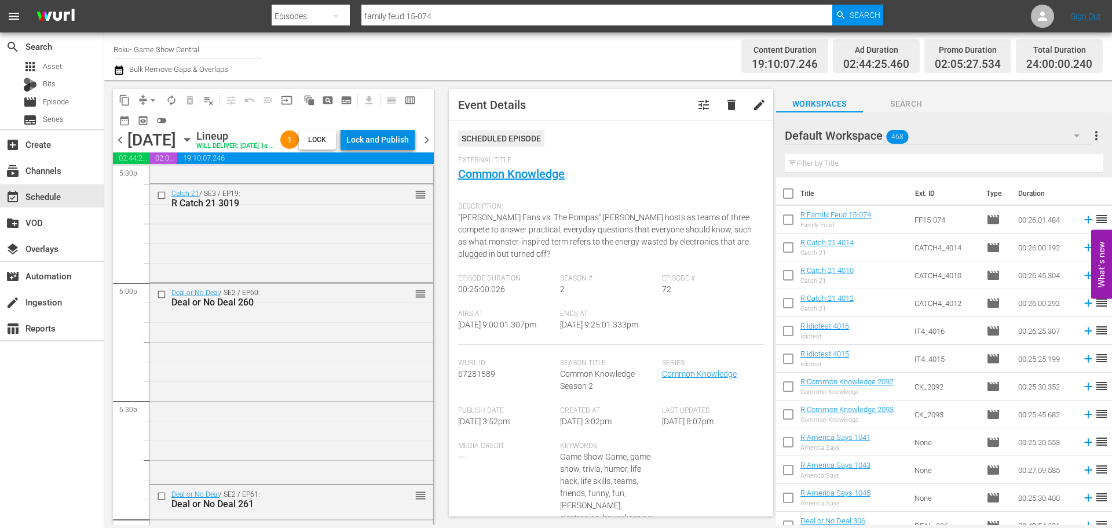
click at [376, 144] on div "Lock and Publish" at bounding box center [377, 139] width 63 height 21
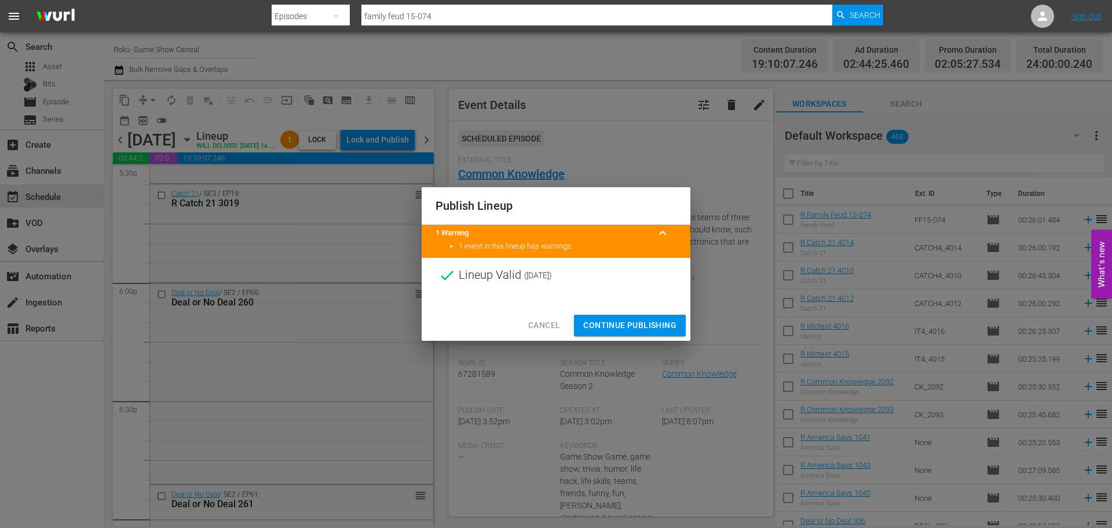
click at [655, 321] on span "Continue Publishing" at bounding box center [629, 325] width 93 height 14
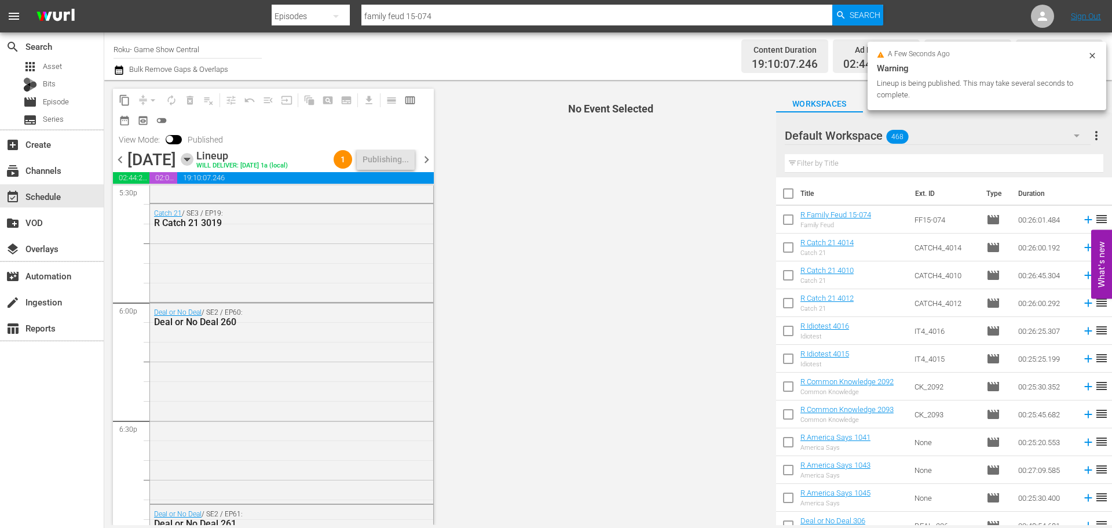
click at [193, 166] on icon "button" at bounding box center [187, 159] width 13 height 13
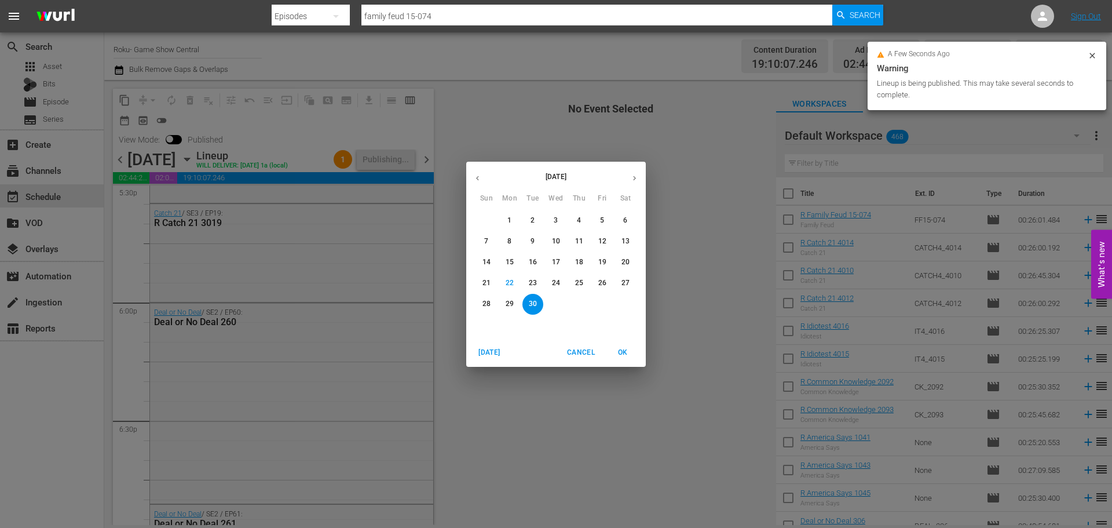
click at [555, 288] on button "24" at bounding box center [556, 283] width 21 height 21
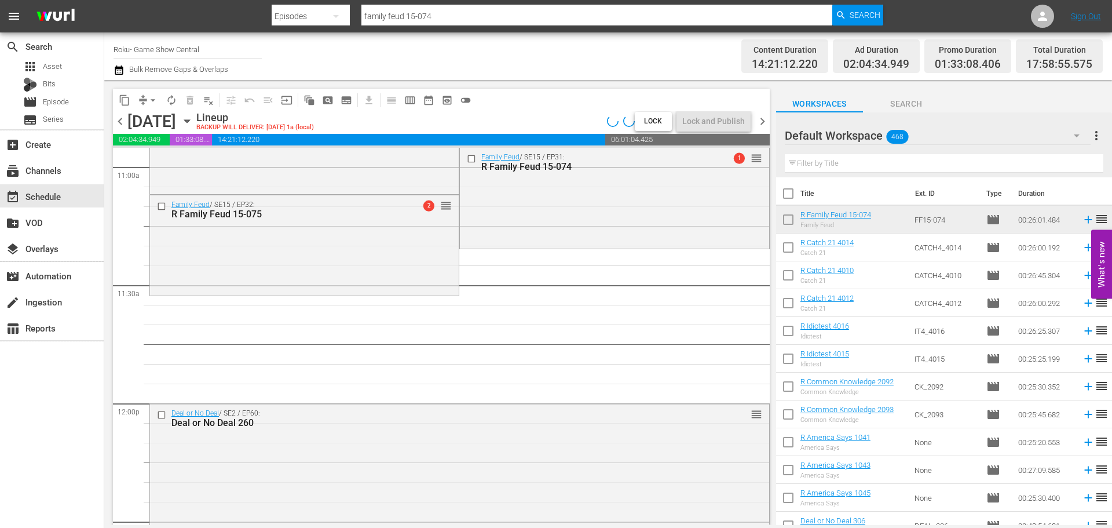
scroll to position [2515, 0]
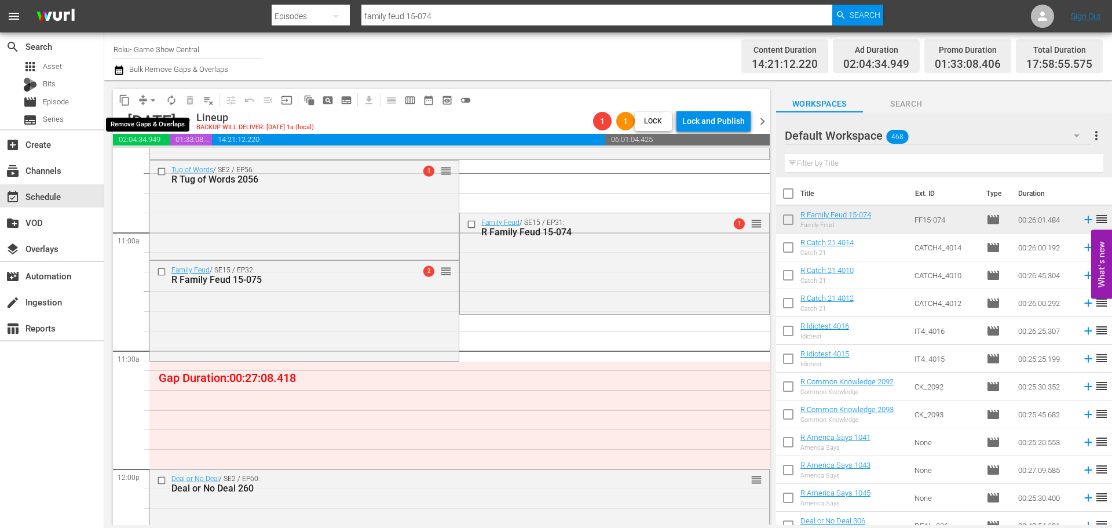
click at [152, 98] on span "arrow_drop_down" at bounding box center [153, 100] width 12 height 12
click at [160, 126] on li "Align to Midnight" at bounding box center [154, 123] width 122 height 19
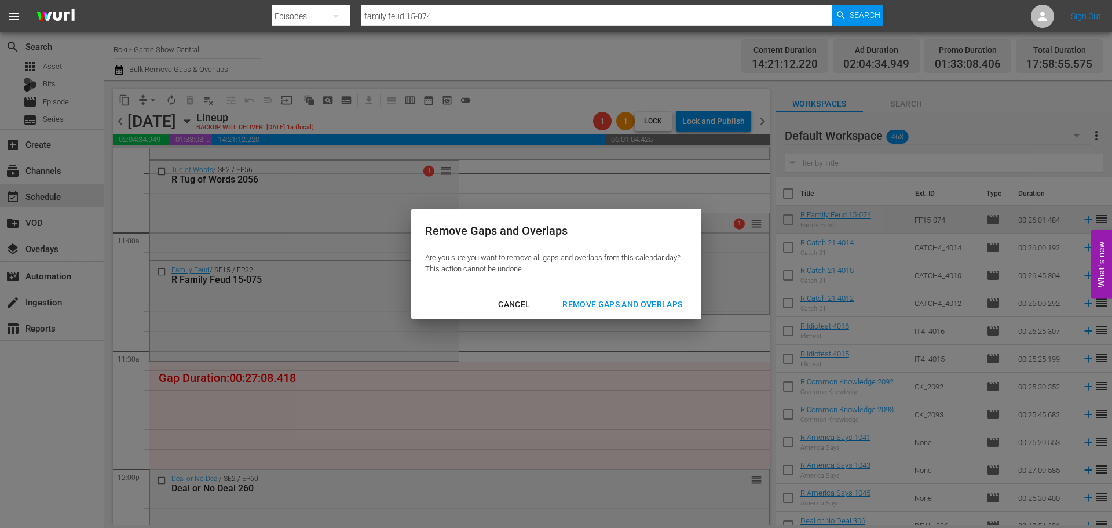
click at [635, 302] on div "Remove Gaps and Overlaps" at bounding box center [622, 304] width 138 height 14
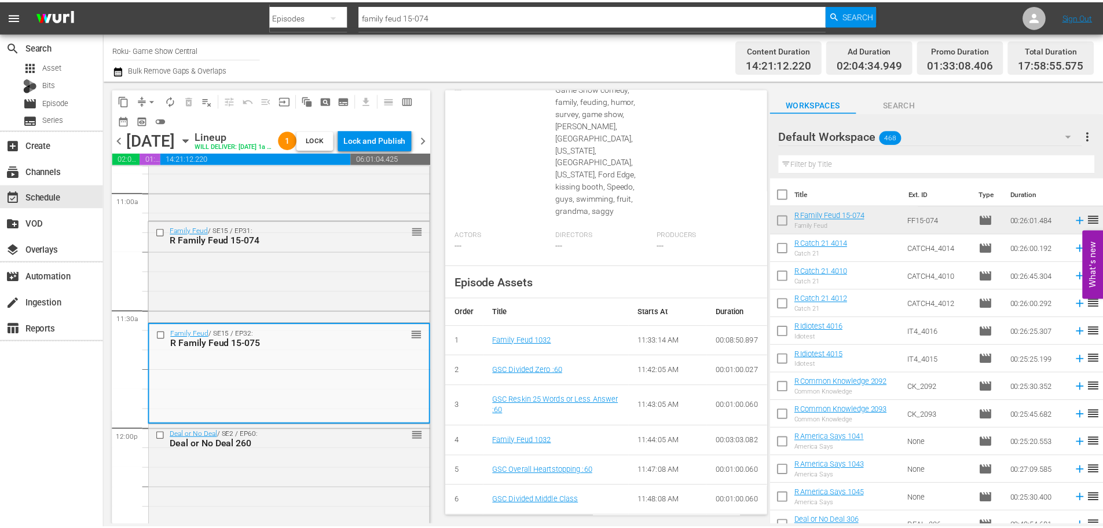
scroll to position [0, 0]
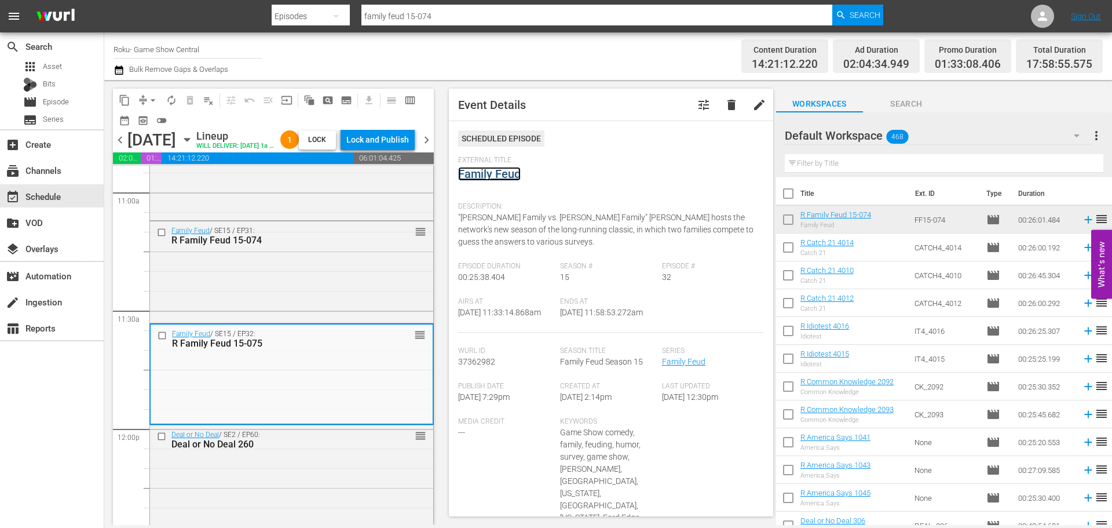
click at [486, 180] on link "Family Feud" at bounding box center [489, 174] width 63 height 14
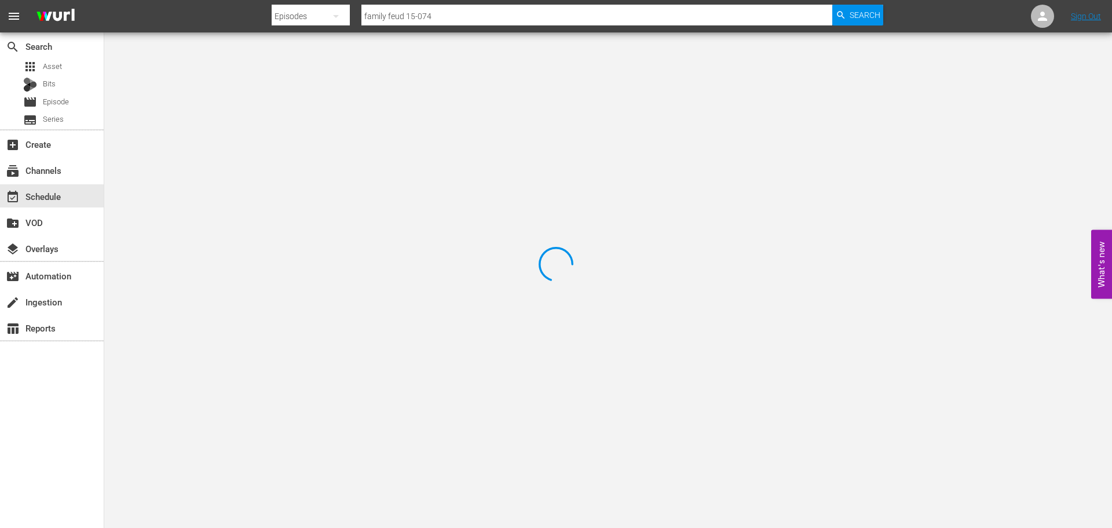
click at [273, 92] on div at bounding box center [556, 264] width 1112 height 528
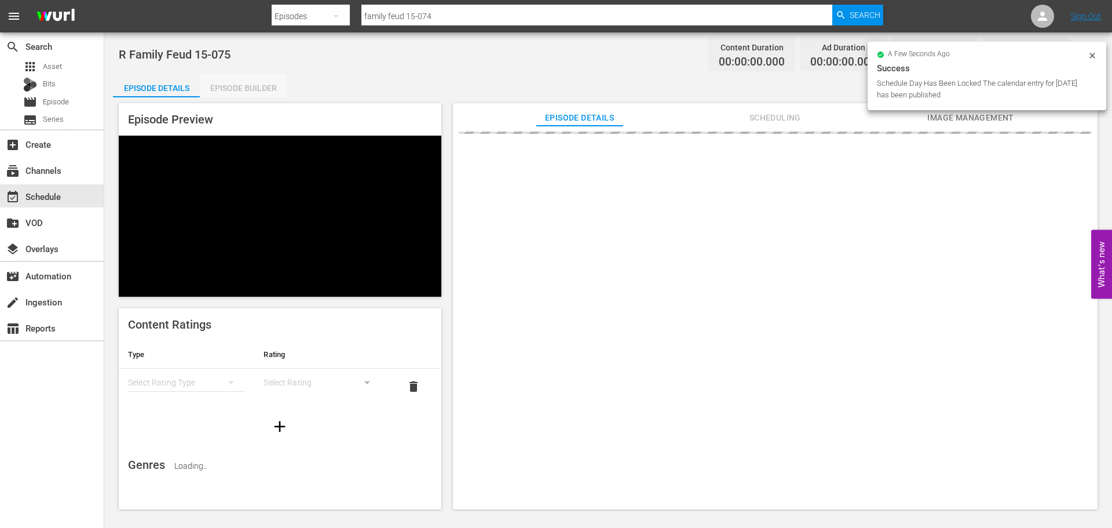
click at [244, 89] on div "Episode Builder" at bounding box center [243, 88] width 87 height 28
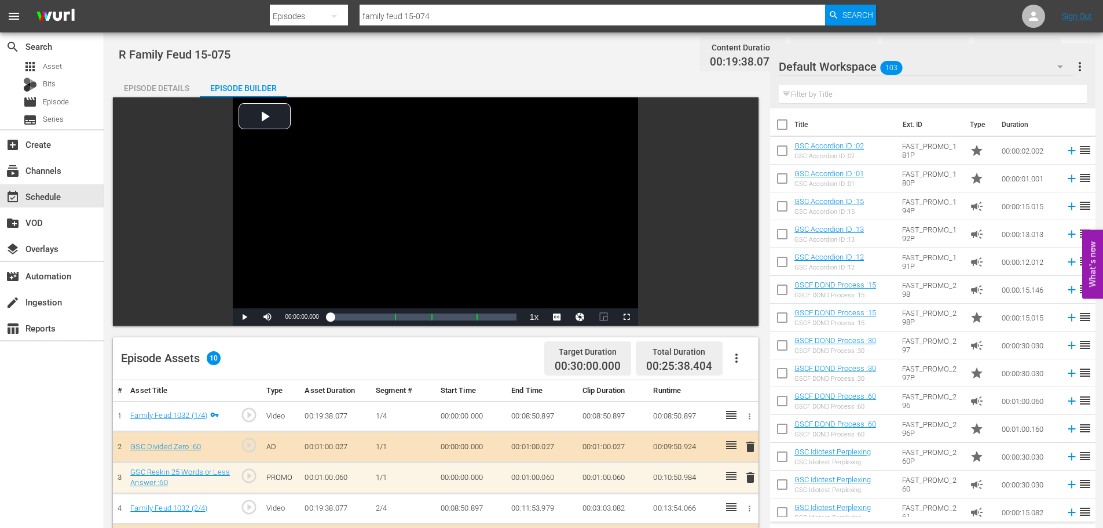
scroll to position [302, 0]
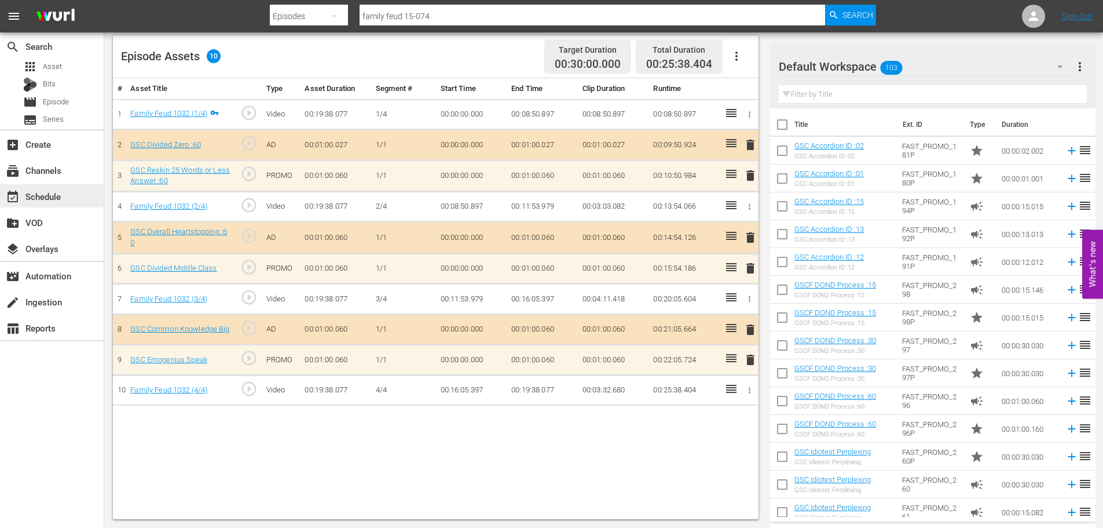
click at [55, 185] on div "event_available Schedule" at bounding box center [52, 195] width 104 height 23
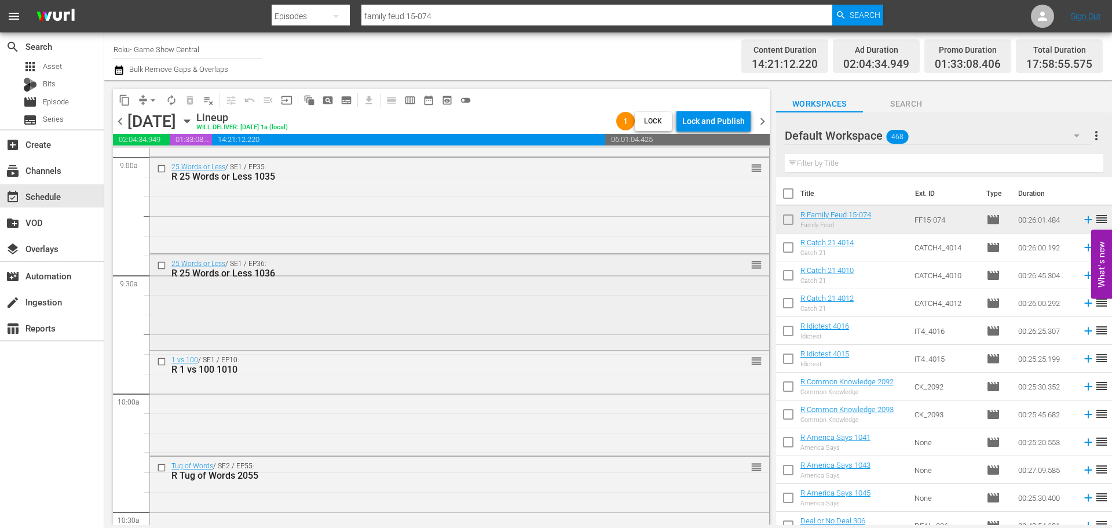
scroll to position [2117, 0]
click at [239, 210] on div "25 Words or Less / SE1 / EP35: R 25 Words or Less 1035 reorder" at bounding box center [459, 204] width 619 height 93
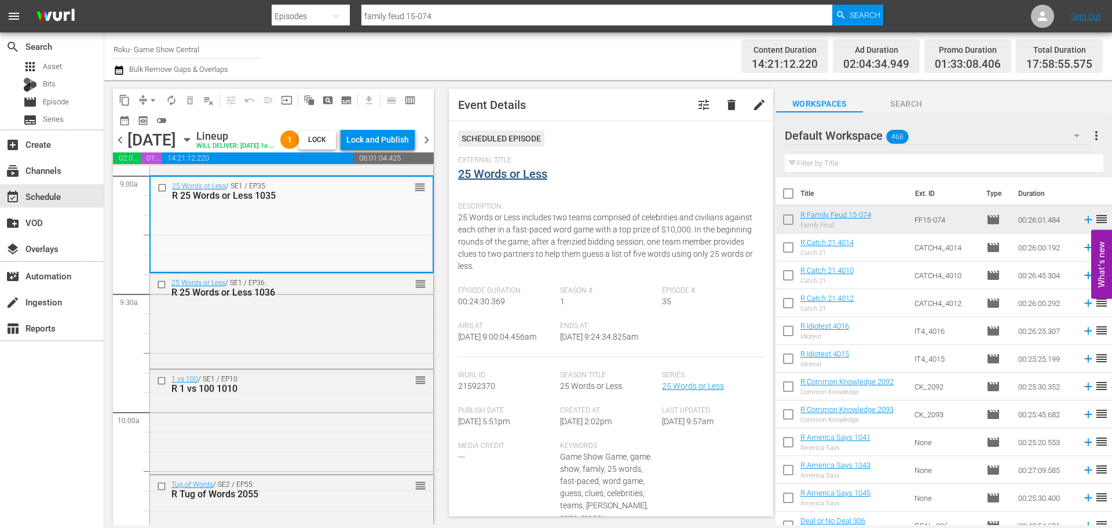
click at [513, 176] on link "25 Words or Less" at bounding box center [502, 174] width 89 height 14
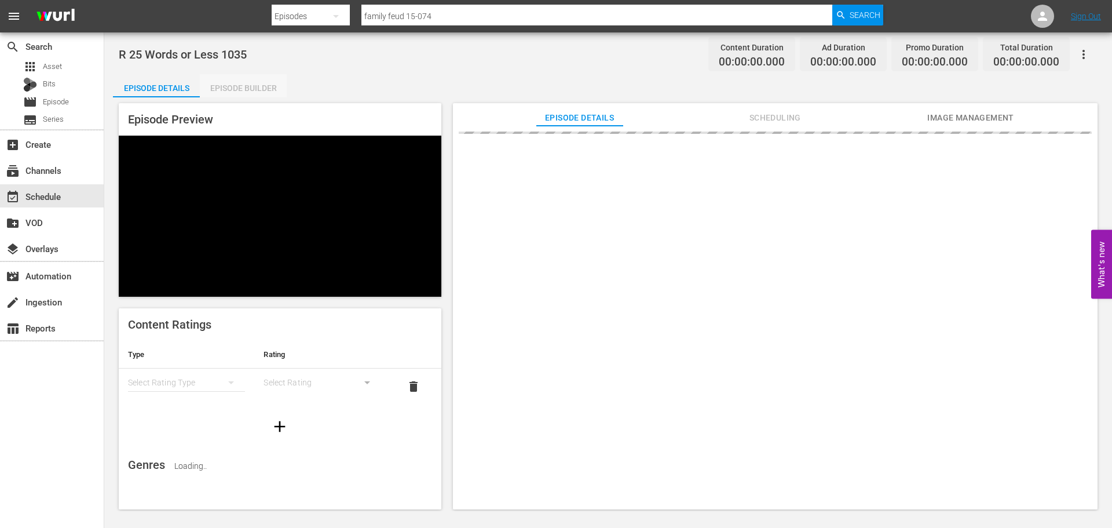
click at [265, 86] on div "Episode Builder" at bounding box center [243, 88] width 87 height 28
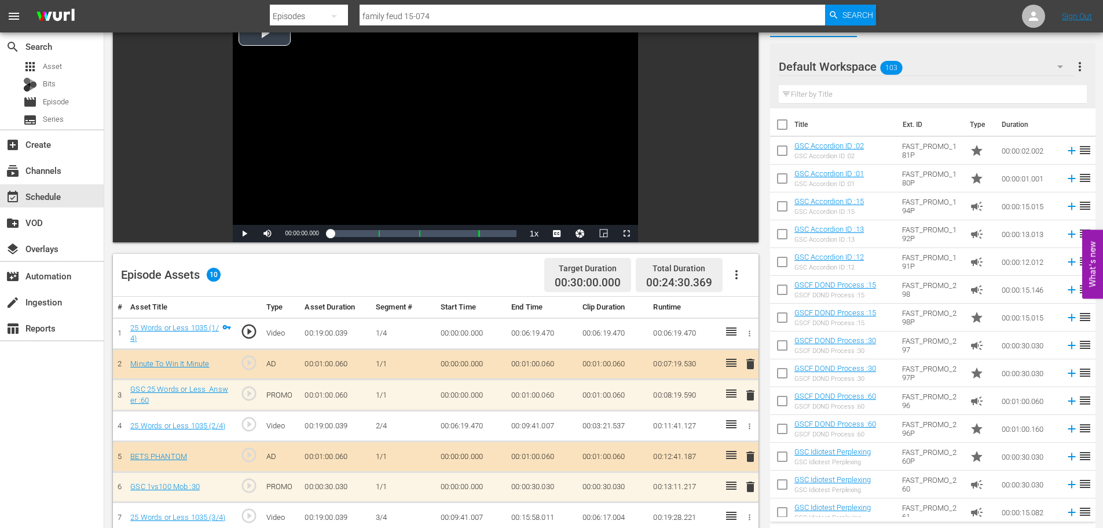
scroll to position [290, 0]
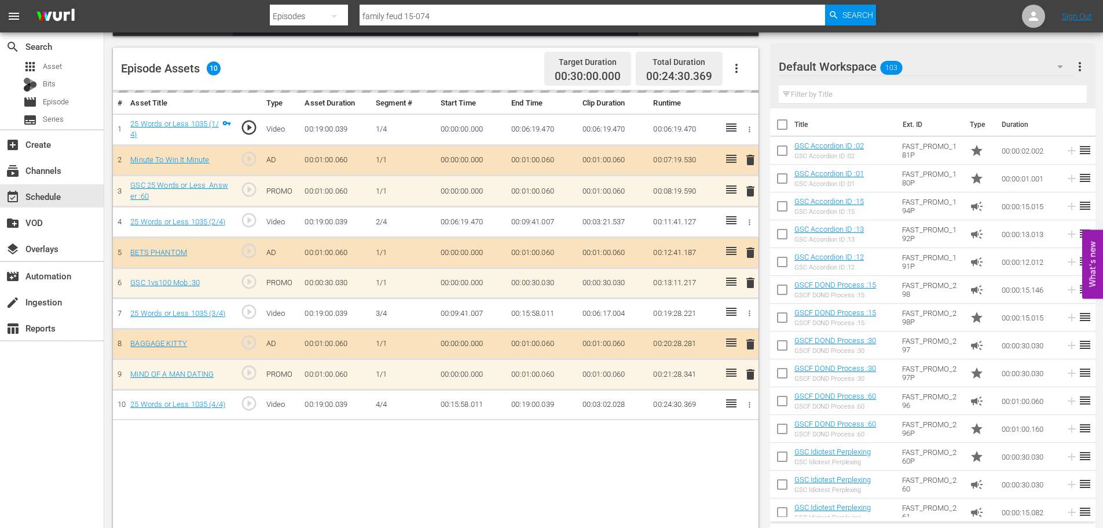
click at [887, 104] on div "Filter by Title" at bounding box center [933, 95] width 308 height 28
click at [884, 90] on input "text" at bounding box center [933, 94] width 308 height 19
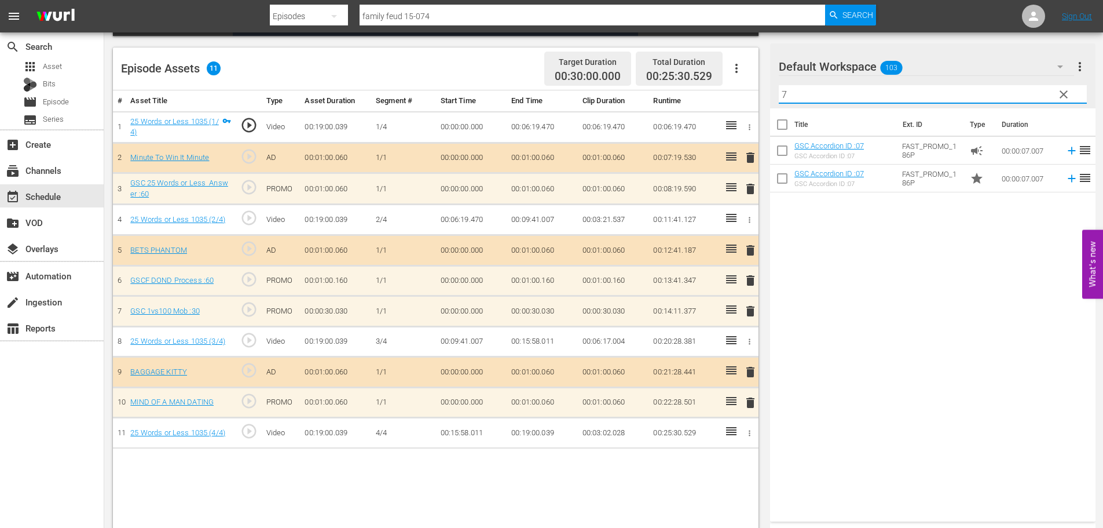
type input "7"
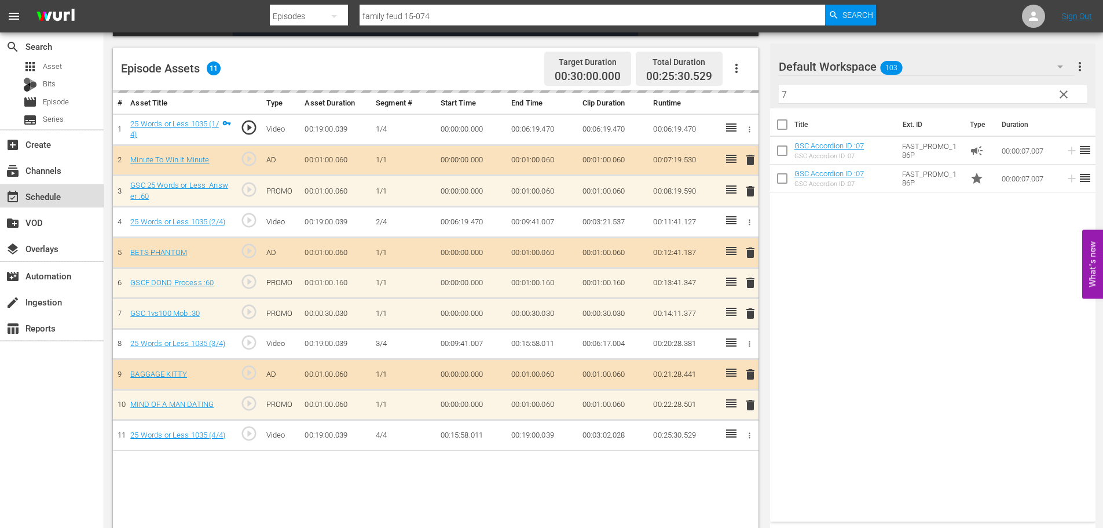
click at [24, 199] on div "event_available Schedule" at bounding box center [32, 194] width 65 height 10
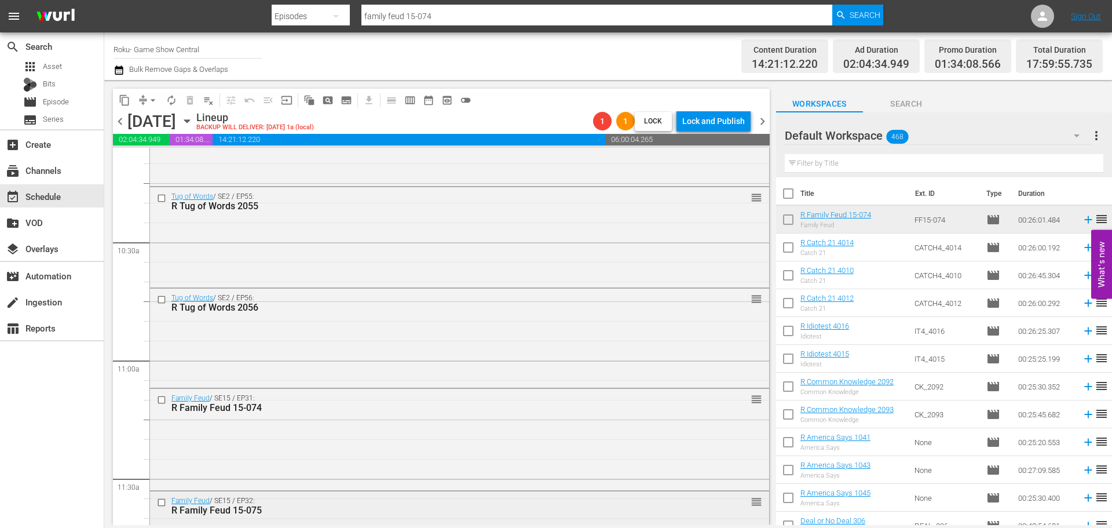
scroll to position [2561, 0]
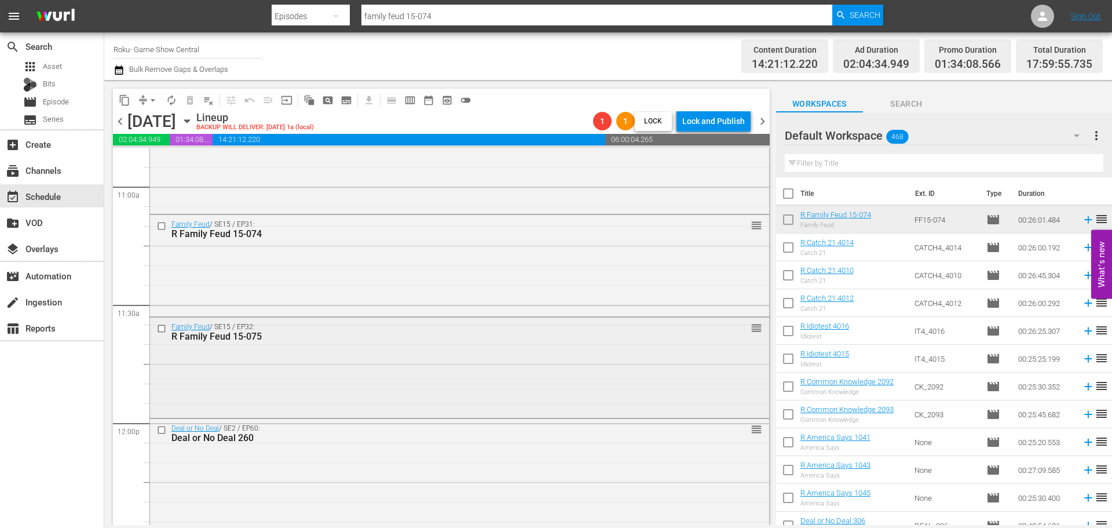
click at [230, 355] on div "Family Feud / SE15 / EP32: R Family Feud 15-075 reorder" at bounding box center [459, 365] width 619 height 97
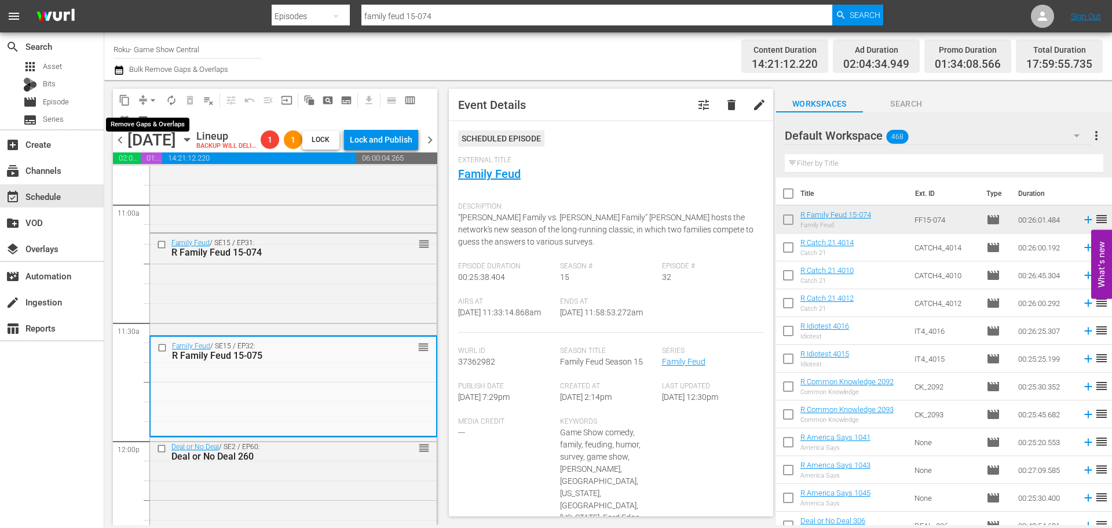
click at [142, 97] on span "compress" at bounding box center [143, 100] width 12 height 12
click at [152, 94] on span "arrow_drop_down" at bounding box center [153, 100] width 12 height 12
click at [165, 124] on li "Align to Midnight" at bounding box center [154, 123] width 122 height 19
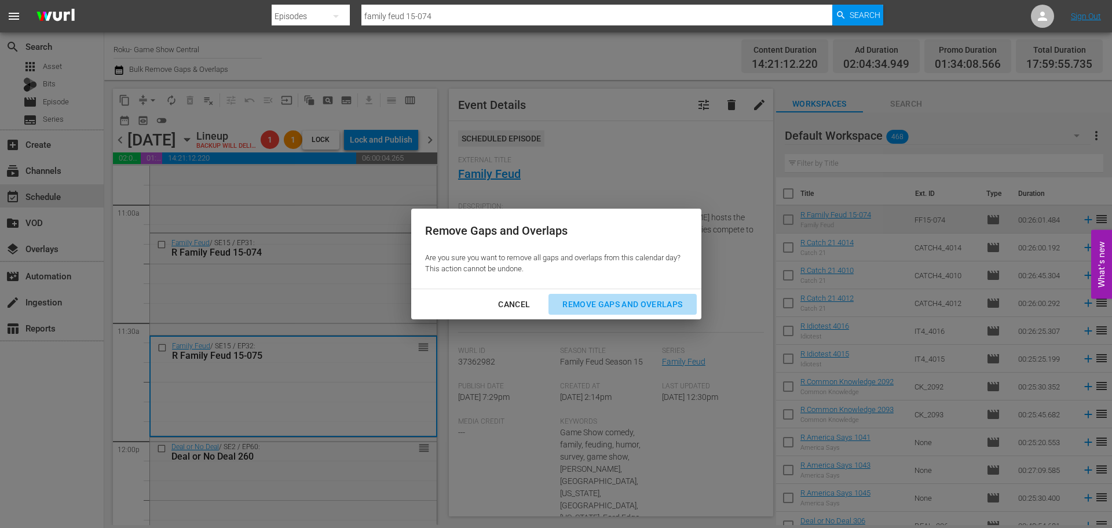
click at [644, 308] on div "Remove Gaps and Overlaps" at bounding box center [622, 304] width 138 height 14
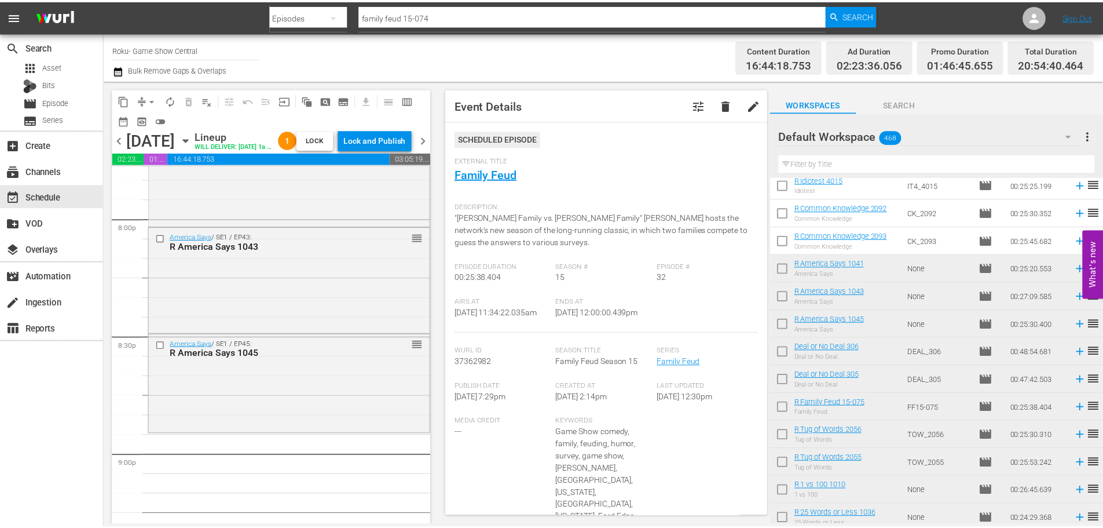
scroll to position [4268, 0]
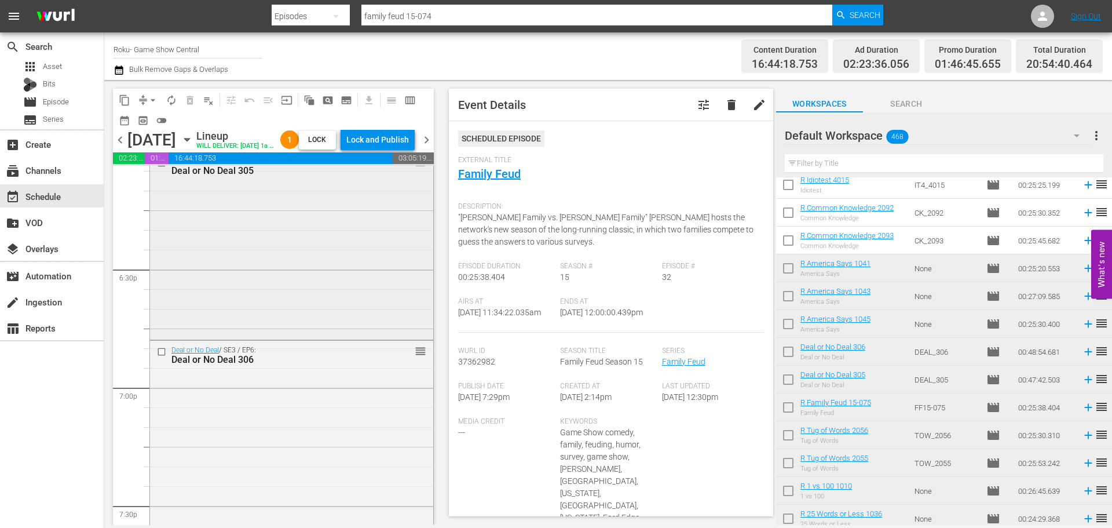
click at [290, 320] on div "Deal or No Deal / SE3 / EP5: Deal or No Deal 305 reorder" at bounding box center [291, 244] width 283 height 184
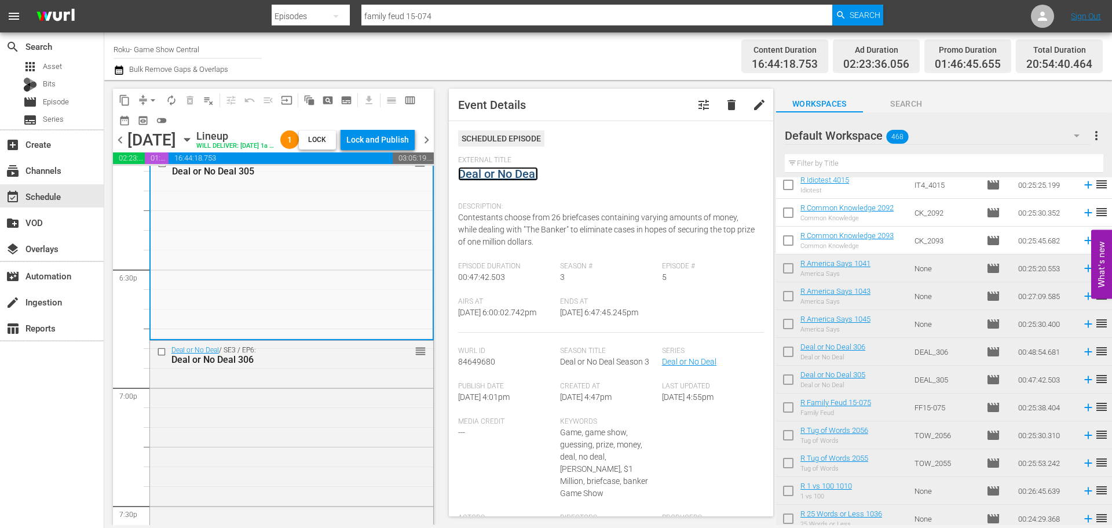
click at [491, 176] on link "Deal or No Deal" at bounding box center [498, 174] width 80 height 14
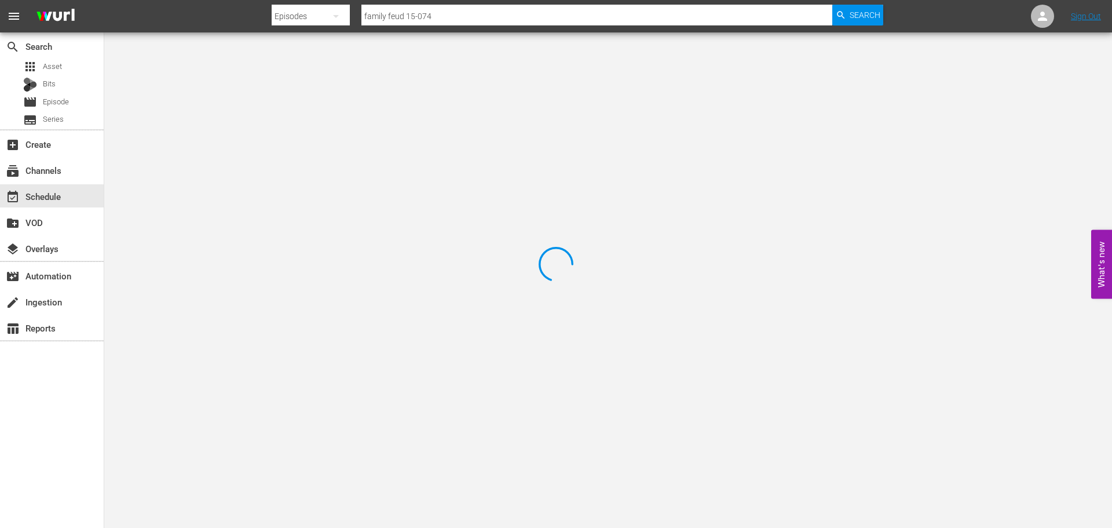
click at [236, 93] on div at bounding box center [556, 264] width 1112 height 528
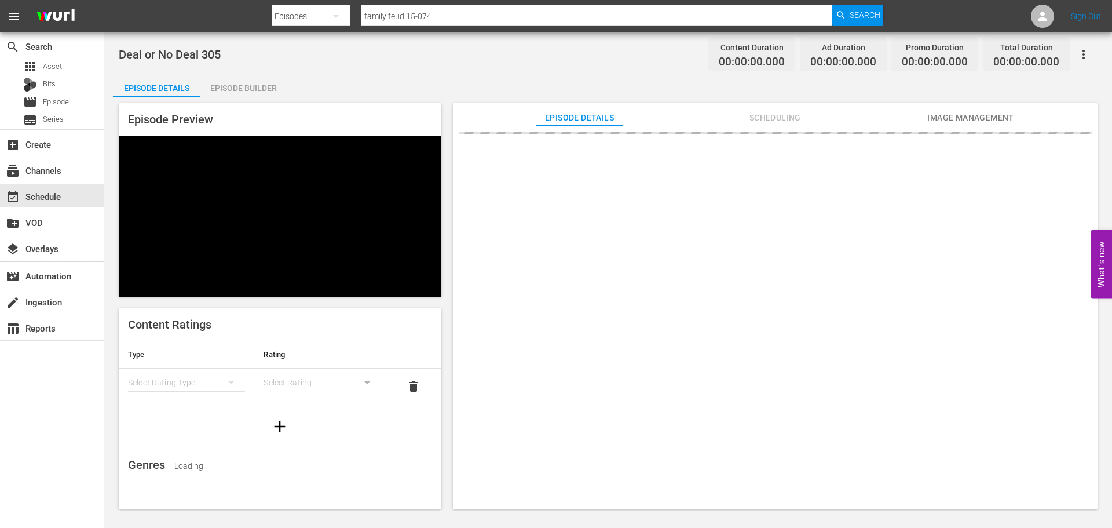
click at [238, 93] on div "Episode Builder" at bounding box center [243, 88] width 87 height 28
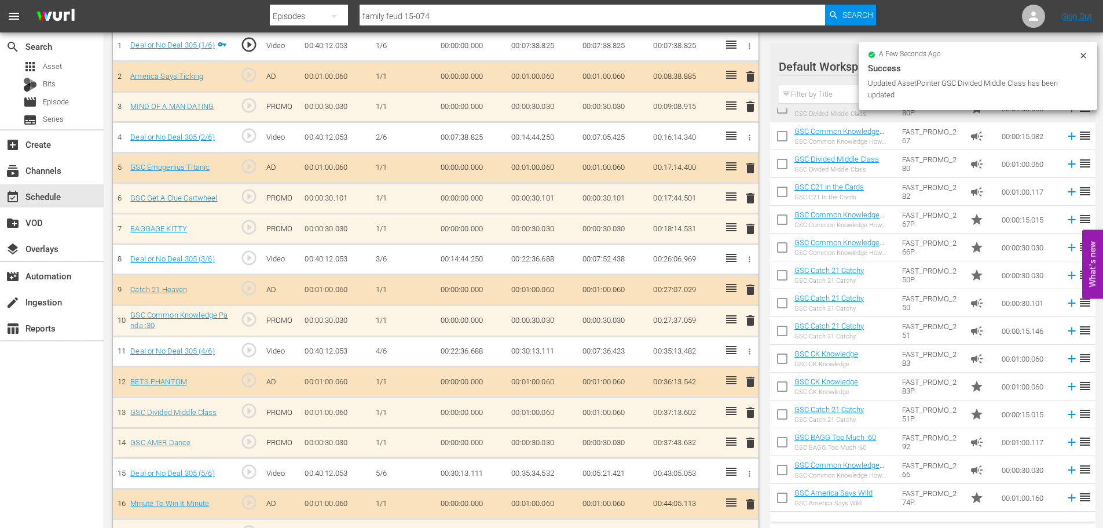
scroll to position [1158, 0]
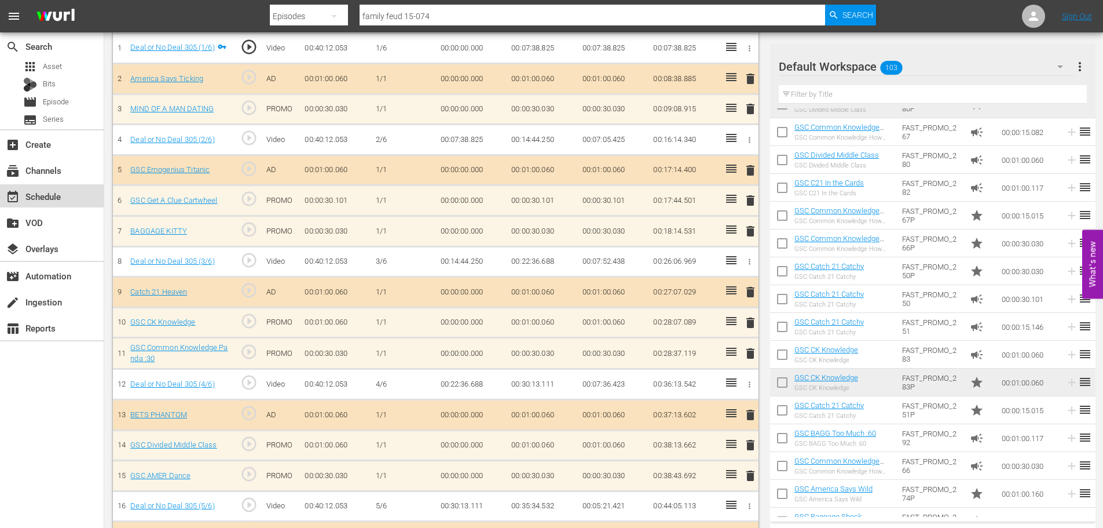
click at [50, 191] on div "event_available Schedule" at bounding box center [32, 194] width 65 height 10
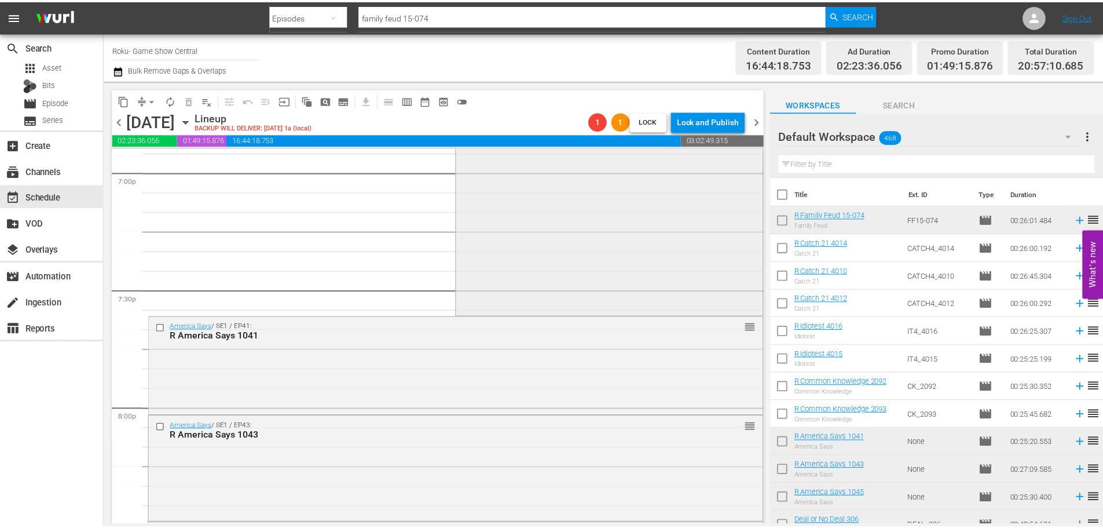
scroll to position [4347, 0]
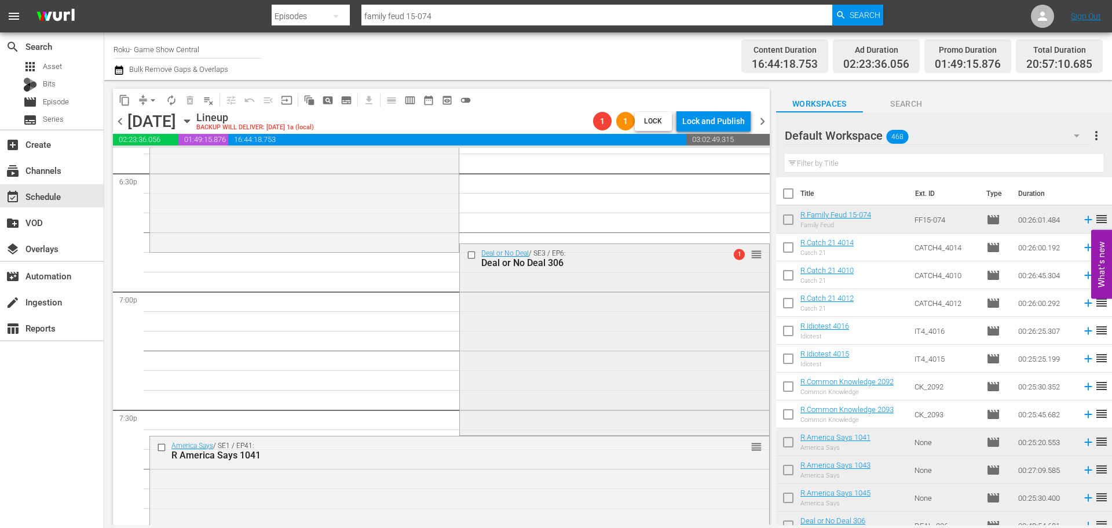
click at [534, 374] on div "Deal or No Deal / SE3 / EP6: Deal or No Deal 306 1 reorder" at bounding box center [614, 338] width 309 height 189
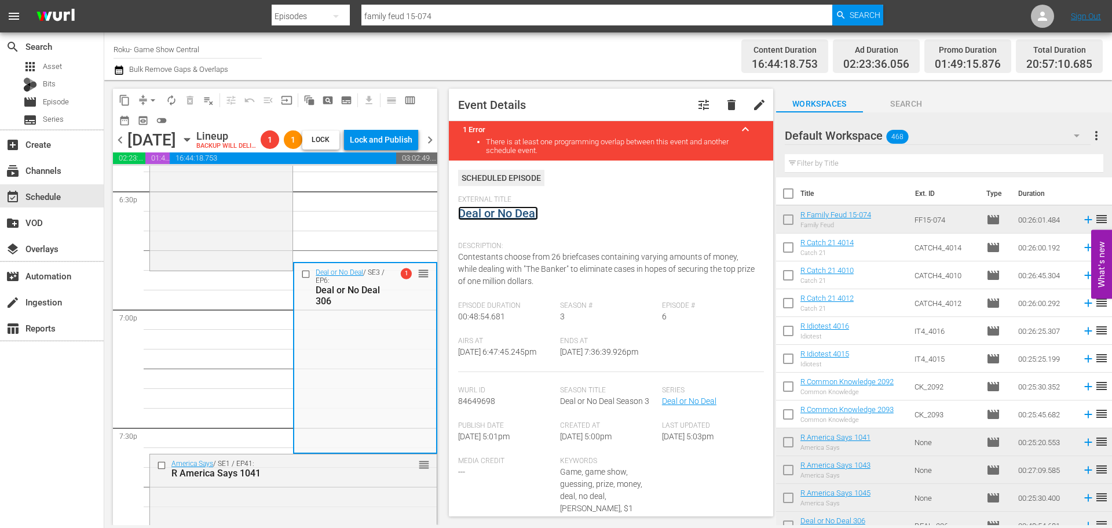
click at [489, 209] on link "Deal or No Deal" at bounding box center [498, 213] width 80 height 14
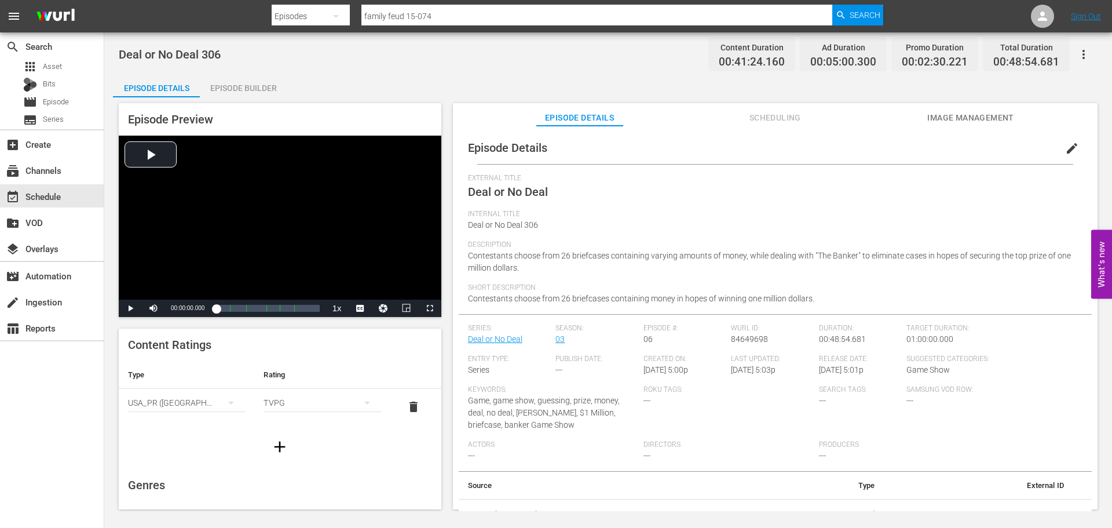
click at [228, 79] on div "Episode Builder" at bounding box center [243, 88] width 87 height 28
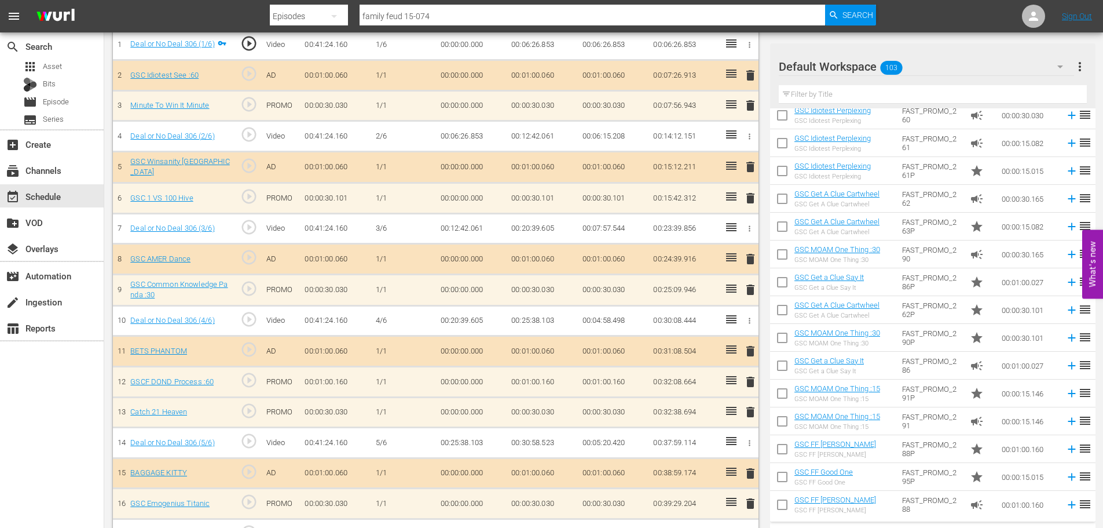
scroll to position [482, 0]
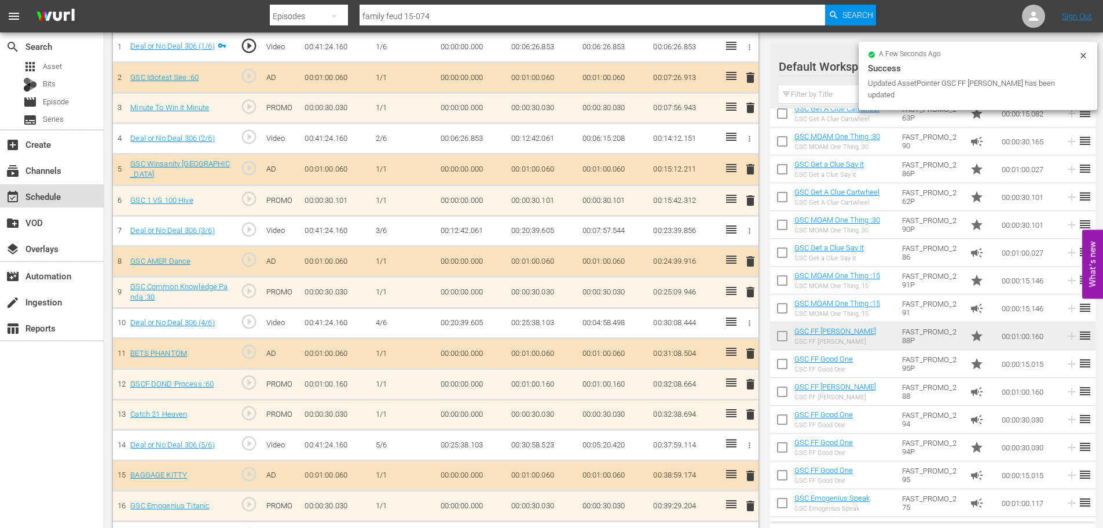
click at [44, 189] on div "event_available Schedule" at bounding box center [32, 194] width 65 height 10
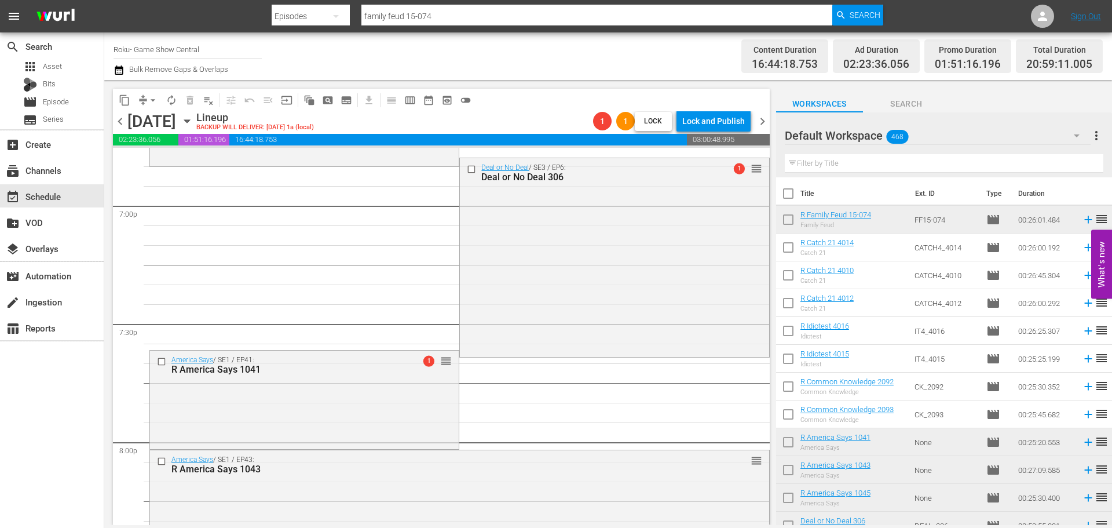
scroll to position [4608, 0]
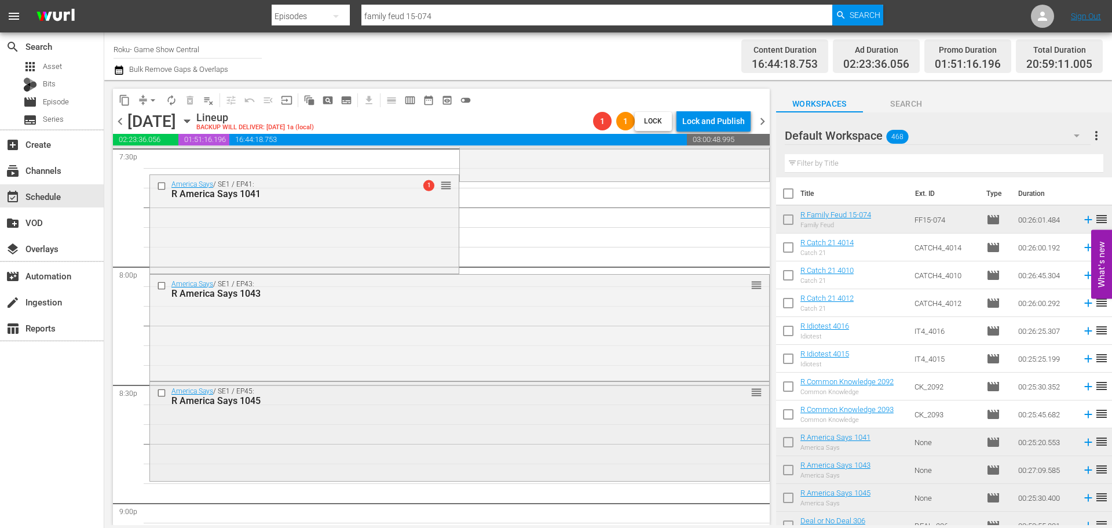
click at [415, 415] on div "America Says / SE1 / EP45: R America Says 1045 reorder" at bounding box center [459, 430] width 619 height 97
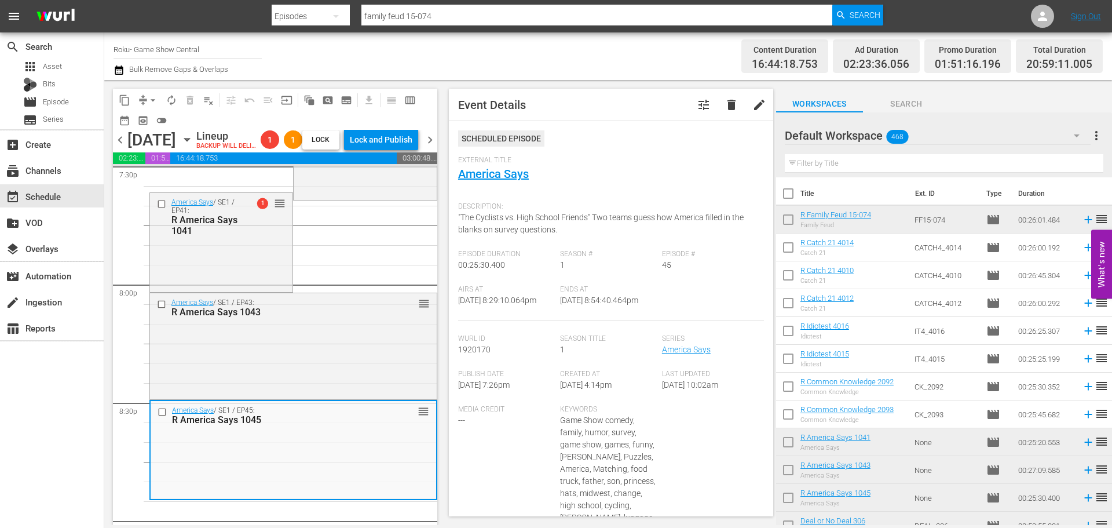
scroll to position [5187, 0]
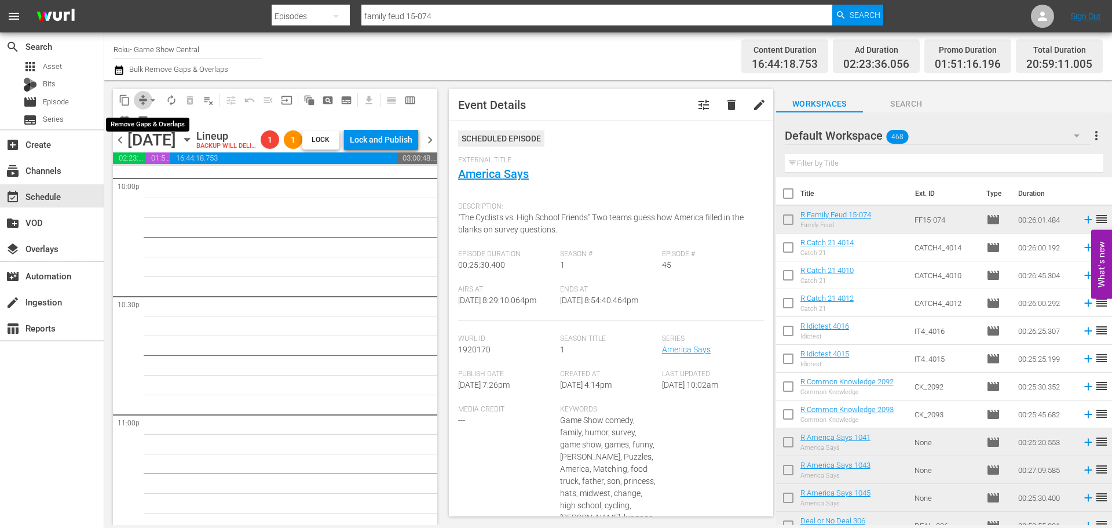
click at [144, 105] on span "compress" at bounding box center [143, 100] width 12 height 12
click at [153, 99] on span "arrow_drop_down" at bounding box center [153, 100] width 12 height 12
click at [165, 122] on li "Align to Midnight" at bounding box center [154, 123] width 122 height 19
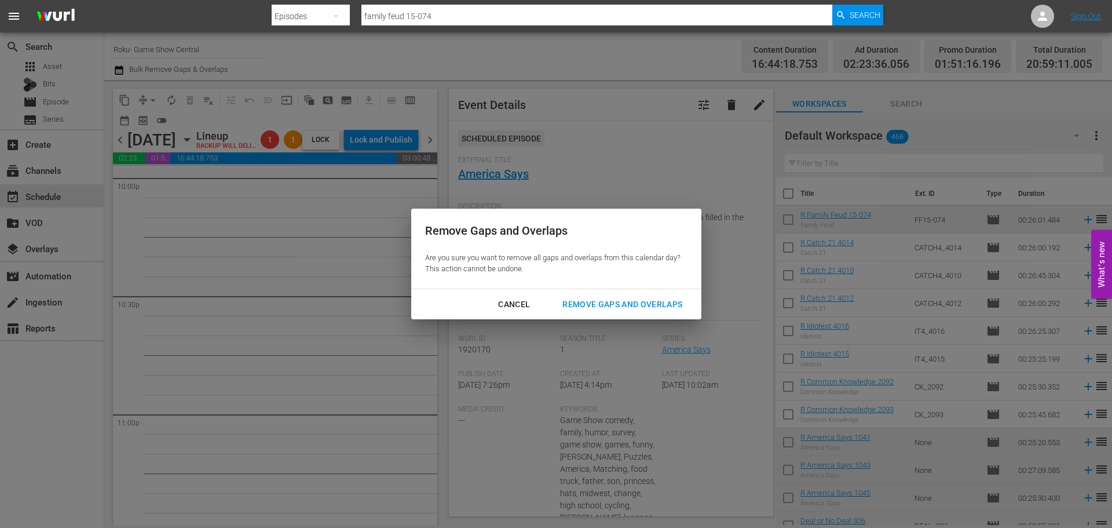
click at [601, 306] on div "Remove Gaps and Overlaps" at bounding box center [622, 304] width 138 height 14
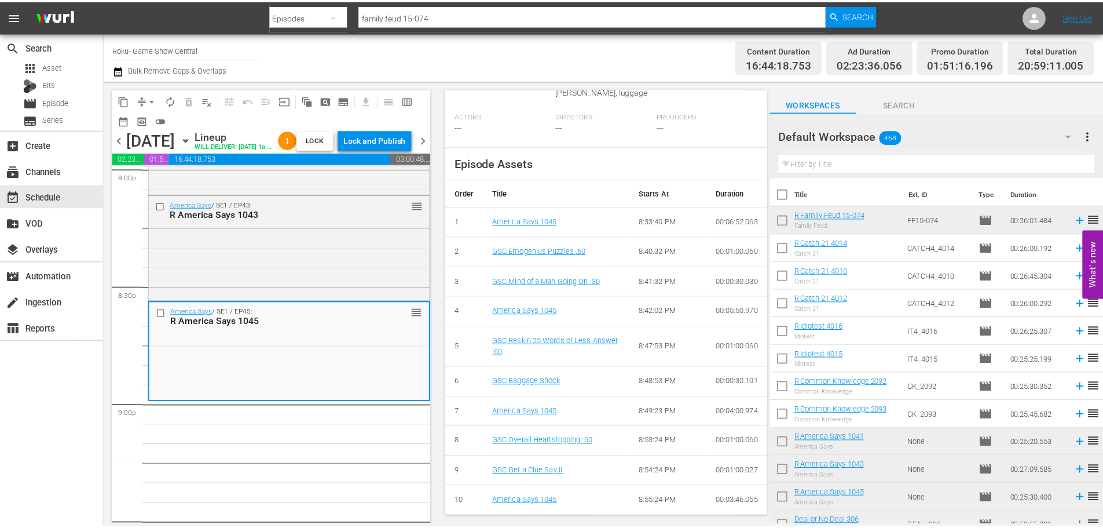
scroll to position [46, 0]
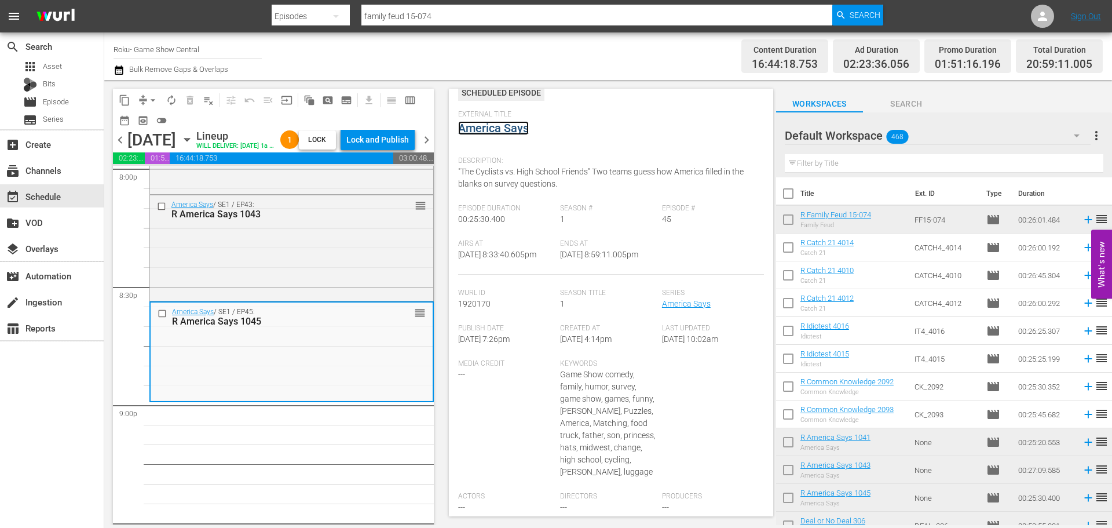
click at [483, 126] on link "America Says" at bounding box center [493, 128] width 71 height 14
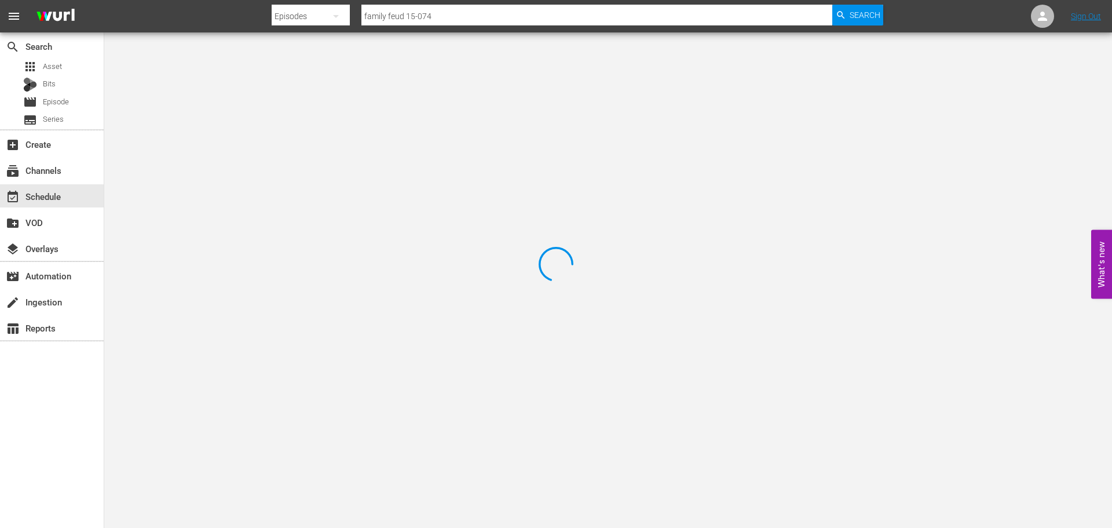
click at [213, 64] on div at bounding box center [556, 264] width 1112 height 528
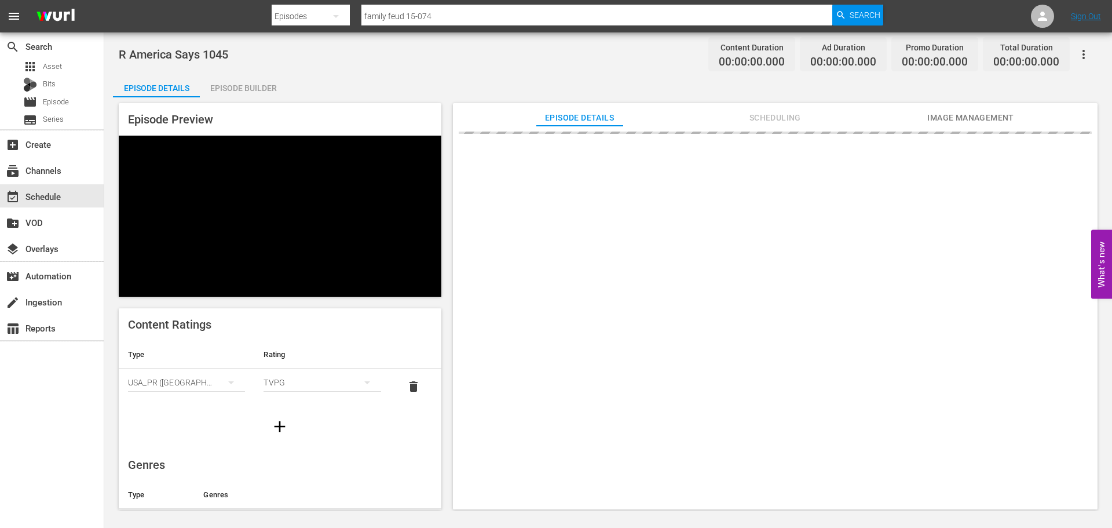
click at [253, 76] on div "Episode Builder" at bounding box center [243, 88] width 87 height 28
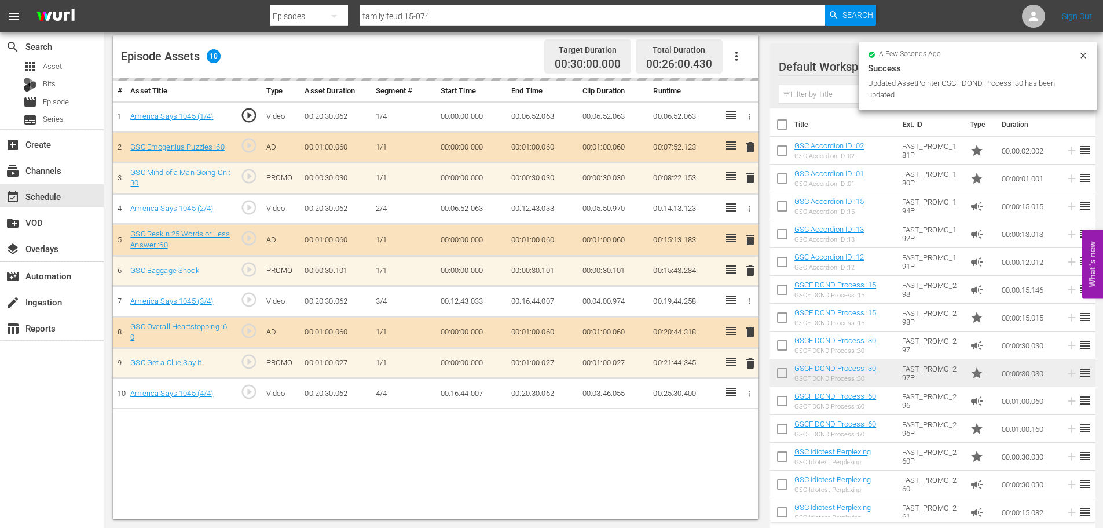
scroll to position [348, 0]
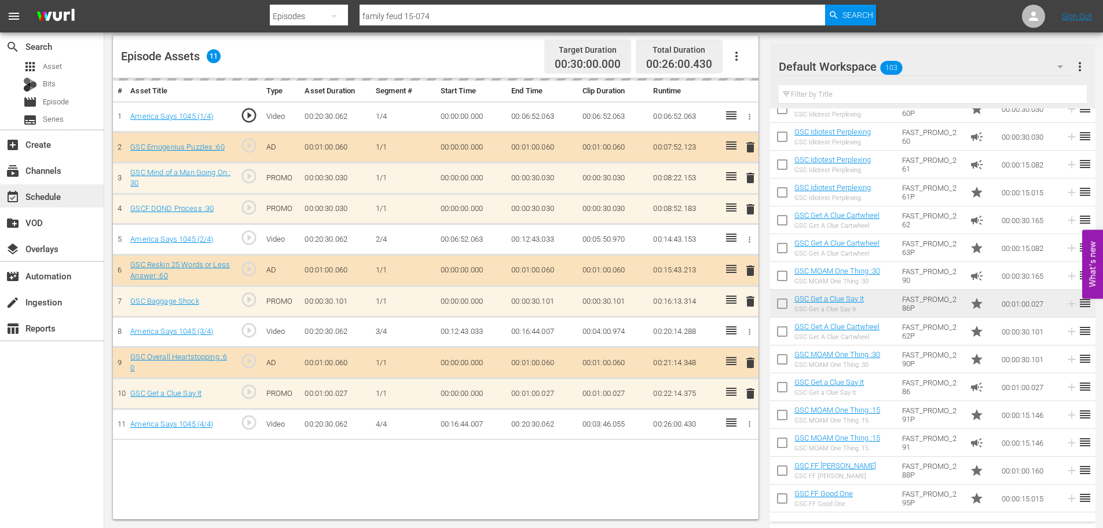
click at [48, 196] on div "event_available Schedule" at bounding box center [32, 194] width 65 height 10
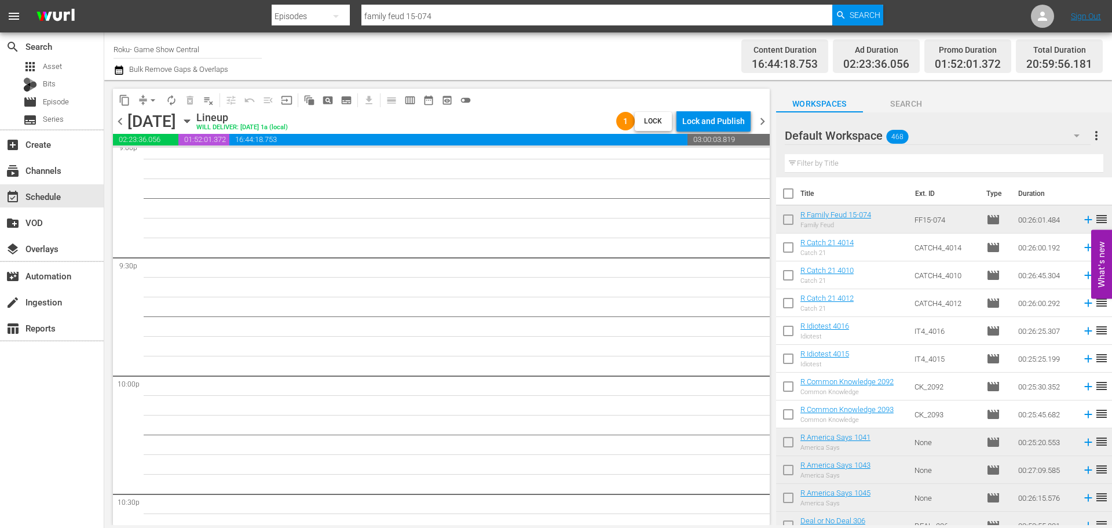
scroll to position [4624, 0]
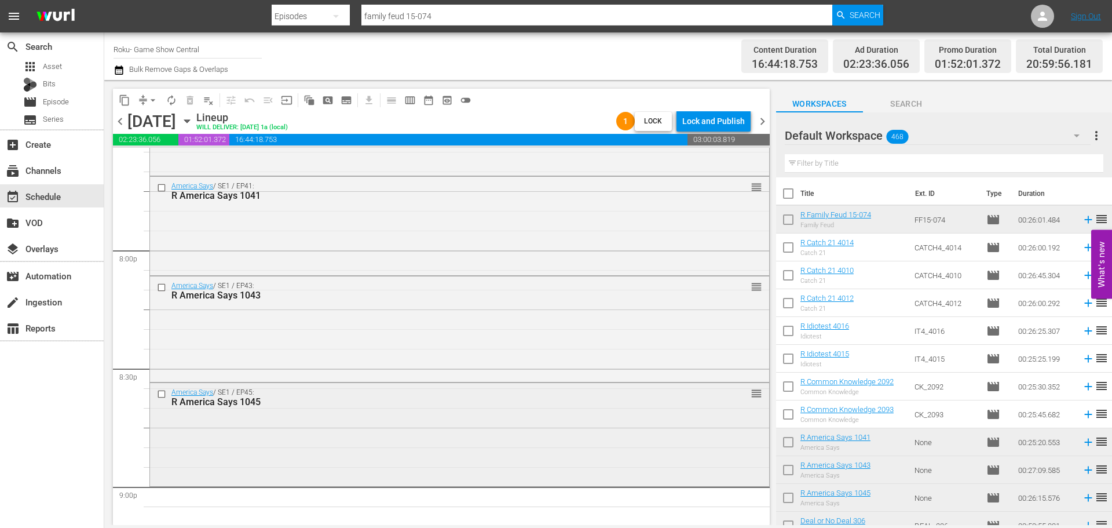
click at [514, 438] on div "America Says / SE1 / EP45: R America Says 1045 reorder" at bounding box center [459, 433] width 619 height 100
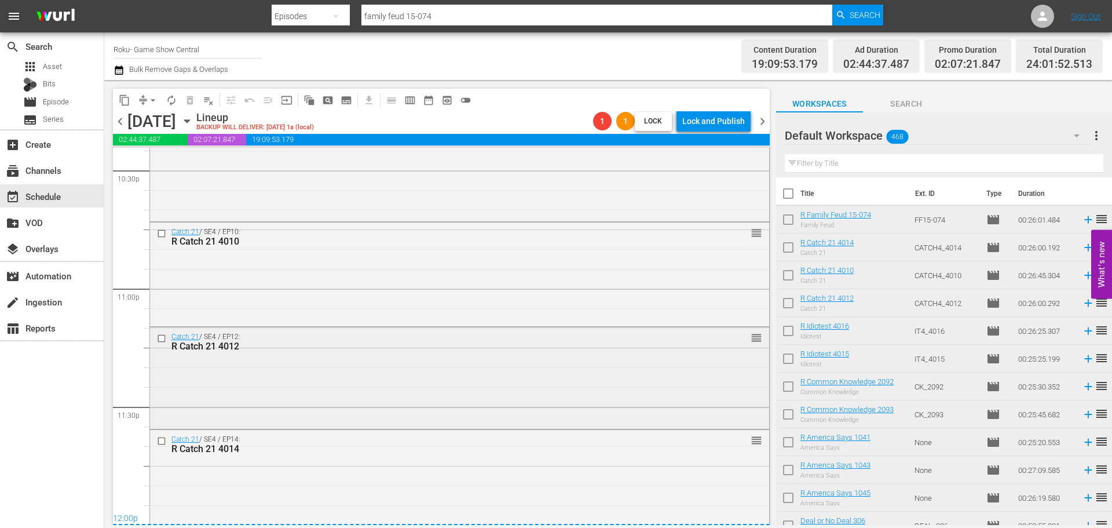
scroll to position [5302, 0]
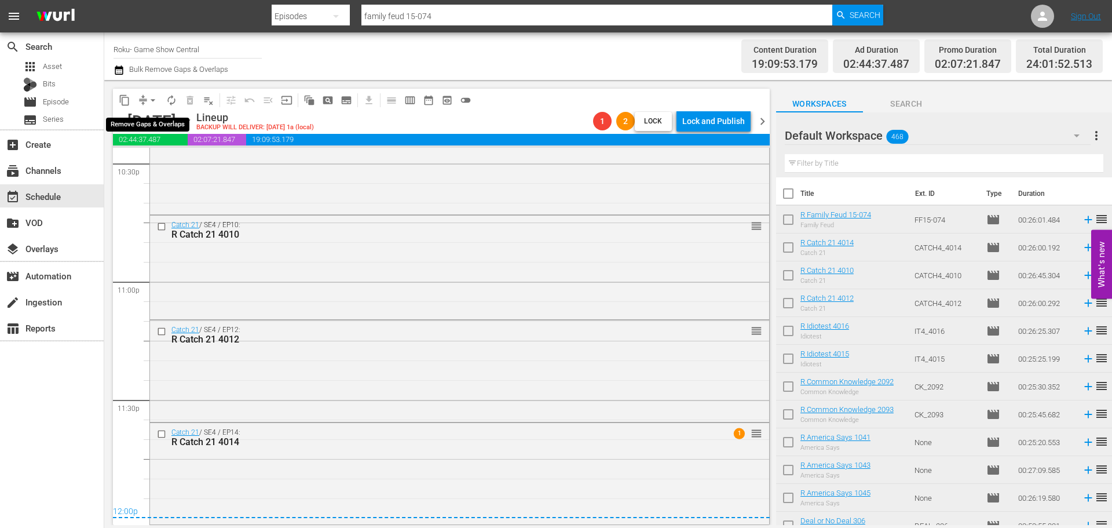
click at [156, 100] on span "arrow_drop_down" at bounding box center [153, 100] width 12 height 12
click at [142, 125] on li "Align to Midnight" at bounding box center [154, 123] width 122 height 19
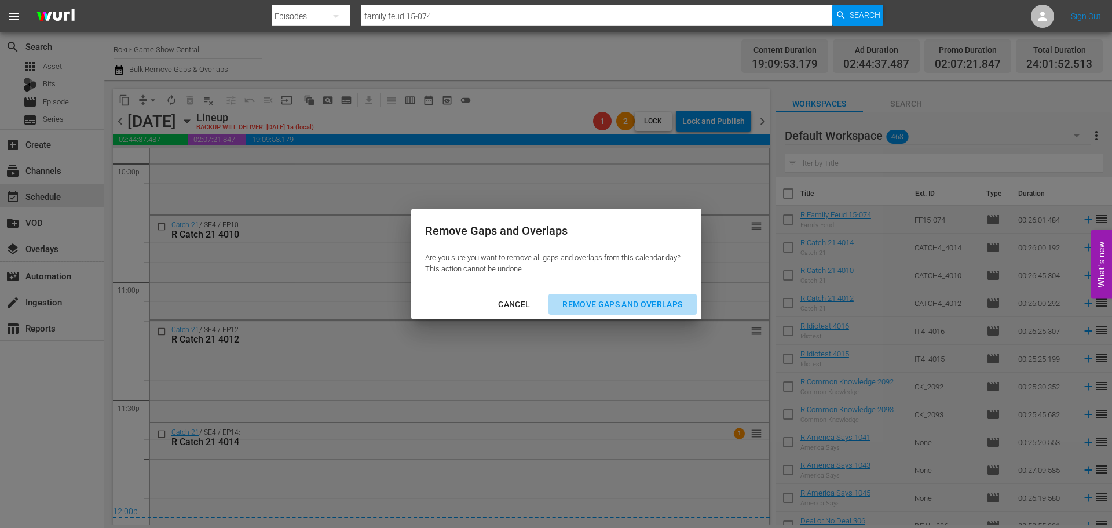
click at [579, 299] on div "Remove Gaps and Overlaps" at bounding box center [622, 304] width 138 height 14
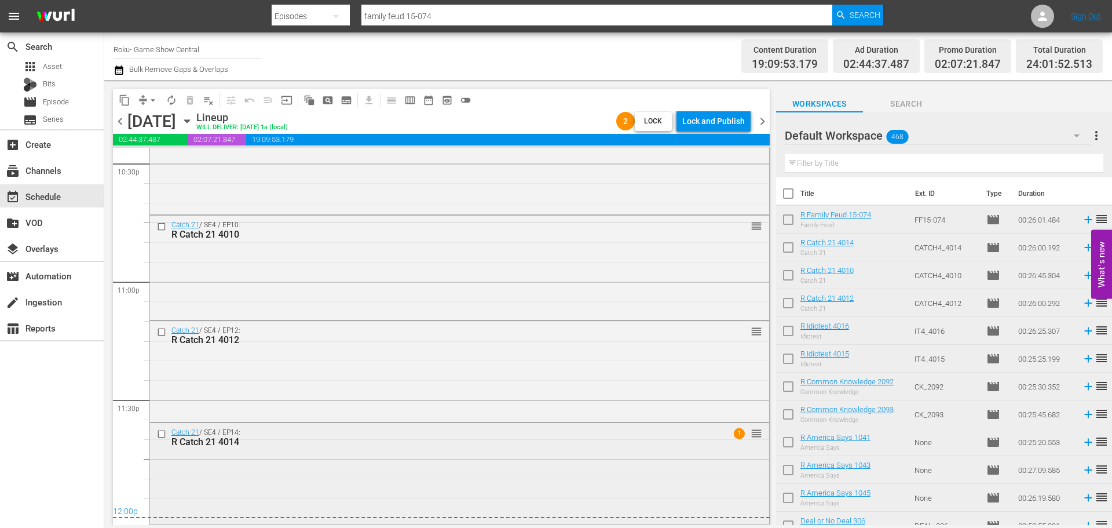
click at [516, 462] on div "Catch 21 / SE4 / EP14: R Catch 21 4014 1 reorder" at bounding box center [459, 472] width 619 height 99
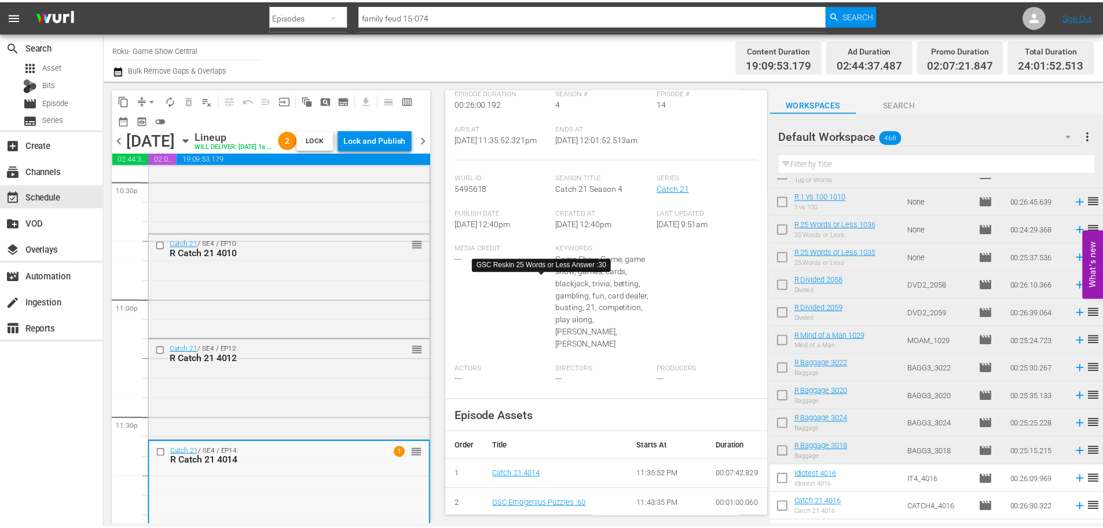
scroll to position [40, 0]
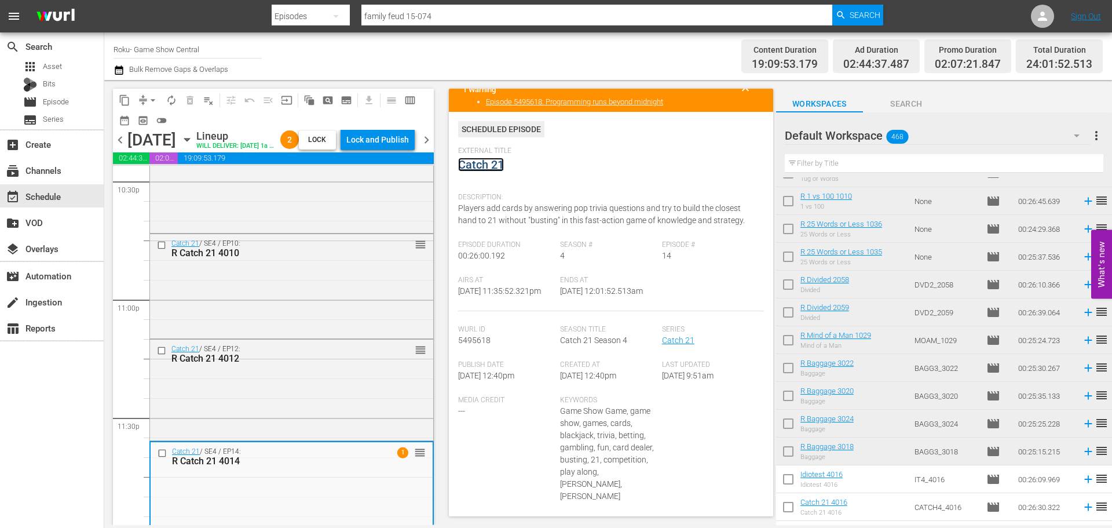
click at [460, 163] on link "Catch 21" at bounding box center [481, 165] width 46 height 14
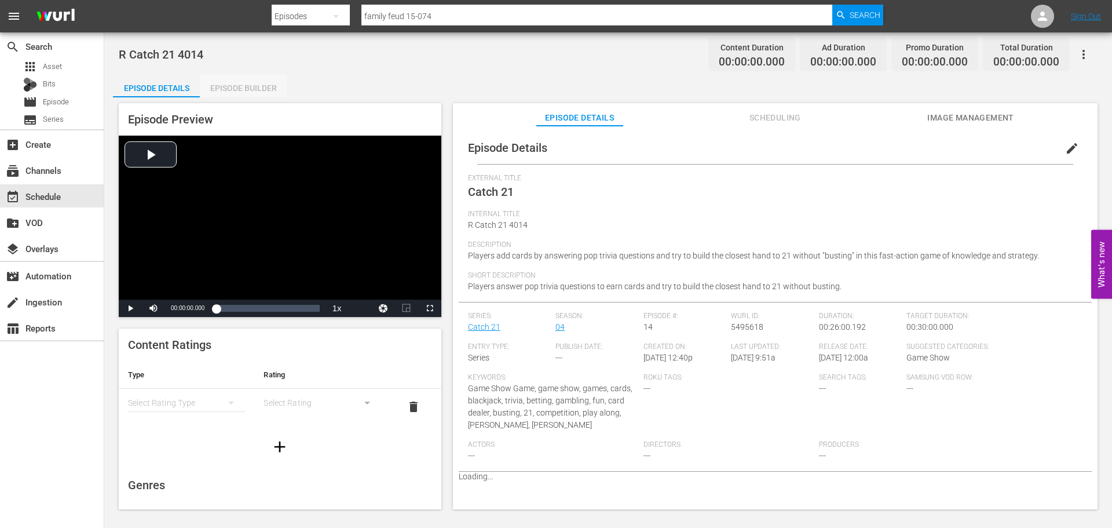
click at [232, 82] on div "Episode Builder" at bounding box center [243, 88] width 87 height 28
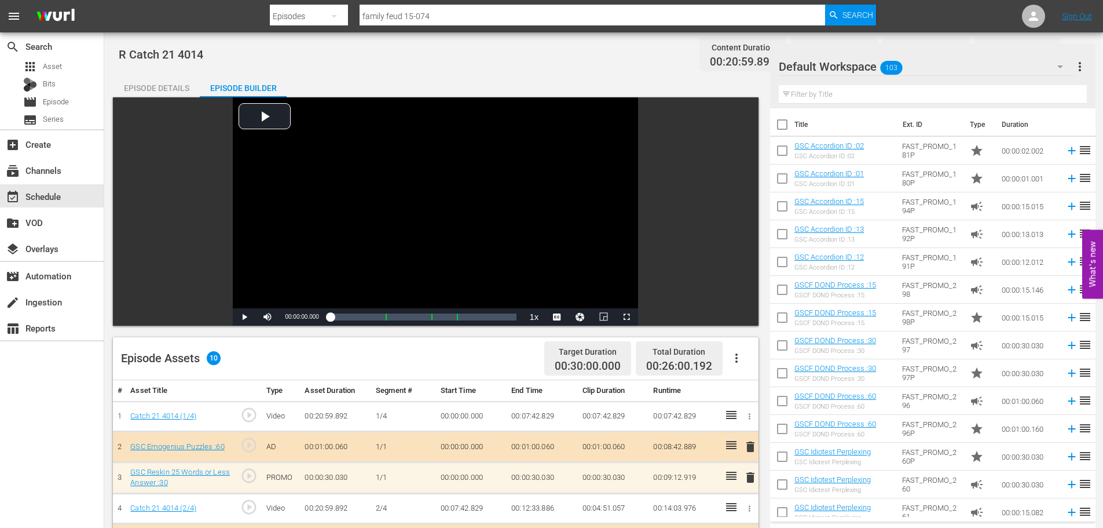
scroll to position [302, 0]
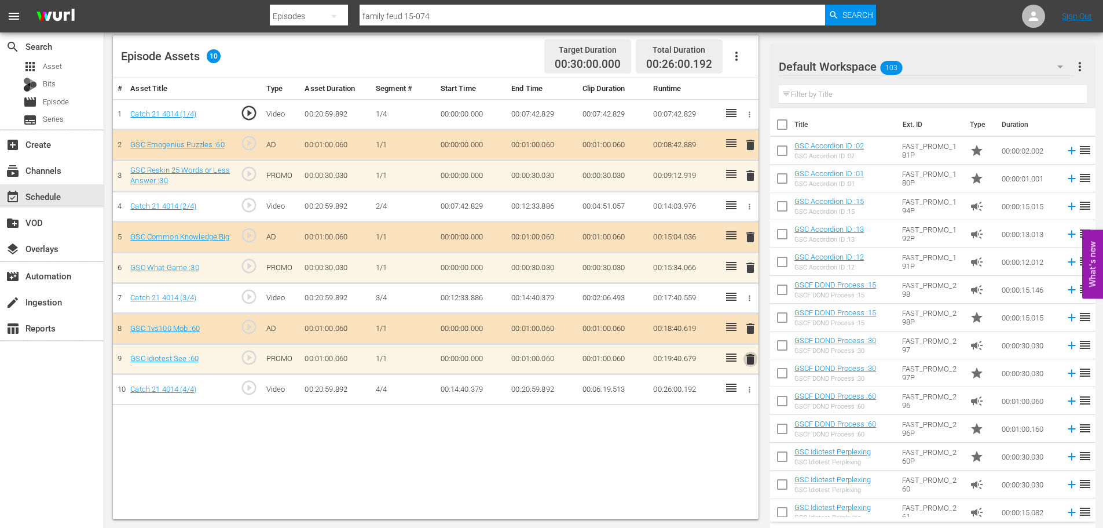
click at [747, 358] on span "delete" at bounding box center [751, 359] width 14 height 14
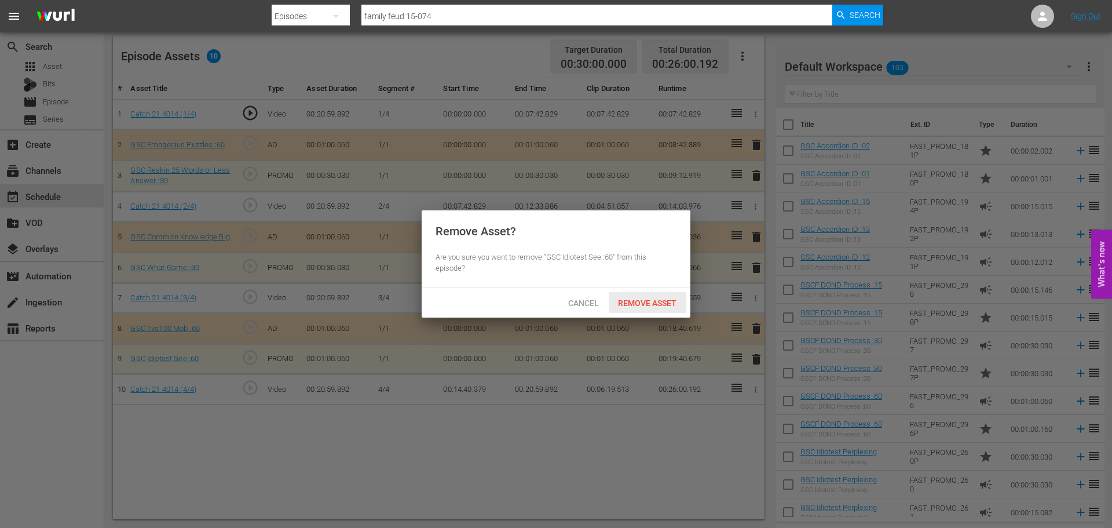
click at [633, 301] on span "Remove Asset" at bounding box center [647, 302] width 77 height 9
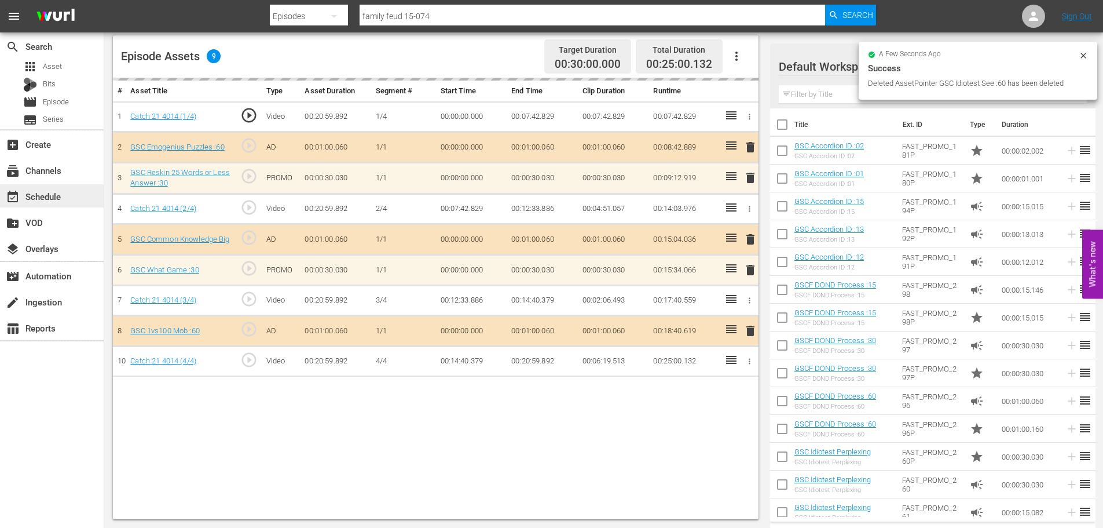
click at [64, 196] on div "event_available Schedule" at bounding box center [32, 194] width 65 height 10
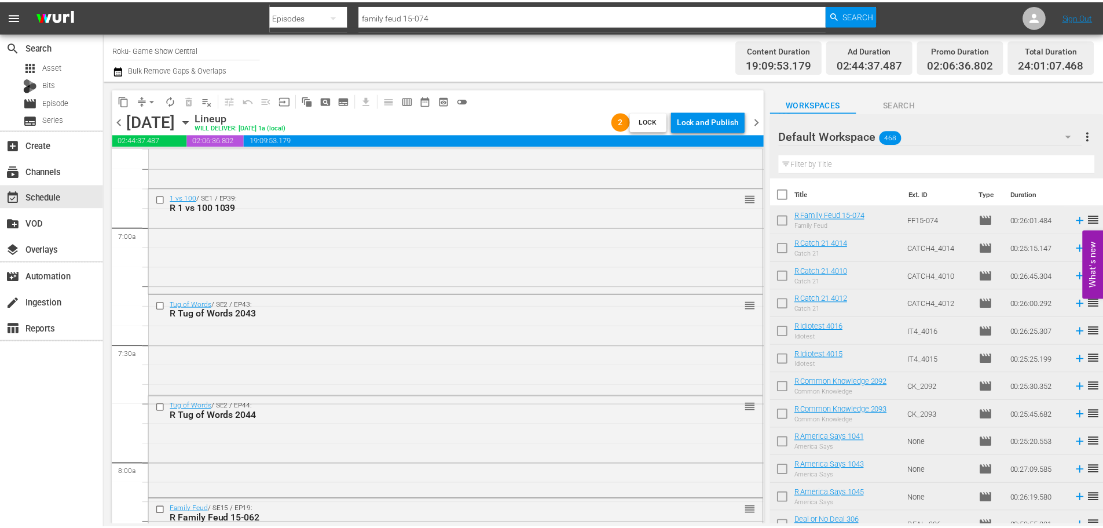
scroll to position [5299, 0]
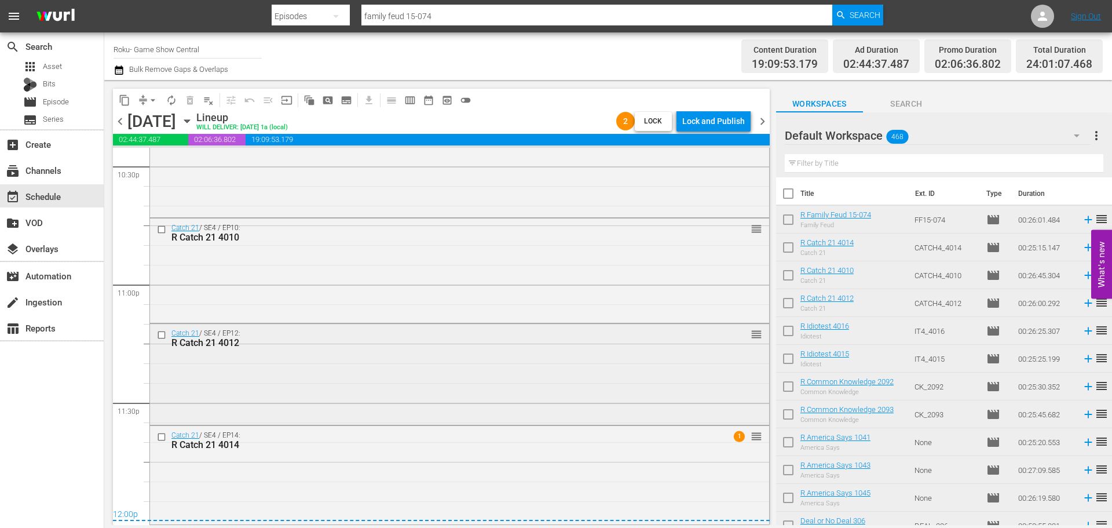
click at [604, 363] on div "Catch 21 / SE4 / EP12: R Catch 21 4012 reorder" at bounding box center [459, 373] width 619 height 99
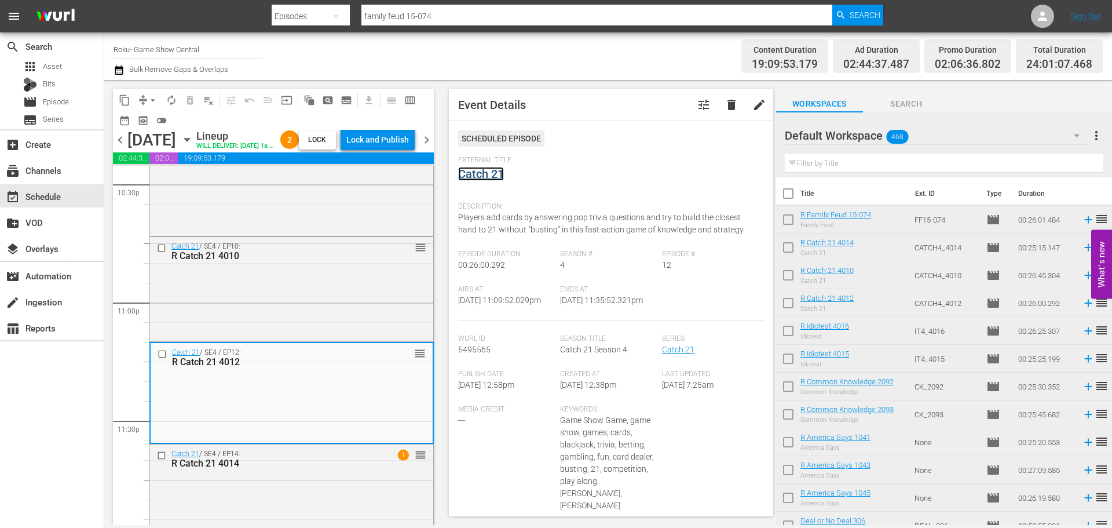
click at [478, 176] on link "Catch 21" at bounding box center [481, 174] width 46 height 14
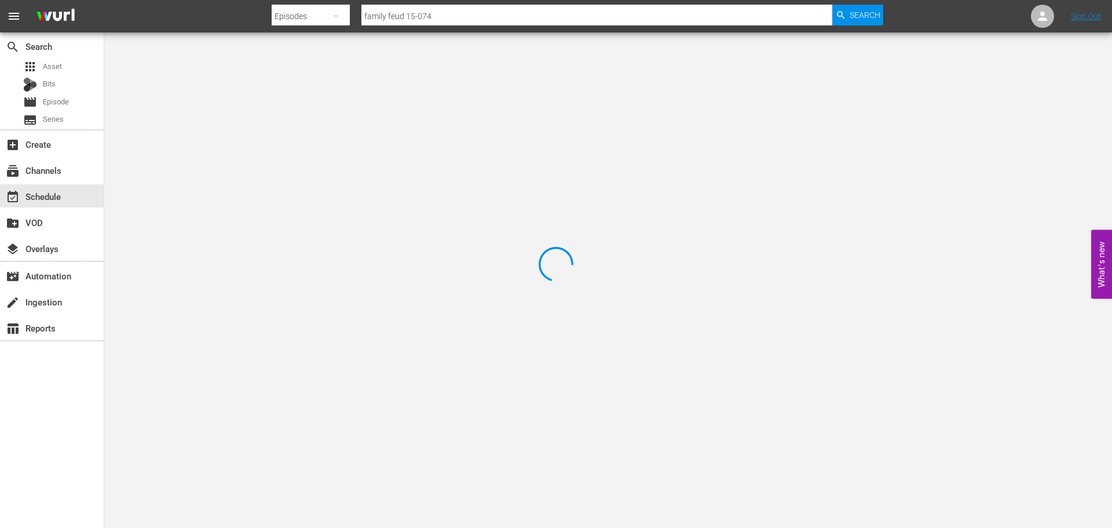
click at [278, 86] on div at bounding box center [556, 264] width 1112 height 528
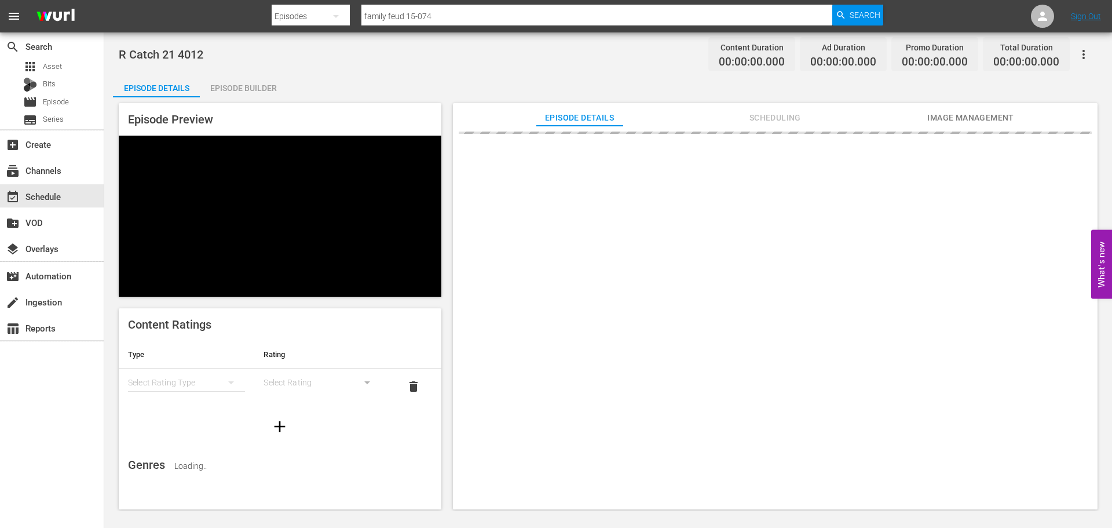
click at [260, 86] on div "Episode Builder" at bounding box center [243, 88] width 87 height 28
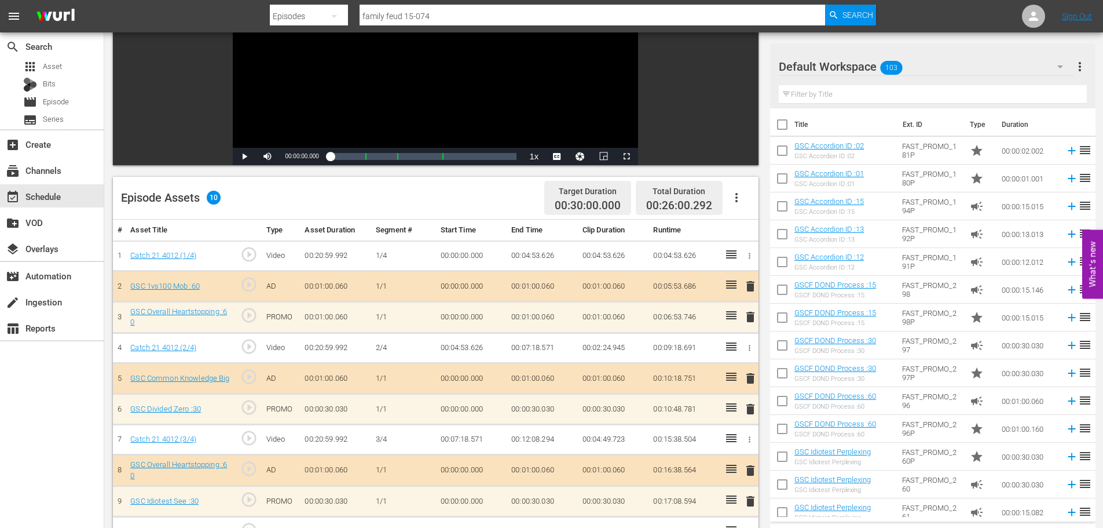
scroll to position [218, 0]
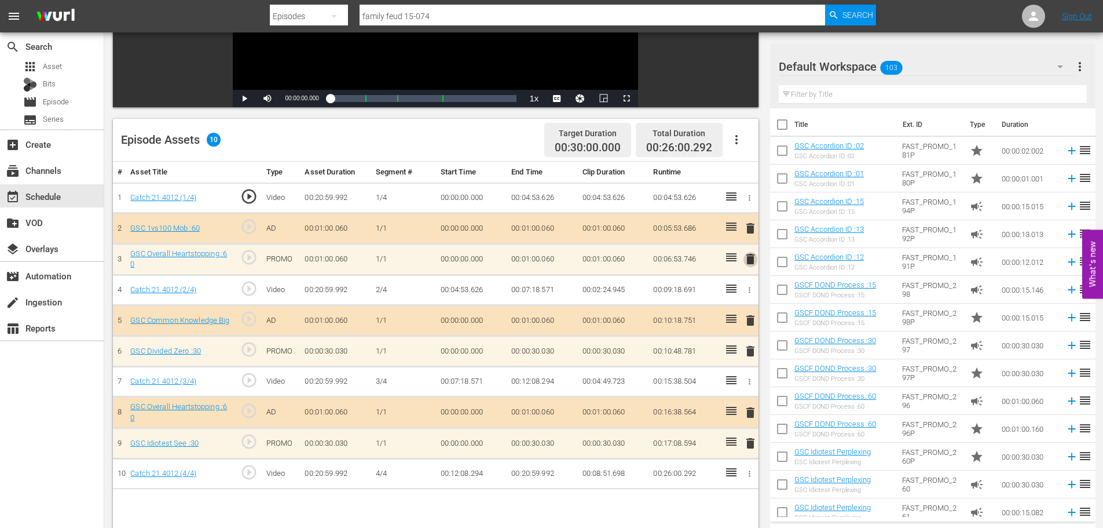
click at [748, 259] on span "delete" at bounding box center [751, 259] width 14 height 14
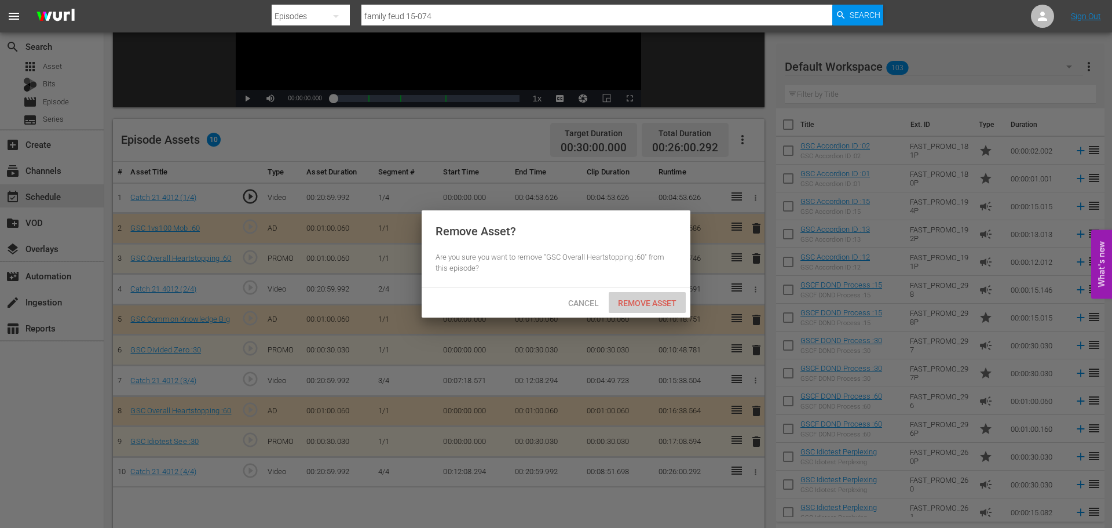
click at [648, 298] on span "Remove Asset" at bounding box center [647, 302] width 77 height 9
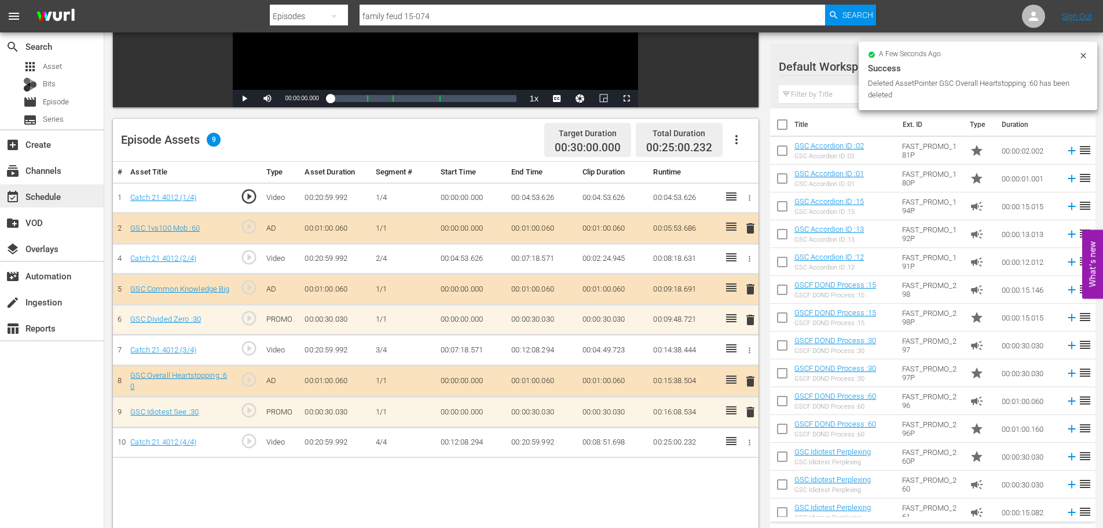
click at [75, 203] on div "event_available Schedule" at bounding box center [52, 195] width 104 height 23
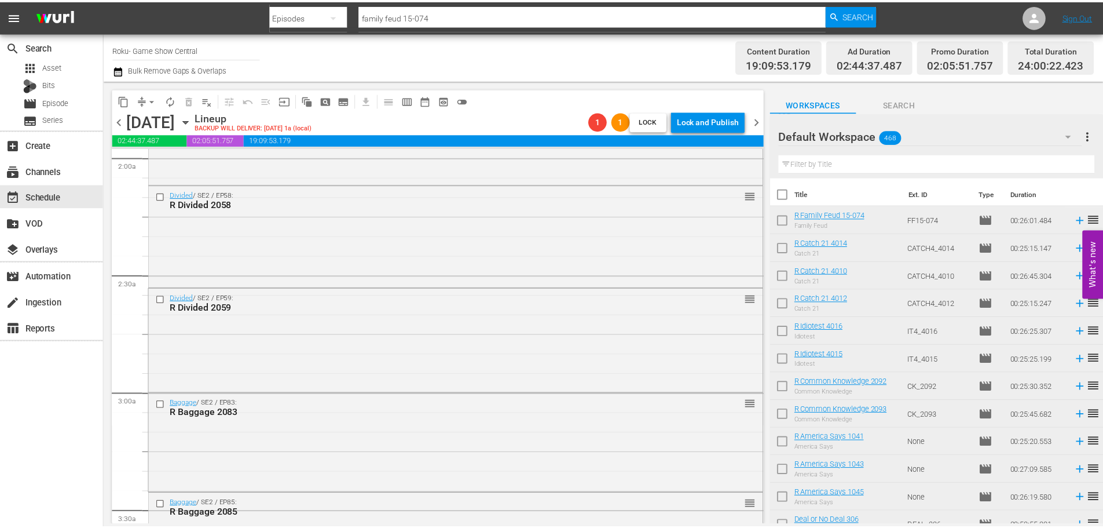
scroll to position [5299, 0]
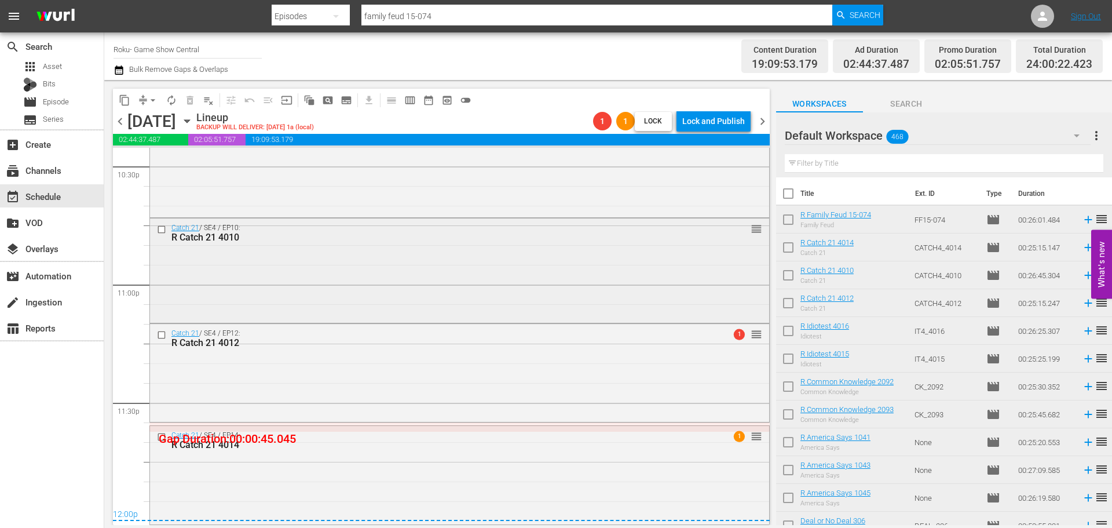
click at [532, 254] on div "Catch 21 / SE4 / EP10: R Catch 21 4010 reorder" at bounding box center [459, 269] width 619 height 102
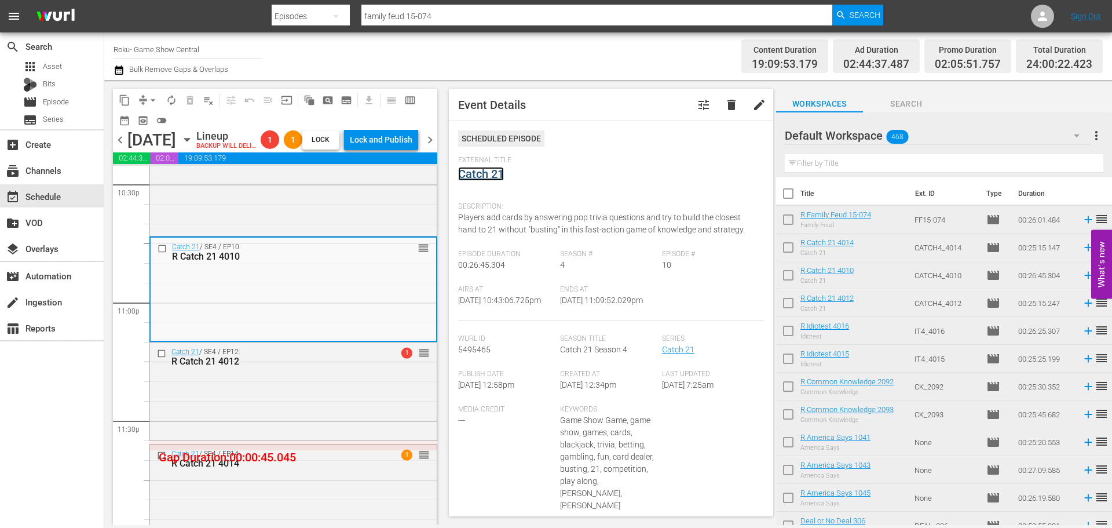
click at [484, 171] on link "Catch 21" at bounding box center [481, 174] width 46 height 14
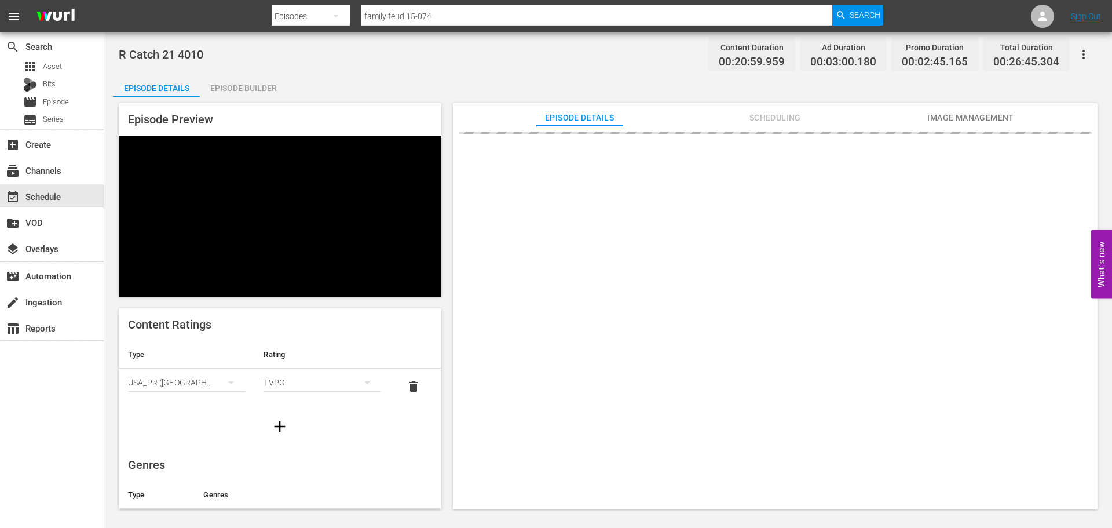
click at [257, 91] on div "Episode Builder" at bounding box center [243, 88] width 87 height 28
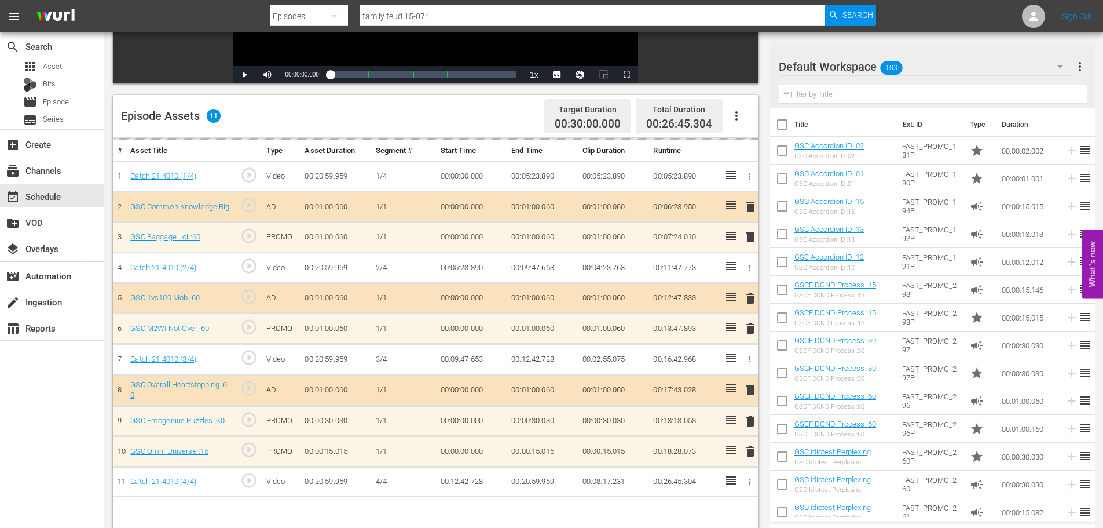
scroll to position [302, 0]
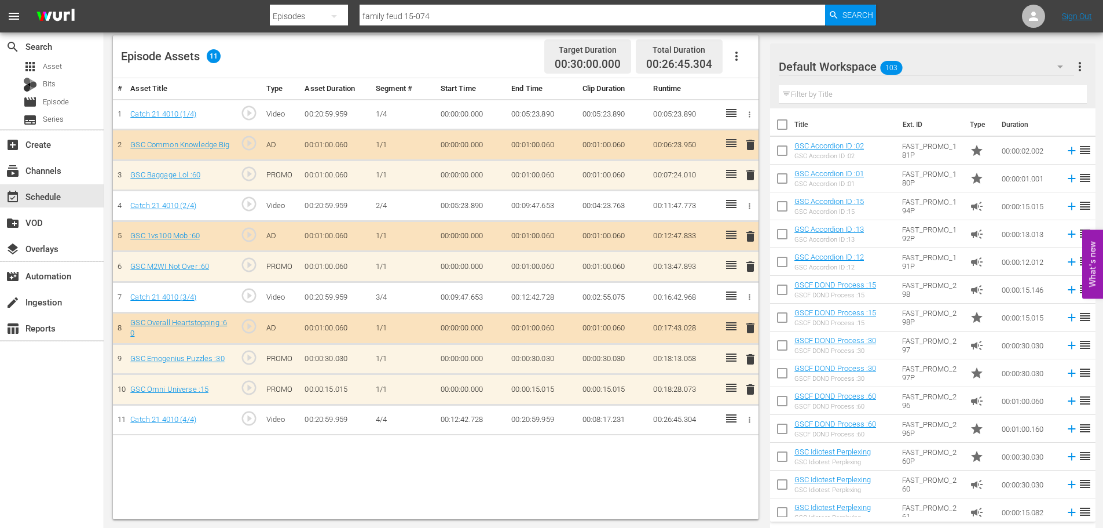
drag, startPoint x: 746, startPoint y: 396, endPoint x: 692, endPoint y: 341, distance: 76.6
click at [747, 396] on span "delete" at bounding box center [751, 389] width 14 height 14
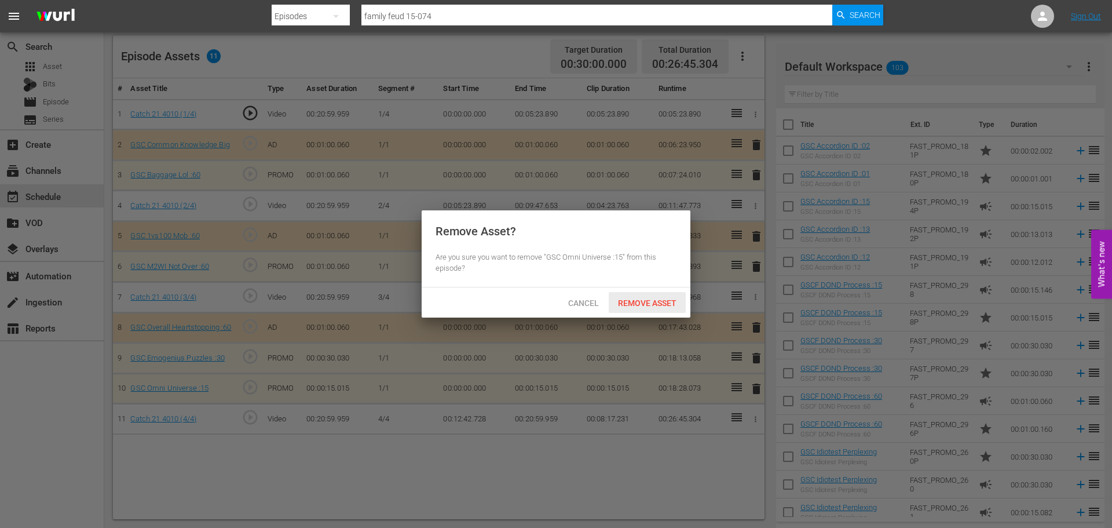
click at [655, 306] on span "Remove Asset" at bounding box center [647, 302] width 77 height 9
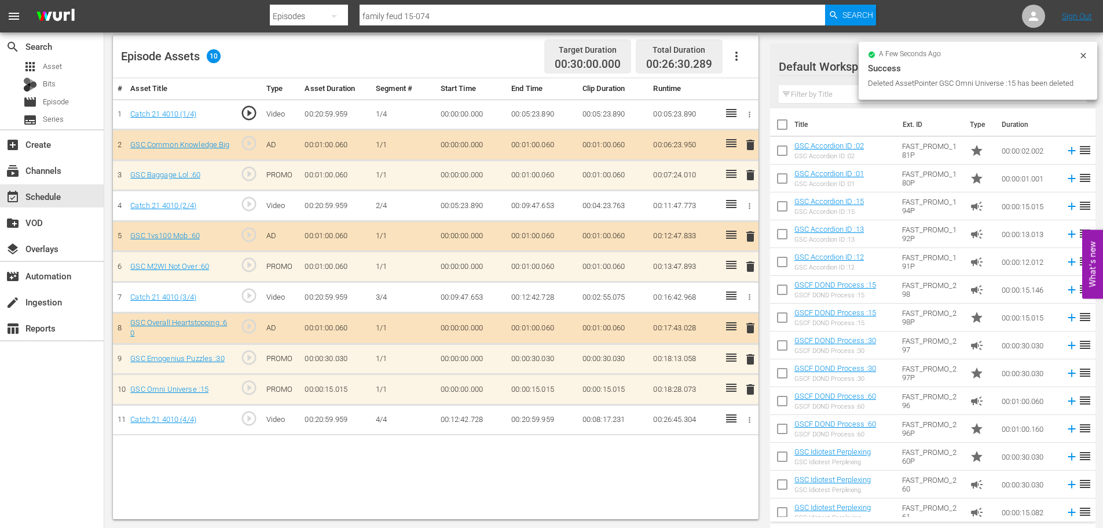
click at [856, 105] on div "Filter by Title" at bounding box center [933, 95] width 308 height 28
click at [845, 94] on input "text" at bounding box center [933, 94] width 308 height 19
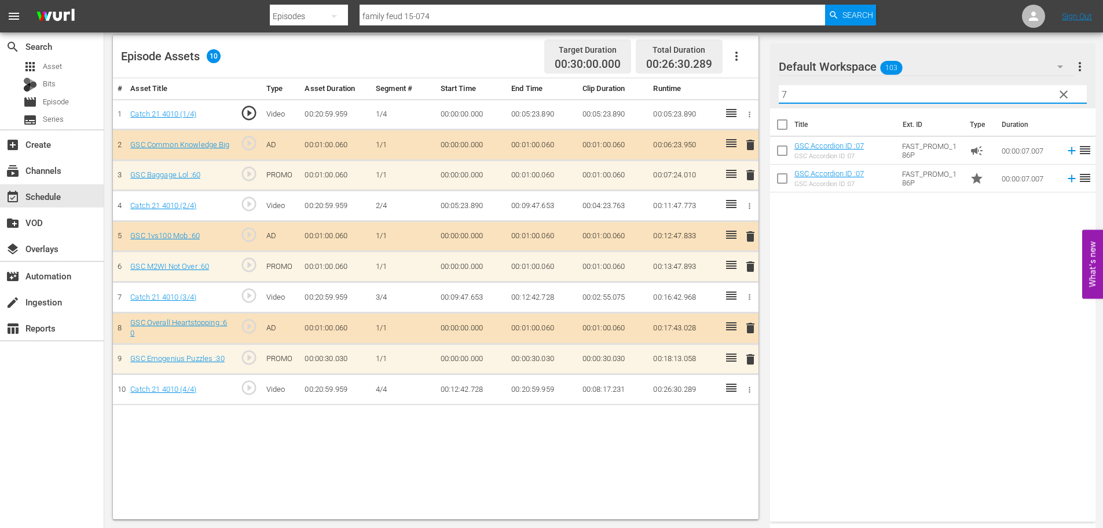
type input "7"
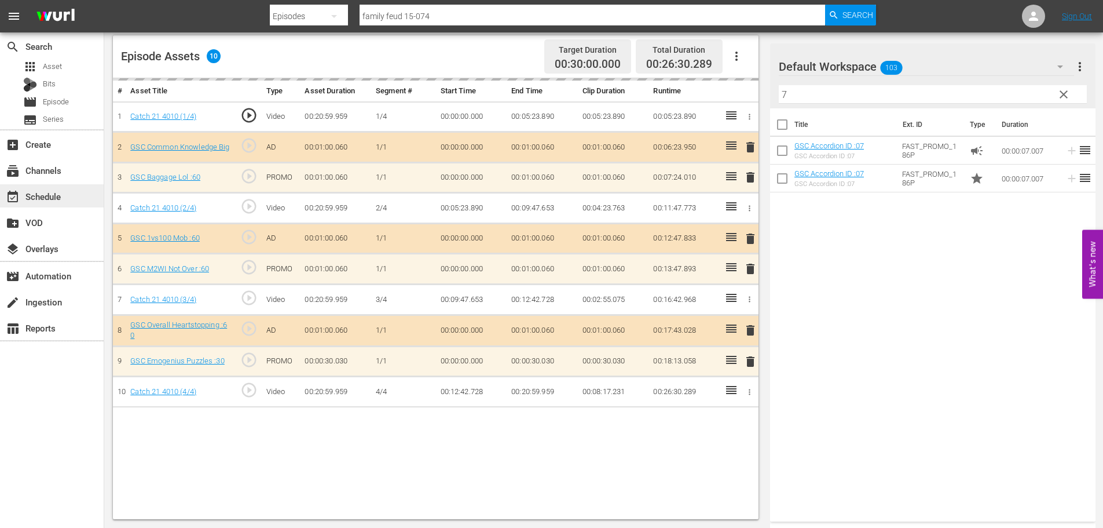
click at [33, 200] on div "event_available Schedule" at bounding box center [32, 194] width 65 height 10
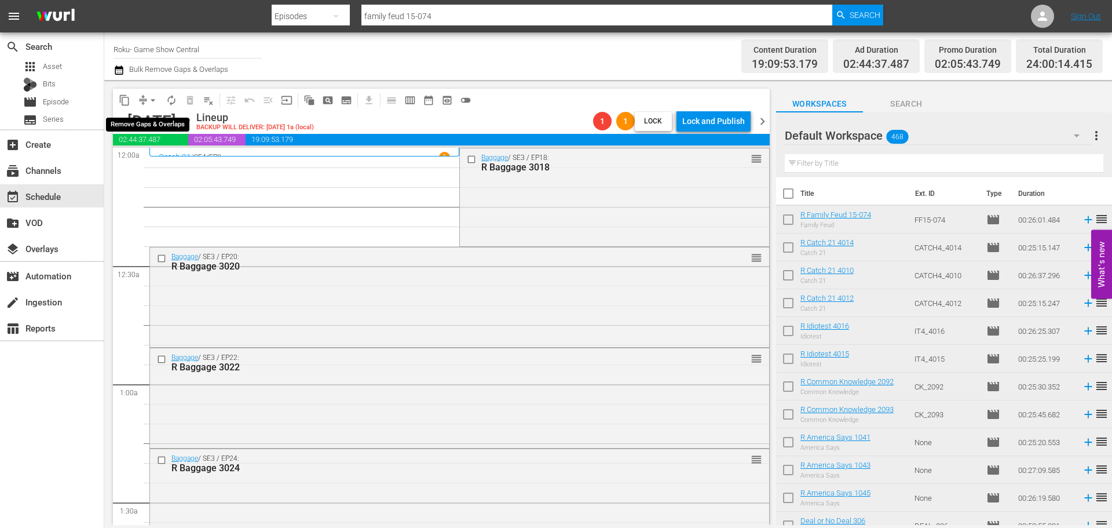
click at [146, 95] on button "arrow_drop_down" at bounding box center [153, 100] width 19 height 19
click at [163, 131] on li "Align to Midnight" at bounding box center [154, 123] width 122 height 19
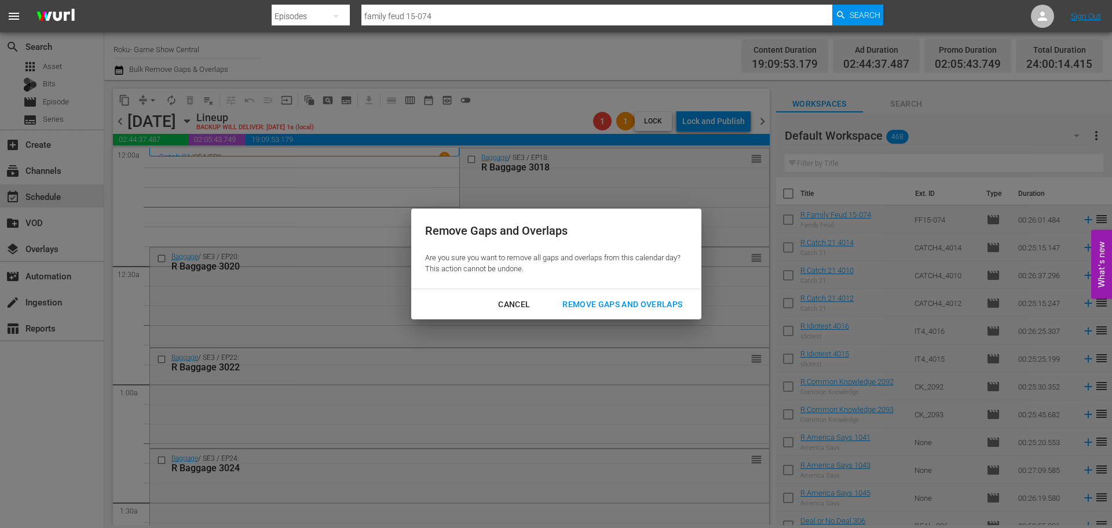
drag, startPoint x: 615, startPoint y: 301, endPoint x: 798, endPoint y: 75, distance: 291.1
click at [616, 300] on div "Remove Gaps and Overlaps" at bounding box center [622, 304] width 138 height 14
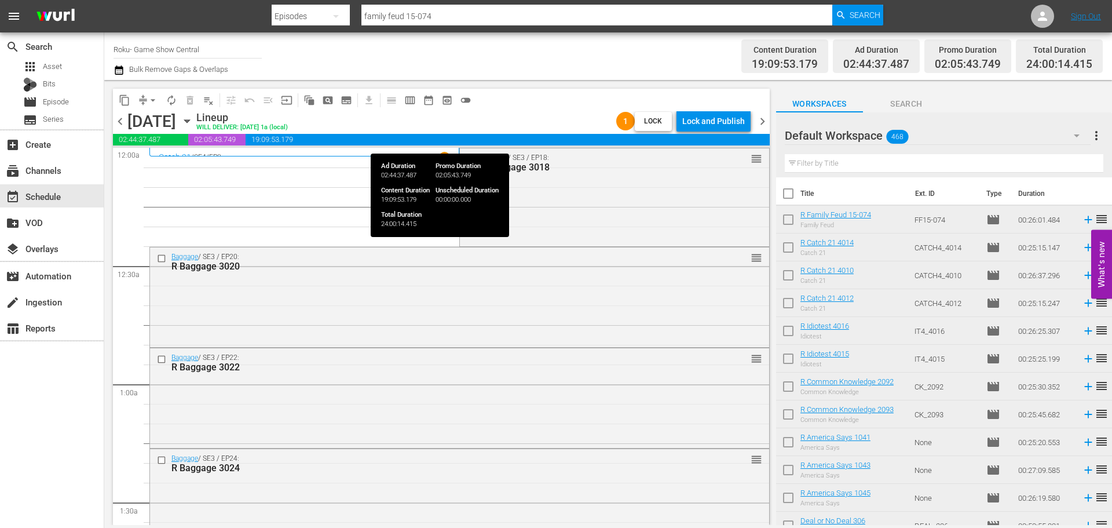
click at [699, 116] on div "Lock and Publish" at bounding box center [713, 121] width 63 height 21
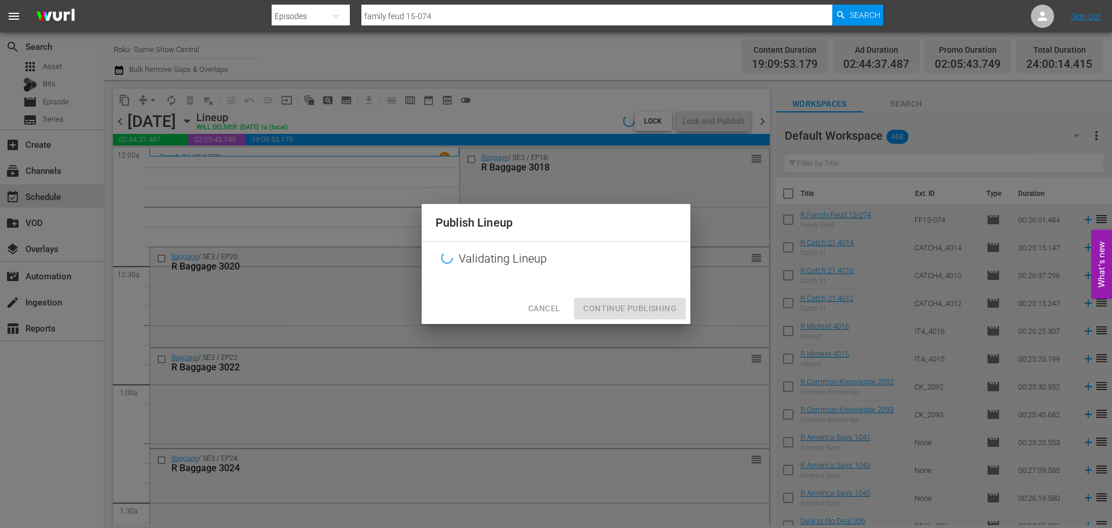
click at [621, 297] on div "Cancel Continue Publishing" at bounding box center [556, 308] width 269 height 31
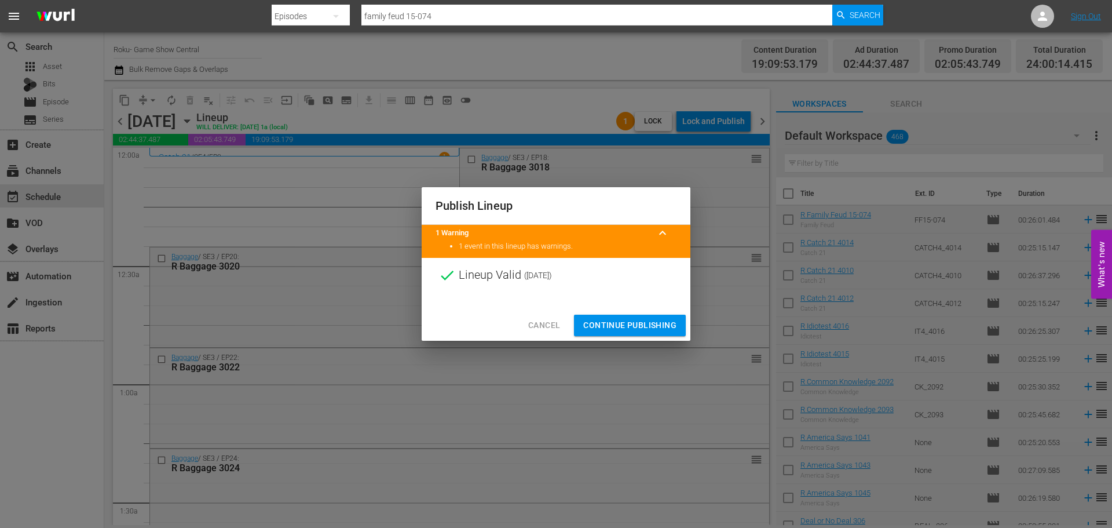
click at [640, 321] on span "Continue Publishing" at bounding box center [629, 325] width 93 height 14
